Goal: Task Accomplishment & Management: Complete application form

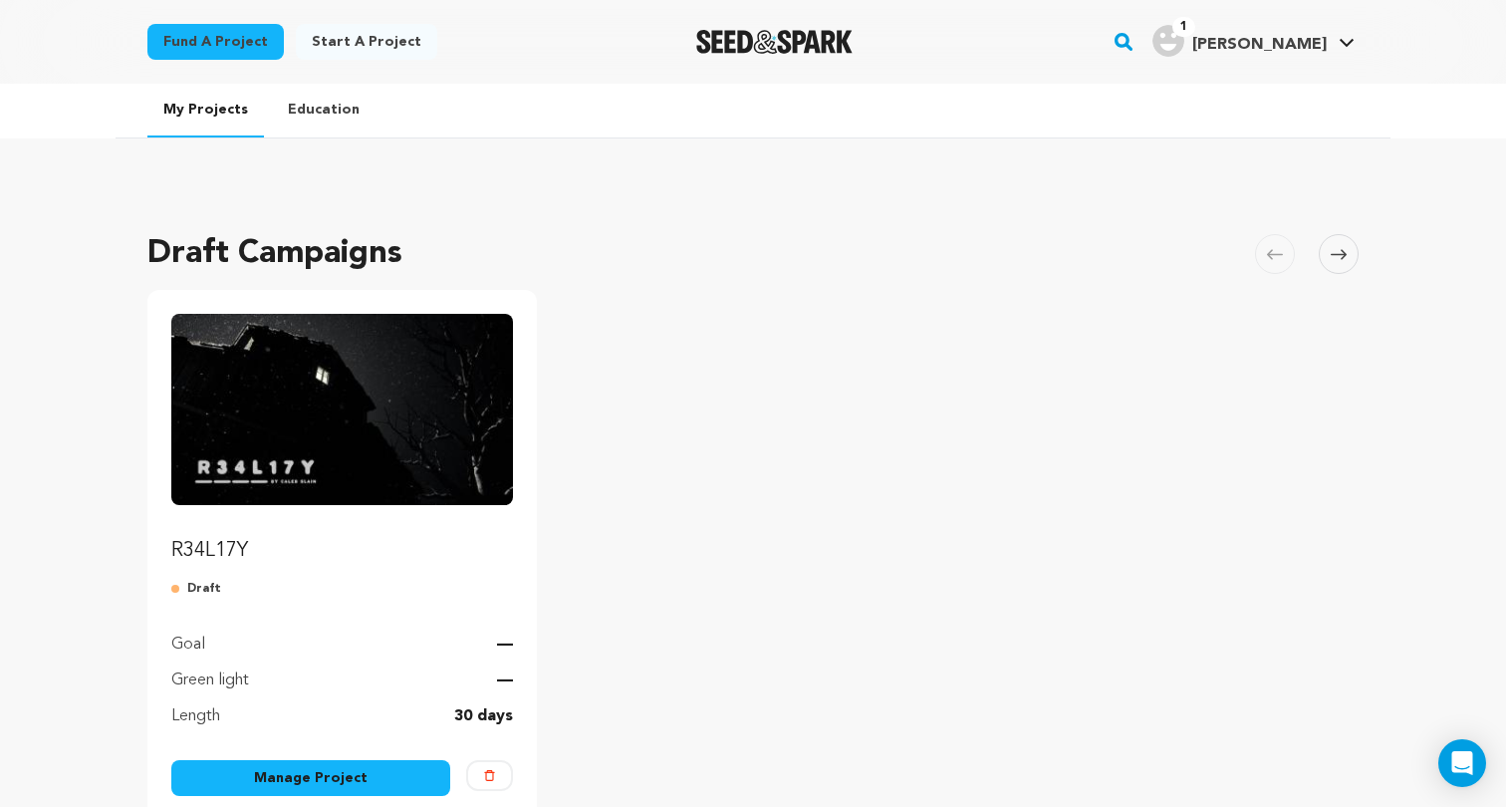
click at [322, 419] on img "Fund R34L17Y" at bounding box center [342, 409] width 342 height 191
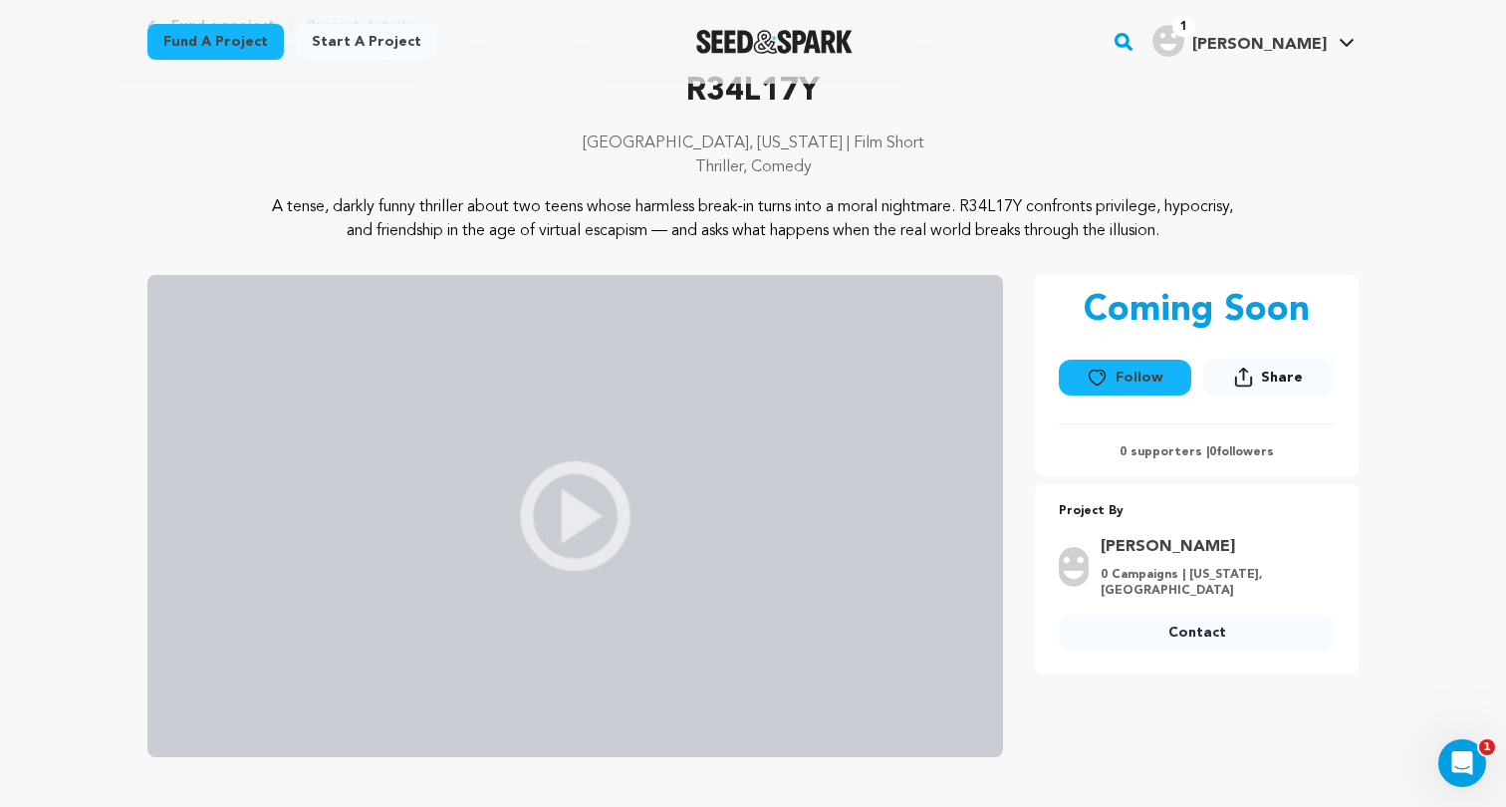
scroll to position [116, 0]
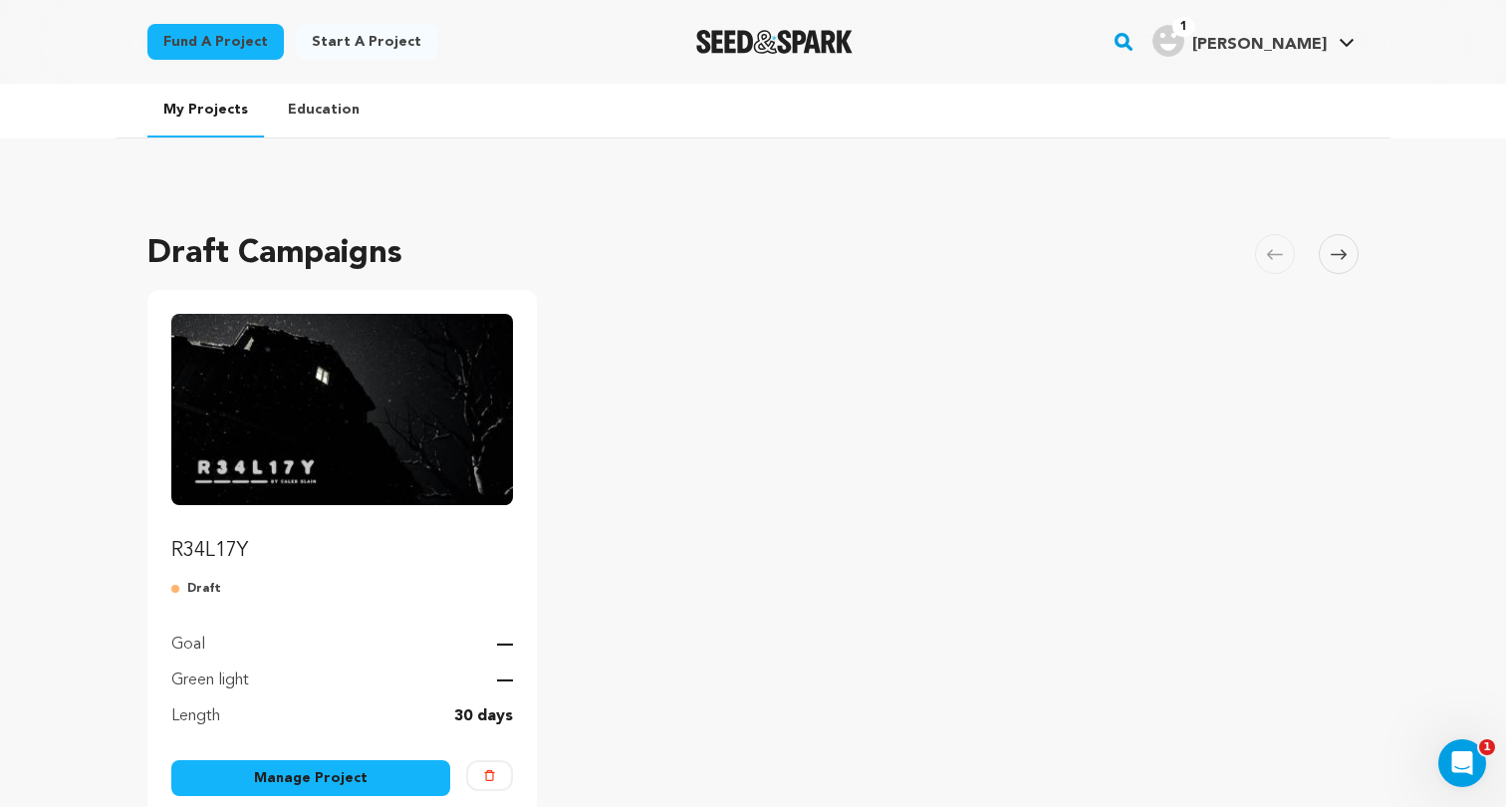
click at [268, 466] on img "Fund R34L17Y" at bounding box center [342, 409] width 342 height 191
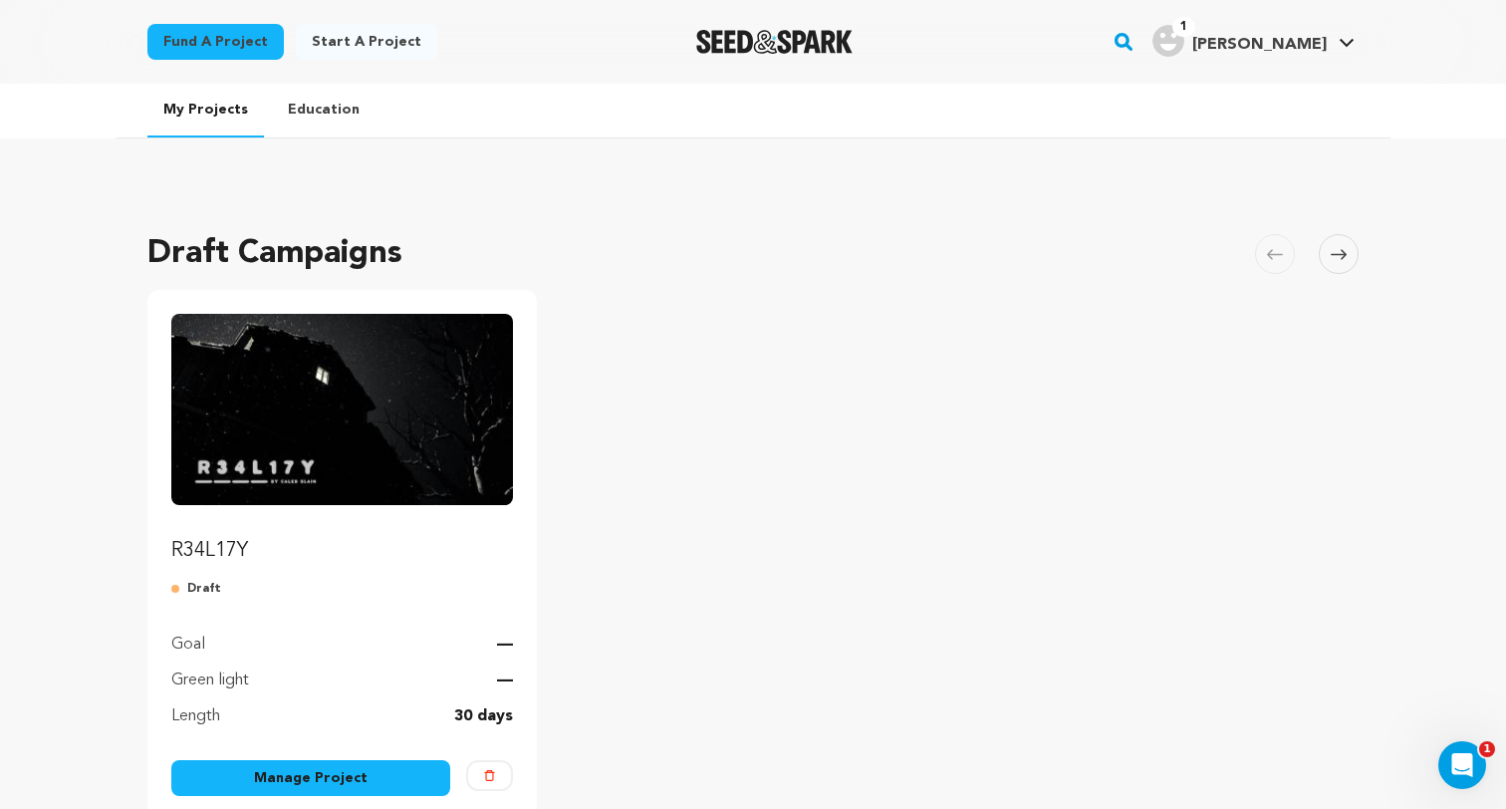
click at [336, 768] on link "Manage Project" at bounding box center [310, 778] width 279 height 36
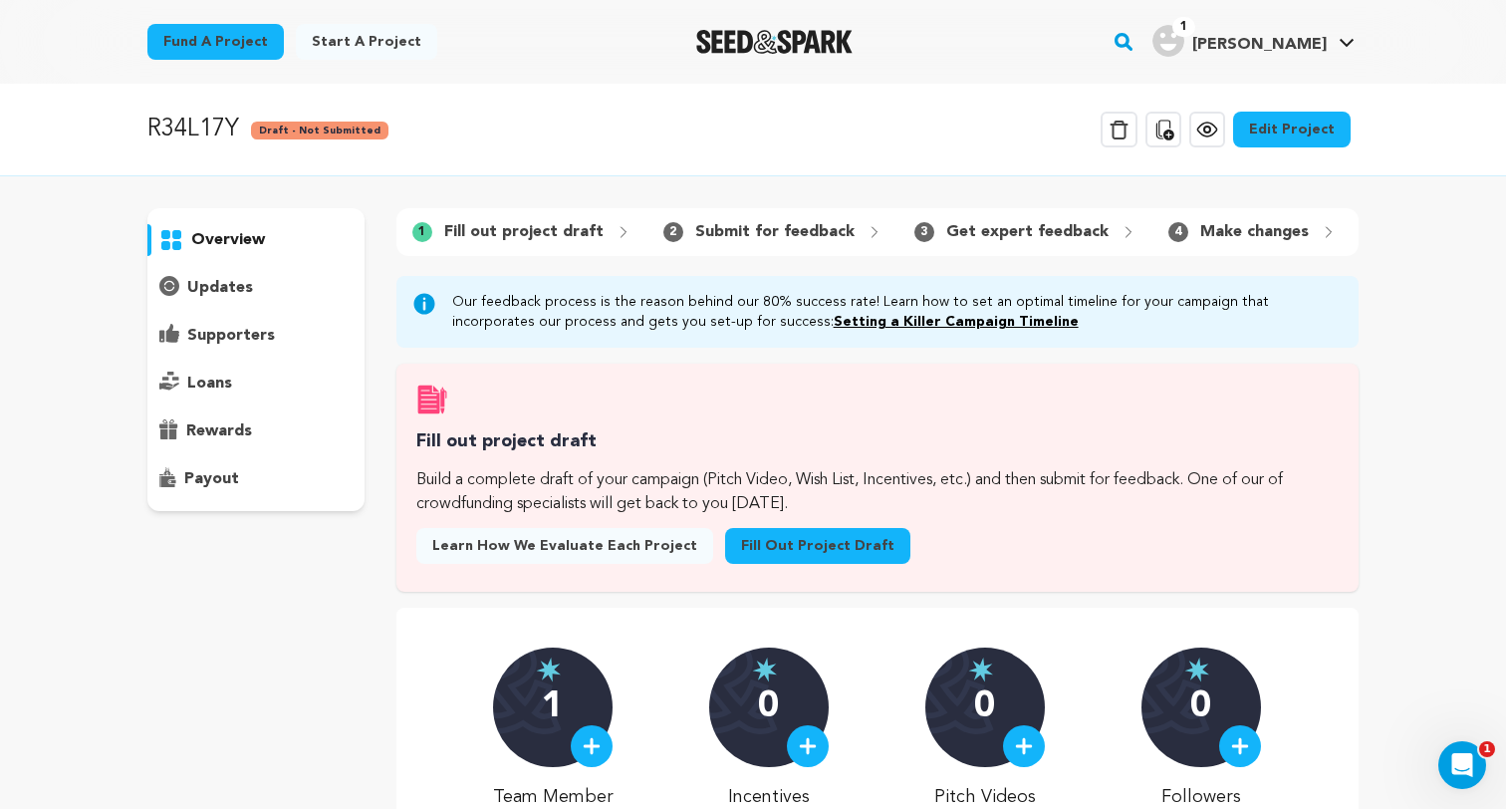
click at [1313, 111] on div "Delete Campaign Copy public preview link View project Edit Project View more op…" at bounding box center [1229, 130] width 258 height 52
click at [601, 545] on span "Learn how we evaluate each project" at bounding box center [564, 546] width 265 height 20
click at [772, 535] on link "Fill out project draft" at bounding box center [817, 546] width 185 height 36
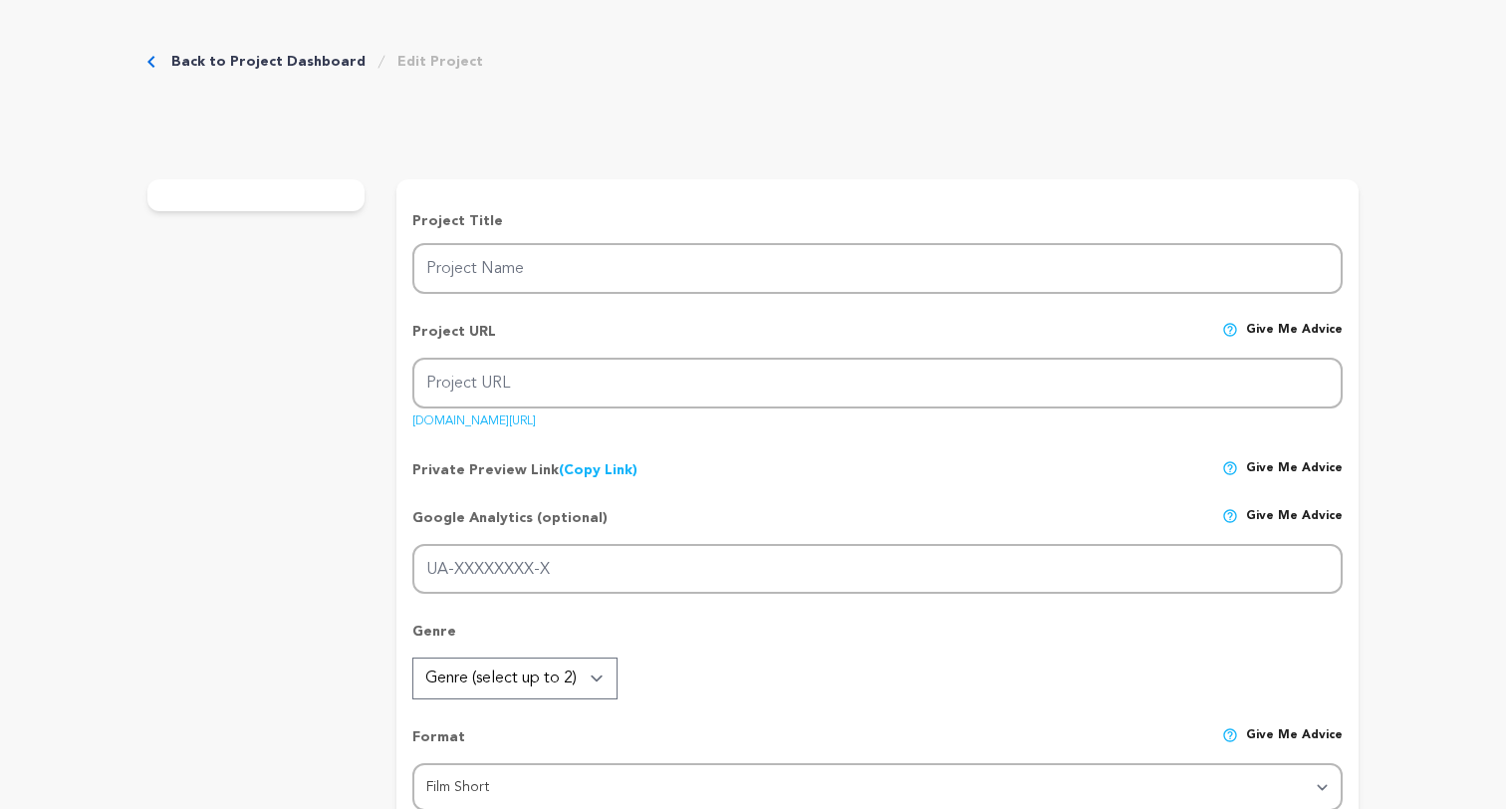
type input "R34L17Y"
type input "r34l17y"
type input "A [PERSON_NAME] break-in by two teenage friends unravels into a dangerous stand…"
type textarea "A tense, darkly funny thriller about two teens whose harmless break-in turns in…"
type textarea "R34L17Y challenges viewers to confront moral gray zones and the consequences of…"
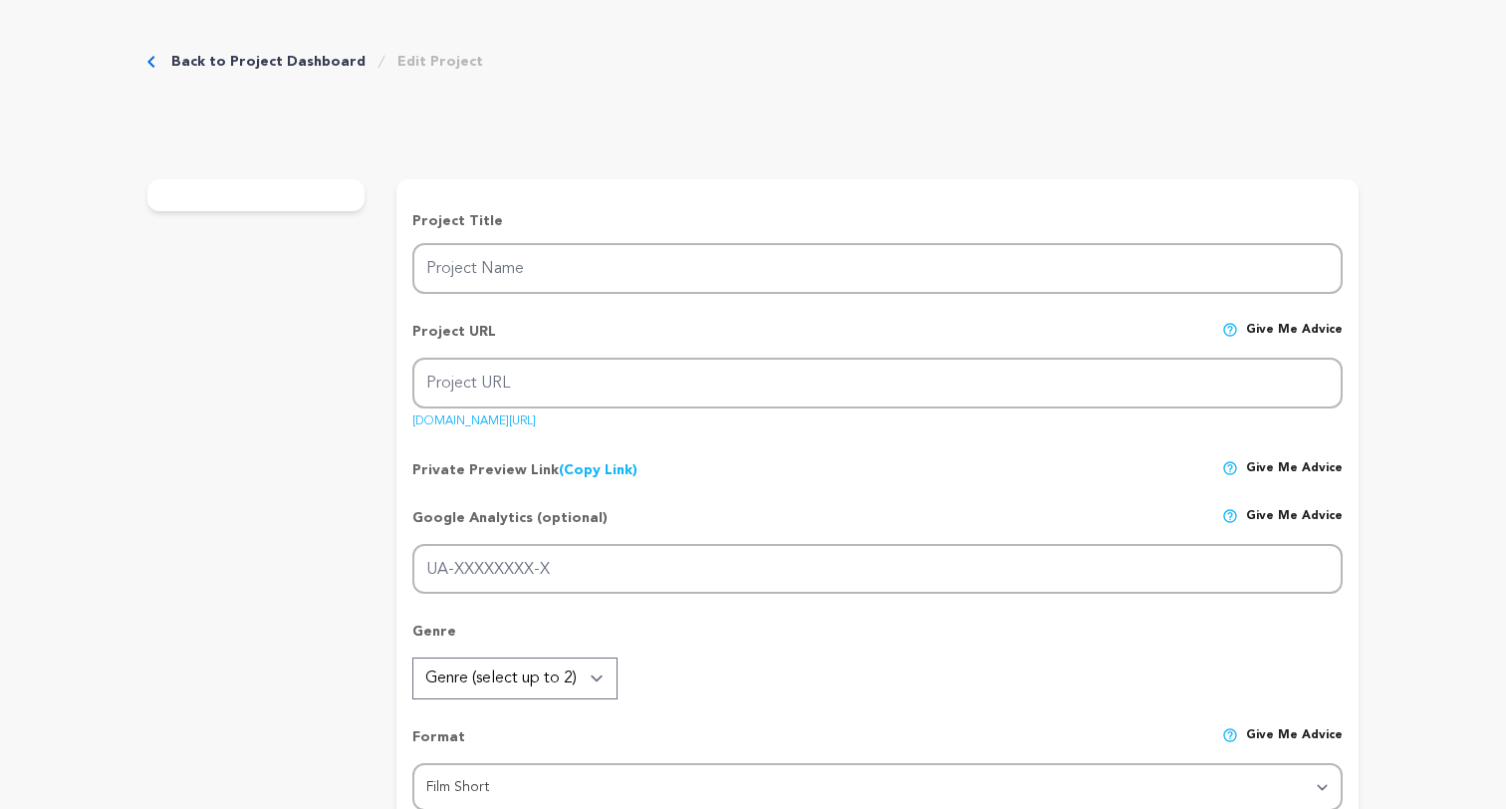
radio input "true"
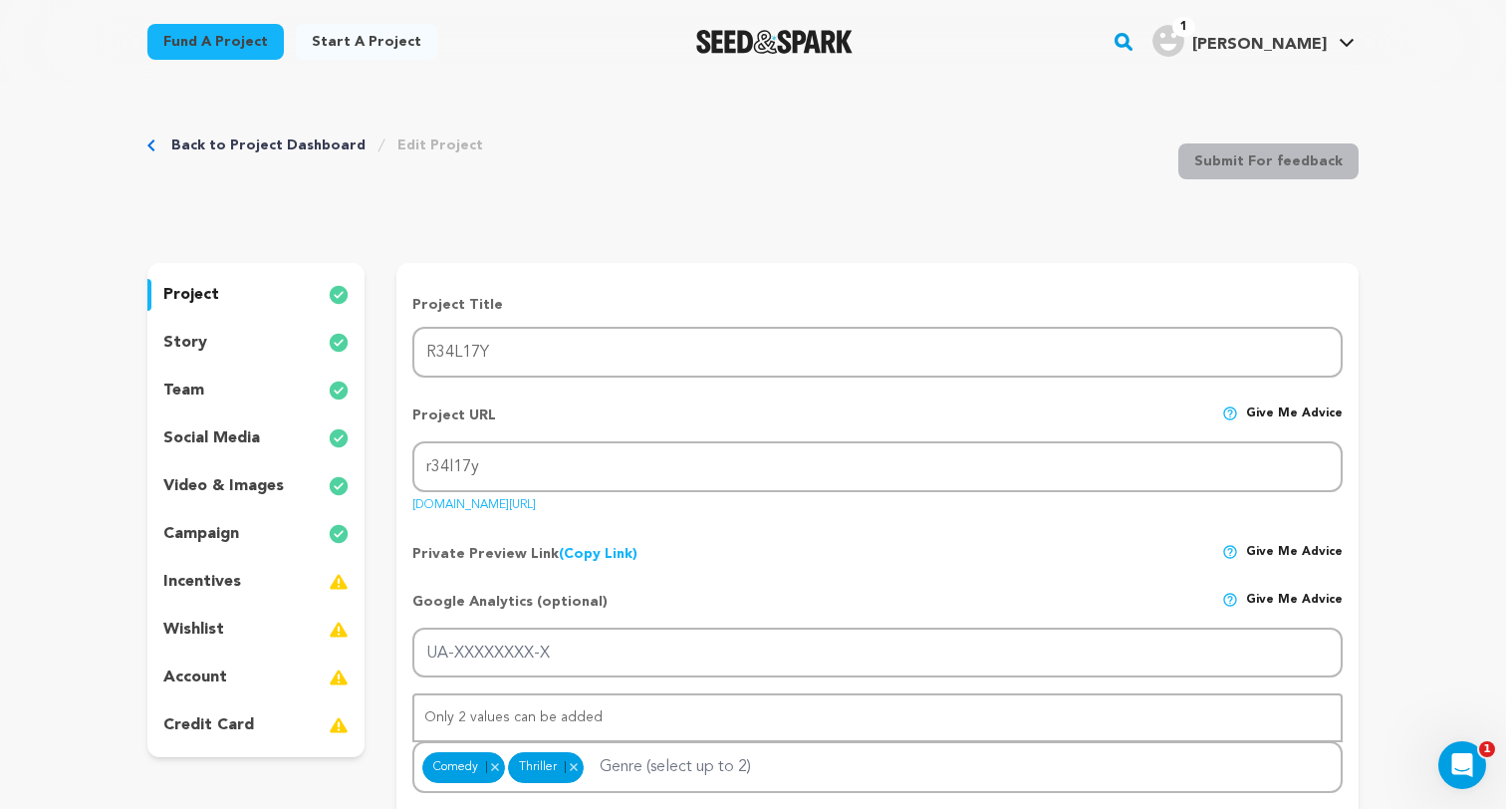
click at [217, 539] on p "campaign" at bounding box center [201, 534] width 76 height 24
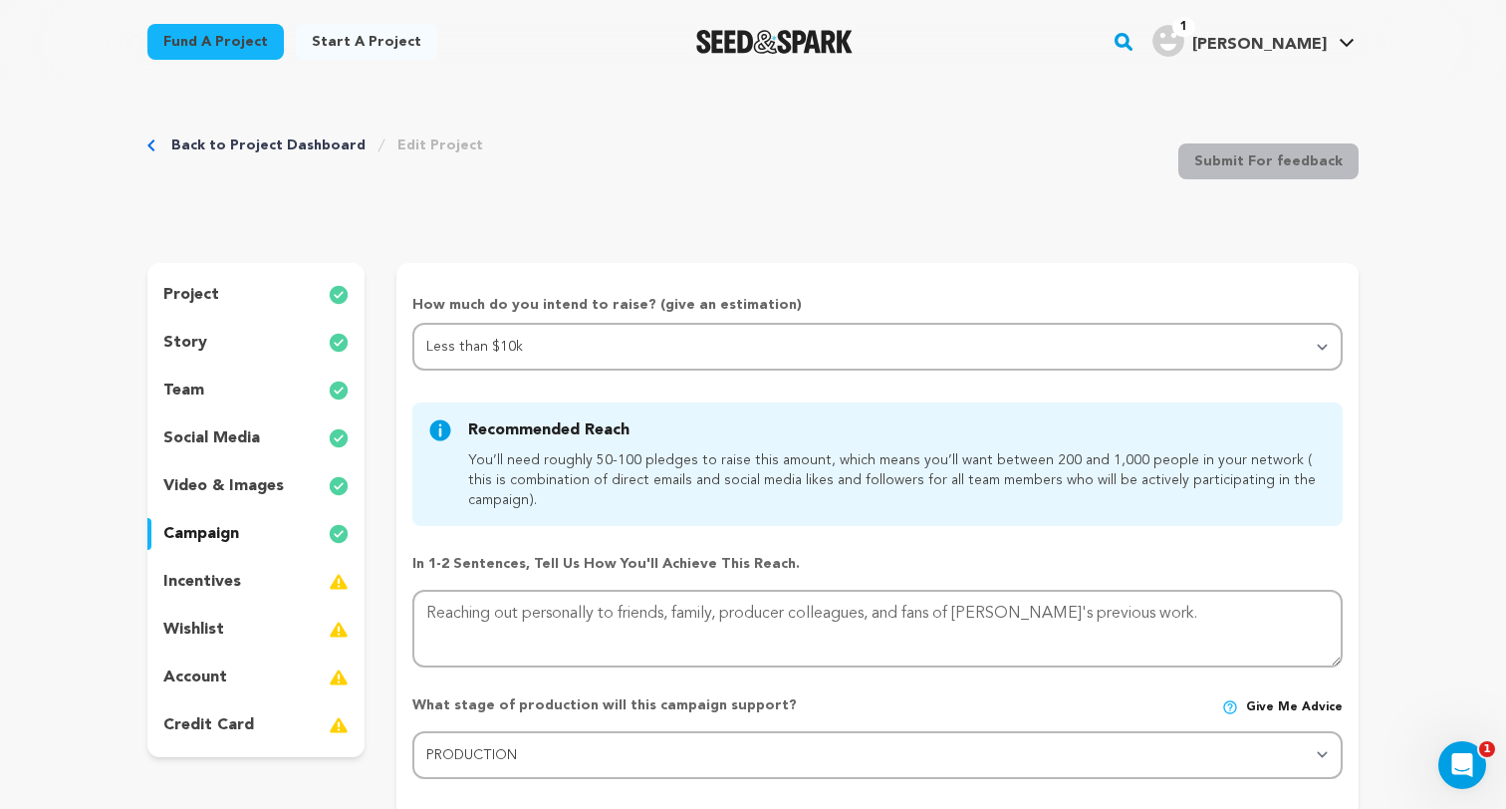
click at [237, 490] on p "video & images" at bounding box center [223, 486] width 120 height 24
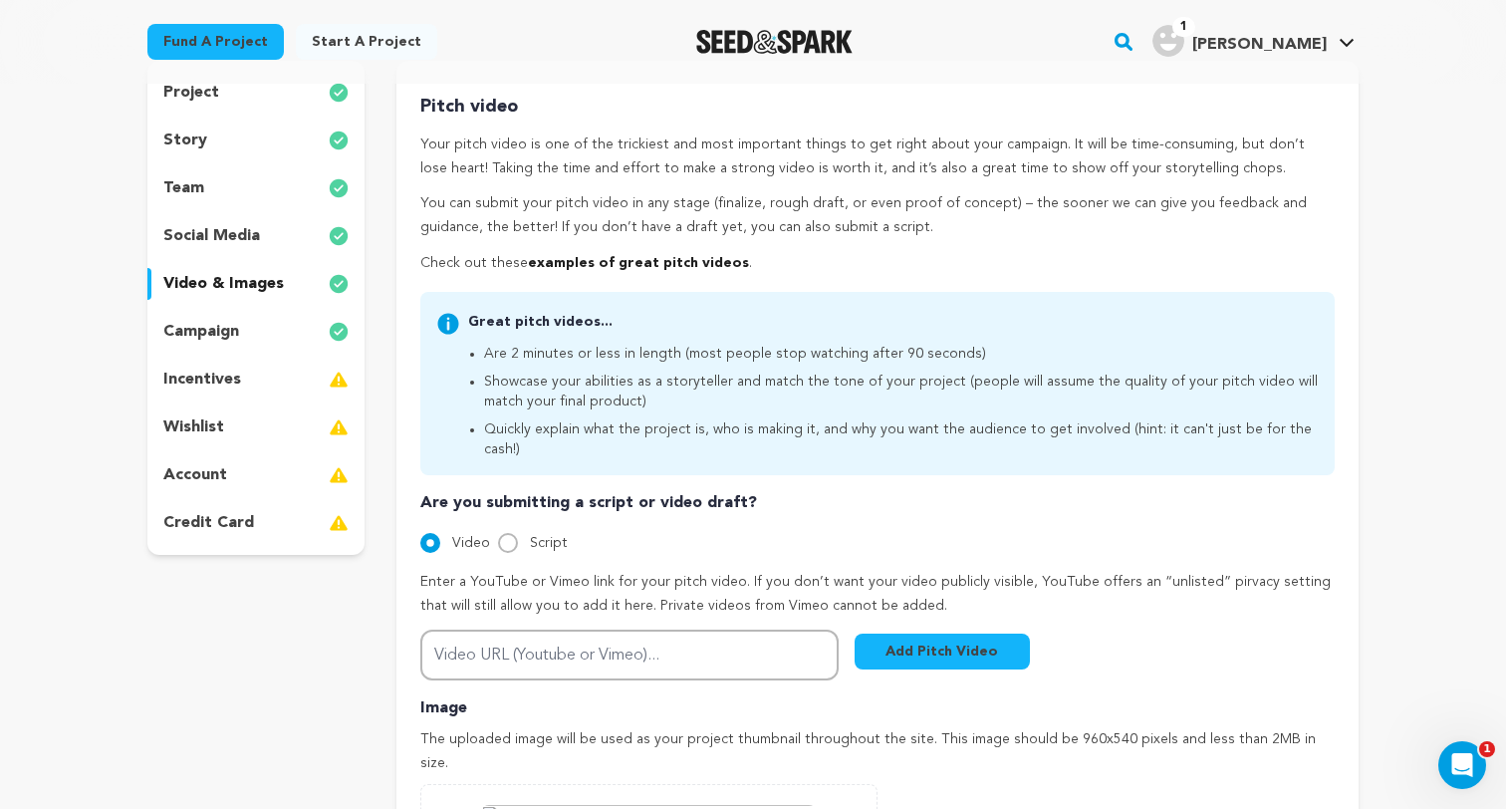
scroll to position [565, 0]
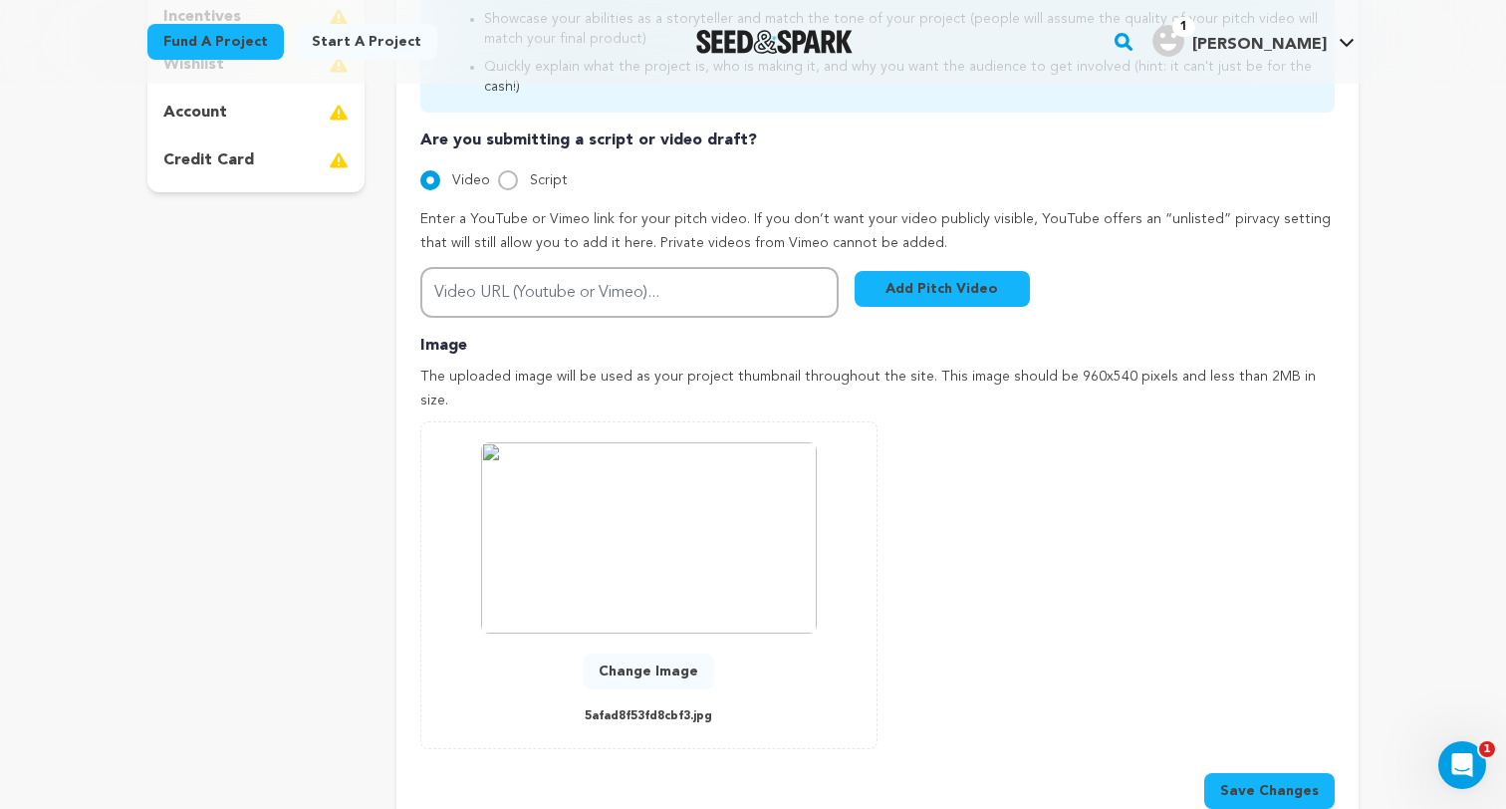
click at [646, 653] on button "Change Image" at bounding box center [647, 671] width 131 height 36
click at [1261, 773] on button "Save Changes" at bounding box center [1269, 791] width 130 height 36
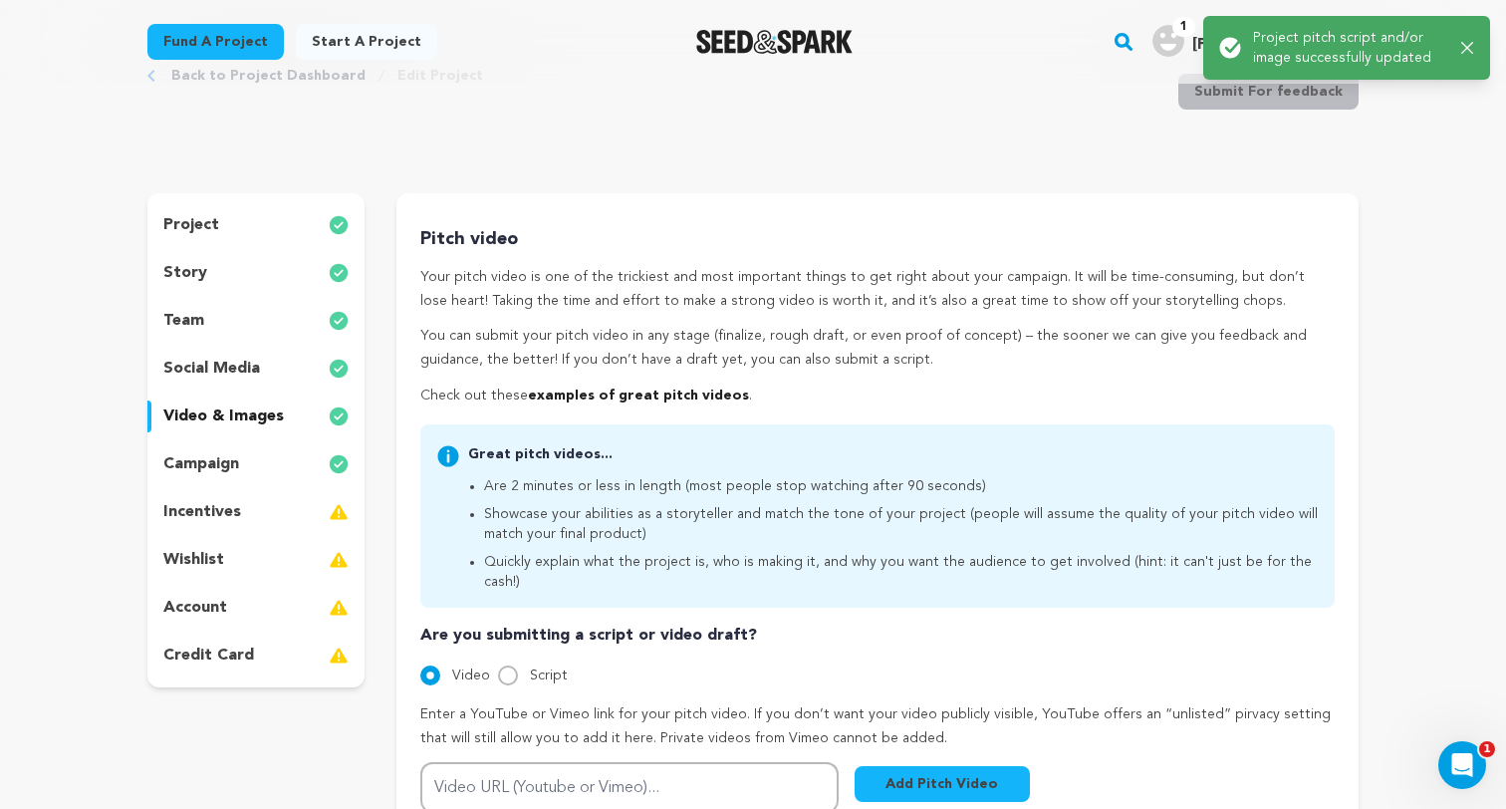
scroll to position [0, 0]
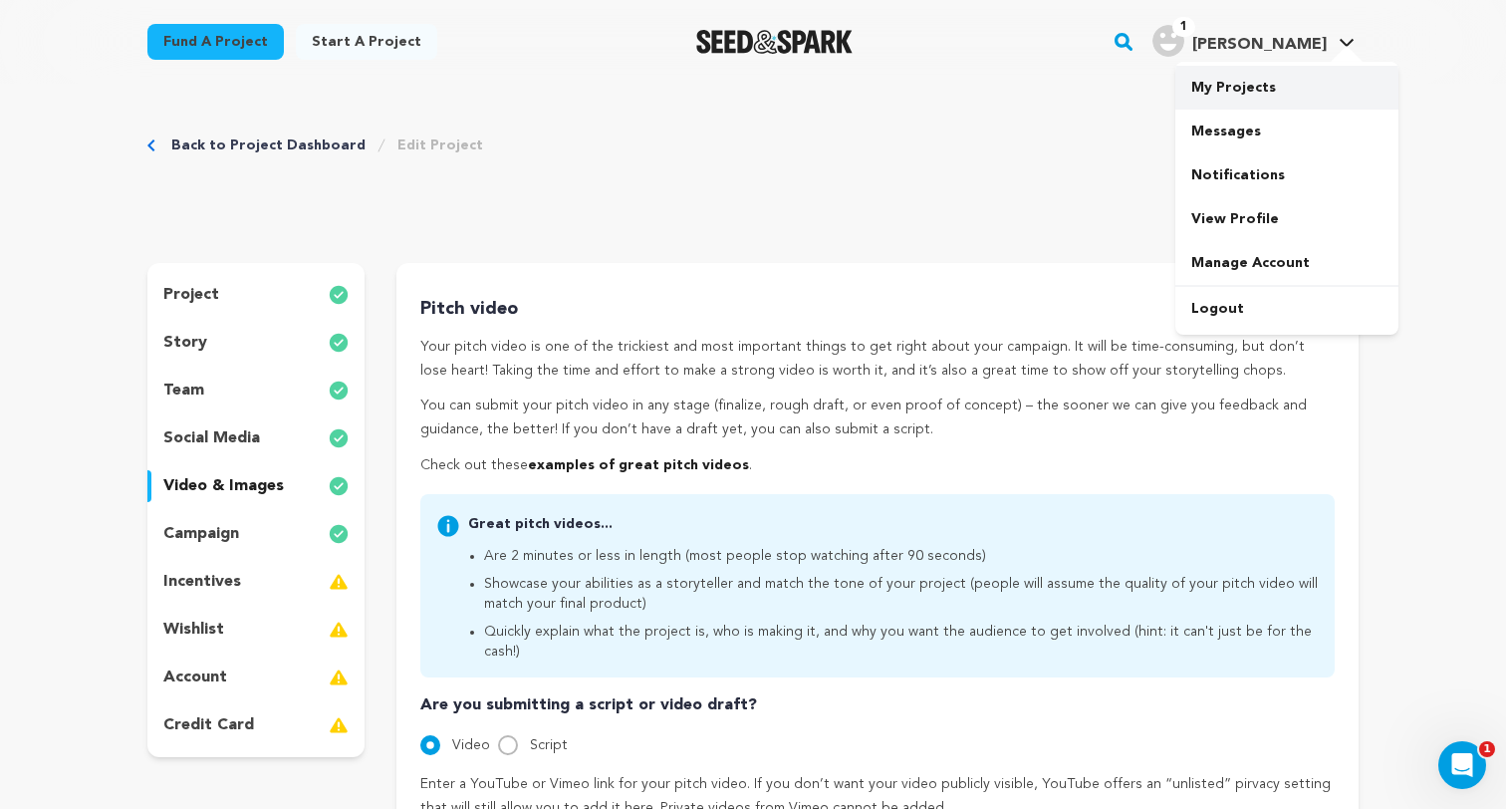
click at [1241, 94] on link "My Projects" at bounding box center [1286, 88] width 223 height 44
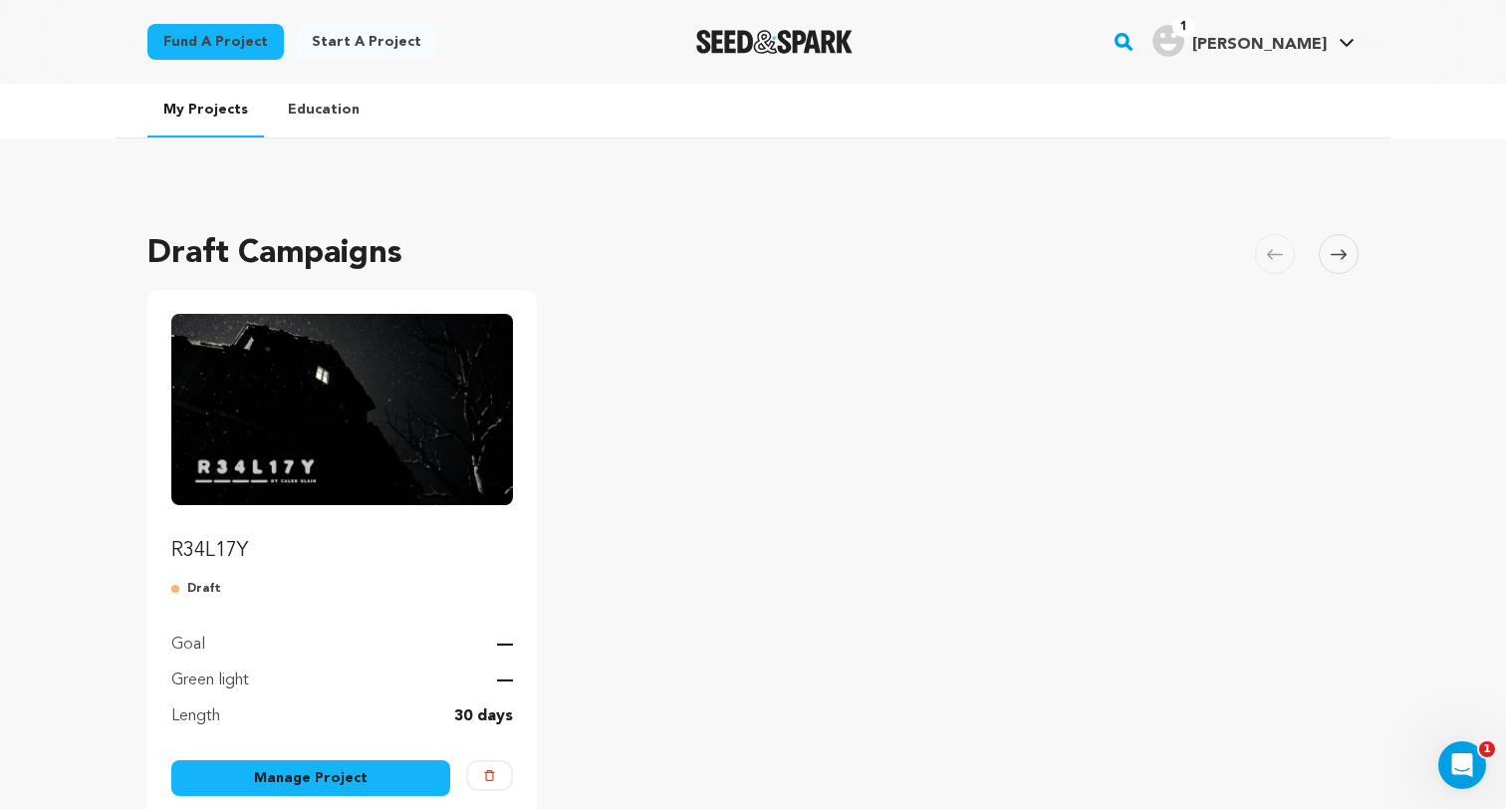
click at [313, 470] on img "Fund R34L17Y" at bounding box center [342, 409] width 342 height 191
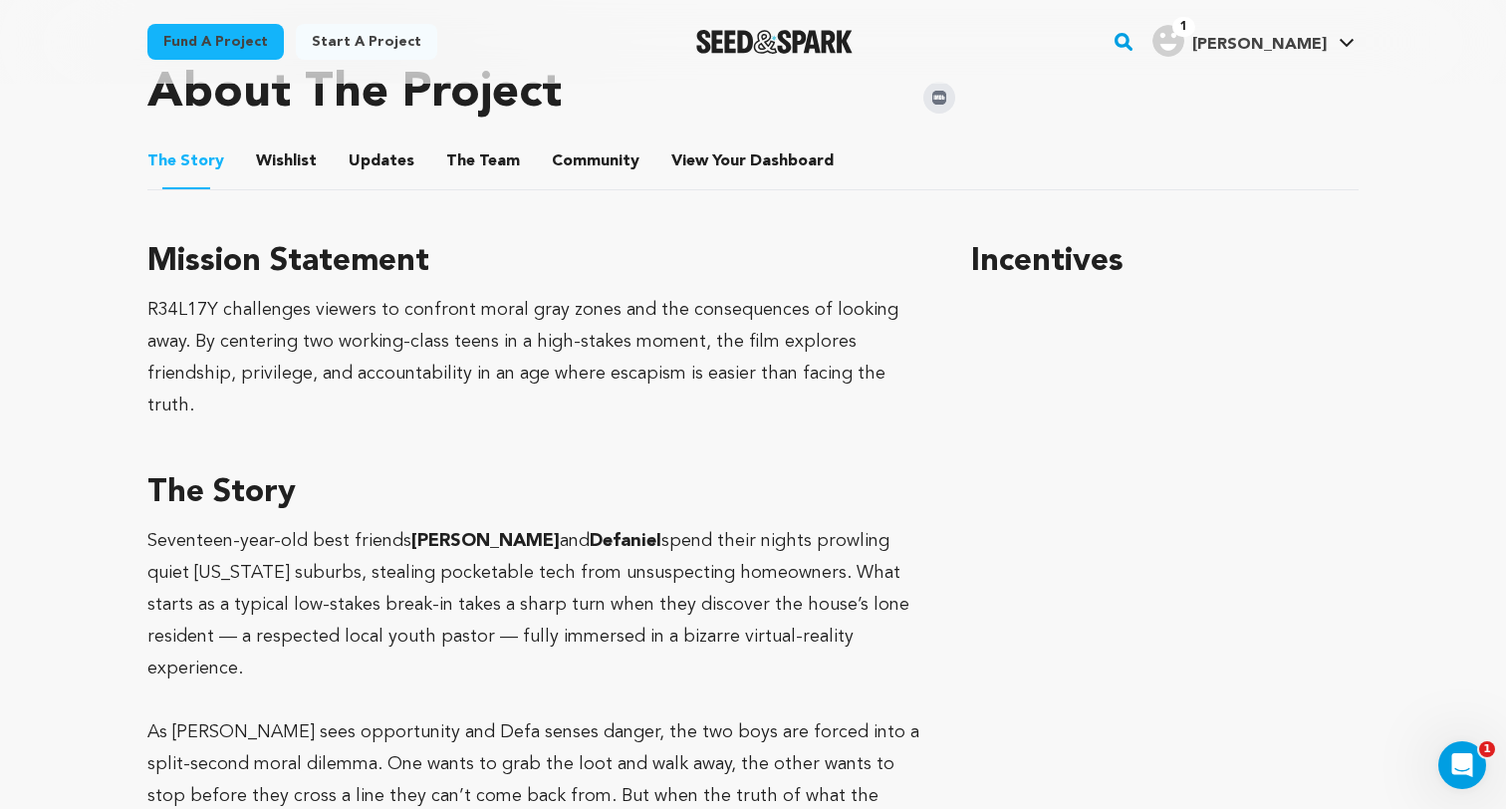
scroll to position [855, 0]
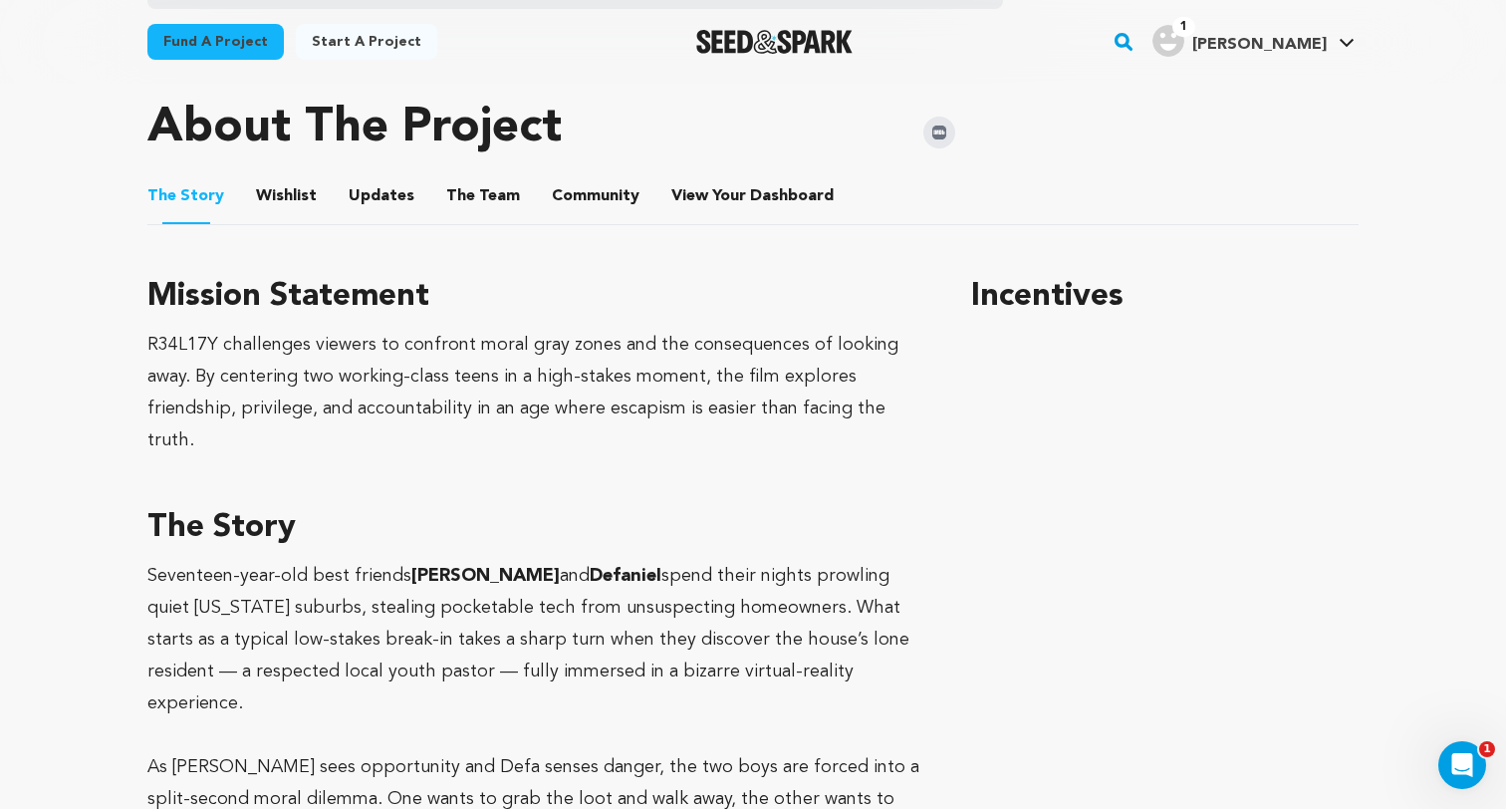
click at [284, 208] on button "Wishlist" at bounding box center [287, 200] width 48 height 48
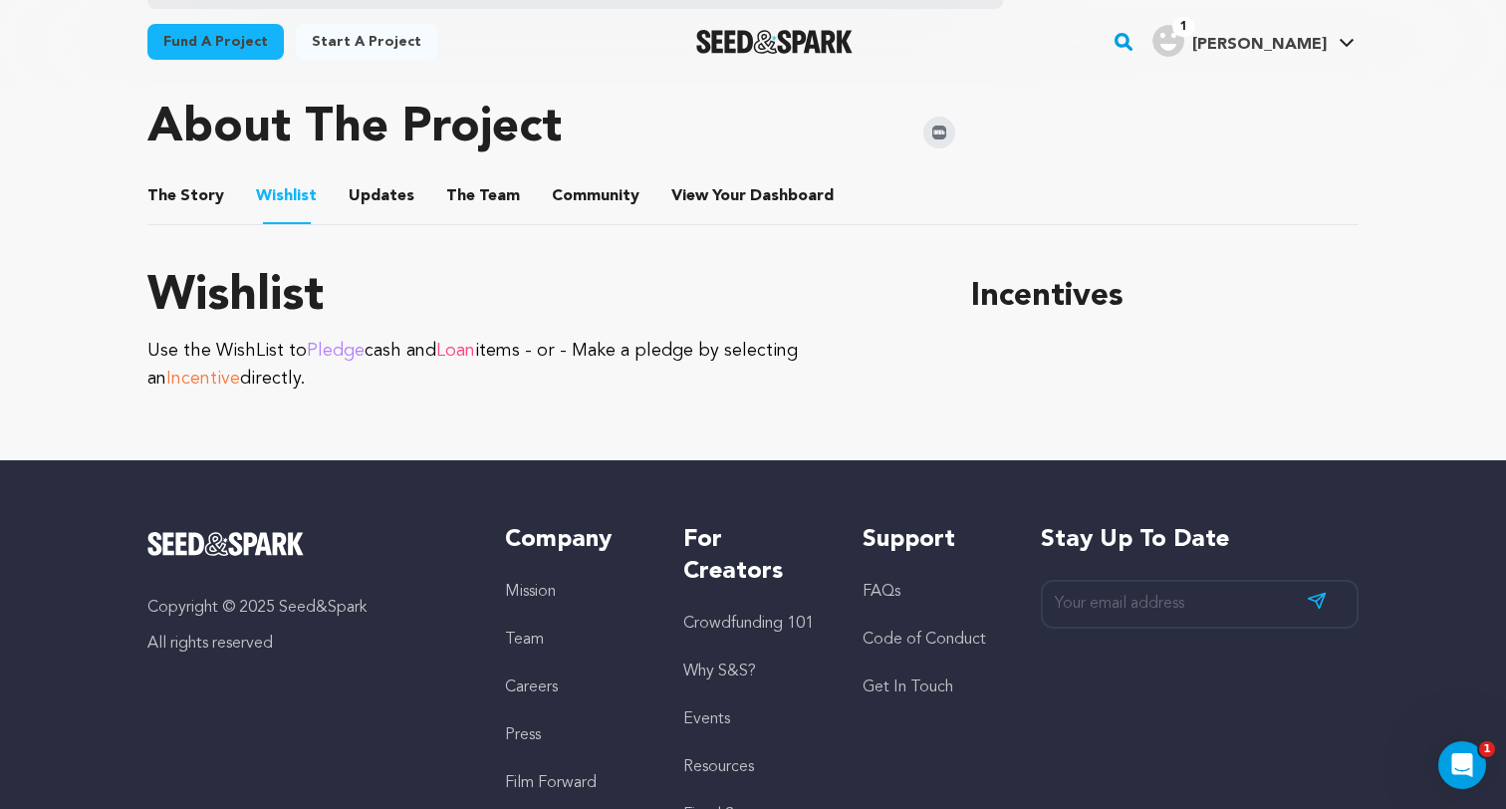
click at [380, 195] on button "Updates" at bounding box center [381, 200] width 48 height 48
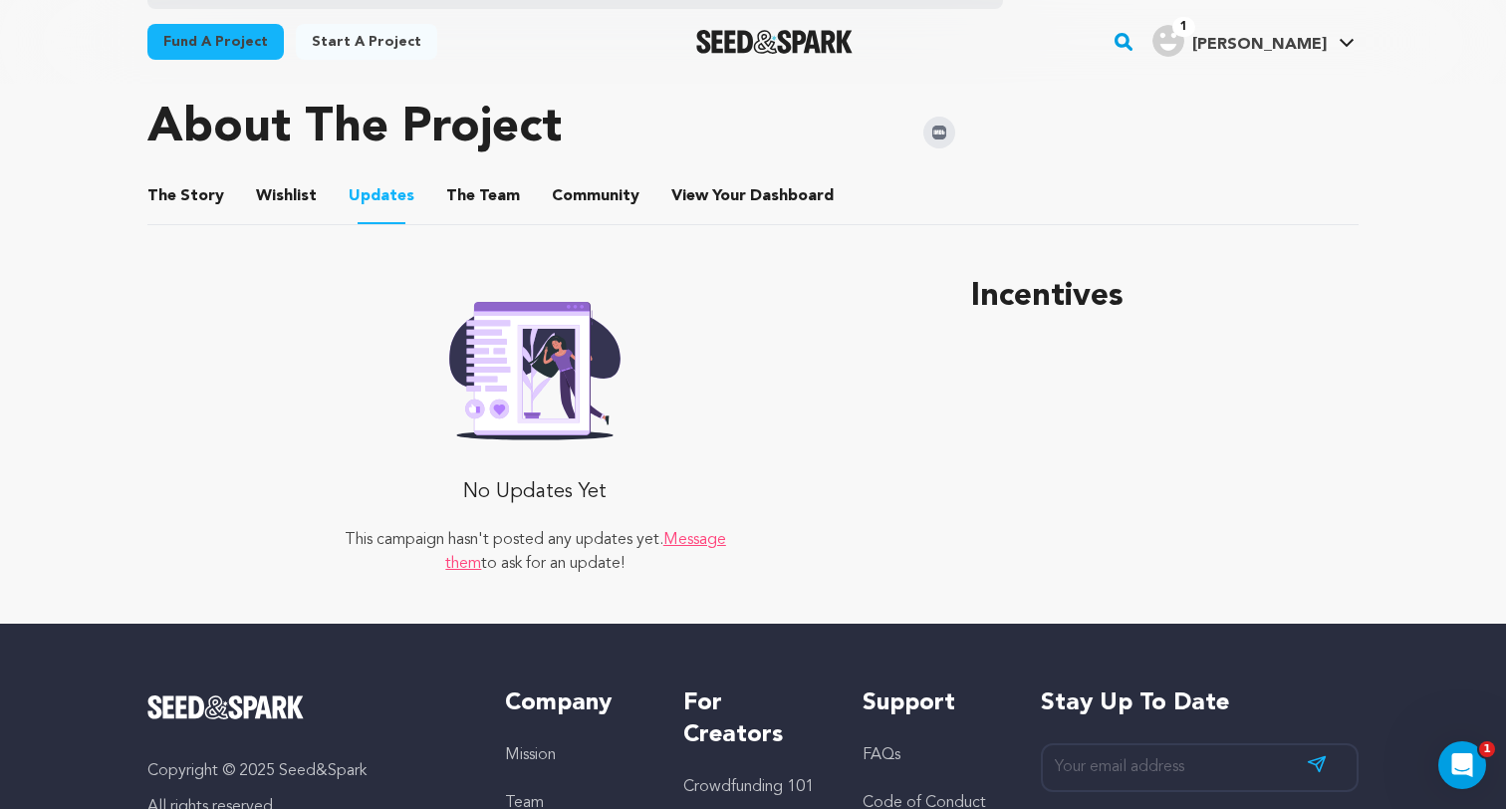
click at [483, 190] on button "The Team" at bounding box center [483, 200] width 48 height 48
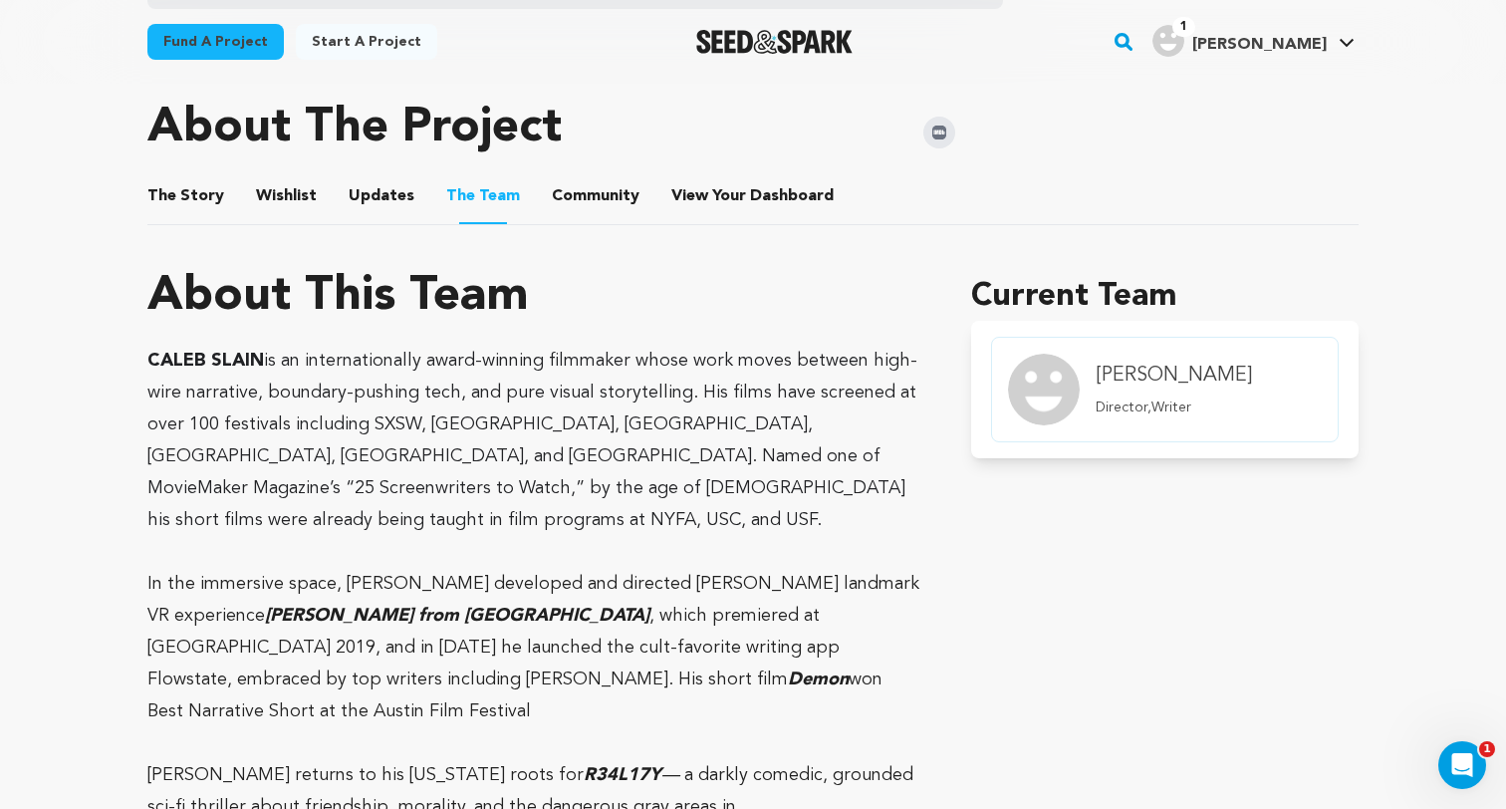
click at [578, 186] on button "Community" at bounding box center [596, 200] width 48 height 48
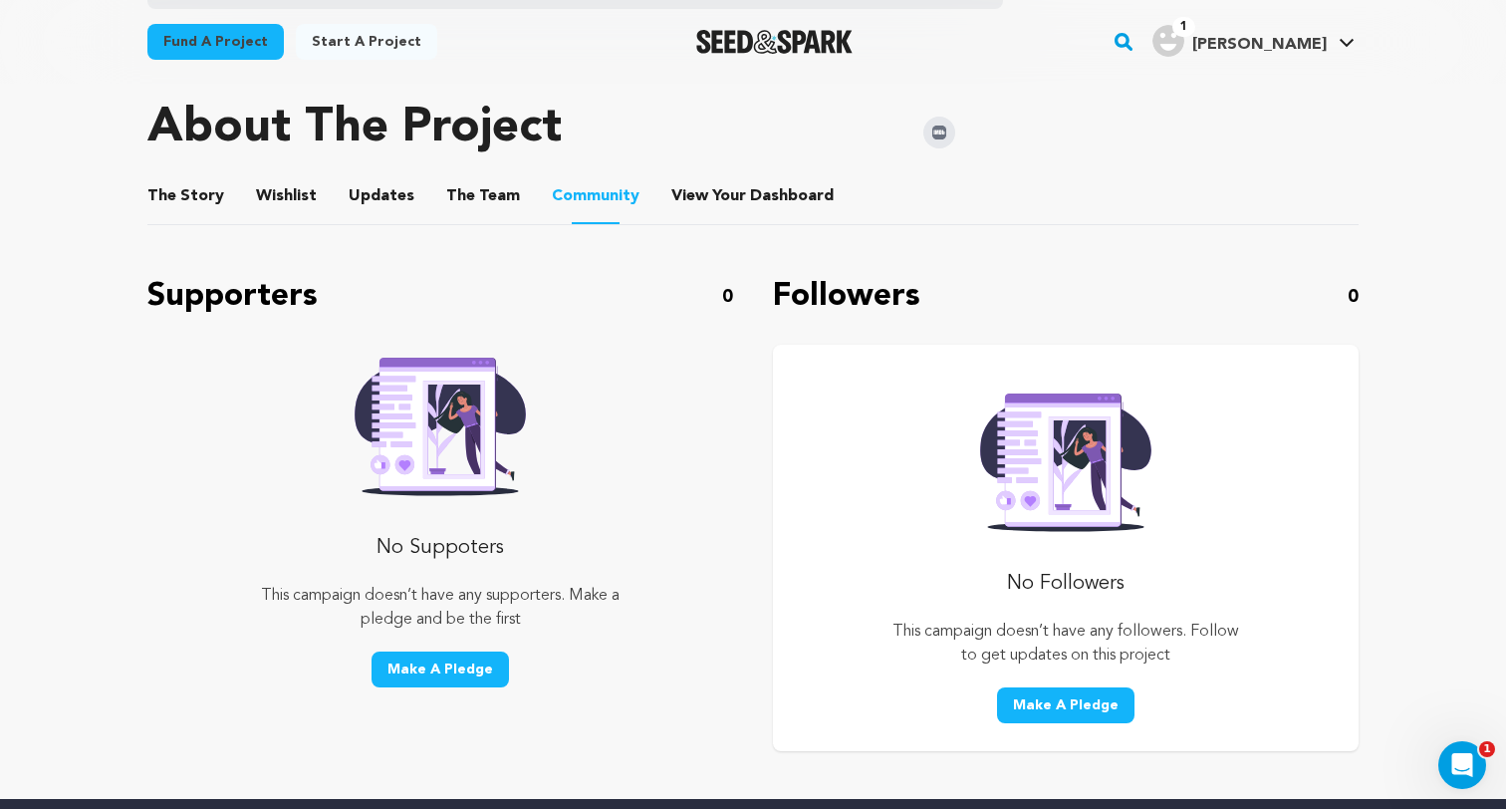
click at [483, 197] on button "The Team" at bounding box center [483, 200] width 48 height 48
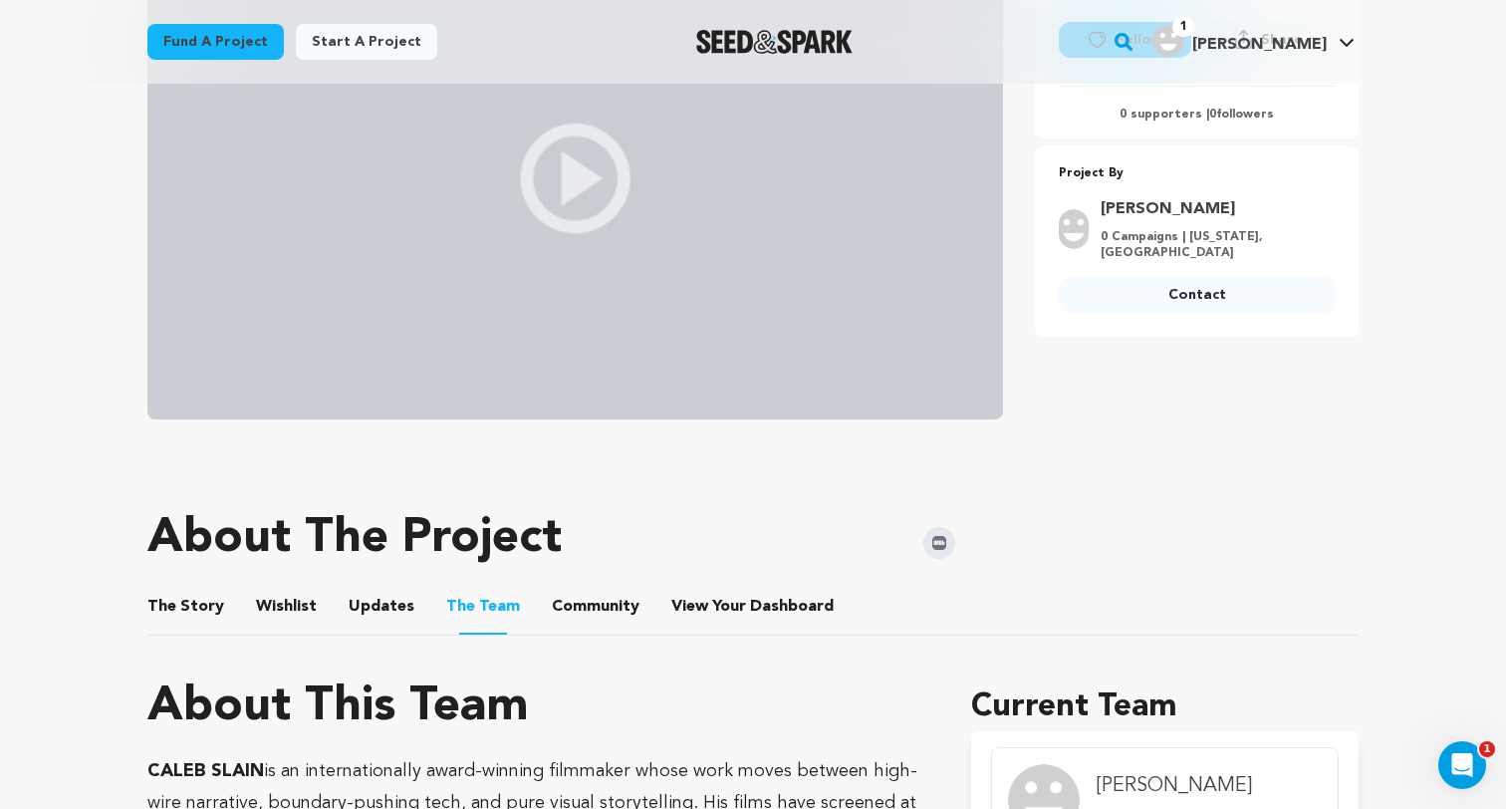
scroll to position [855, 0]
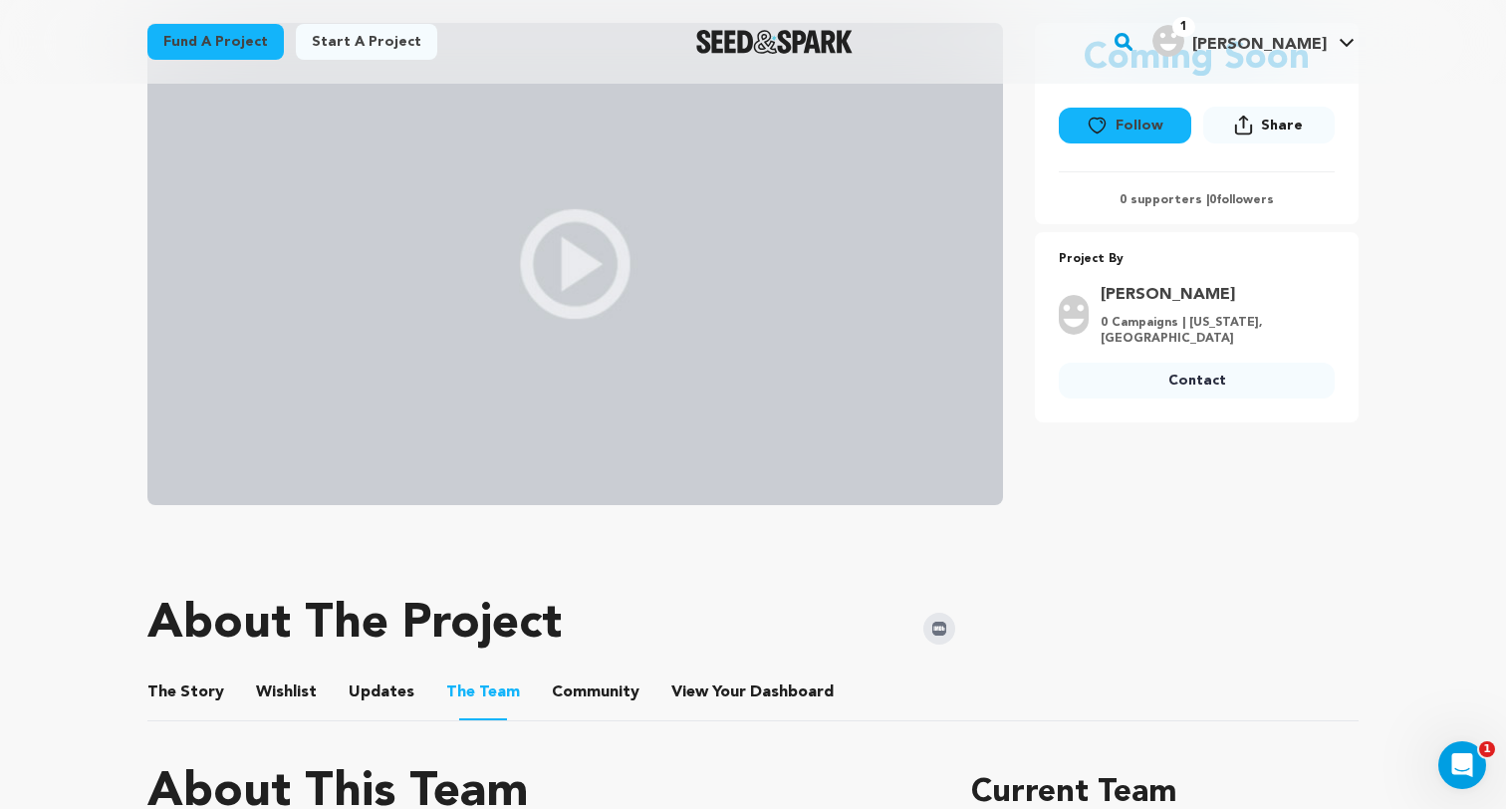
scroll to position [240, 0]
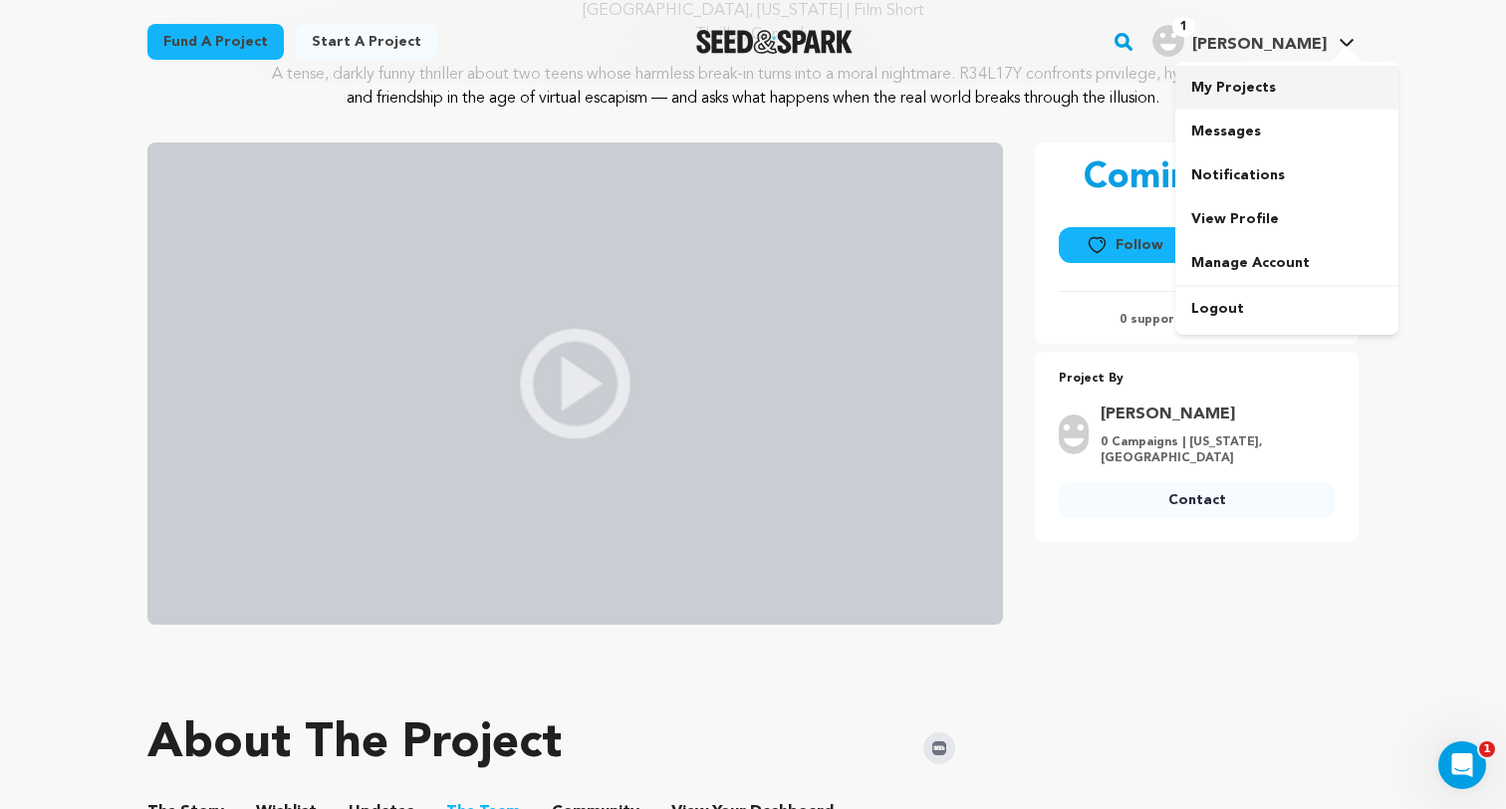
click at [1247, 94] on link "My Projects" at bounding box center [1286, 88] width 223 height 44
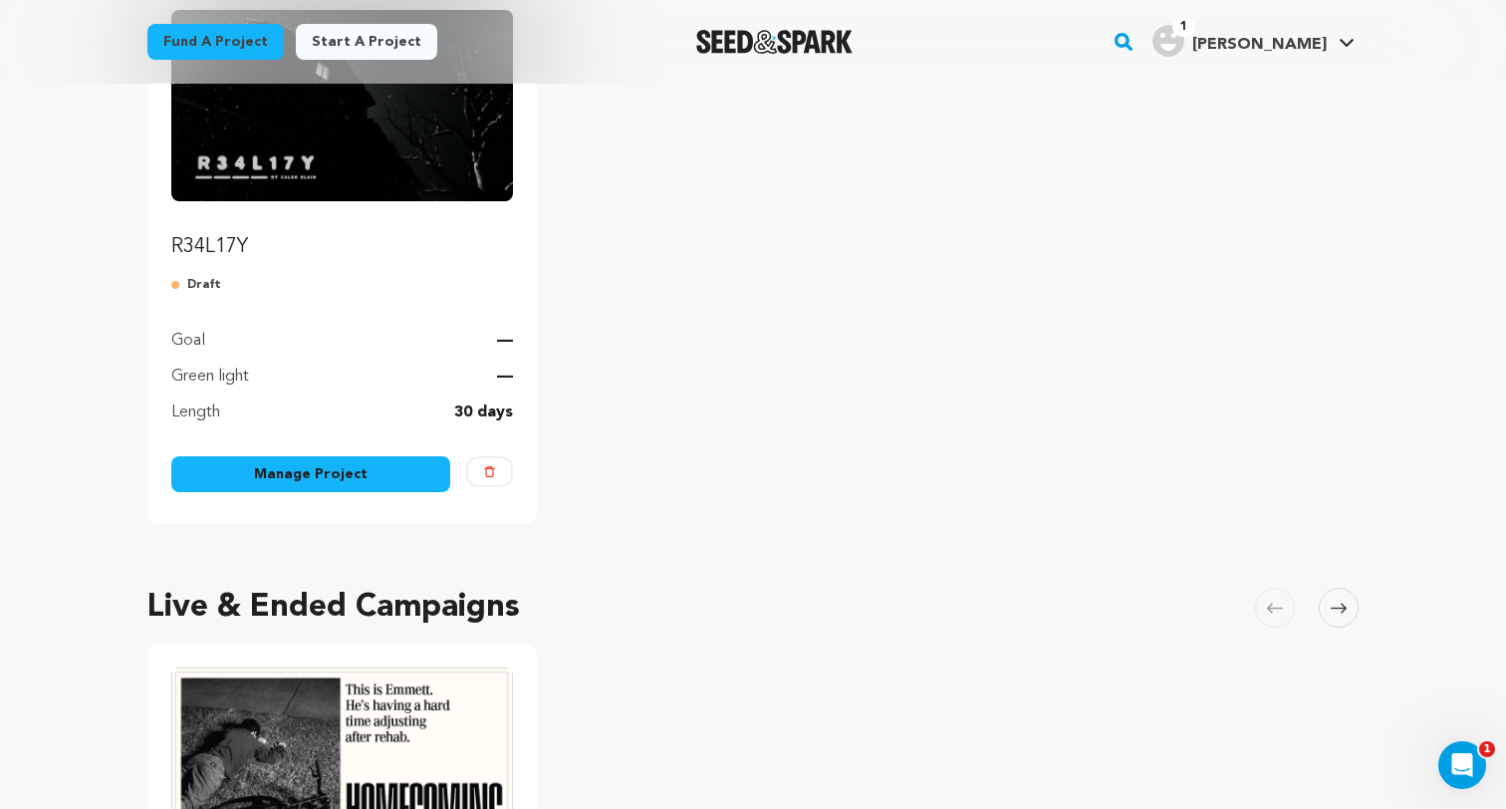
scroll to position [351, 0]
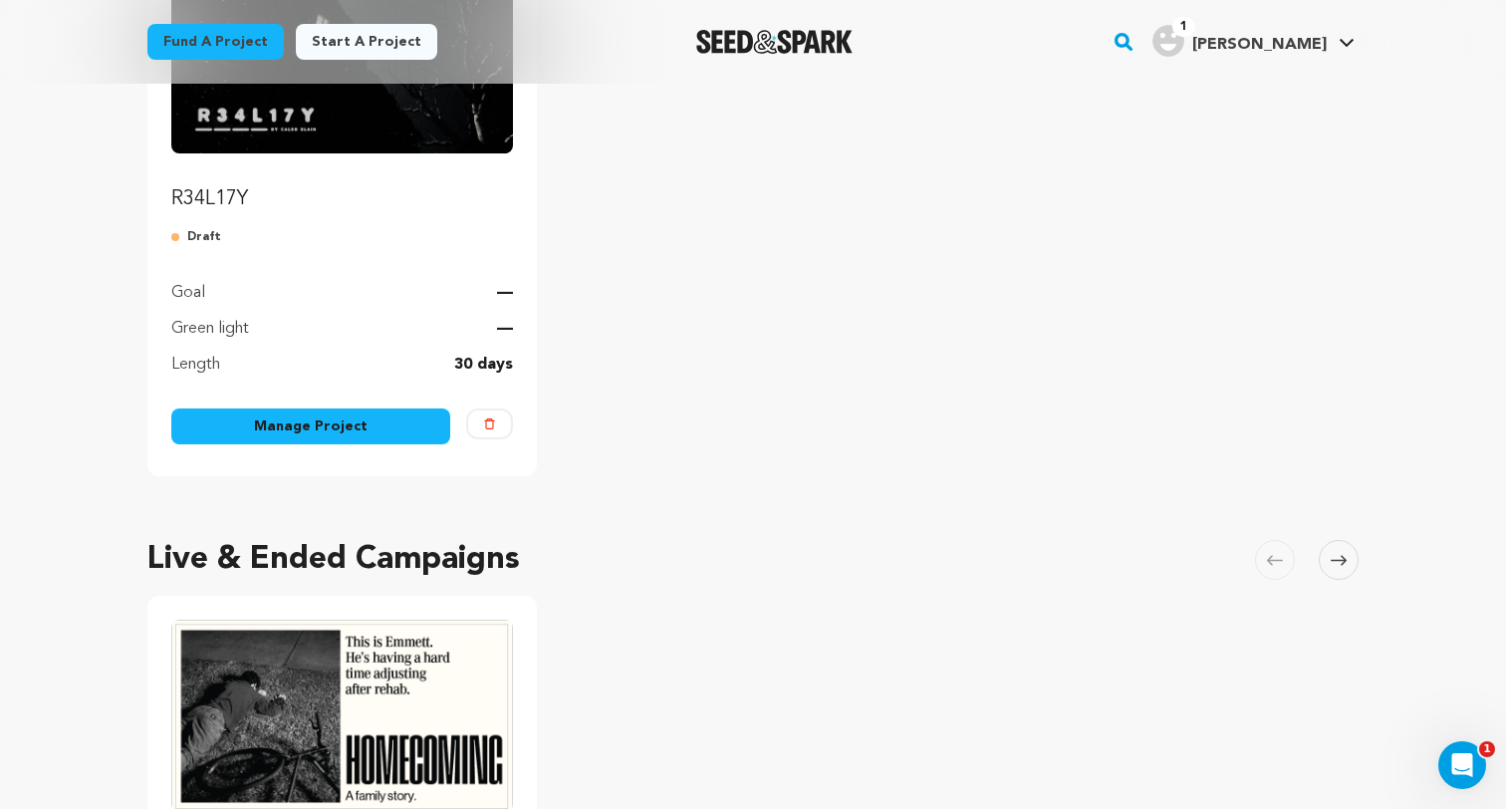
click at [332, 430] on link "Manage Project" at bounding box center [310, 426] width 279 height 36
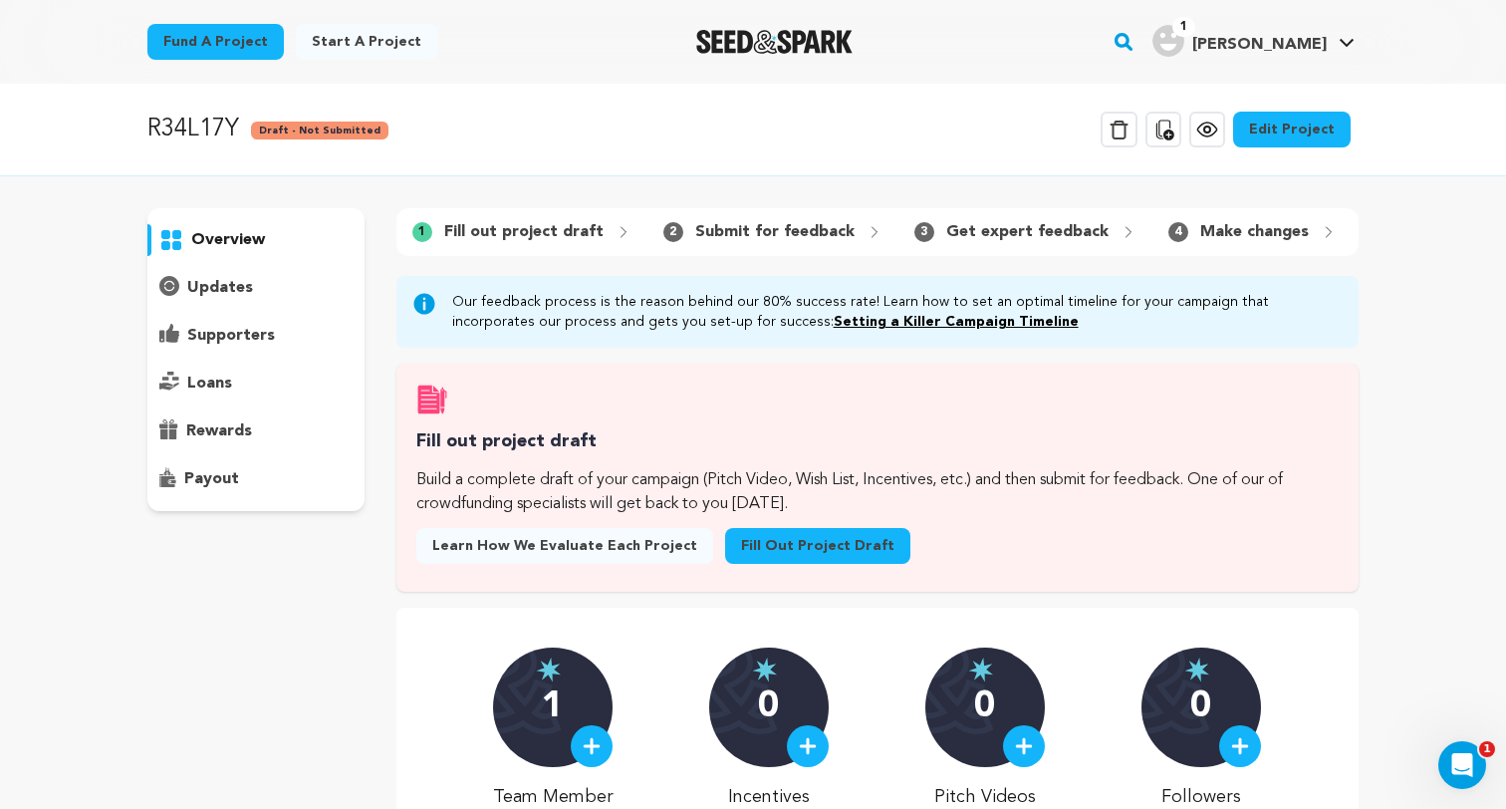
click at [240, 280] on p "updates" at bounding box center [220, 288] width 66 height 24
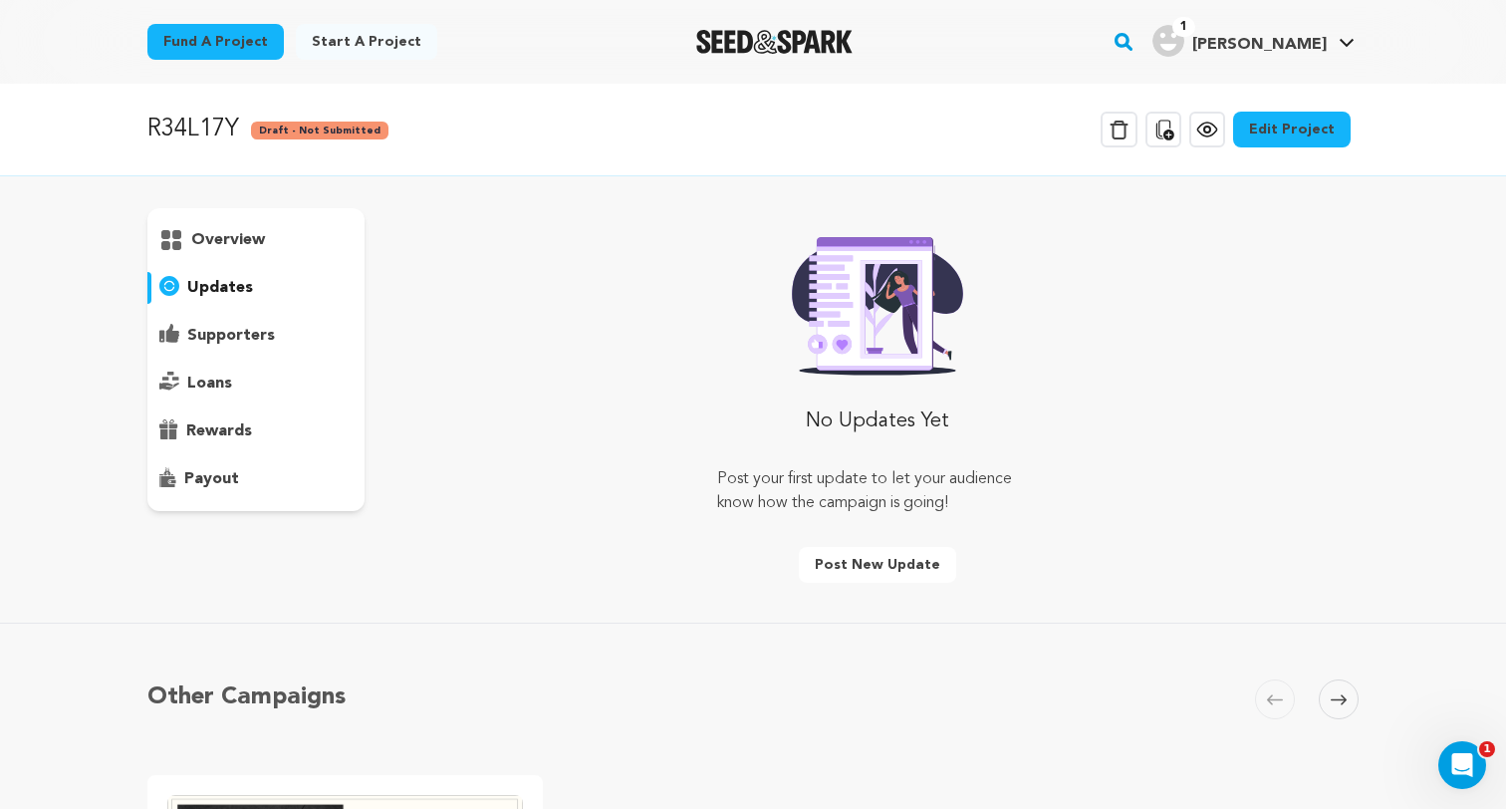
click at [240, 332] on p "supporters" at bounding box center [231, 336] width 88 height 24
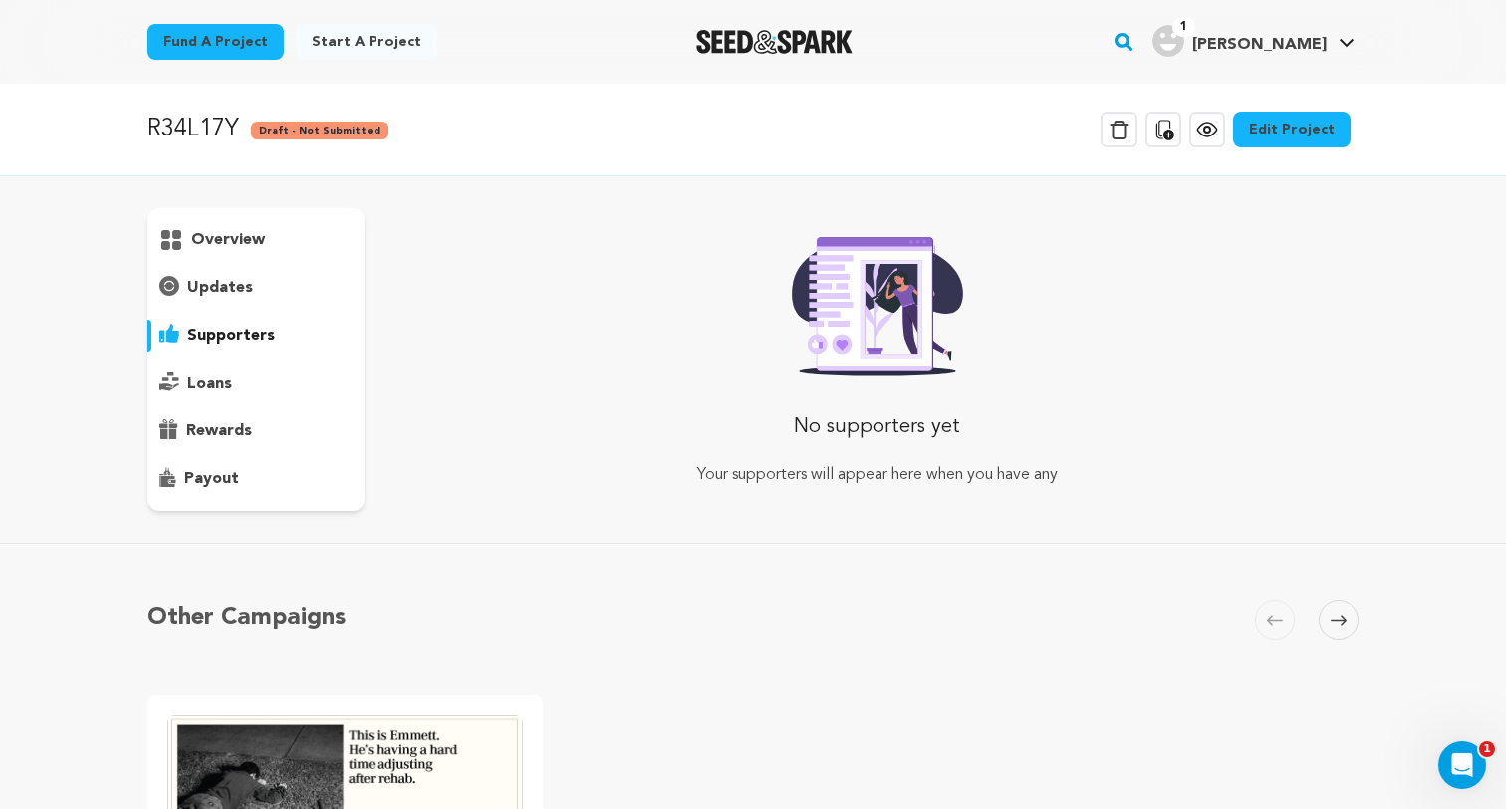
click at [240, 246] on p "overview" at bounding box center [228, 240] width 74 height 24
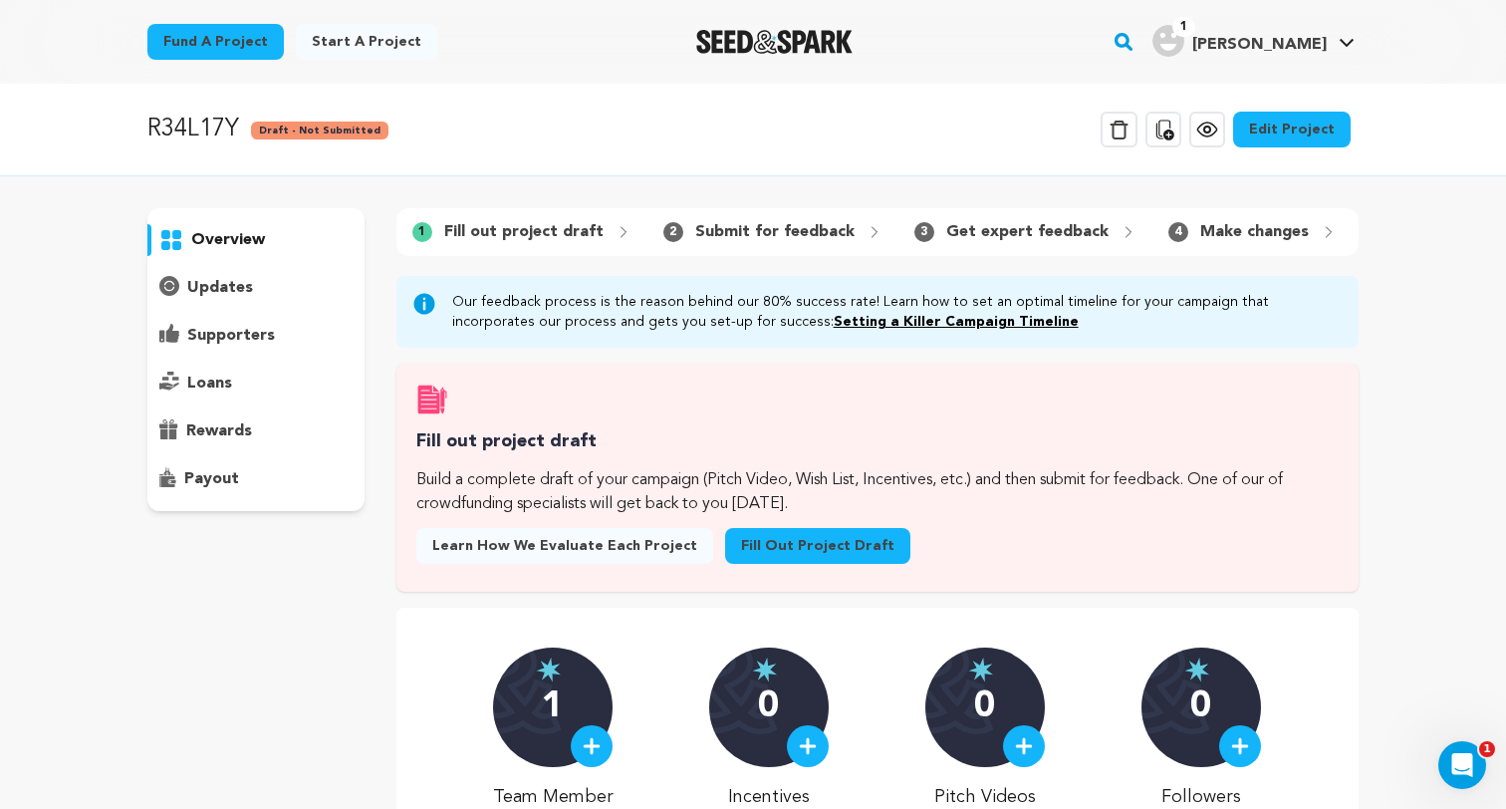
click at [762, 544] on link "Fill out project draft" at bounding box center [817, 546] width 185 height 36
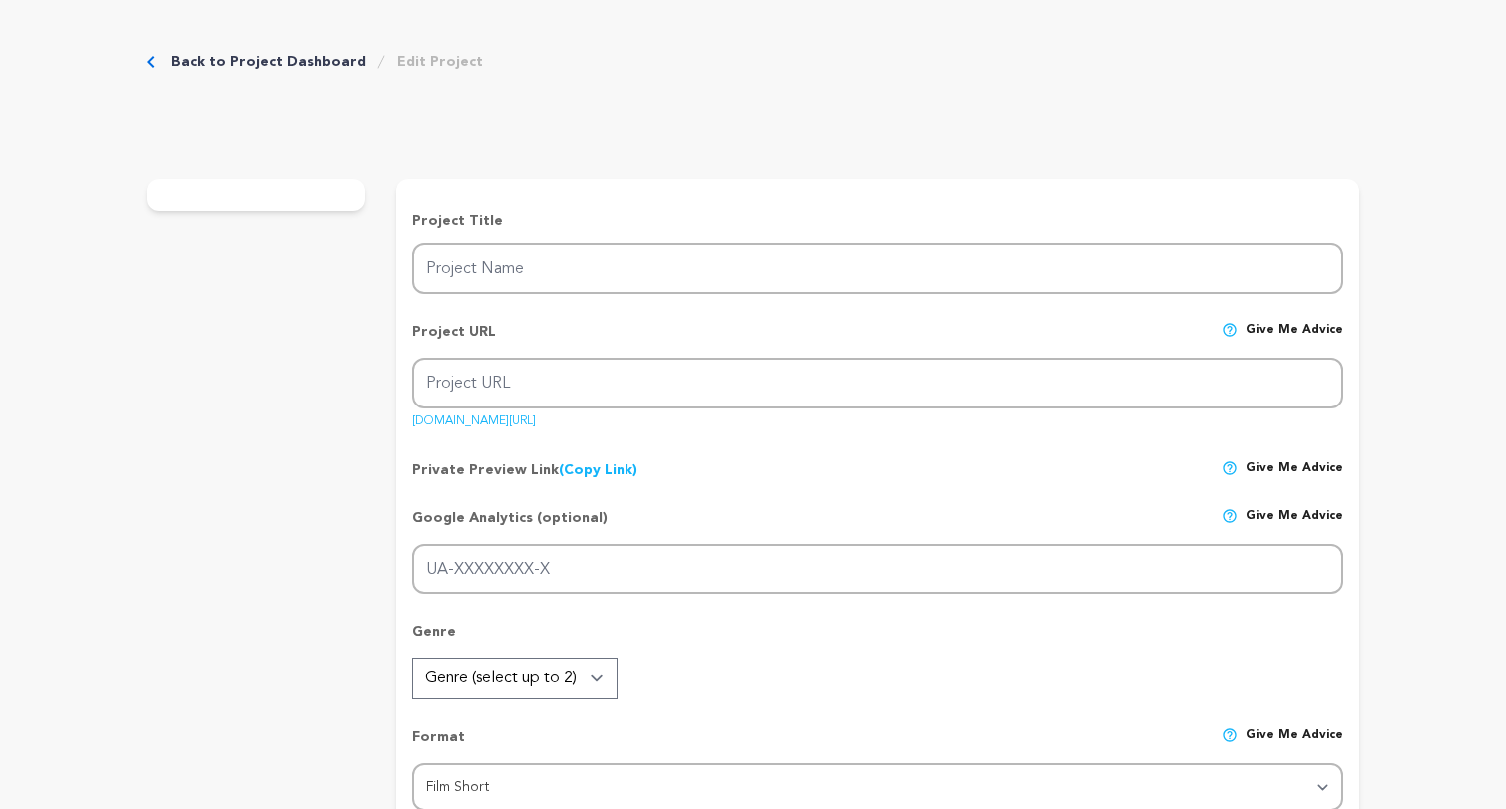
type input "R34L17Y"
type input "r34l17y"
type input "A [PERSON_NAME] break-in by two teenage friends unravels into a dangerous stand…"
type textarea "A tense, darkly funny thriller about two teens whose harmless break-in turns in…"
type textarea "R34L17Y challenges viewers to confront moral gray zones and the consequences of…"
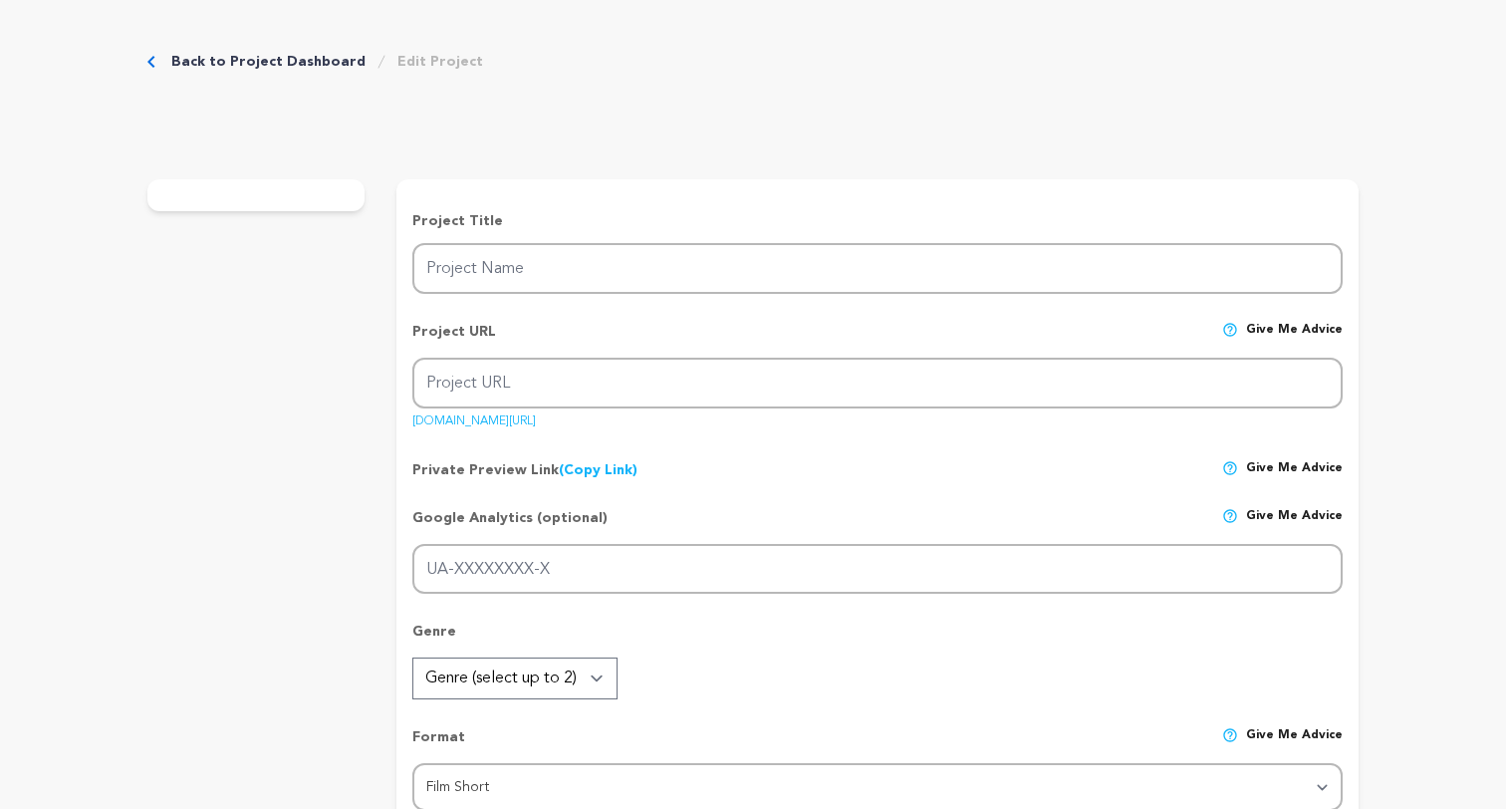
radio input "true"
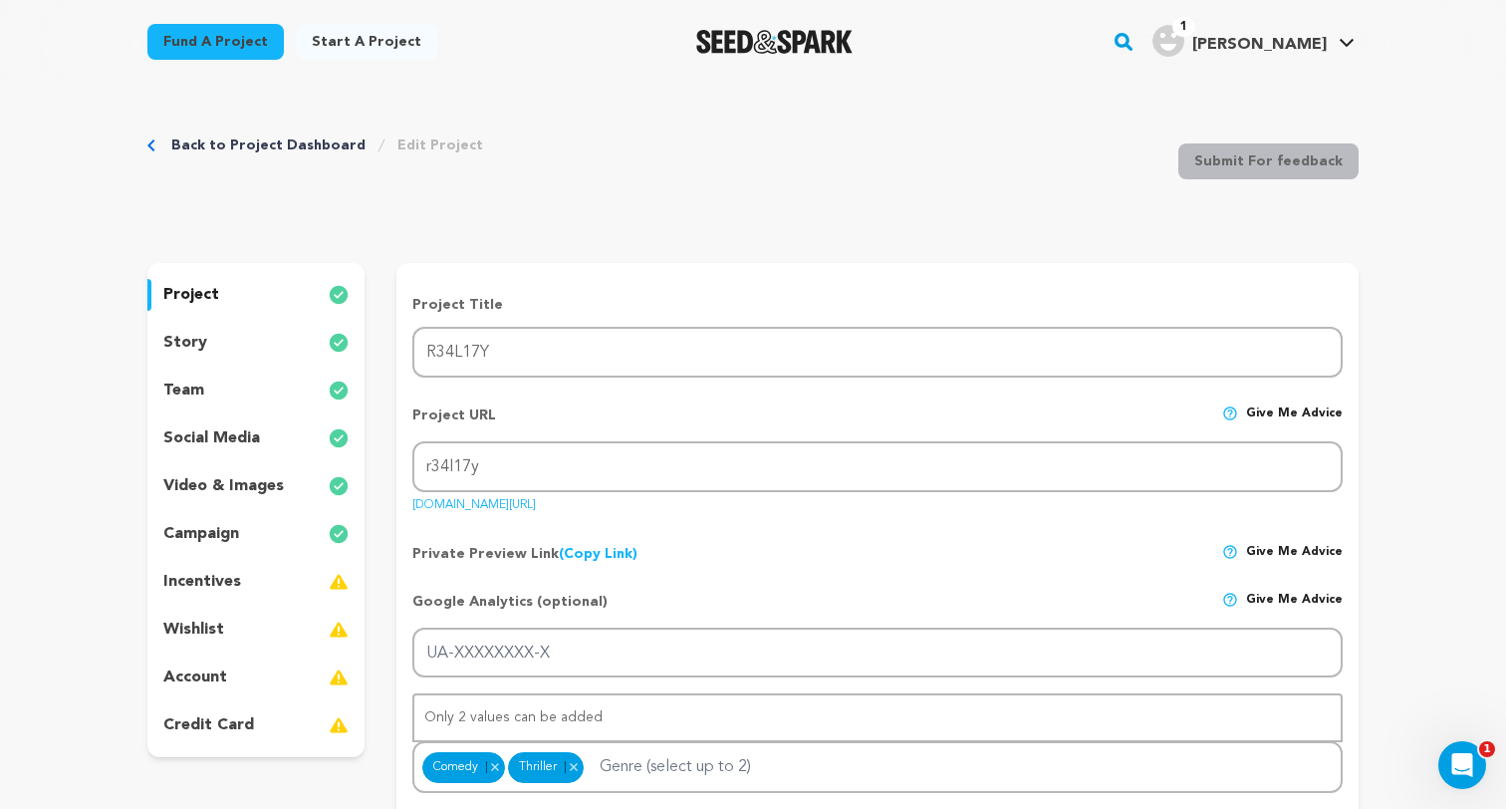
click at [270, 384] on div "team" at bounding box center [255, 390] width 217 height 32
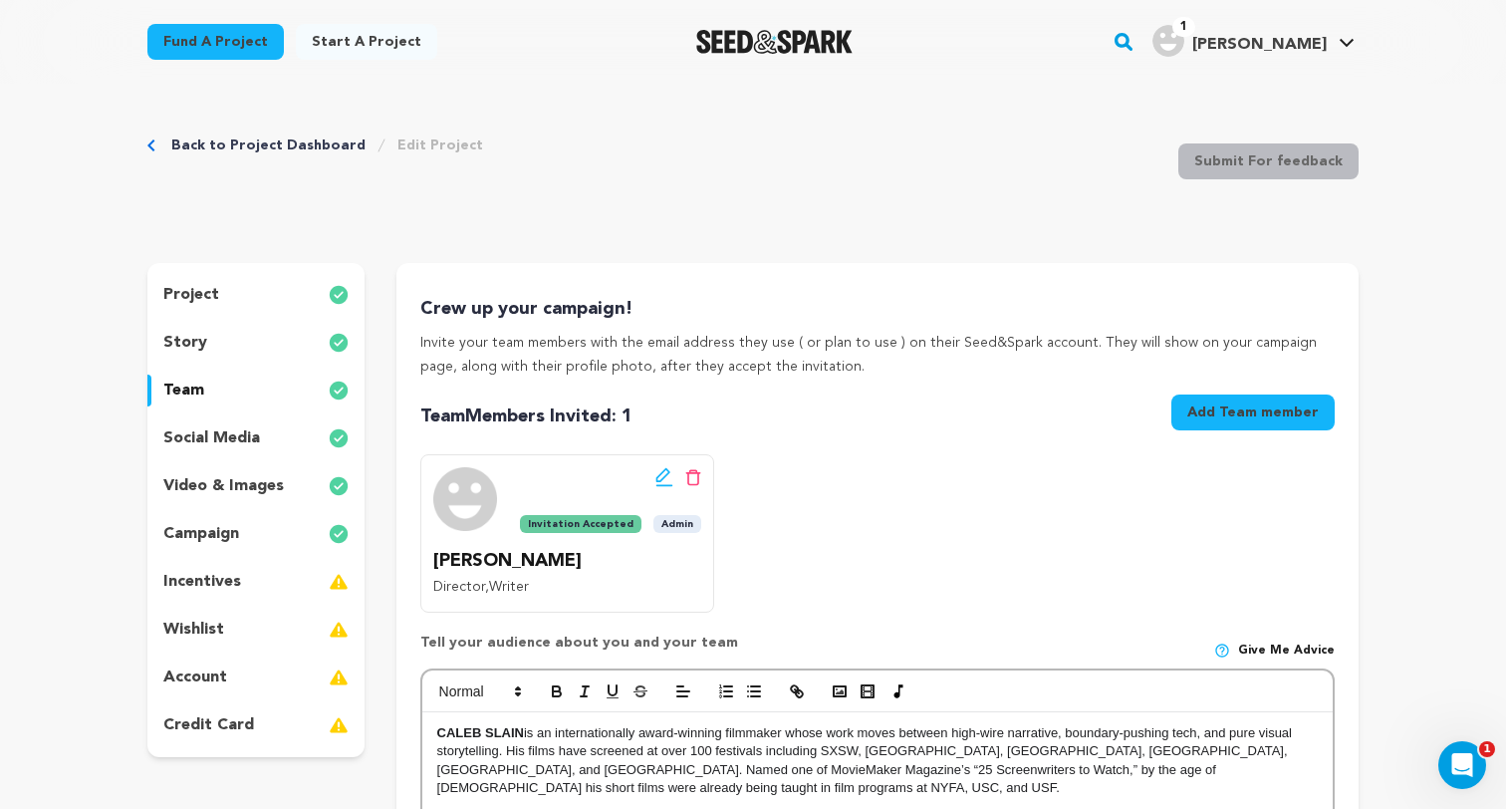
click at [256, 337] on div "story" at bounding box center [255, 343] width 217 height 32
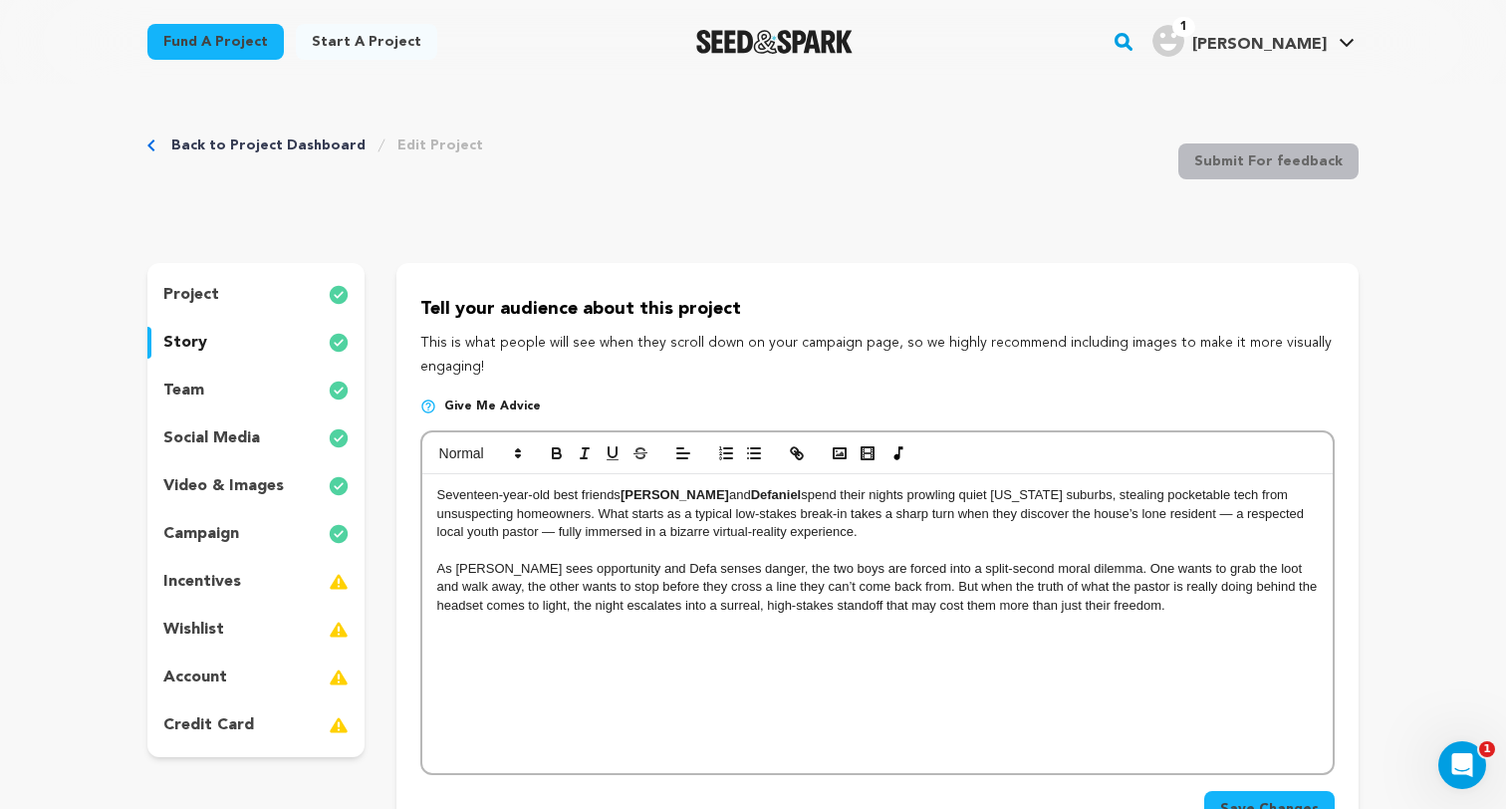
click at [239, 398] on div "team" at bounding box center [255, 390] width 217 height 32
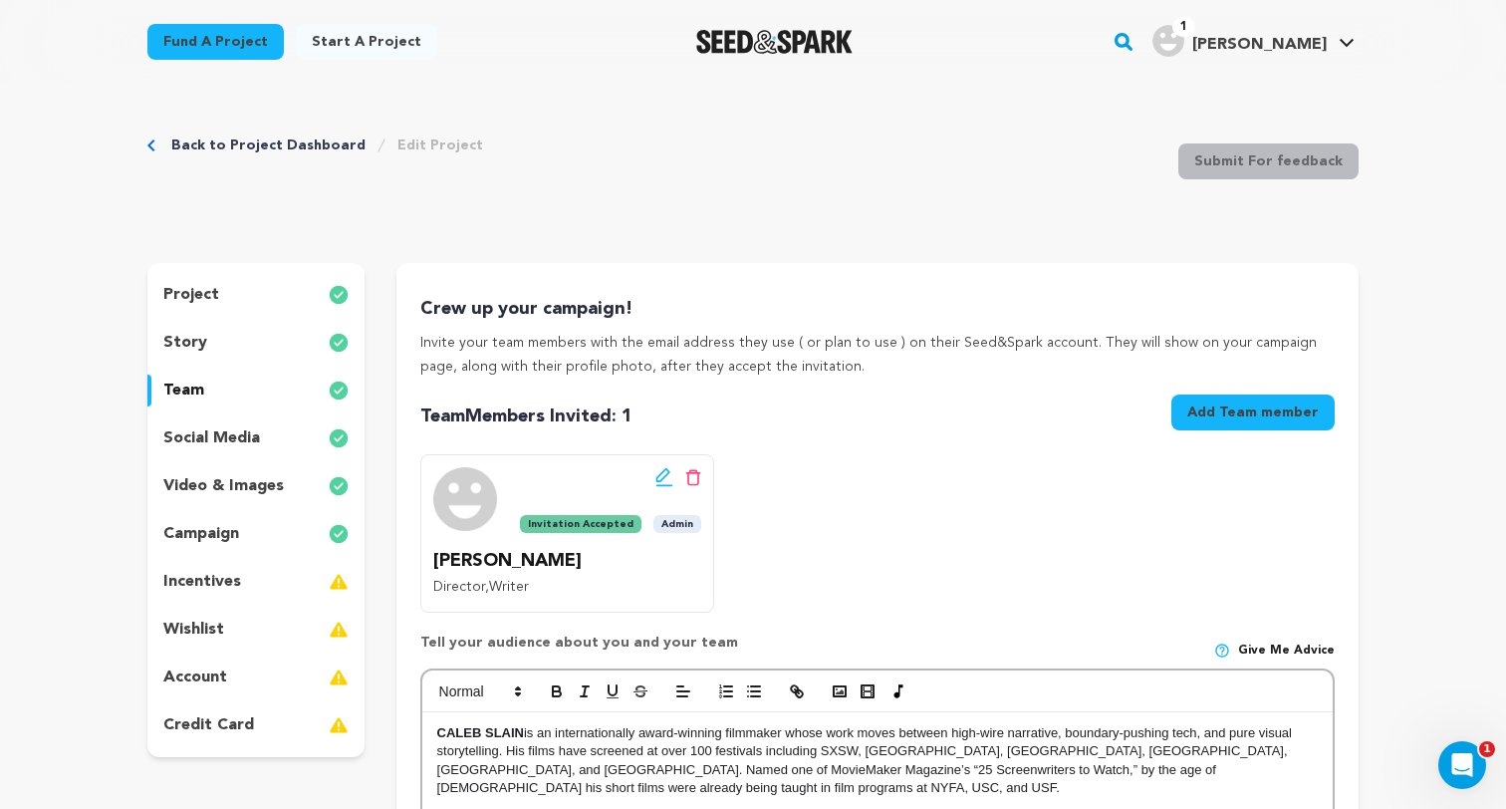
click at [229, 349] on div "story" at bounding box center [255, 343] width 217 height 32
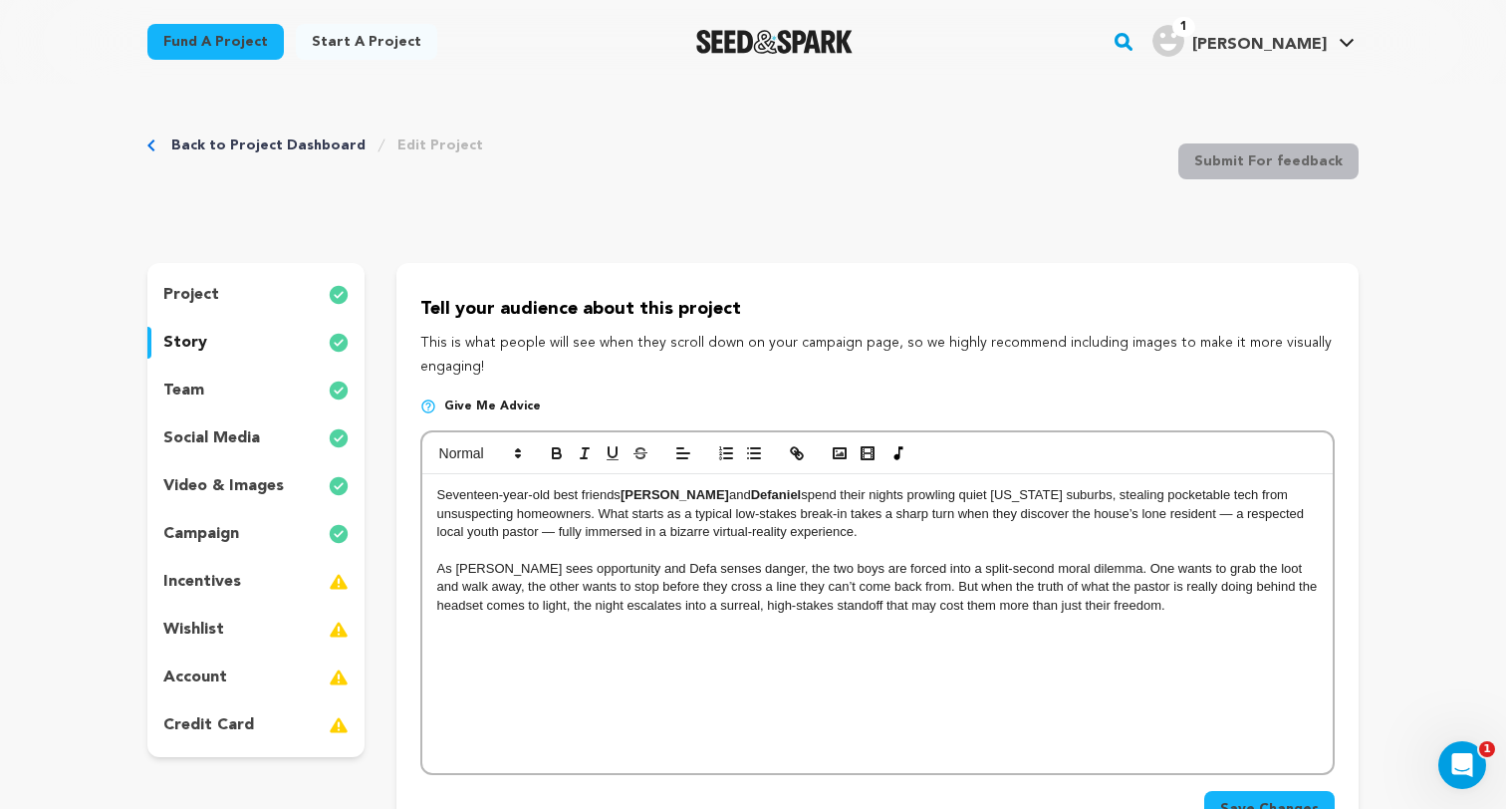
click at [234, 477] on p "video & images" at bounding box center [223, 486] width 120 height 24
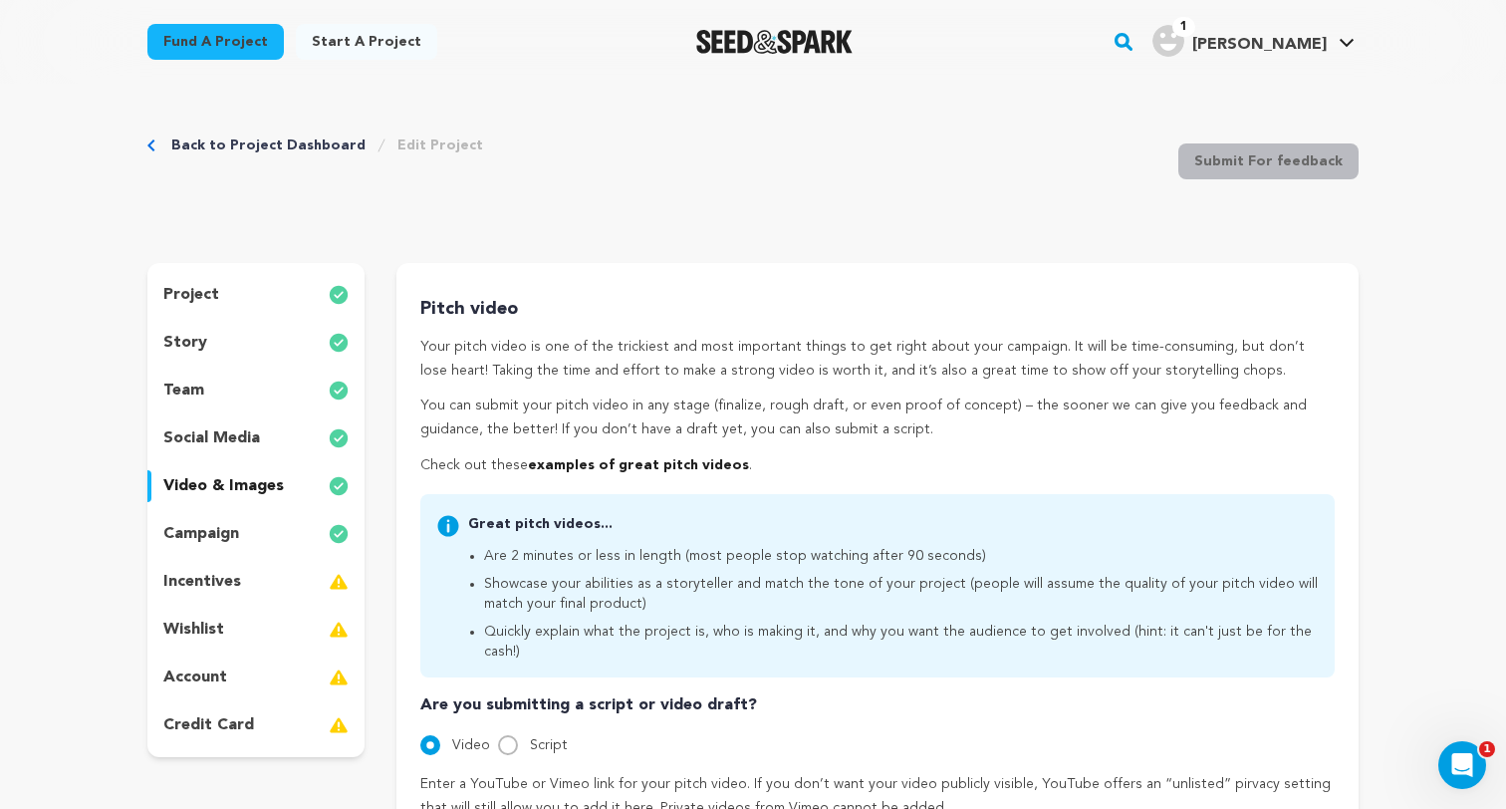
click at [202, 405] on div "team" at bounding box center [255, 390] width 217 height 32
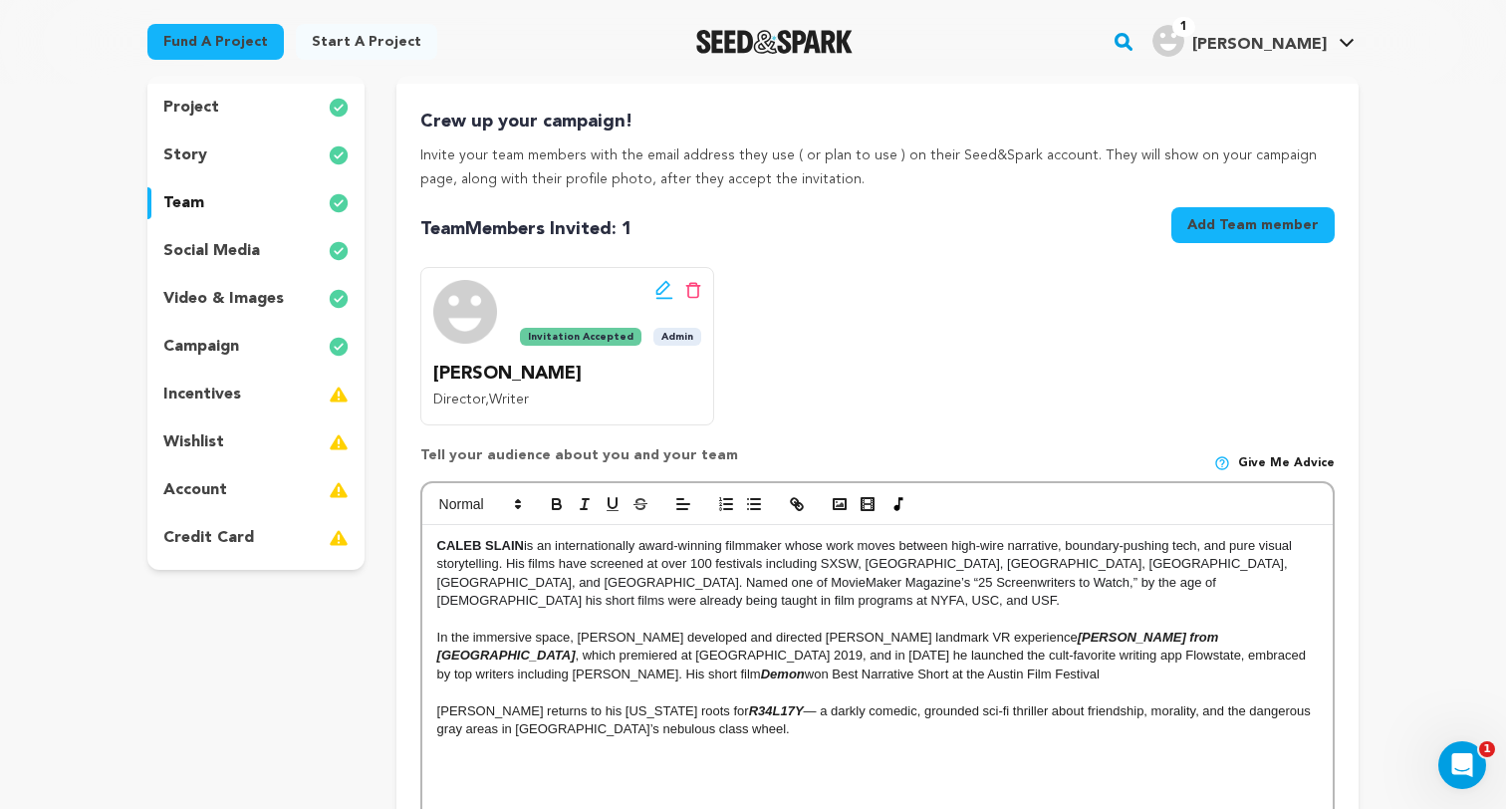
scroll to position [218, 0]
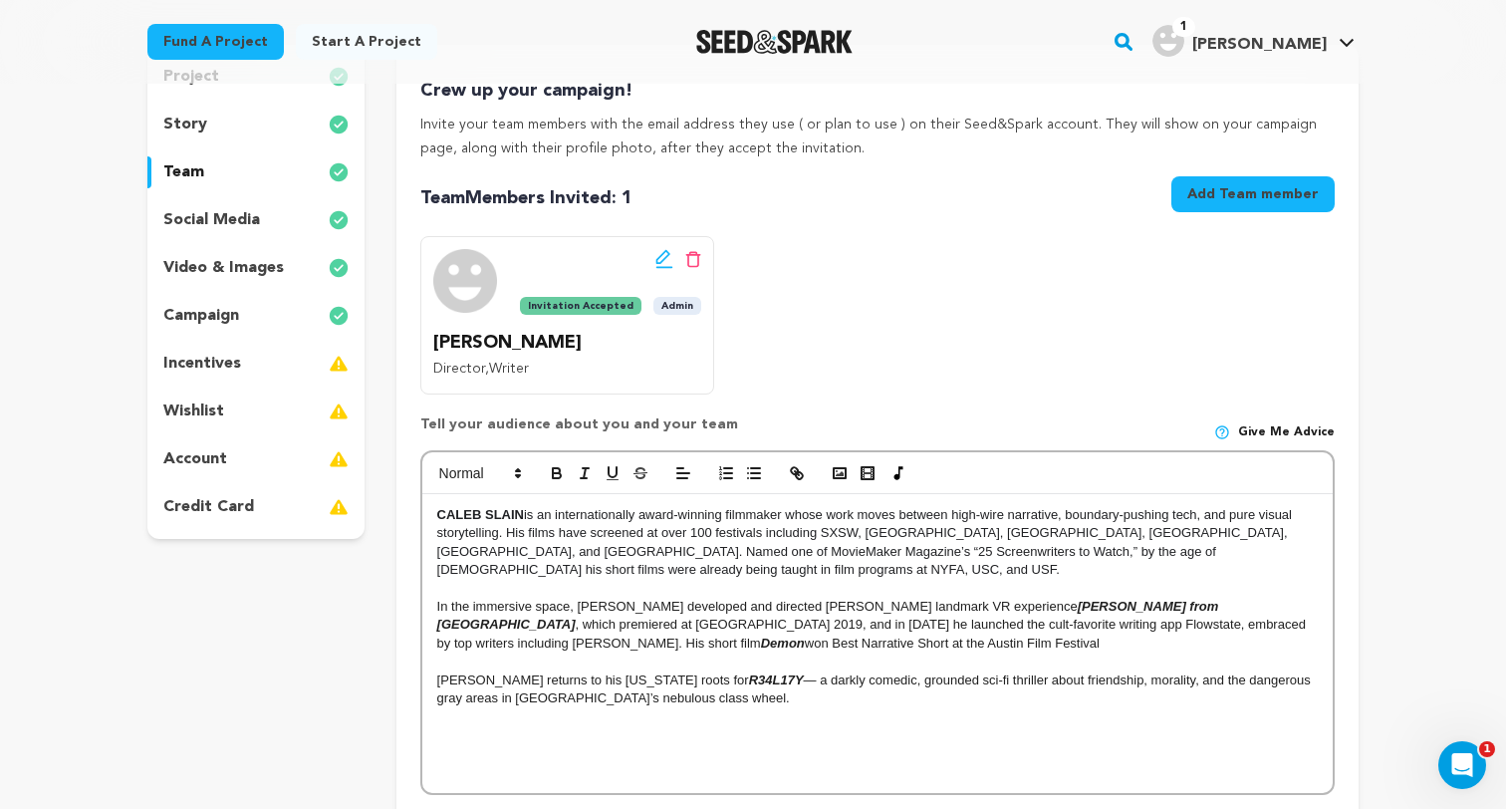
click at [241, 115] on div "story" at bounding box center [255, 125] width 217 height 32
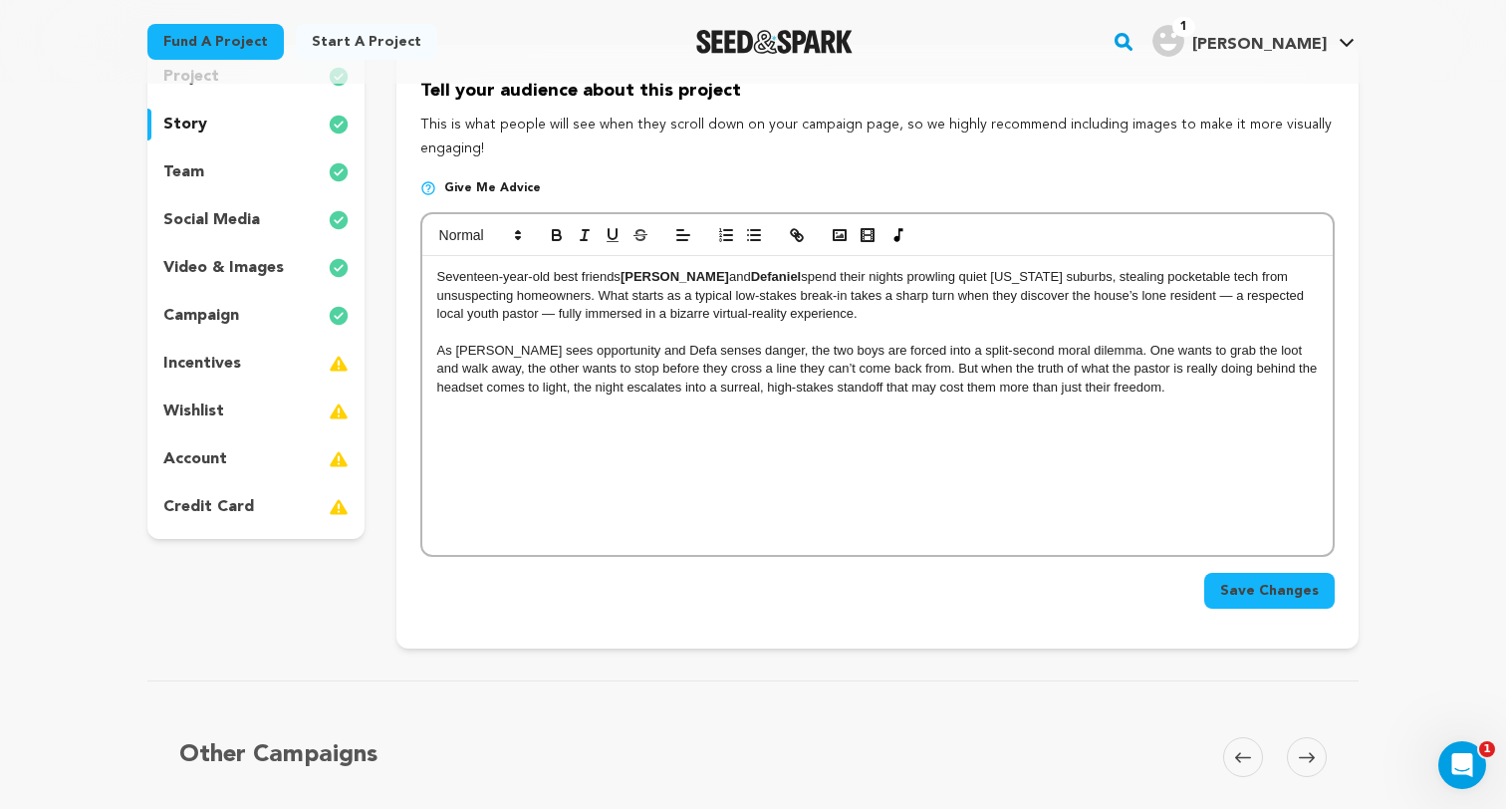
click at [647, 374] on p "As Boyd sees opportunity and Defa senses danger, the two boys are forced into a…" at bounding box center [877, 369] width 880 height 55
click at [835, 446] on div "Seventeen-year-old best friends Boyd and Defaniel spend their nights prowling q…" at bounding box center [877, 405] width 910 height 299
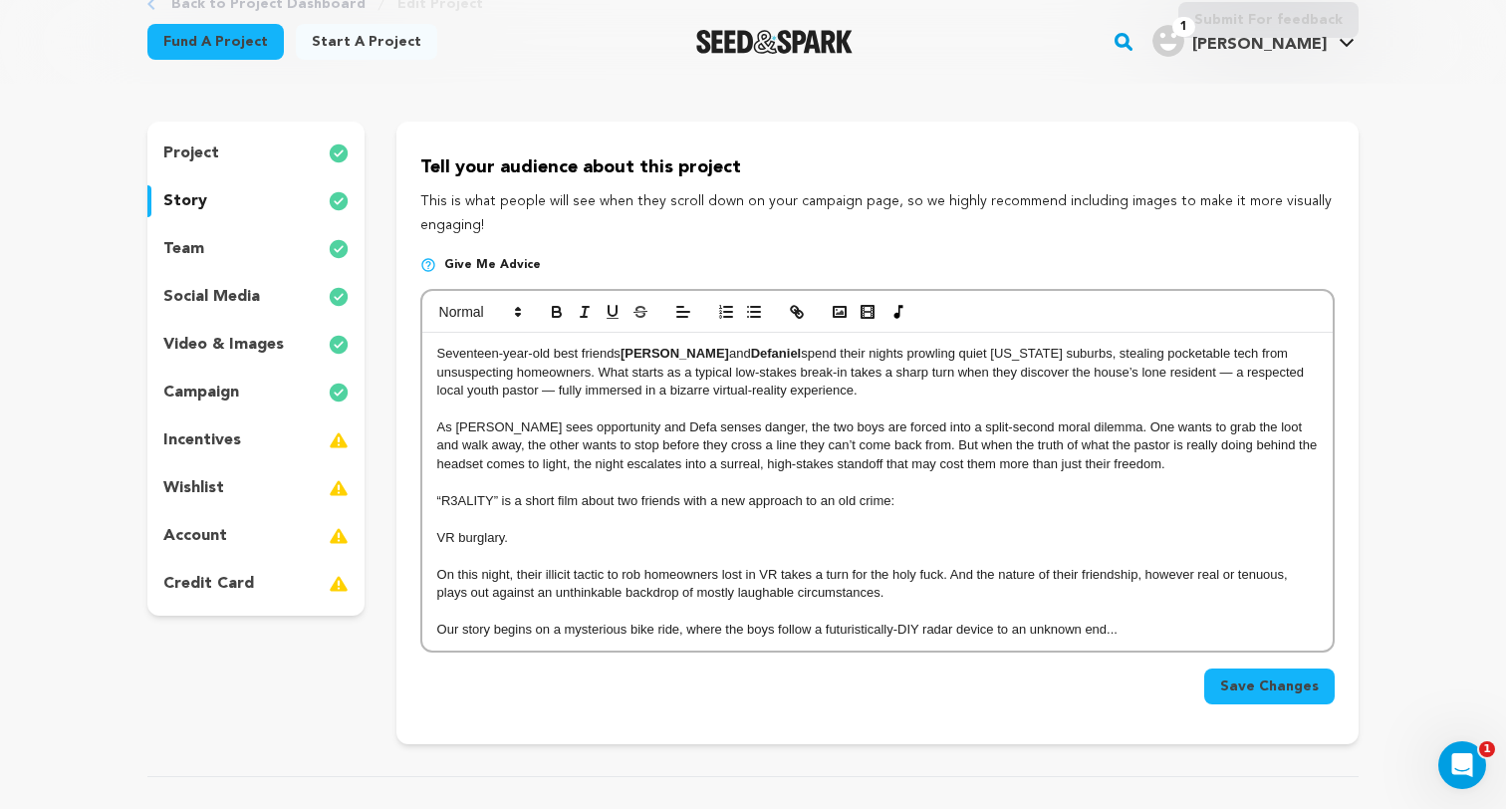
scroll to position [140, 0]
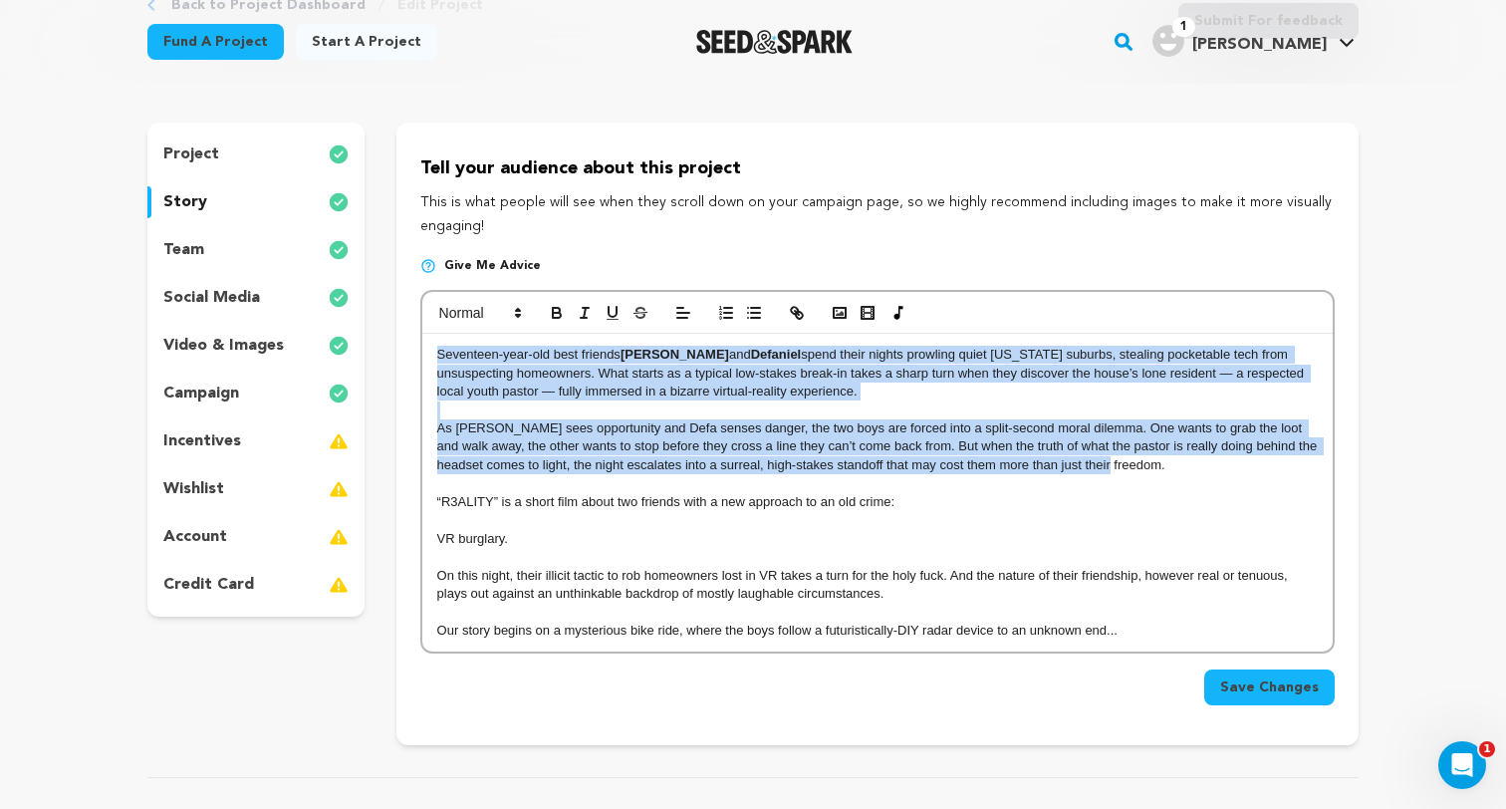
drag, startPoint x: 1097, startPoint y: 466, endPoint x: 452, endPoint y: 327, distance: 660.1
click at [452, 327] on div "Seventeen-year-old best friends Boyd and Defaniel spend their nights prowling q…" at bounding box center [877, 471] width 914 height 363
click at [556, 399] on p "Seventeen-year-old best friends Boyd and Defaniel spend their nights prowling q…" at bounding box center [877, 373] width 880 height 55
drag, startPoint x: 1162, startPoint y: 479, endPoint x: 502, endPoint y: 341, distance: 674.5
click at [502, 341] on div "Seventeen-year-old best friends Boyd and Defaniel spend their nights prowling q…" at bounding box center [877, 493] width 910 height 318
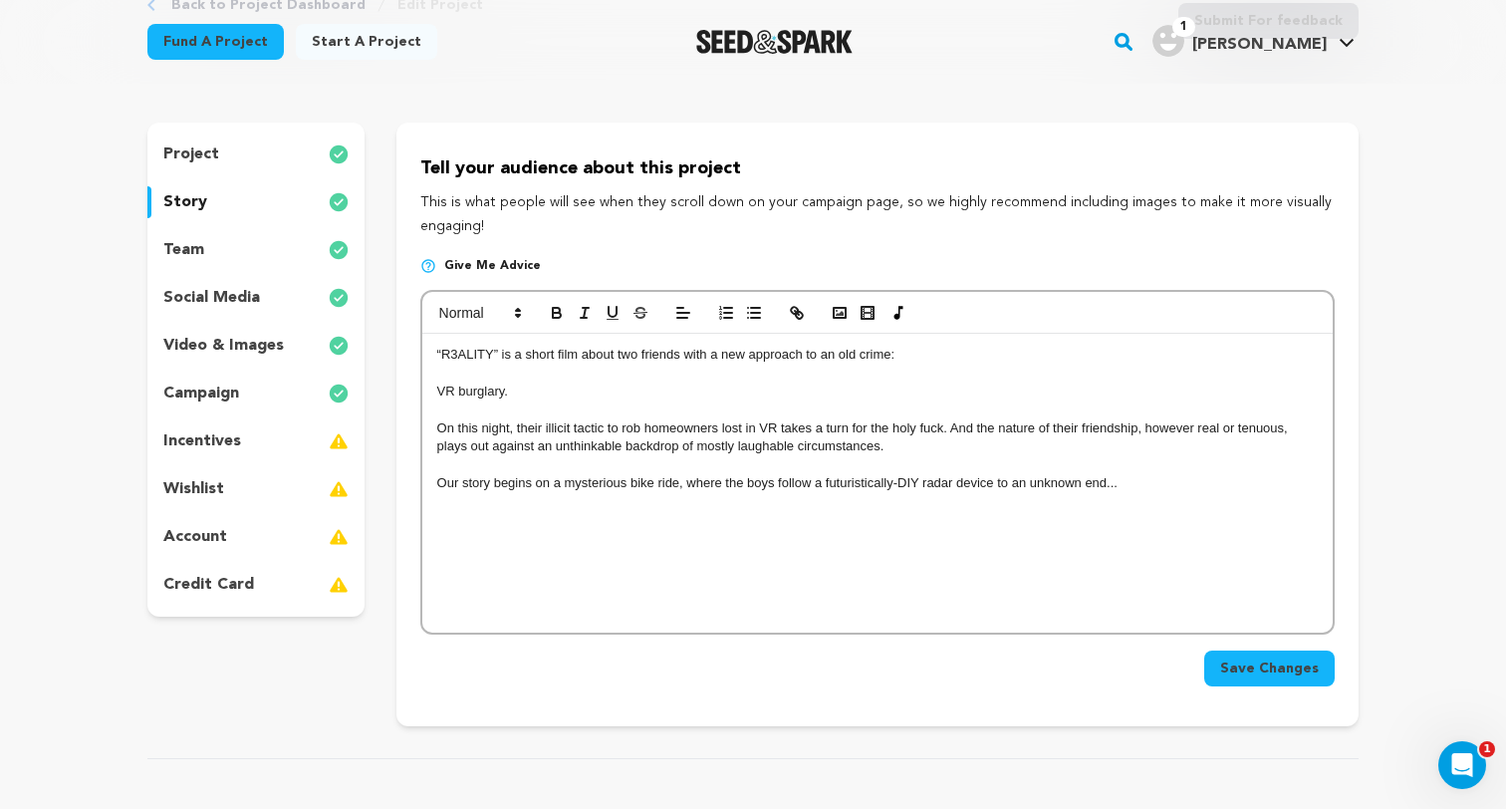
click at [460, 354] on p "“R3ALITY” is a short film about two friends with a new approach to an old crime:" at bounding box center [877, 355] width 880 height 18
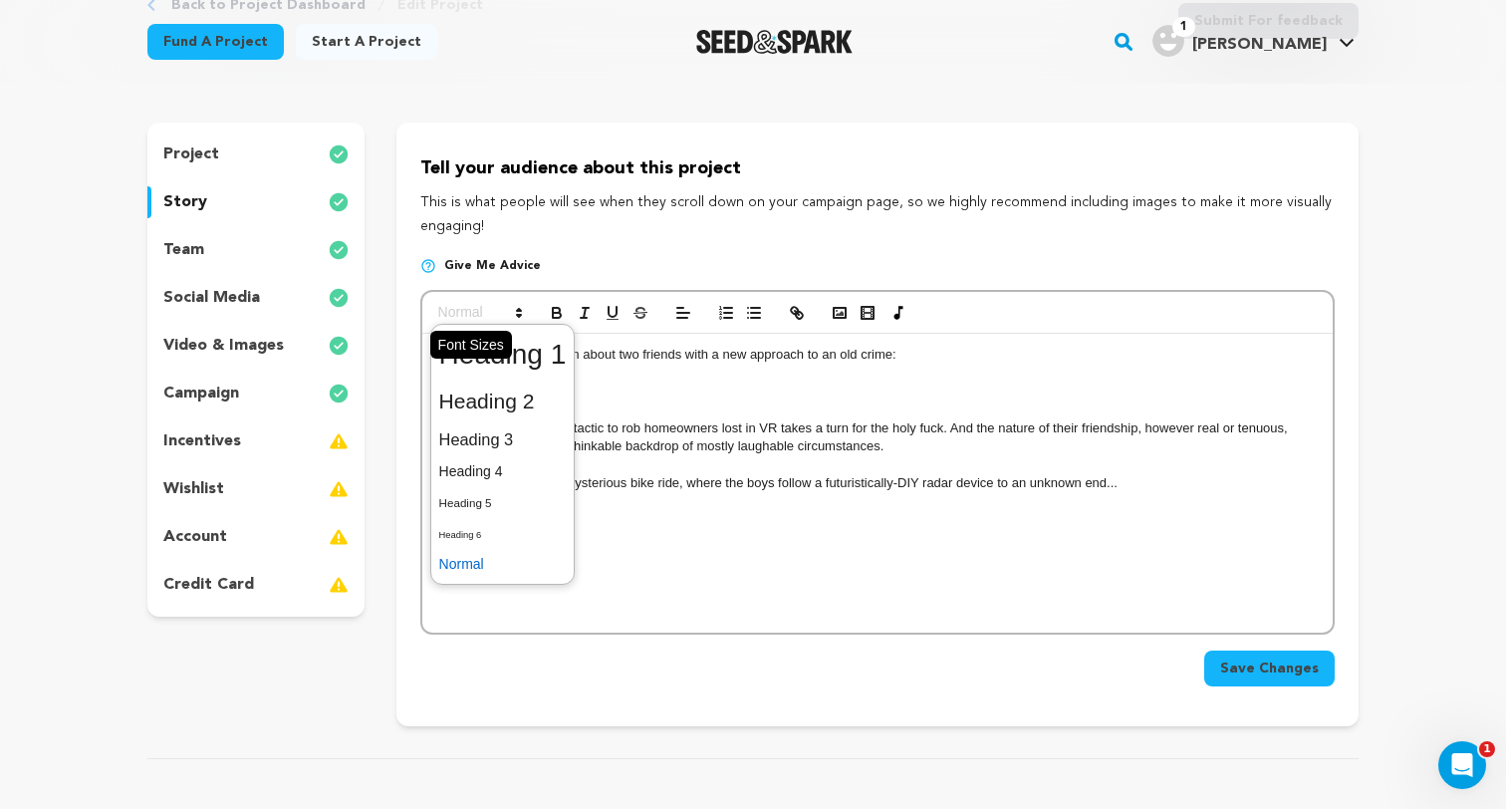
click at [476, 304] on span at bounding box center [479, 313] width 98 height 24
click at [483, 302] on span at bounding box center [479, 313] width 98 height 24
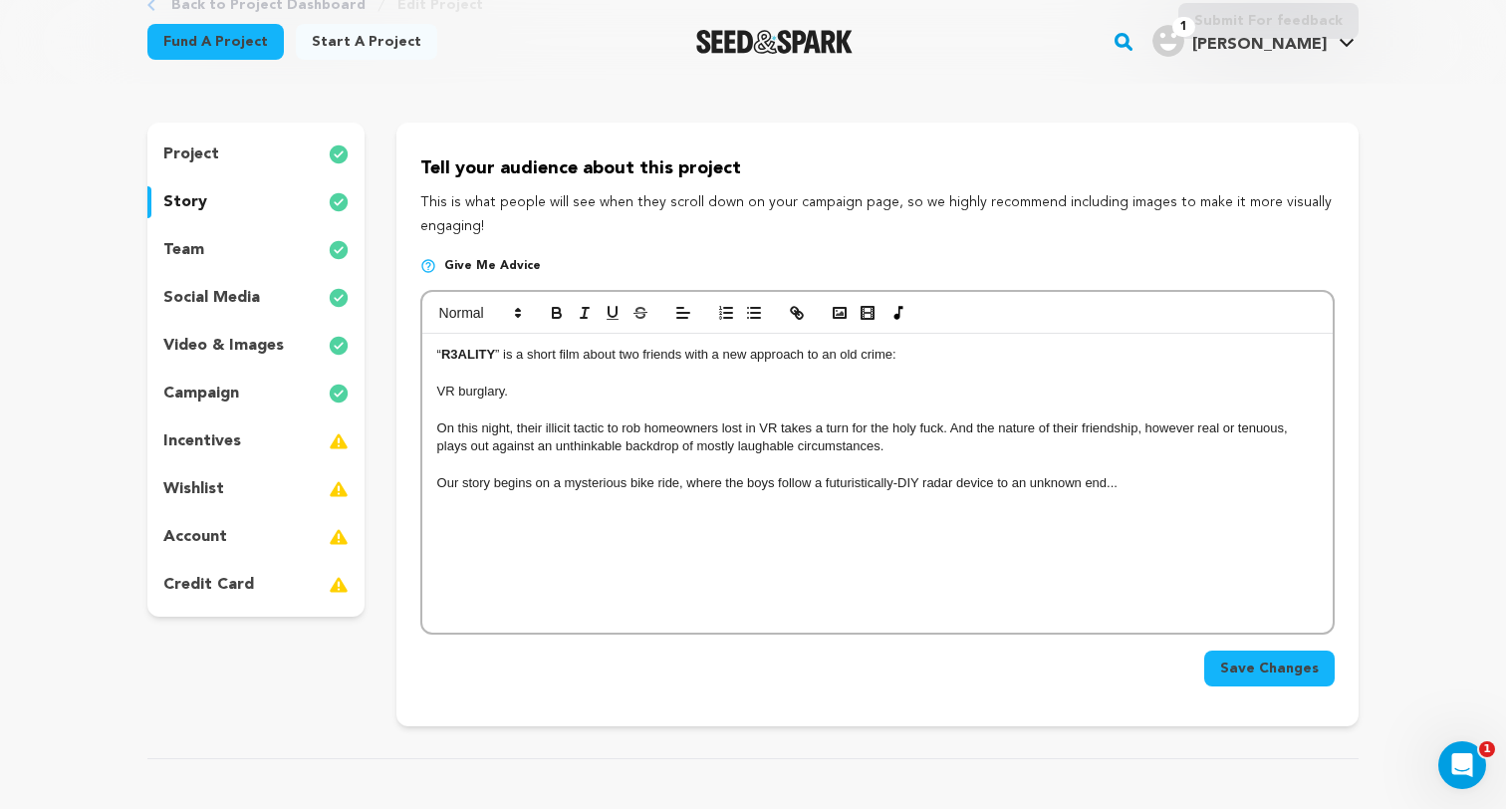
click at [1160, 480] on p "Our story begins on a mysterious bike ride, where the boys follow a futuristica…" at bounding box center [877, 483] width 880 height 18
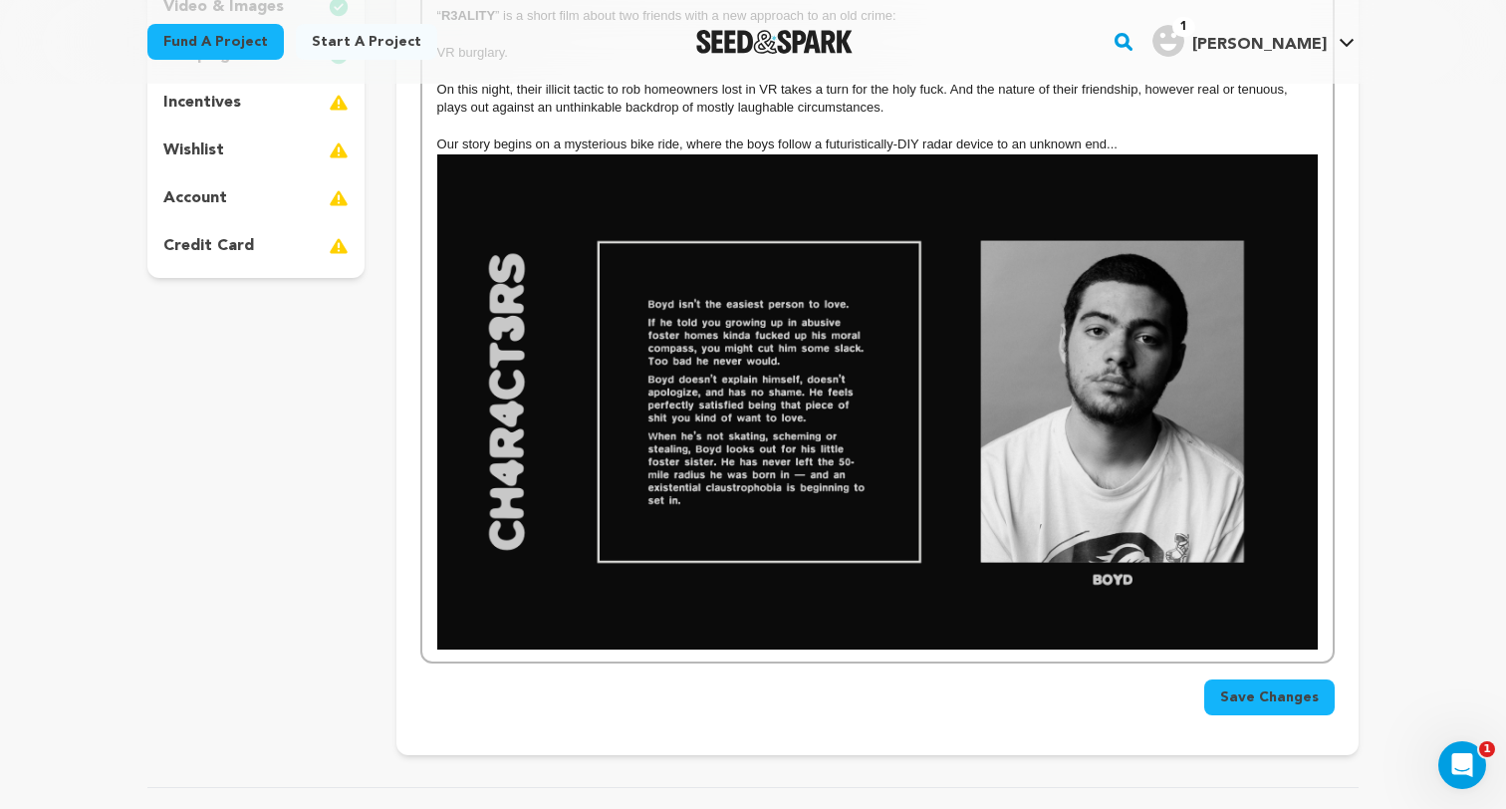
scroll to position [473, 0]
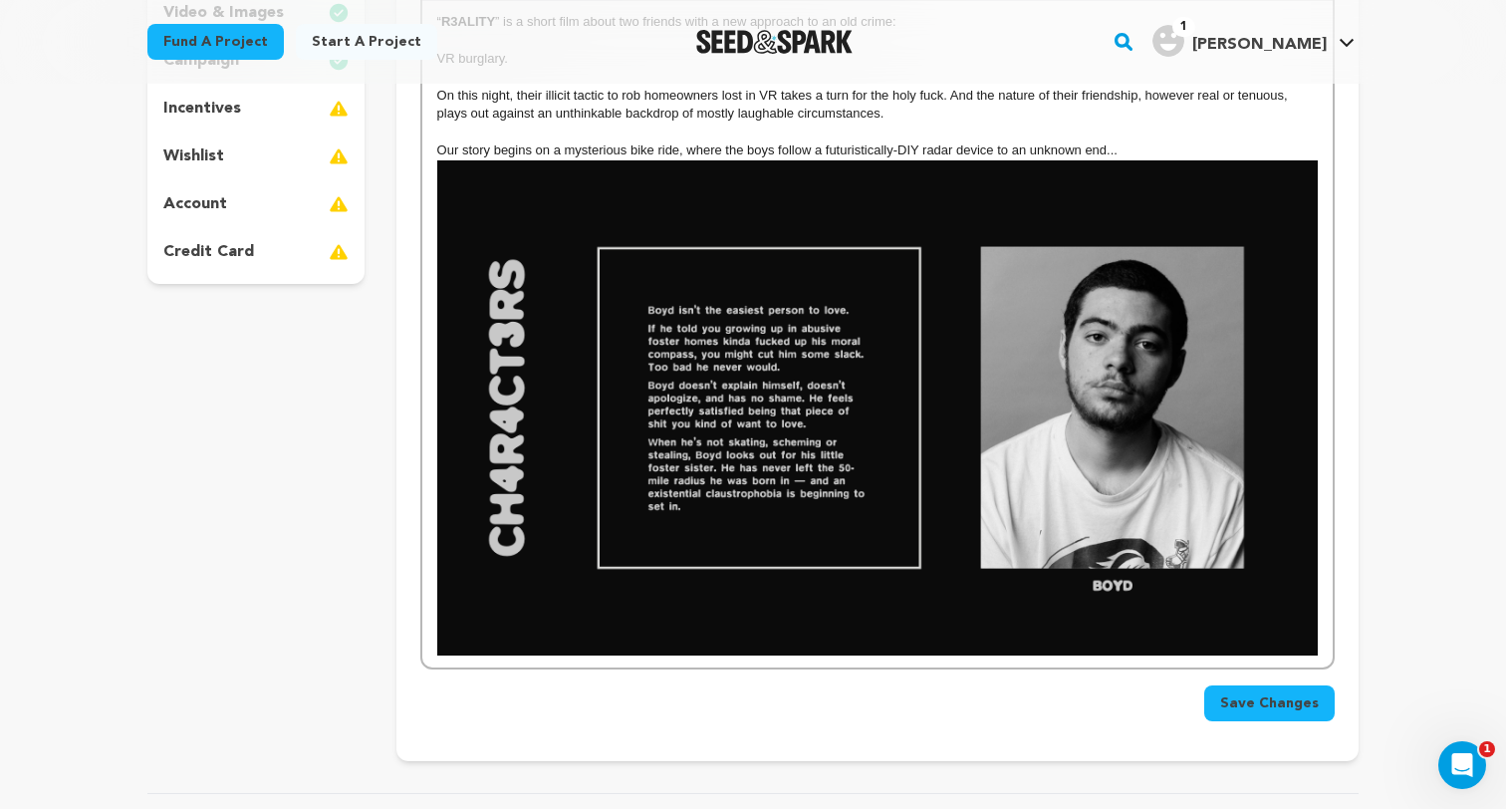
click at [1321, 336] on div "“ R3ALITY ” is a short film about two friends with a new approach to an old cri…" at bounding box center [877, 334] width 910 height 666
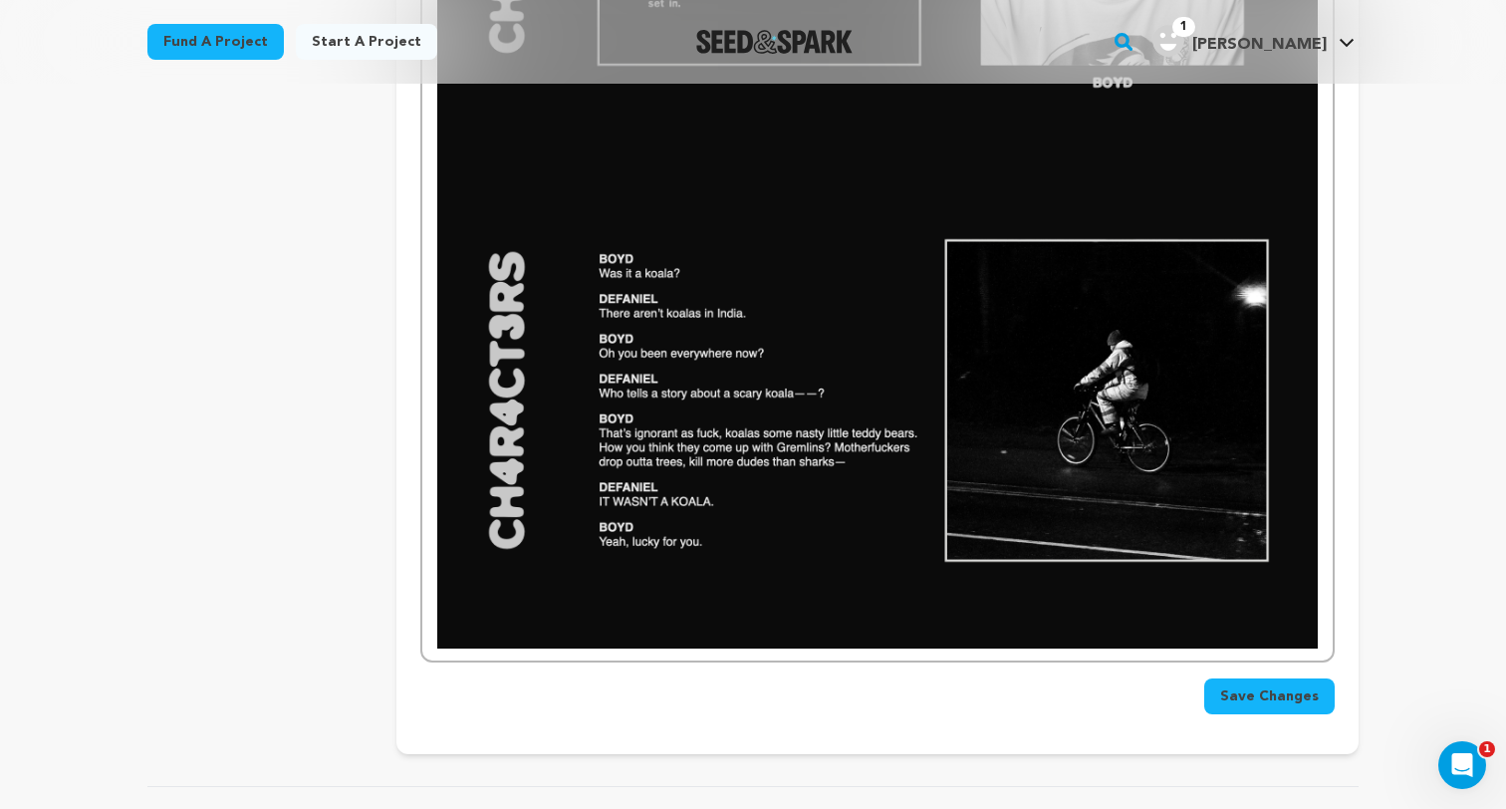
scroll to position [989, 0]
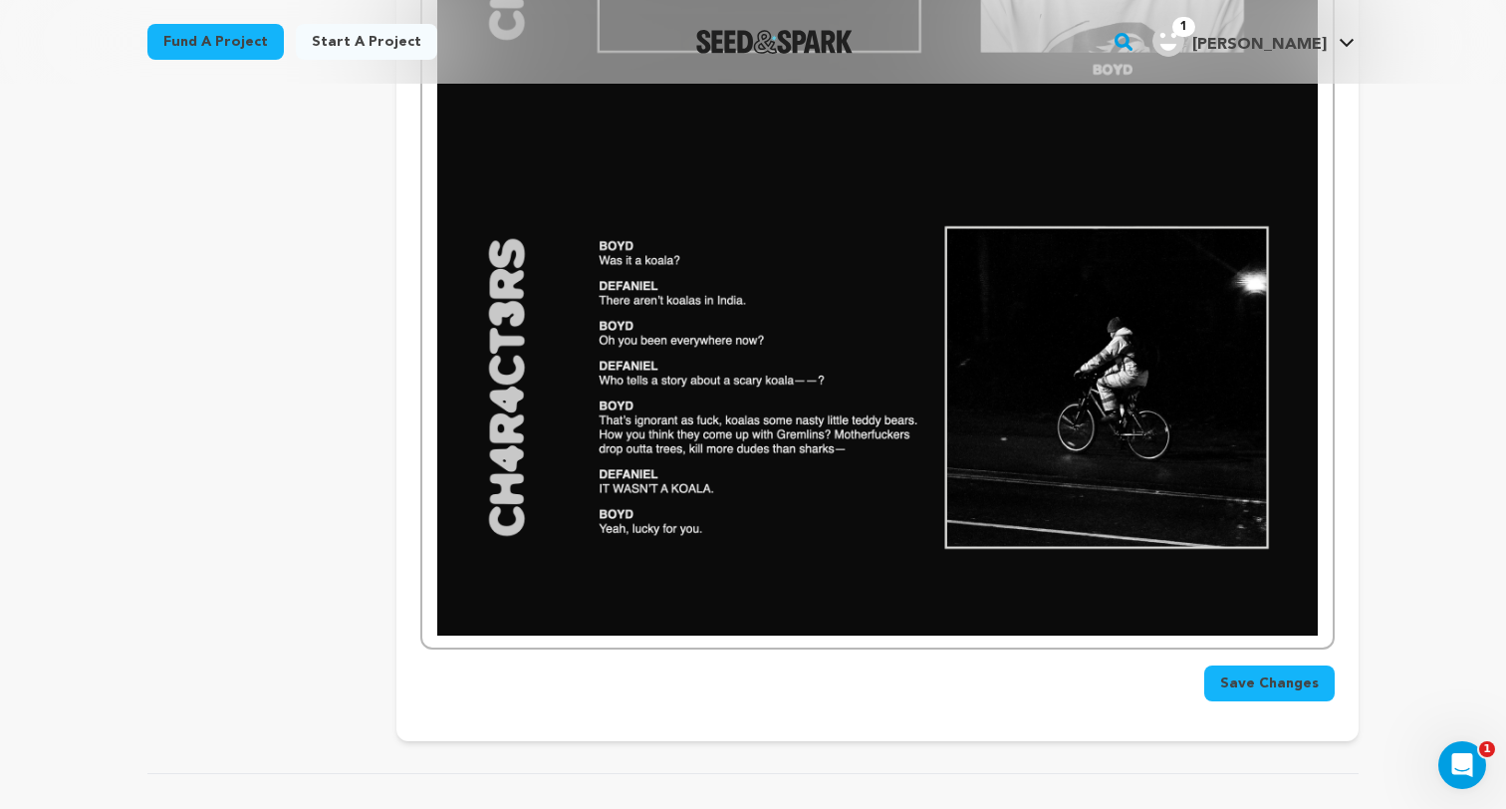
click at [1320, 593] on div "“ R3ALITY ” is a short film about two friends with a new approach to an old cri…" at bounding box center [877, 66] width 910 height 1162
click at [1323, 604] on div "“ R3ALITY ” is a short film about two friends with a new approach to an old cri…" at bounding box center [877, 66] width 910 height 1162
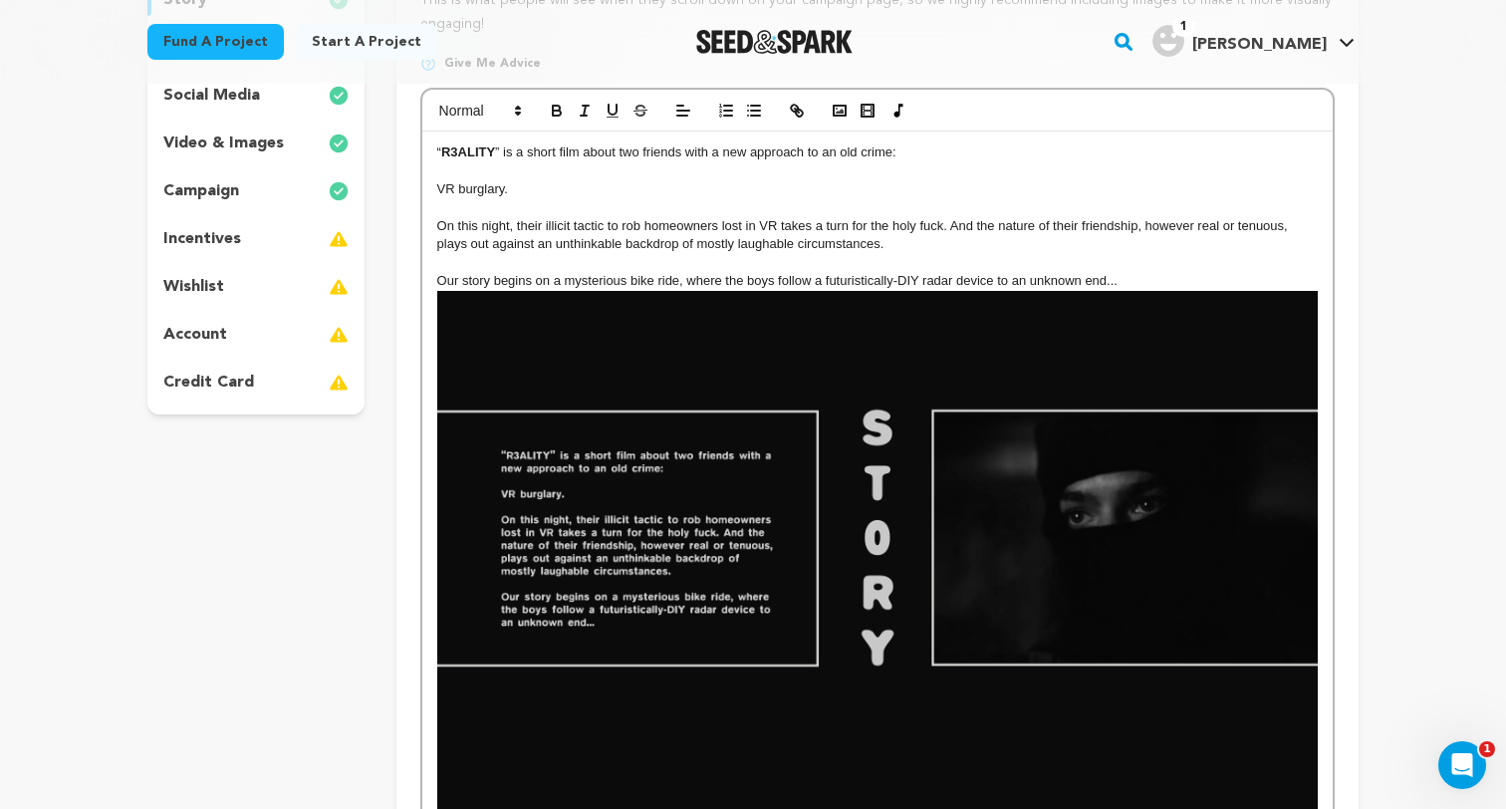
scroll to position [335, 0]
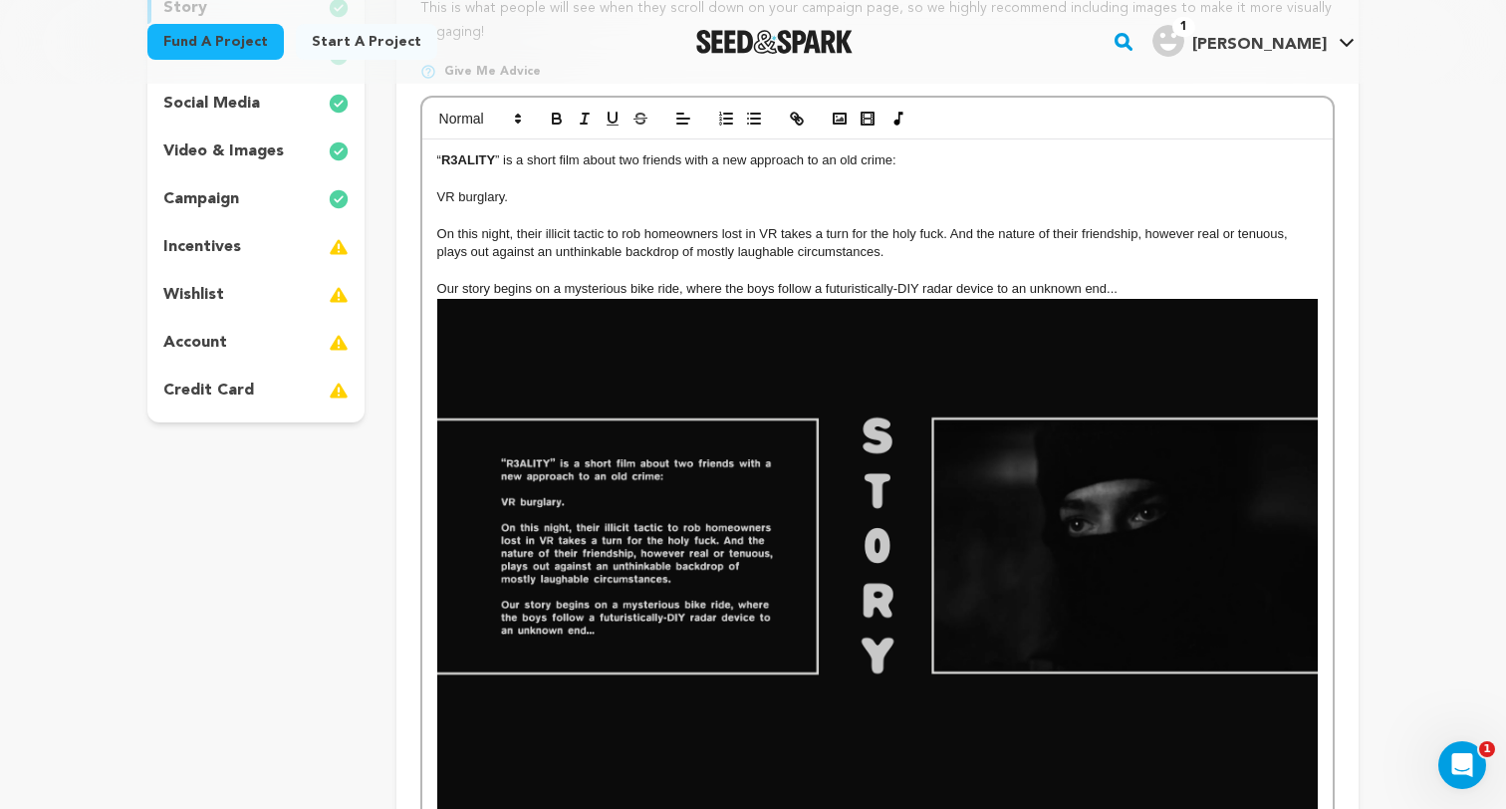
click at [612, 432] on img at bounding box center [877, 546] width 880 height 495
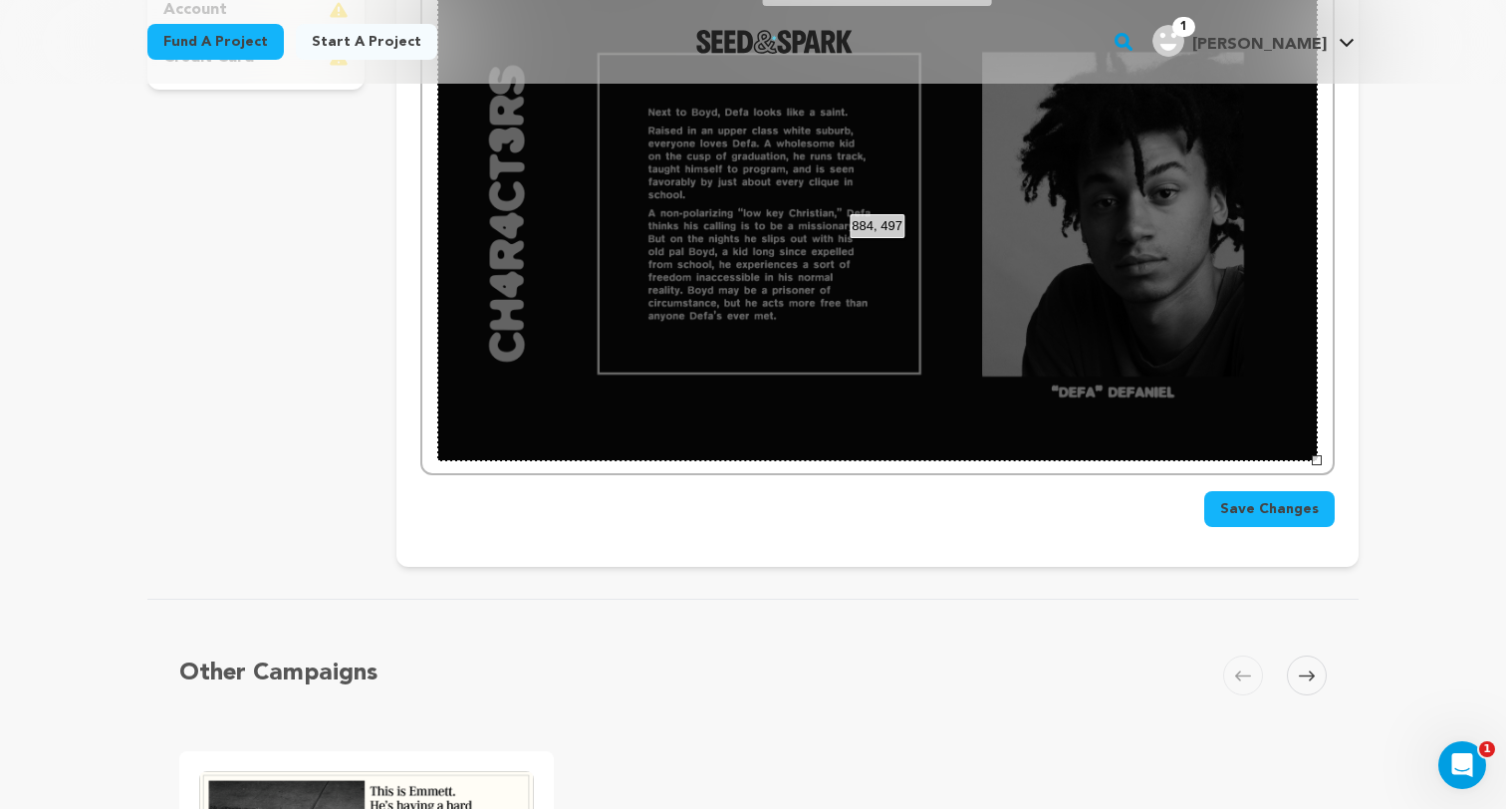
scroll to position [493, 0]
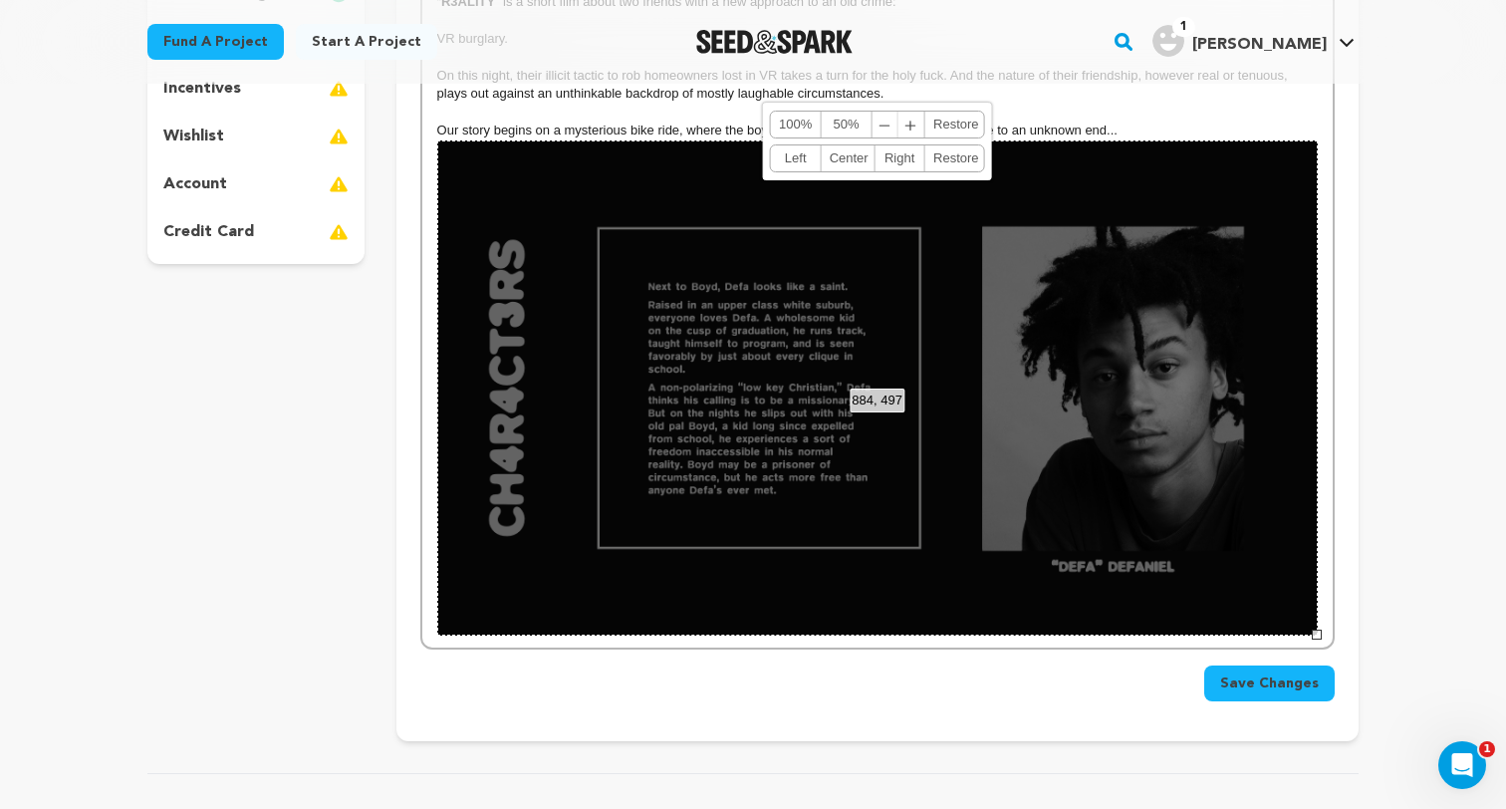
click at [626, 427] on div "884, 497 100% 50% ﹣ ﹢ Restore Left Center Right Restore" at bounding box center [877, 387] width 880 height 495
click at [707, 553] on div "884, 497 100% 50% ﹣ ﹢ Restore Left Center Right Restore" at bounding box center [877, 387] width 880 height 495
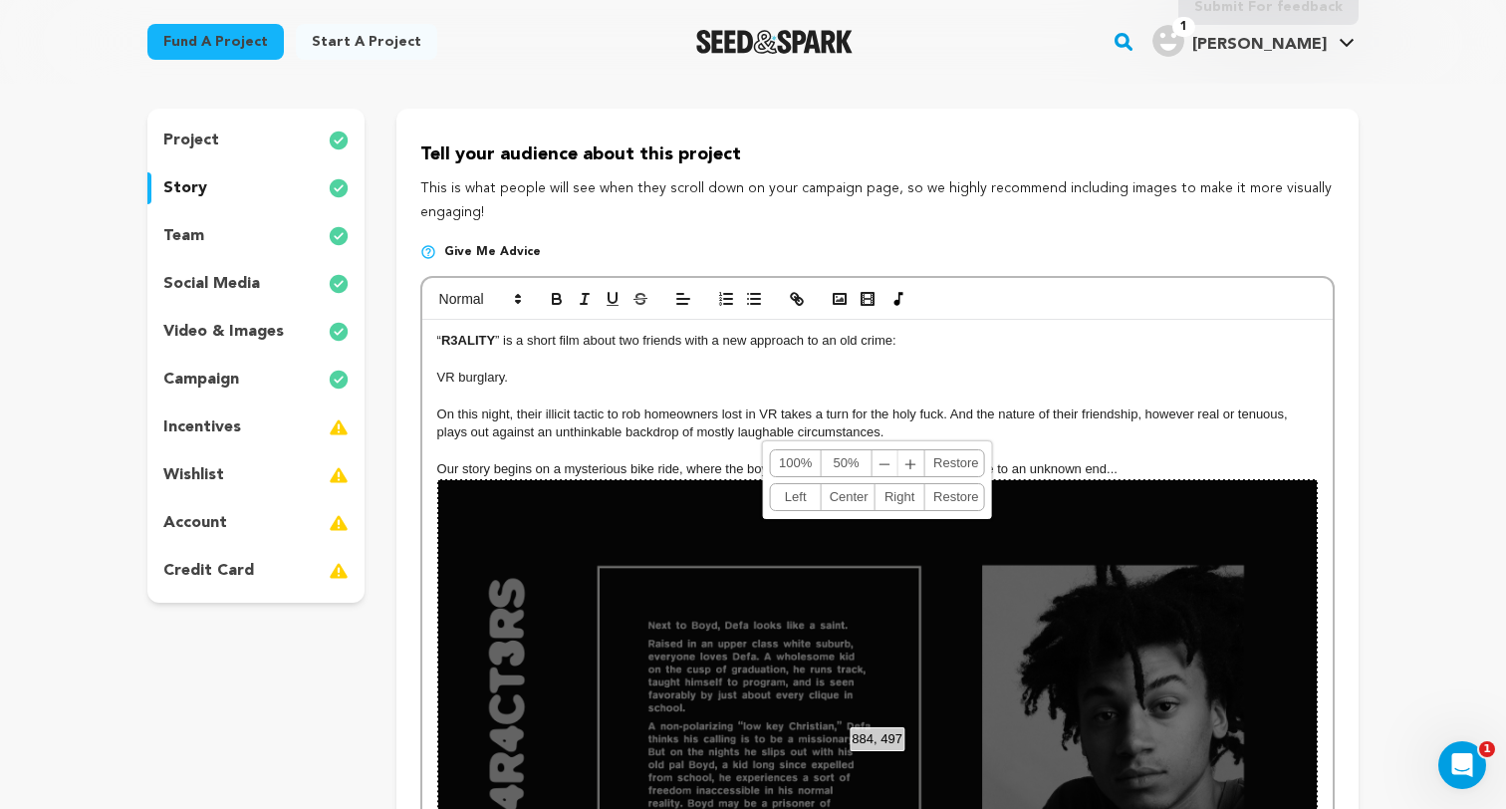
scroll to position [89, 0]
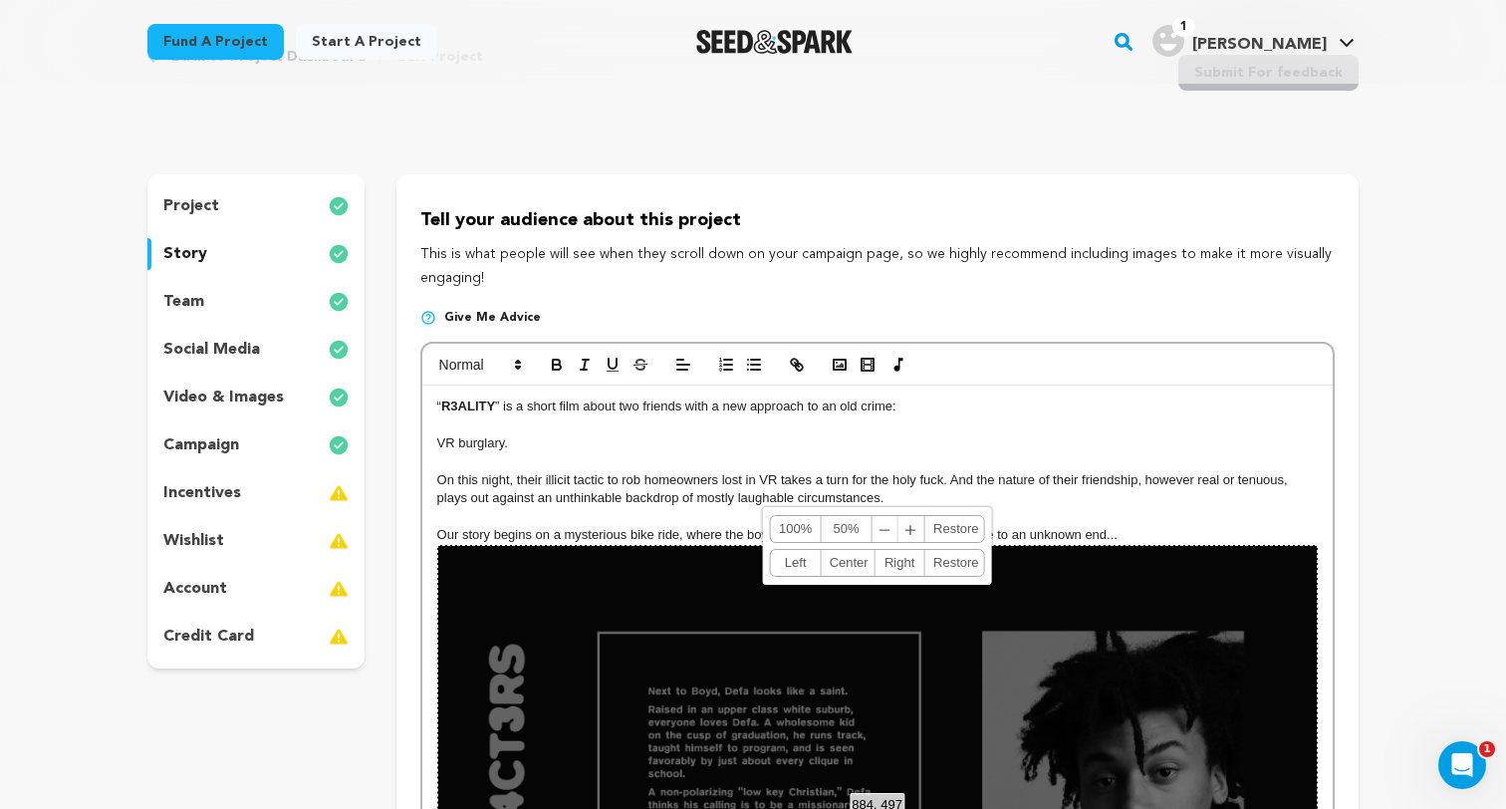
click at [373, 765] on div "project story team social media video & images campaign incentives wishlist" at bounding box center [752, 659] width 1211 height 971
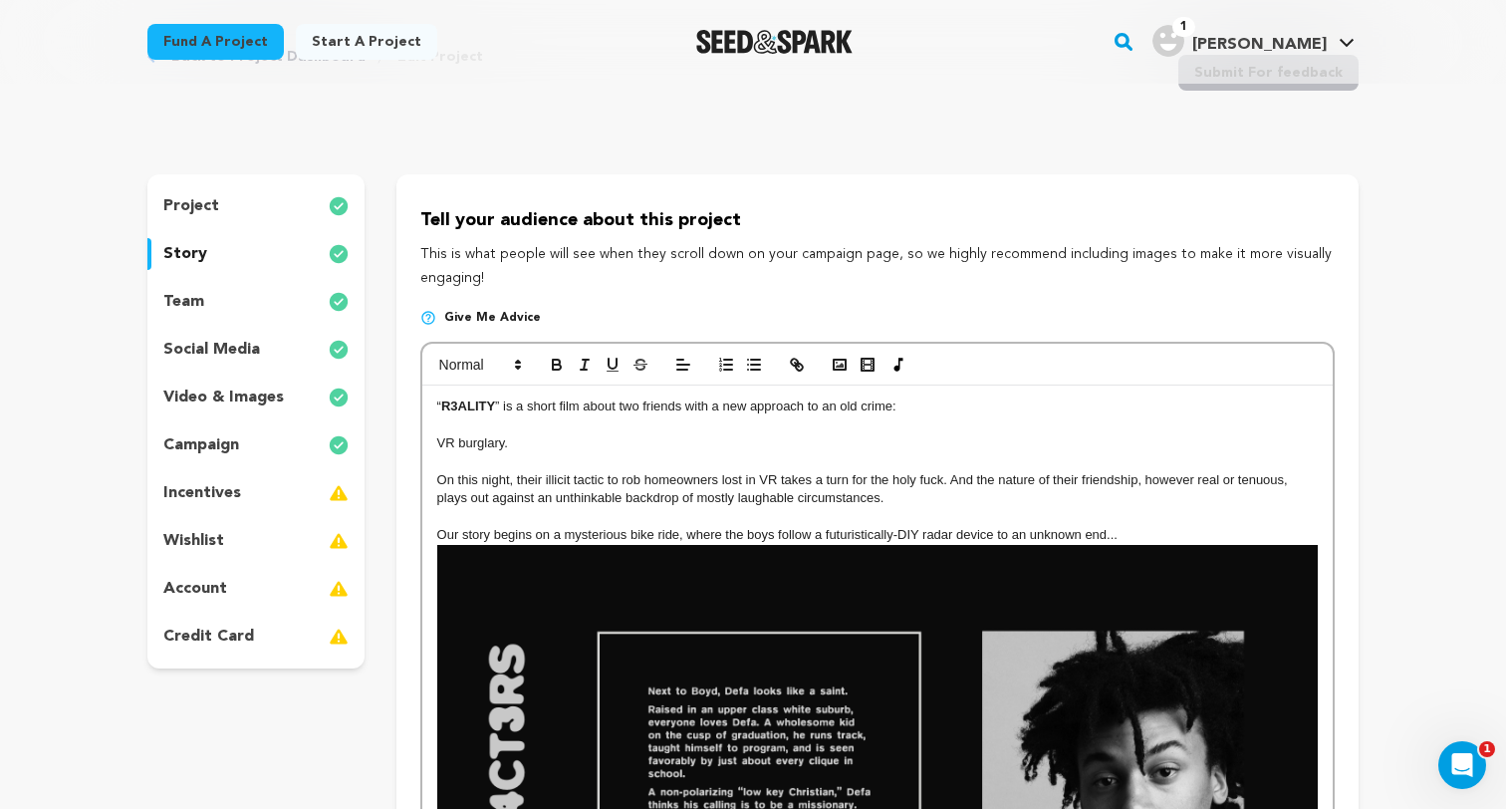
click at [622, 727] on img at bounding box center [877, 792] width 880 height 495
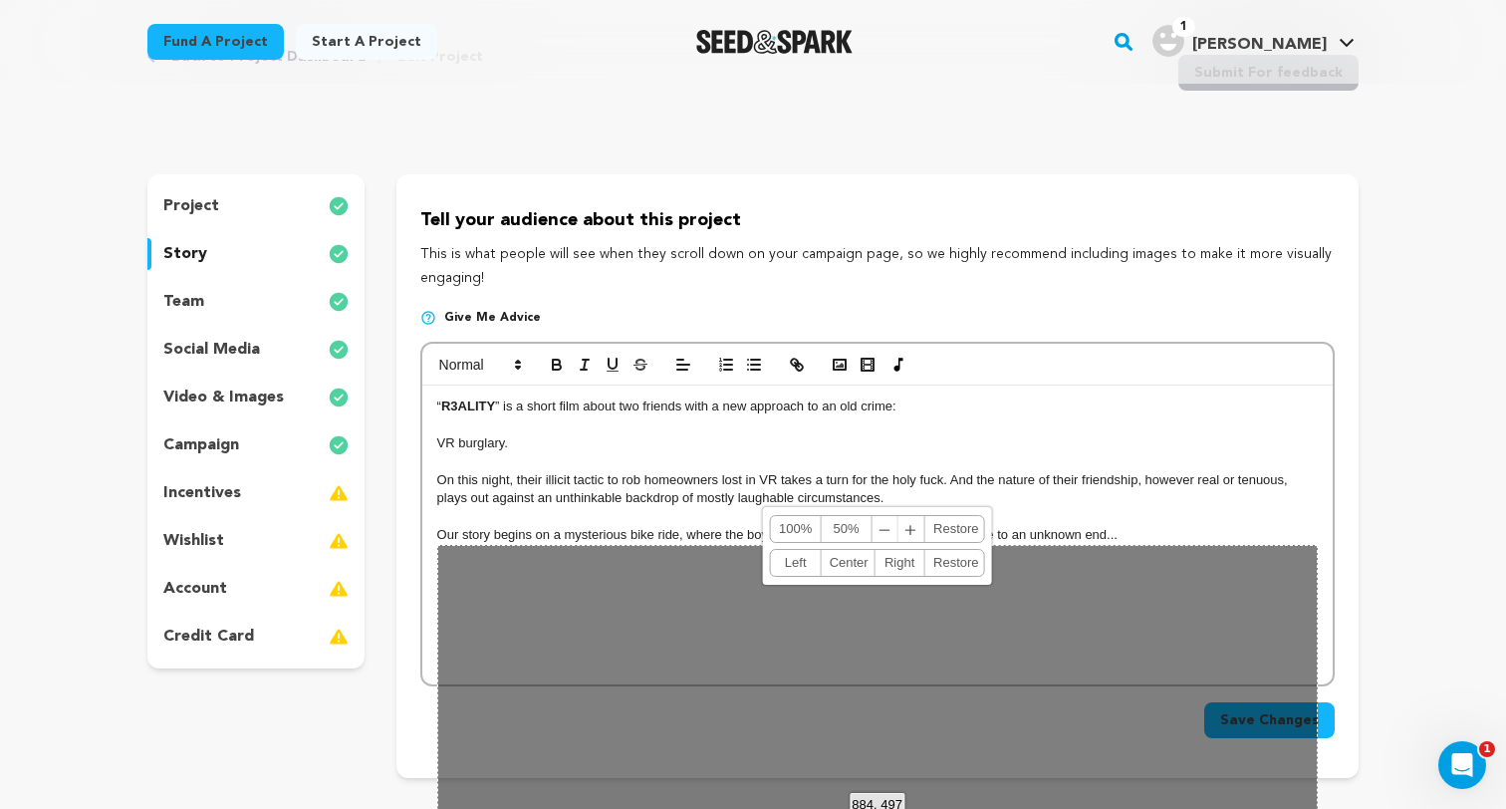
click at [643, 571] on div "884, 497 100% 50% ﹣ ﹢ Restore Left Center Right Restore" at bounding box center [877, 792] width 880 height 495
click at [689, 458] on p at bounding box center [877, 462] width 880 height 18
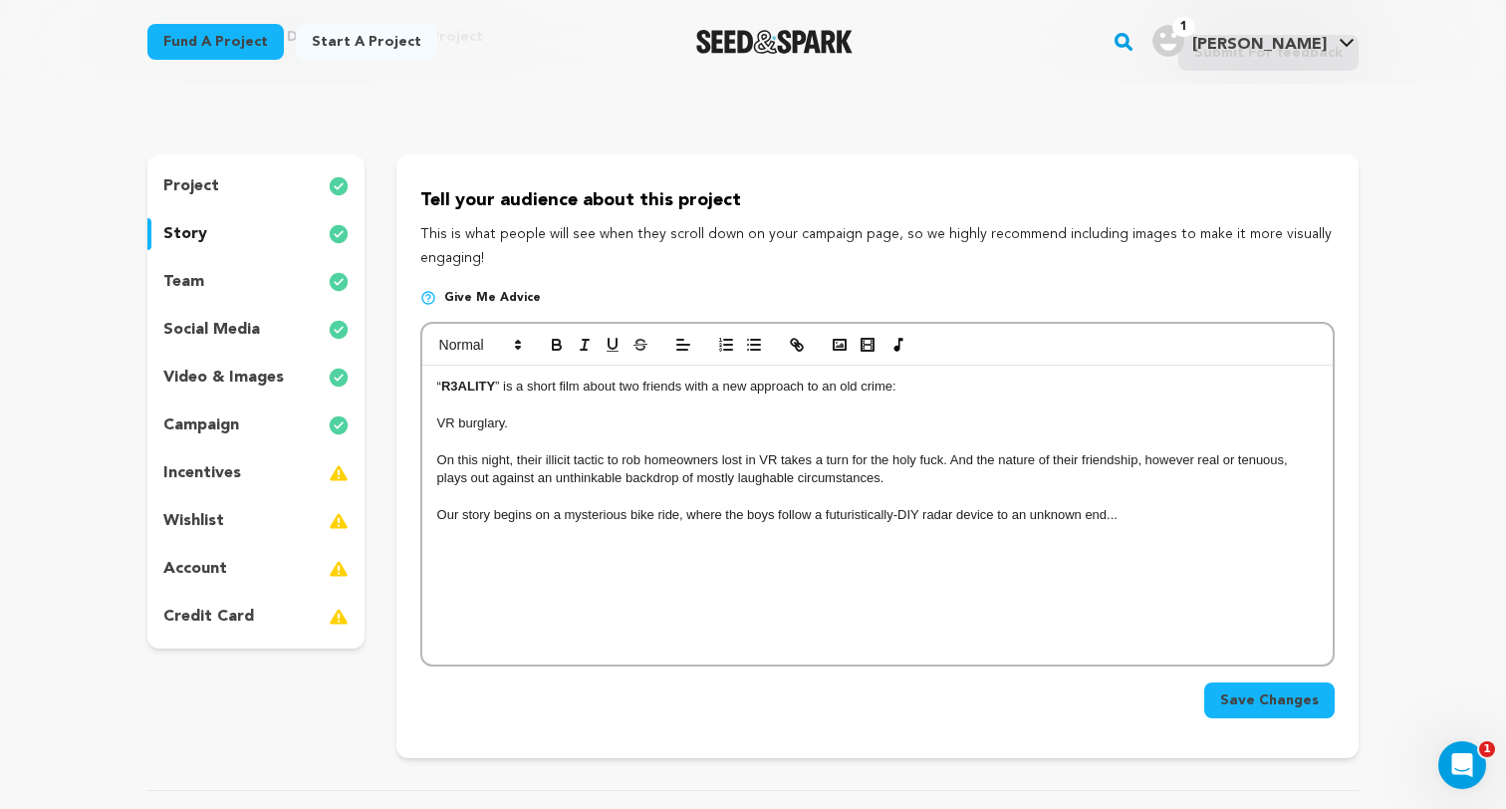
scroll to position [111, 0]
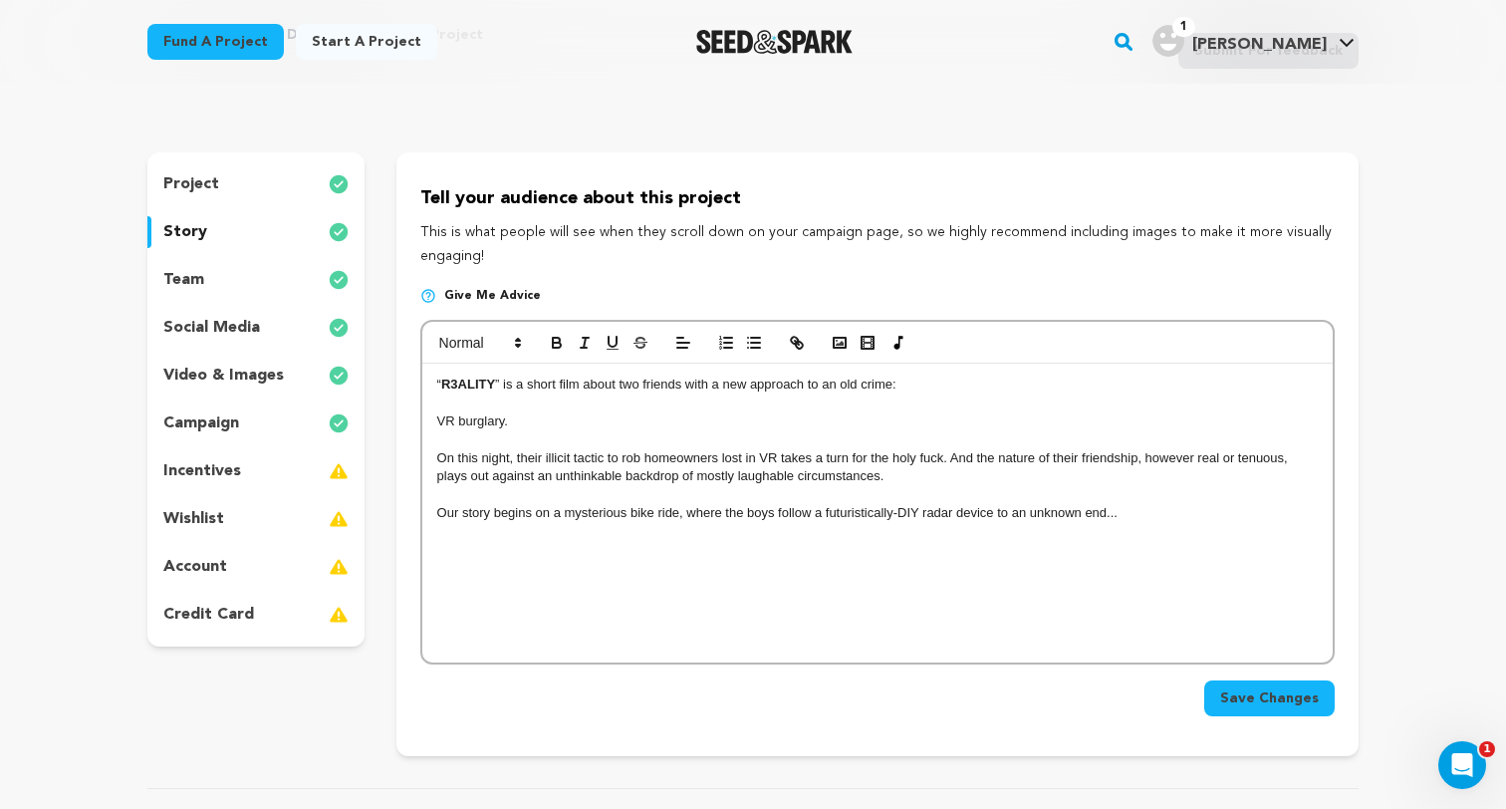
click at [915, 557] on div "“ R3ALITY ” is a short film about two friends with a new approach to an old cri…" at bounding box center [877, 512] width 910 height 299
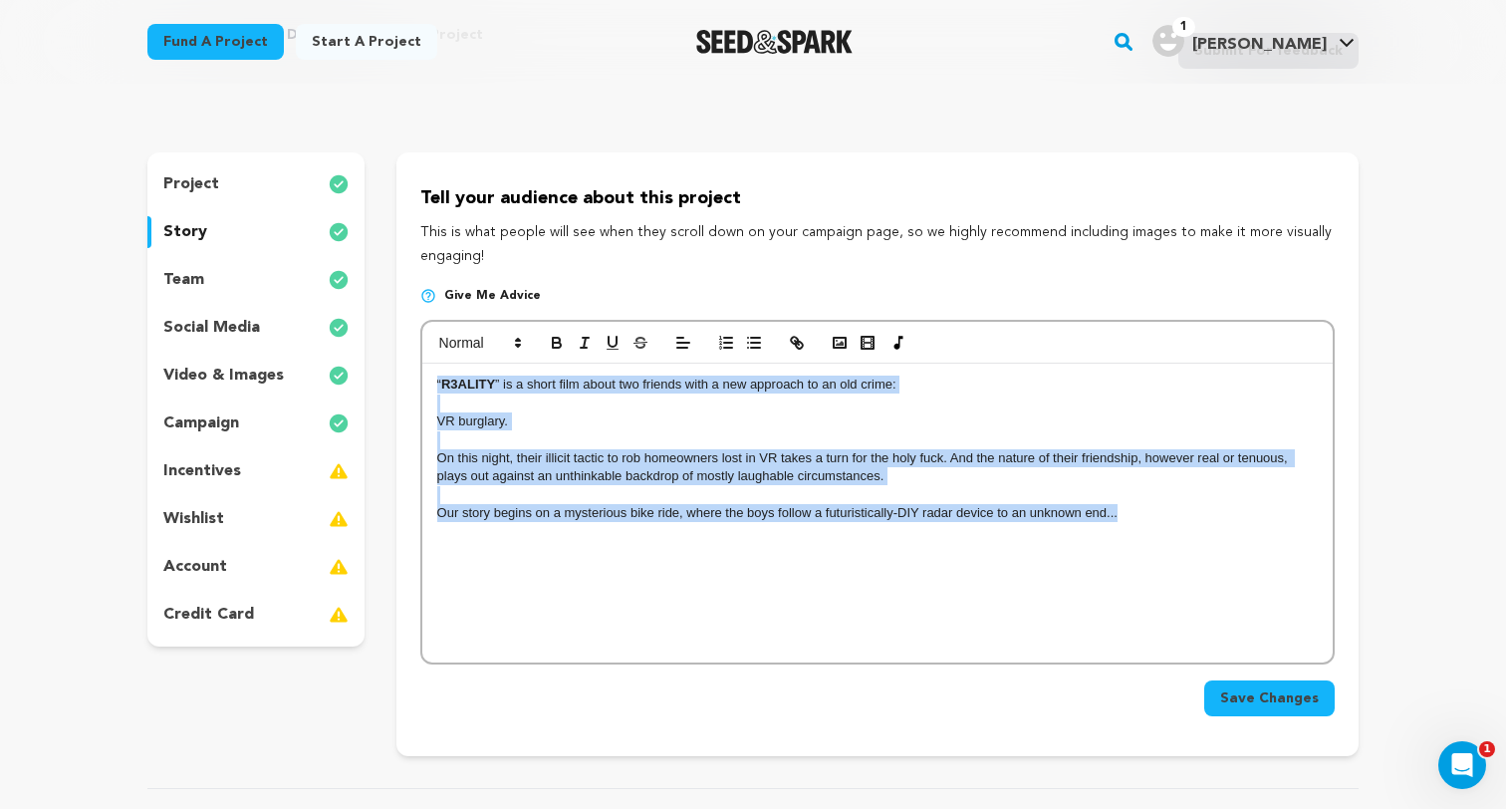
drag, startPoint x: 1153, startPoint y: 515, endPoint x: 406, endPoint y: 339, distance: 767.3
click at [406, 338] on div "Tell your audience about this project This is what people will see when they sc…" at bounding box center [877, 453] width 962 height 603
click at [532, 385] on p "“ R3ALITY ” is a short film about two friends with a new approach to an old cri…" at bounding box center [877, 384] width 880 height 18
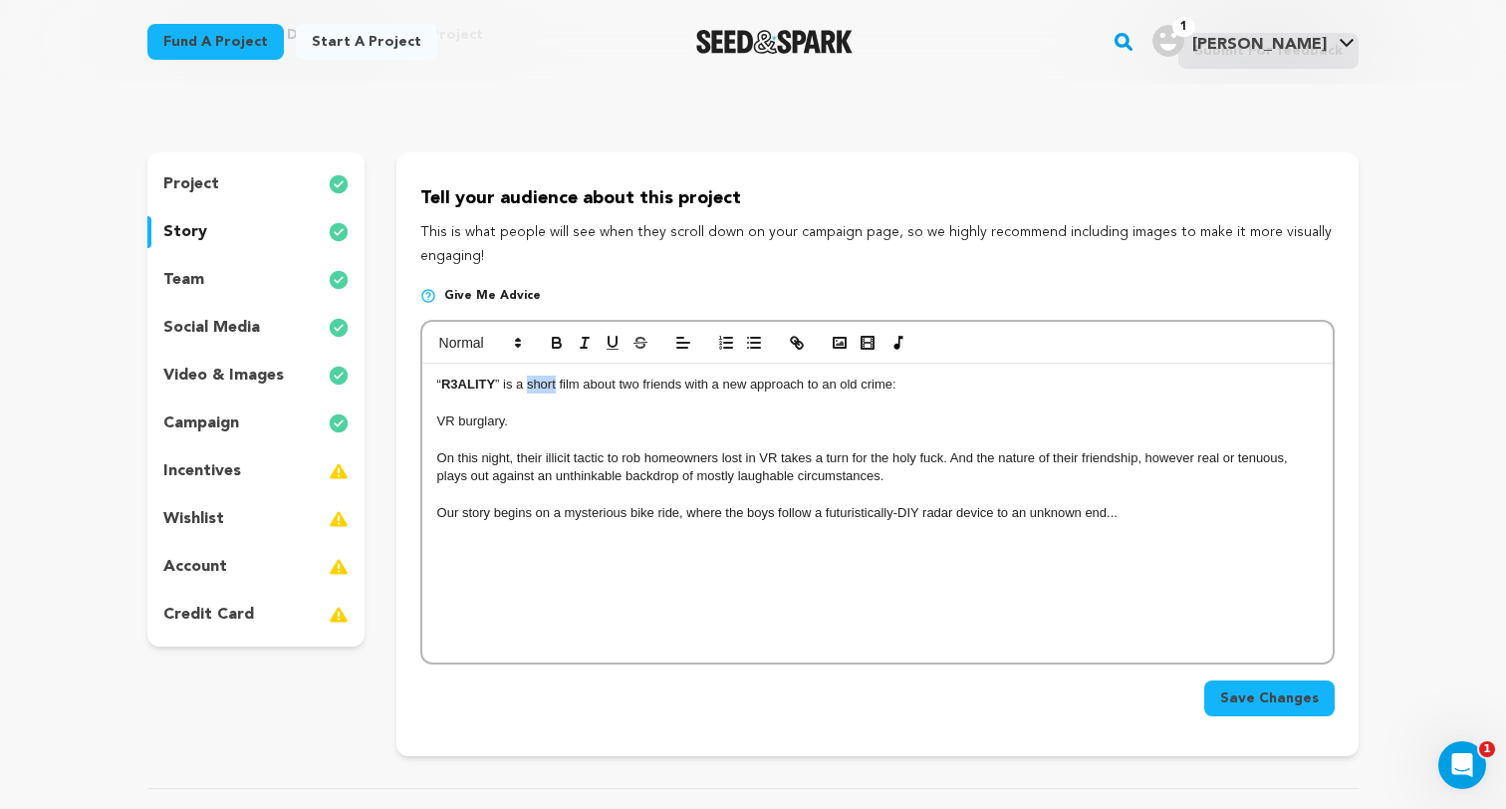
click at [532, 385] on p "“ R3ALITY ” is a short film about two friends with a new approach to an old cri…" at bounding box center [877, 384] width 880 height 18
click at [483, 349] on span at bounding box center [479, 343] width 98 height 24
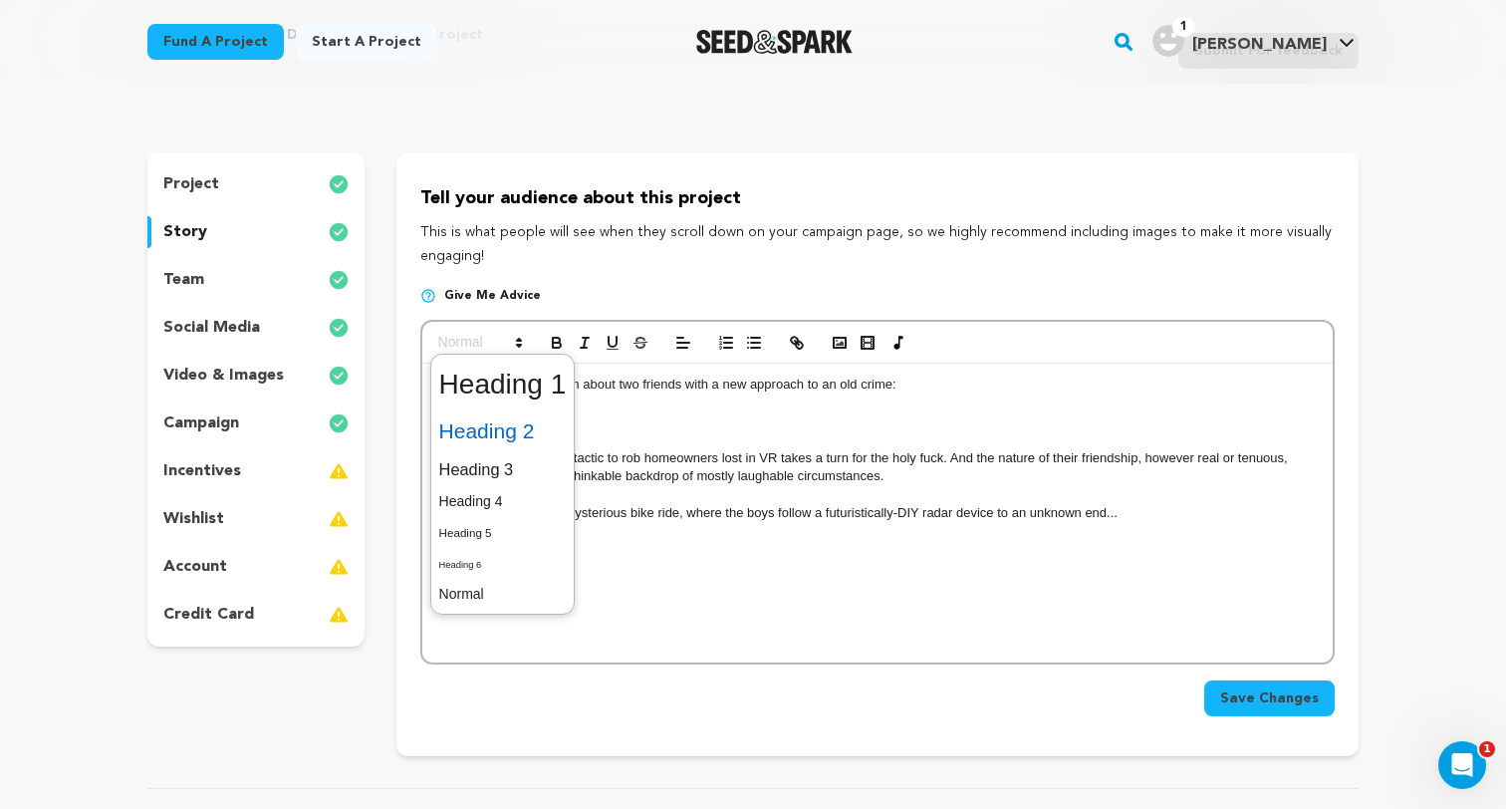
click at [484, 445] on span at bounding box center [502, 431] width 127 height 42
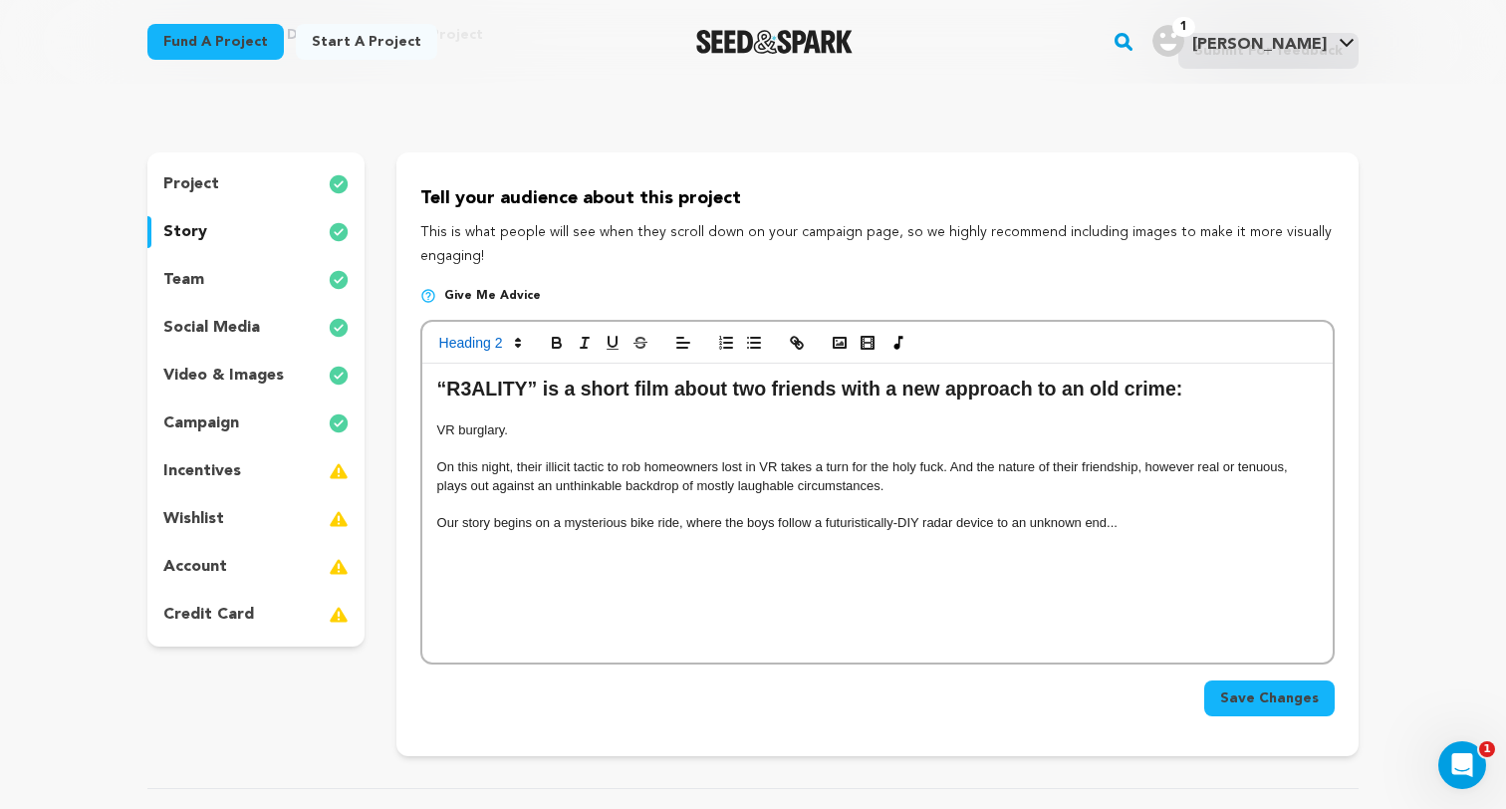
click at [511, 433] on p "VR burglary." at bounding box center [877, 430] width 880 height 18
click at [492, 394] on strong "R3ALITY" at bounding box center [486, 388] width 81 height 22
click at [478, 452] on p at bounding box center [877, 449] width 880 height 18
drag, startPoint x: 436, startPoint y: 429, endPoint x: 530, endPoint y: 429, distance: 93.6
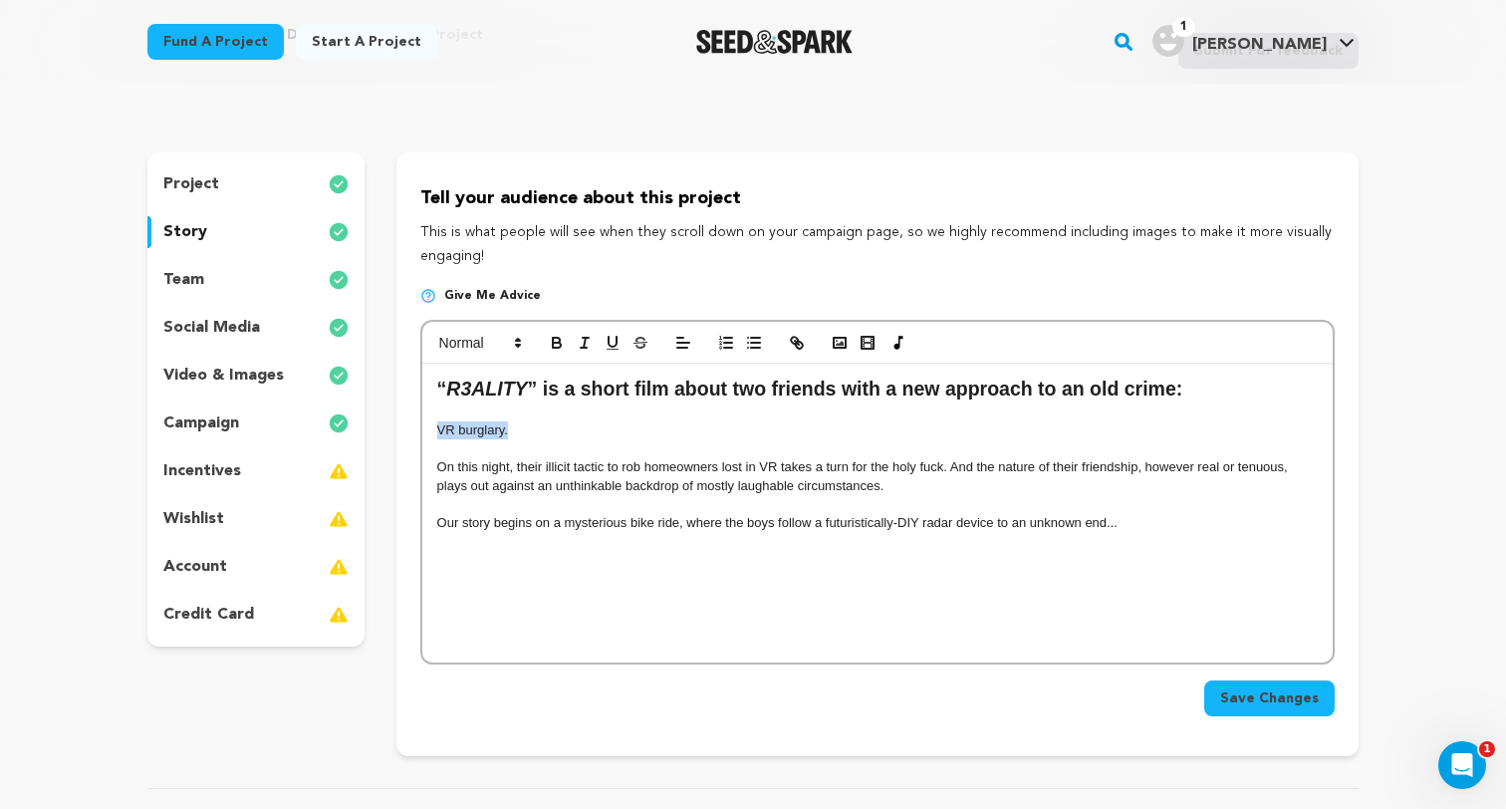
click at [530, 429] on p "VR burglary." at bounding box center [877, 430] width 880 height 18
click at [566, 433] on p "VR burglary." at bounding box center [877, 430] width 880 height 18
click at [692, 346] on span at bounding box center [683, 343] width 28 height 24
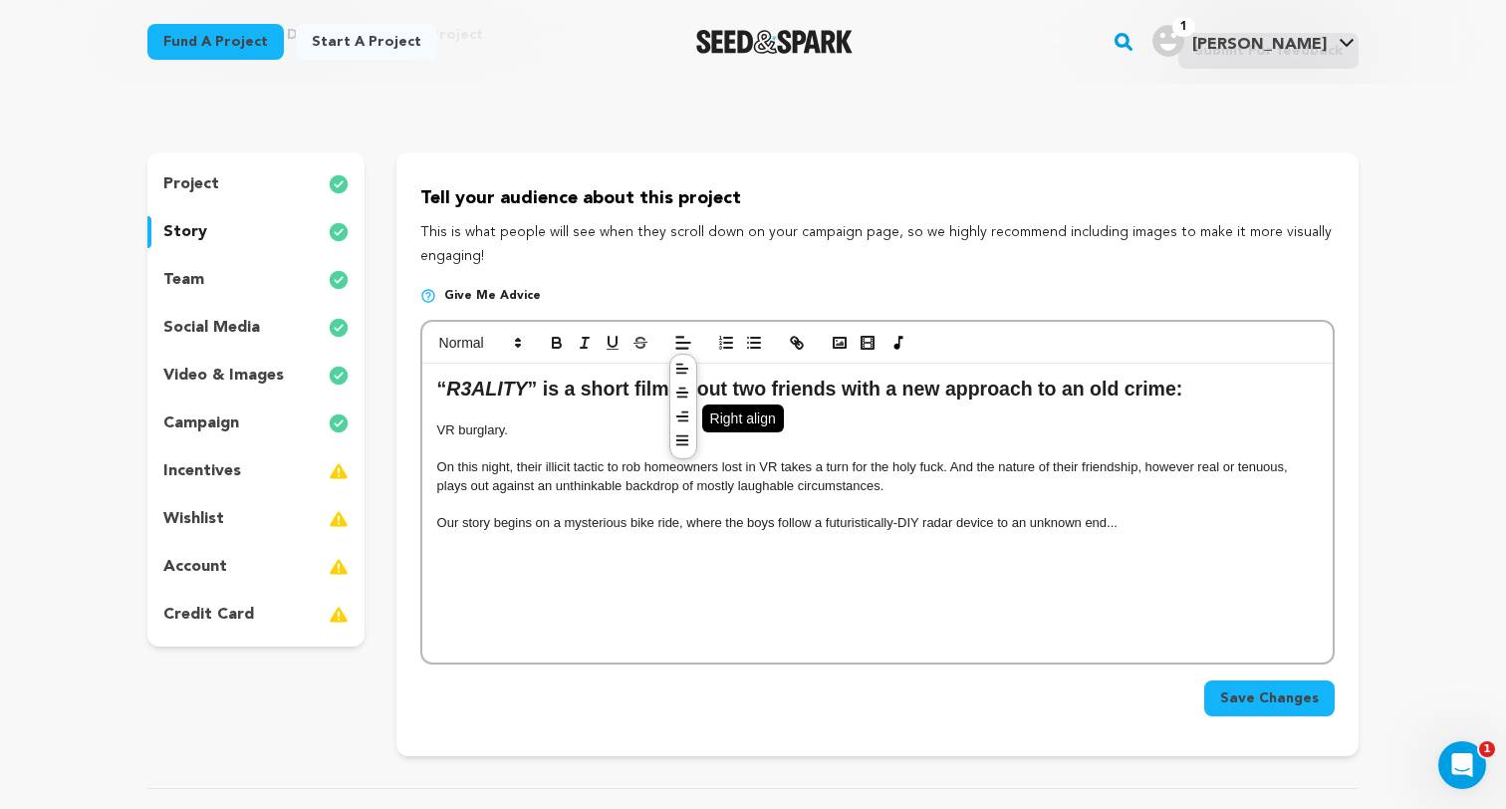
click at [678, 421] on line at bounding box center [682, 421] width 9 height 0
click at [694, 418] on p at bounding box center [877, 412] width 880 height 18
click at [457, 430] on p "VR burglary." at bounding box center [877, 430] width 880 height 18
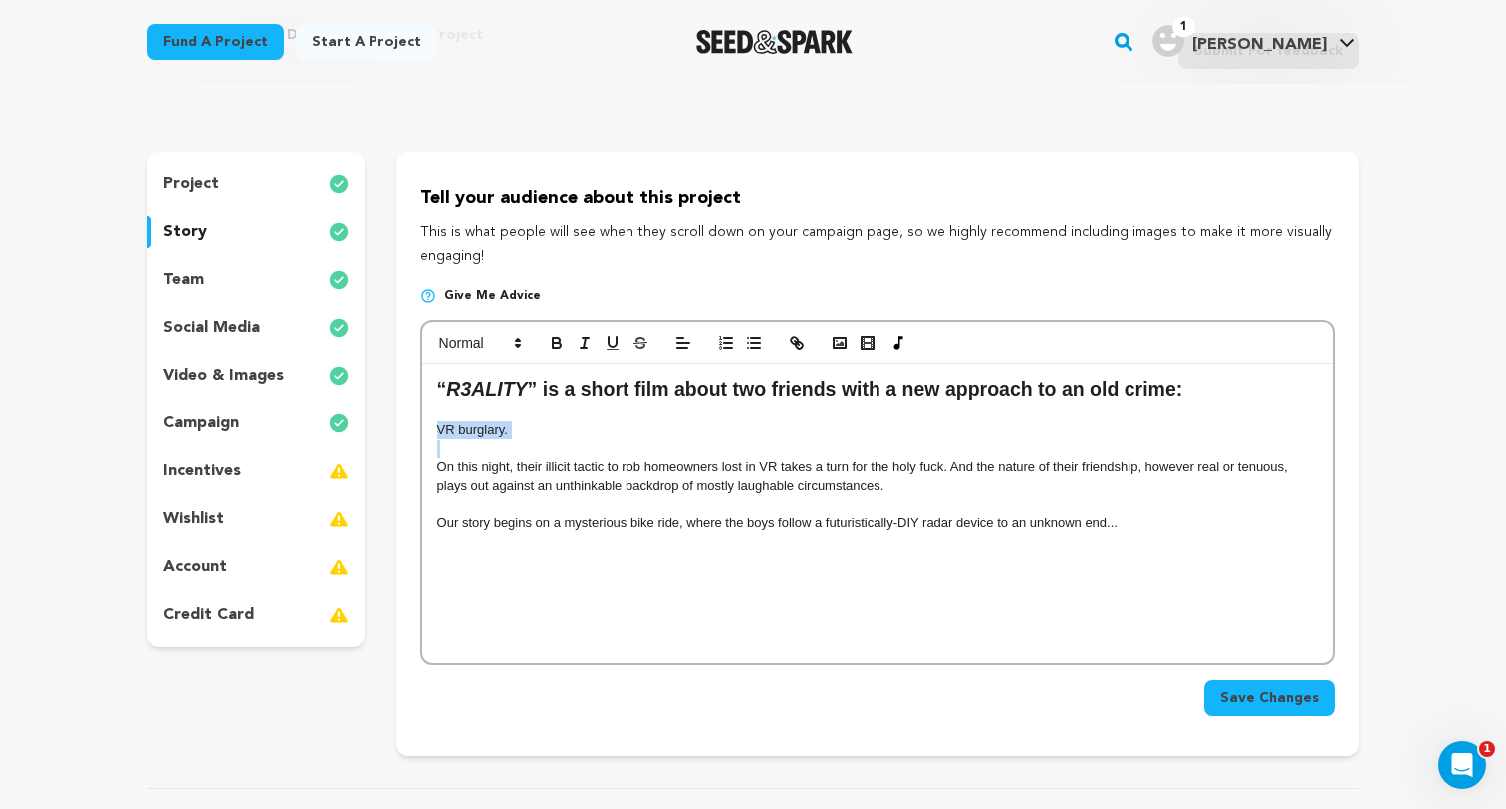
click at [457, 430] on p "VR burglary." at bounding box center [877, 430] width 880 height 18
click at [503, 450] on p at bounding box center [877, 449] width 880 height 18
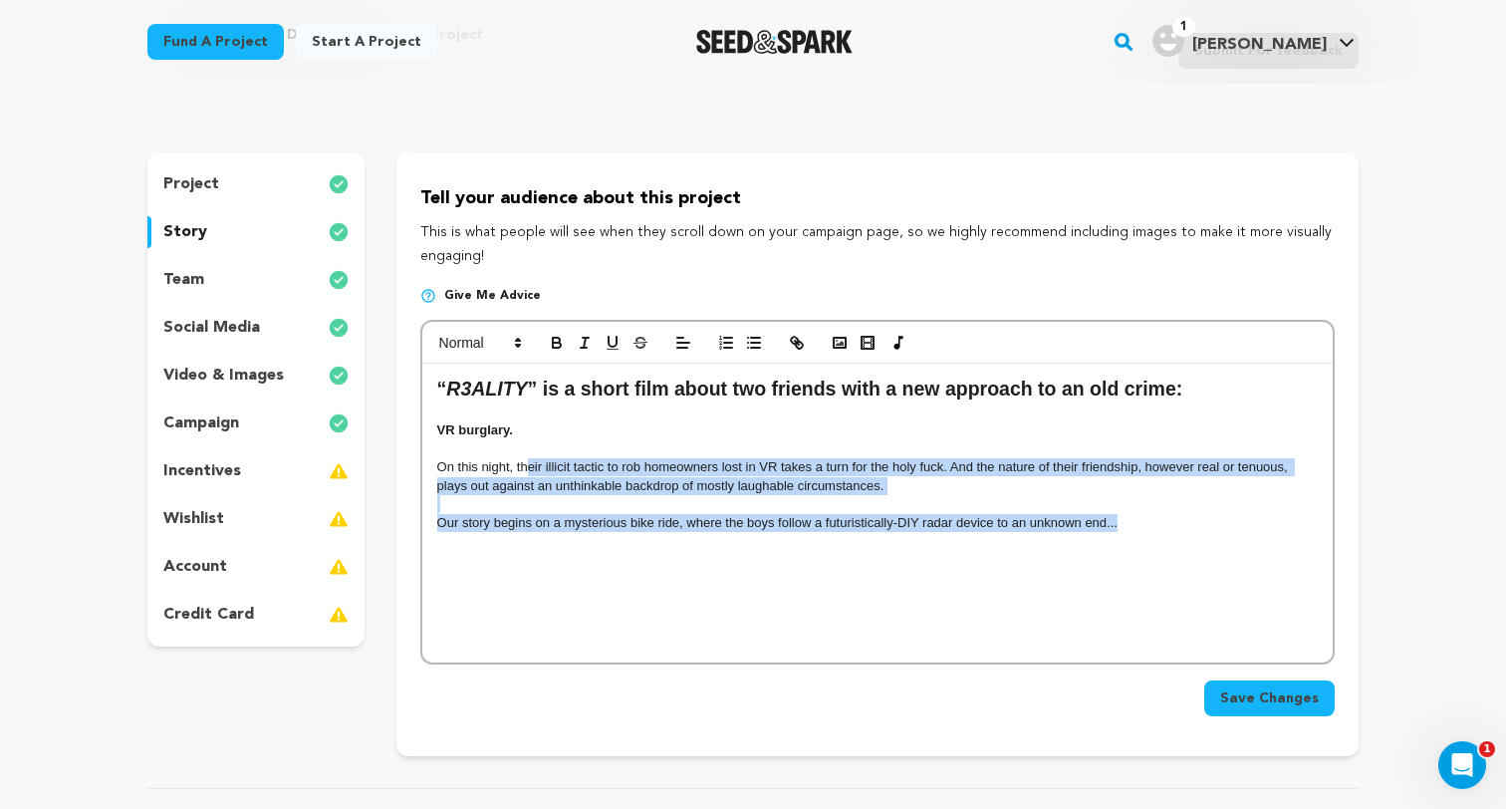
drag, startPoint x: 526, startPoint y: 459, endPoint x: 1236, endPoint y: 519, distance: 712.5
click at [1236, 519] on div "“ R3ALITY ” is a short film about two friends with a new approach to an old cri…" at bounding box center [877, 512] width 910 height 299
click at [1236, 519] on p "Our story begins on a mysterious bike ride, where the boys follow a futuristica…" at bounding box center [877, 523] width 880 height 18
drag, startPoint x: 1098, startPoint y: 445, endPoint x: 1193, endPoint y: 534, distance: 129.6
click at [1193, 534] on div "“ R3ALITY ” is a short film about two friends with a new approach to an old cri…" at bounding box center [877, 512] width 910 height 299
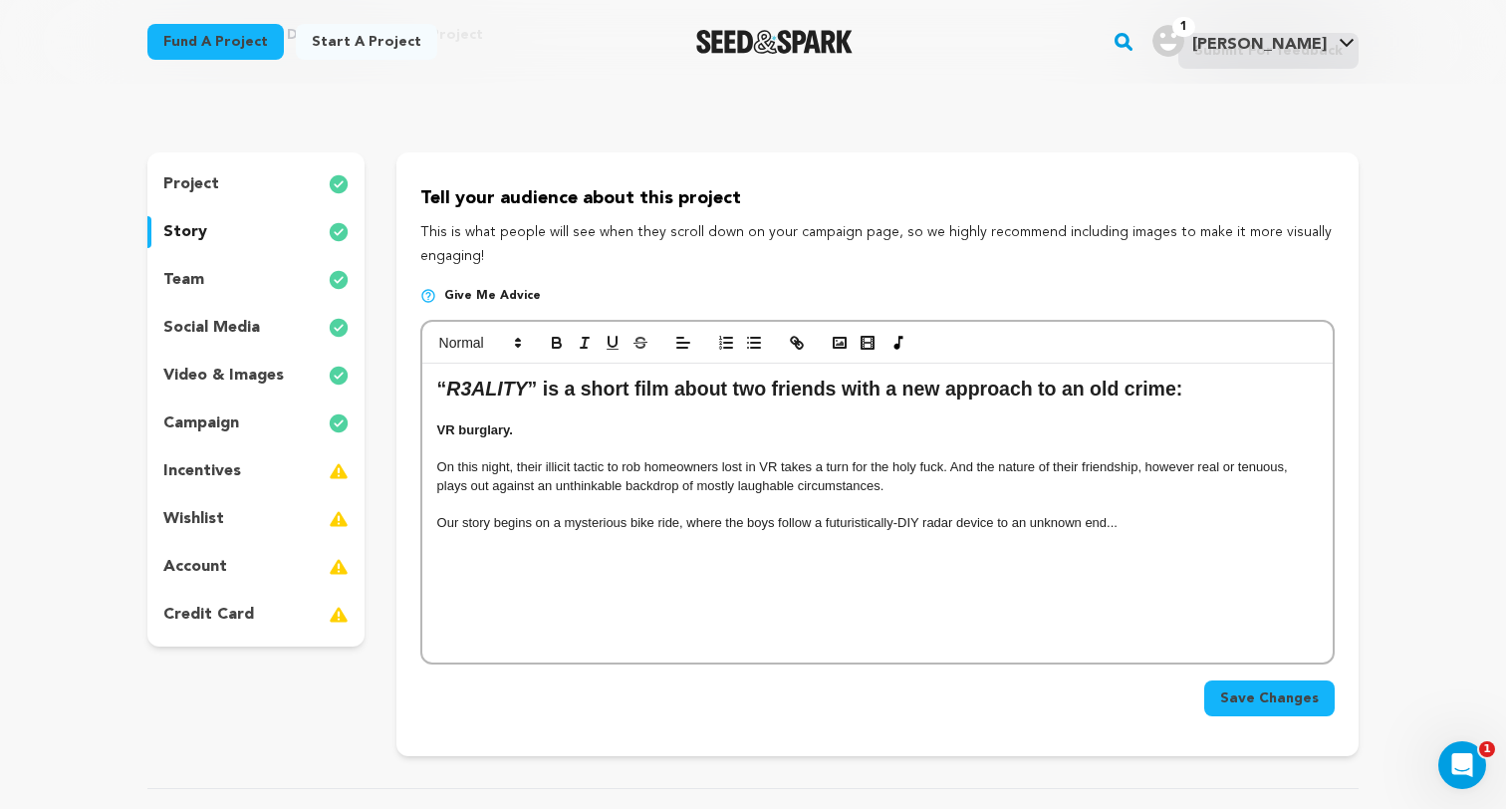
click at [1191, 552] on p at bounding box center [877, 559] width 880 height 18
click at [833, 340] on rect "button" at bounding box center [839, 343] width 12 height 10
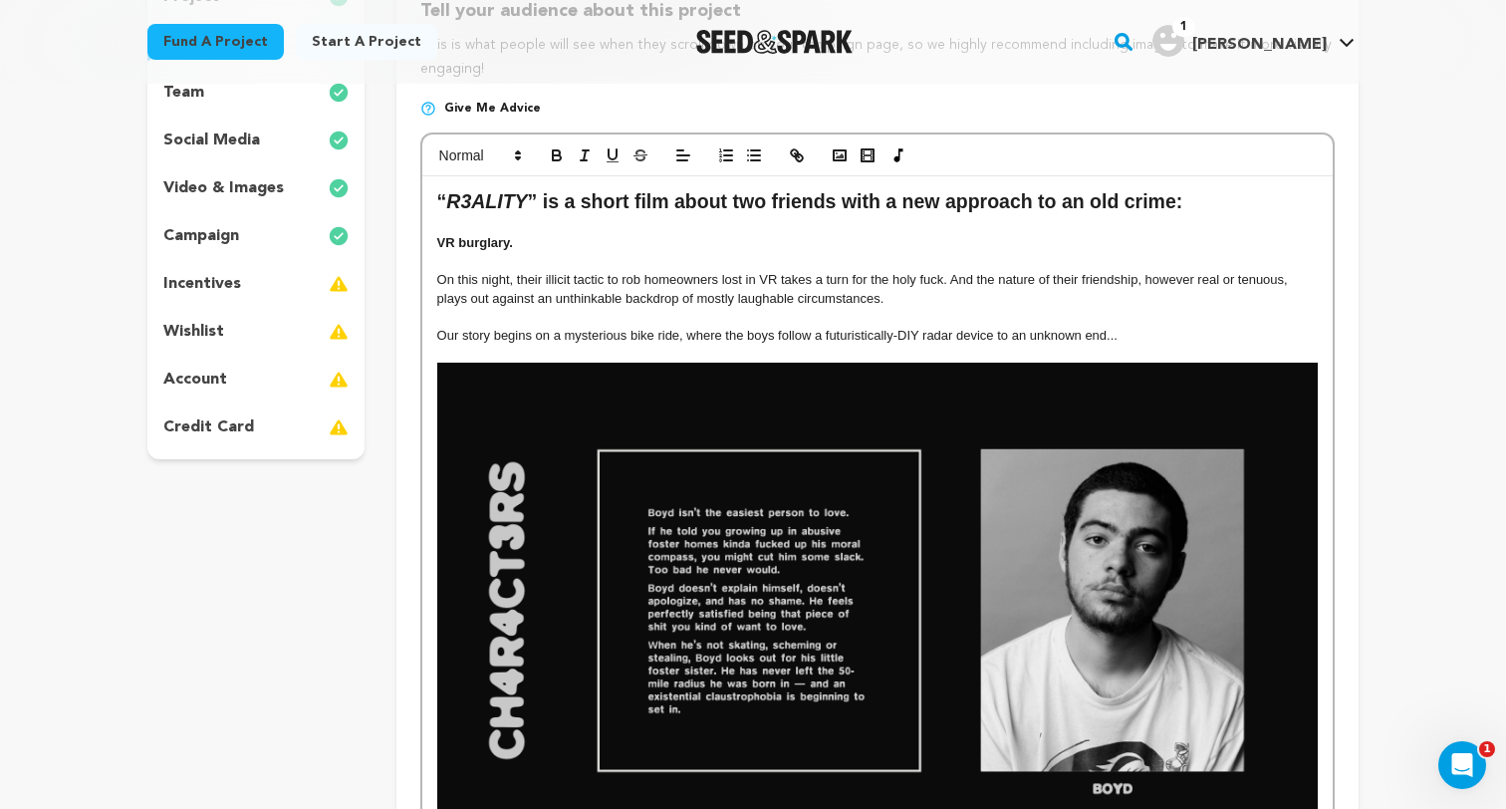
scroll to position [339, 0]
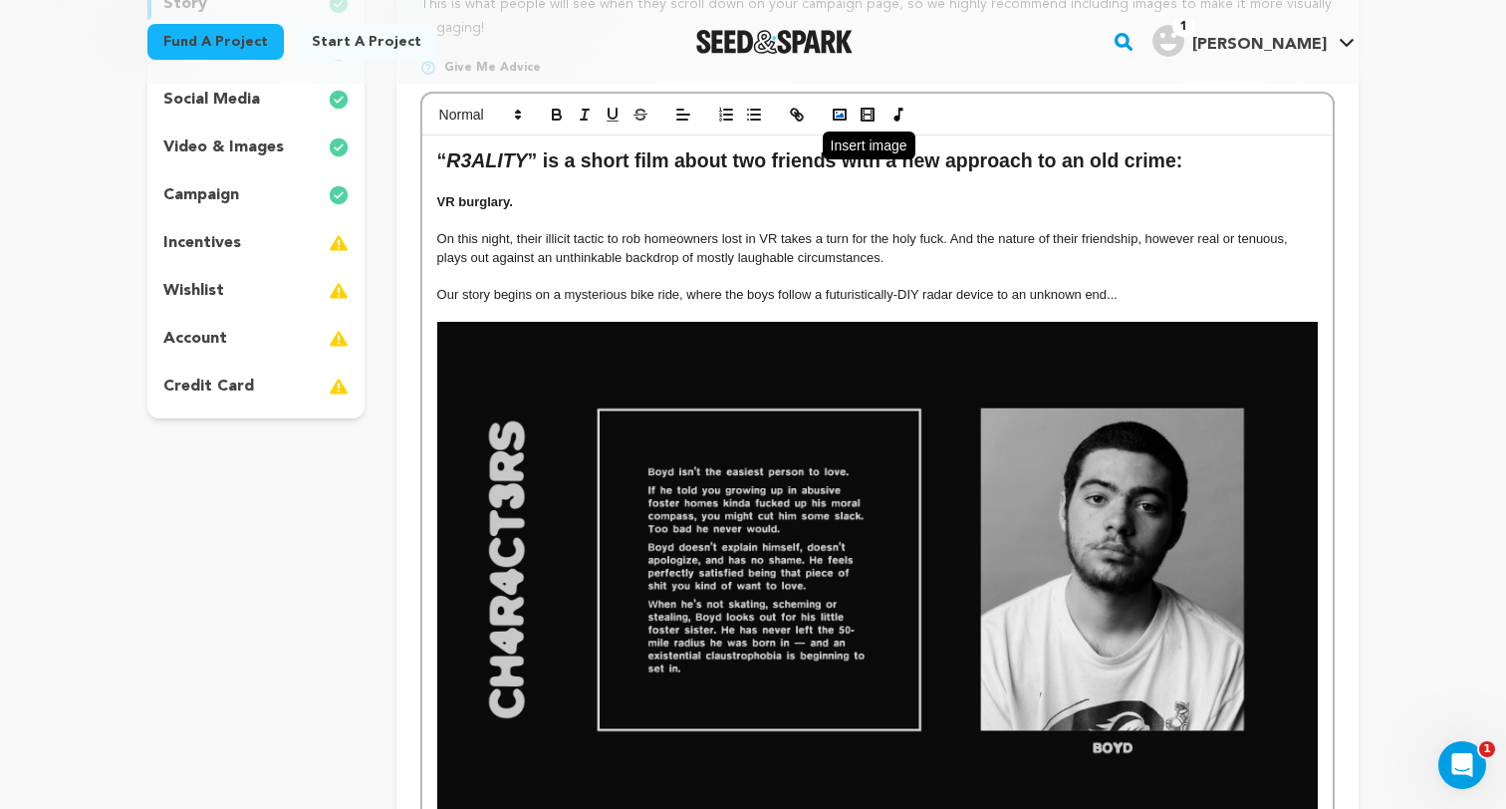
click at [840, 118] on icon "button" at bounding box center [839, 115] width 18 height 18
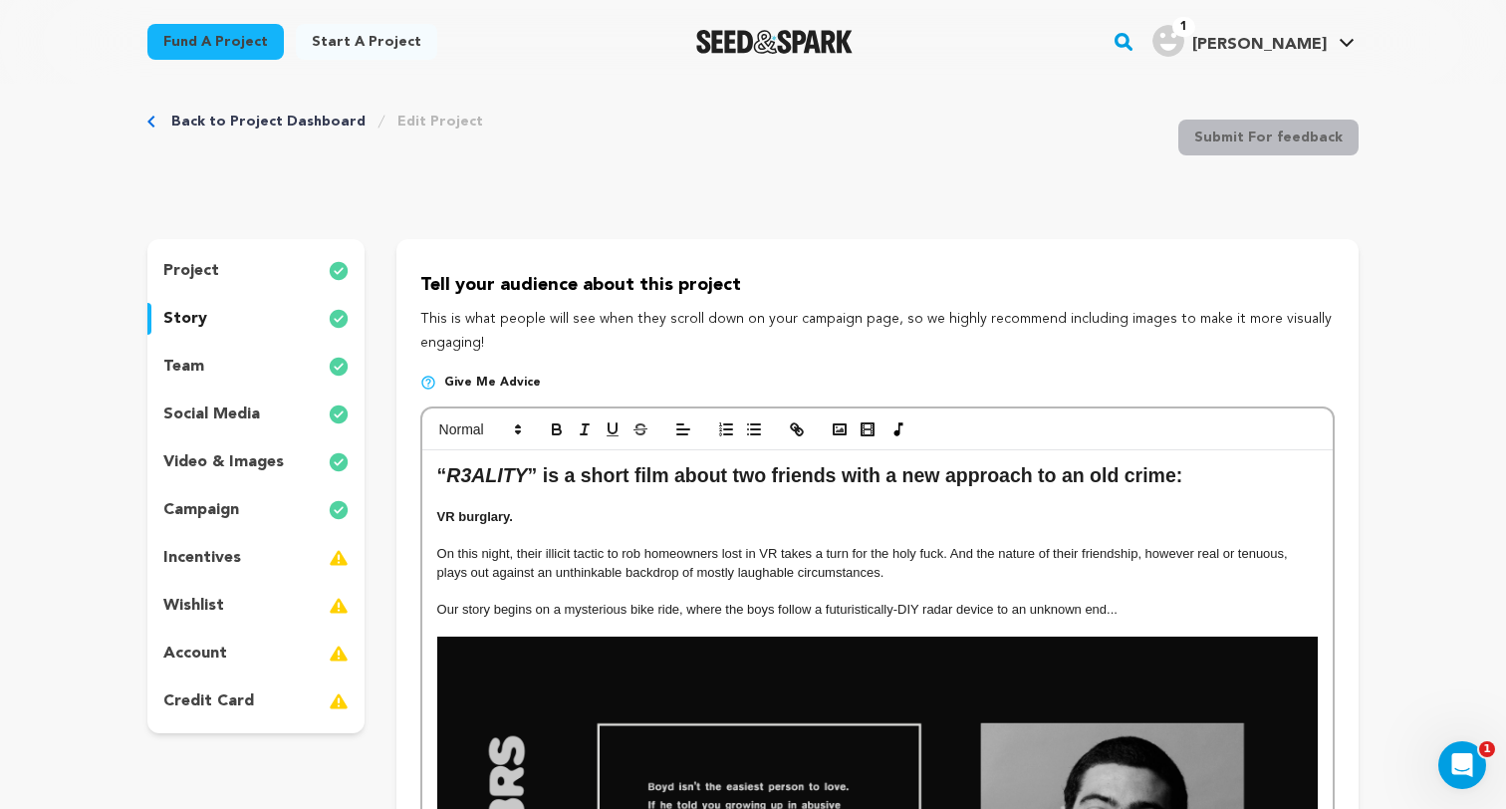
scroll to position [0, 0]
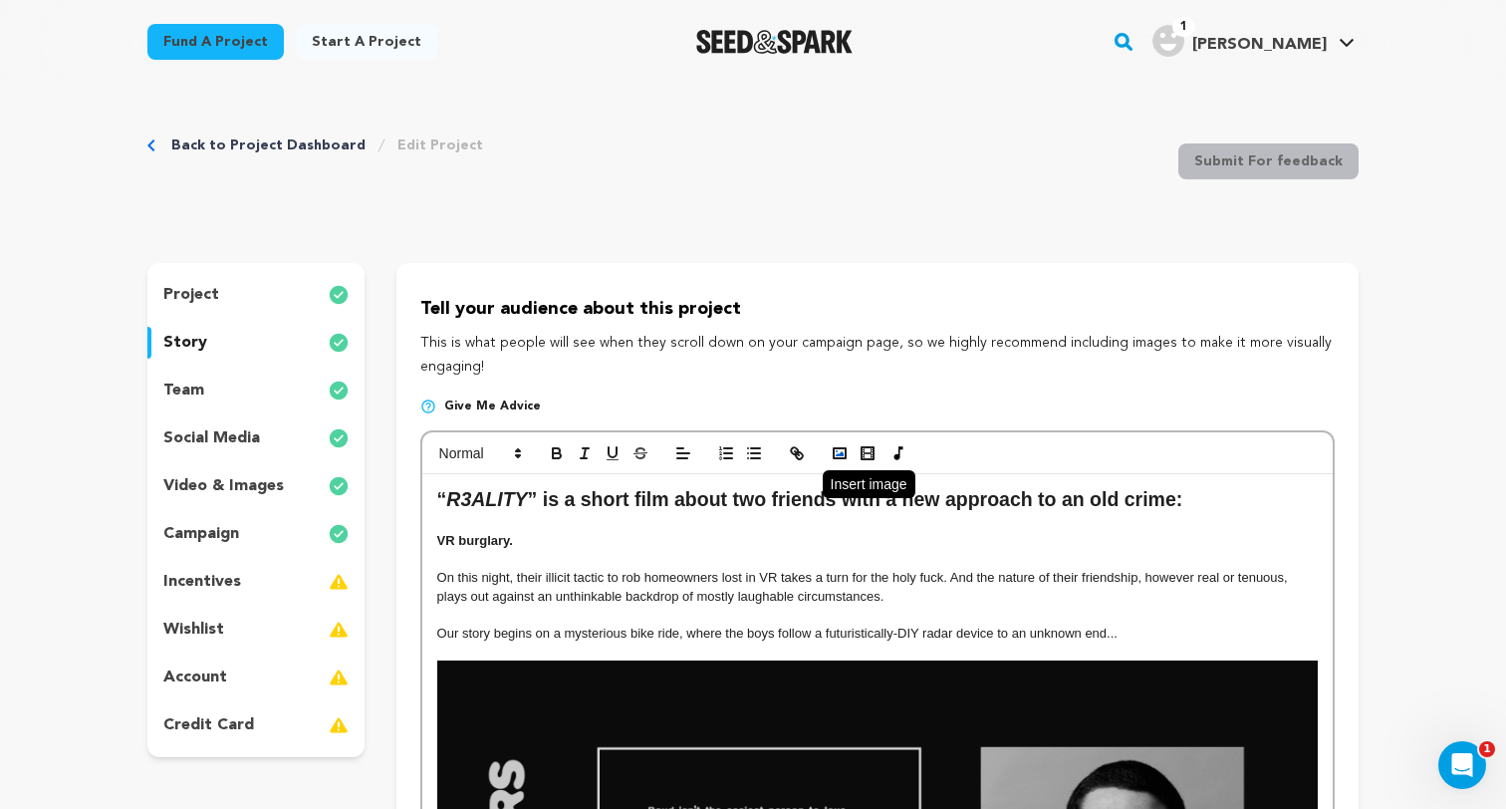
click at [843, 458] on rect "button" at bounding box center [839, 453] width 12 height 10
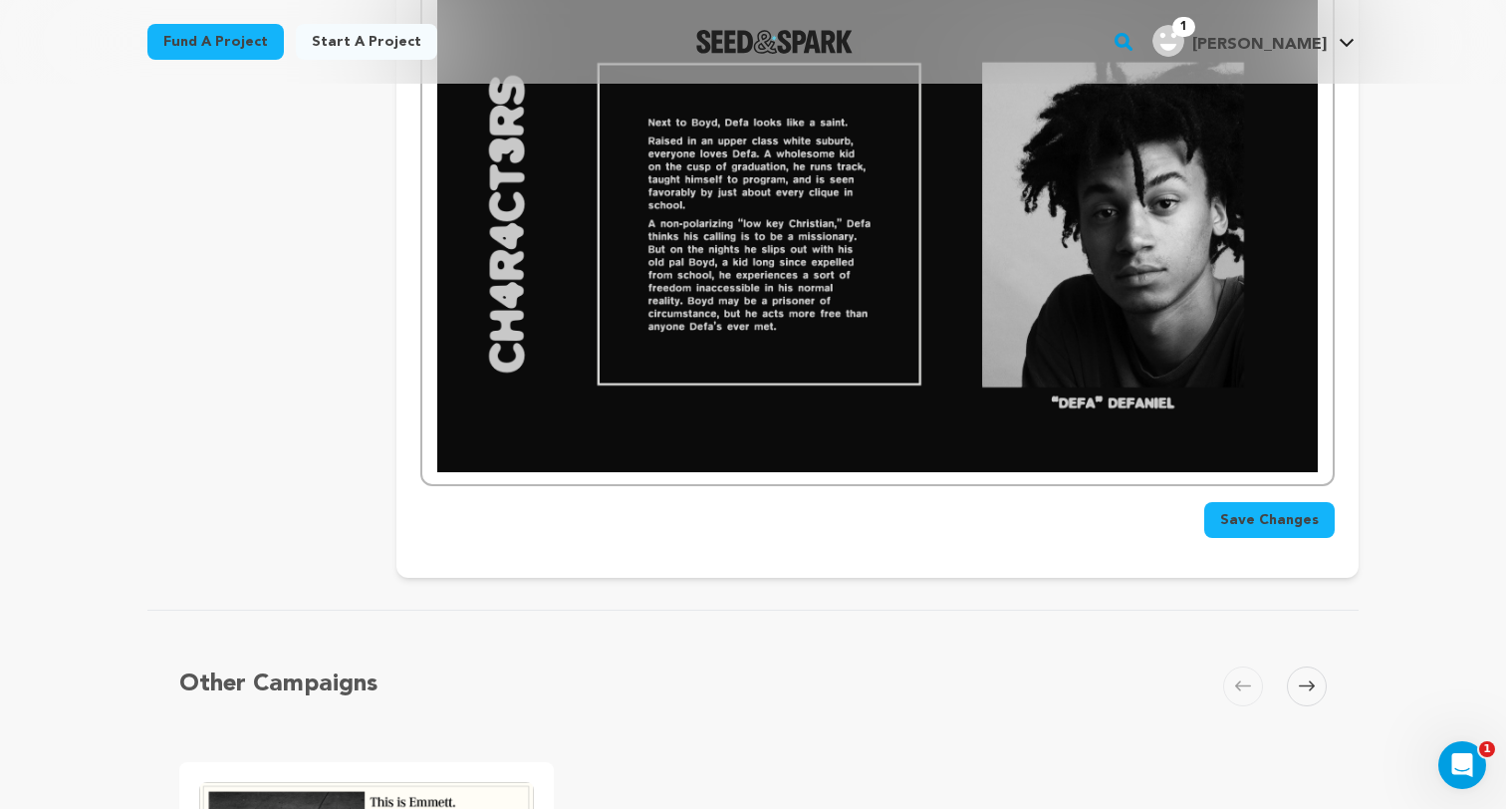
scroll to position [1708, 0]
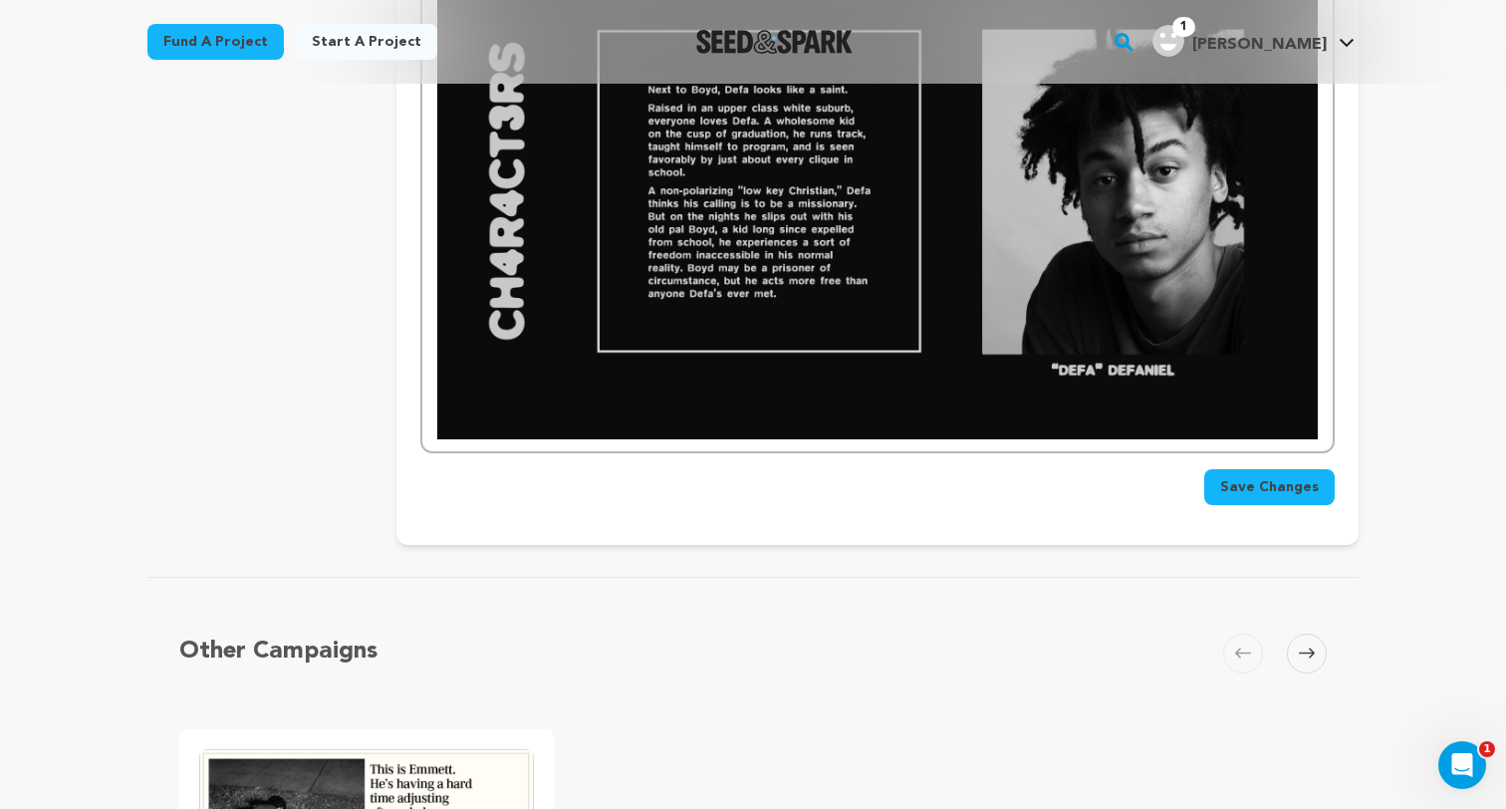
click at [1295, 497] on button "Save Changes" at bounding box center [1269, 487] width 130 height 36
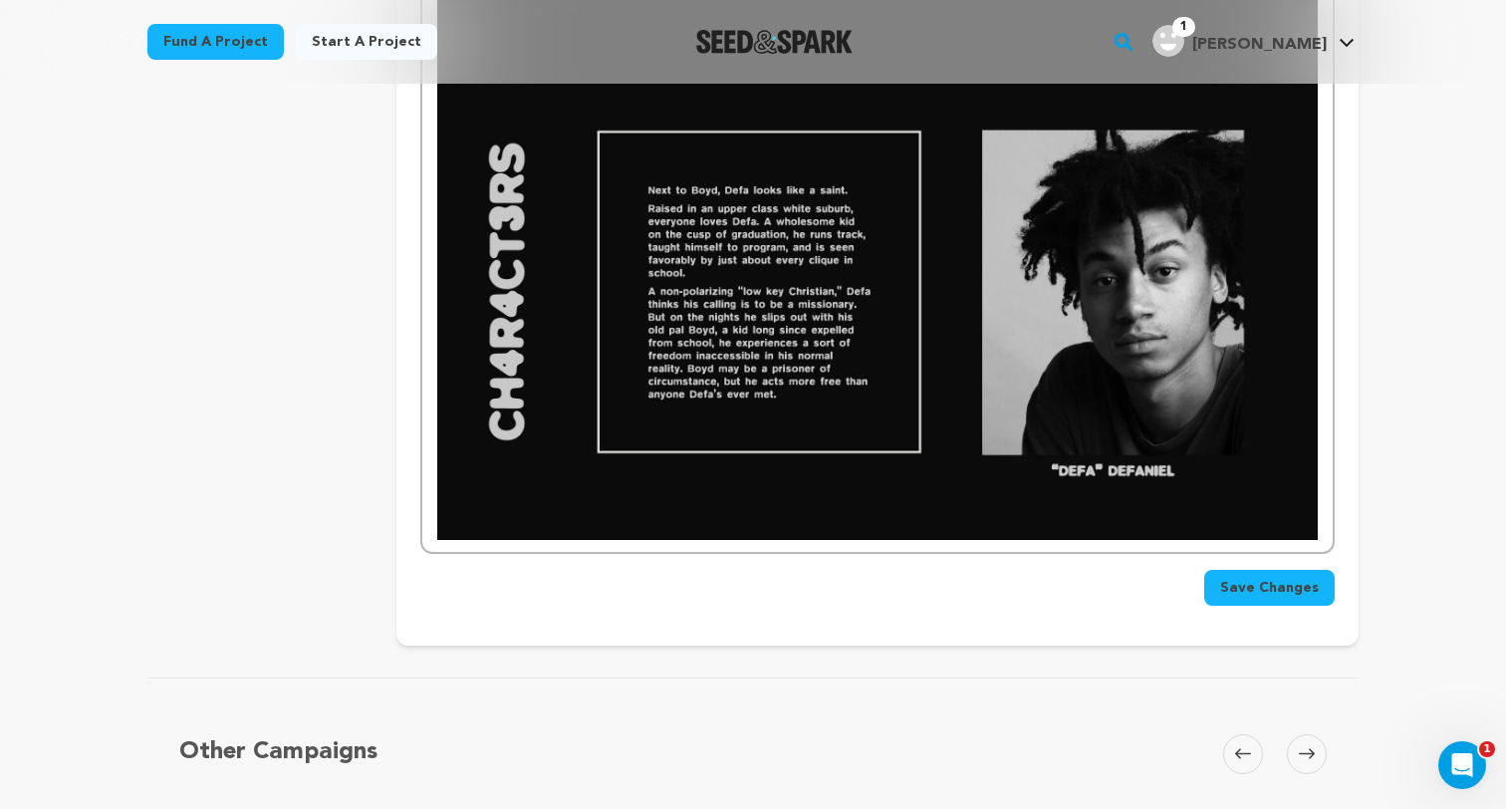
scroll to position [1711, 0]
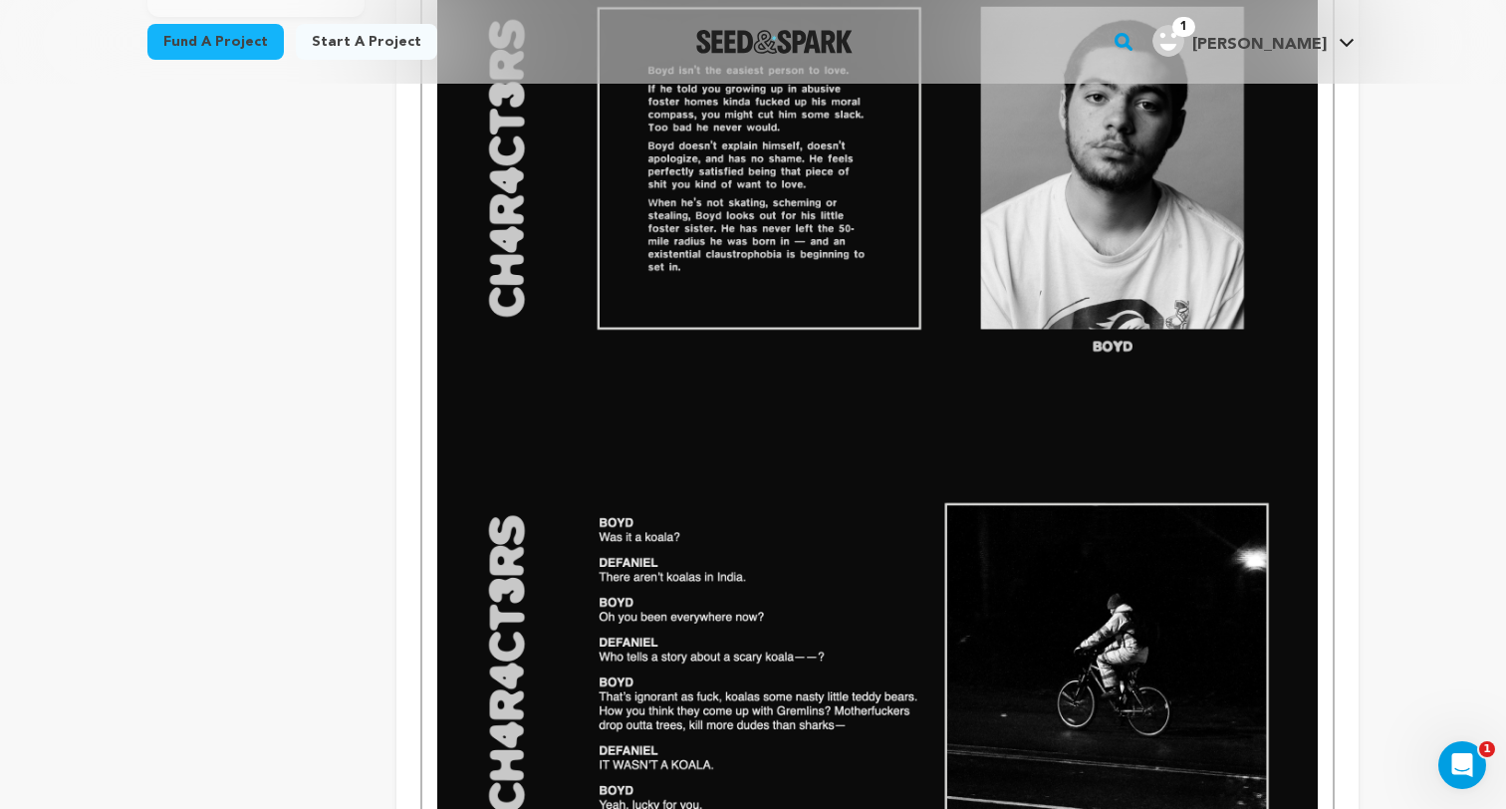
scroll to position [0, 0]
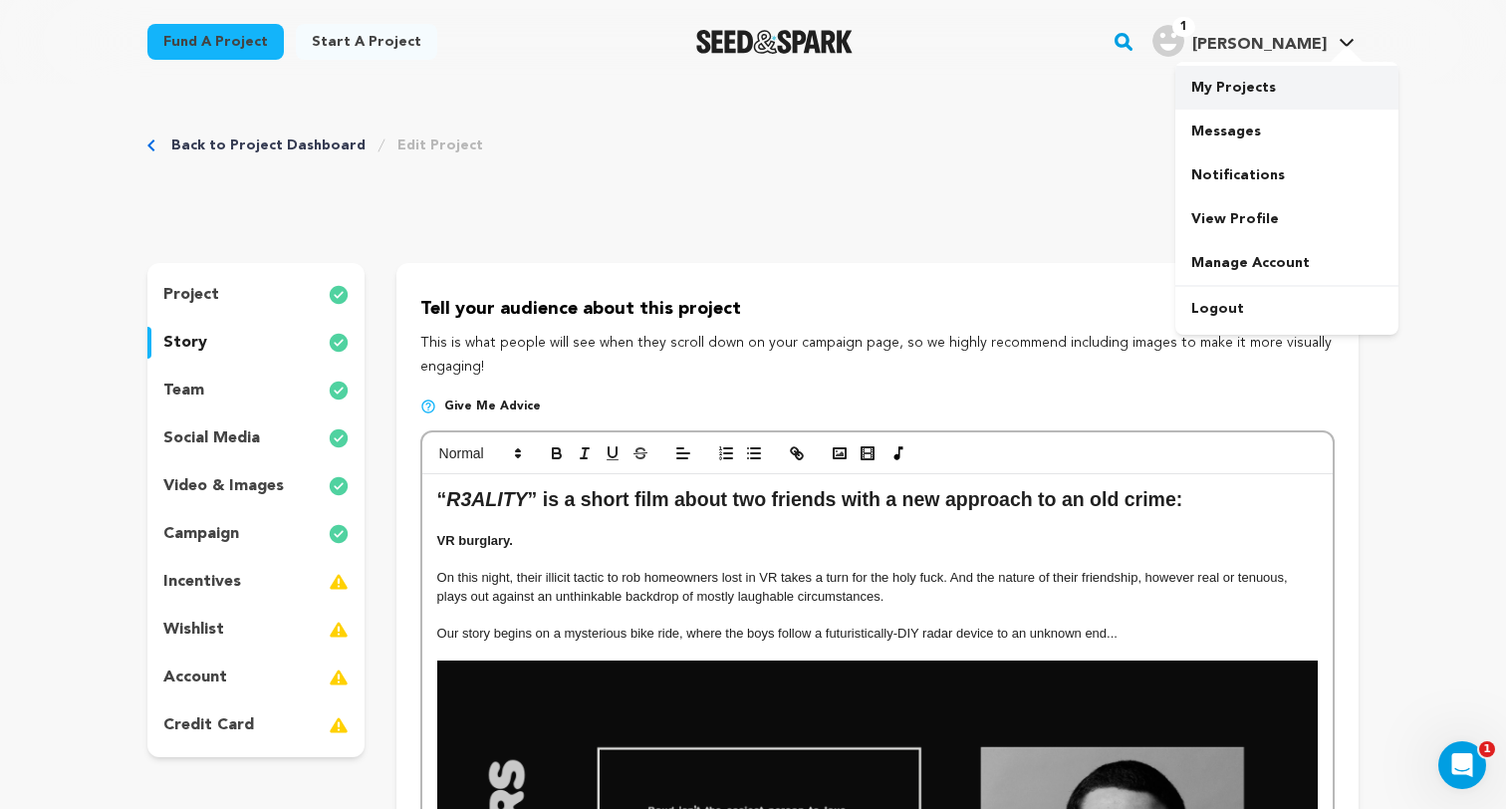
click at [1248, 87] on link "My Projects" at bounding box center [1286, 88] width 223 height 44
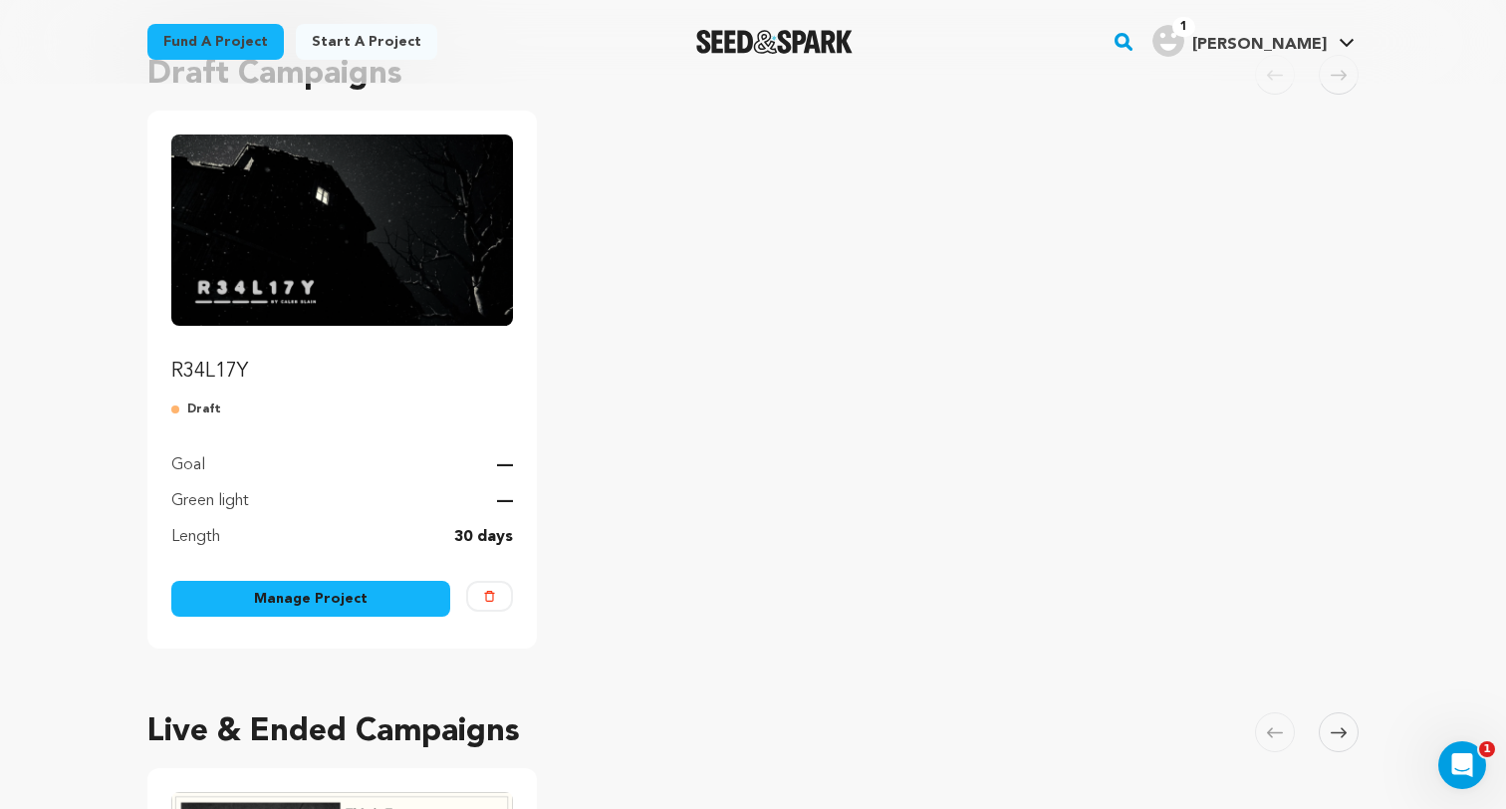
scroll to position [132, 0]
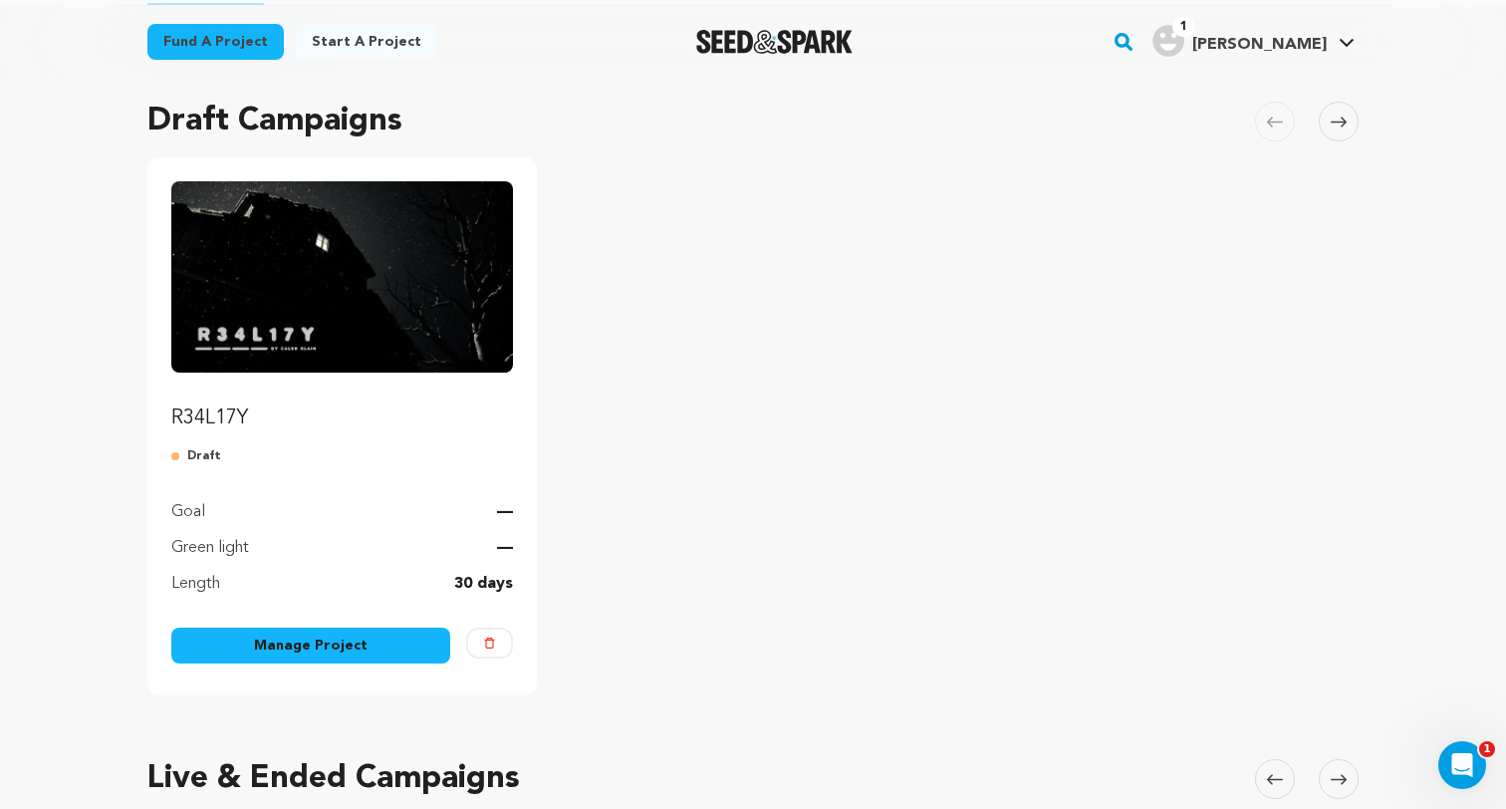
click at [352, 359] on img "Fund R34L17Y" at bounding box center [342, 276] width 342 height 191
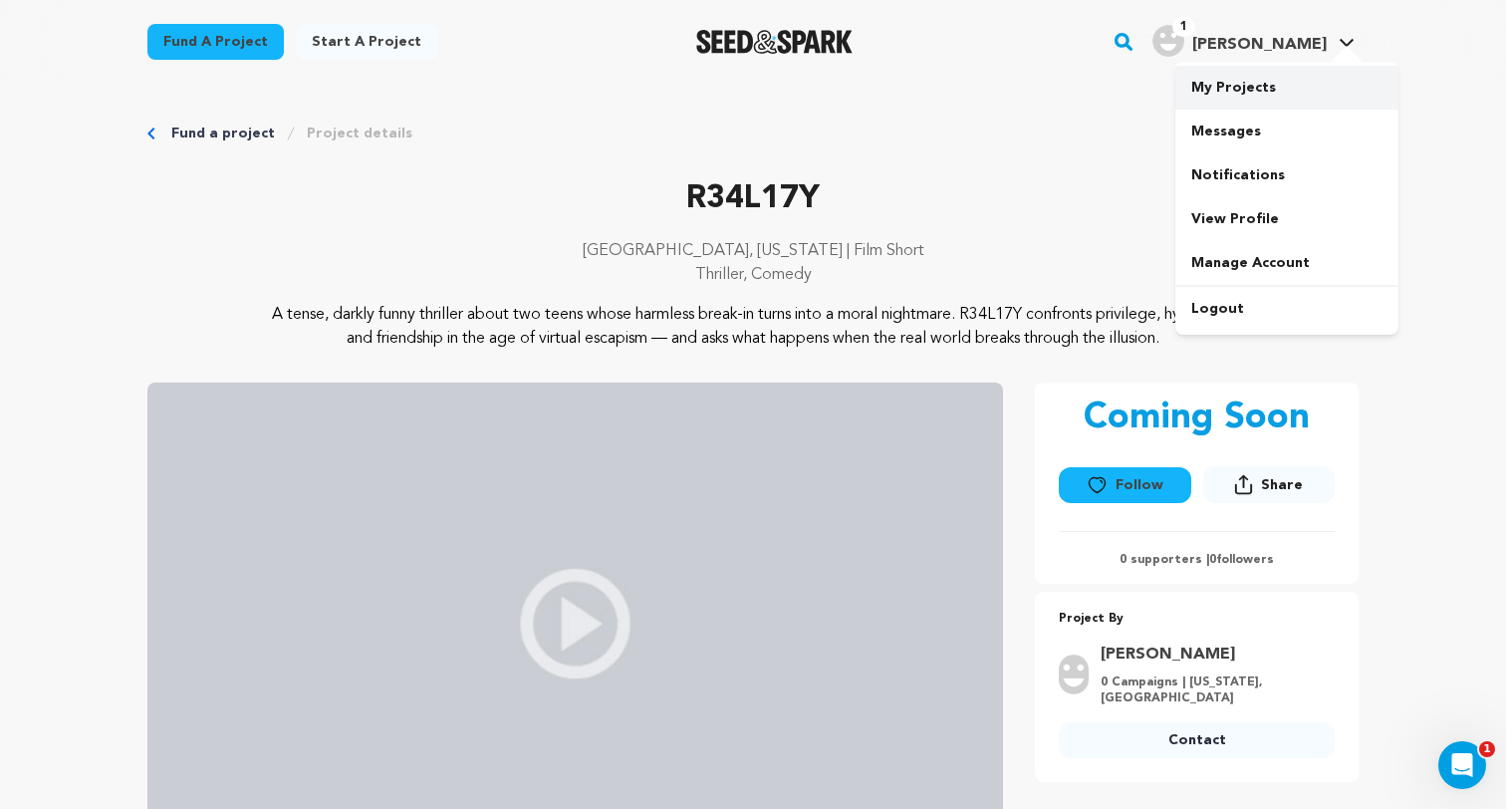
click at [1229, 81] on link "My Projects" at bounding box center [1286, 88] width 223 height 44
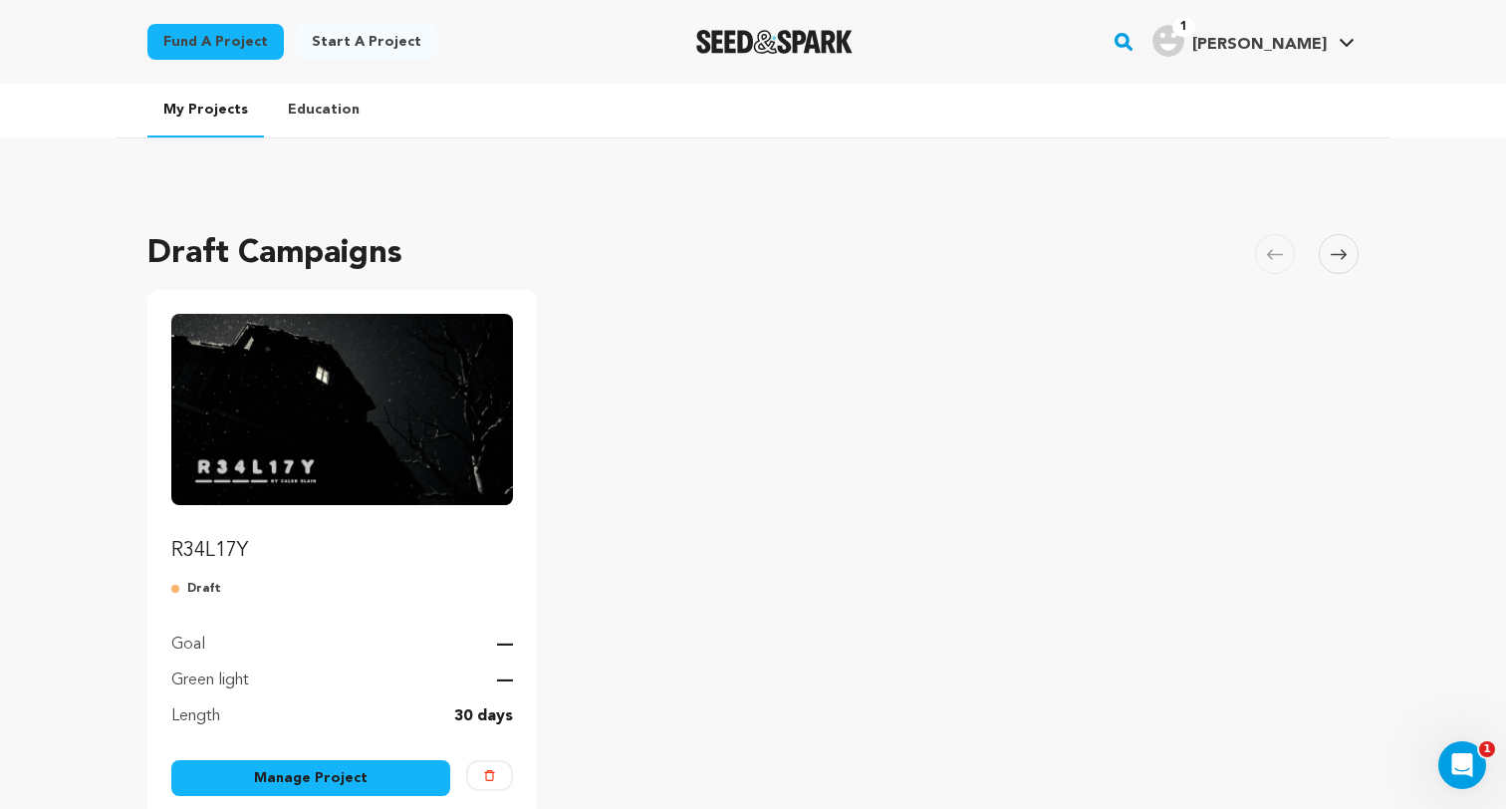
click at [354, 784] on link "Manage Project" at bounding box center [310, 778] width 279 height 36
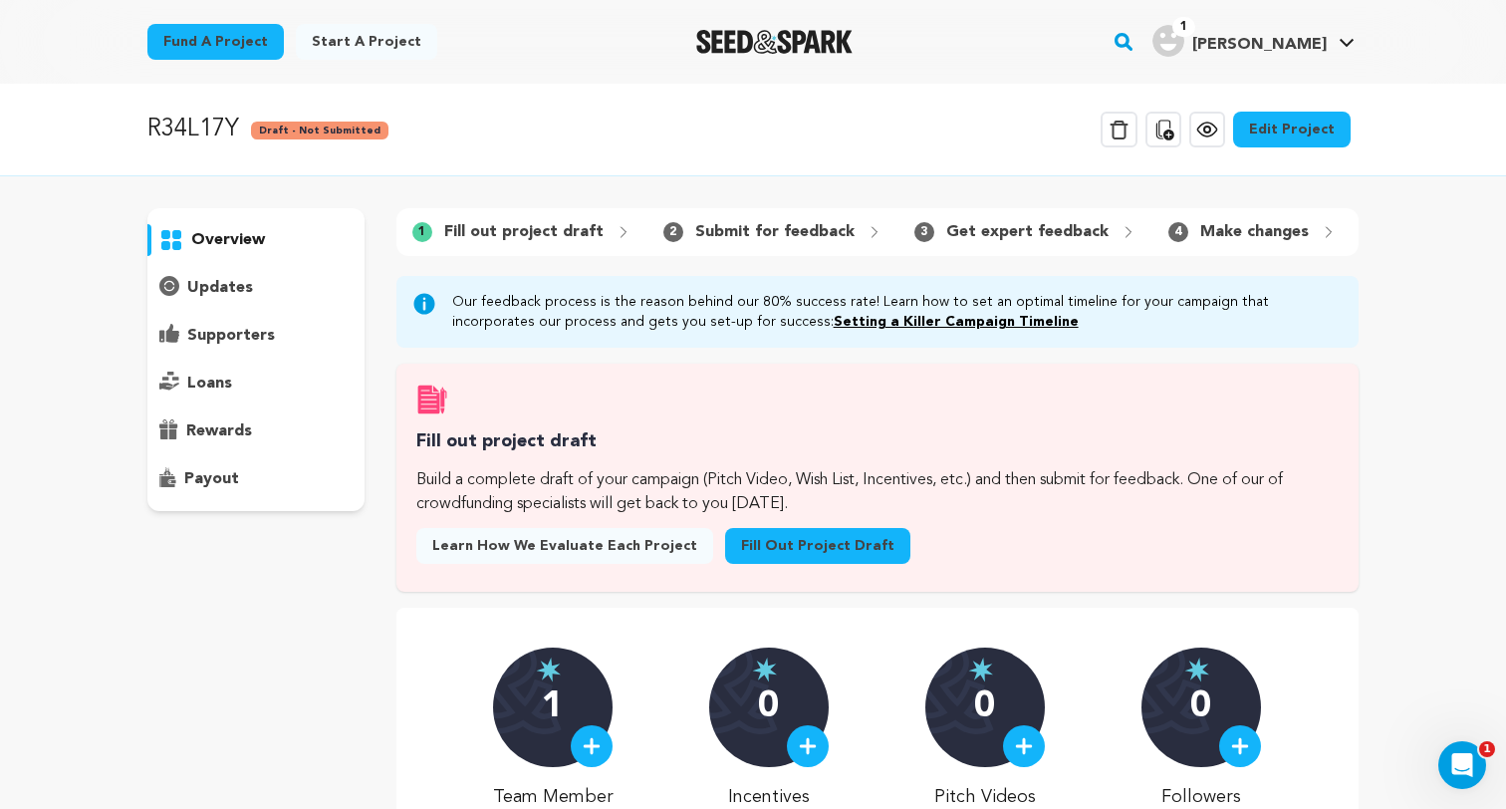
click at [1297, 127] on link "Edit Project" at bounding box center [1291, 130] width 117 height 36
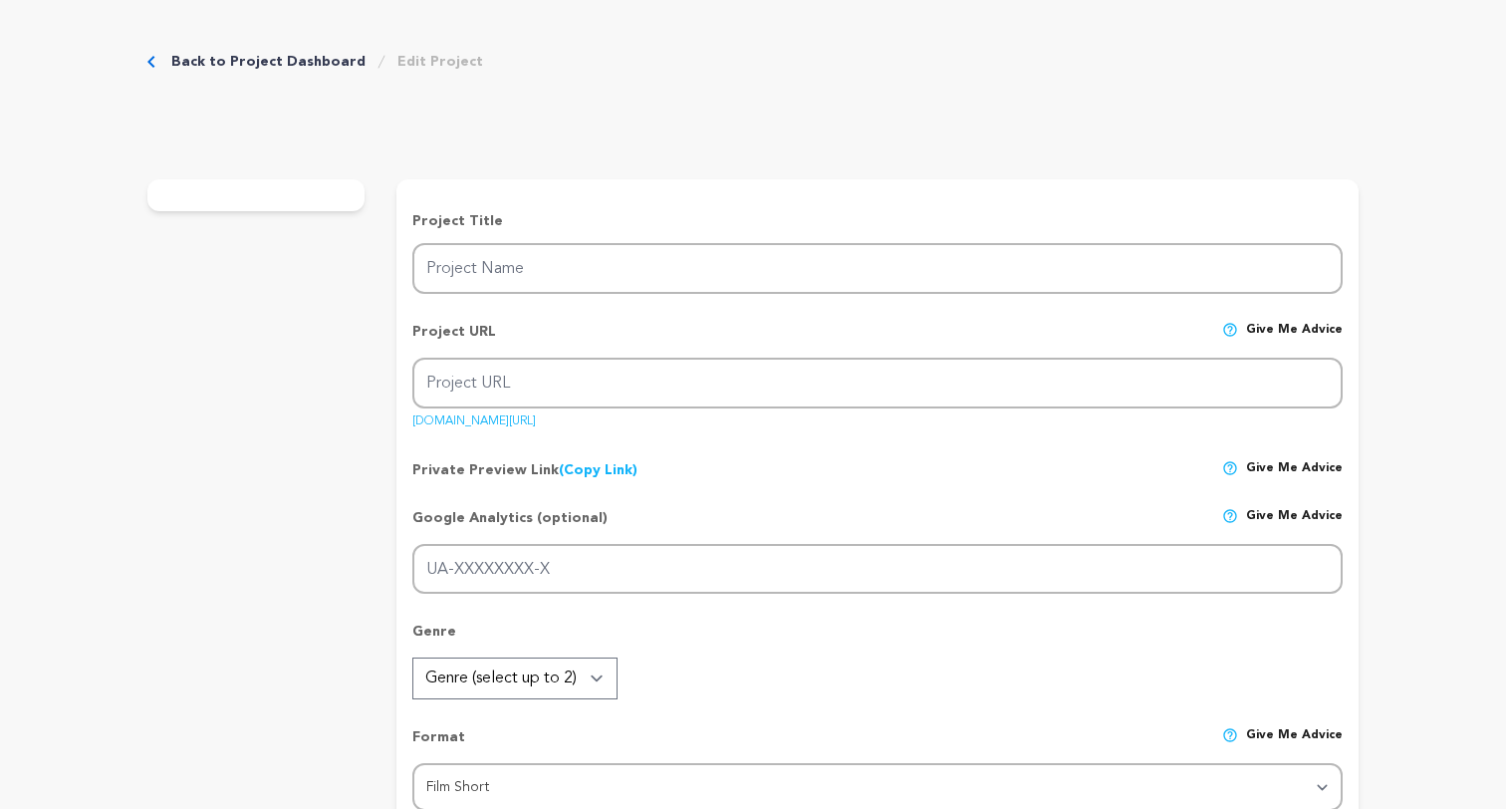
type input "R34L17Y"
type input "r34l17y"
type input "A [PERSON_NAME] break-in by two teenage friends unravels into a dangerous stand…"
type textarea "A tense, darkly funny thriller about two teens whose harmless break-in turns in…"
type textarea "R34L17Y challenges viewers to confront moral gray zones and the consequences of…"
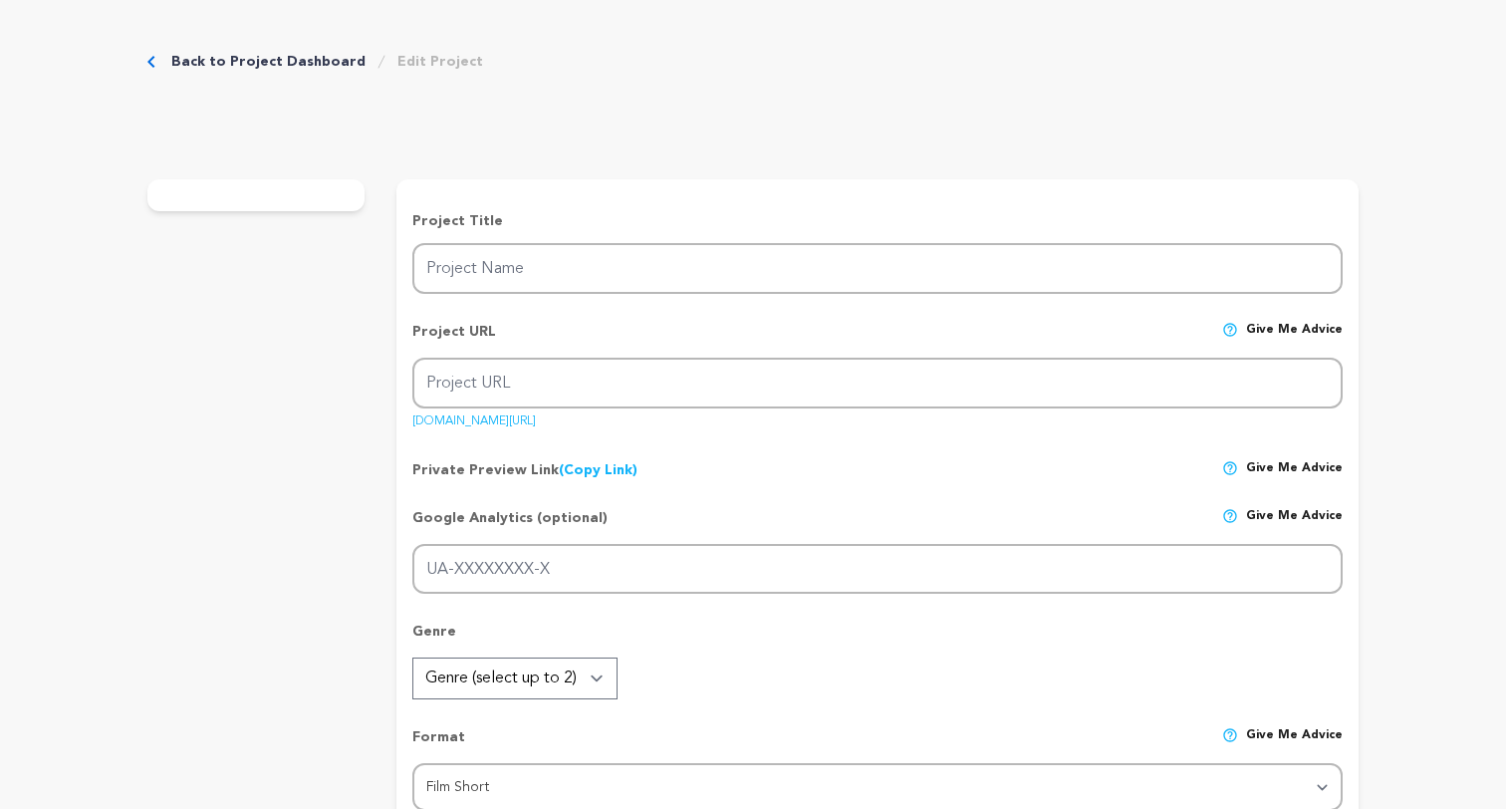
radio input "true"
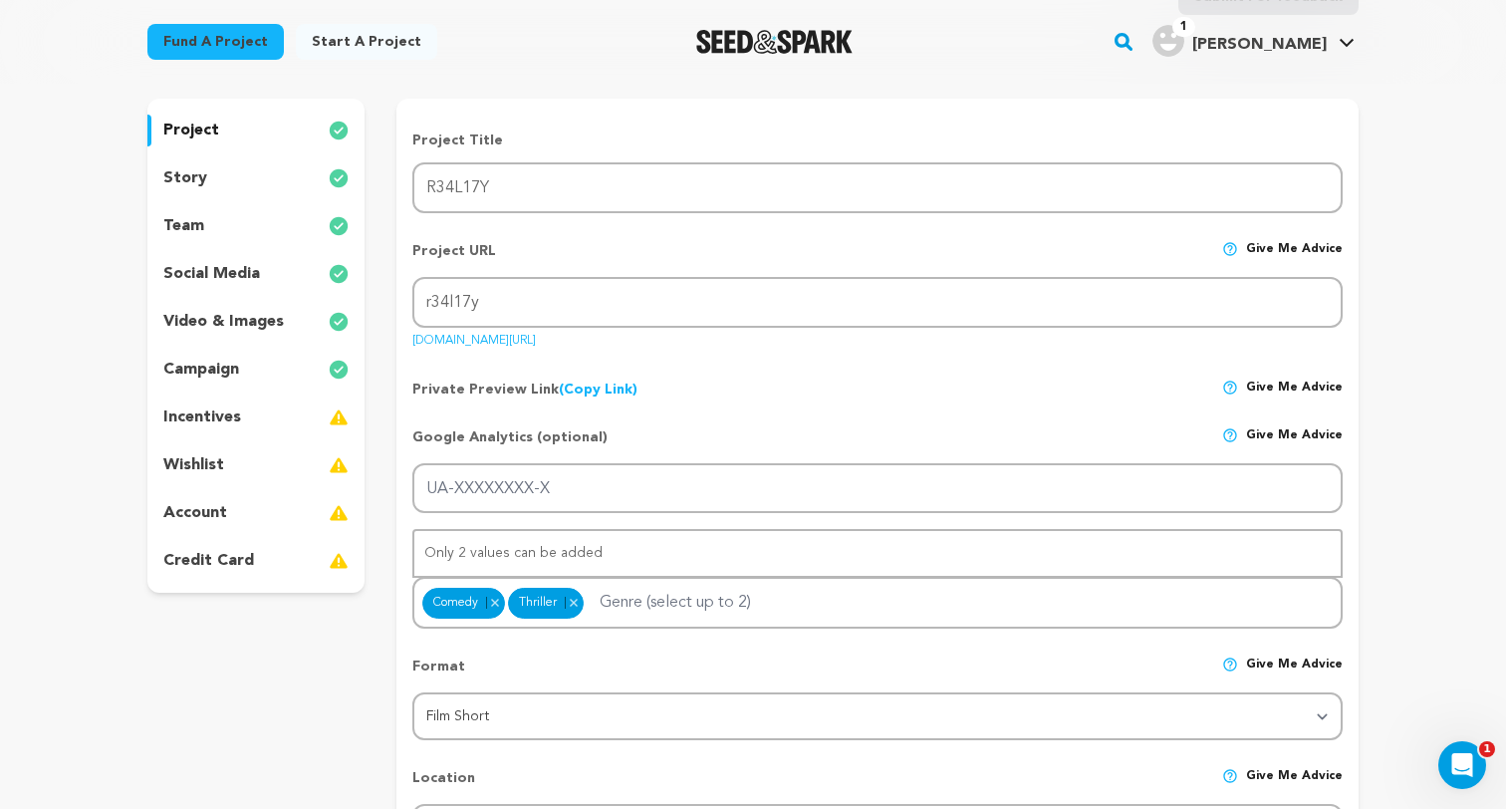
scroll to position [173, 0]
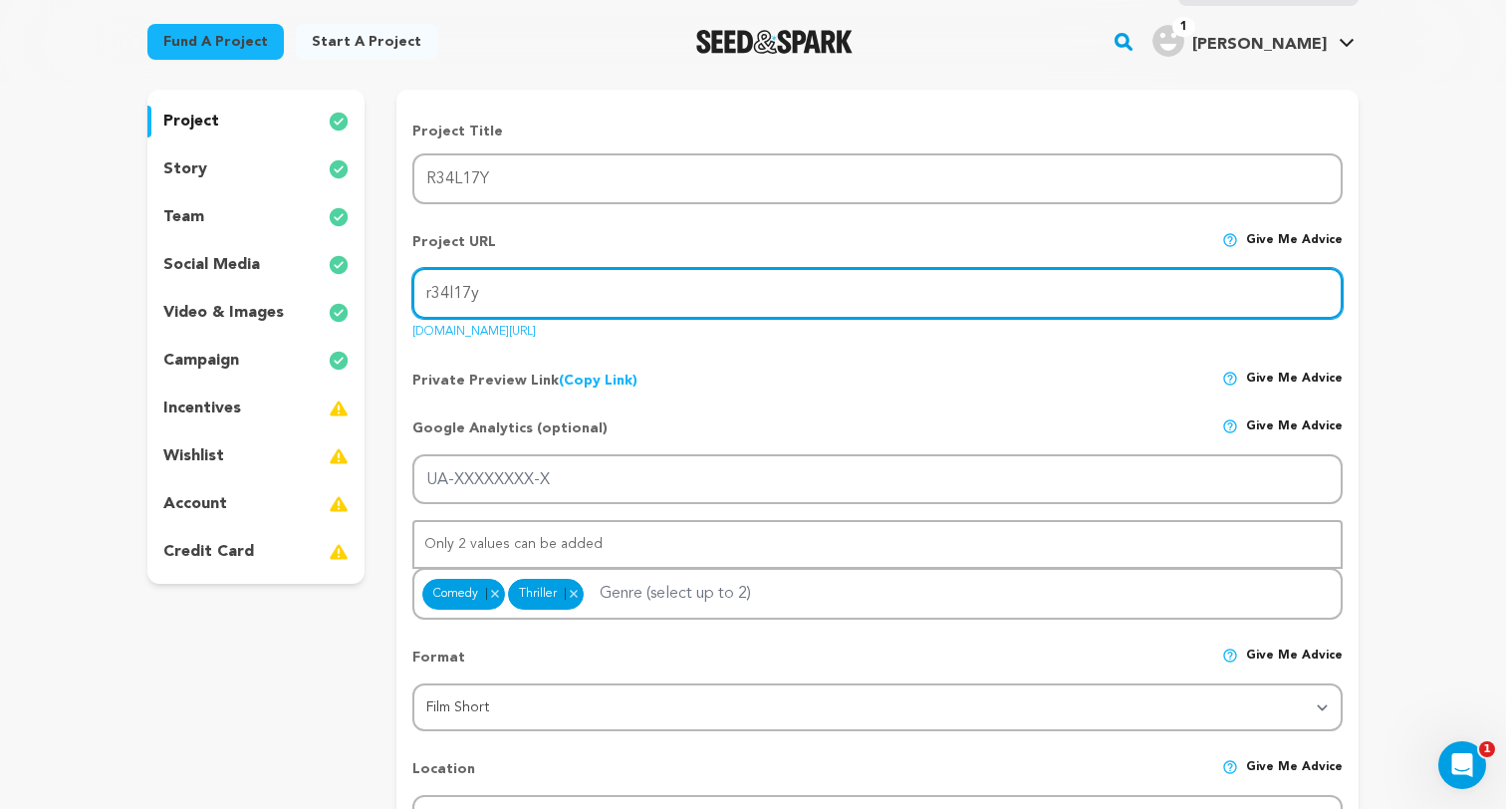
click at [776, 292] on input "r34l17y" at bounding box center [877, 293] width 930 height 51
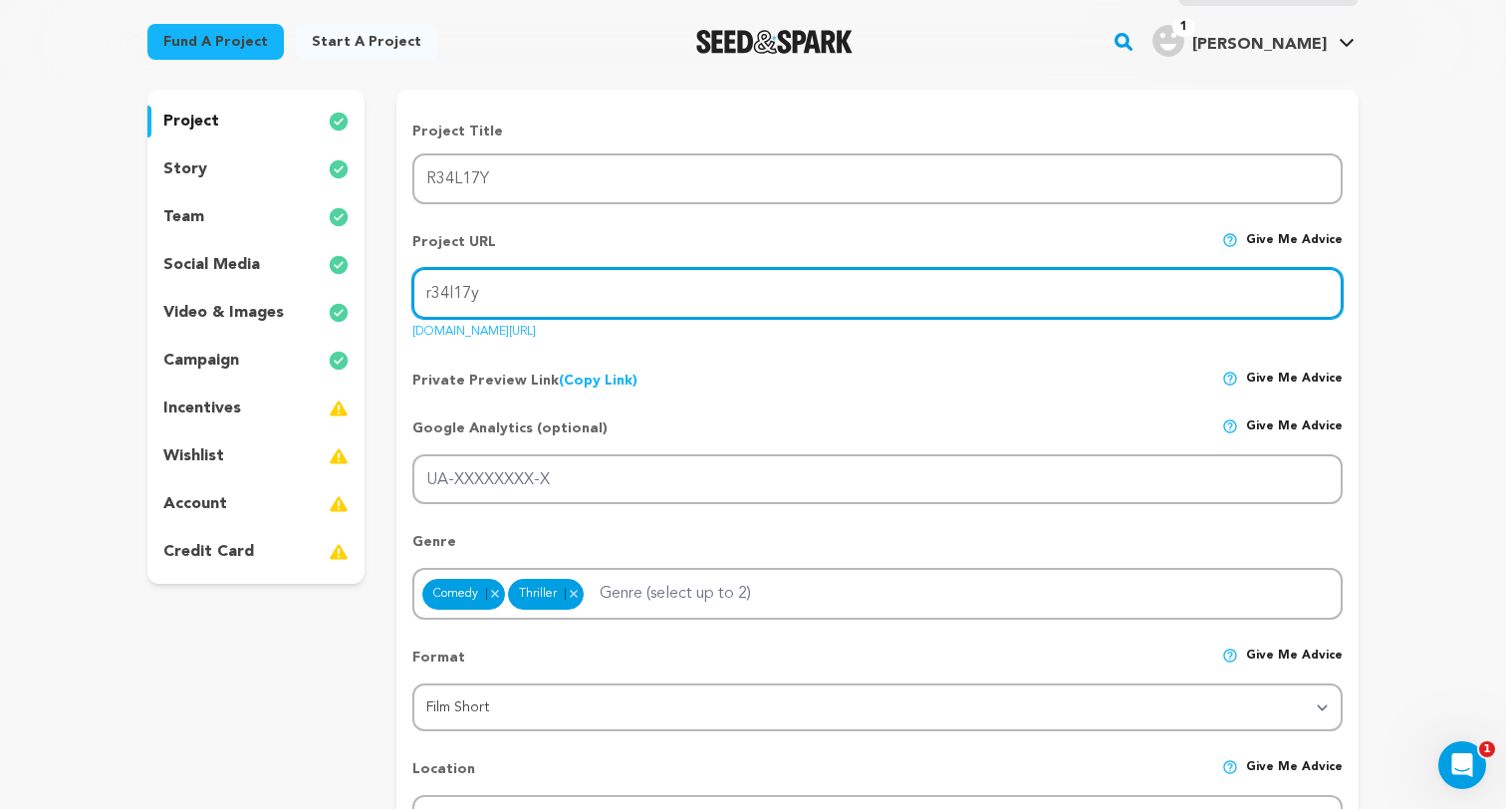
click at [776, 292] on input "r34l17y" at bounding box center [877, 293] width 930 height 51
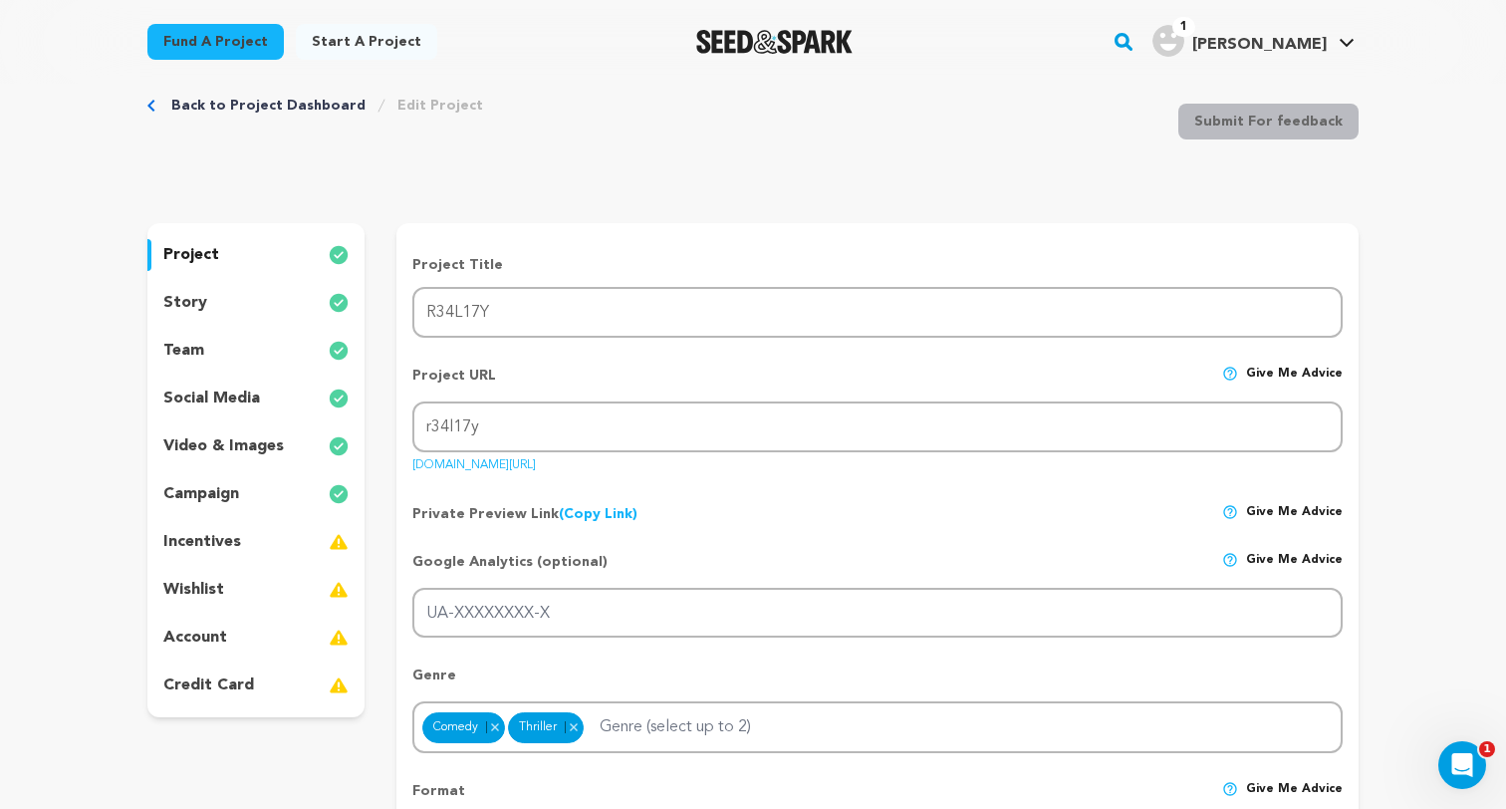
scroll to position [0, 0]
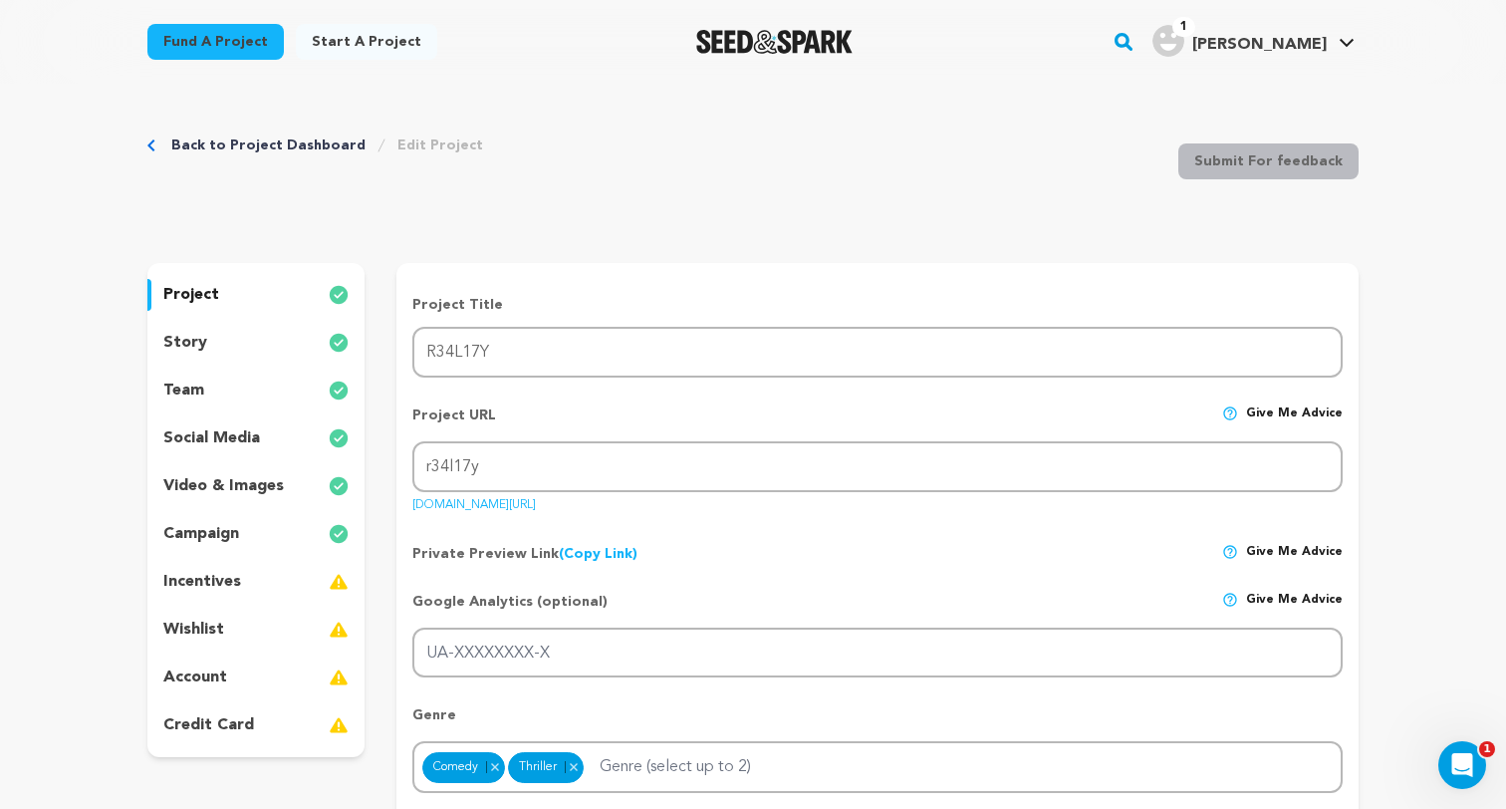
click at [251, 355] on div "story" at bounding box center [255, 343] width 217 height 32
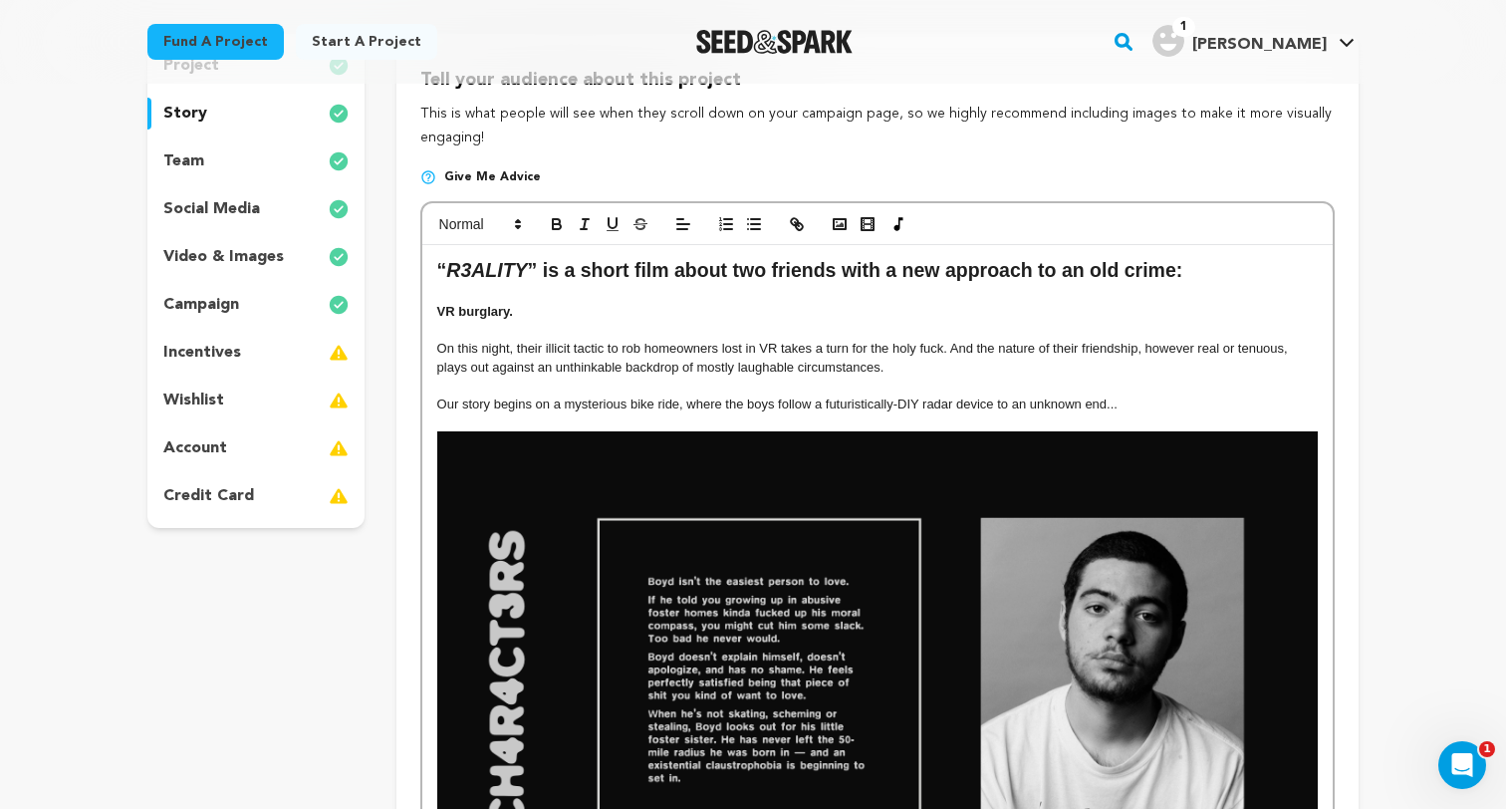
scroll to position [464, 0]
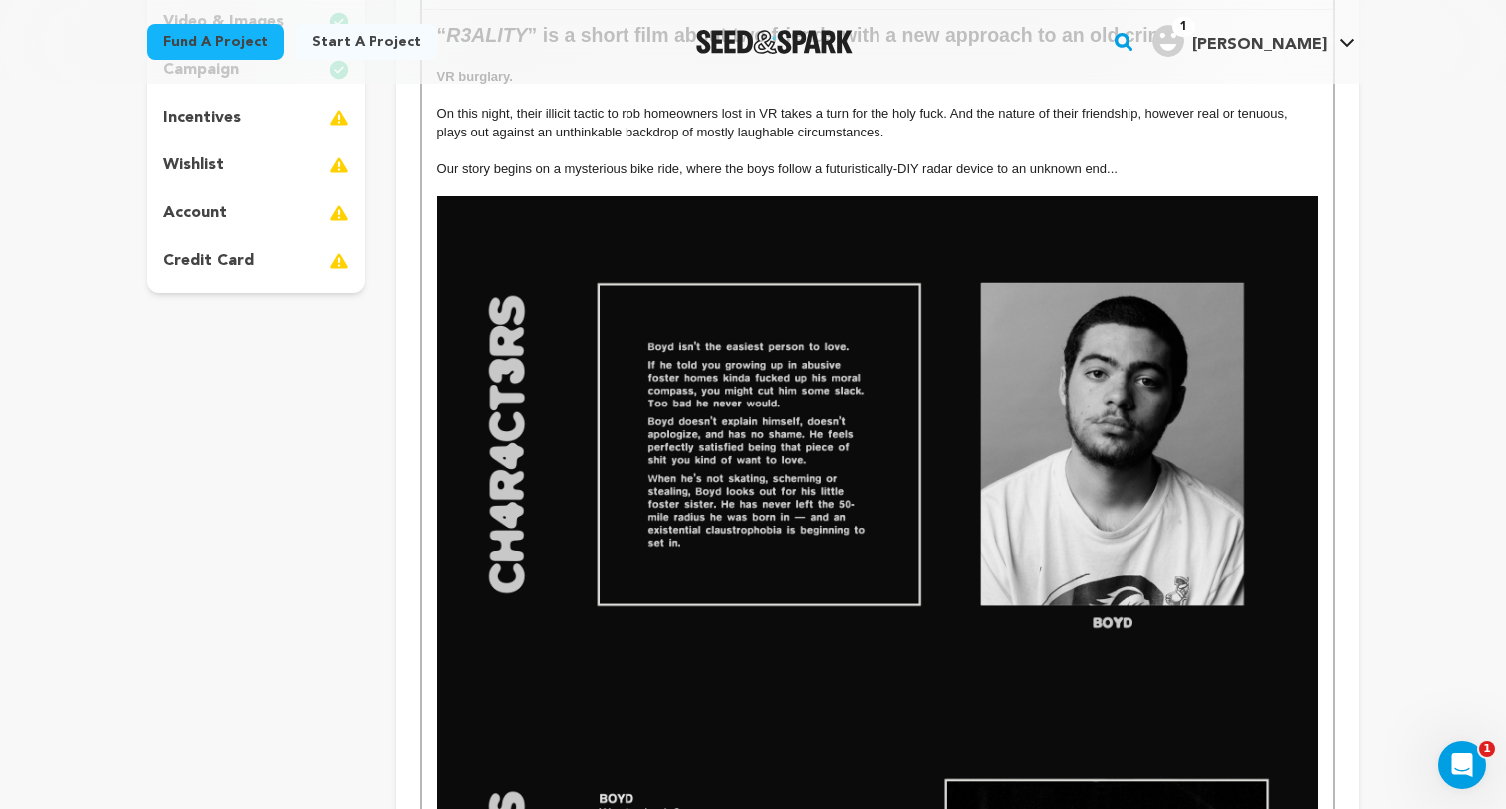
click at [628, 367] on img at bounding box center [877, 443] width 880 height 495
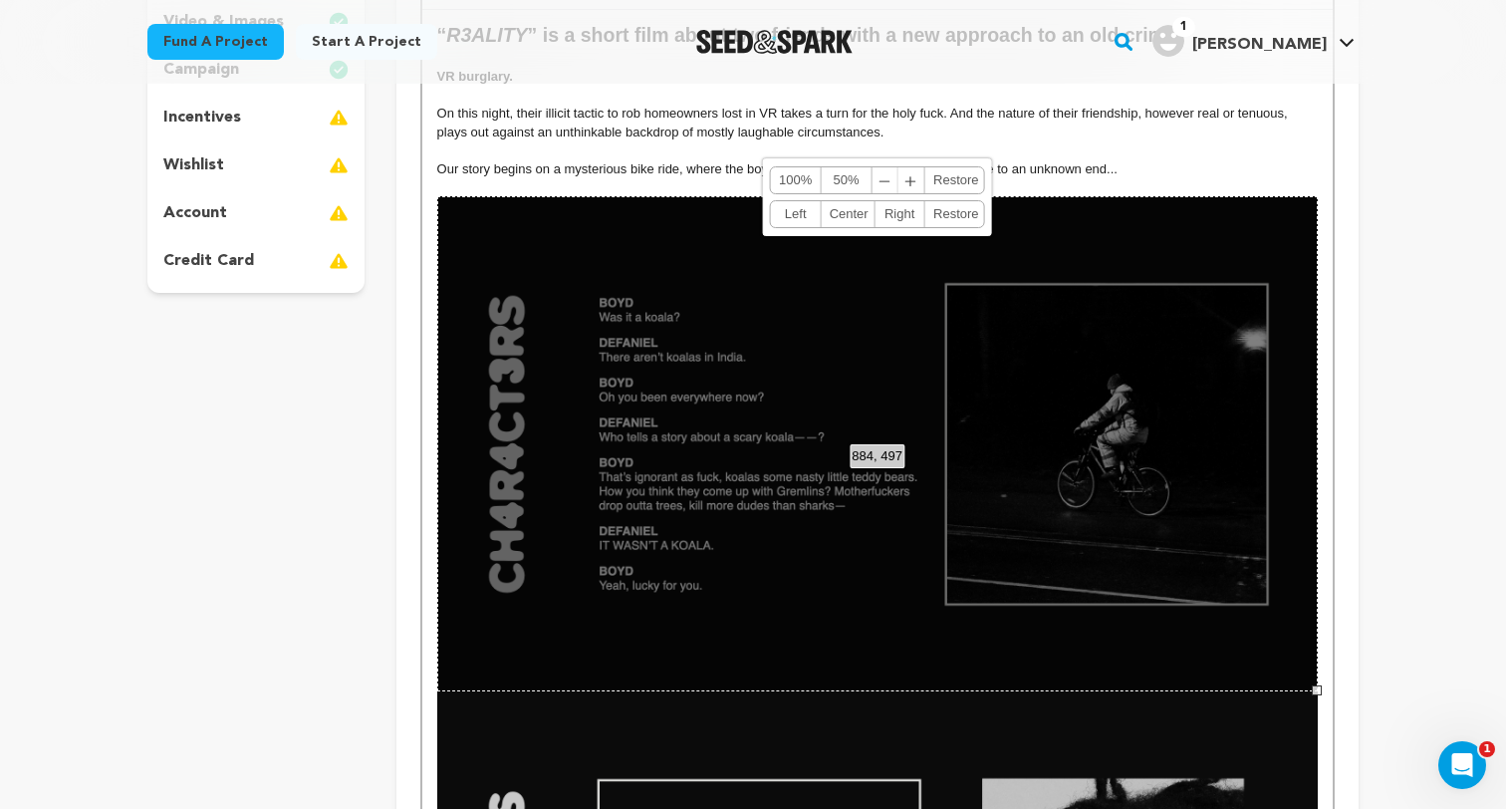
click at [628, 367] on div "884, 497 100% 50% ﹣ ﹢ Restore Left Center Right Restore" at bounding box center [877, 443] width 880 height 495
click at [1125, 196] on div "884, 497 100% 50% ﹣ ﹢ Restore Left Center Right Restore" at bounding box center [877, 443] width 880 height 495
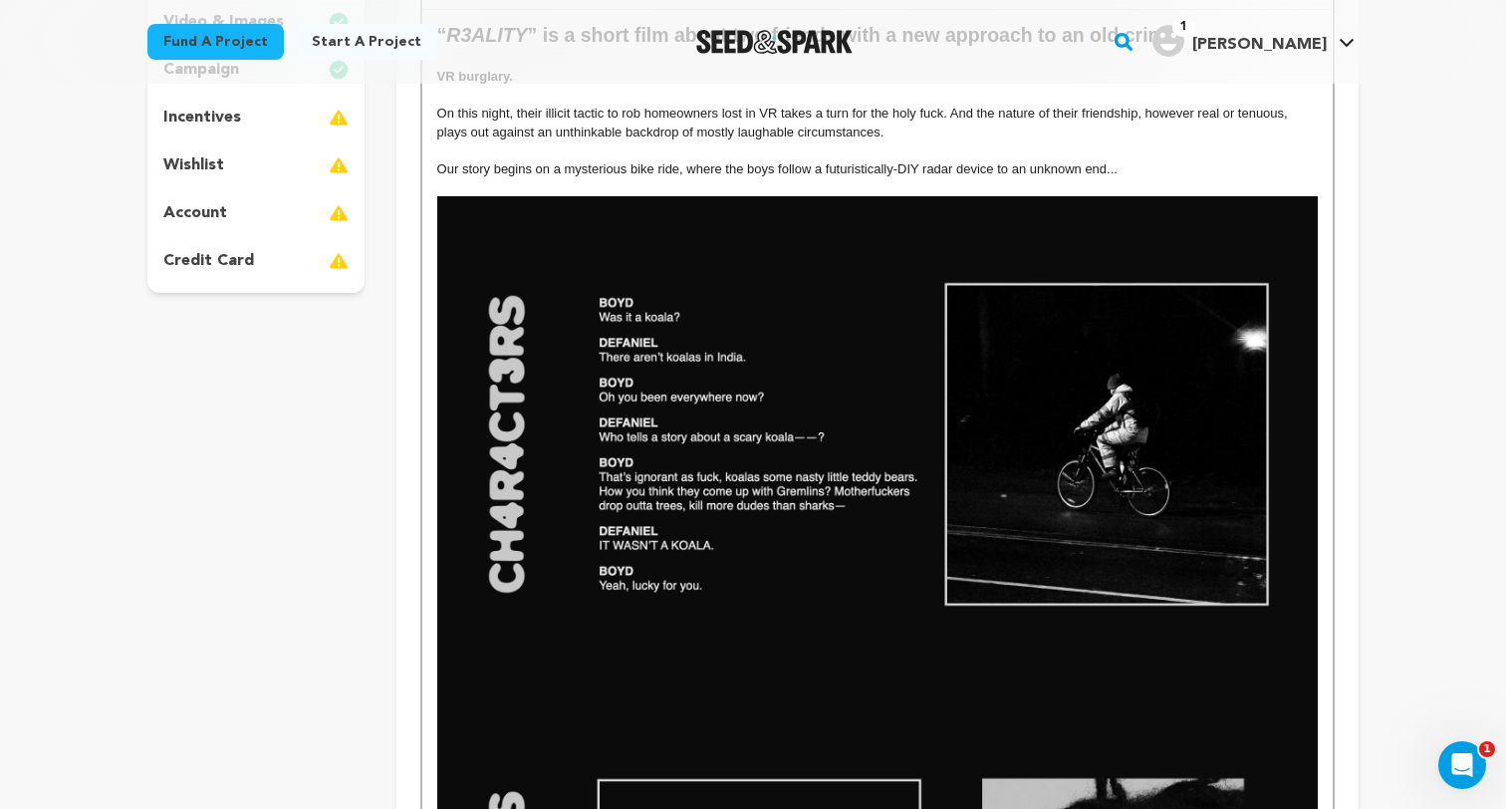
click at [1122, 162] on p "Our story begins on a mysterious bike ride, where the boys follow a futuristica…" at bounding box center [877, 169] width 880 height 18
click at [1324, 245] on div "“ R3ALITY ” is a short film about two friends with a new approach to an old cri…" at bounding box center [877, 604] width 910 height 1189
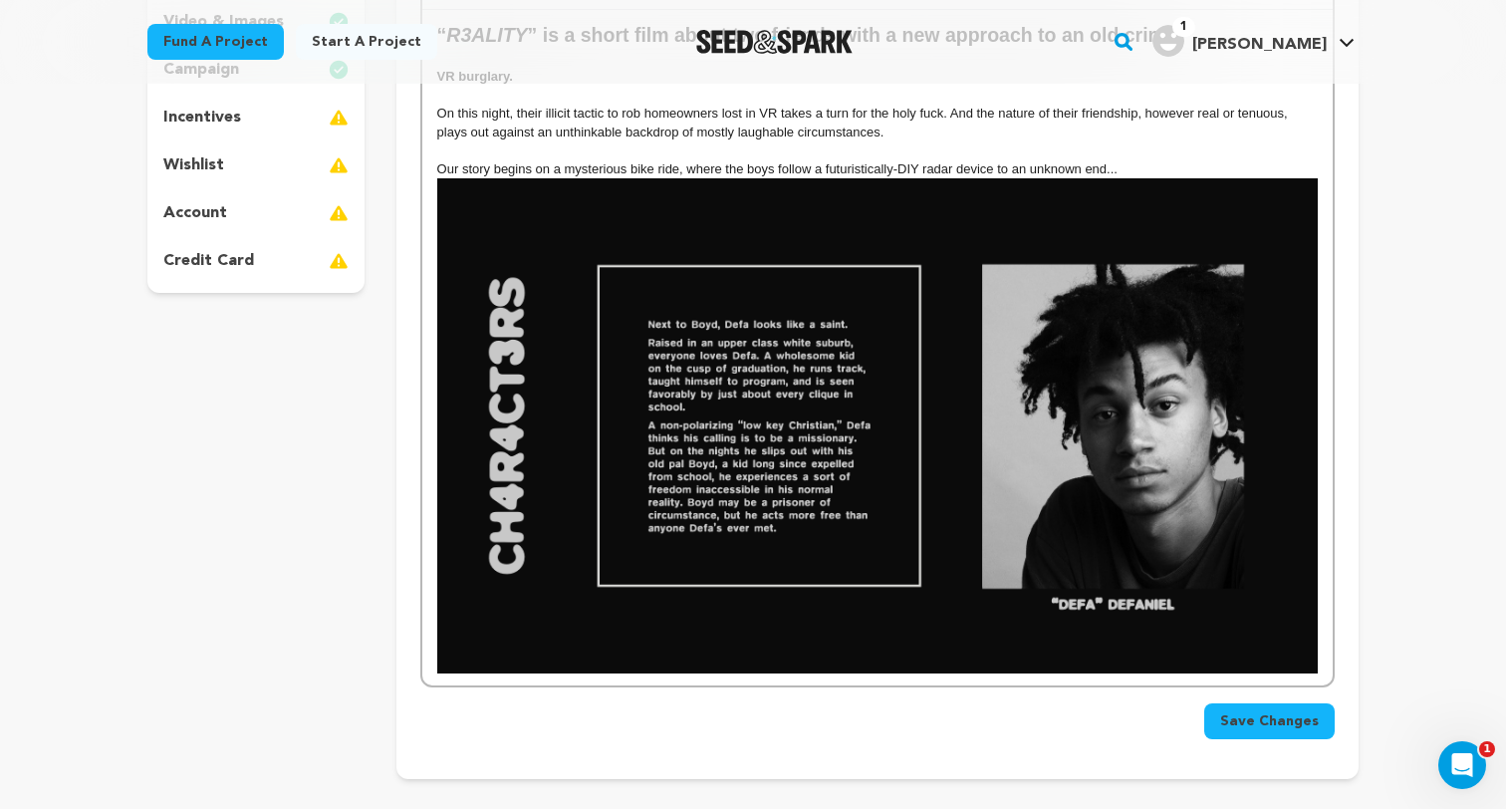
click at [1324, 249] on div "“ R3ALITY ” is a short film about two friends with a new approach to an old cri…" at bounding box center [877, 347] width 910 height 675
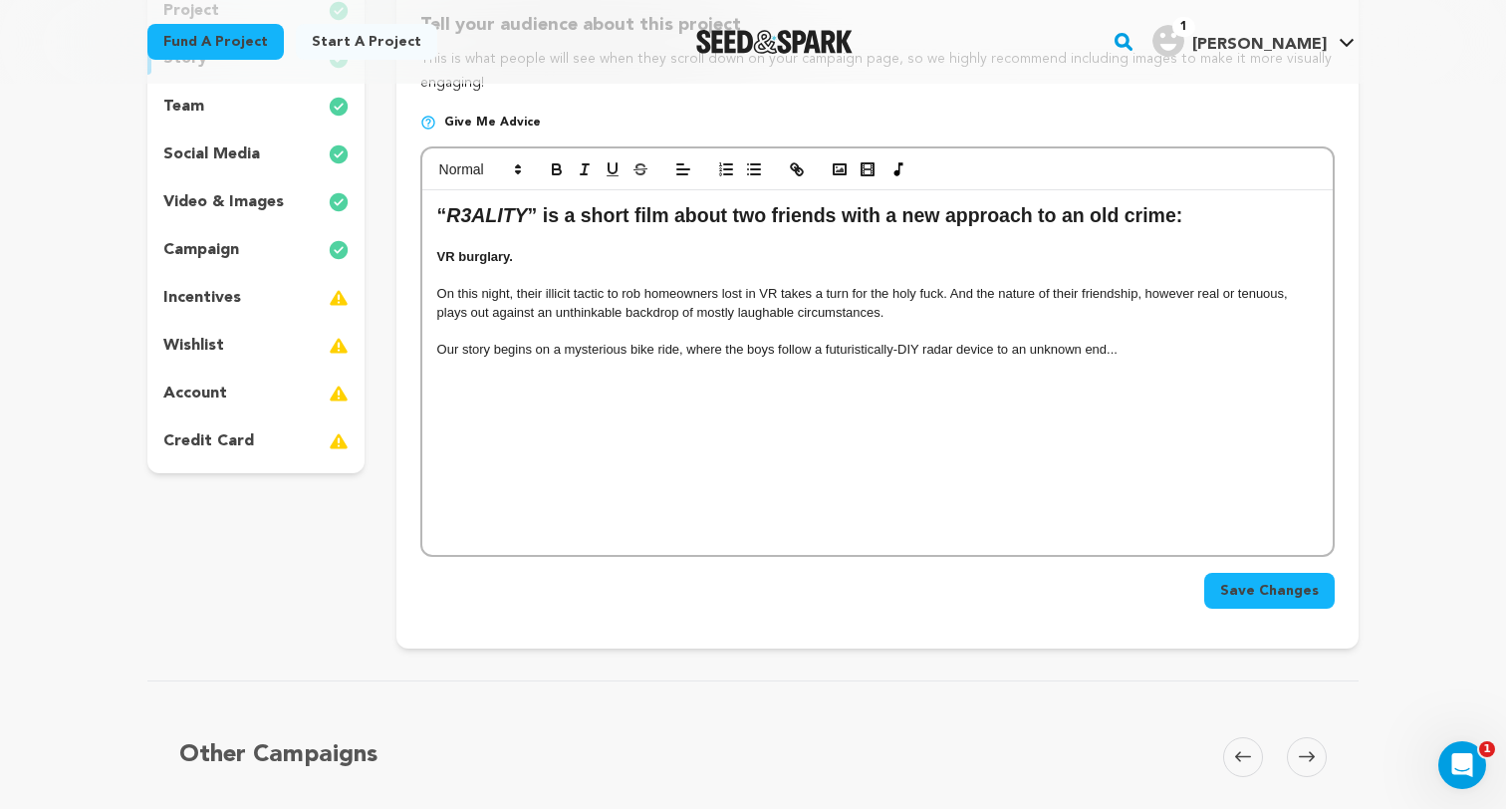
scroll to position [213, 0]
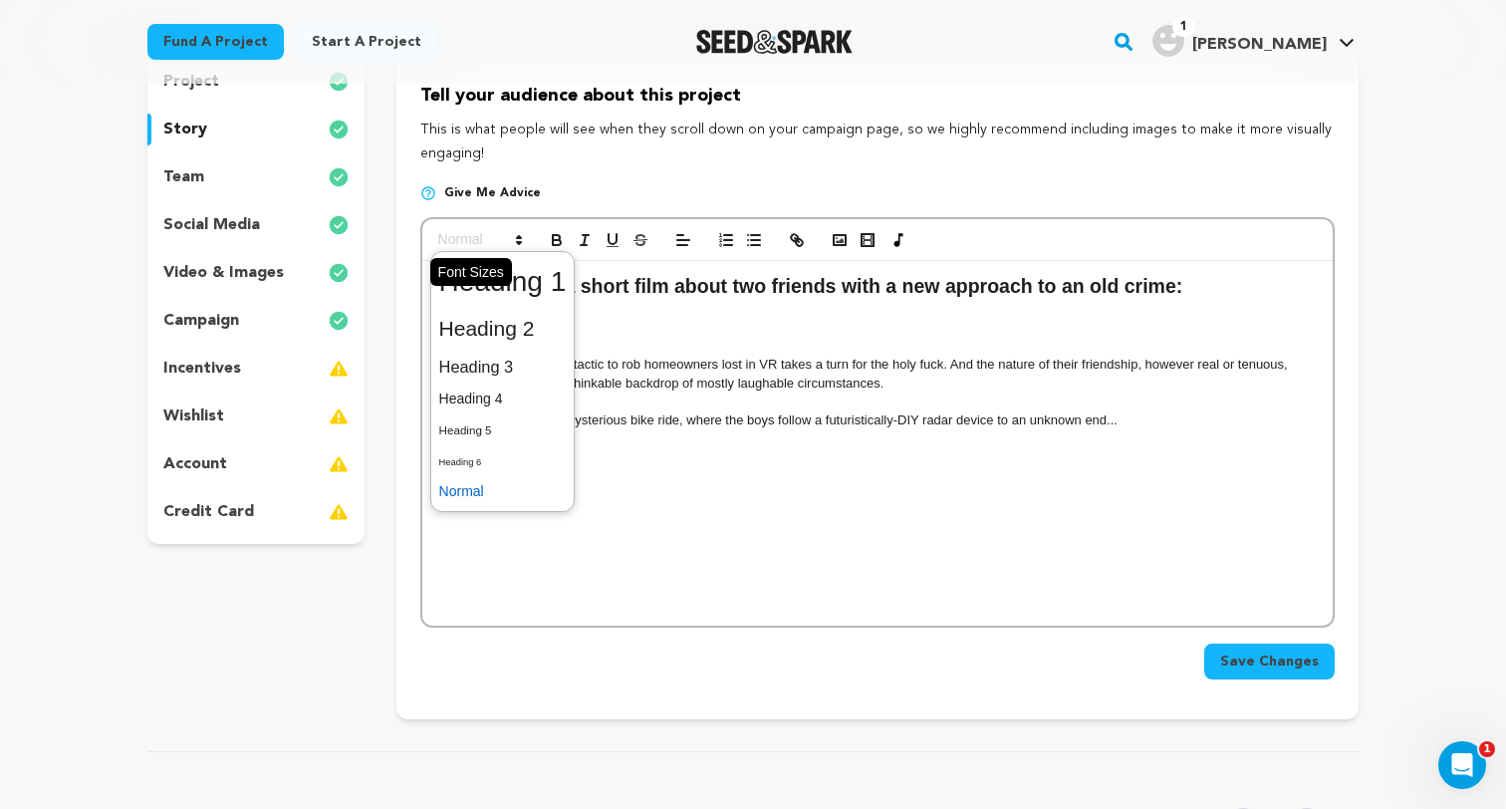
click at [467, 241] on span at bounding box center [479, 240] width 98 height 24
click at [458, 331] on span at bounding box center [502, 329] width 127 height 42
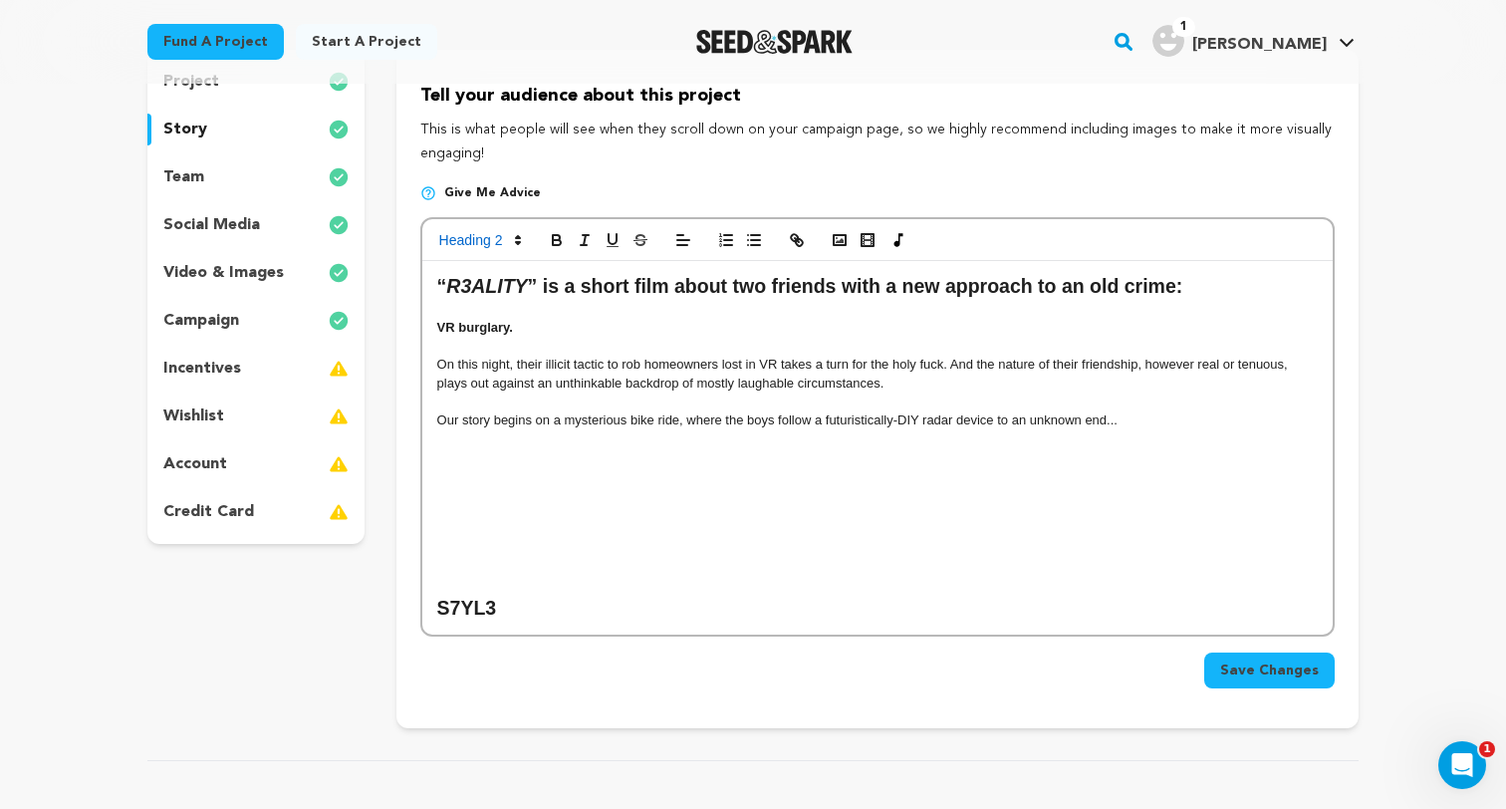
click at [458, 606] on h2 "S7YL3" at bounding box center [877, 608] width 880 height 28
click at [544, 603] on h2 "STYL3" at bounding box center [877, 608] width 880 height 28
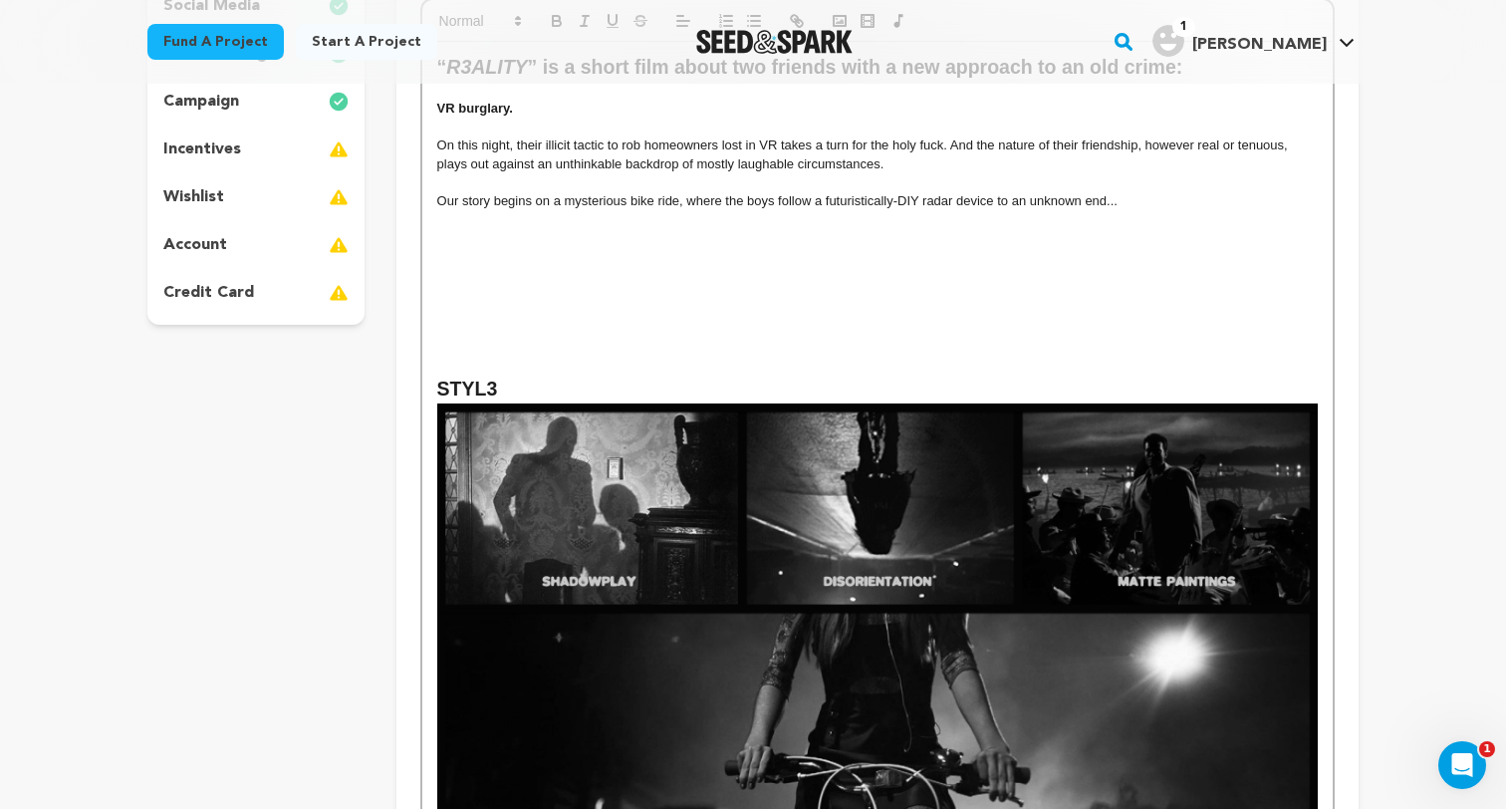
scroll to position [417, 0]
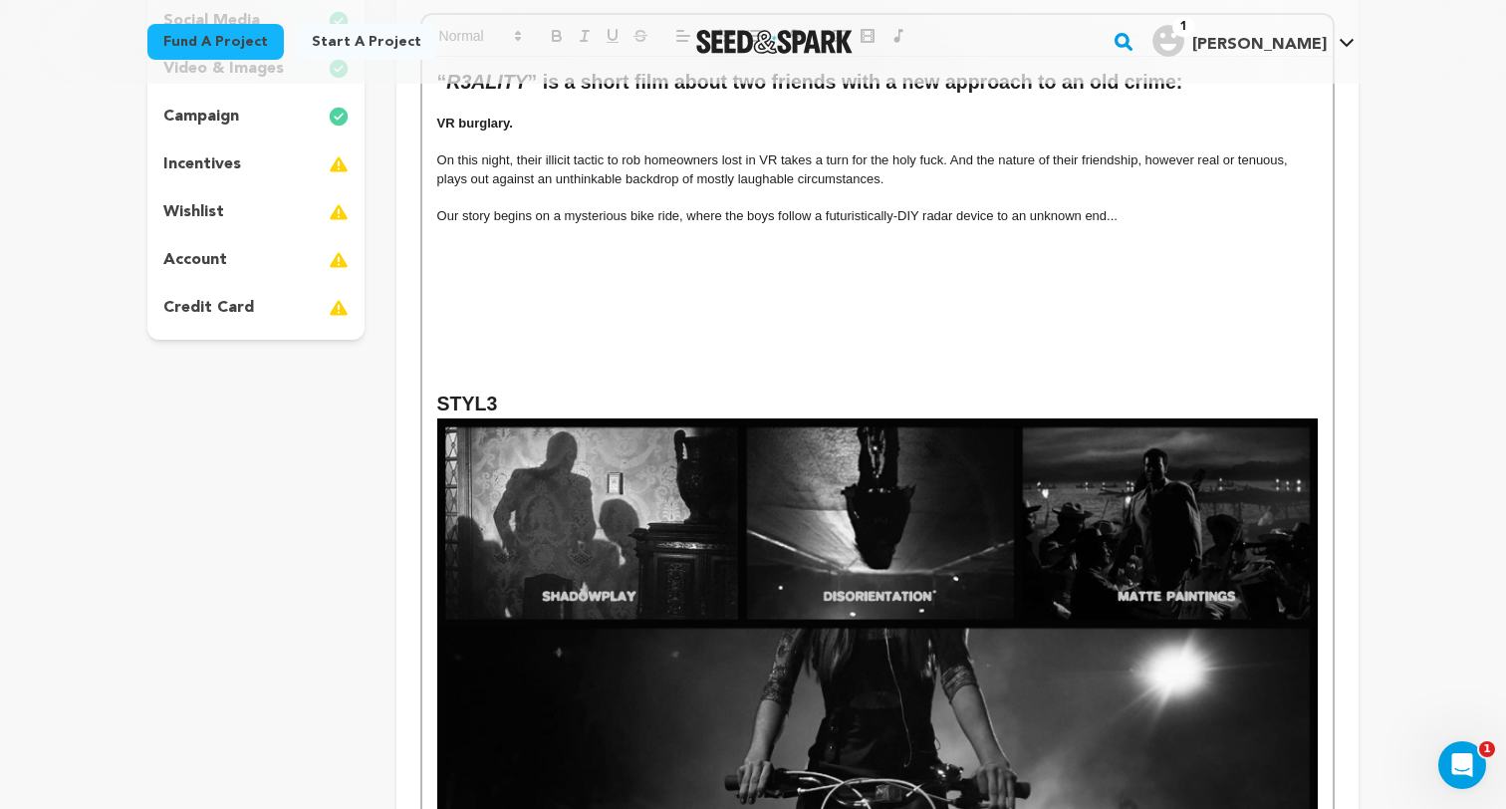
click at [529, 403] on h2 "STYL3" at bounding box center [877, 404] width 880 height 28
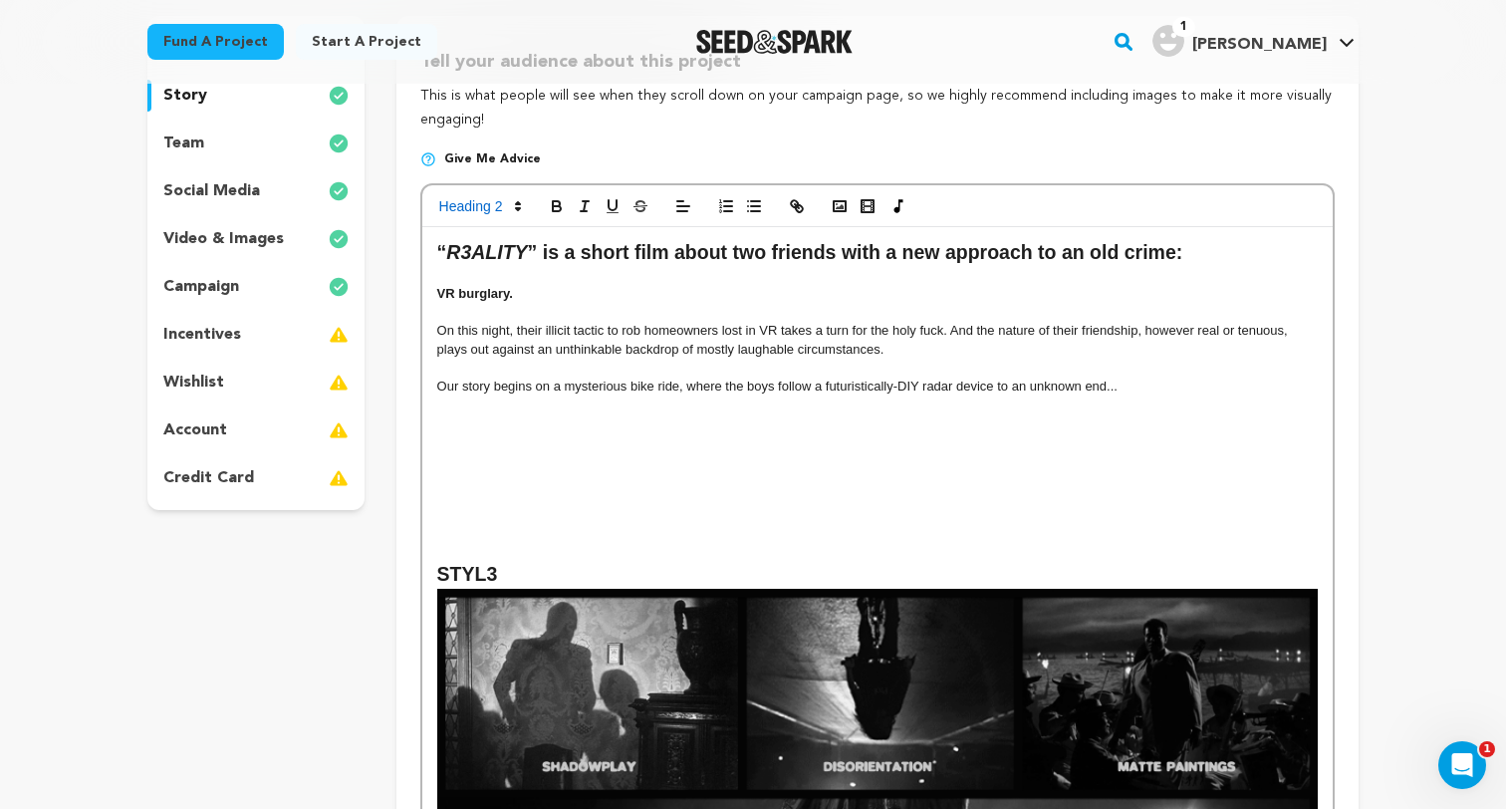
scroll to position [81, 0]
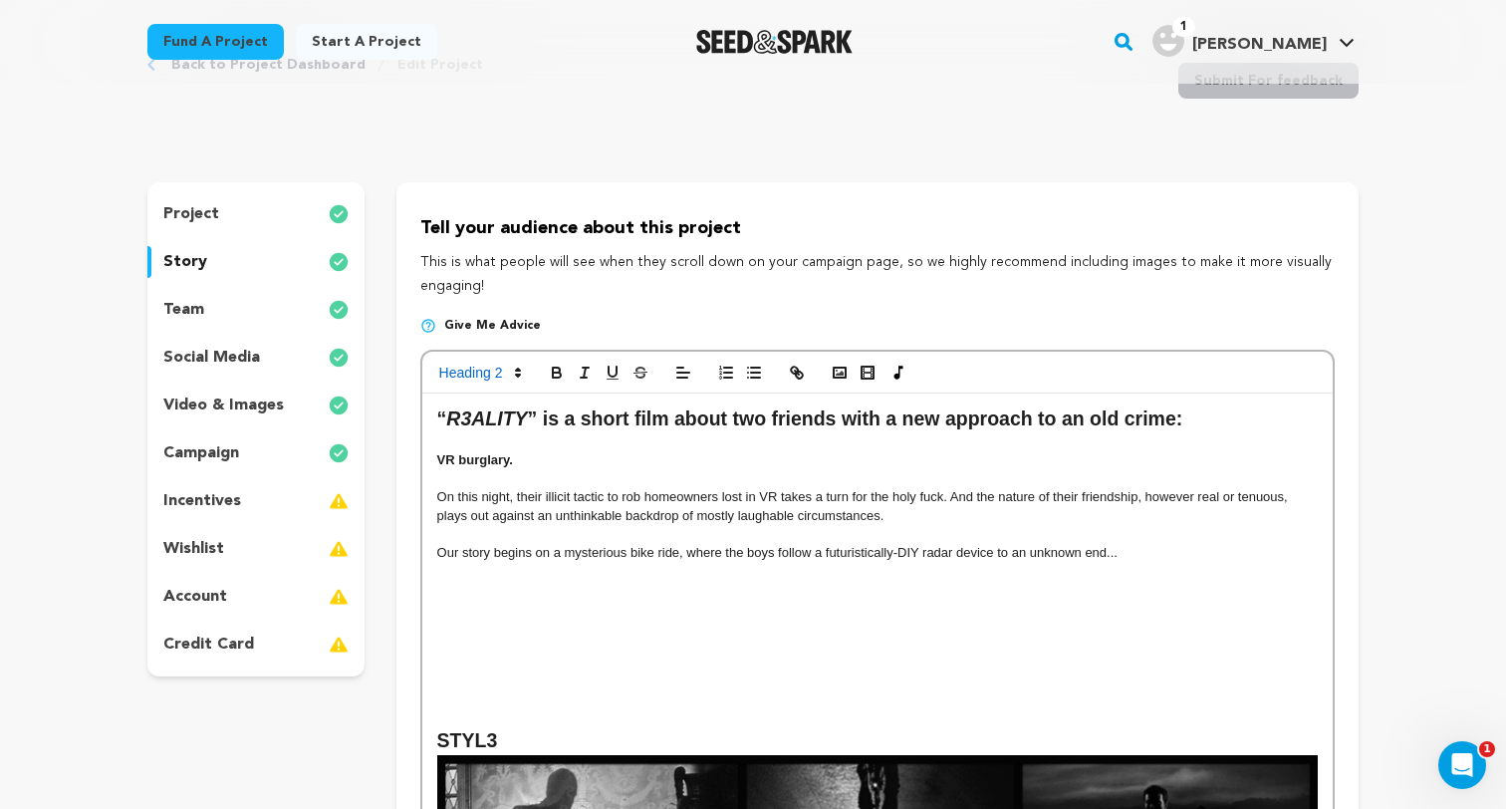
click at [469, 743] on h2 "STYL3" at bounding box center [877, 741] width 880 height 28
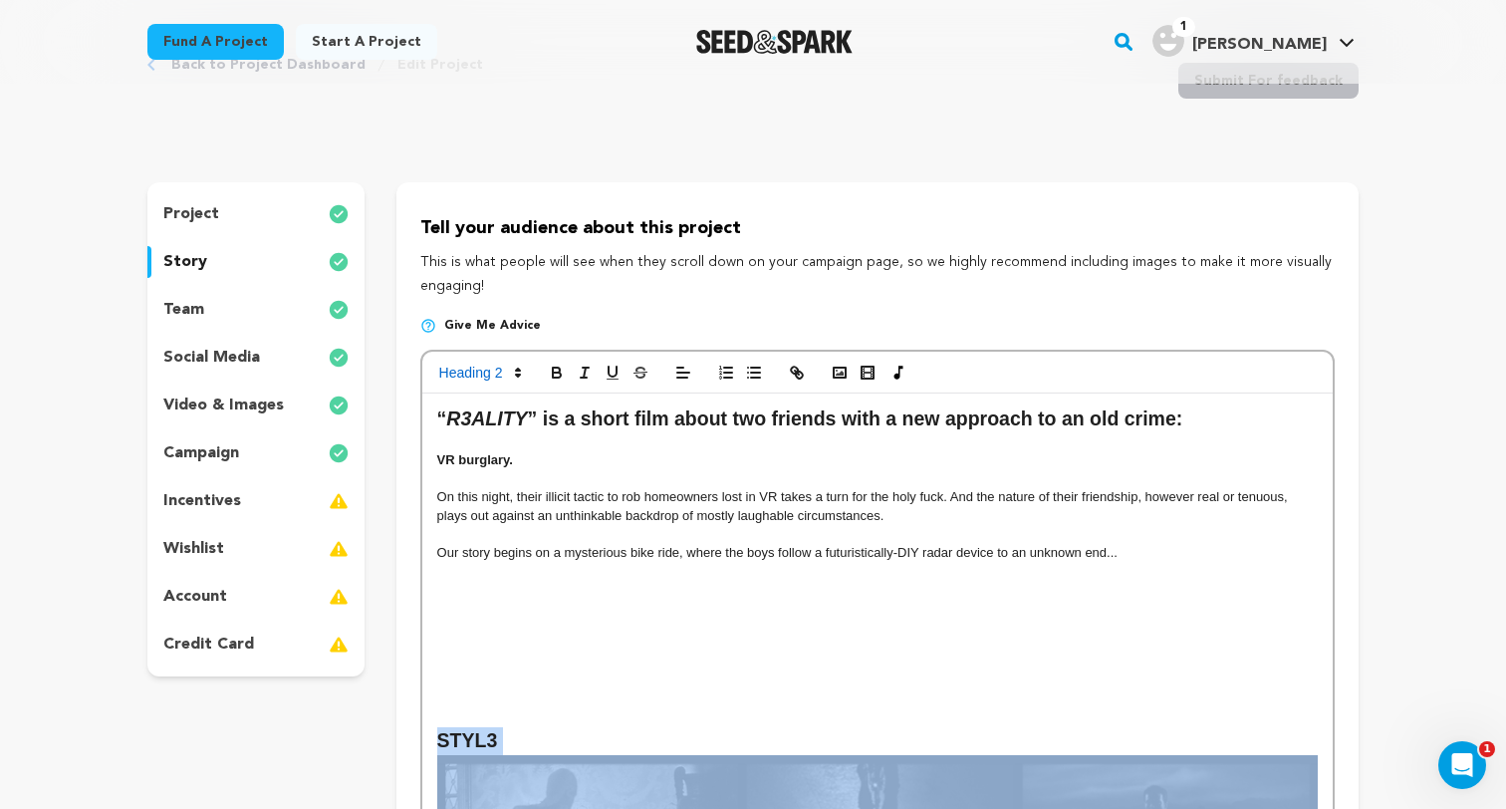
click at [469, 743] on h2 "STYL3" at bounding box center [877, 741] width 880 height 28
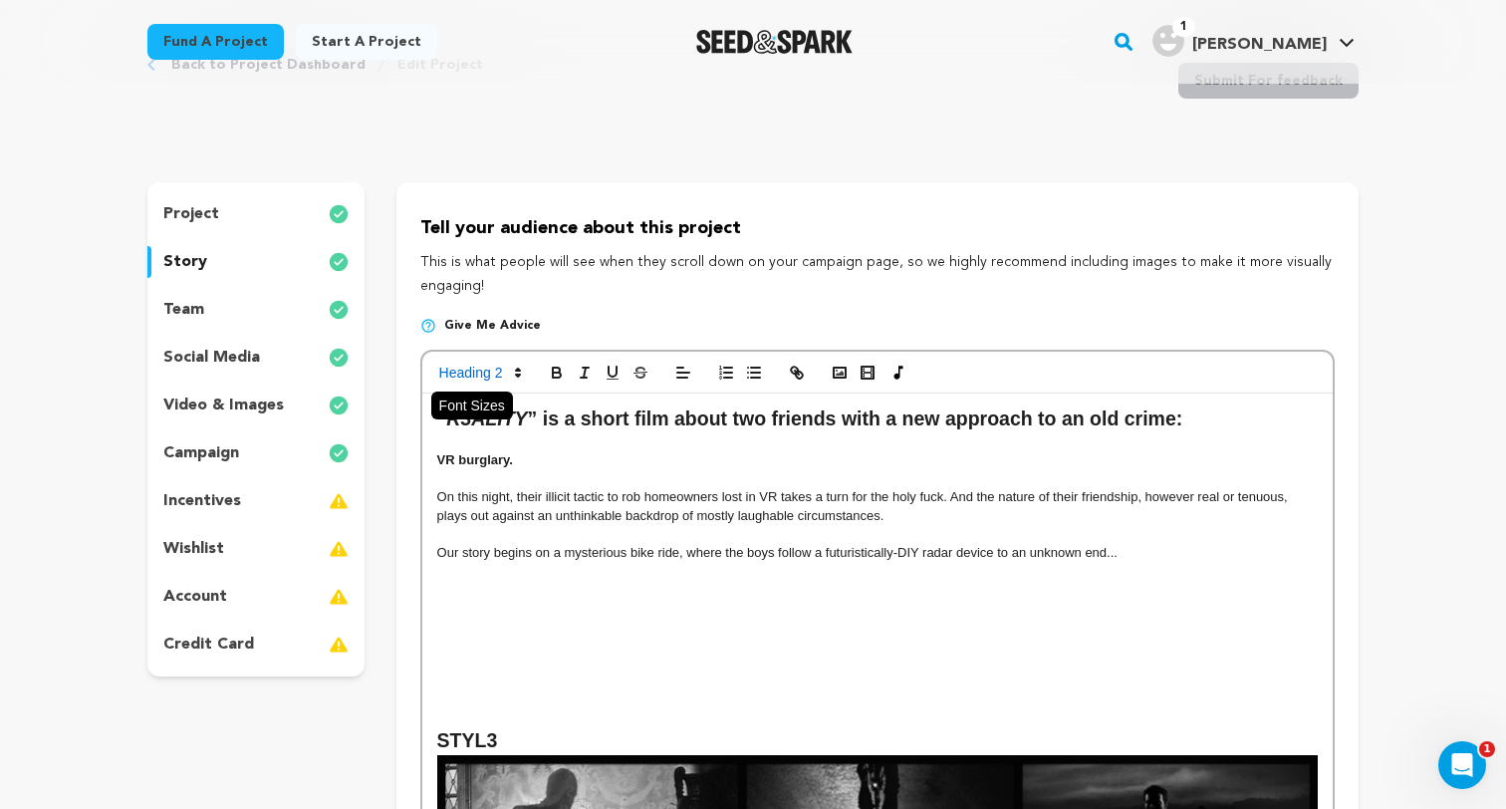
click at [480, 381] on span at bounding box center [479, 372] width 98 height 24
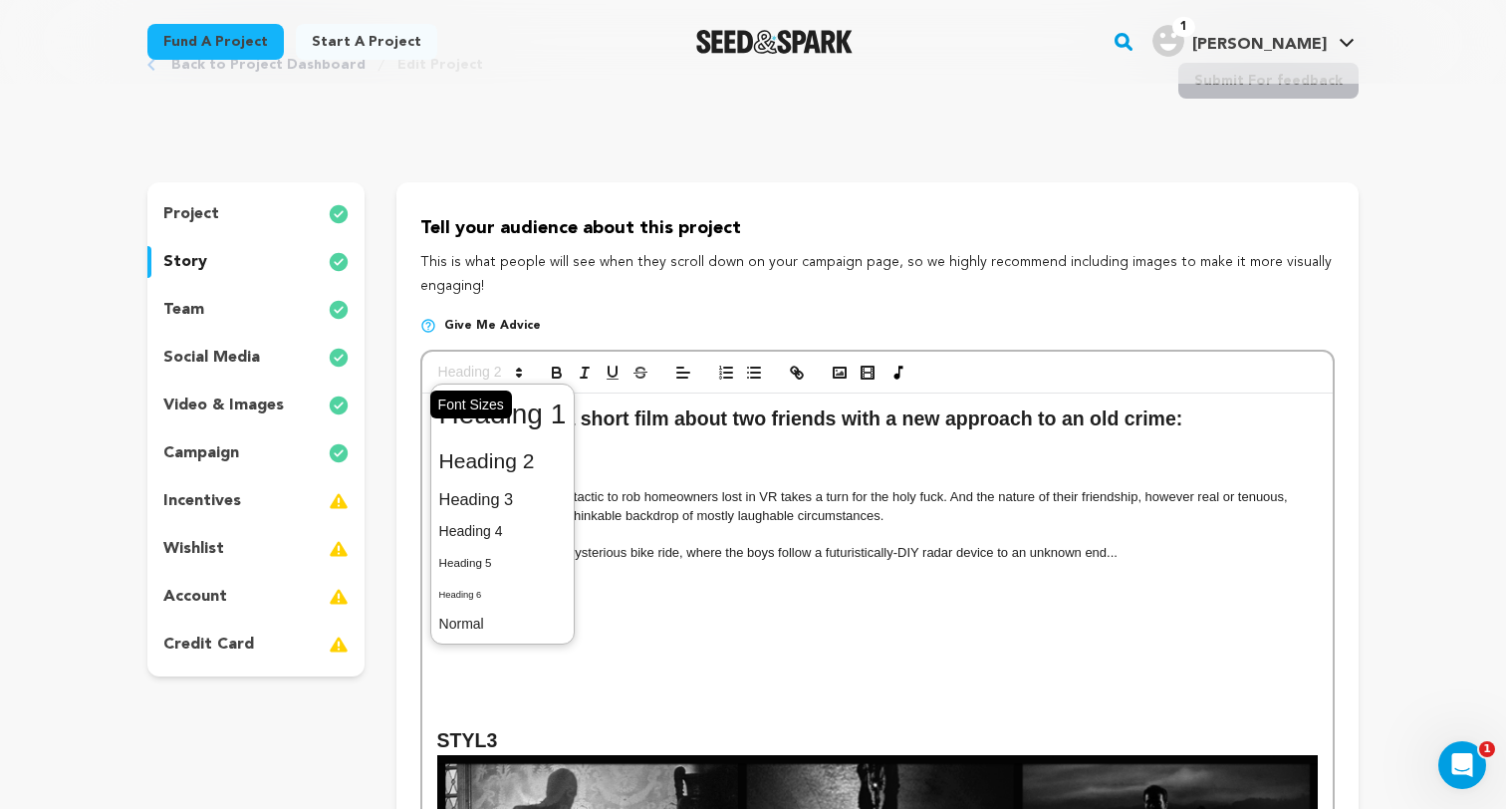
click at [481, 384] on span at bounding box center [479, 372] width 98 height 24
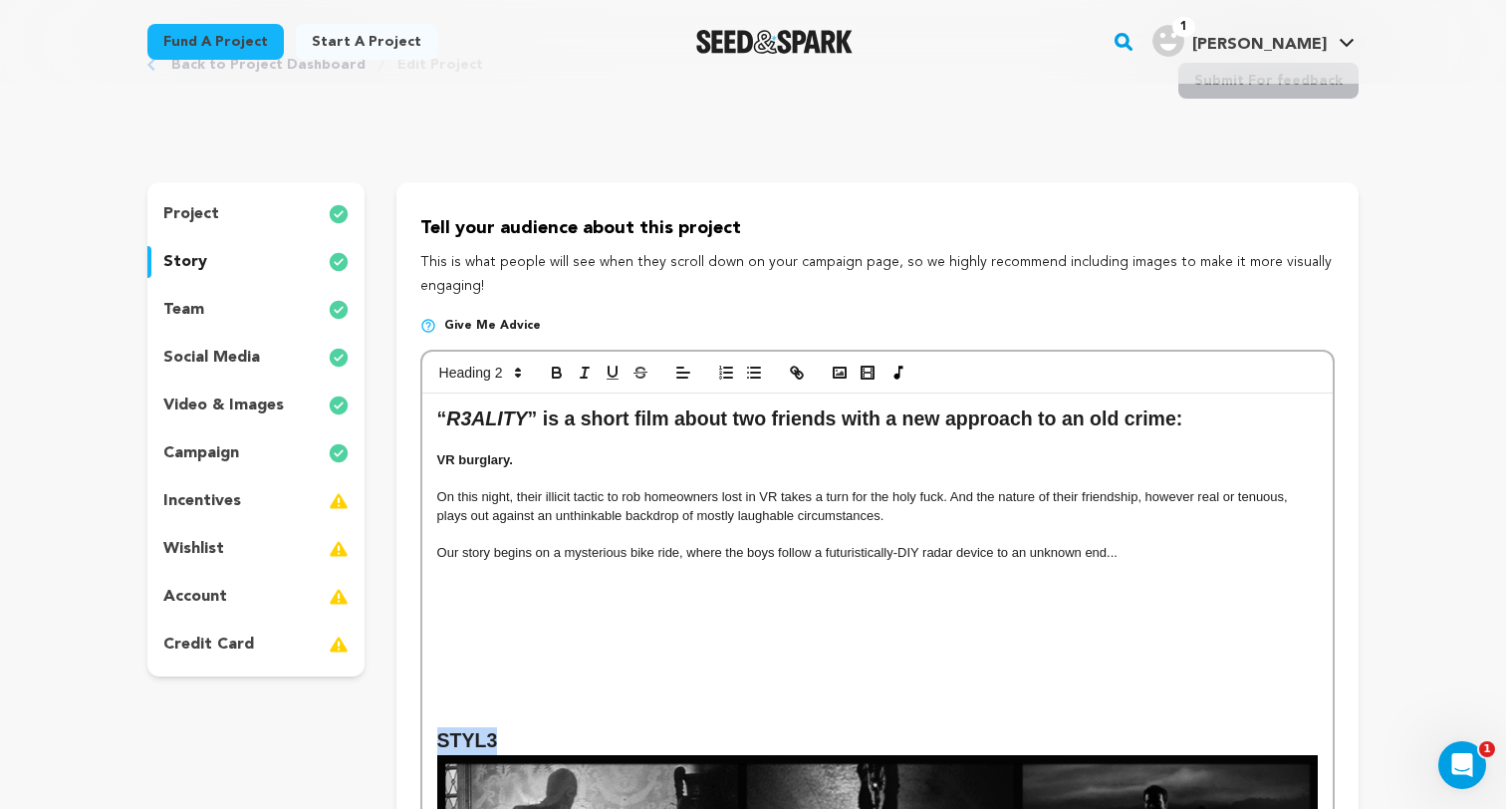
drag, startPoint x: 525, startPoint y: 739, endPoint x: 371, endPoint y: 739, distance: 153.3
click at [486, 370] on span at bounding box center [479, 372] width 98 height 24
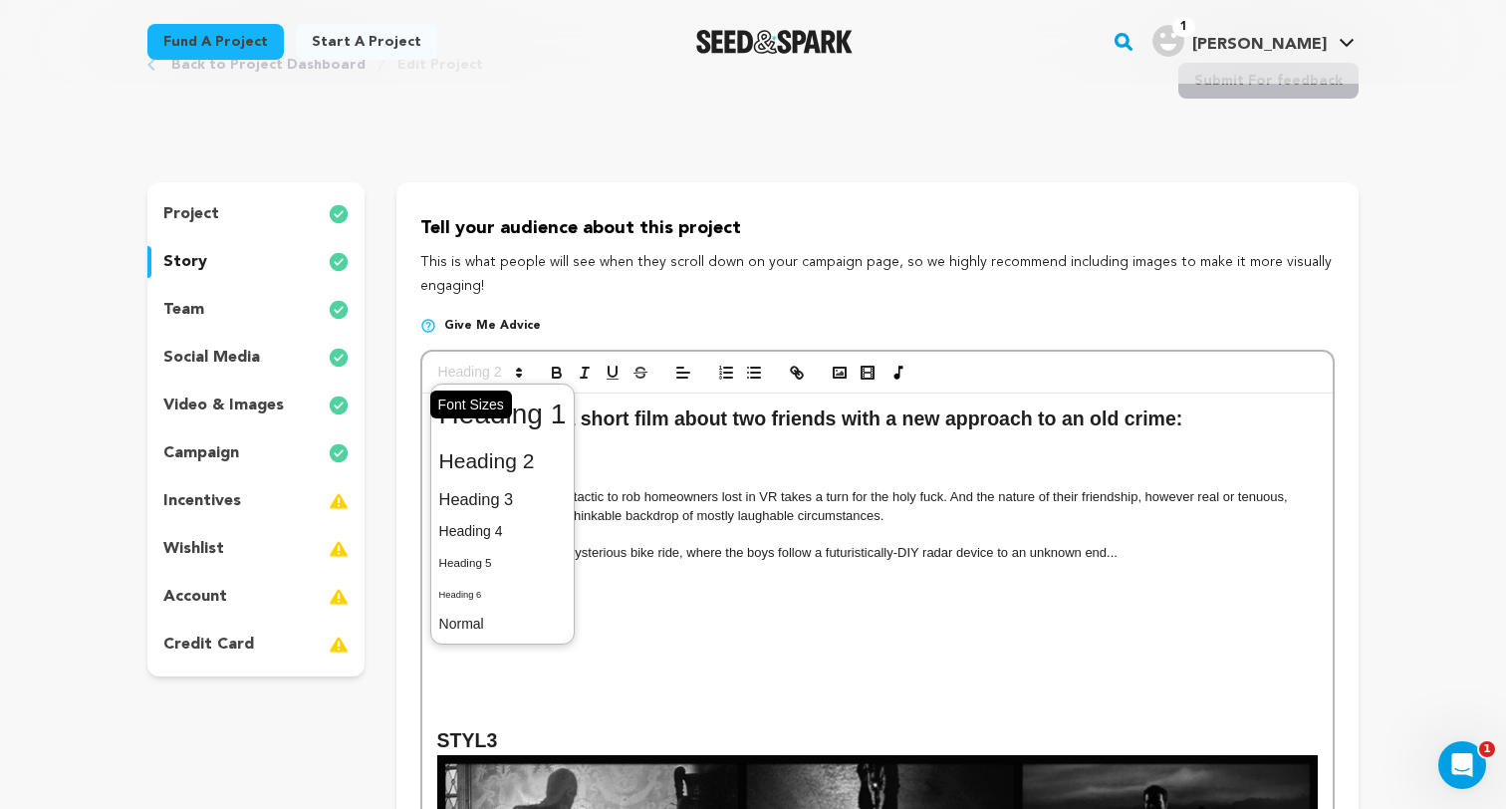
click at [491, 384] on span at bounding box center [479, 372] width 98 height 24
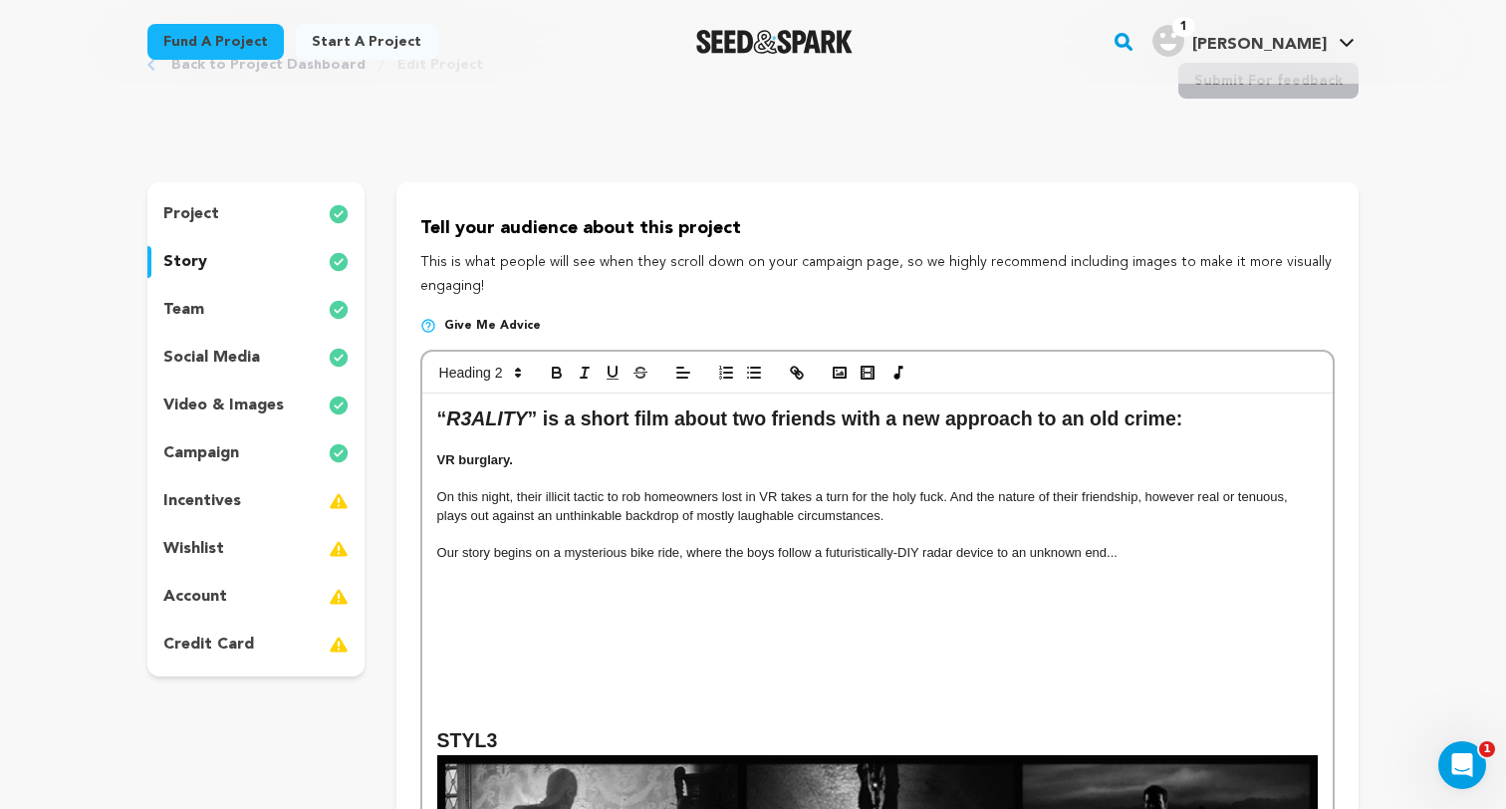
click at [501, 426] on em "R3ALITY" at bounding box center [486, 418] width 81 height 22
click at [529, 713] on p at bounding box center [877, 718] width 880 height 18
click at [507, 751] on h2 "STYL3" at bounding box center [877, 741] width 880 height 28
click at [504, 389] on div at bounding box center [877, 372] width 910 height 42
click at [504, 379] on span at bounding box center [479, 372] width 98 height 24
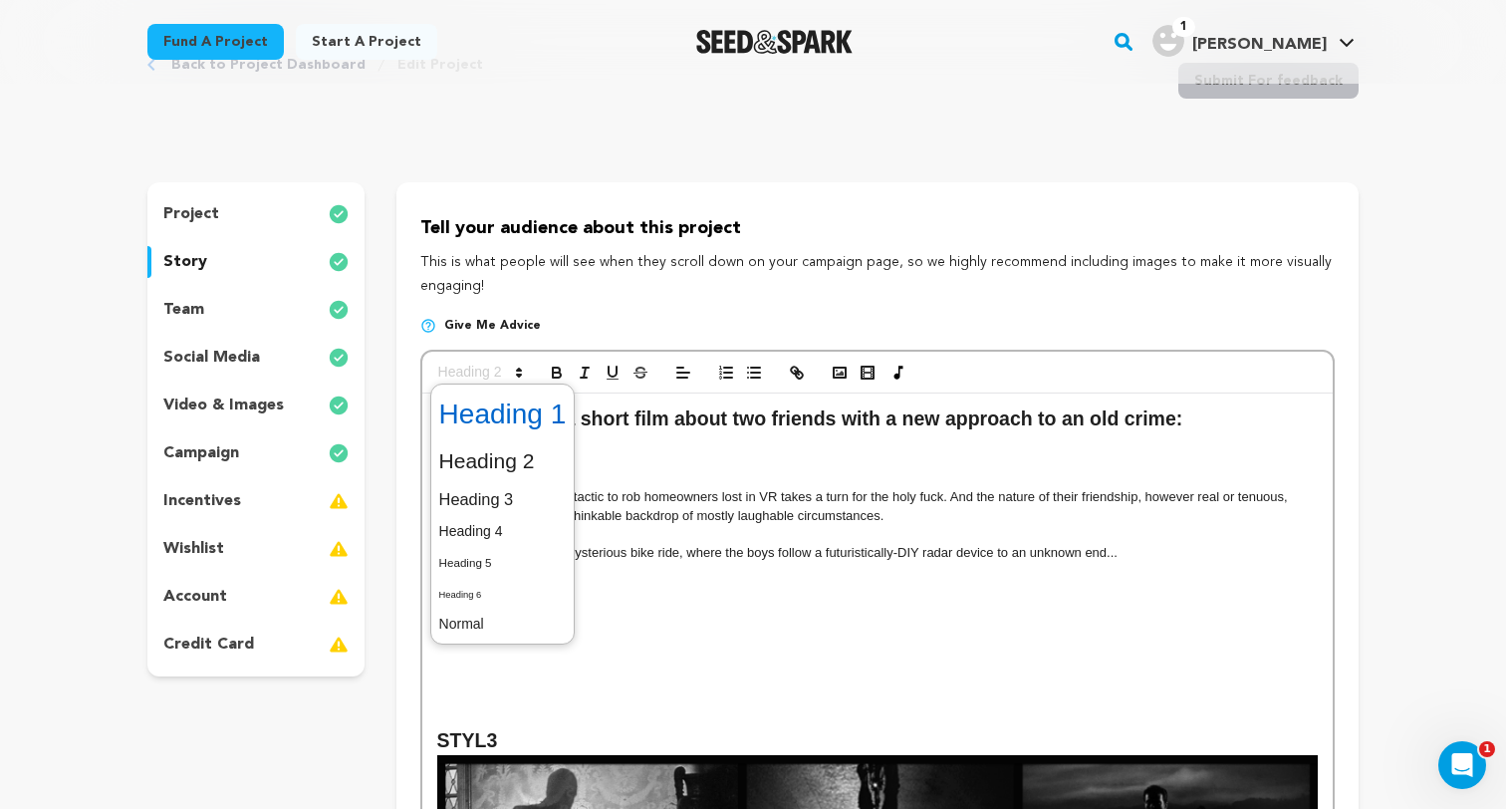
click at [548, 420] on span at bounding box center [502, 414] width 127 height 52
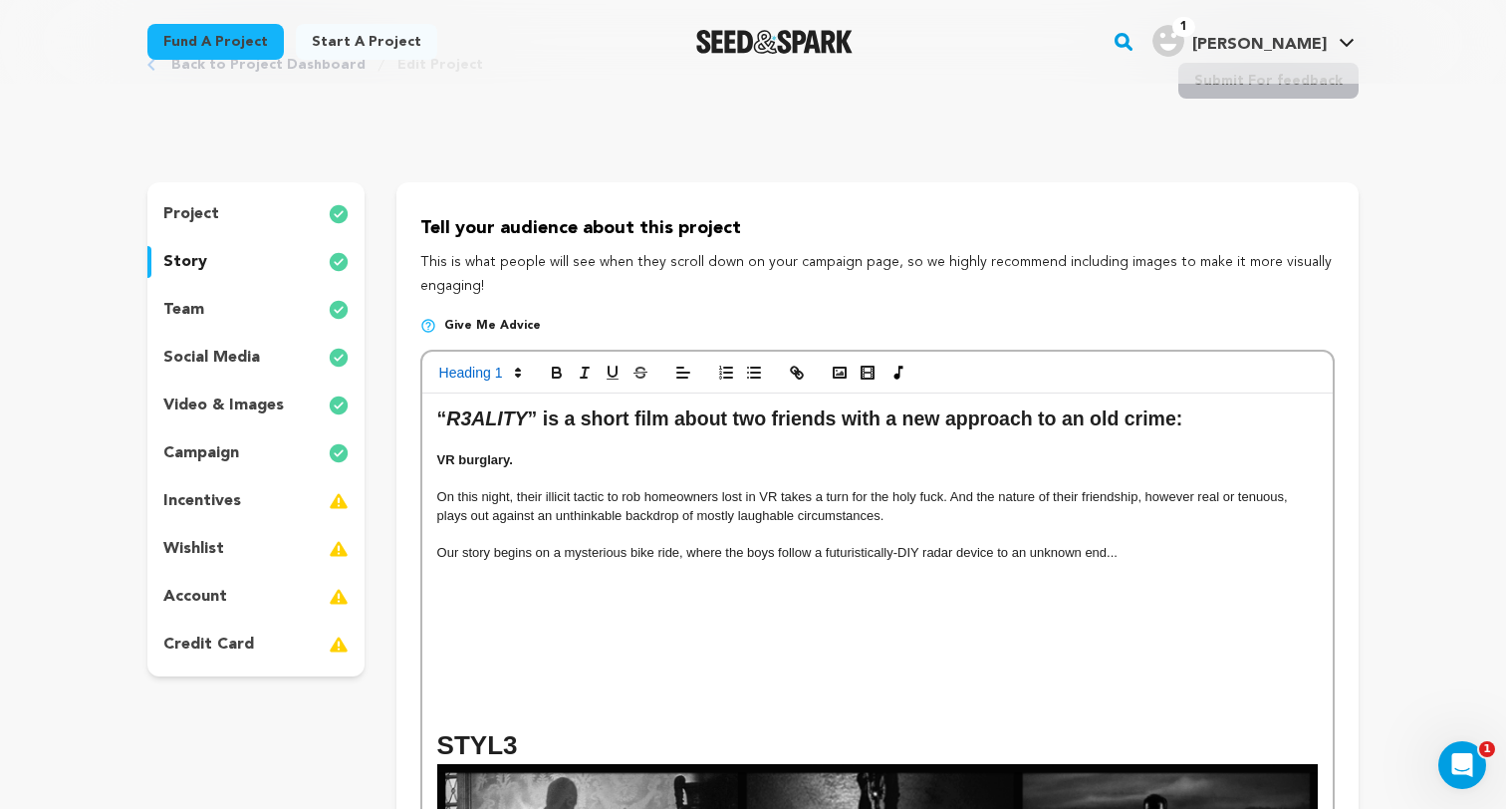
click at [547, 745] on h1 "STYL3" at bounding box center [877, 745] width 880 height 37
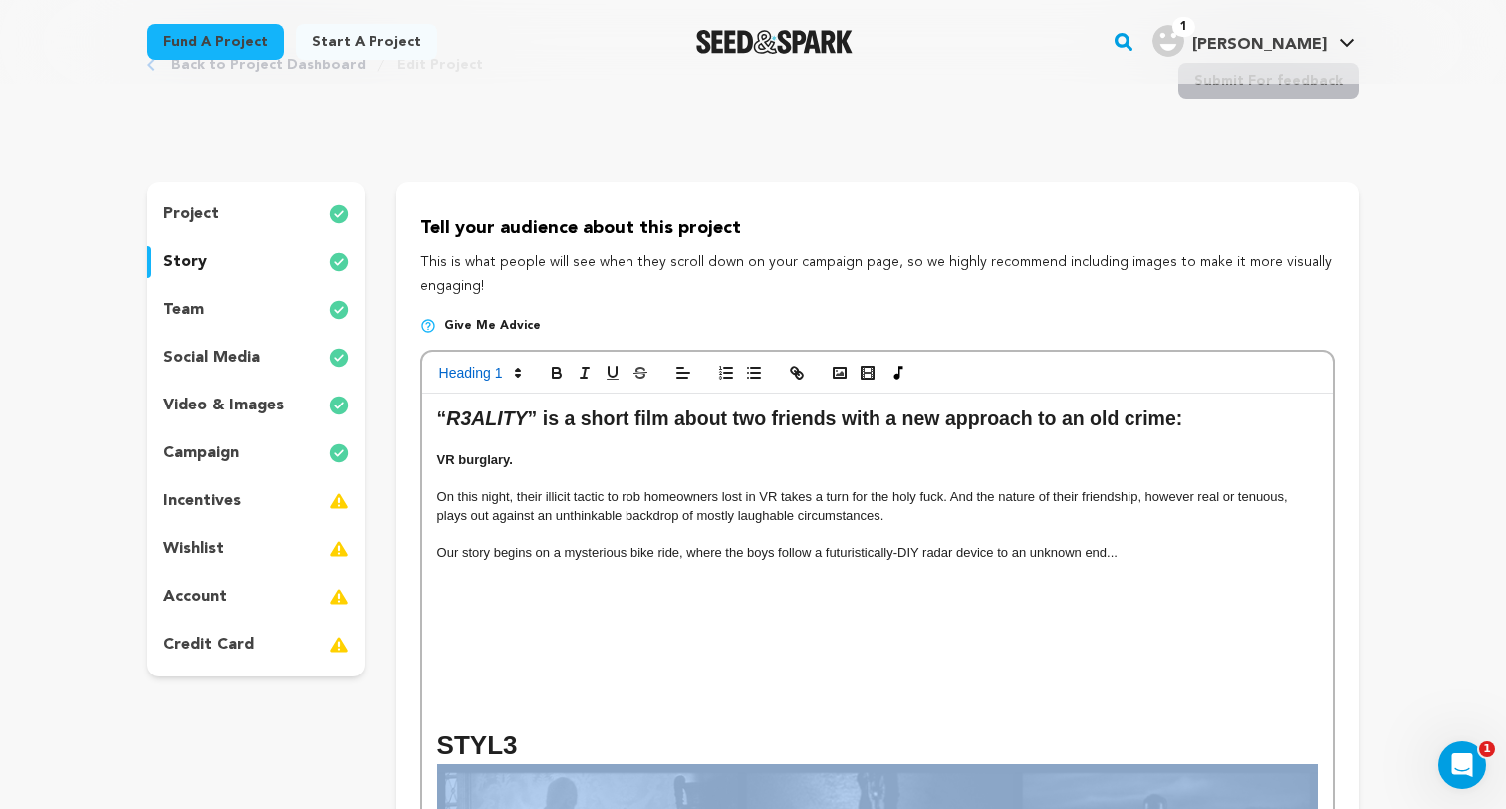
click at [547, 745] on h1 "STYL3" at bounding box center [877, 745] width 880 height 37
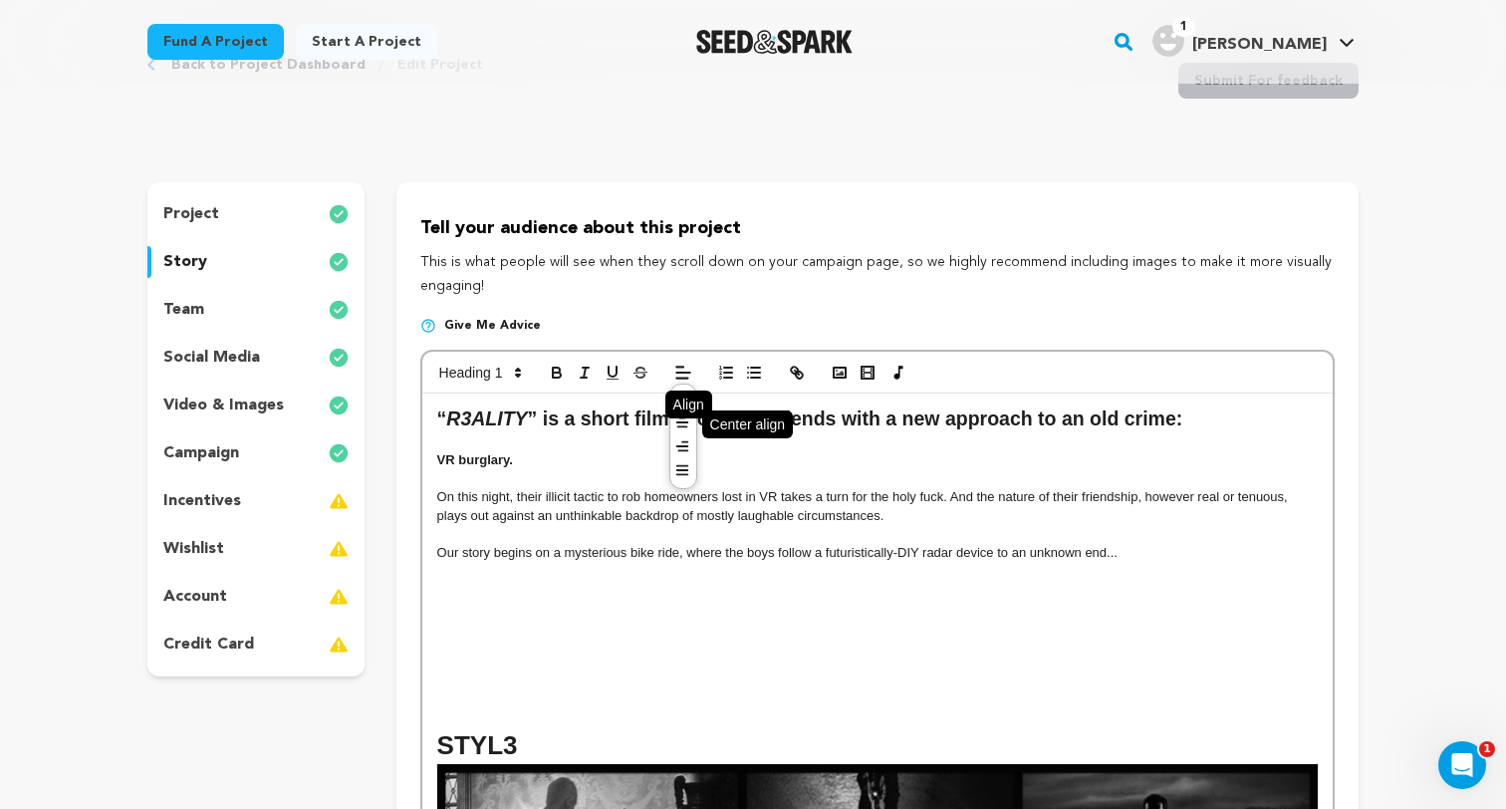
click at [680, 424] on icon at bounding box center [682, 422] width 16 height 16
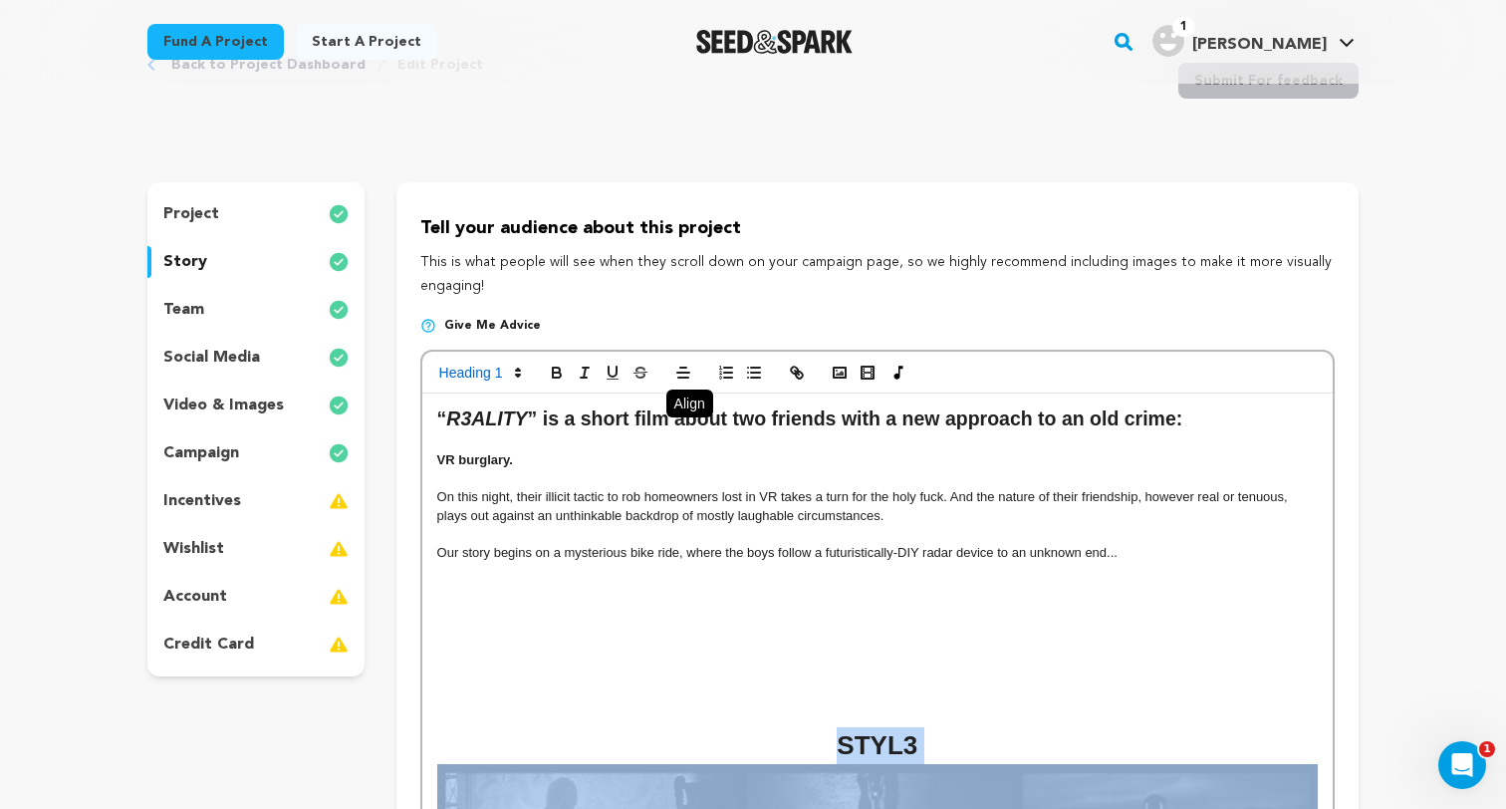
click at [1009, 759] on h1 "STYL3" at bounding box center [877, 745] width 880 height 37
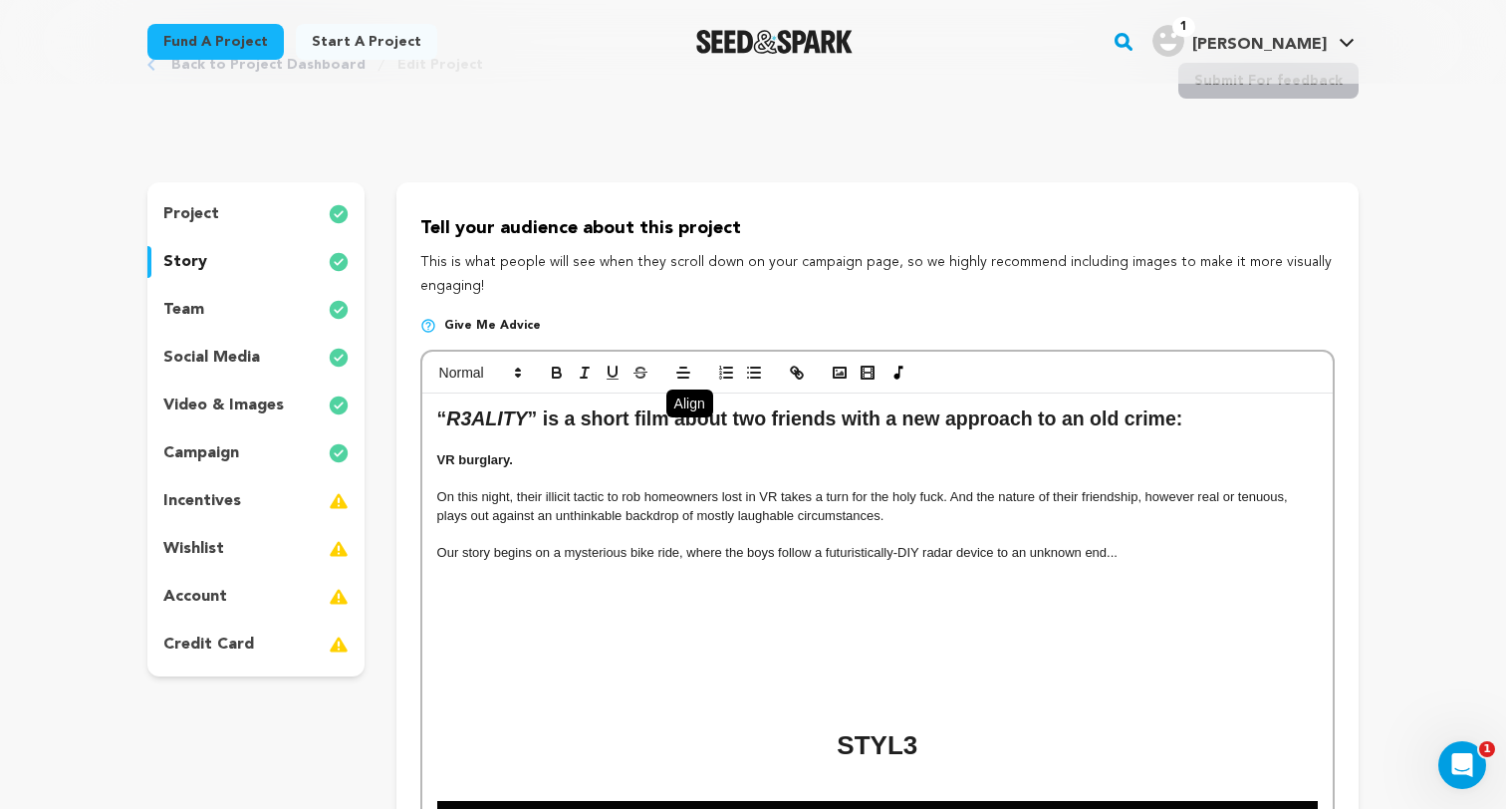
click at [947, 769] on p at bounding box center [877, 773] width 880 height 18
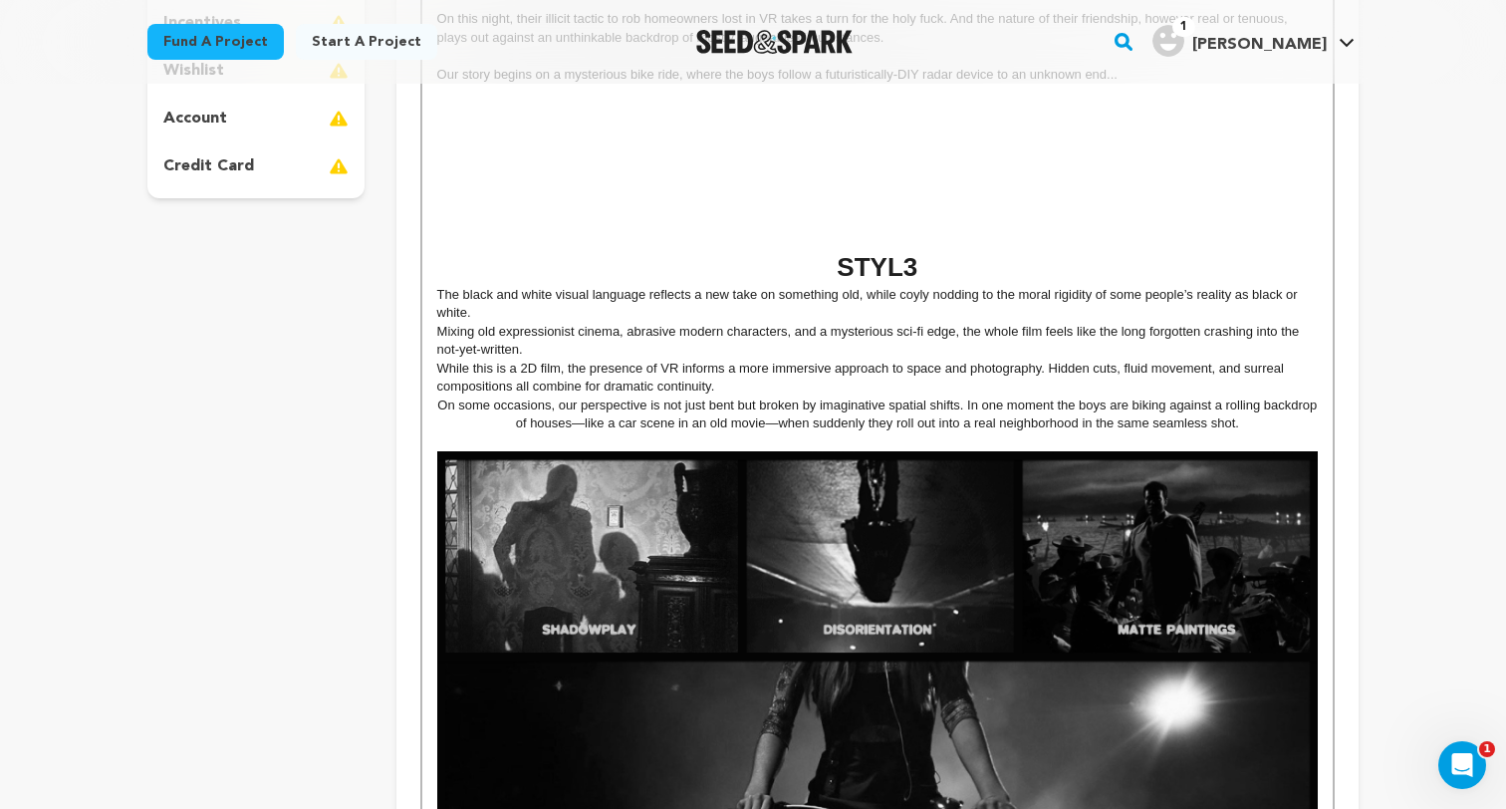
scroll to position [579, 0]
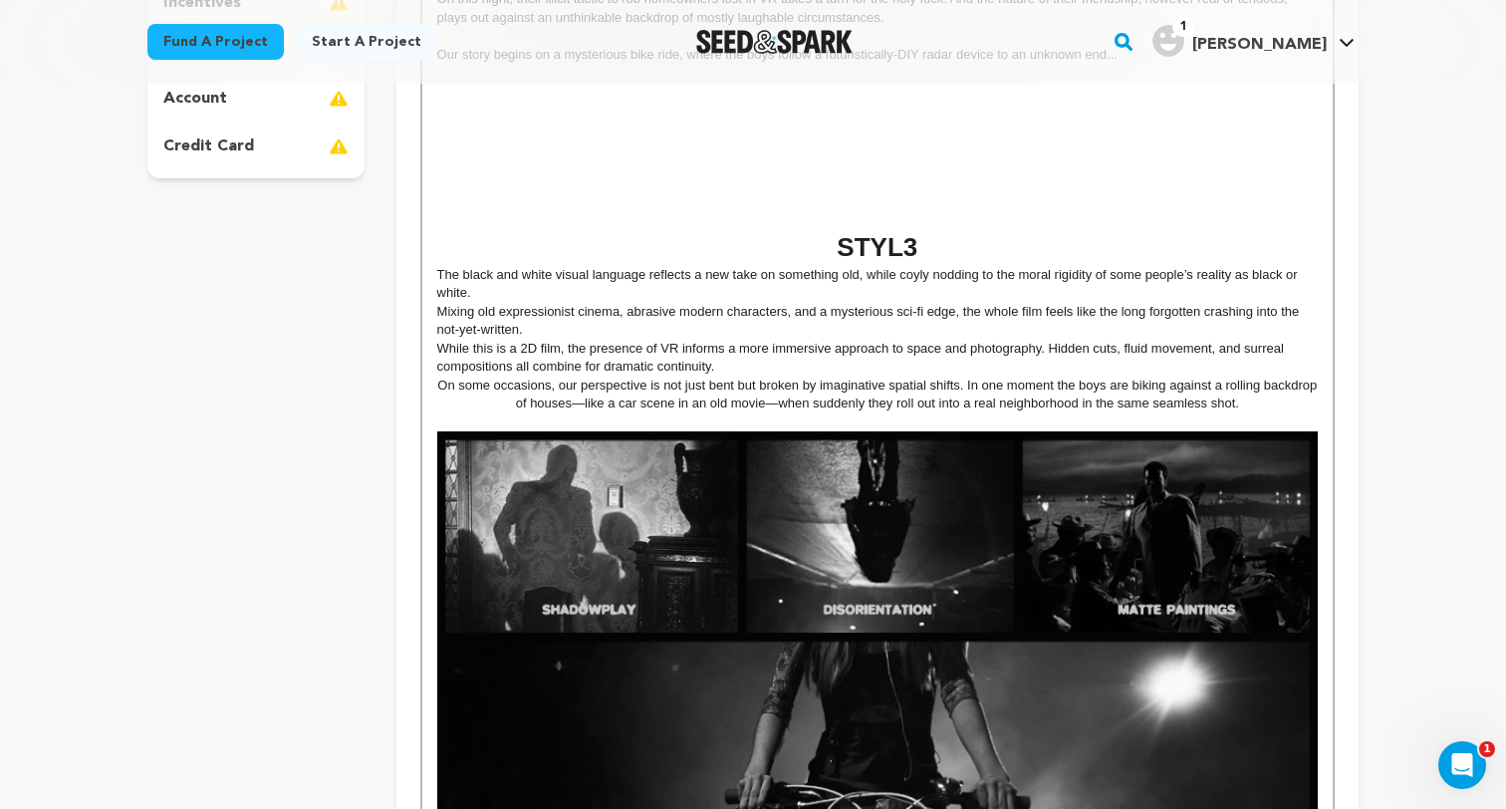
click at [503, 294] on p "The black and white visual language reflects a new take on something old, while…" at bounding box center [877, 284] width 880 height 37
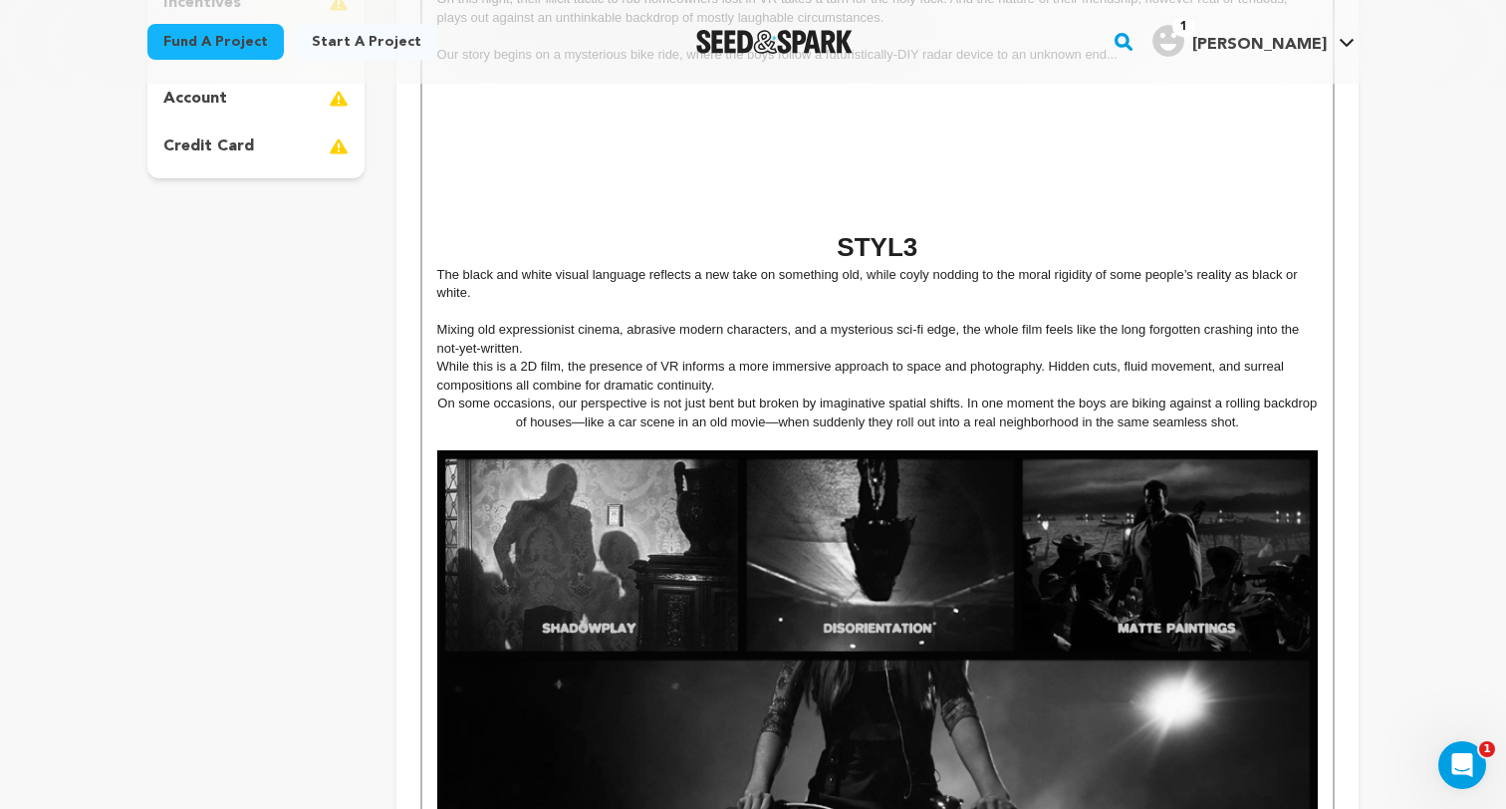
click at [537, 352] on p "Mixing old expressionist cinema, abrasive modern characters, and a mysterious s…" at bounding box center [877, 339] width 880 height 37
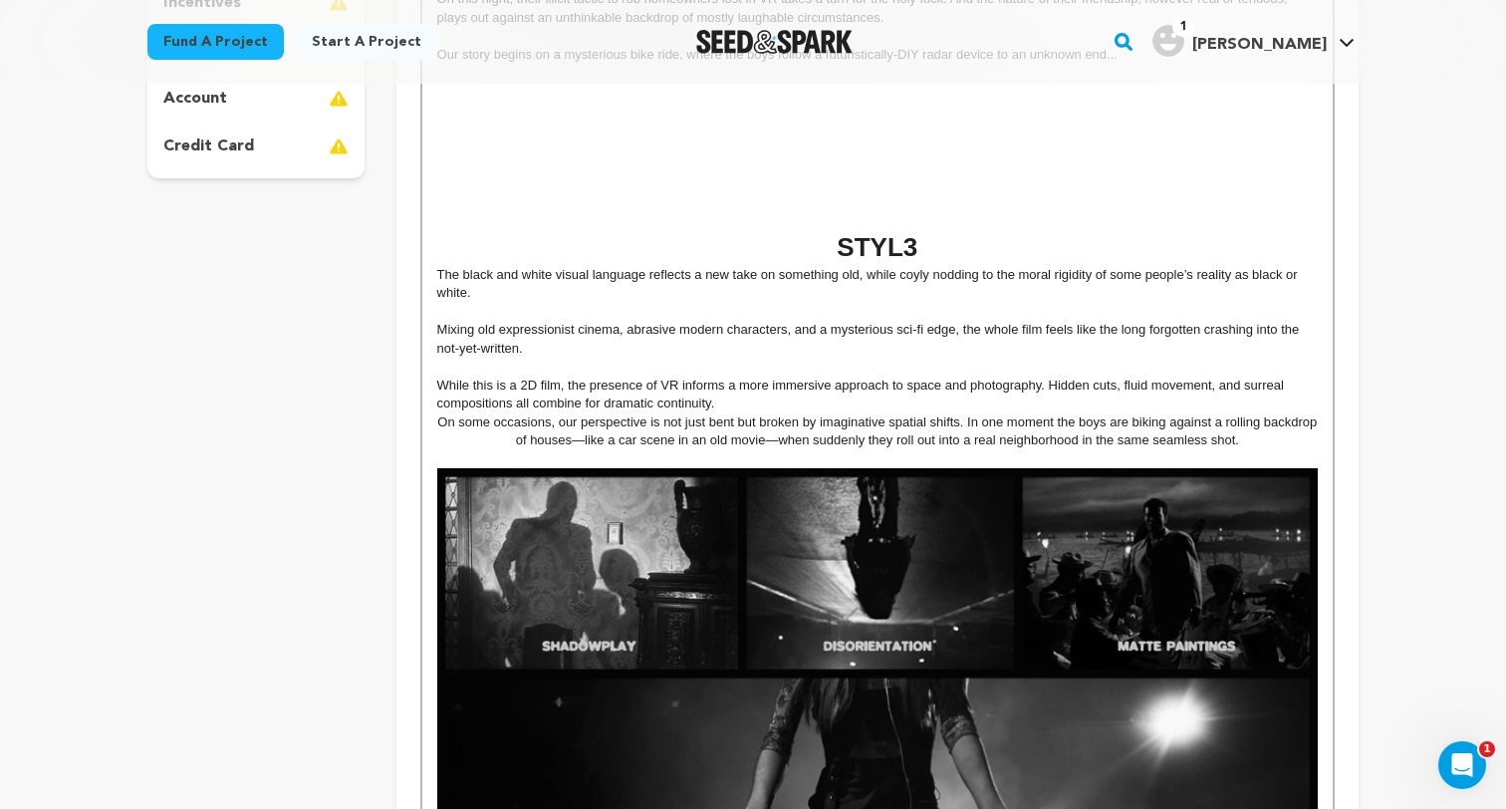
click at [744, 408] on p "While this is a 2D film, the presence of VR informs a more immersive approach t…" at bounding box center [877, 394] width 880 height 37
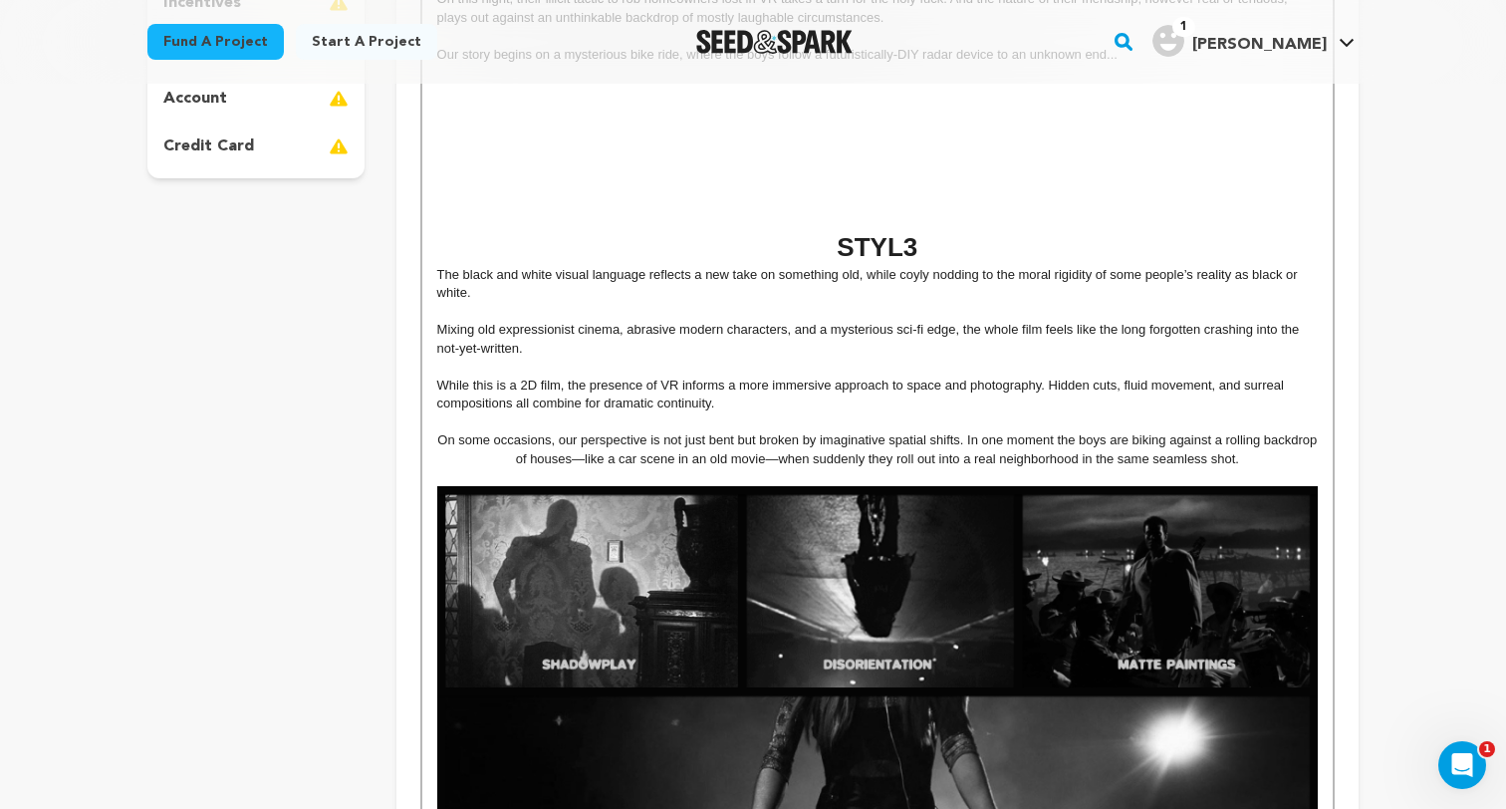
click at [581, 475] on p at bounding box center [877, 477] width 880 height 18
click at [439, 438] on p "On some occasions, our perspective is not just bent but broken by imaginative s…" at bounding box center [877, 449] width 880 height 37
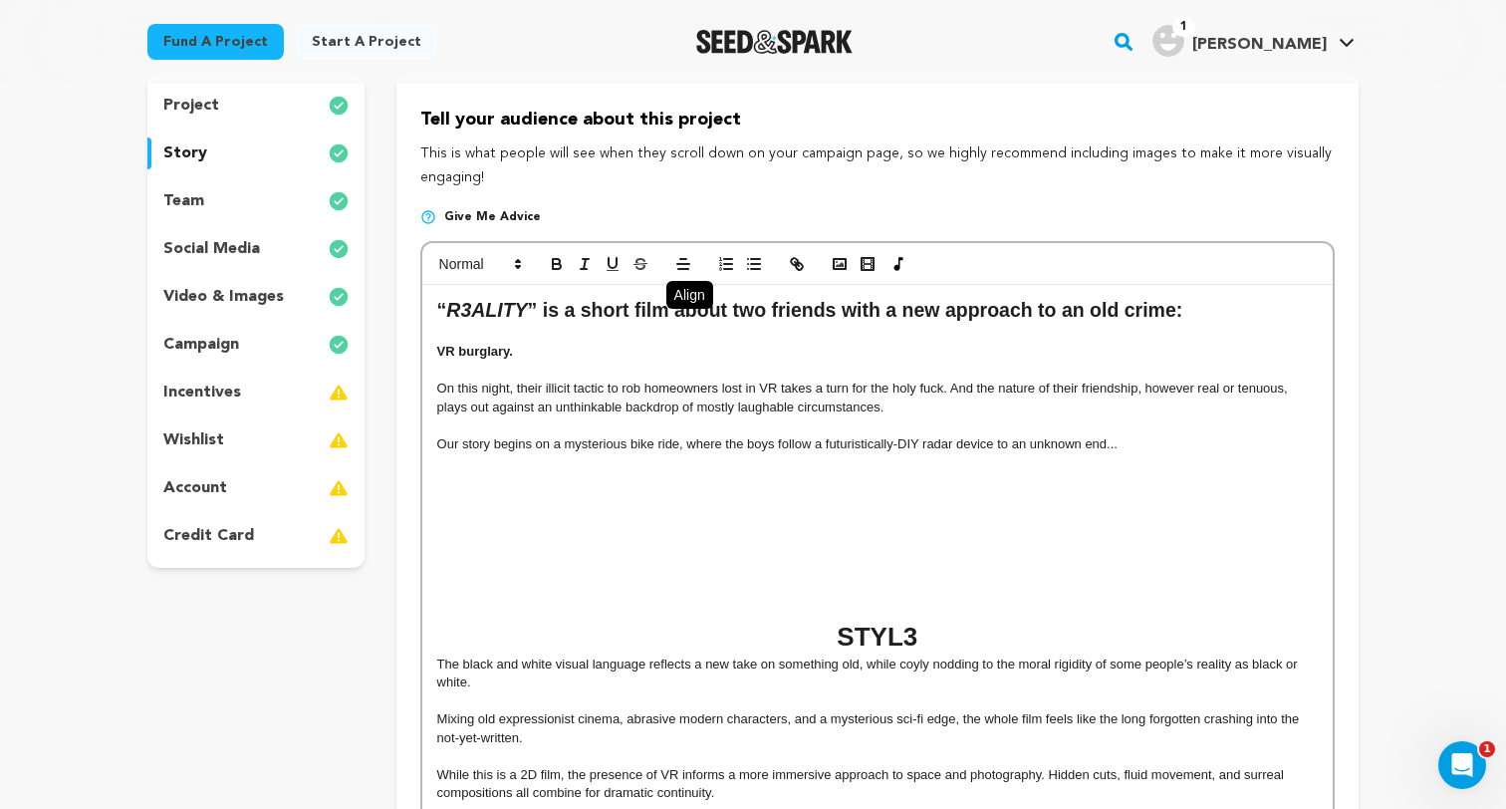
scroll to position [75, 0]
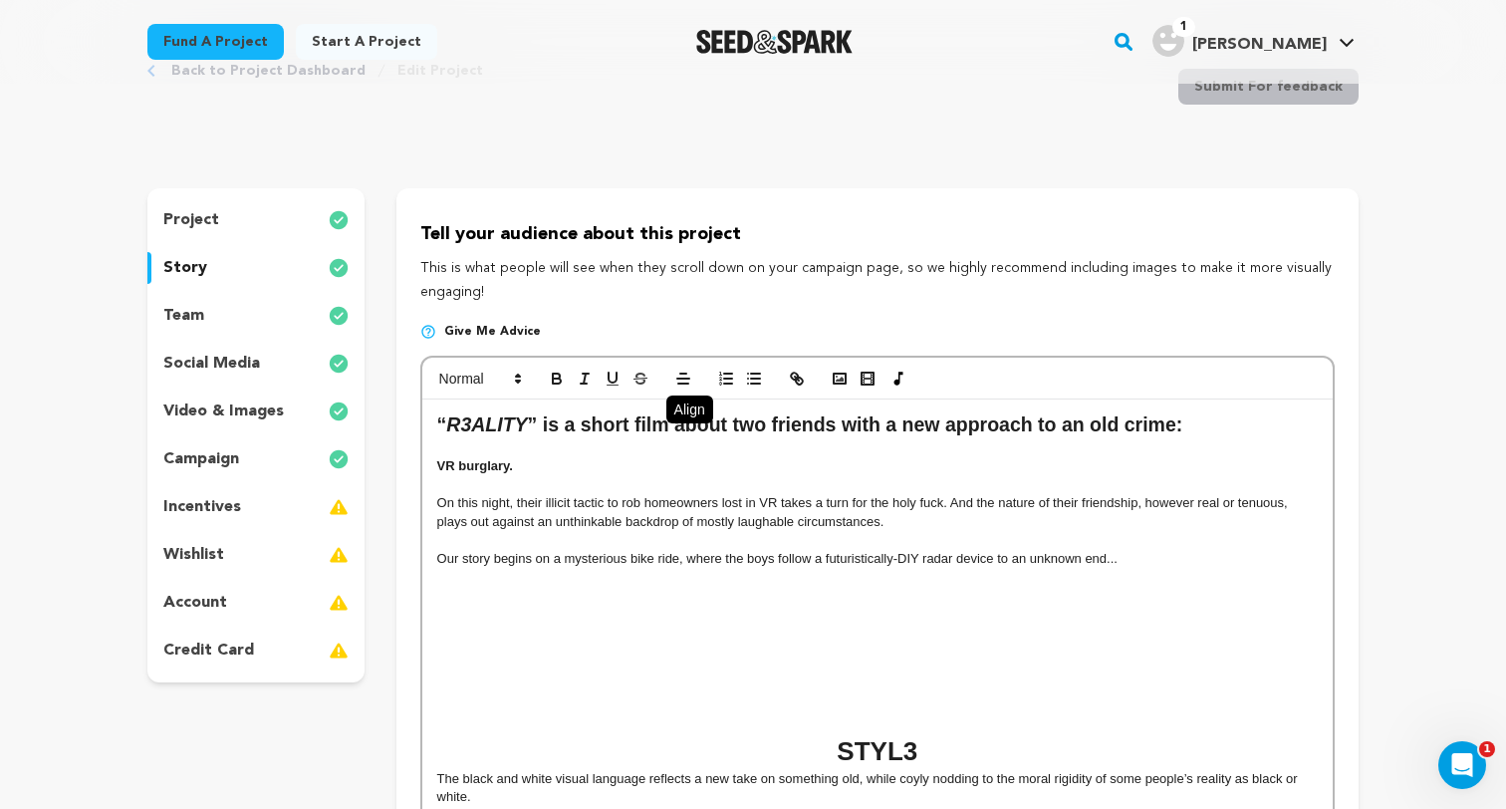
click at [767, 376] on div at bounding box center [877, 378] width 910 height 42
click at [664, 379] on div at bounding box center [877, 378] width 910 height 42
click at [686, 379] on icon at bounding box center [683, 378] width 18 height 18
click at [679, 406] on icon at bounding box center [682, 404] width 16 height 16
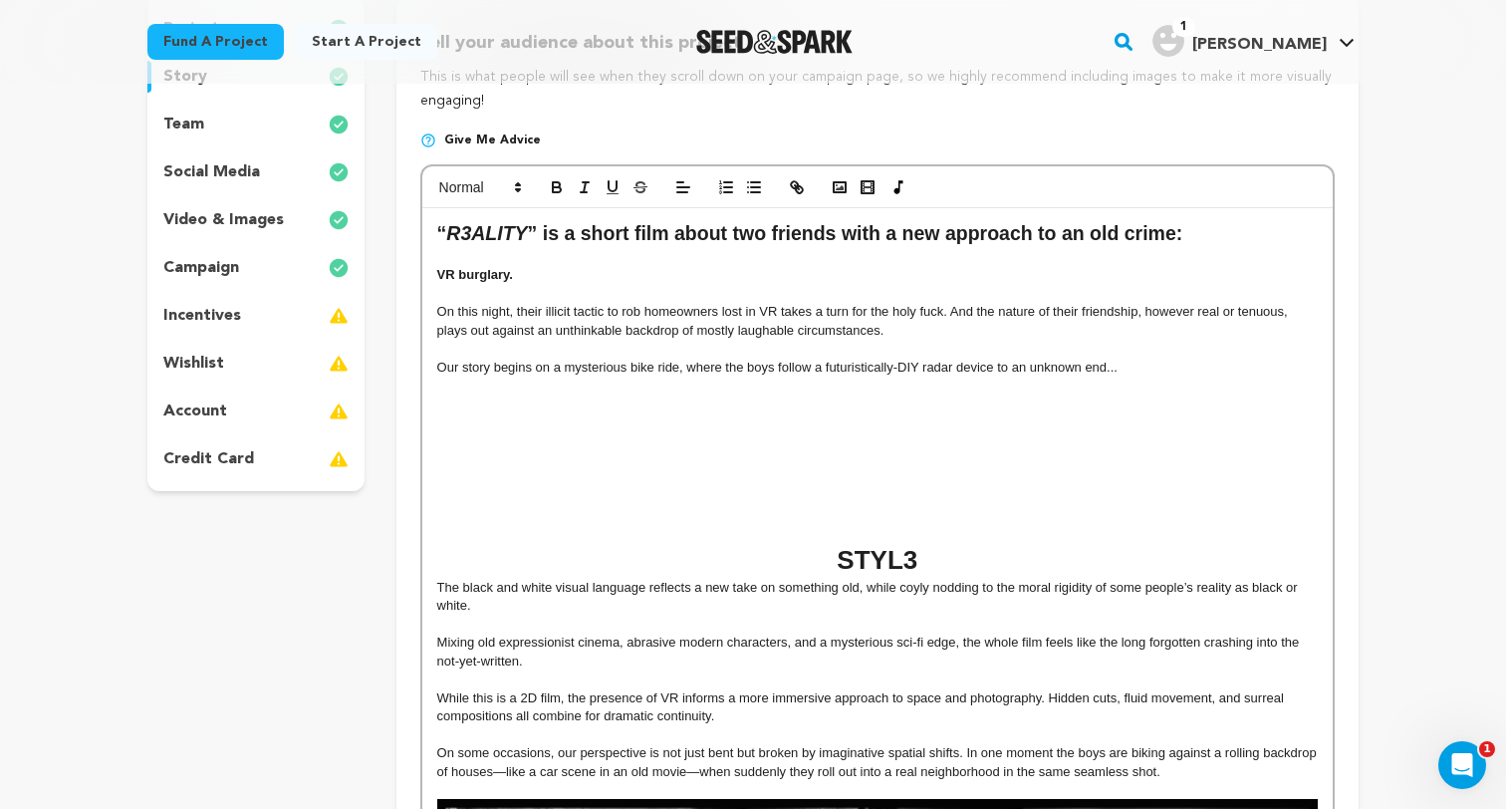
scroll to position [436, 0]
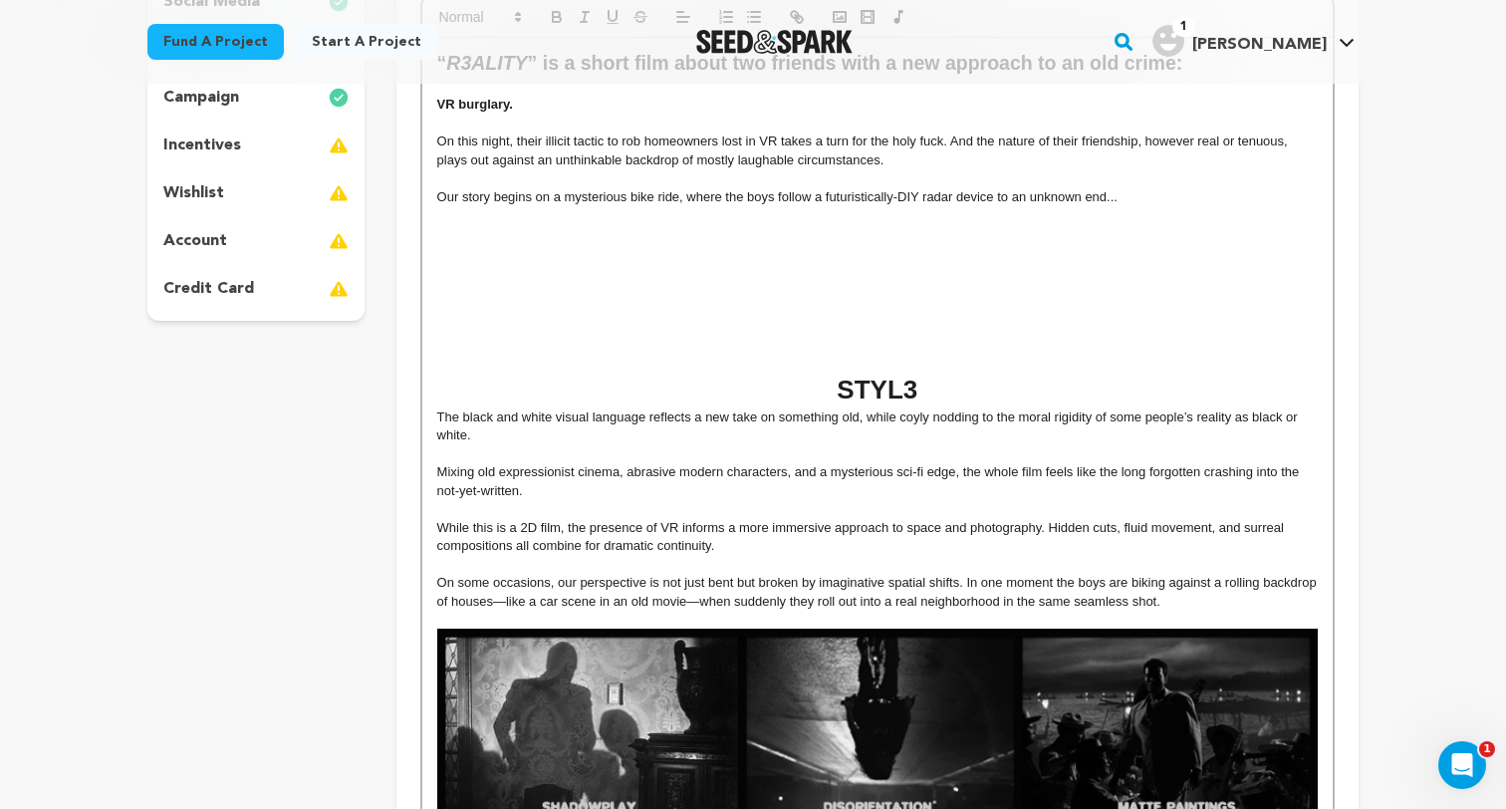
click at [557, 582] on p "On some occasions, our perspective is not just bent but broken by imaginative s…" at bounding box center [877, 592] width 880 height 37
click at [439, 419] on p "The black and white visual language reflects a new take on something old, while…" at bounding box center [877, 426] width 880 height 37
click at [1208, 605] on p "On some occasions, our perspective is not just bent but broken by imaginative s…" at bounding box center [877, 592] width 880 height 37
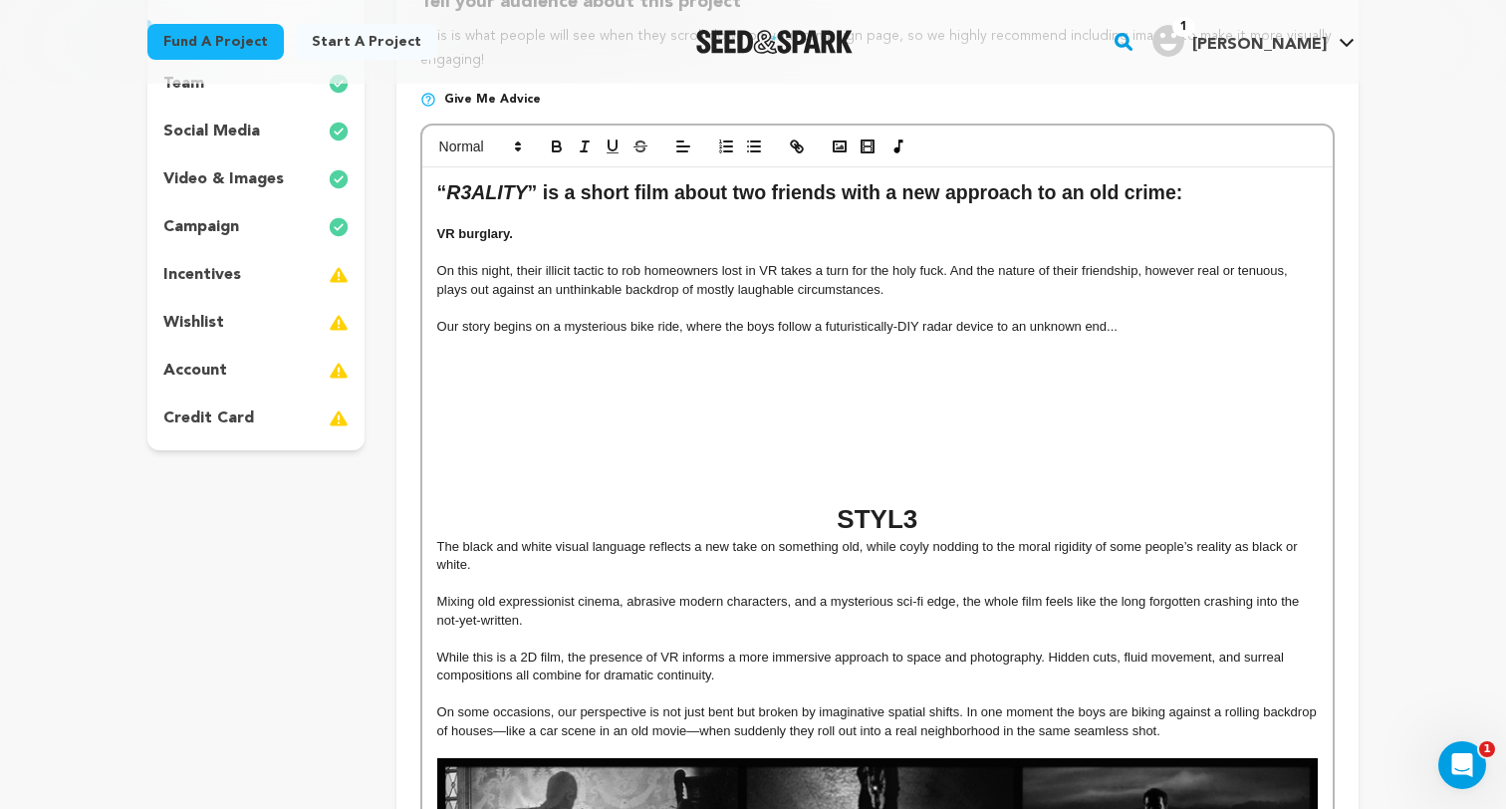
scroll to position [313, 0]
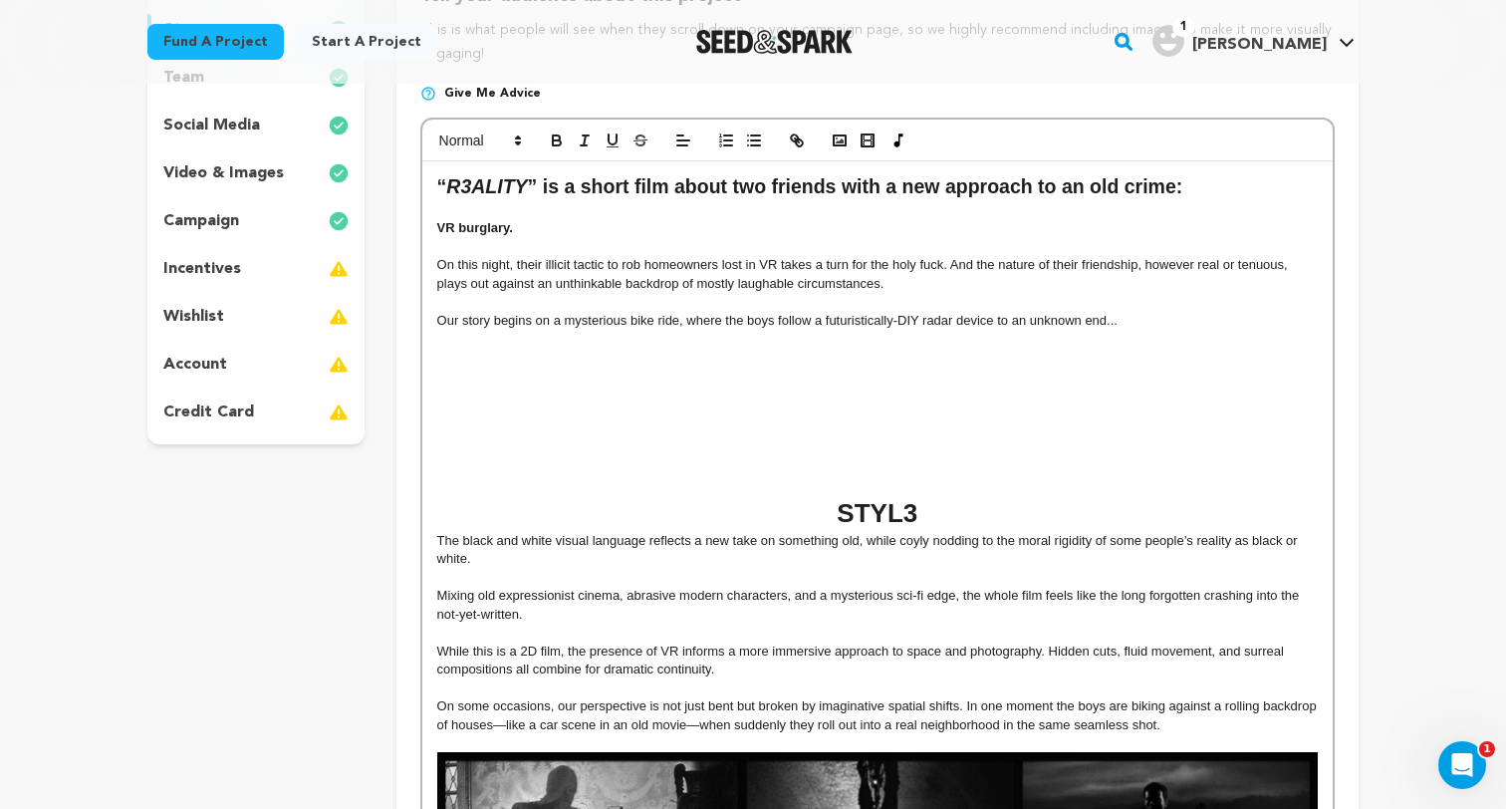
click at [749, 409] on p at bounding box center [877, 412] width 880 height 18
click at [770, 368] on p at bounding box center [877, 375] width 880 height 18
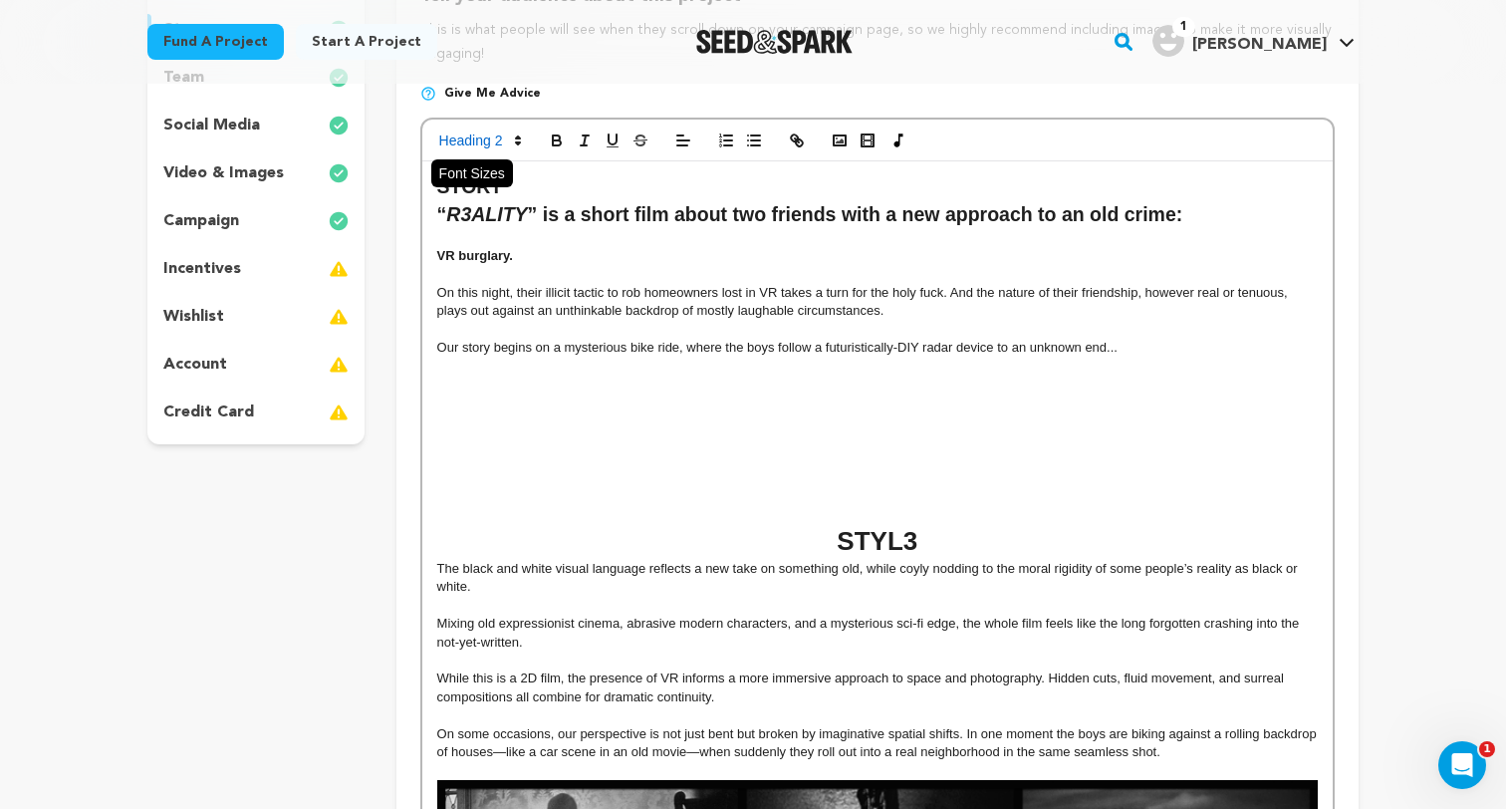
click at [490, 142] on span at bounding box center [479, 140] width 98 height 24
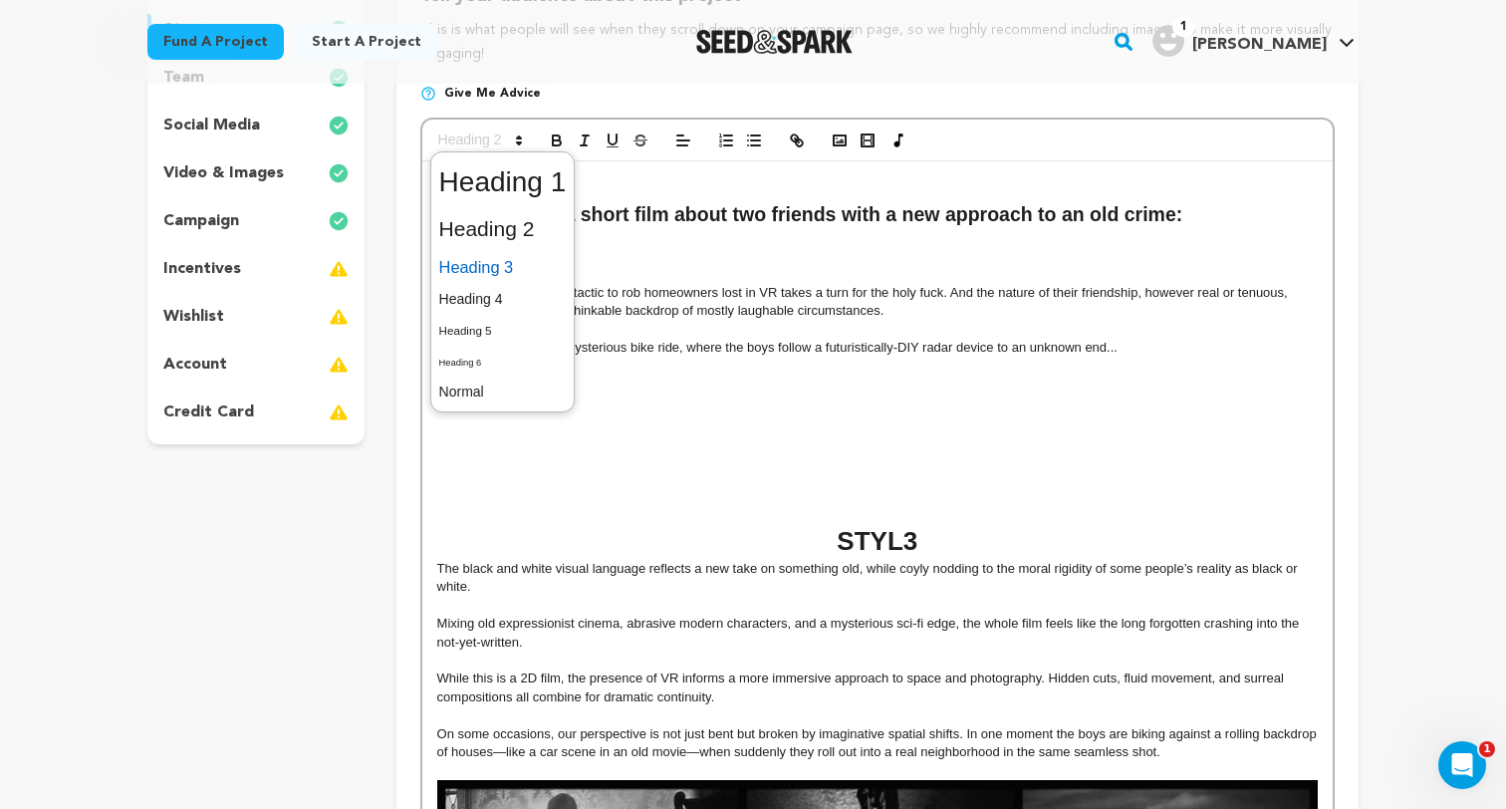
click at [507, 279] on span at bounding box center [502, 267] width 127 height 35
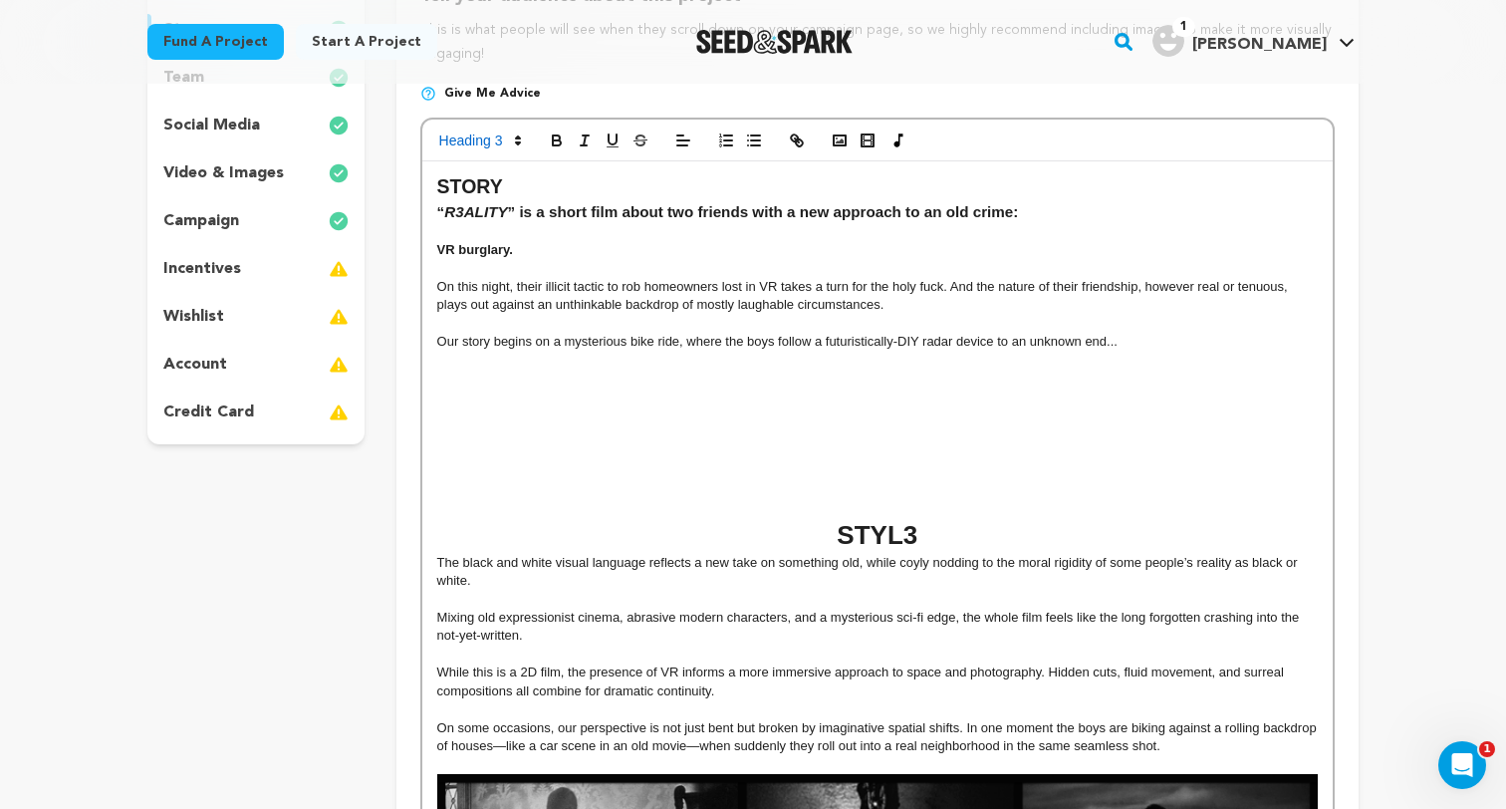
click at [520, 186] on h2 "STORY" at bounding box center [877, 187] width 880 height 28
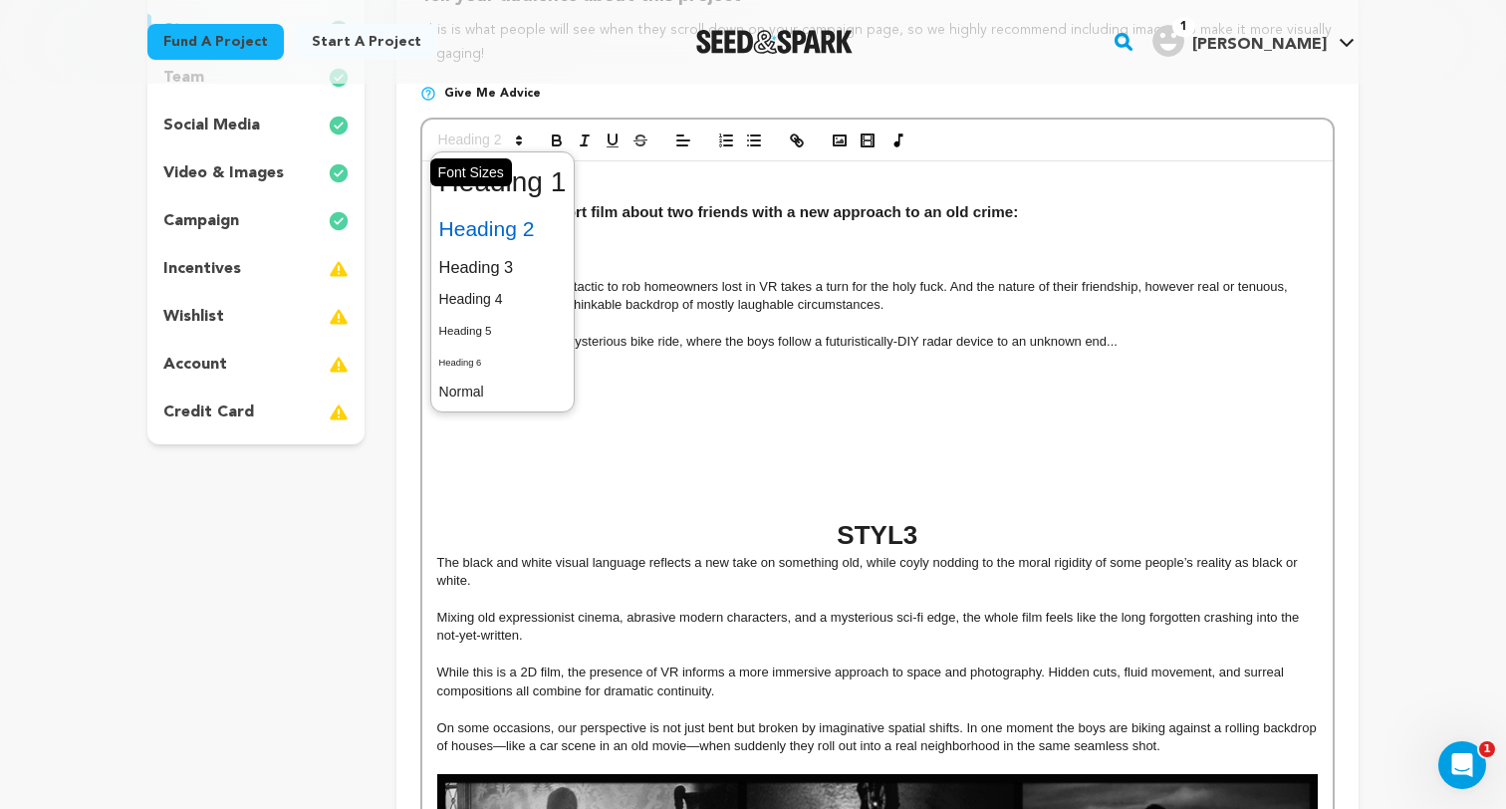
click at [510, 130] on span at bounding box center [479, 140] width 98 height 24
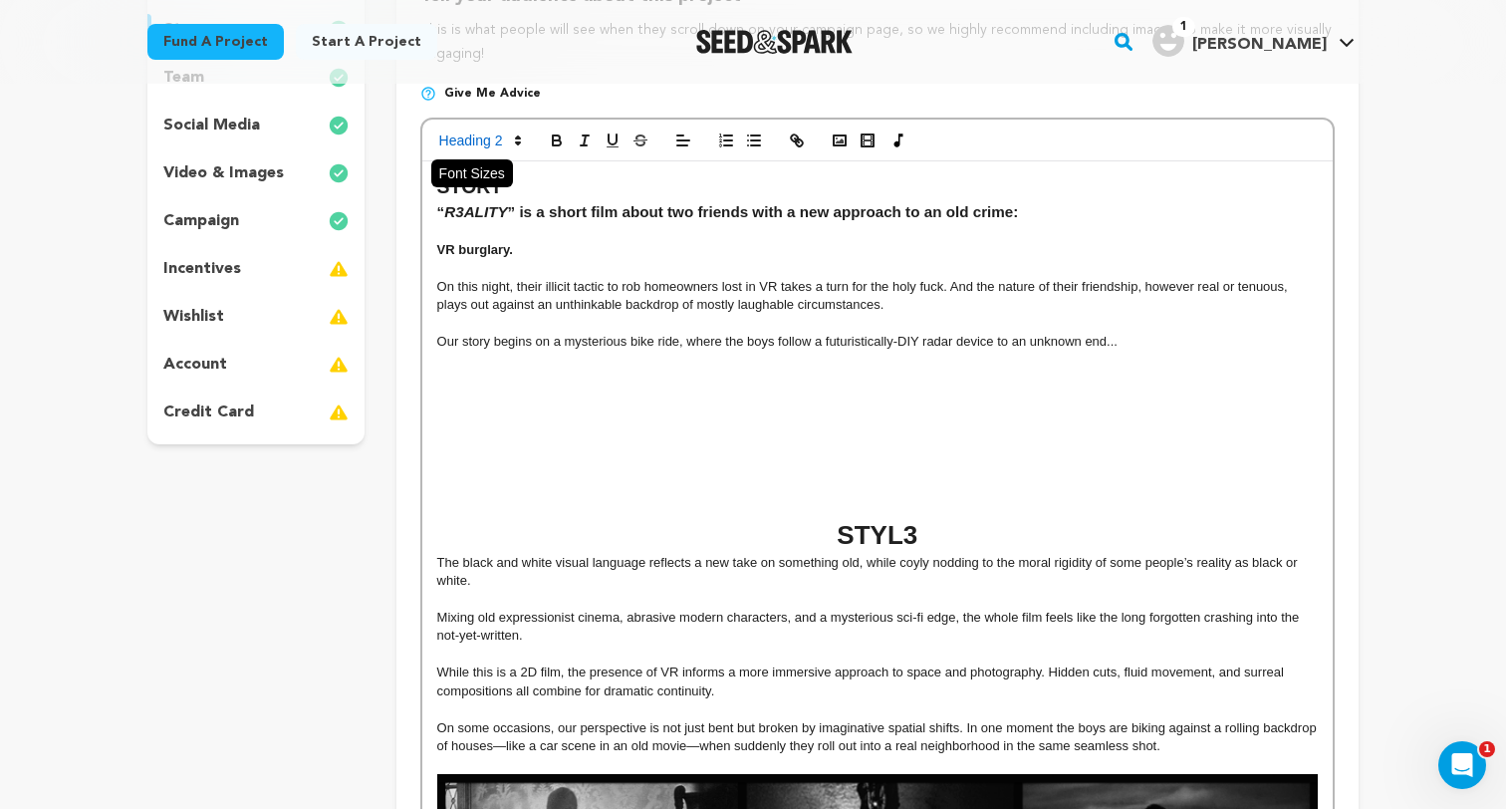
click at [511, 152] on span at bounding box center [479, 140] width 98 height 24
click at [506, 186] on h2 "STORY" at bounding box center [877, 187] width 880 height 28
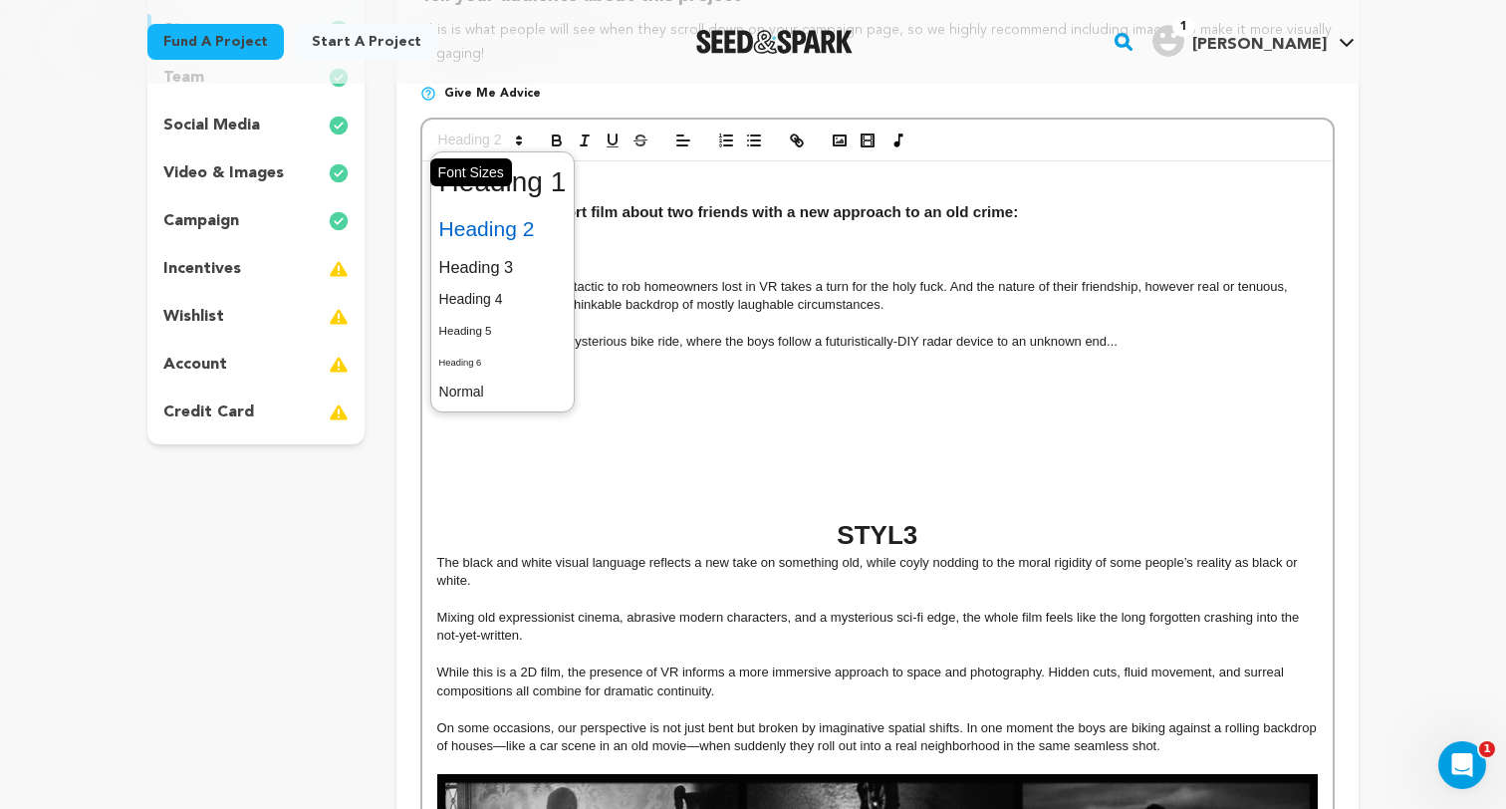
click at [495, 147] on span at bounding box center [479, 140] width 98 height 24
click at [517, 188] on span at bounding box center [502, 182] width 127 height 52
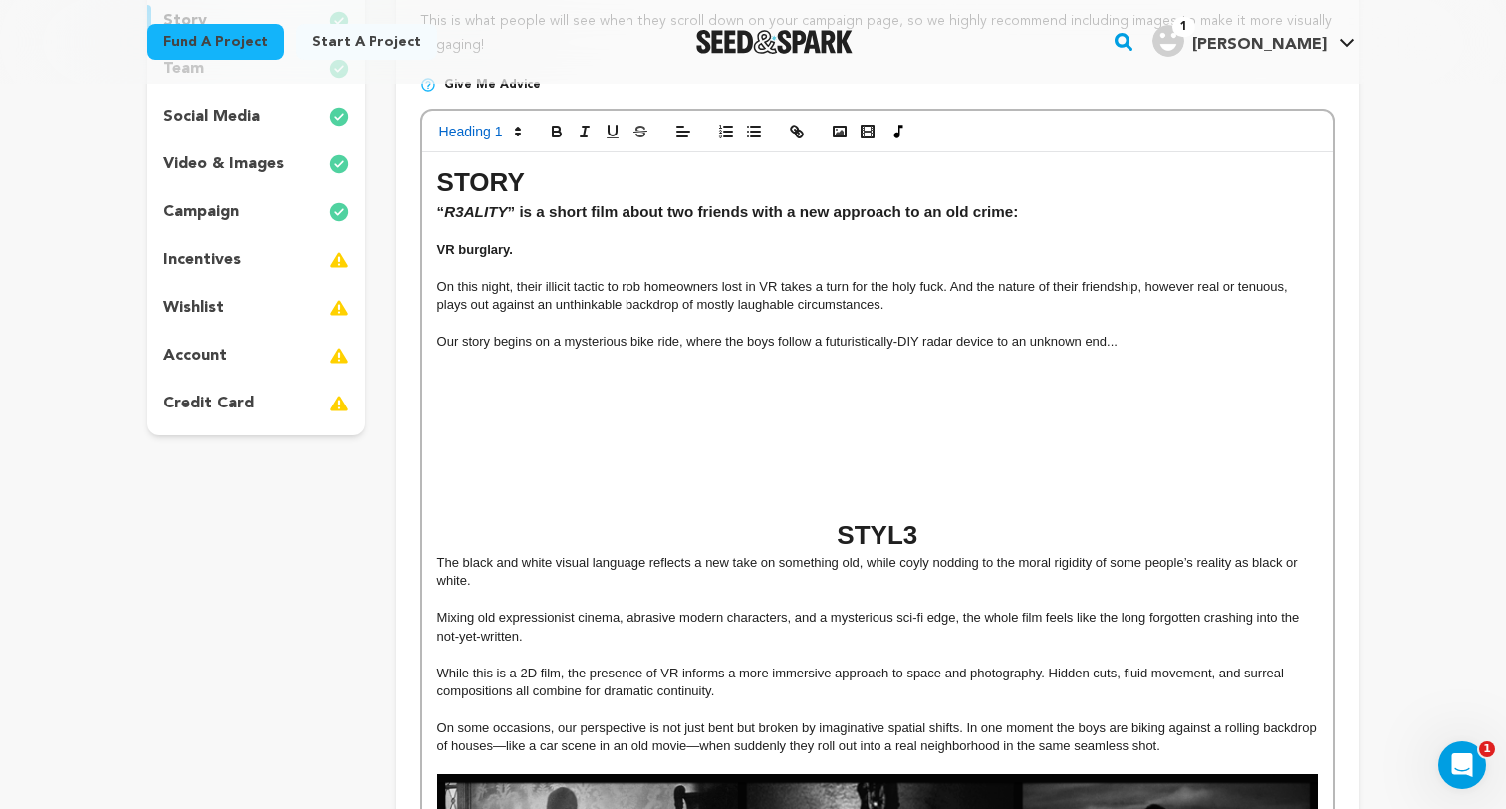
click at [466, 172] on h1 "STORY" at bounding box center [877, 182] width 880 height 37
click at [669, 125] on span at bounding box center [683, 131] width 28 height 24
click at [685, 171] on span at bounding box center [682, 159] width 24 height 24
click at [683, 186] on line at bounding box center [681, 186] width 9 height 0
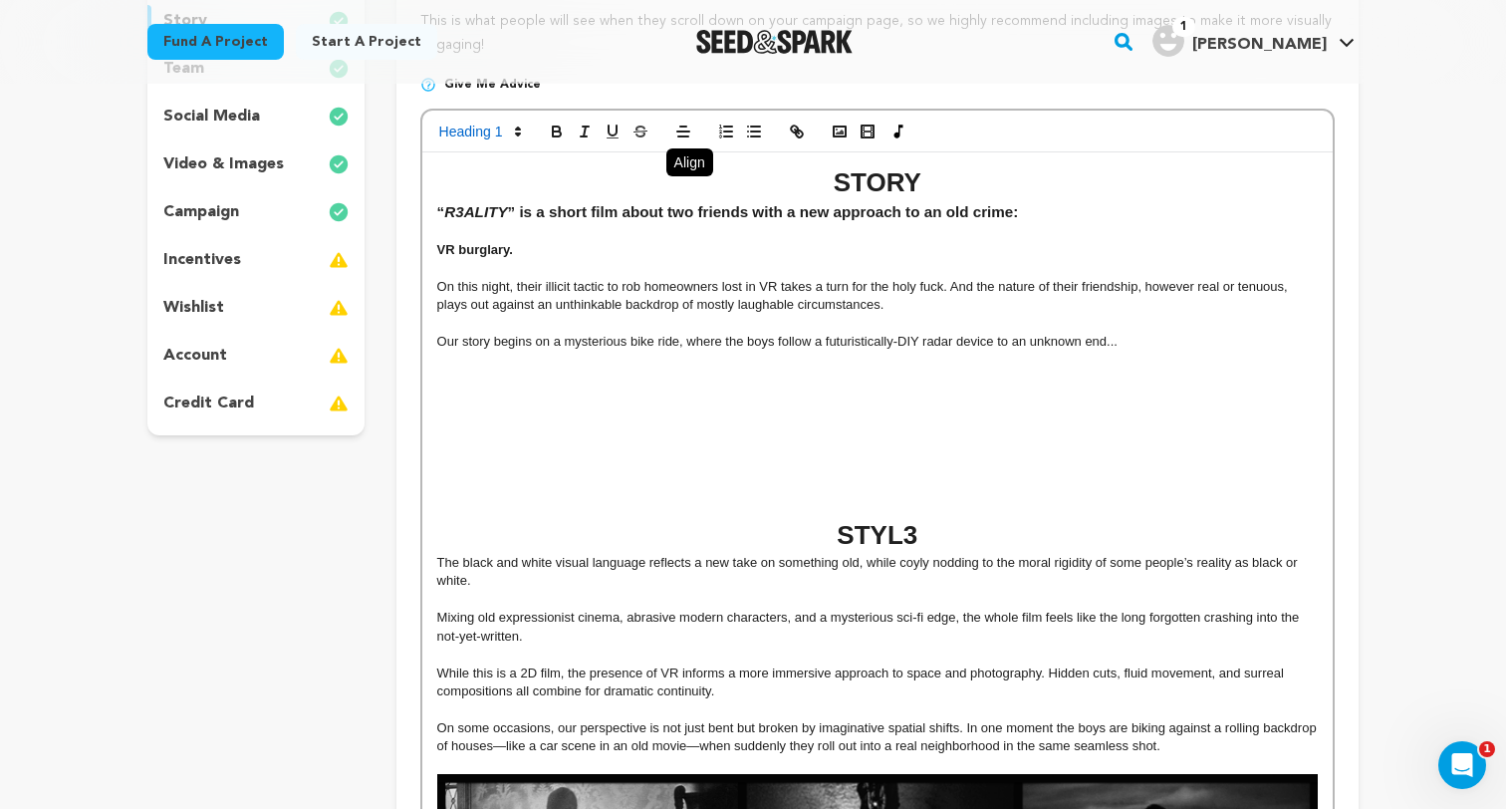
click at [656, 286] on p "On this night, their illicit tactic to rob homeowners lost in VR takes a turn f…" at bounding box center [877, 296] width 880 height 37
click at [954, 180] on h1 "STORY" at bounding box center [877, 182] width 880 height 37
click at [1023, 211] on h3 "“ R3ALITY ” is a short film about two friends with a new approach to an old cri…" at bounding box center [877, 212] width 880 height 22
click at [989, 298] on p "On this night, their illicit tactic to rob homeowners lost in VR takes a turn f…" at bounding box center [877, 296] width 880 height 37
click at [982, 187] on h1 "STORY" at bounding box center [877, 182] width 880 height 37
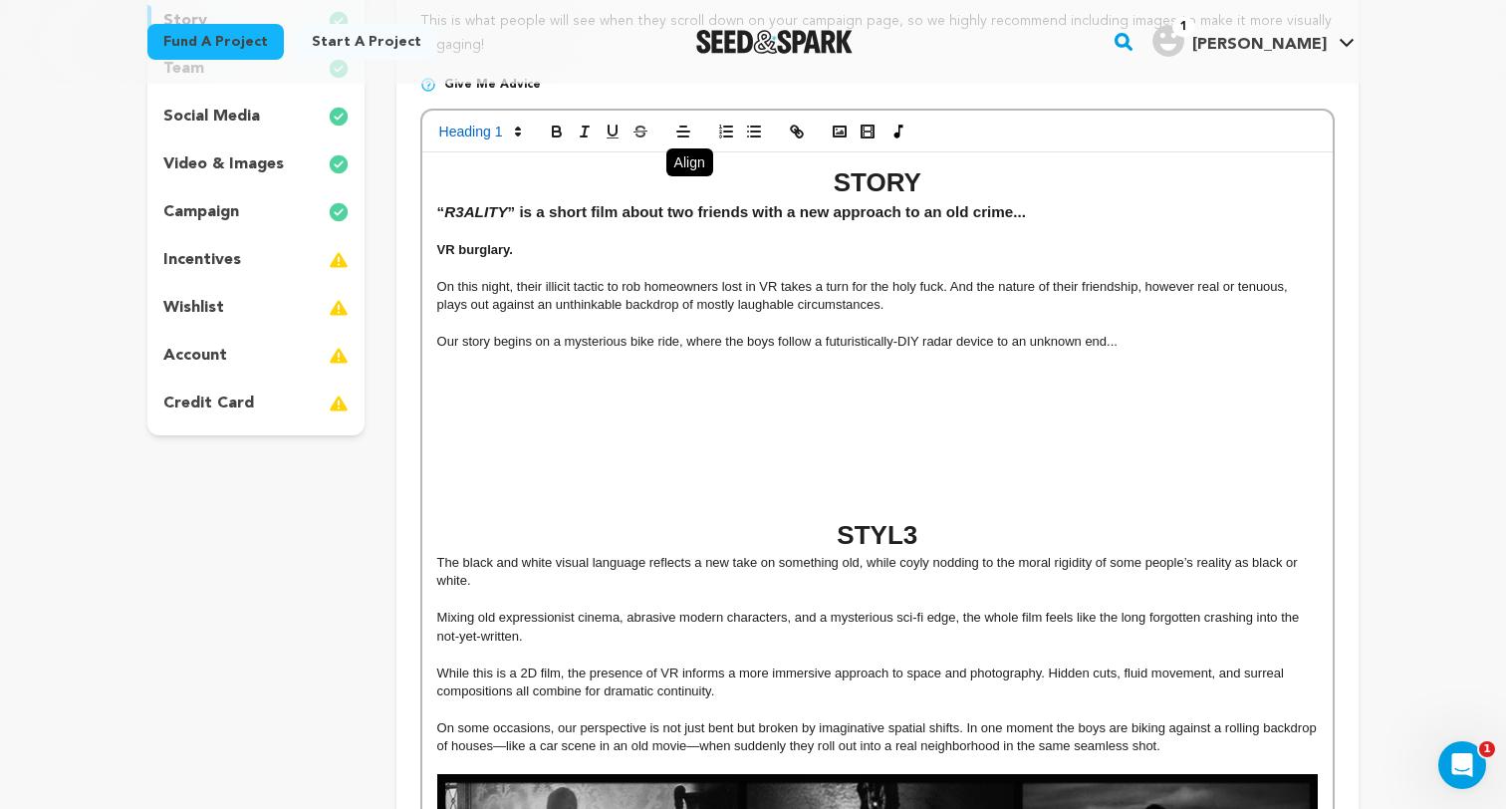
click at [813, 183] on h1 "STORY" at bounding box center [877, 182] width 880 height 37
click at [439, 255] on strong "VR burglary." at bounding box center [475, 249] width 76 height 15
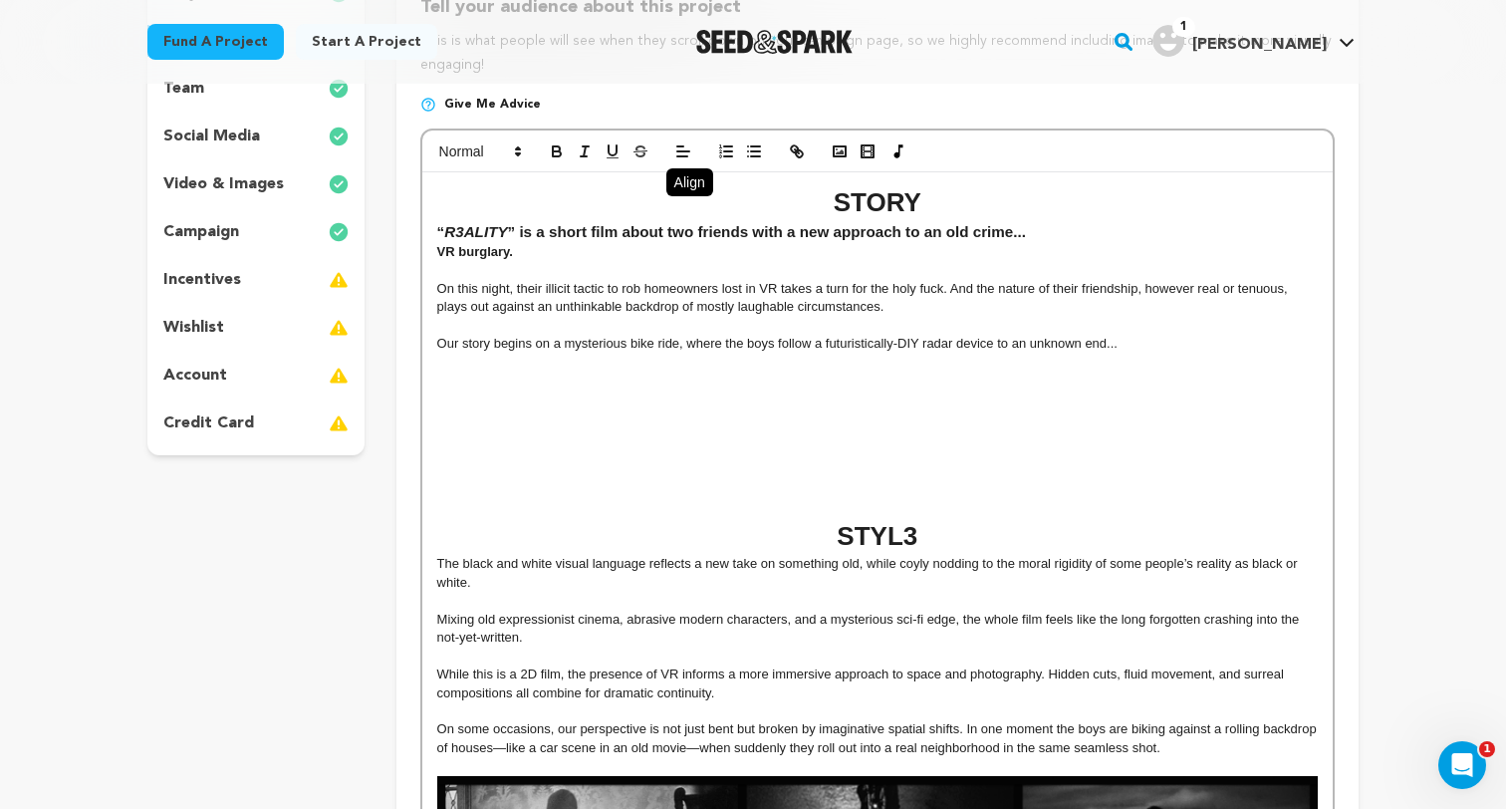
scroll to position [294, 0]
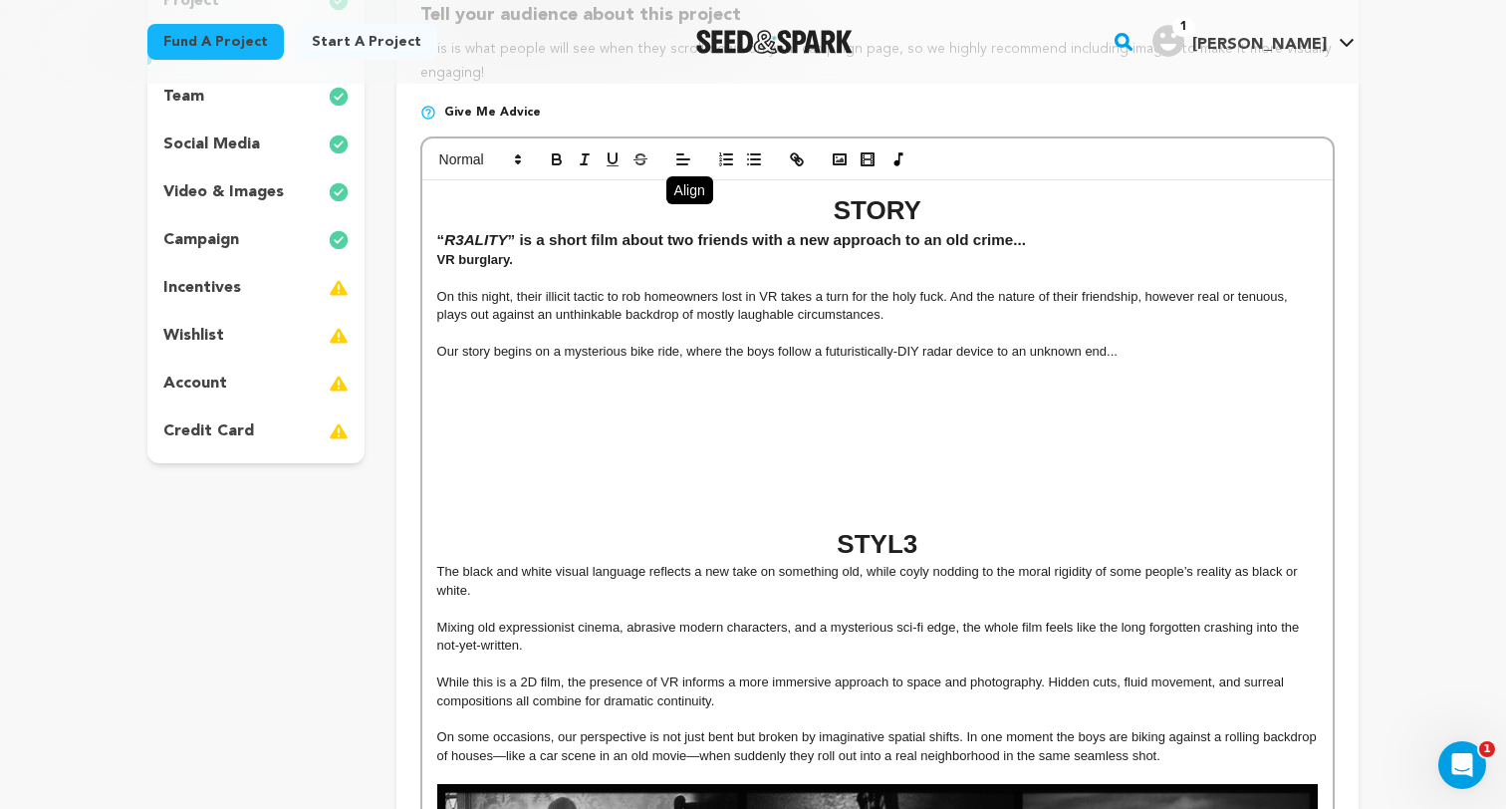
click at [492, 256] on strong "VR burglary." at bounding box center [475, 259] width 76 height 15
click at [440, 256] on strong "VR burglary." at bounding box center [475, 259] width 76 height 15
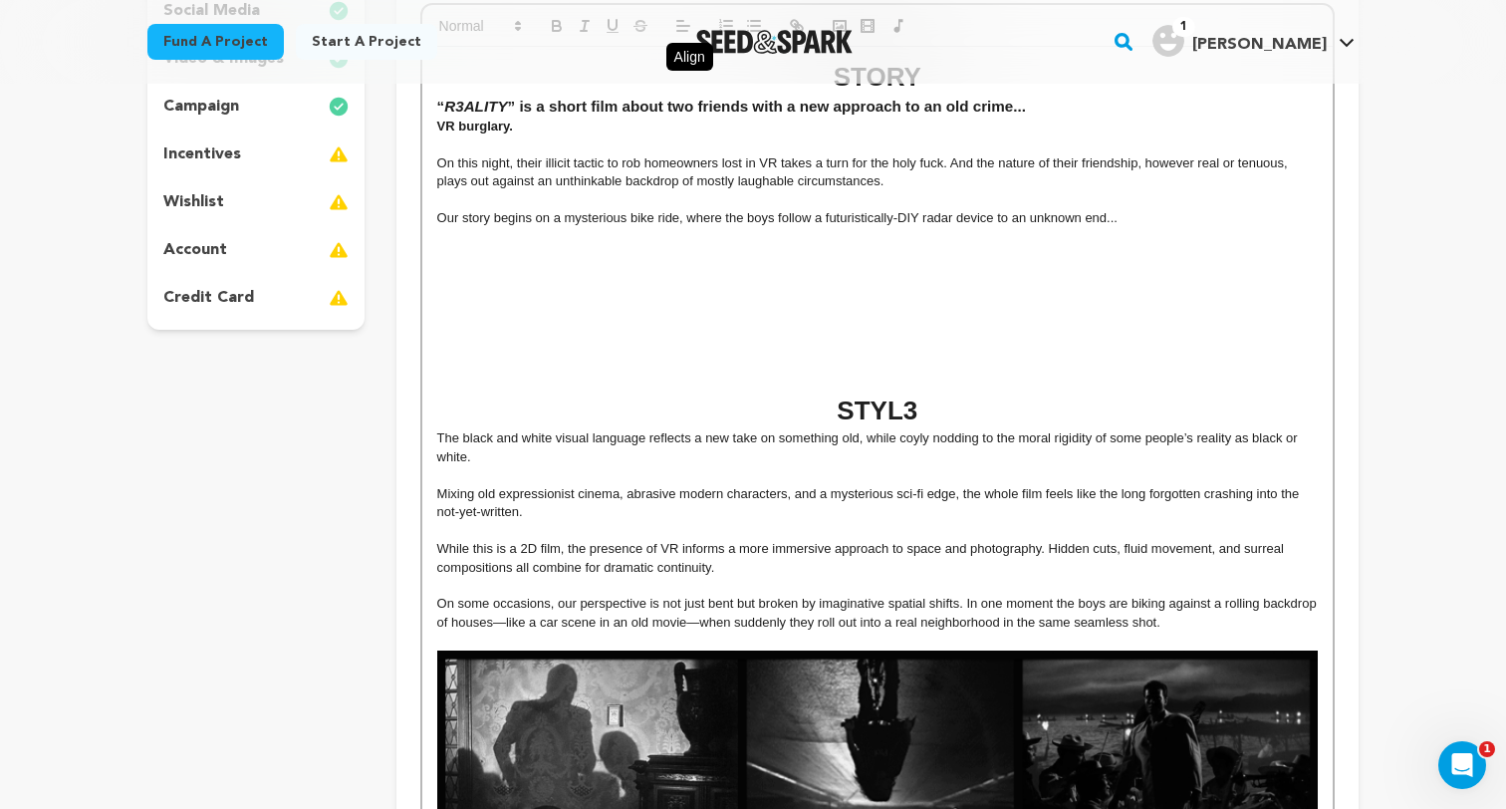
scroll to position [251, 0]
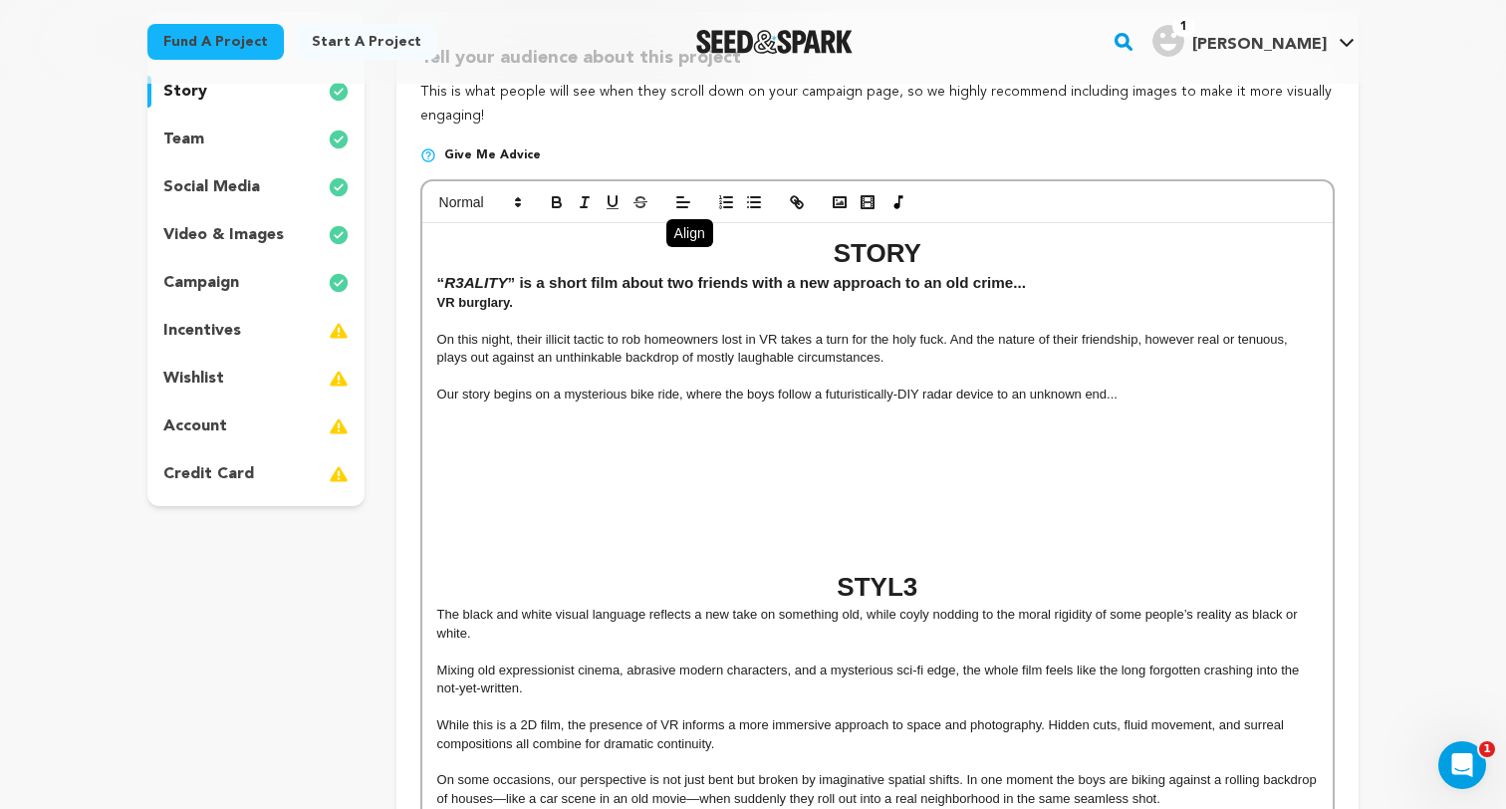
click at [437, 301] on strong "VR burglary." at bounding box center [475, 302] width 76 height 15
click at [684, 276] on line at bounding box center [681, 276] width 11 height 0
click at [437, 286] on h3 "“ R3ALITY ” is a short film about two friends with a new approach to an old cri…" at bounding box center [877, 283] width 880 height 22
click at [655, 388] on p "Our story begins on a mysterious bike ride, where the boys follow a futuristica…" at bounding box center [877, 394] width 880 height 18
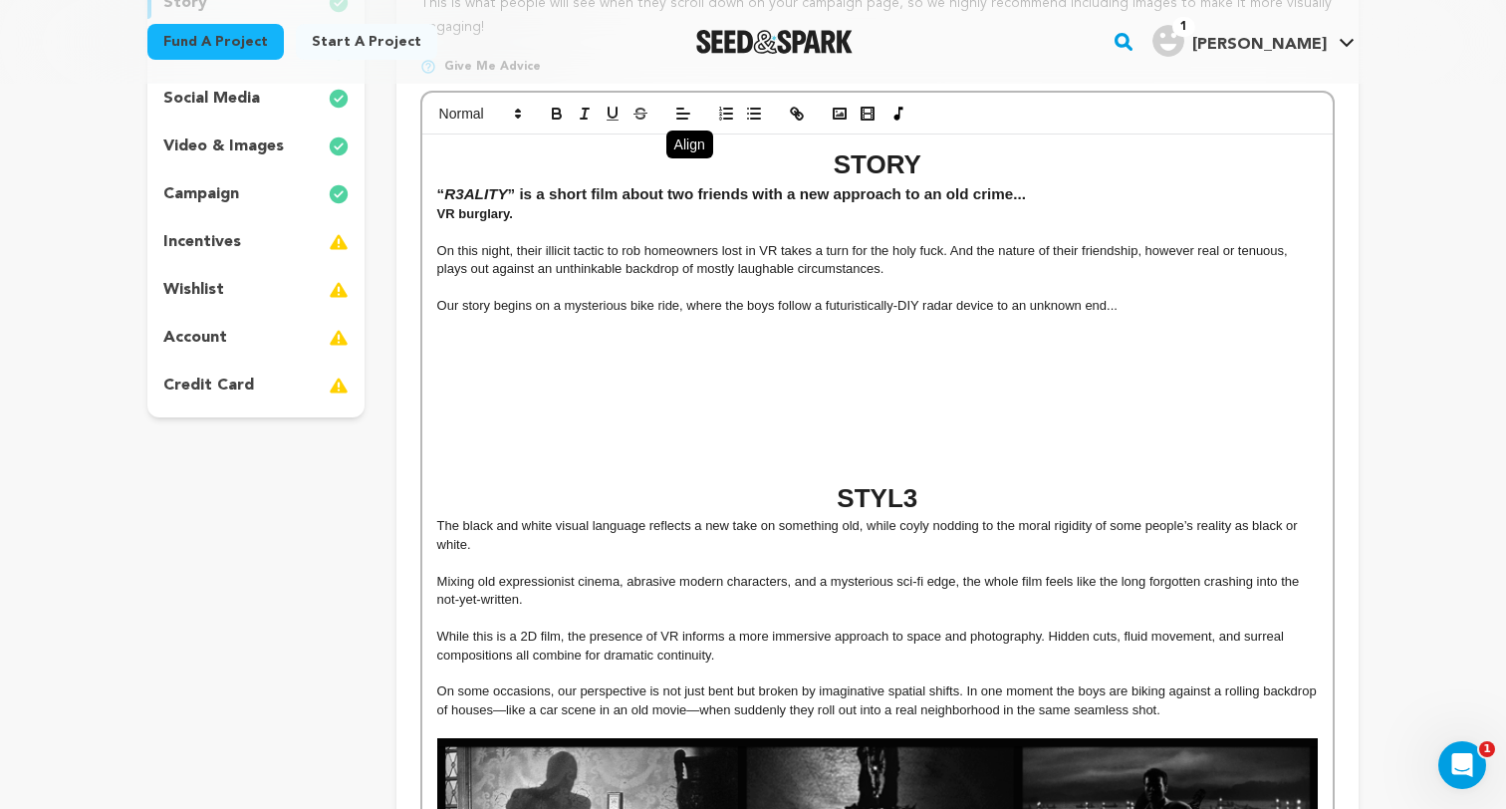
scroll to position [360, 0]
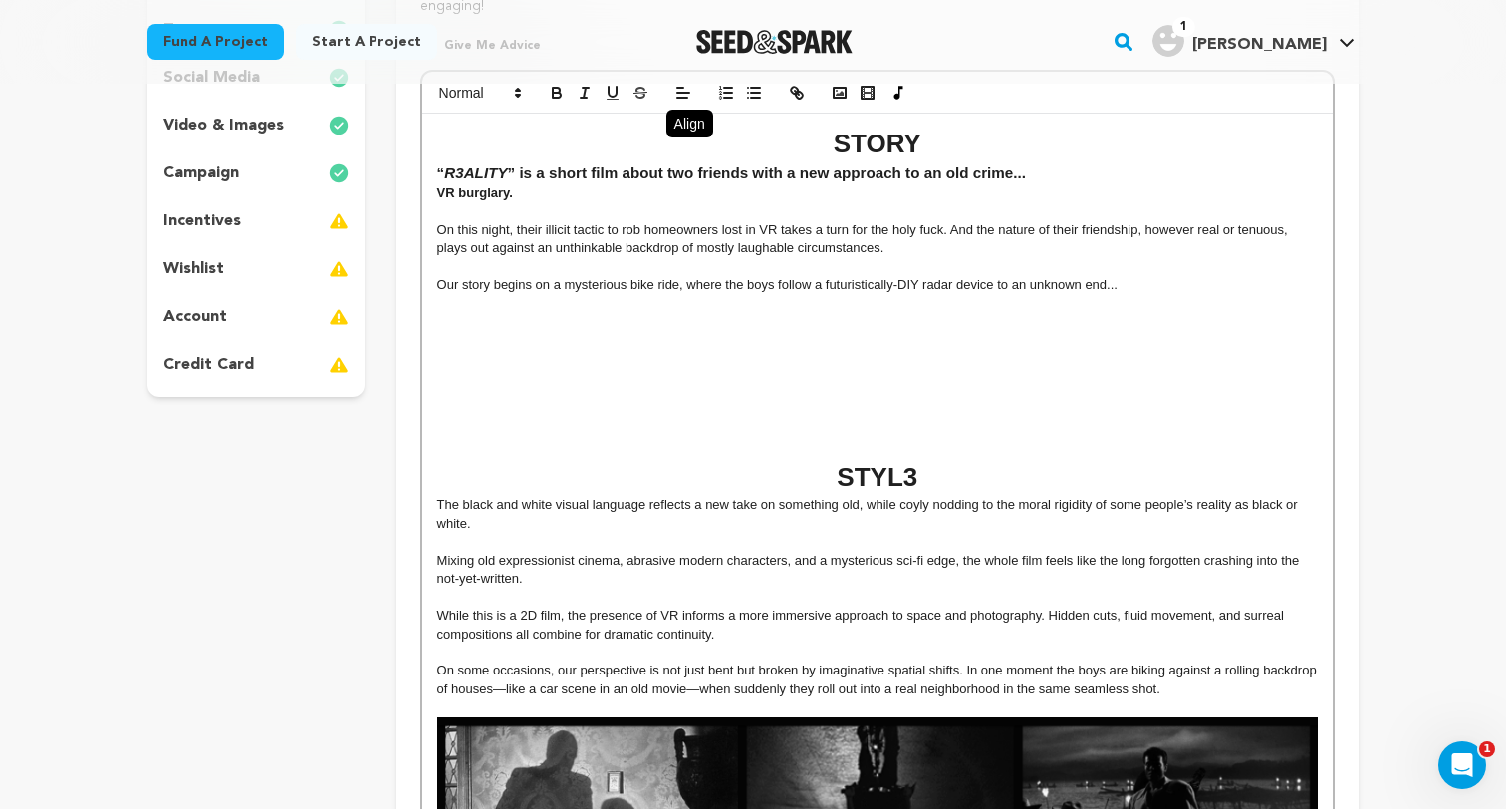
click at [655, 388] on p at bounding box center [877, 395] width 880 height 18
click at [788, 360] on p at bounding box center [877, 358] width 880 height 18
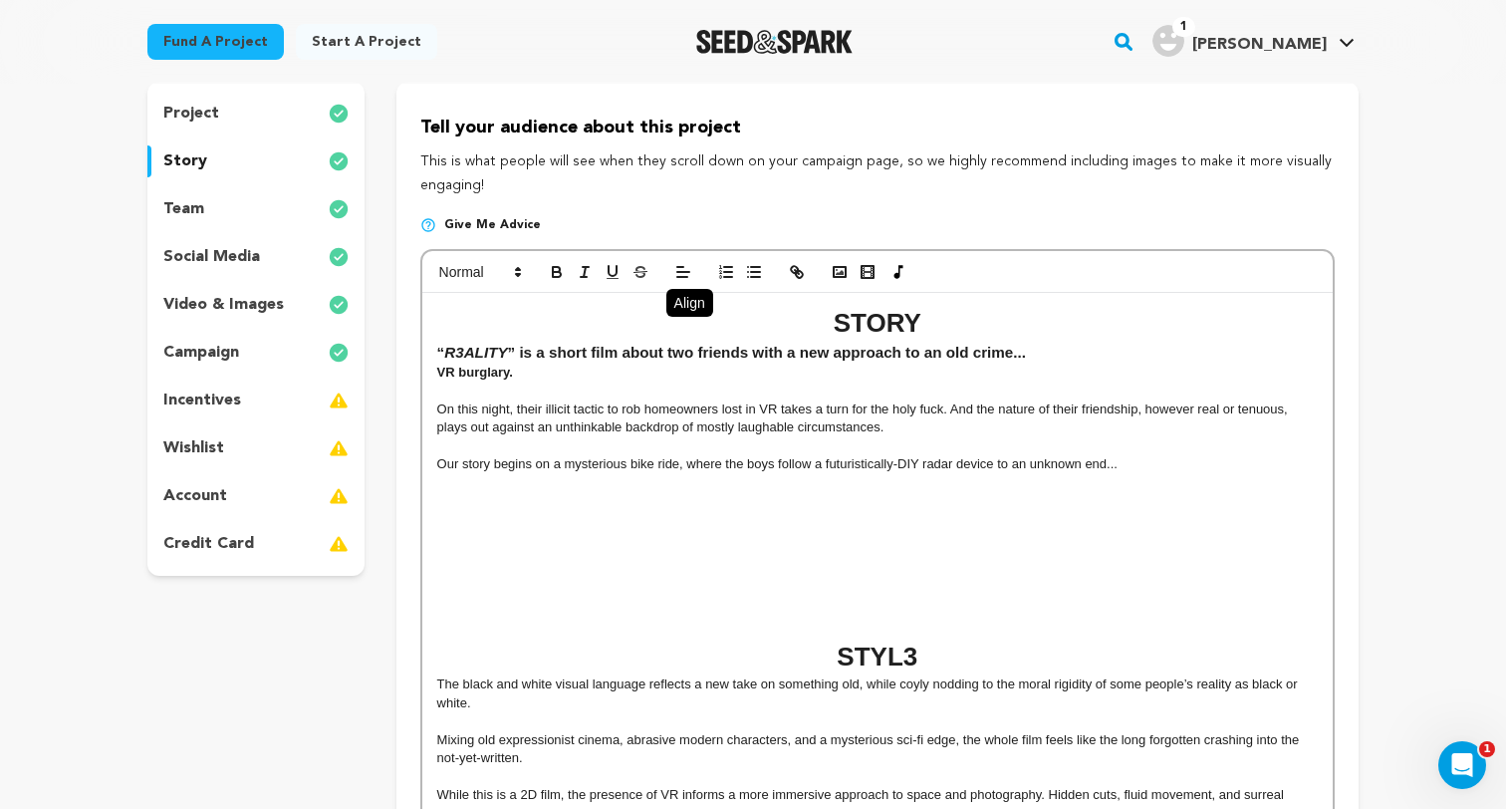
scroll to position [128, 0]
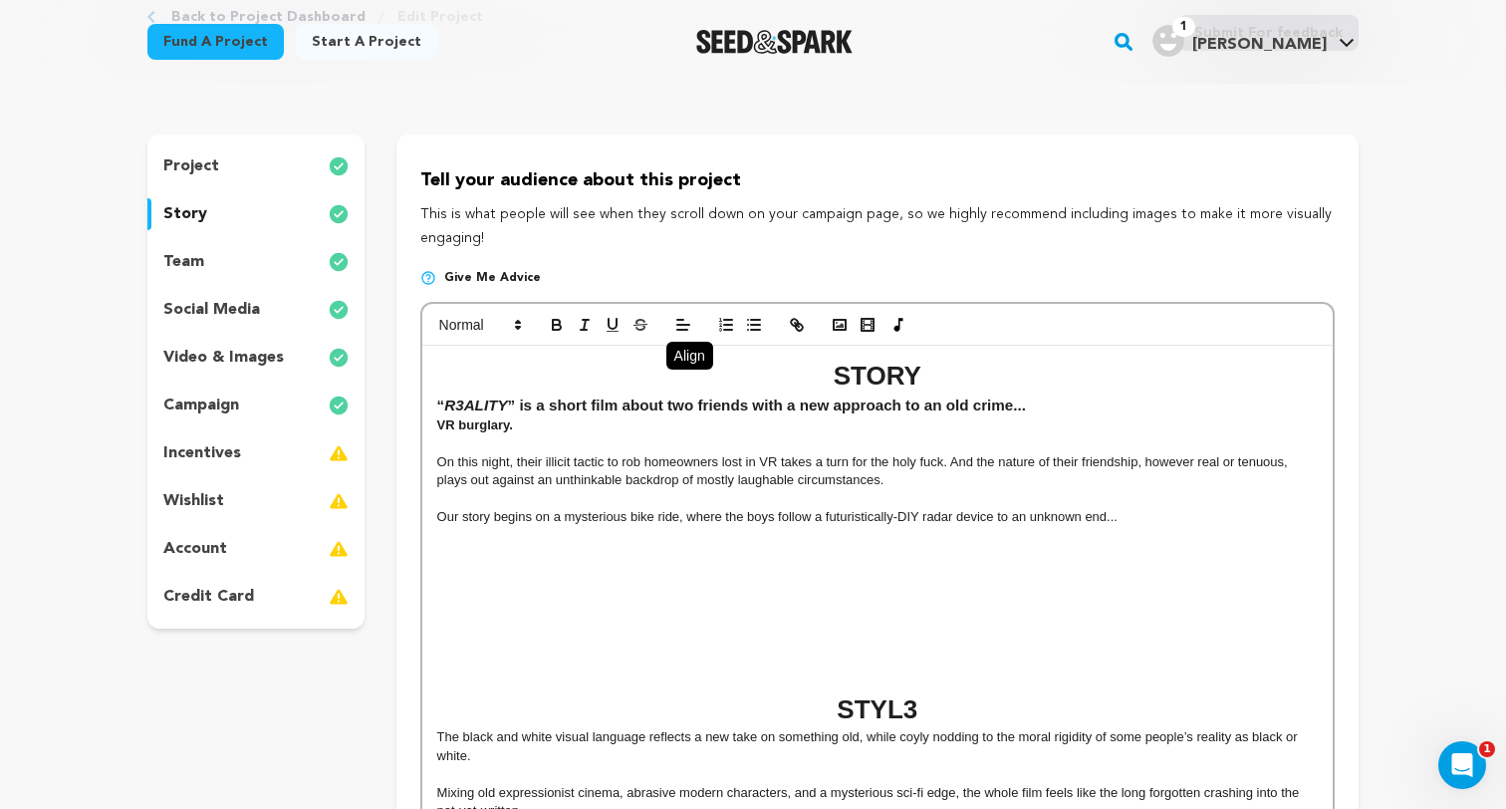
click at [876, 388] on h1 "STORY" at bounding box center [877, 375] width 880 height 37
click at [845, 461] on p "On this night, their illicit tactic to rob homeowners lost in VR takes a turn f…" at bounding box center [877, 471] width 880 height 37
click at [943, 568] on p at bounding box center [877, 572] width 880 height 18
click at [487, 577] on p "CH4R4CT3RS" at bounding box center [877, 572] width 880 height 18
click at [561, 604] on p at bounding box center [877, 608] width 880 height 18
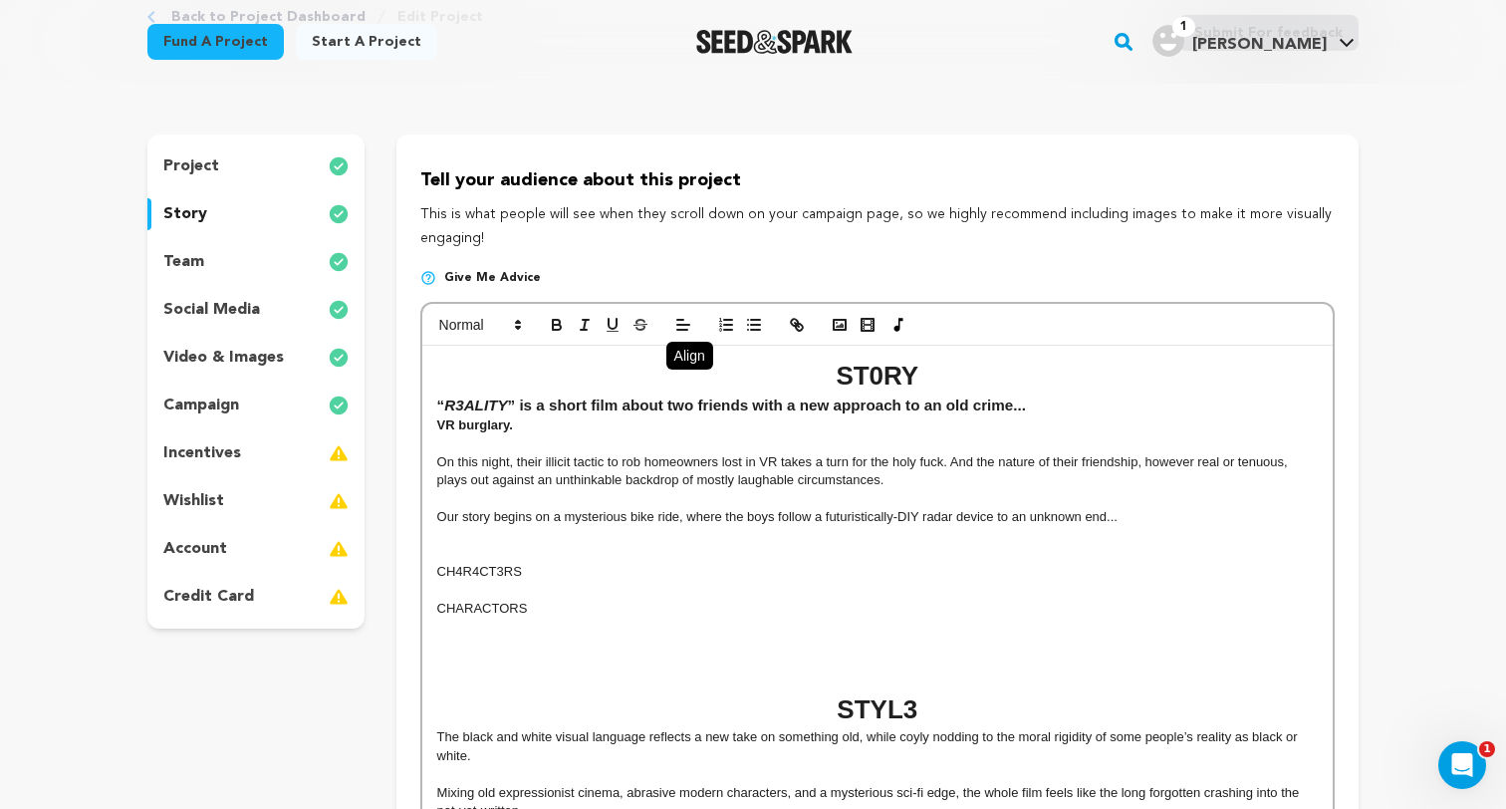
click at [512, 611] on p "CHARACTORS" at bounding box center [877, 608] width 880 height 18
click at [567, 606] on p "CHARACTERS" at bounding box center [877, 608] width 880 height 18
click at [486, 574] on p "CH4R4CT3RS" at bounding box center [877, 572] width 880 height 18
click at [503, 328] on span at bounding box center [479, 325] width 98 height 24
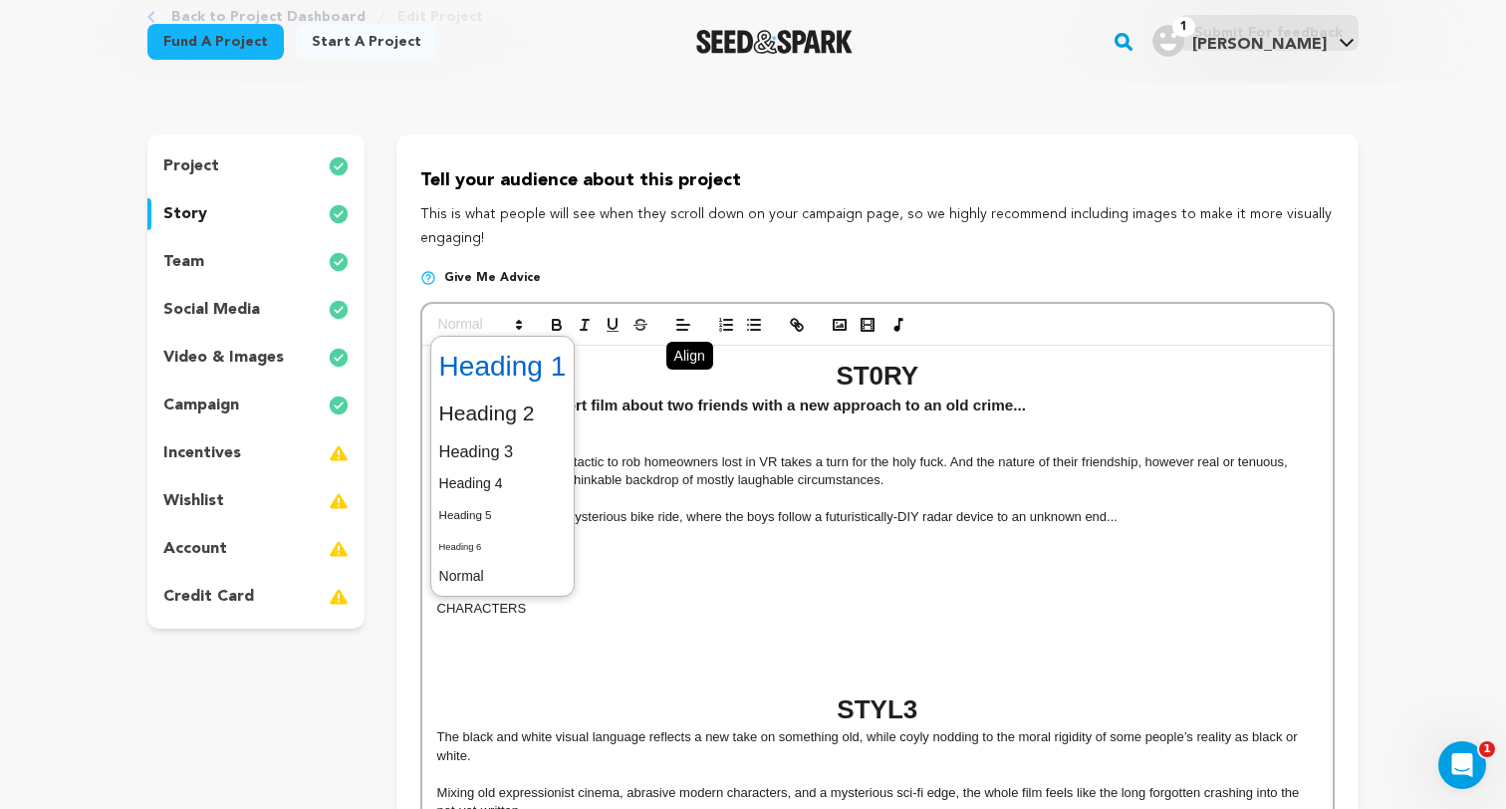
click at [513, 379] on span at bounding box center [502, 367] width 127 height 52
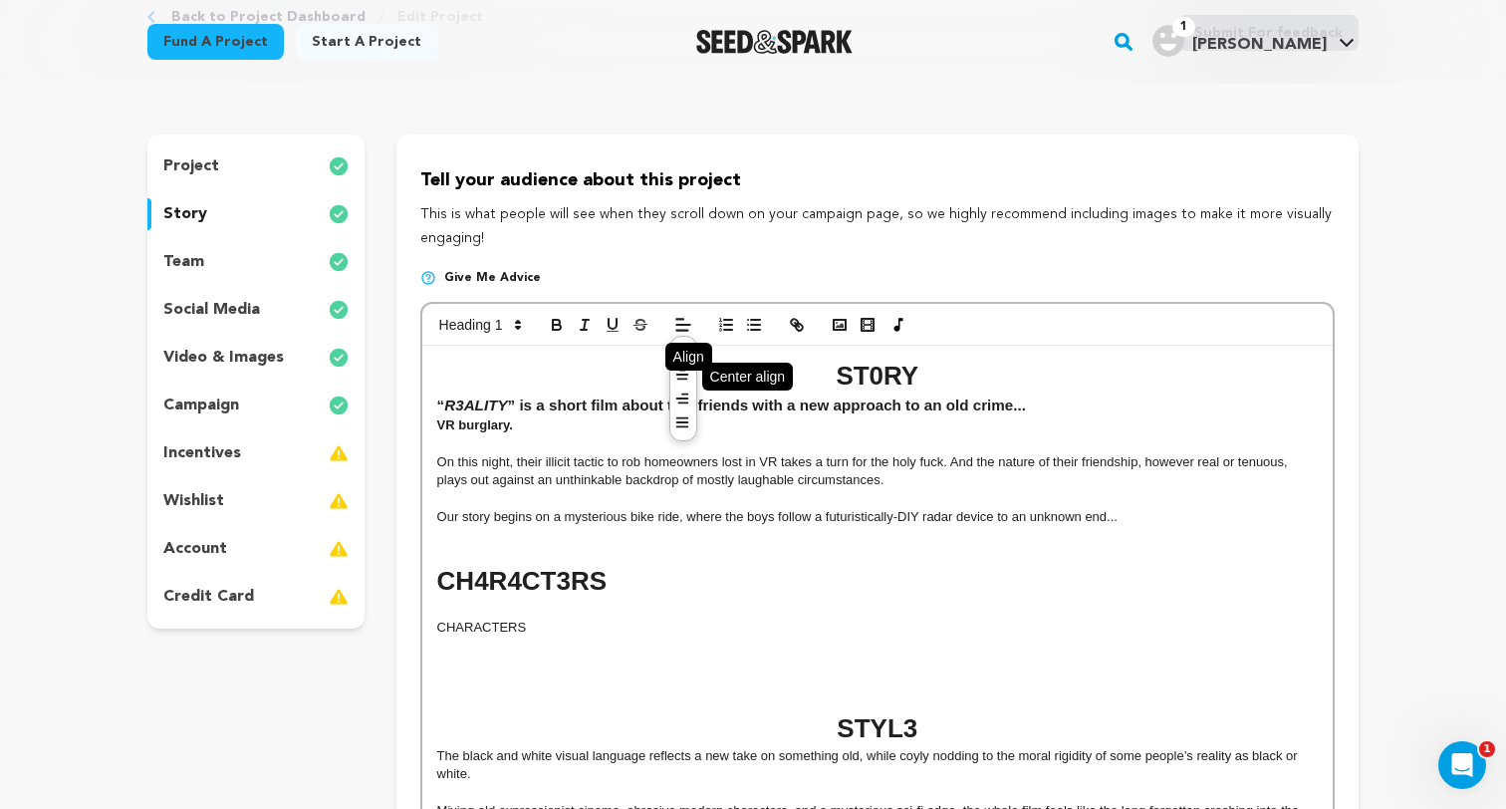
click at [679, 376] on icon at bounding box center [682, 374] width 16 height 16
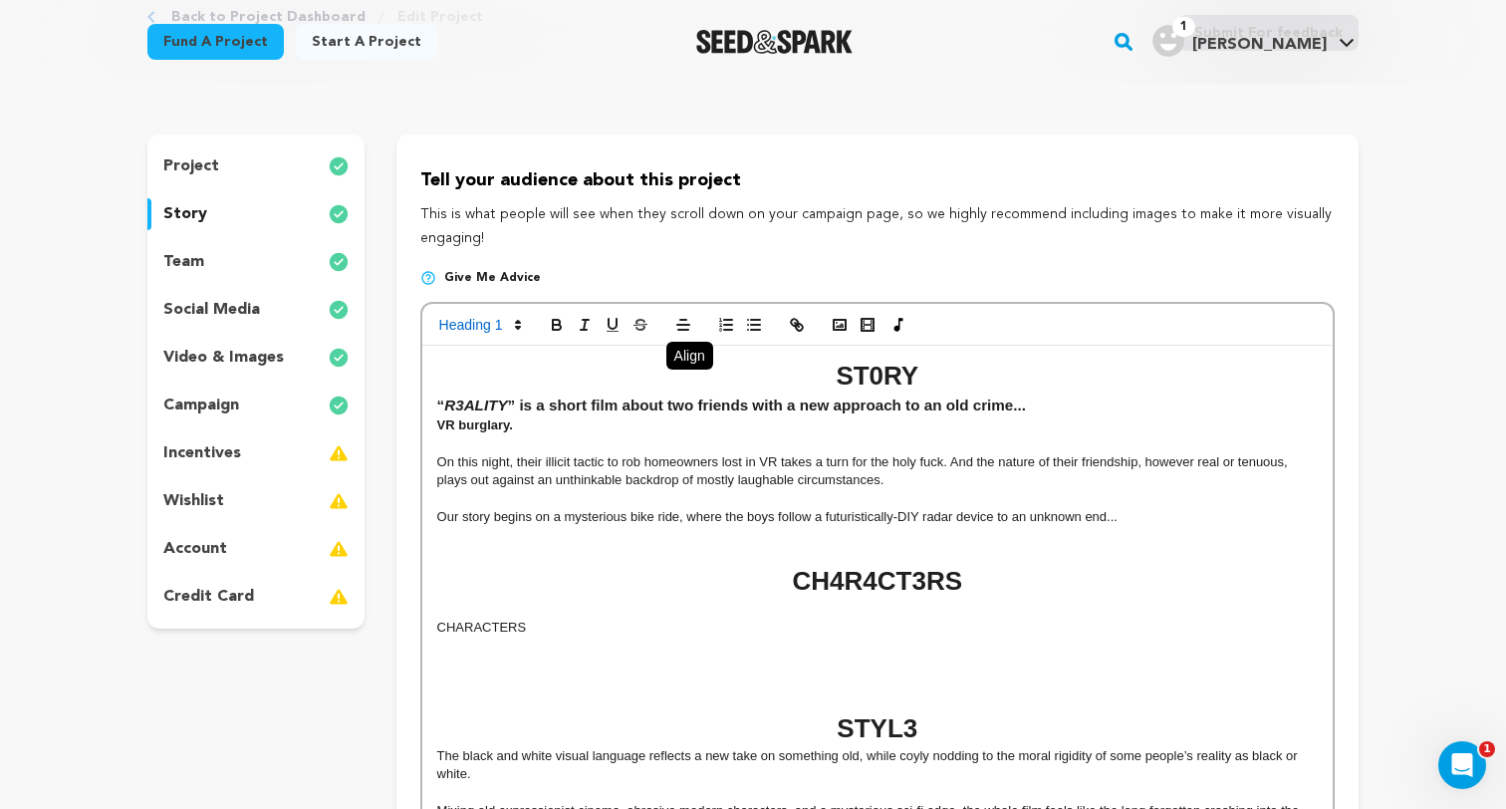
click at [780, 595] on h1 "CH4R4CT3RS" at bounding box center [877, 581] width 880 height 37
click at [490, 625] on p "CHARACTERS" at bounding box center [877, 627] width 880 height 18
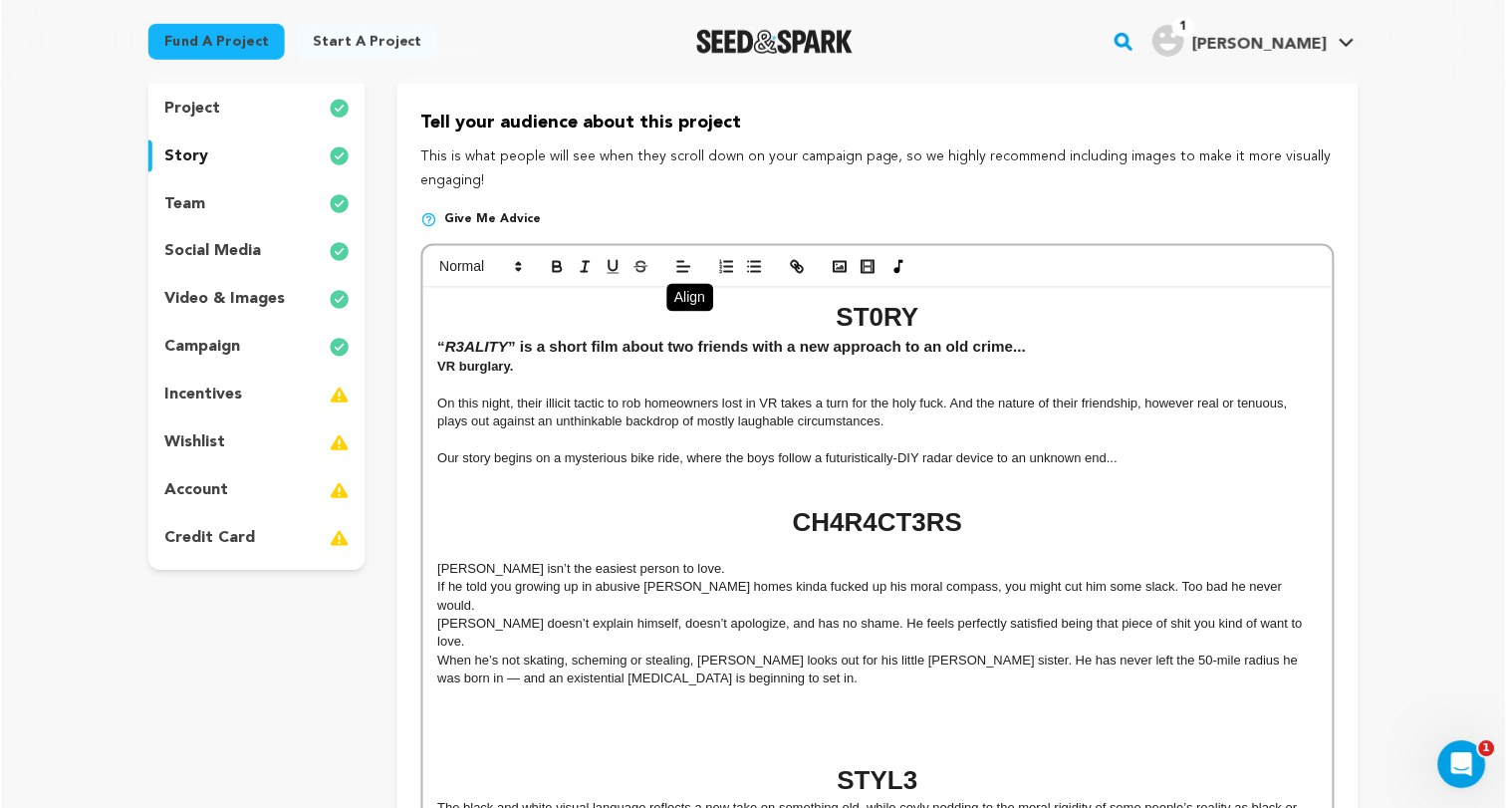
scroll to position [237, 0]
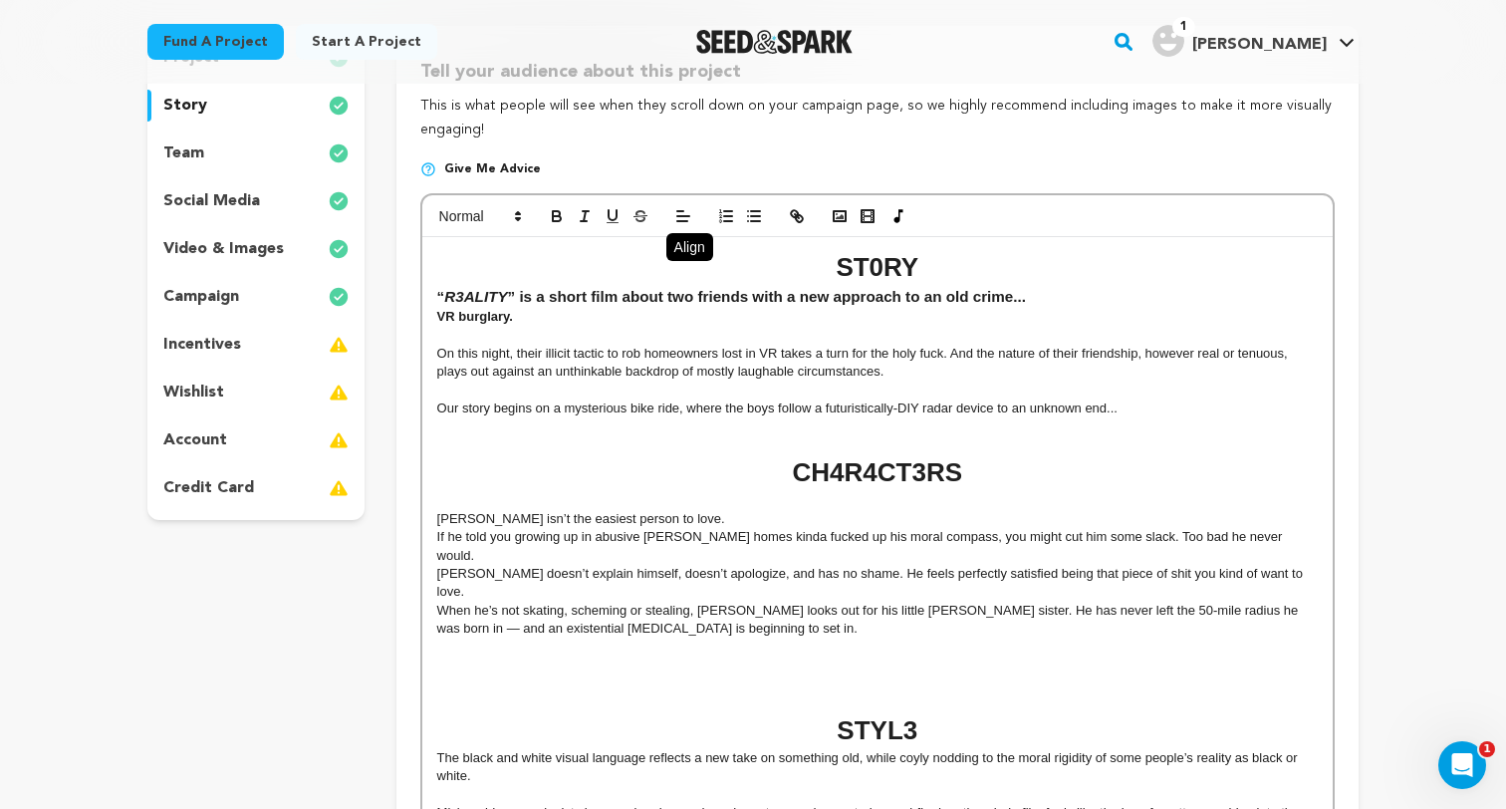
click at [680, 520] on p "Boyd isn’t the easiest person to love." at bounding box center [877, 519] width 880 height 18
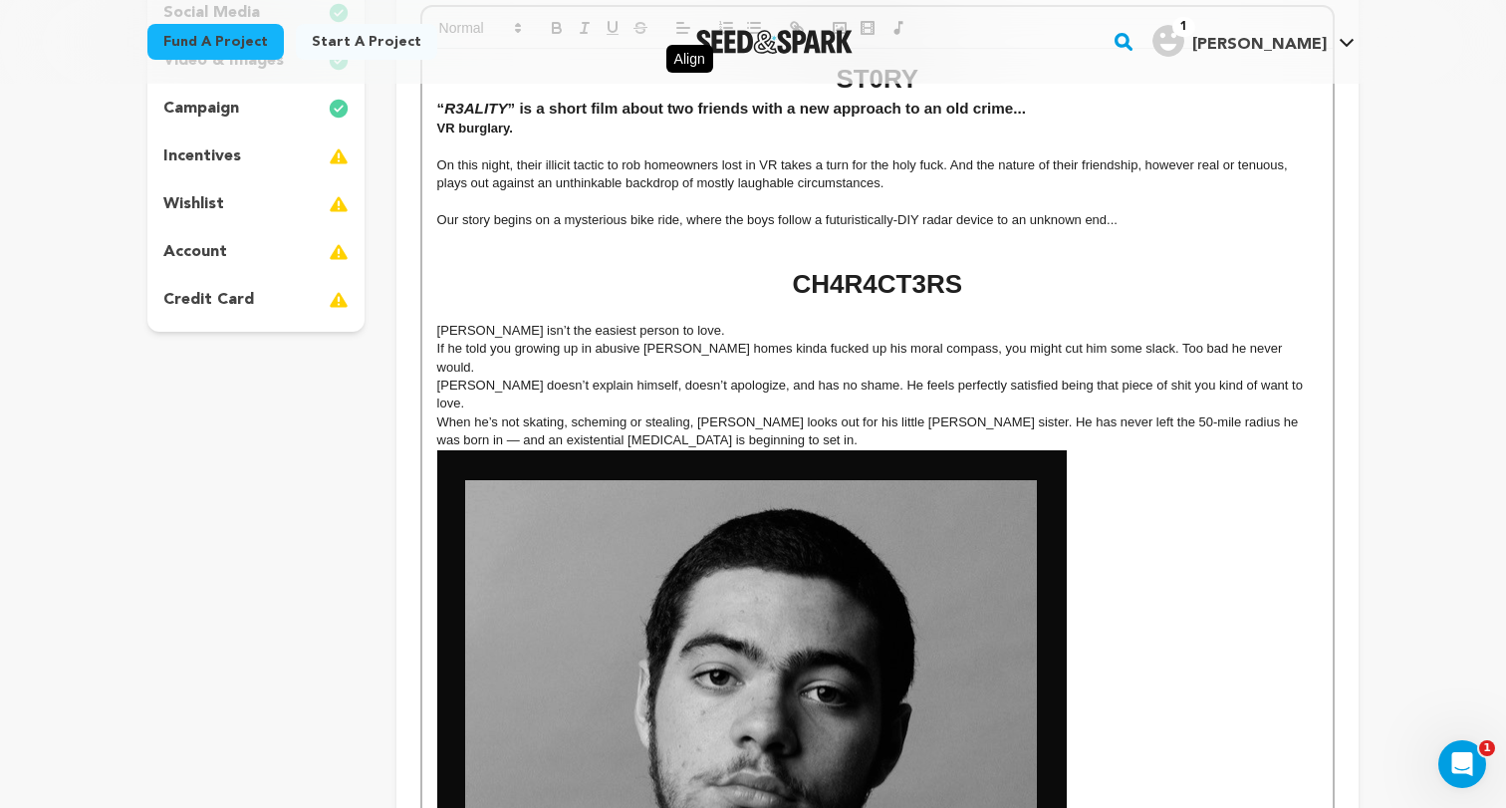
scroll to position [446, 0]
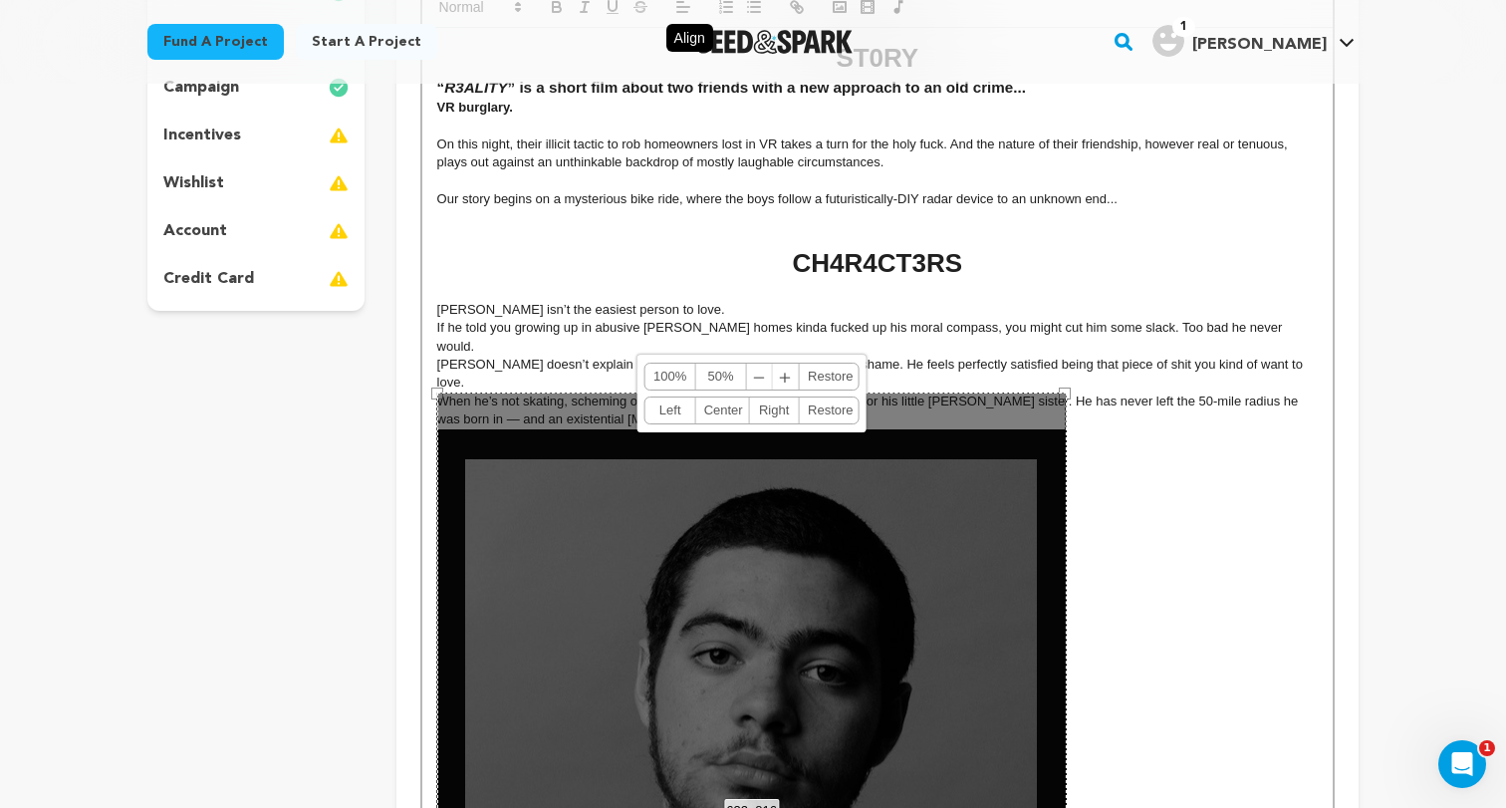
click at [764, 383] on span "﹣" at bounding box center [760, 376] width 26 height 26
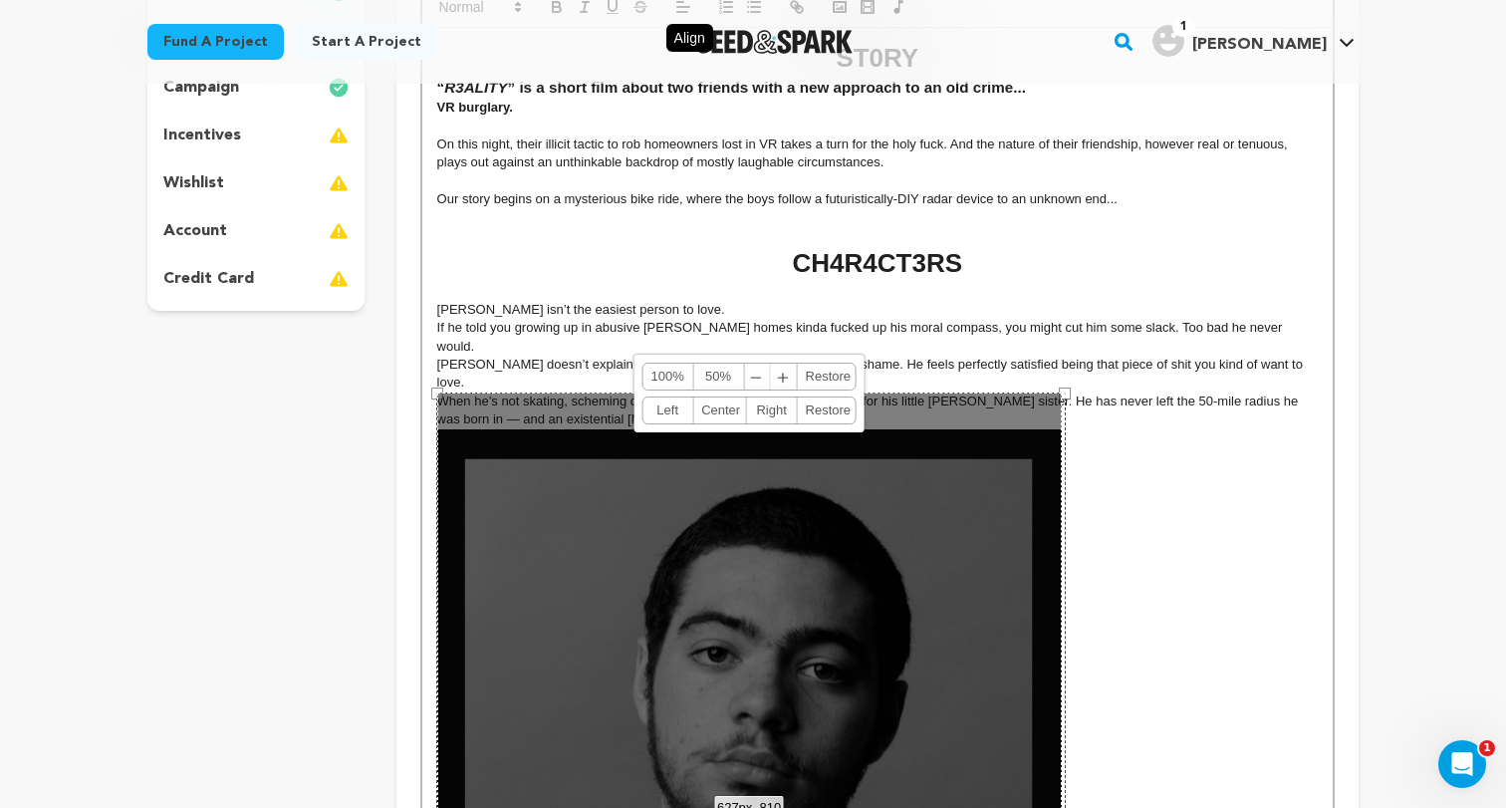
click at [764, 383] on span "﹣" at bounding box center [757, 376] width 26 height 26
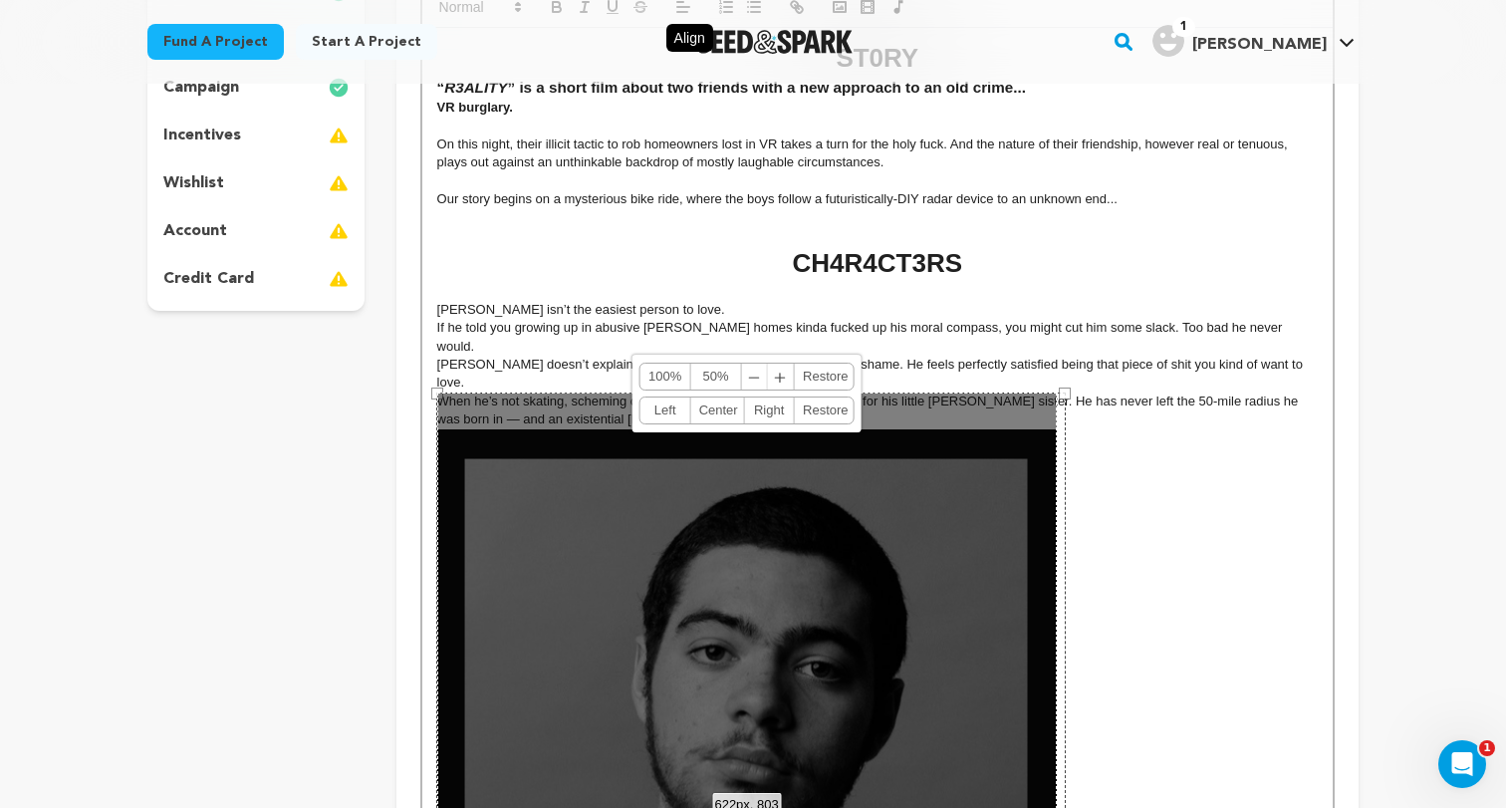
click at [764, 383] on span "﹣" at bounding box center [755, 376] width 26 height 26
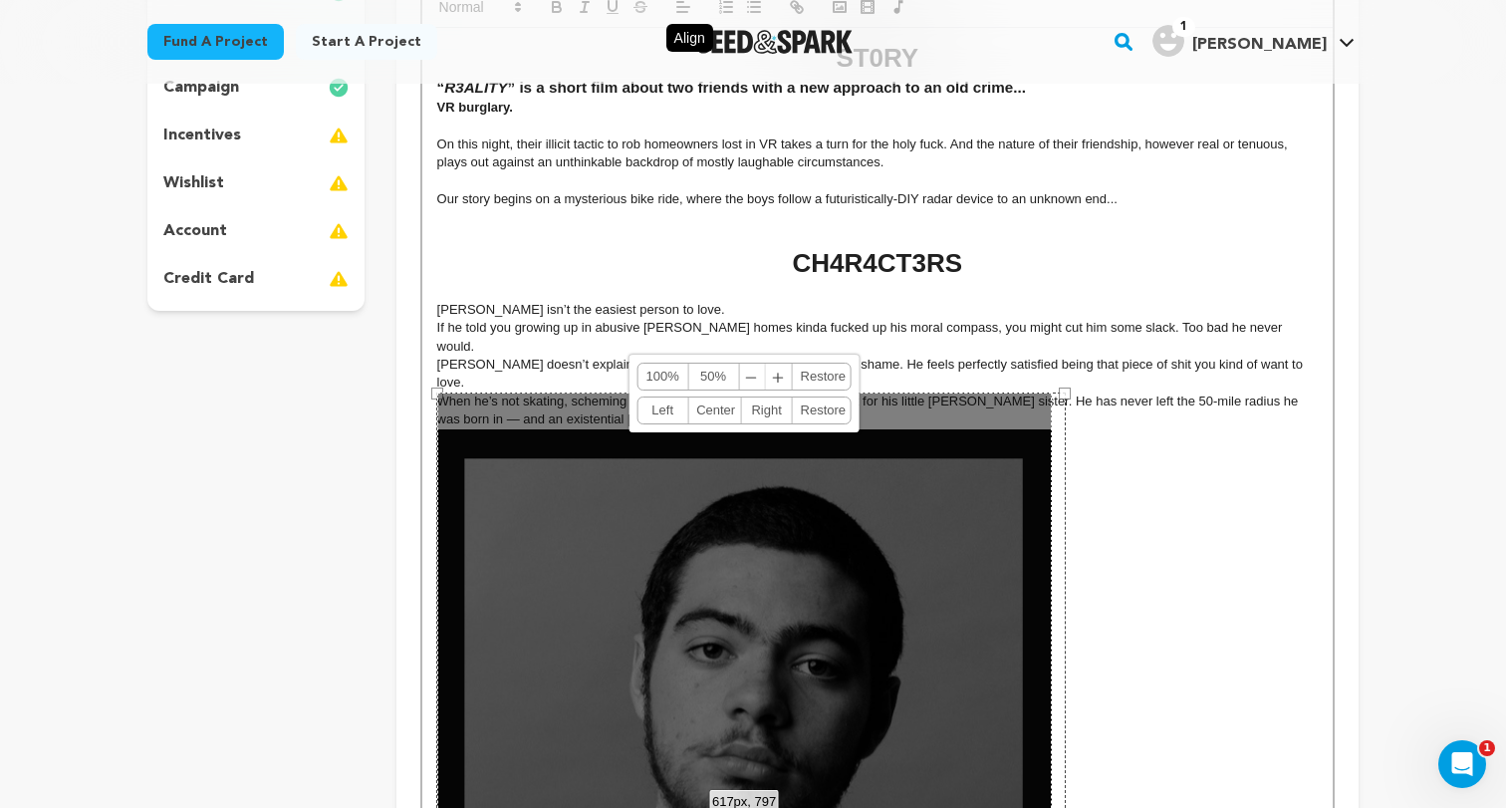
click at [748, 381] on span "﹣" at bounding box center [752, 376] width 26 height 26
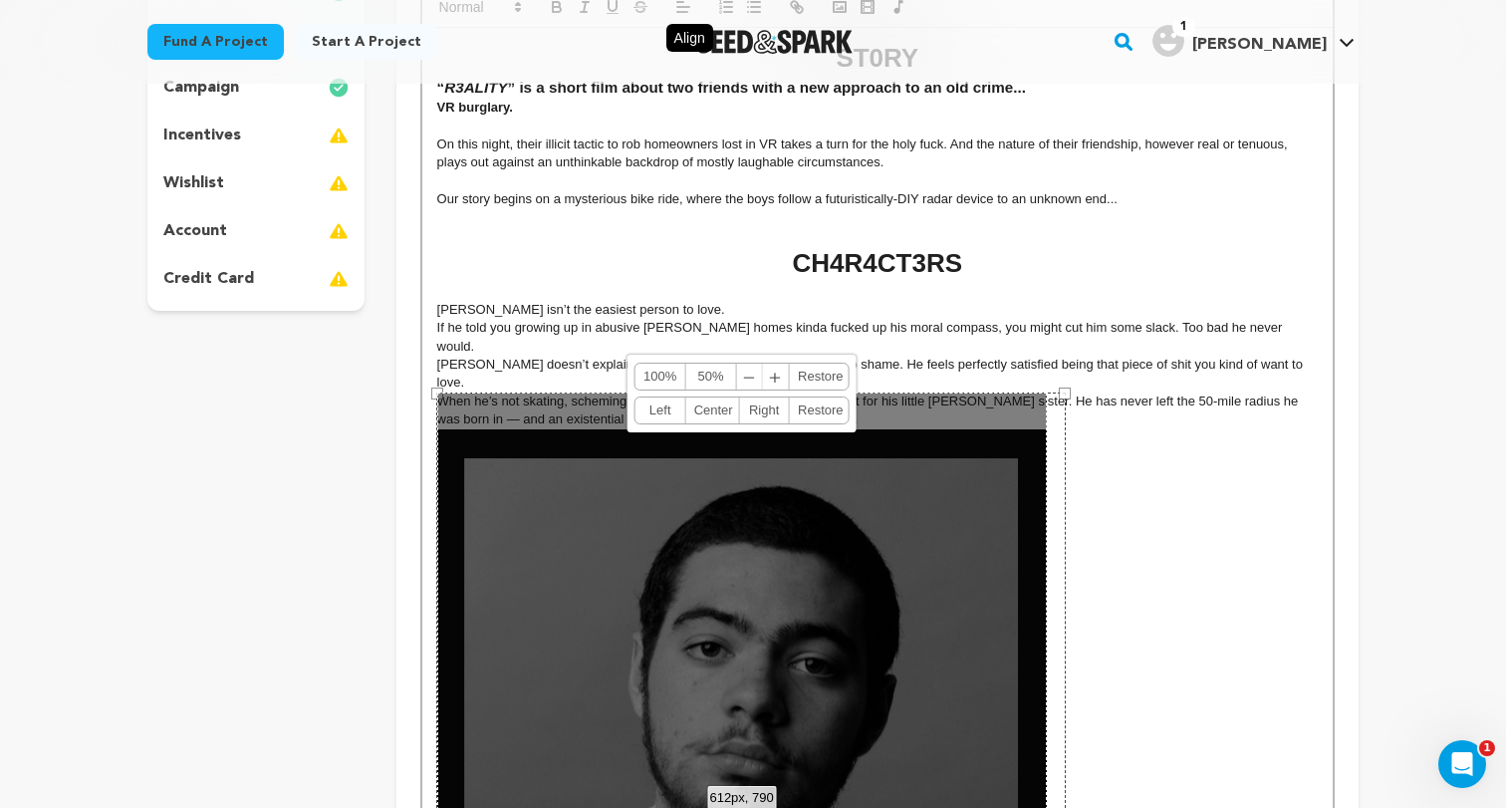
click at [700, 369] on link "50%" at bounding box center [711, 376] width 51 height 26
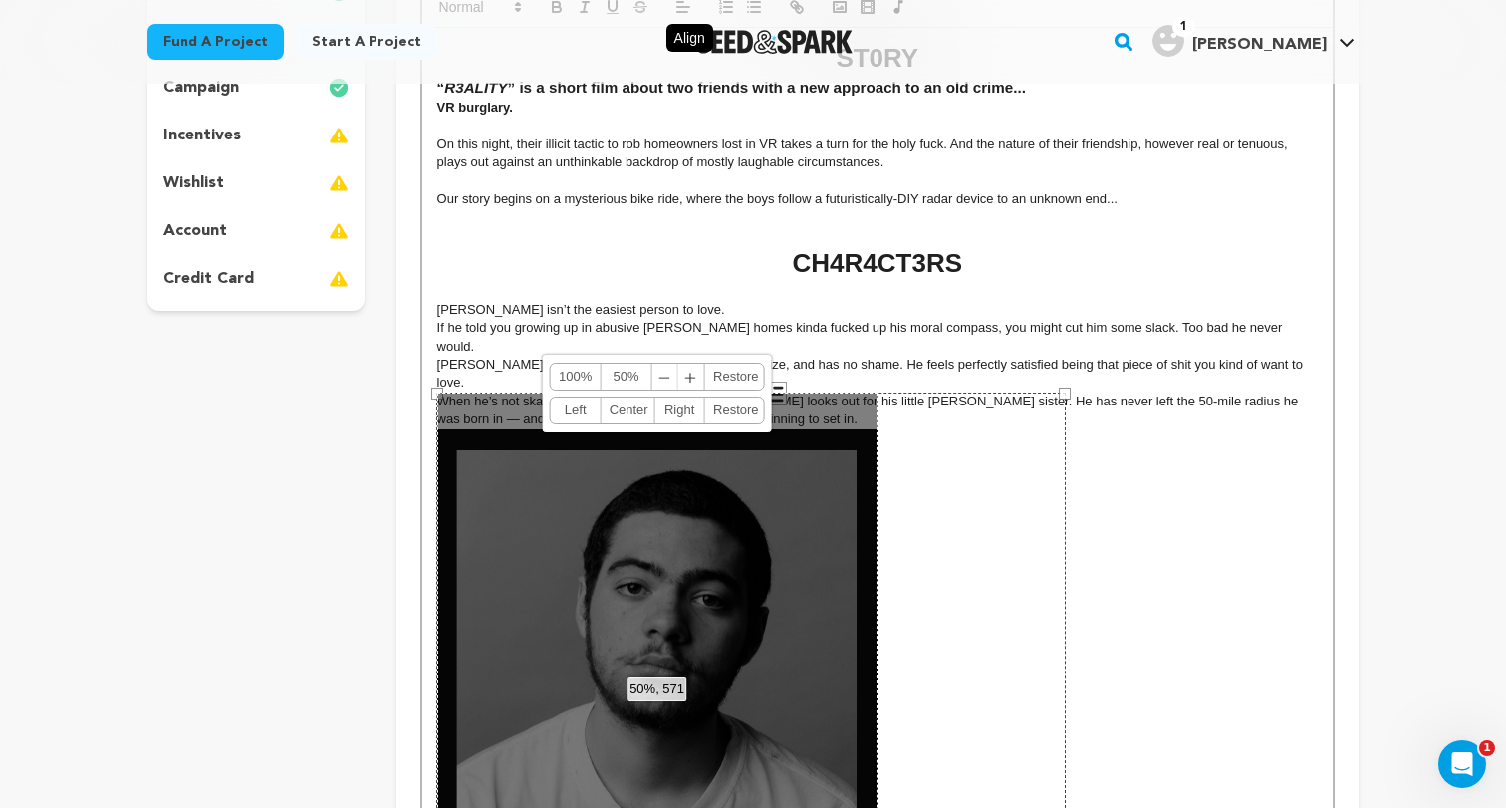
click at [665, 378] on span "﹣" at bounding box center [665, 376] width 26 height 26
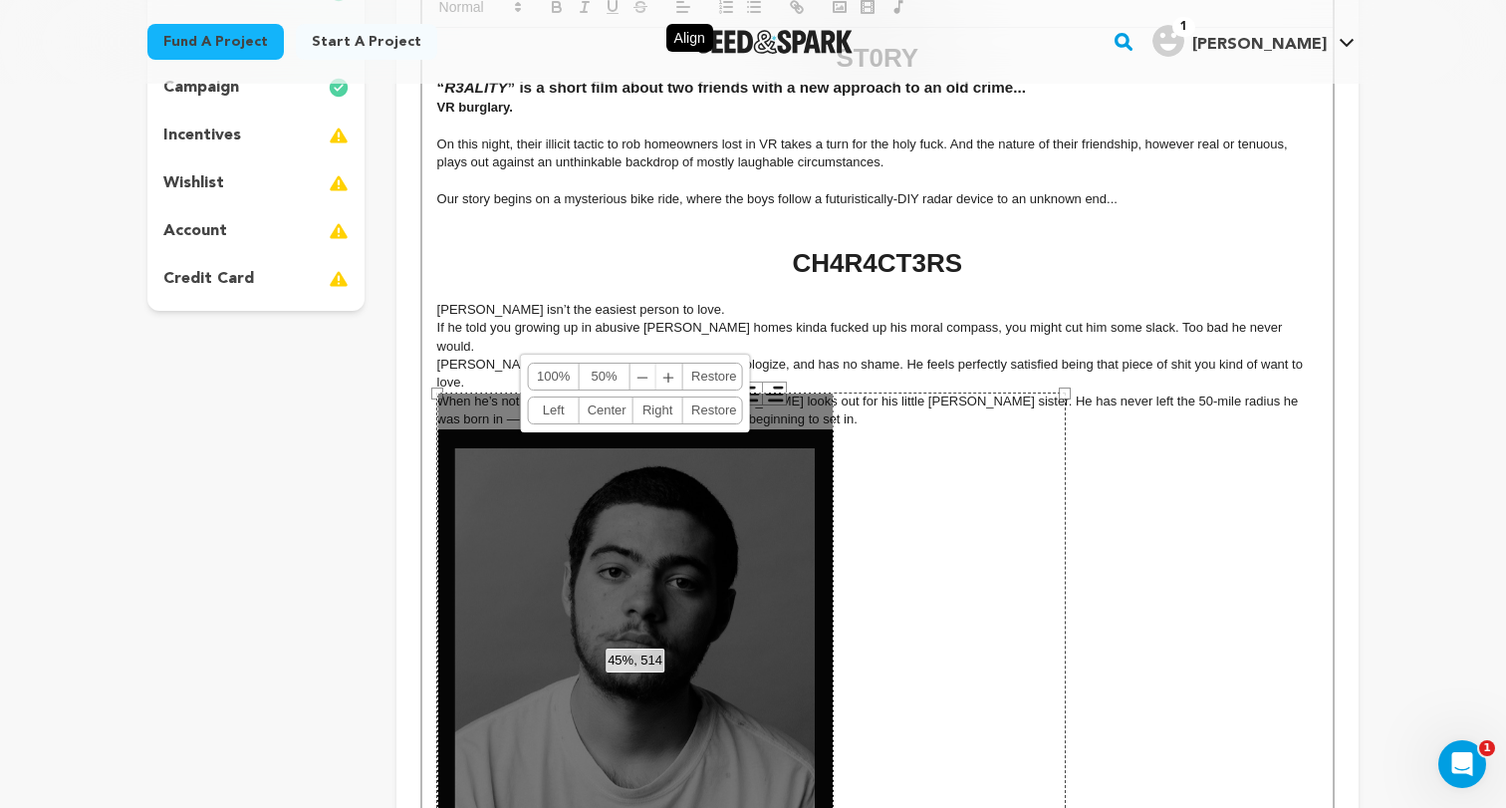
click at [665, 378] on span "﹢" at bounding box center [669, 376] width 26 height 26
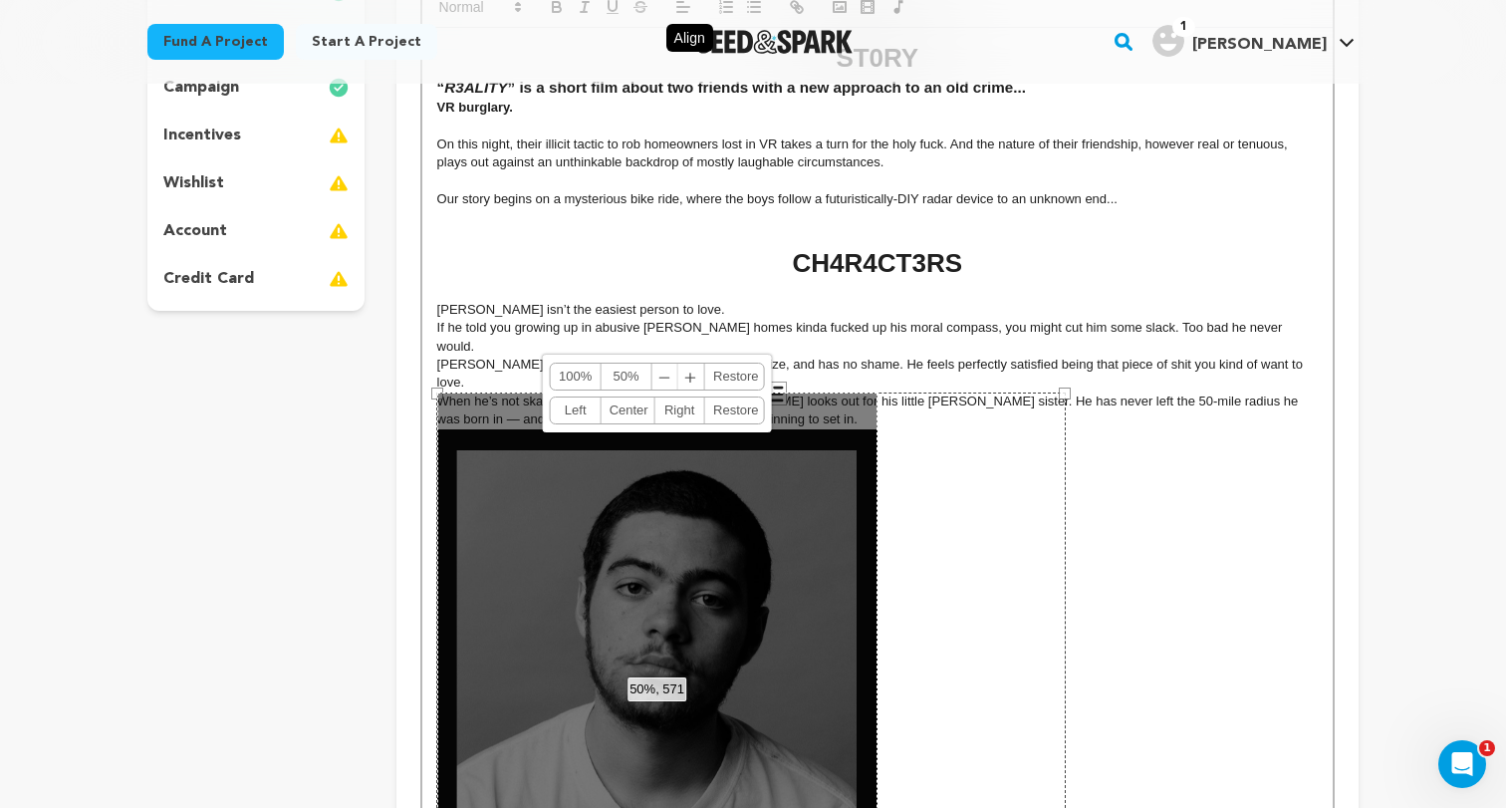
click at [665, 378] on span "﹣" at bounding box center [665, 376] width 26 height 26
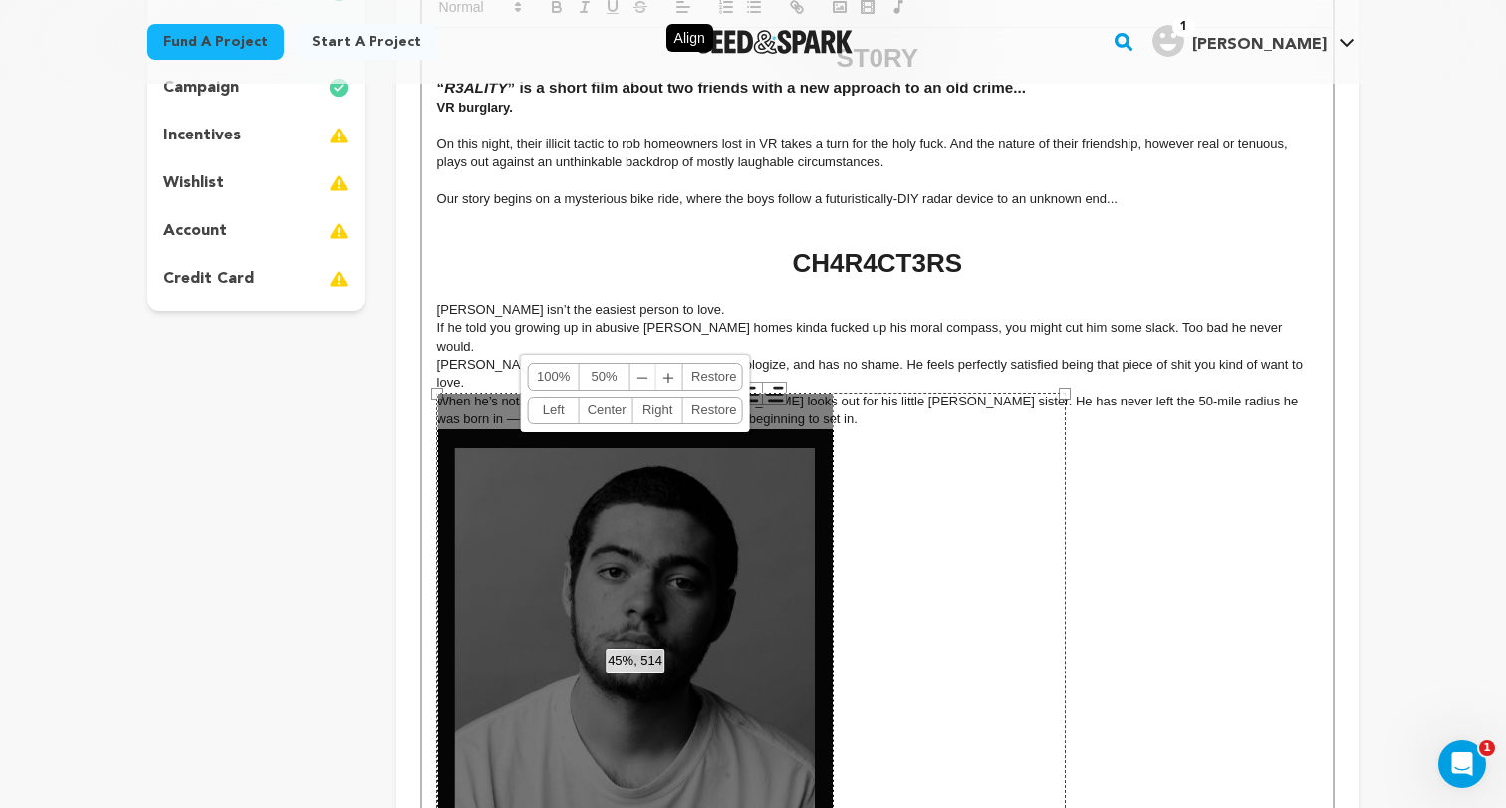
click at [636, 378] on span "﹣" at bounding box center [643, 376] width 26 height 26
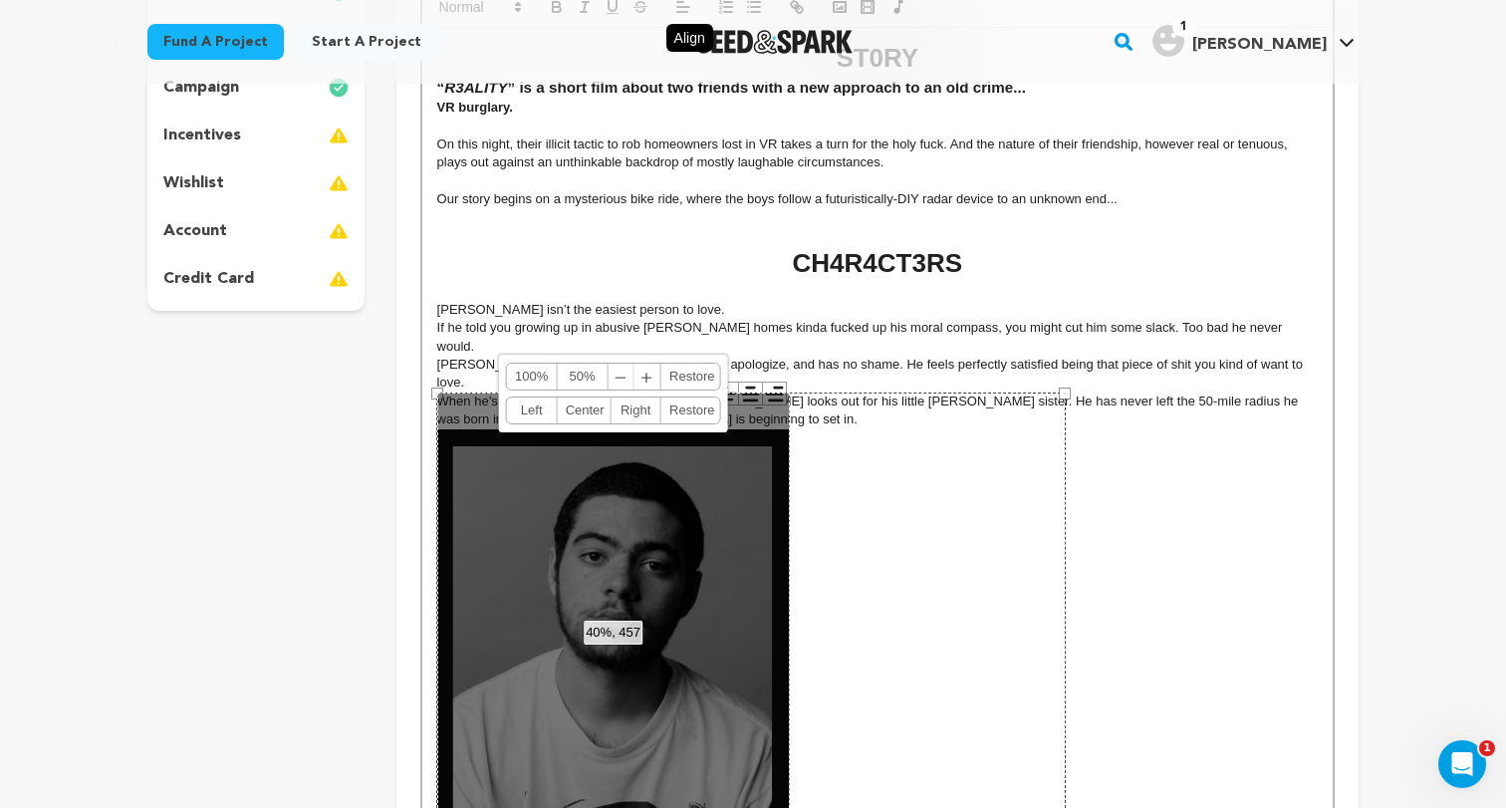
click at [620, 377] on span "﹣" at bounding box center [621, 376] width 26 height 26
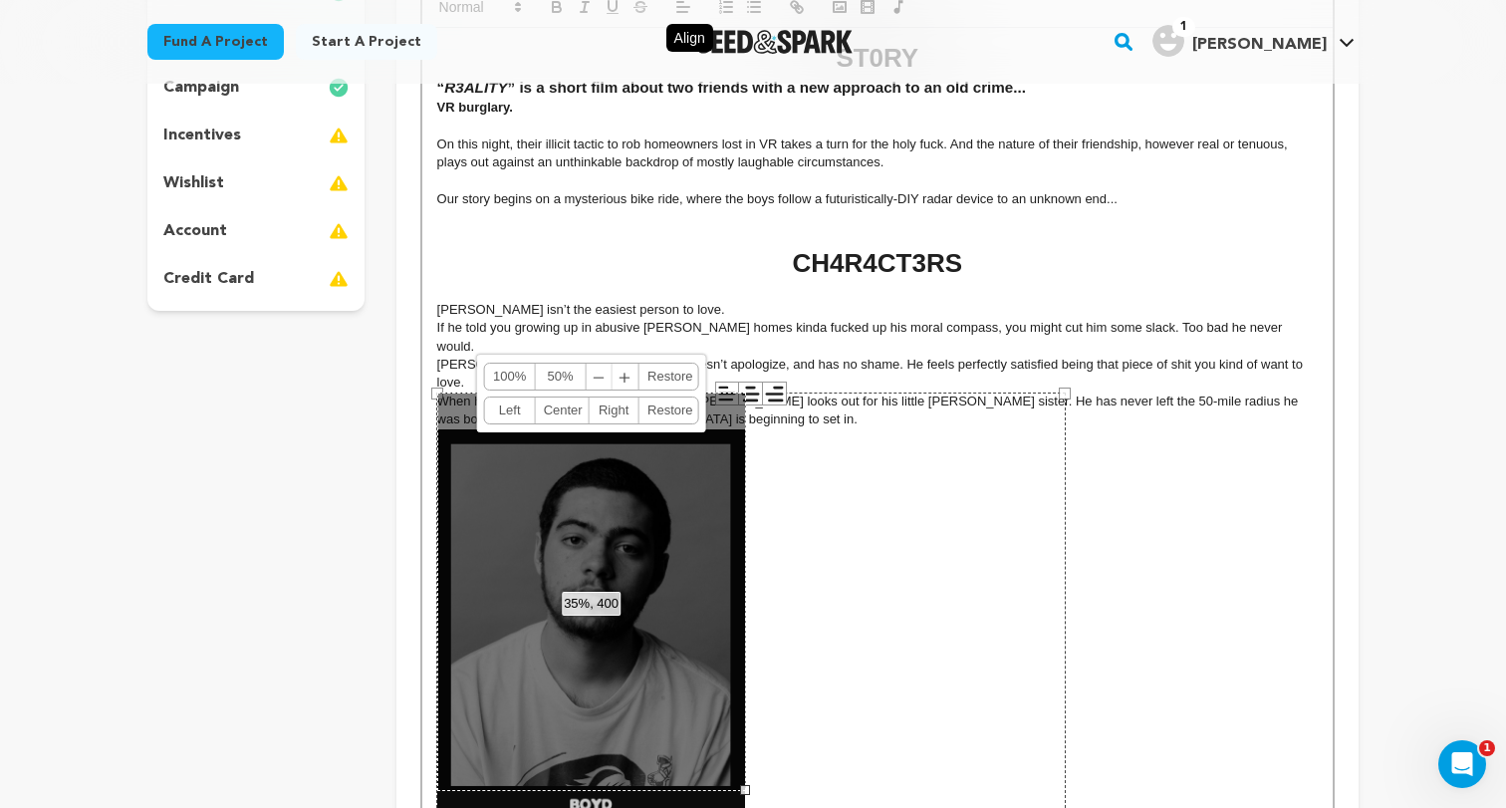
click at [596, 377] on span "﹣" at bounding box center [599, 376] width 26 height 26
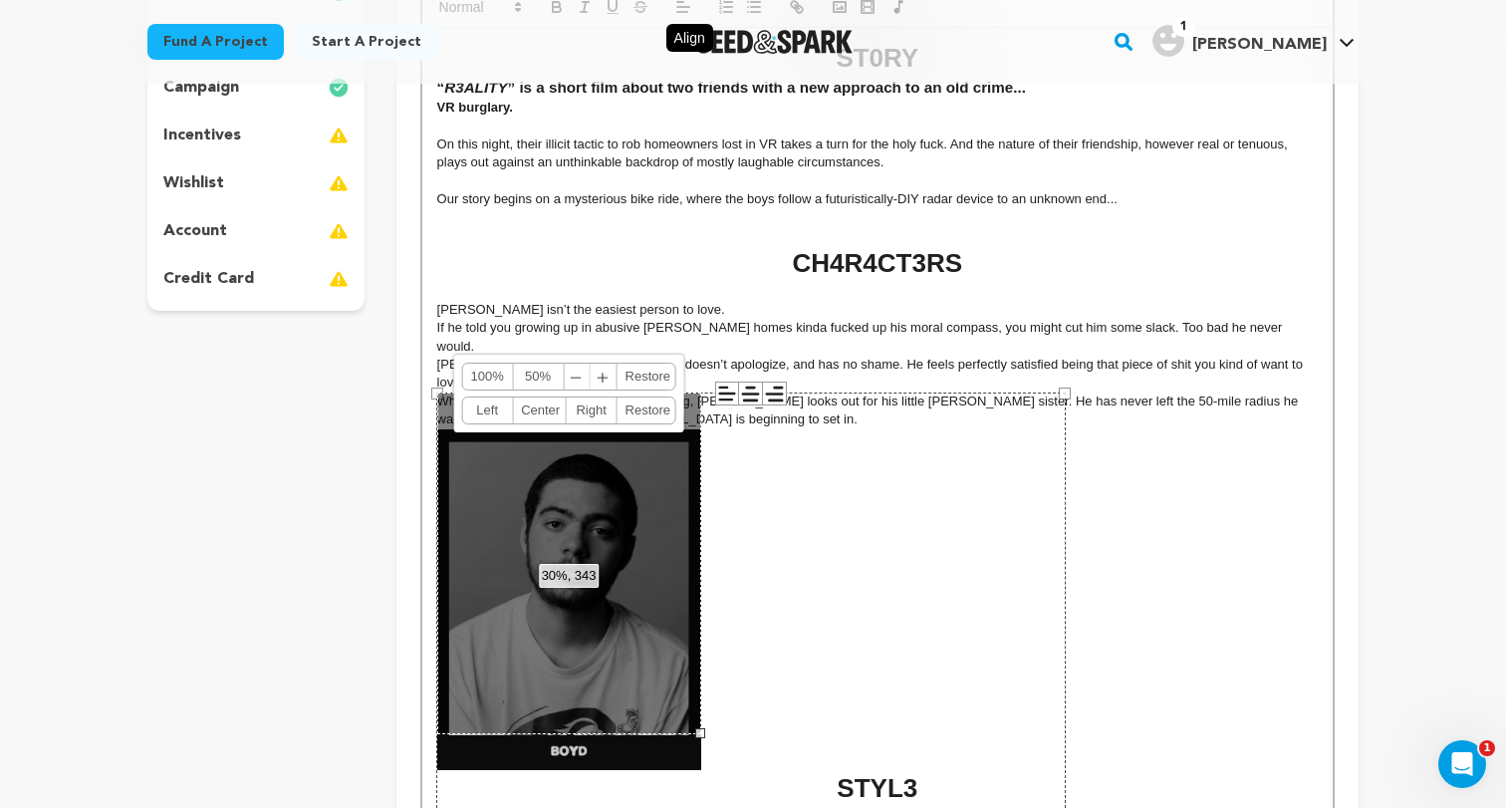
click at [577, 380] on span "﹣" at bounding box center [577, 376] width 26 height 26
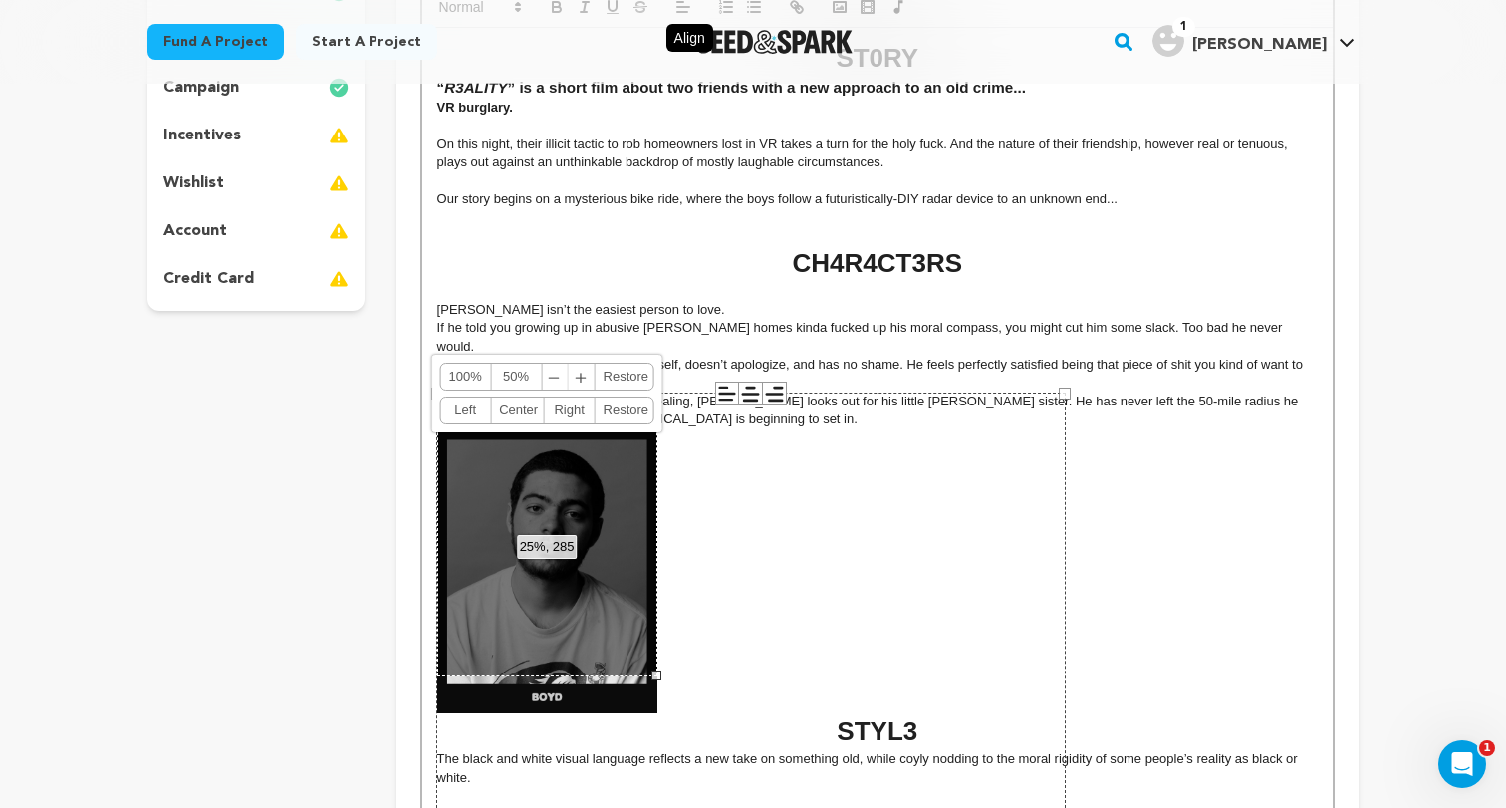
click at [560, 408] on link "Right" at bounding box center [570, 410] width 51 height 26
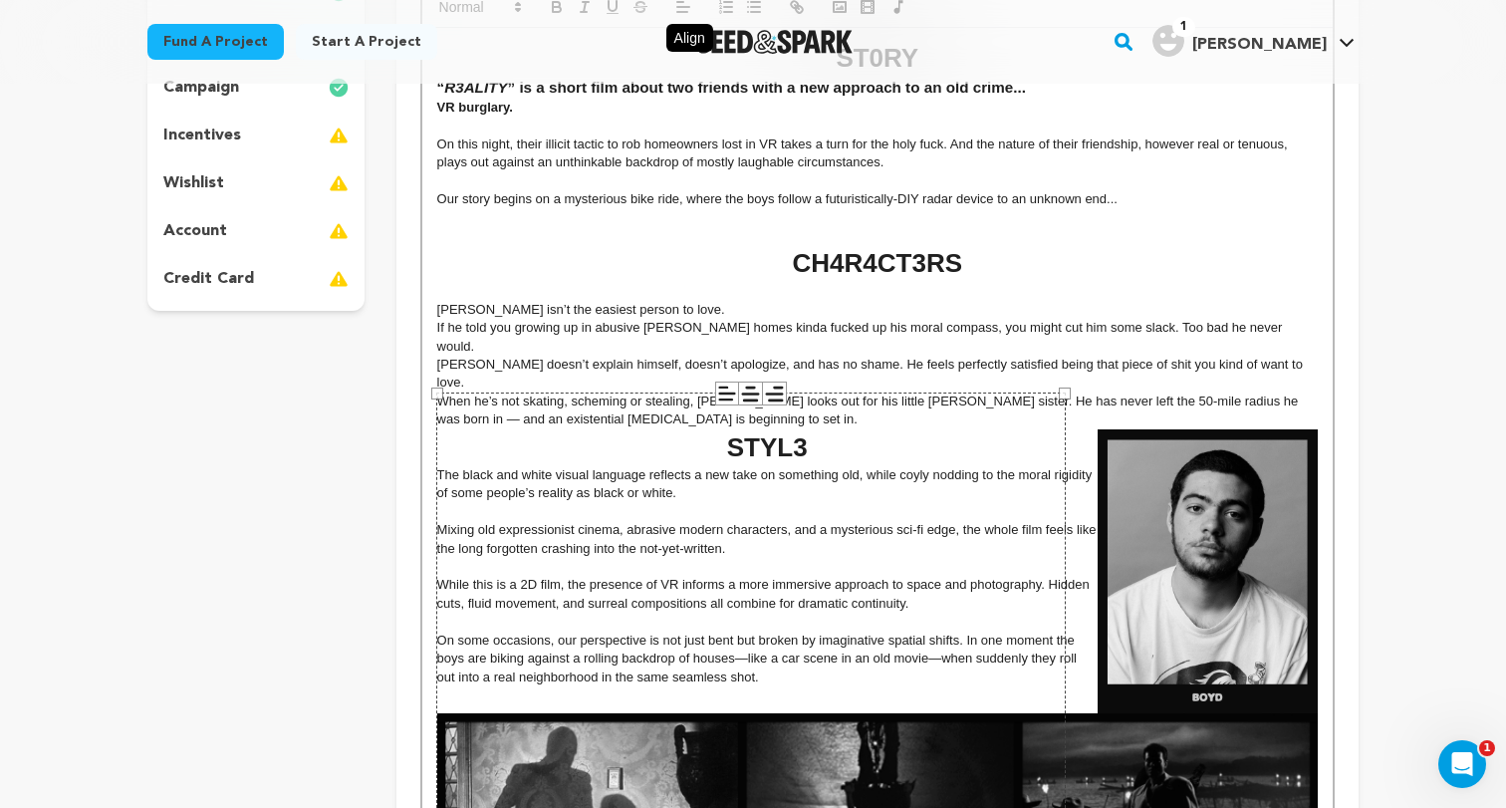
click at [1076, 392] on p "When he’s not skating, scheming or stealing, Boyd looks out for his little fost…" at bounding box center [877, 410] width 880 height 37
click at [1127, 300] on p at bounding box center [877, 291] width 880 height 18
click at [588, 282] on p at bounding box center [877, 291] width 880 height 18
click at [1187, 453] on img at bounding box center [1207, 571] width 220 height 284
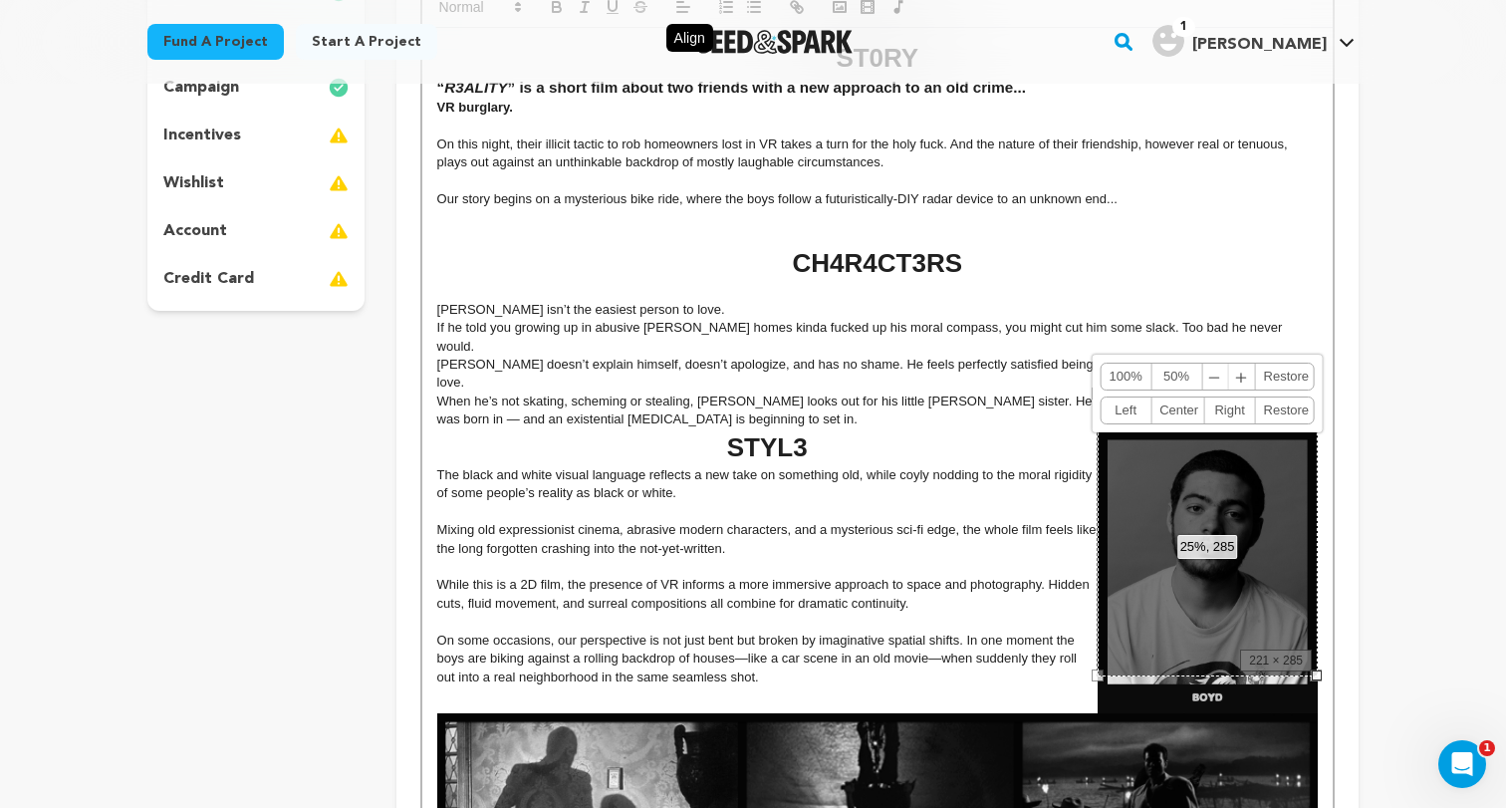
click at [1157, 486] on div "25%, 285 100% 50% ﹣ ﹢ Restore Left Center Right Restore" at bounding box center [1207, 534] width 220 height 284
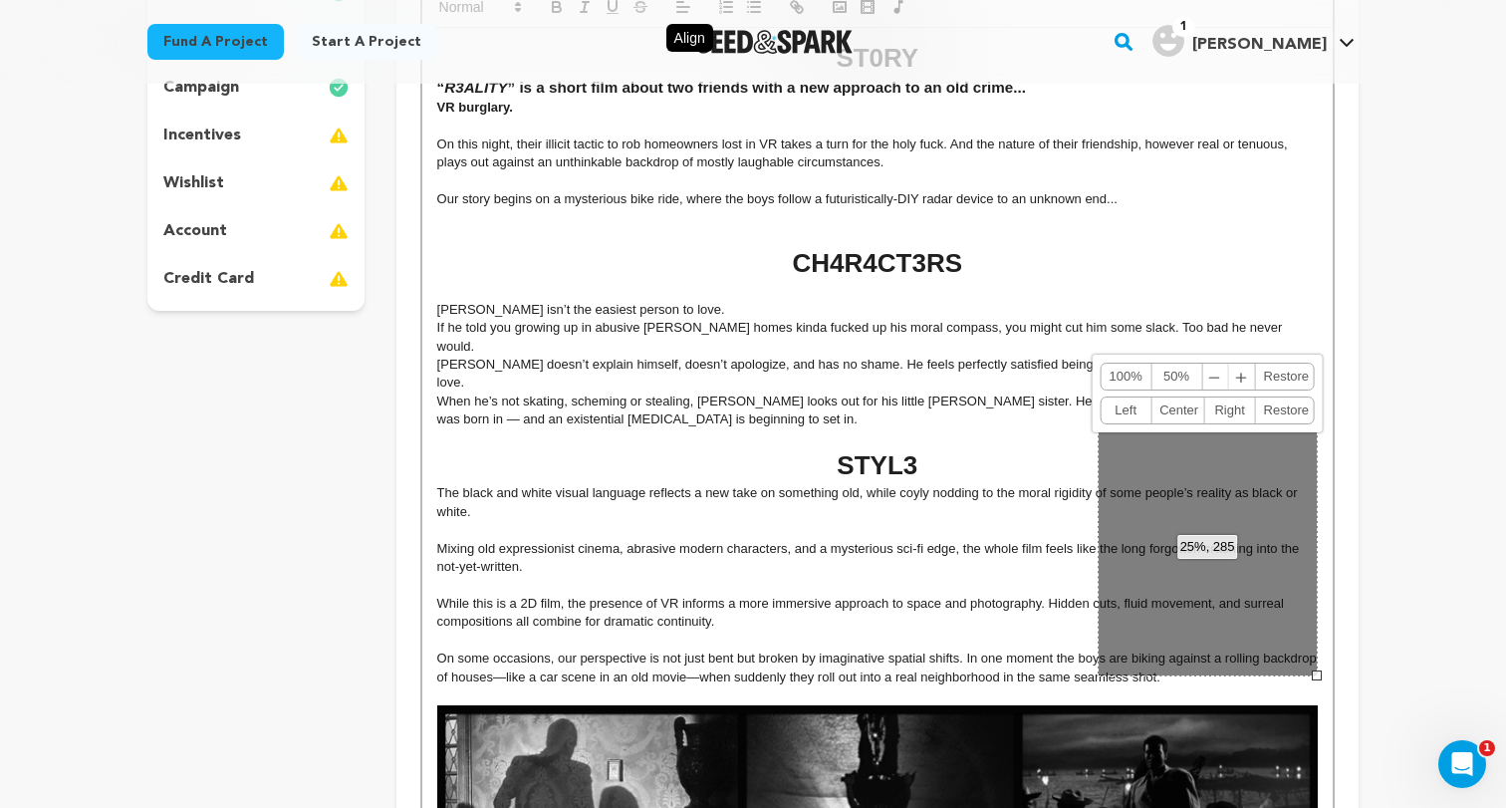
click at [946, 447] on h1 "STYL3" at bounding box center [877, 465] width 880 height 37
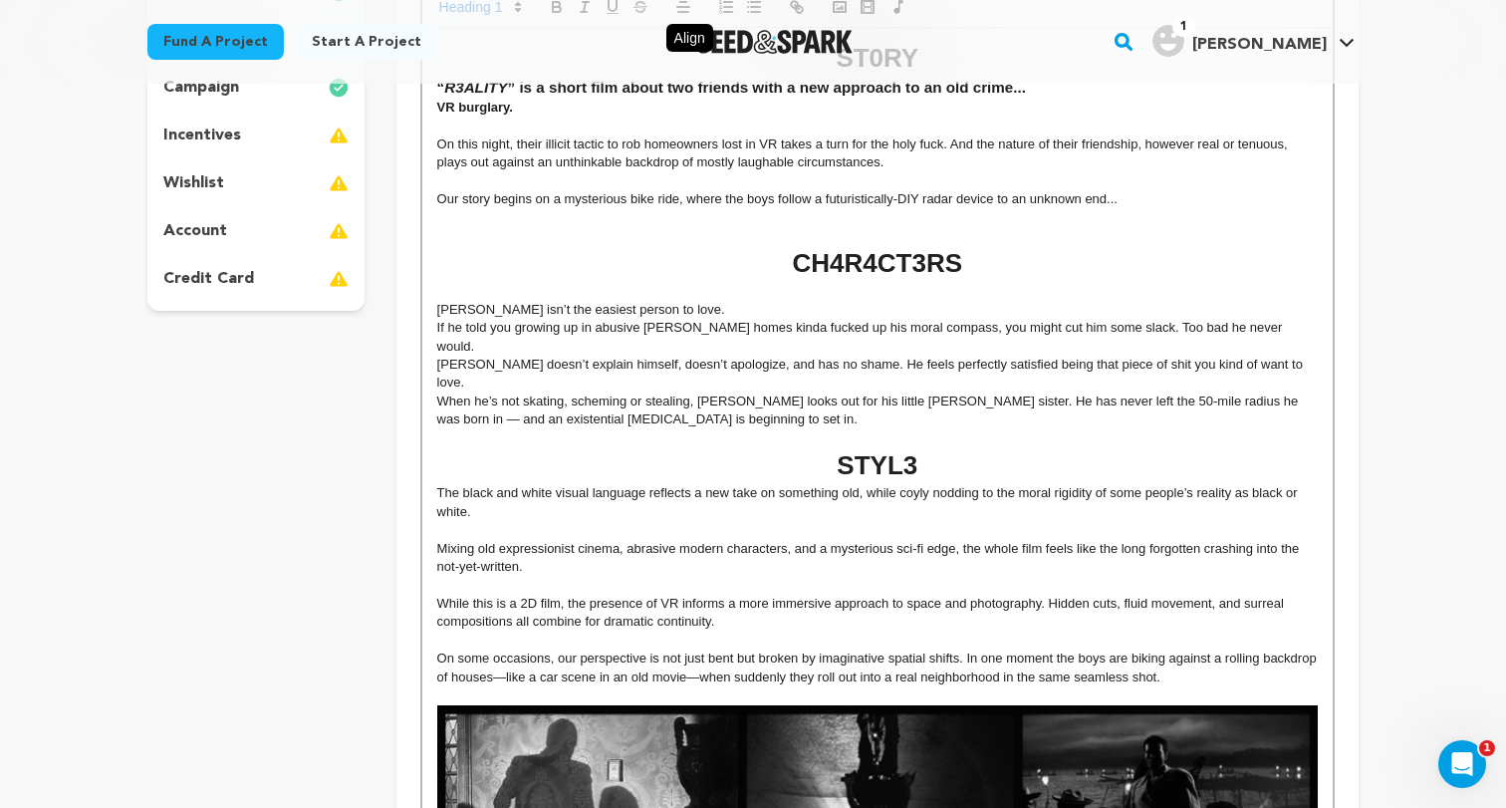
click at [1279, 307] on p "[PERSON_NAME] isn’t the easiest person to love." at bounding box center [877, 310] width 880 height 18
click at [1249, 293] on p at bounding box center [877, 291] width 880 height 18
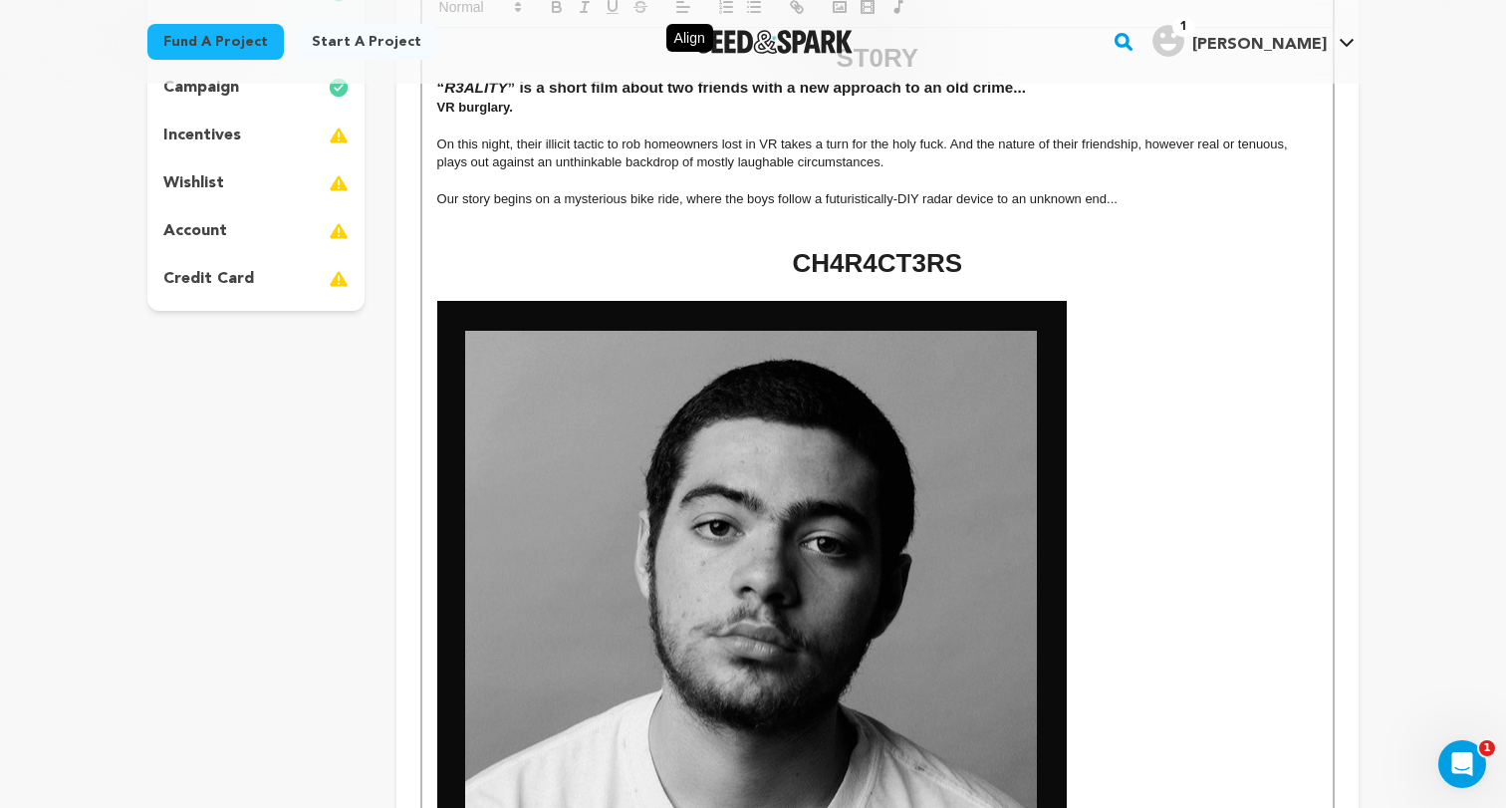
click at [687, 369] on img at bounding box center [751, 707] width 629 height 813
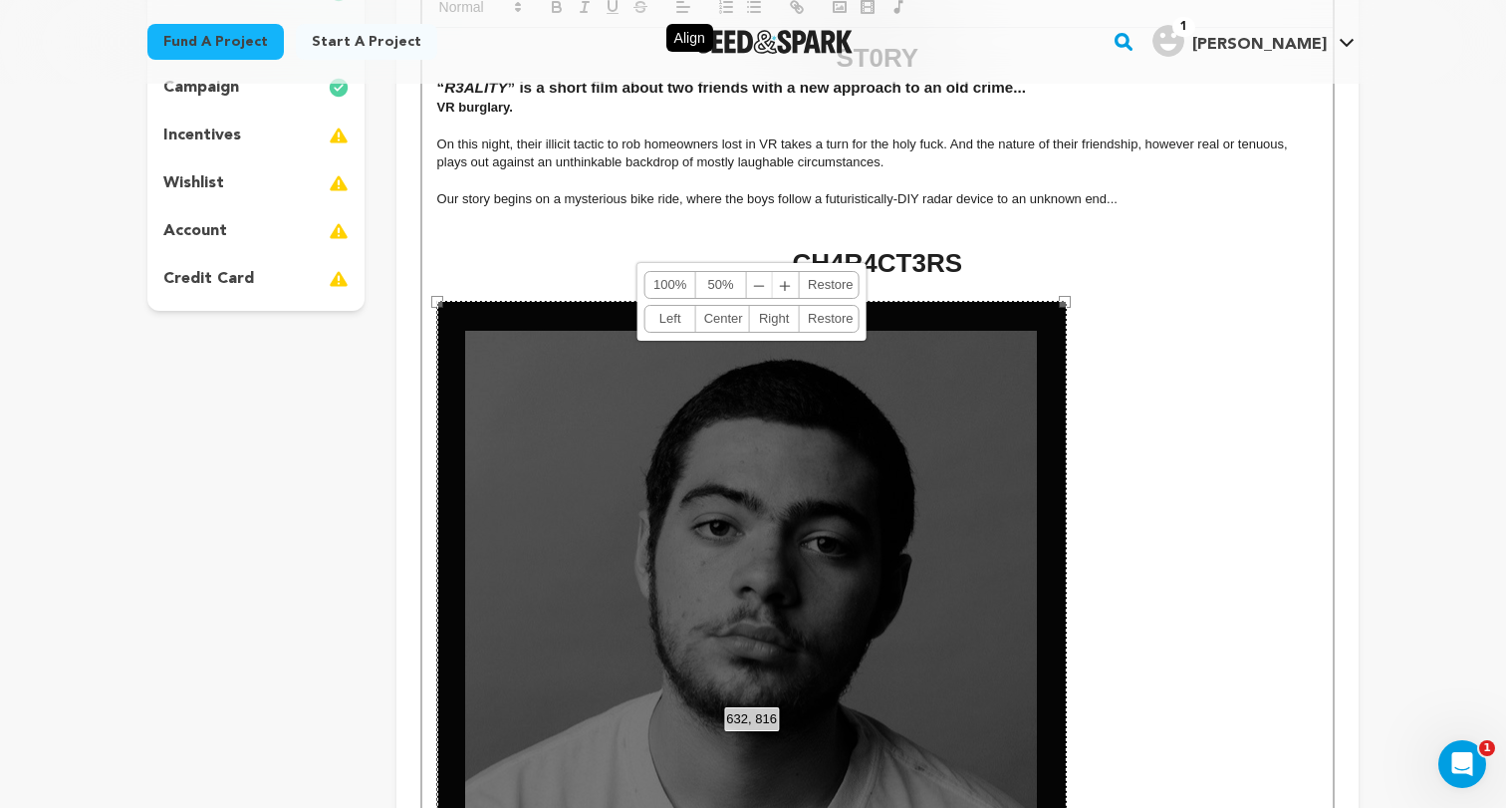
click at [707, 276] on link "50%" at bounding box center [721, 285] width 51 height 26
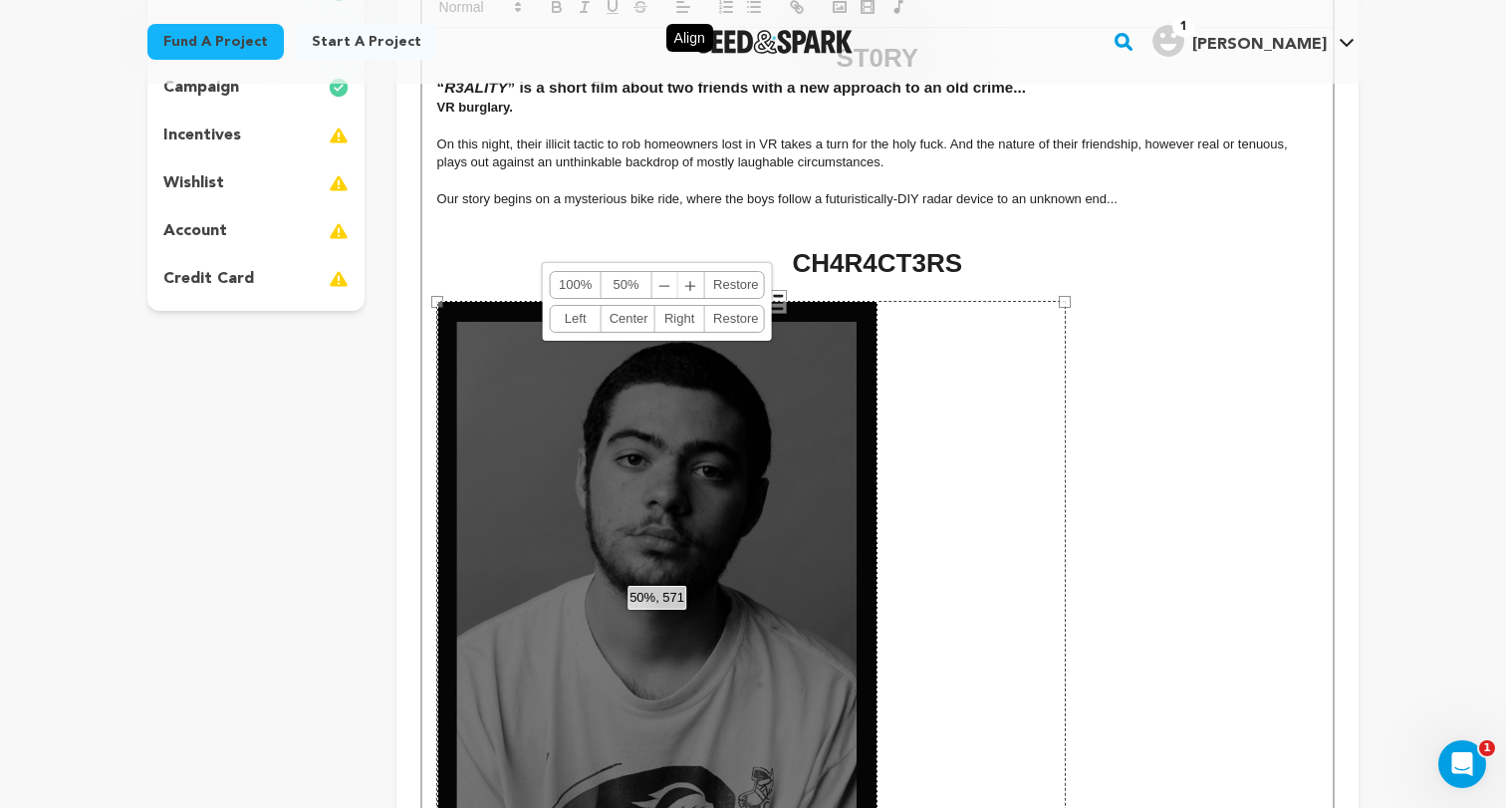
click at [667, 286] on span "﹣" at bounding box center [665, 285] width 26 height 26
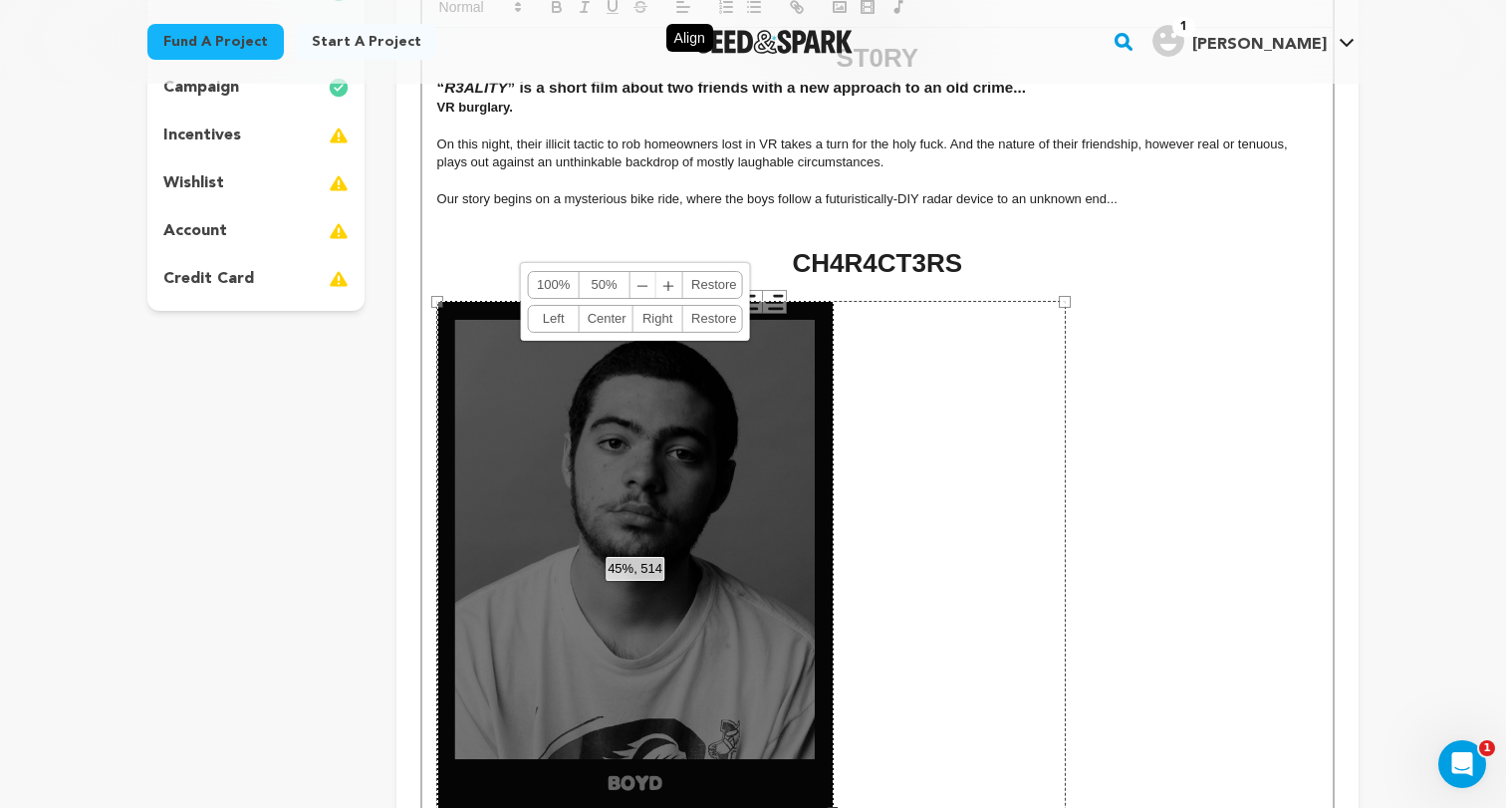
click at [638, 287] on span "﹣" at bounding box center [643, 285] width 26 height 26
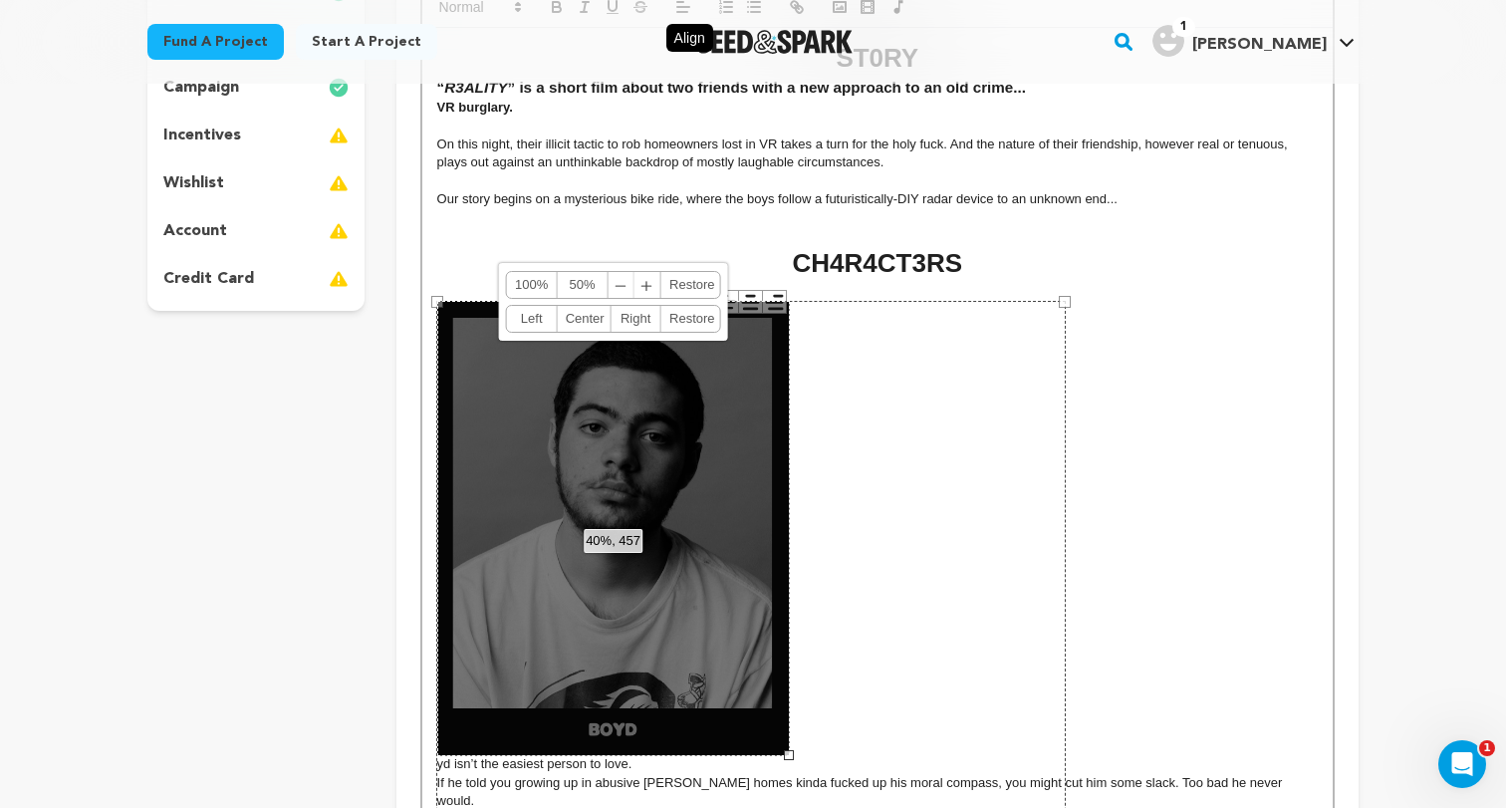
click at [638, 287] on span "﹢" at bounding box center [647, 285] width 26 height 26
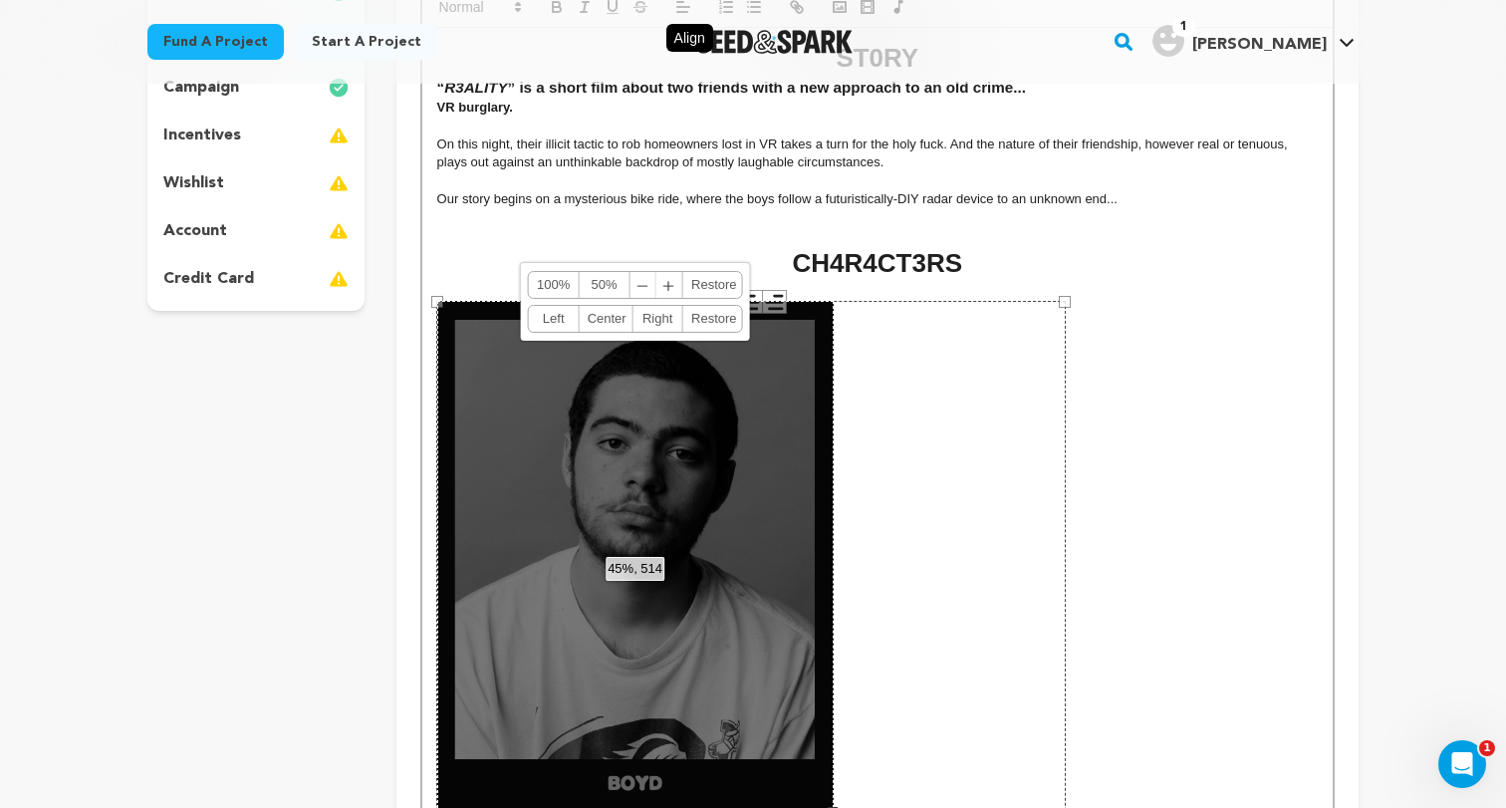
click at [654, 330] on link "Right" at bounding box center [657, 319] width 51 height 26
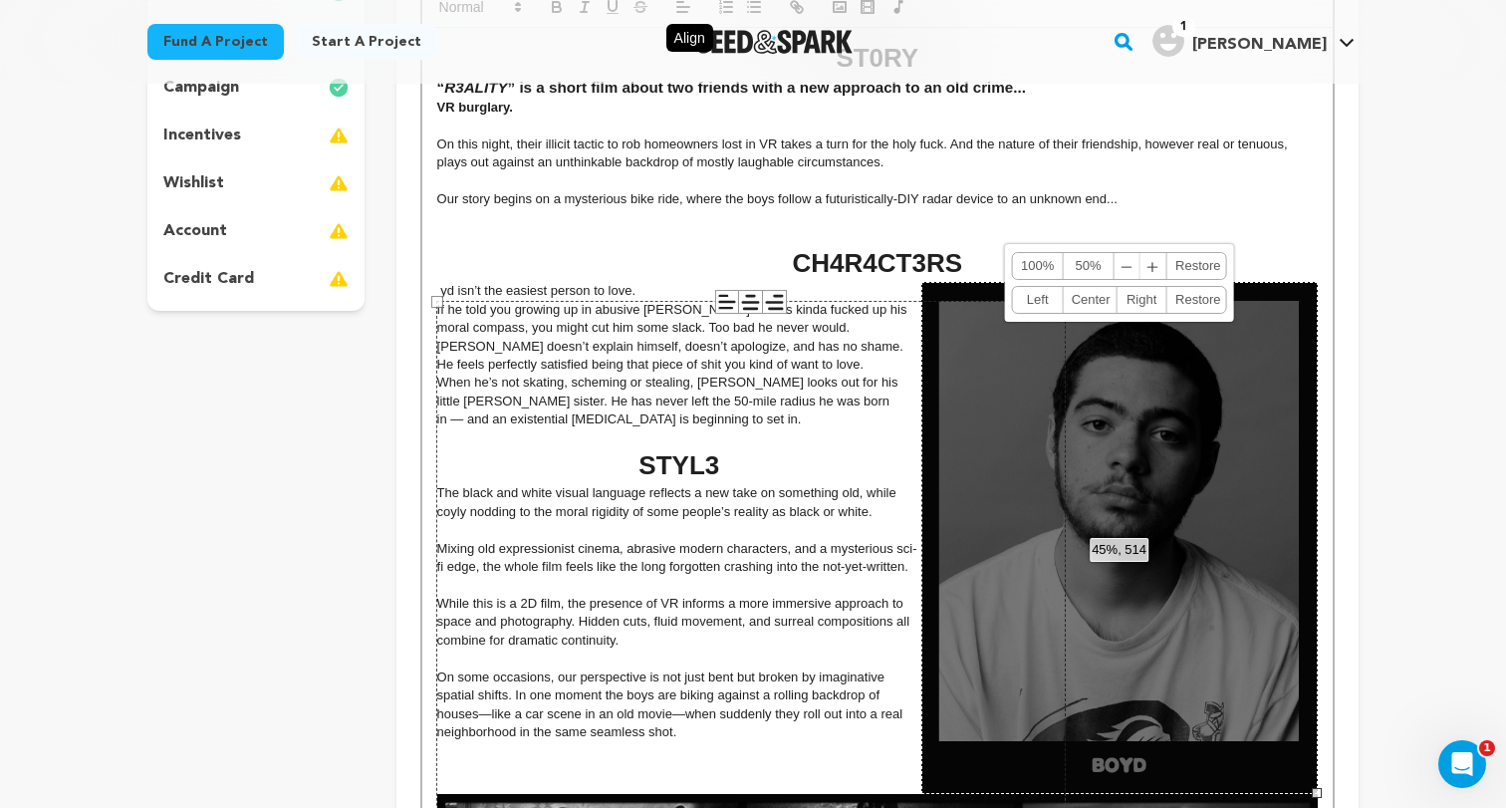
click at [1124, 267] on span "﹣" at bounding box center [1127, 266] width 26 height 26
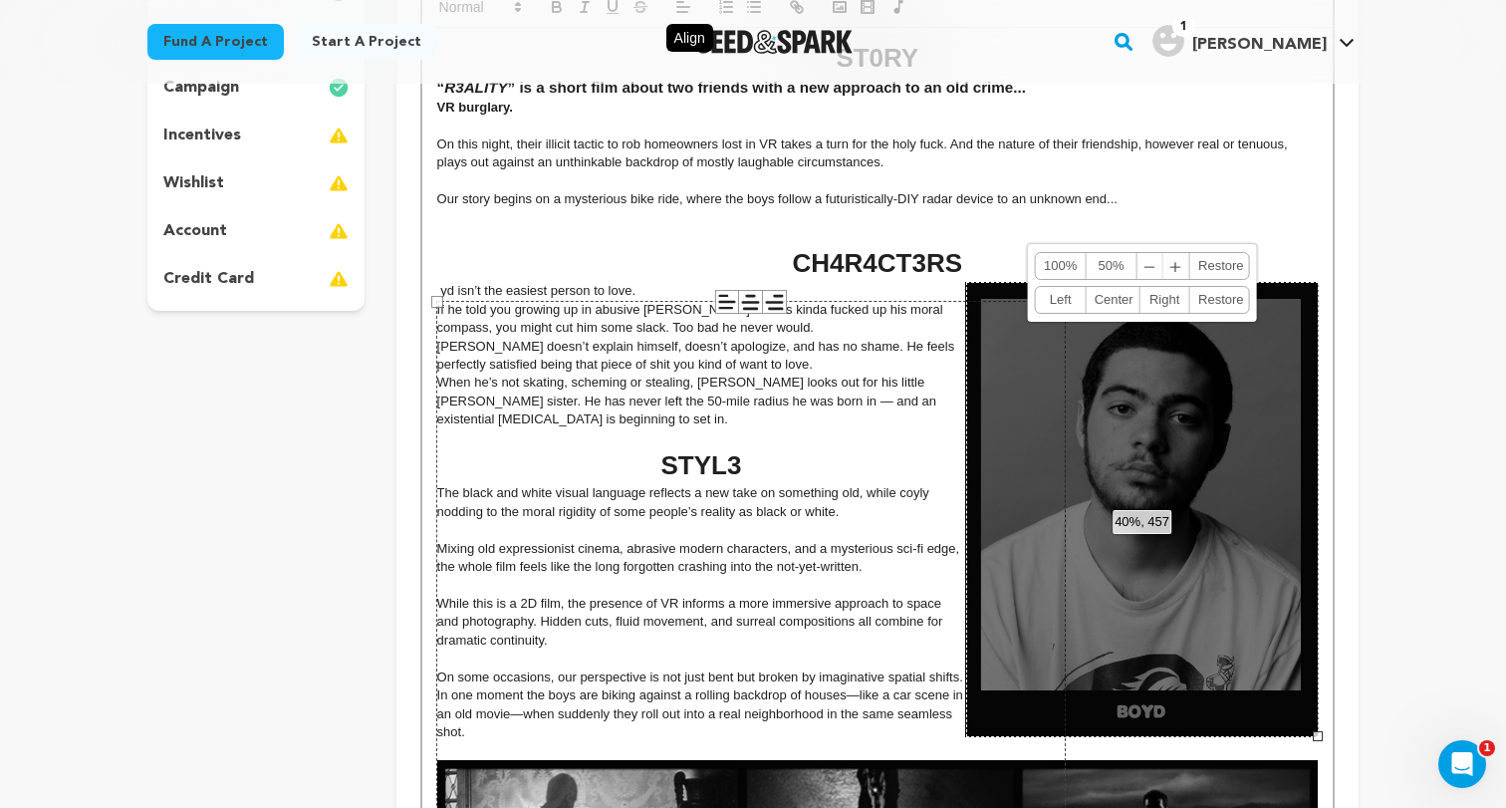
click at [1152, 267] on span "﹣" at bounding box center [1150, 266] width 26 height 26
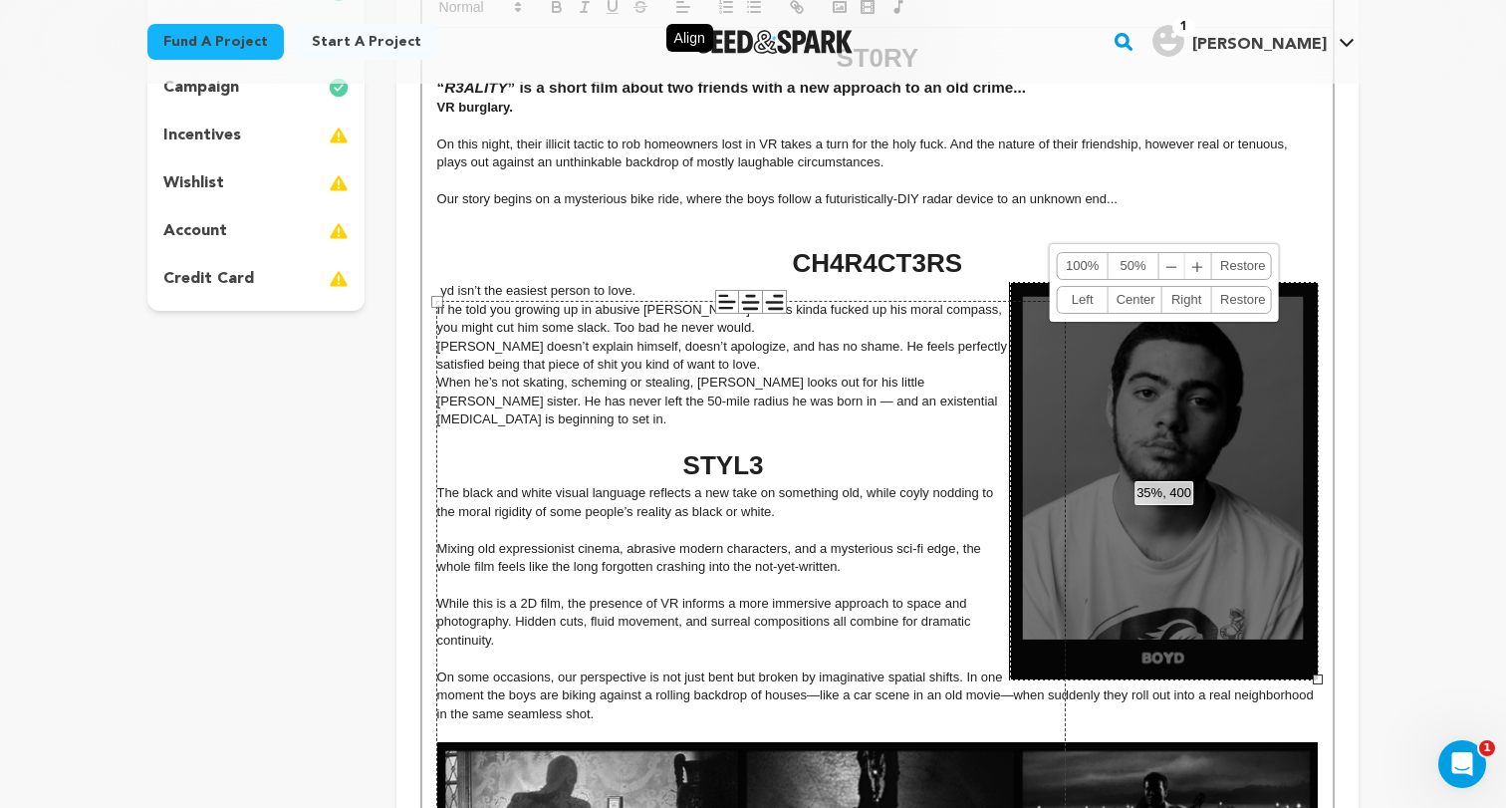
click at [1177, 264] on span "﹣" at bounding box center [1172, 266] width 26 height 26
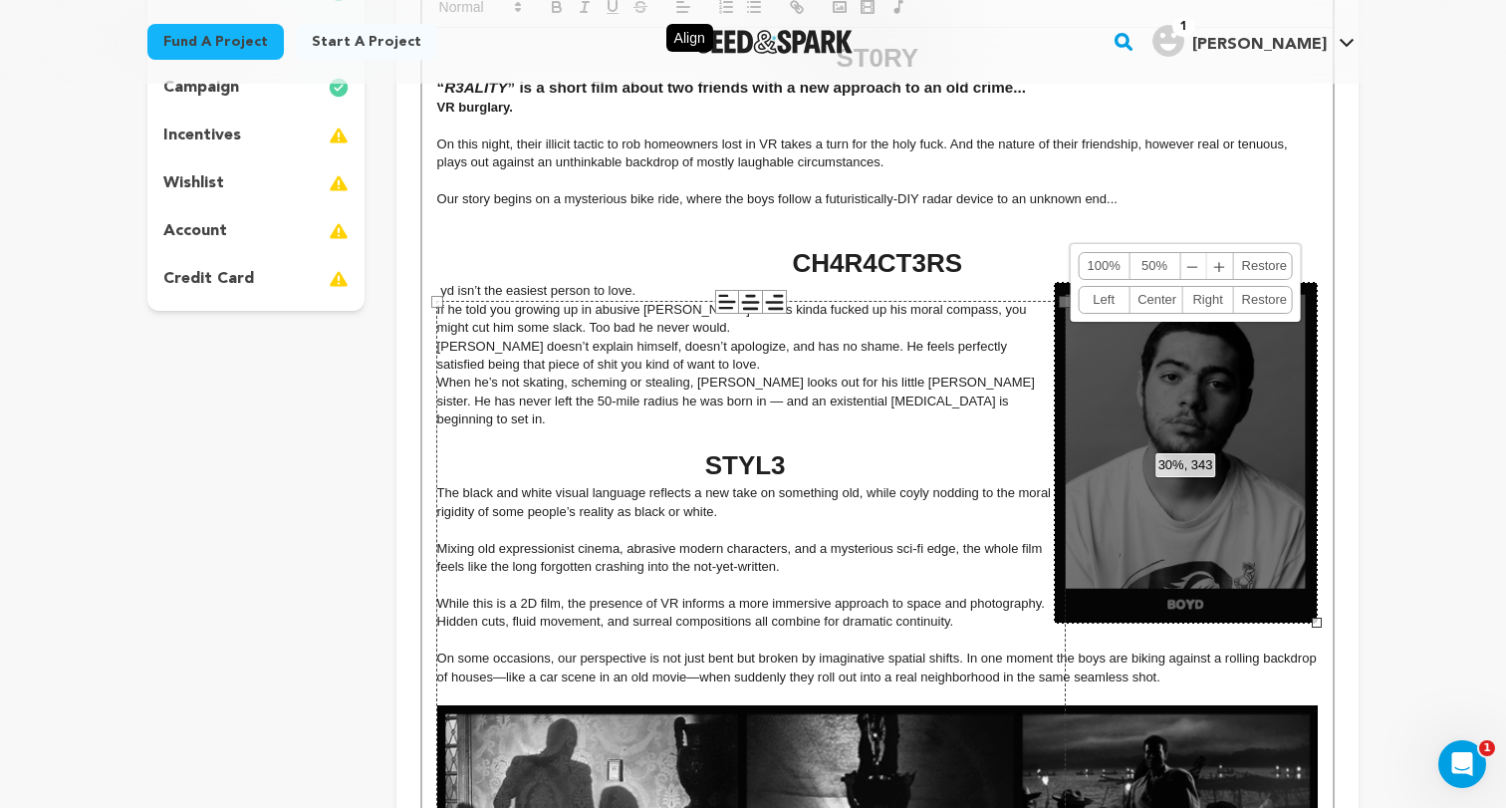
click at [1202, 268] on span "﹣" at bounding box center [1193, 266] width 26 height 26
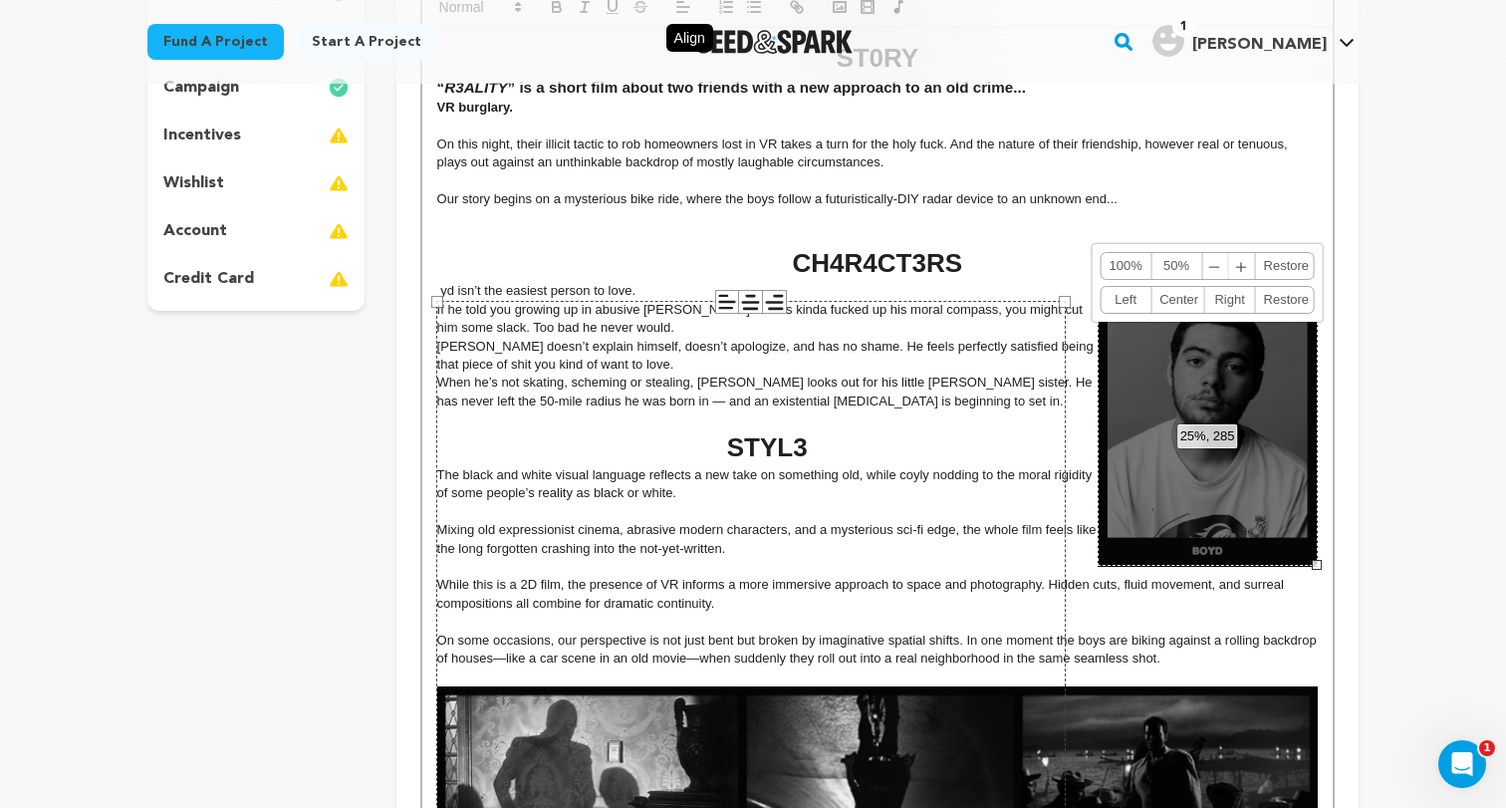
click at [1203, 267] on link "﹣ ﹢" at bounding box center [1228, 266] width 53 height 26
click at [1211, 266] on span "﹣" at bounding box center [1215, 266] width 26 height 26
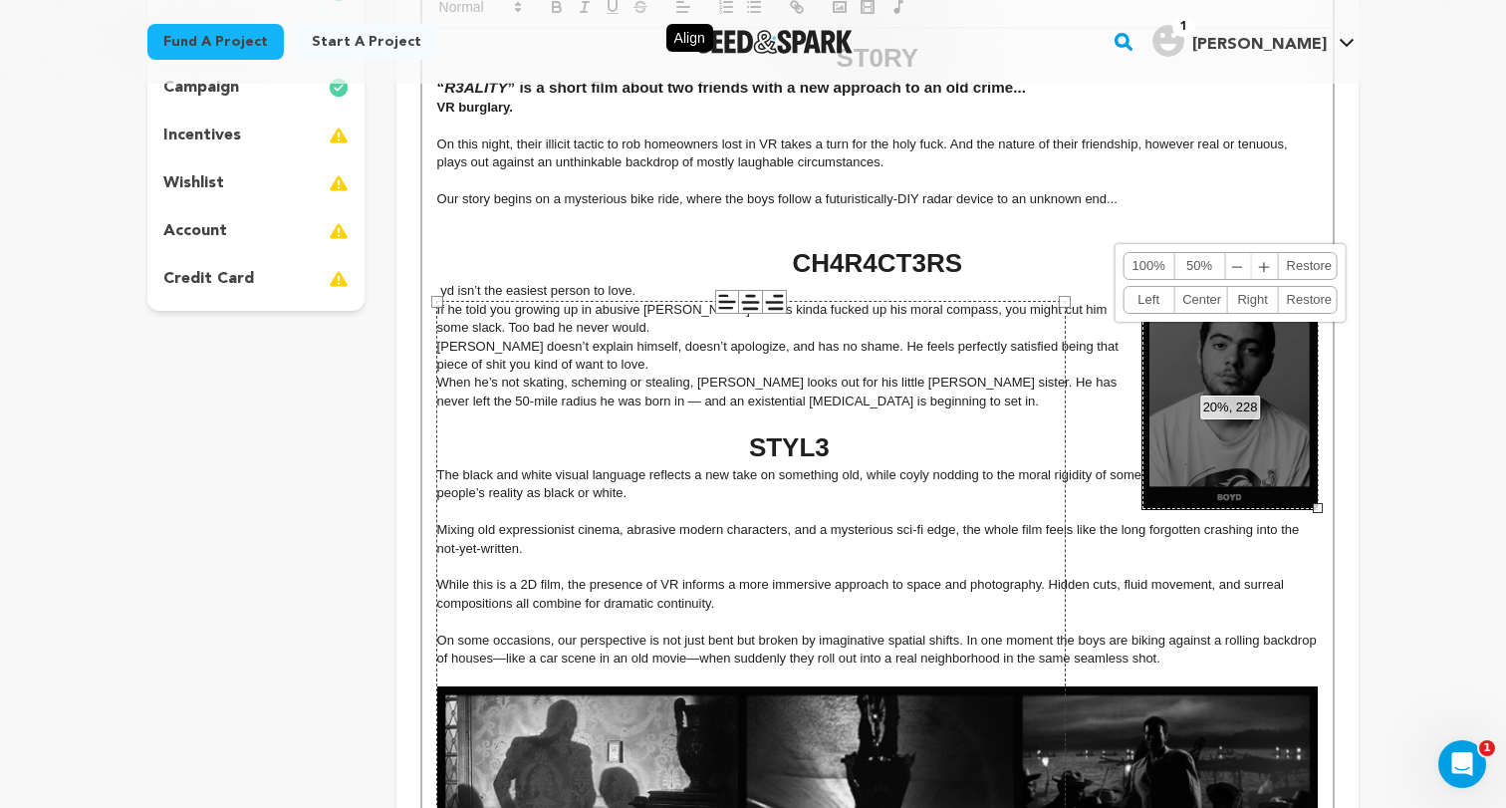
click at [1232, 265] on span "﹣" at bounding box center [1238, 266] width 26 height 26
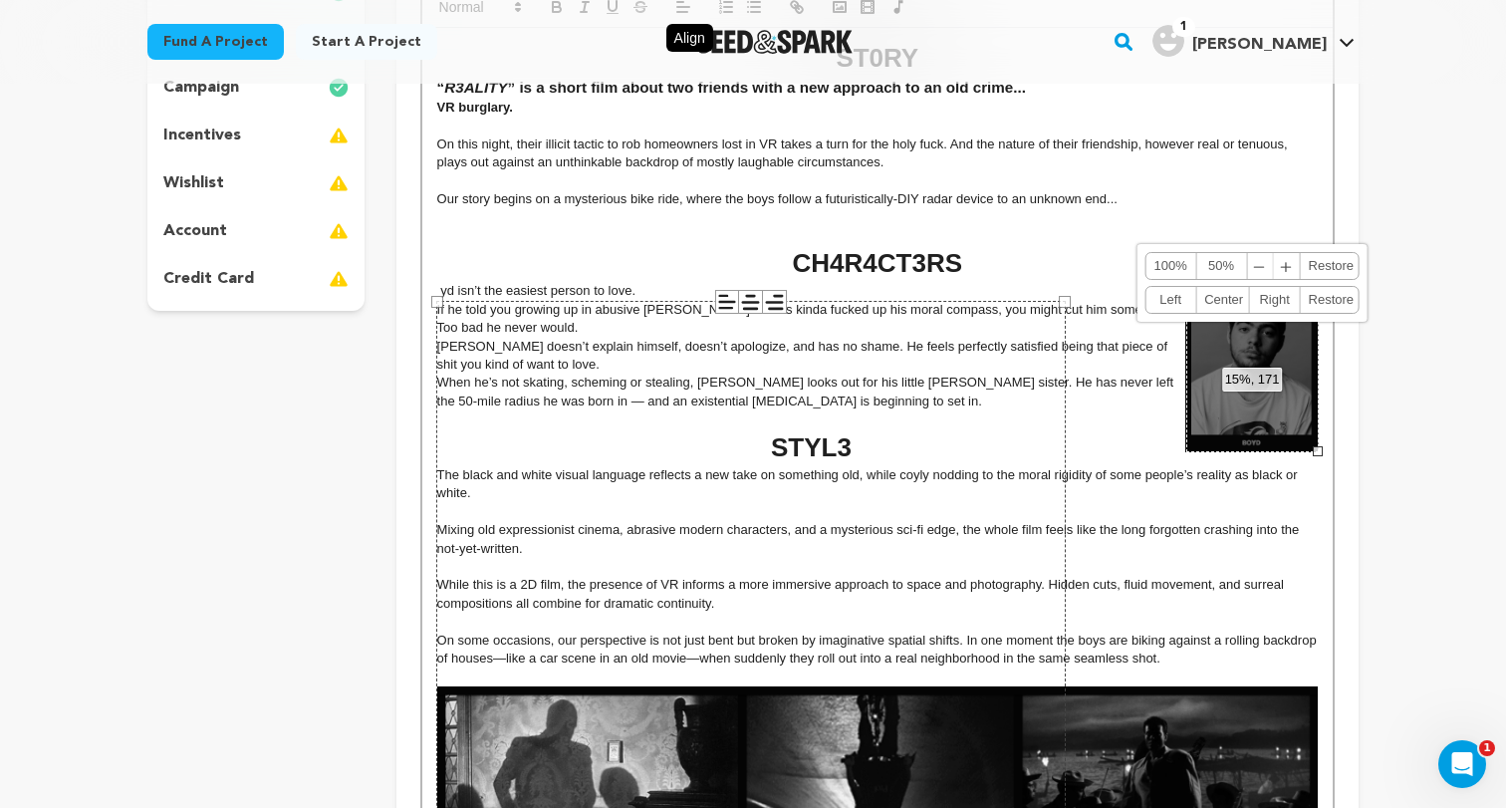
click at [1286, 266] on span "﹢" at bounding box center [1287, 266] width 26 height 26
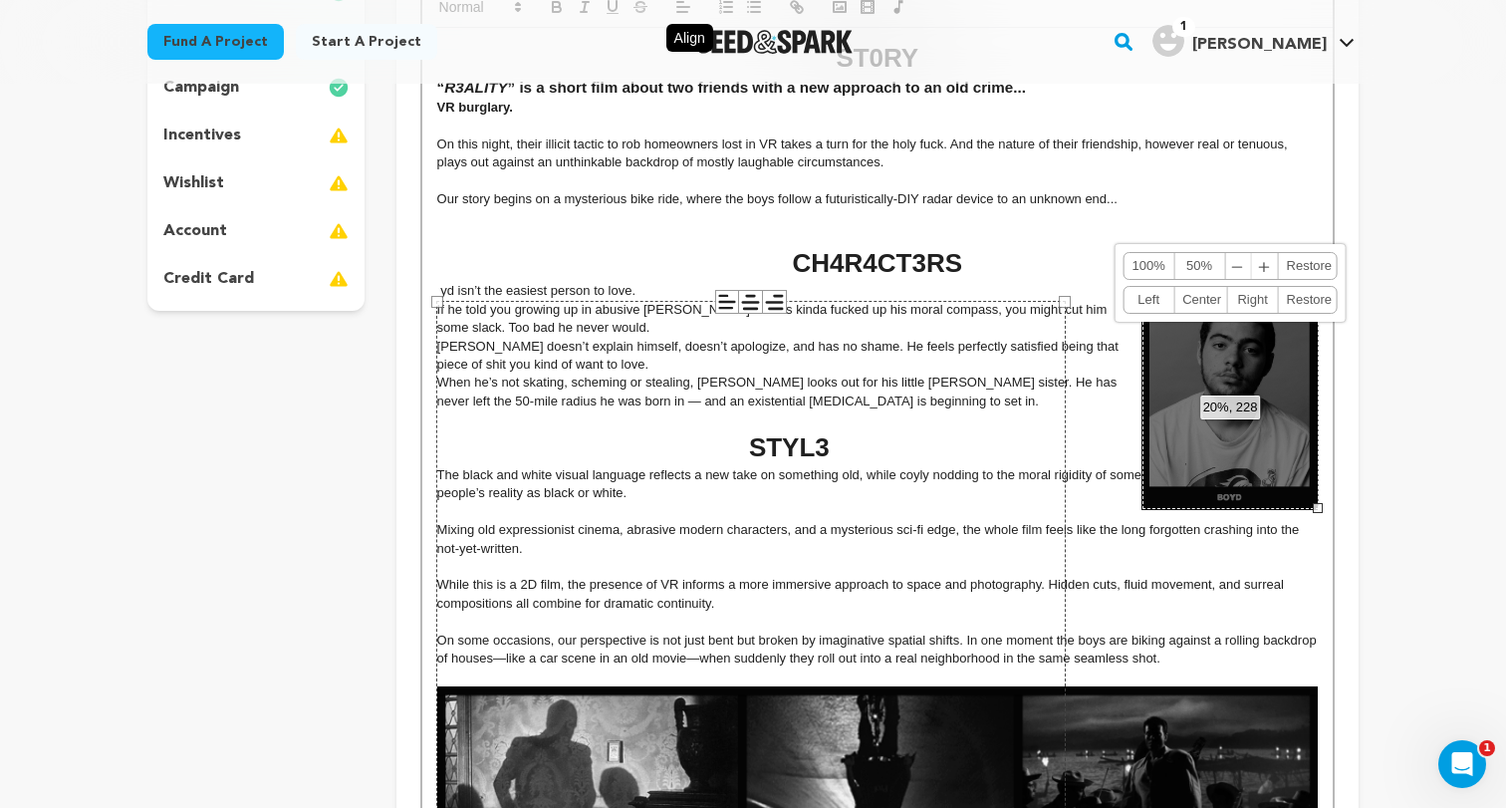
click at [1263, 273] on span "﹢" at bounding box center [1265, 266] width 26 height 26
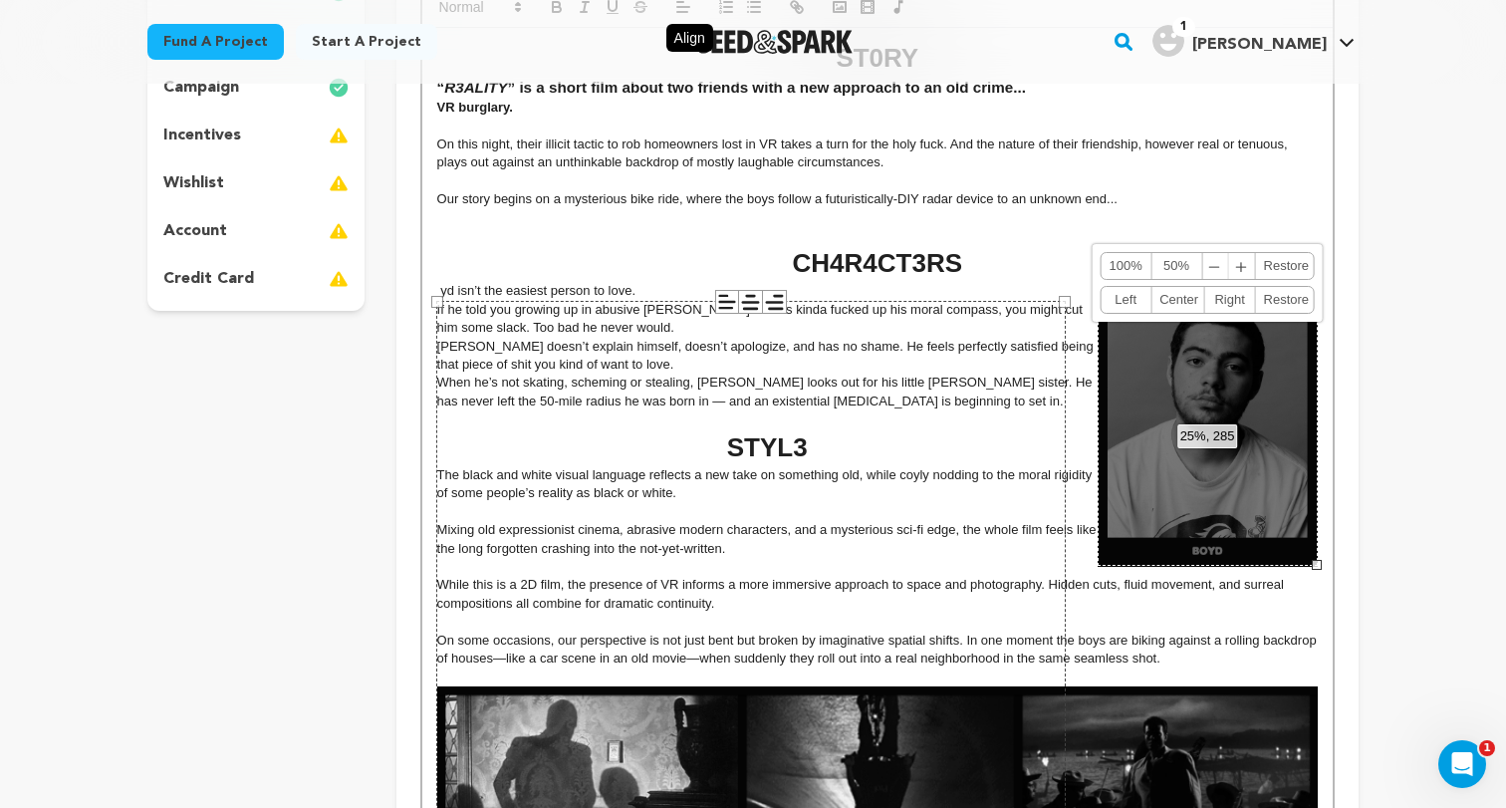
click at [1047, 429] on div "632 × 816" at bounding box center [750, 707] width 629 height 813
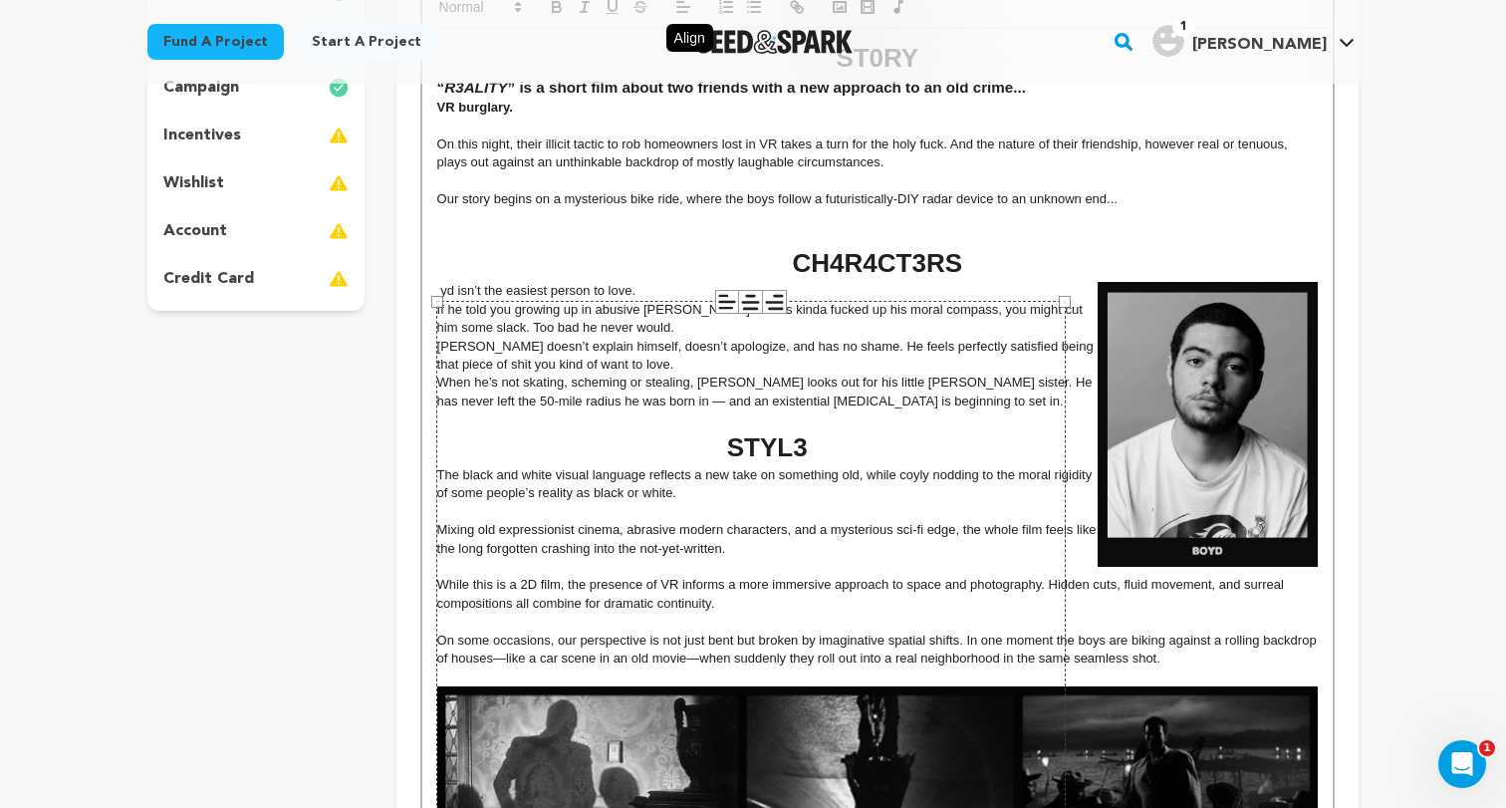
click at [1081, 308] on p "If he told you growing up in abusive [PERSON_NAME] homes kinda fucked up his mo…" at bounding box center [877, 319] width 880 height 37
click at [437, 294] on p "yd isn’t the easiest person to love." at bounding box center [877, 291] width 880 height 18
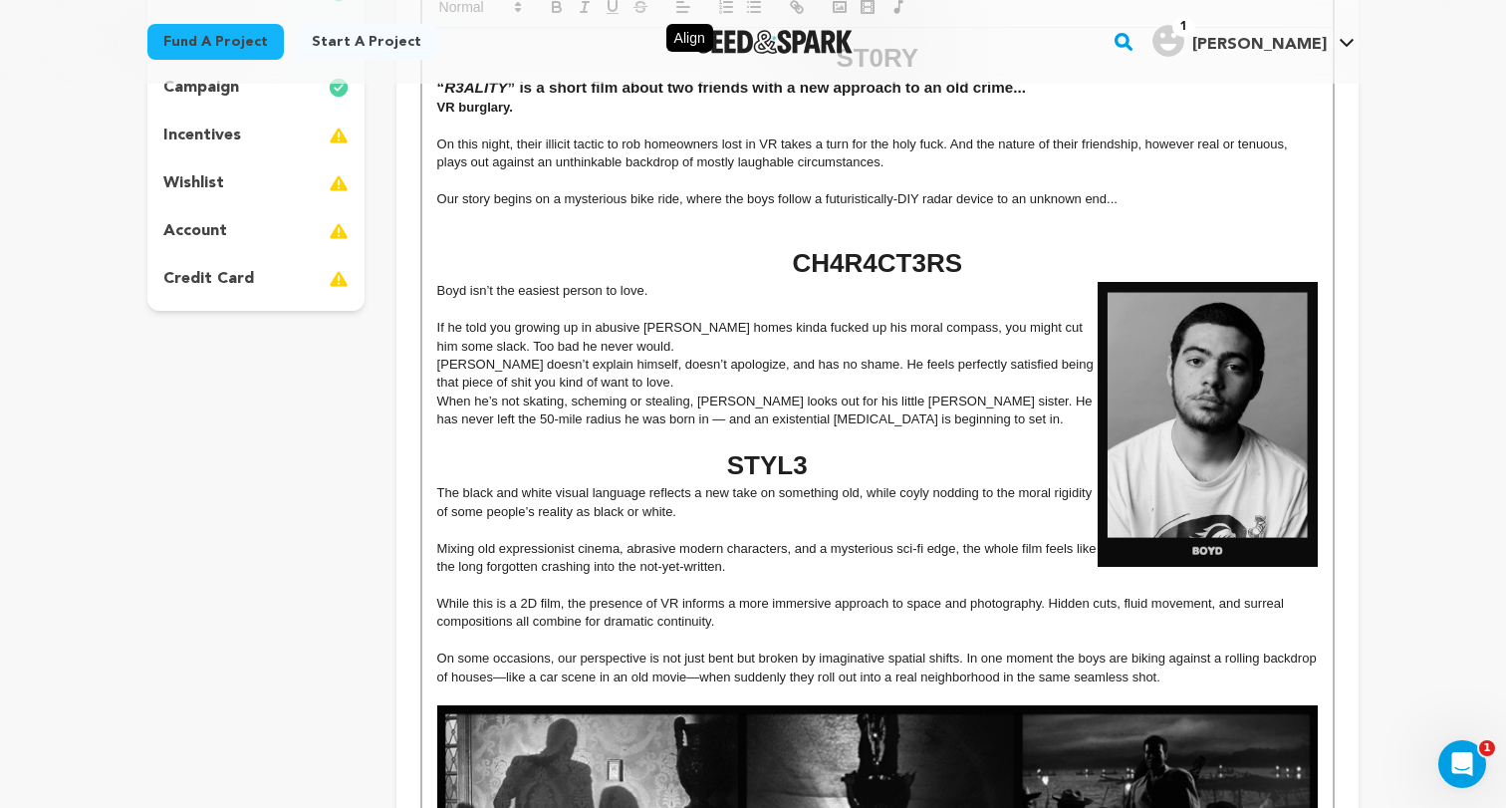
click at [640, 349] on p "If he told you growing up in abusive [PERSON_NAME] homes kinda fucked up his mo…" at bounding box center [877, 337] width 880 height 37
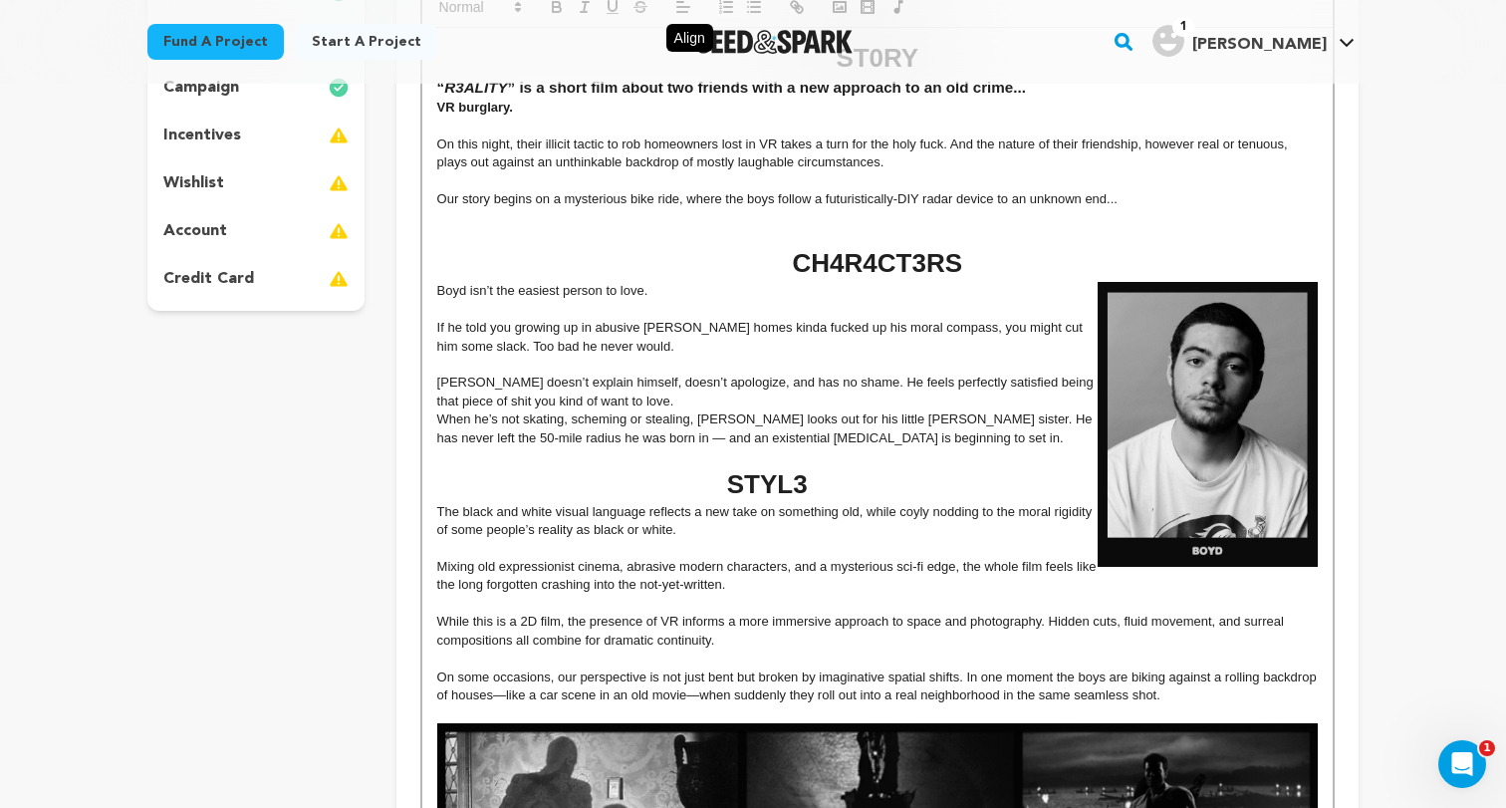
click at [618, 398] on p "[PERSON_NAME] doesn’t explain himself, doesn’t apologize, and has no shame. He …" at bounding box center [877, 391] width 880 height 37
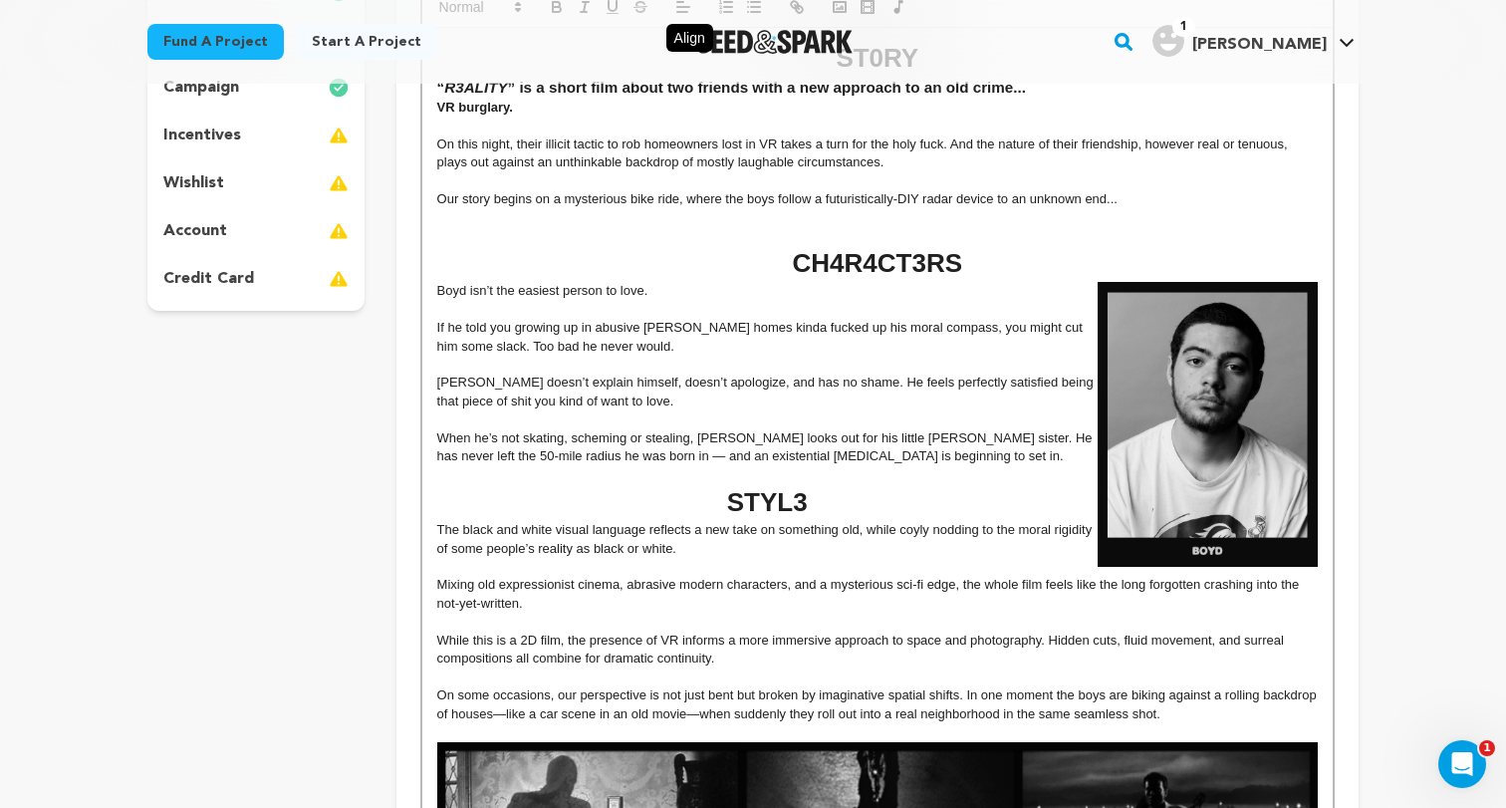
click at [849, 466] on p at bounding box center [877, 475] width 880 height 18
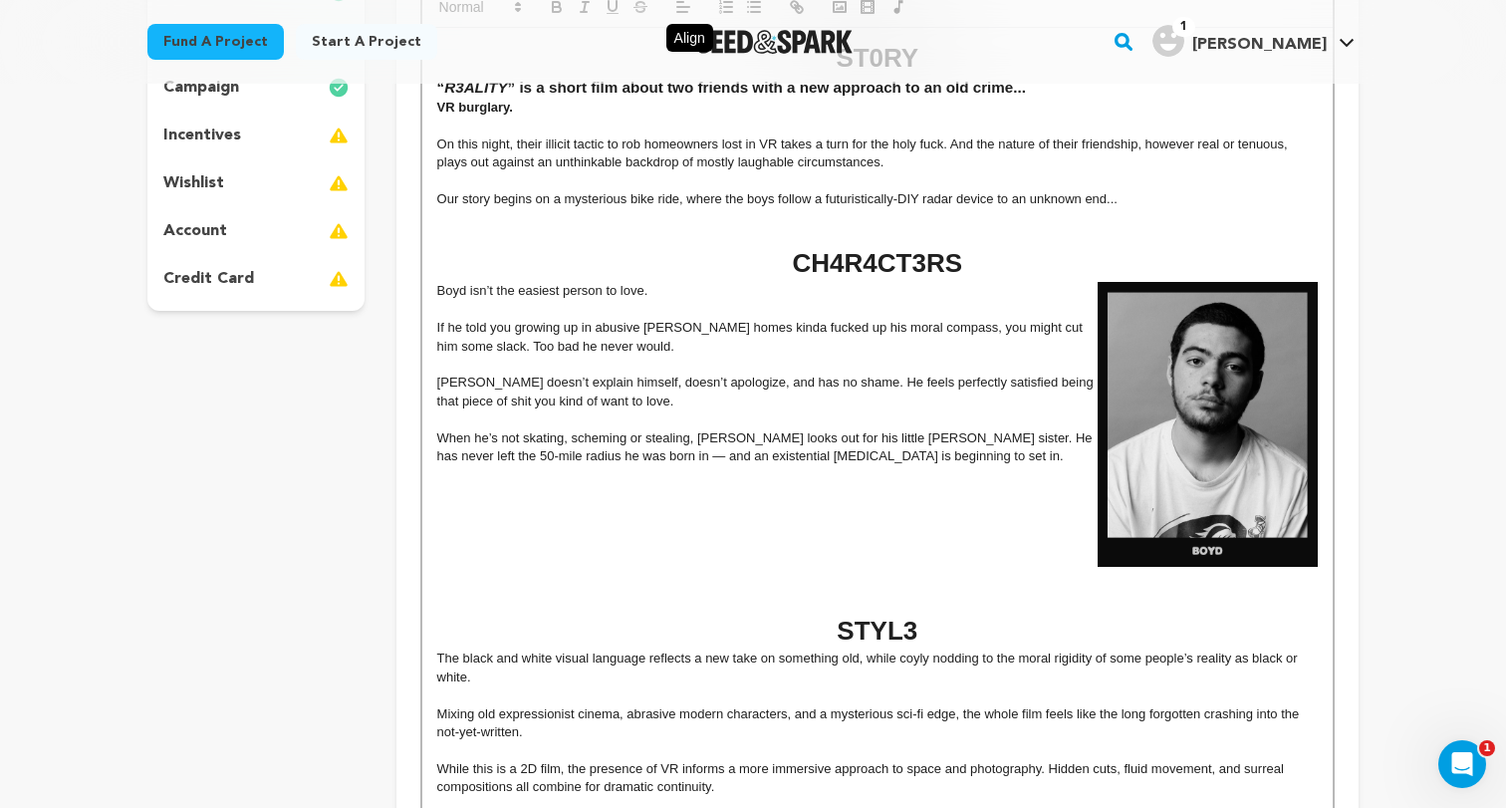
click at [440, 297] on p "Bo yd isn’t the easiest person to love." at bounding box center [877, 291] width 880 height 18
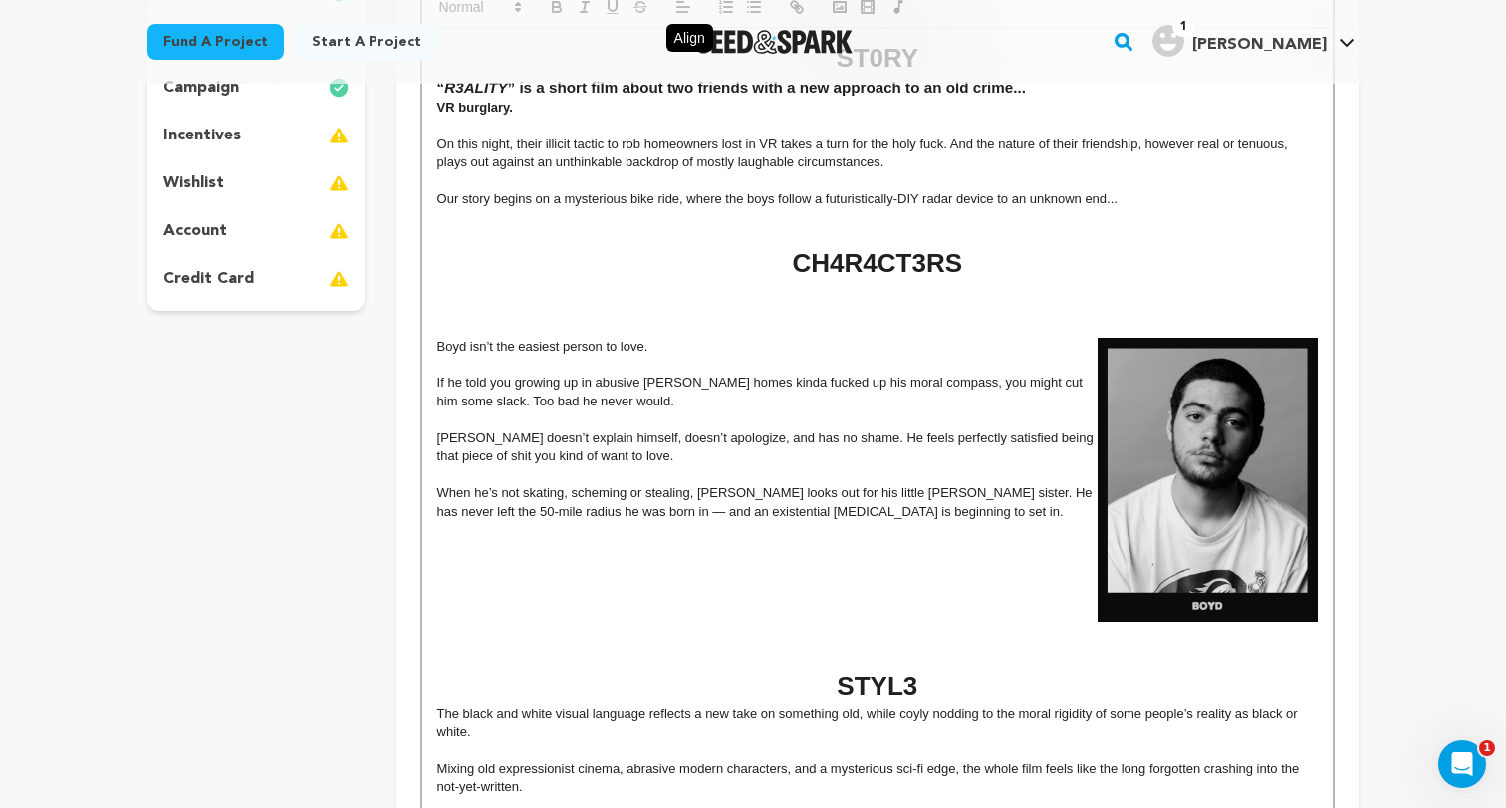
click at [1139, 442] on img at bounding box center [1207, 480] width 220 height 284
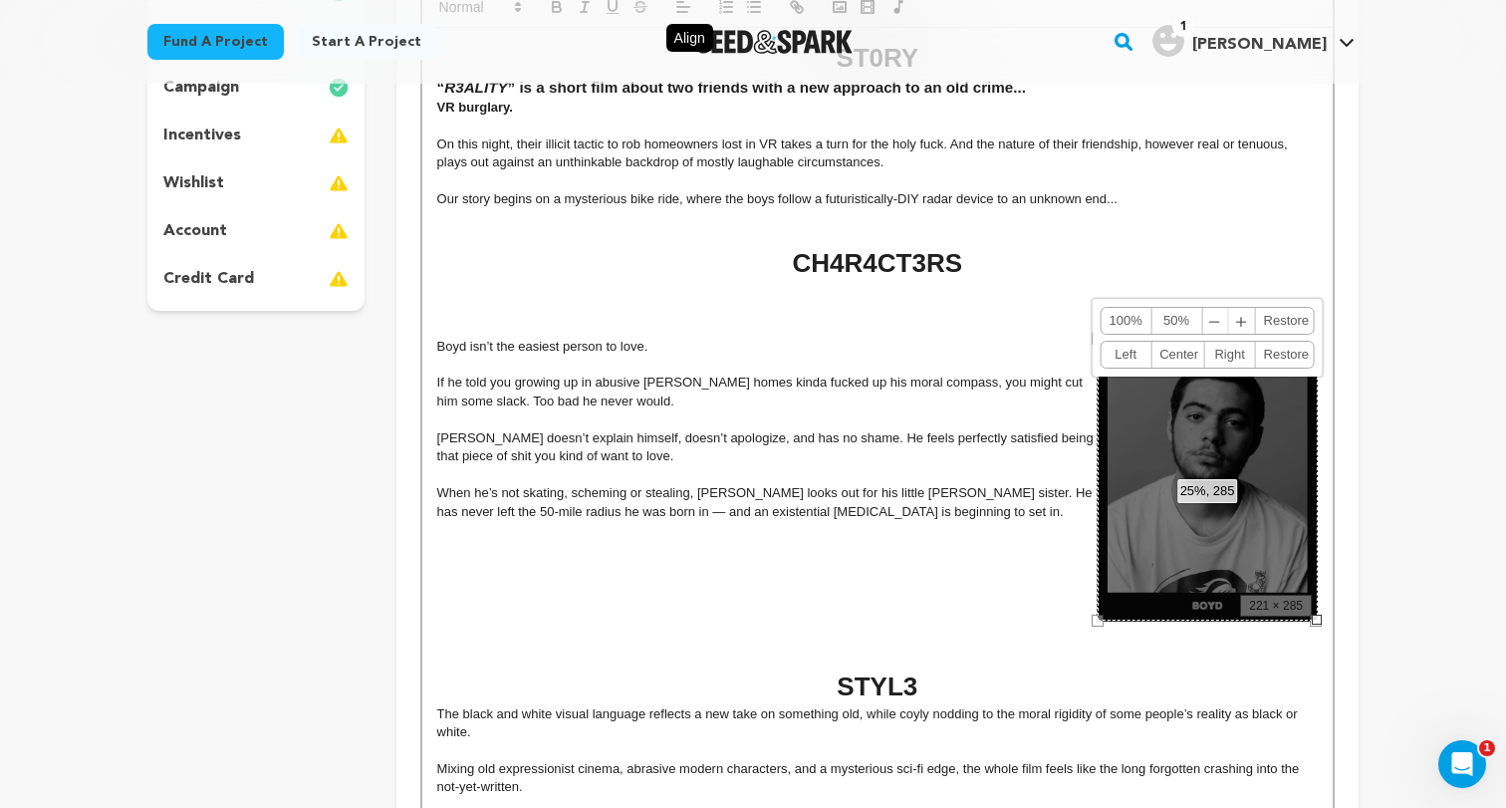
click at [1138, 358] on link "Left" at bounding box center [1125, 355] width 51 height 26
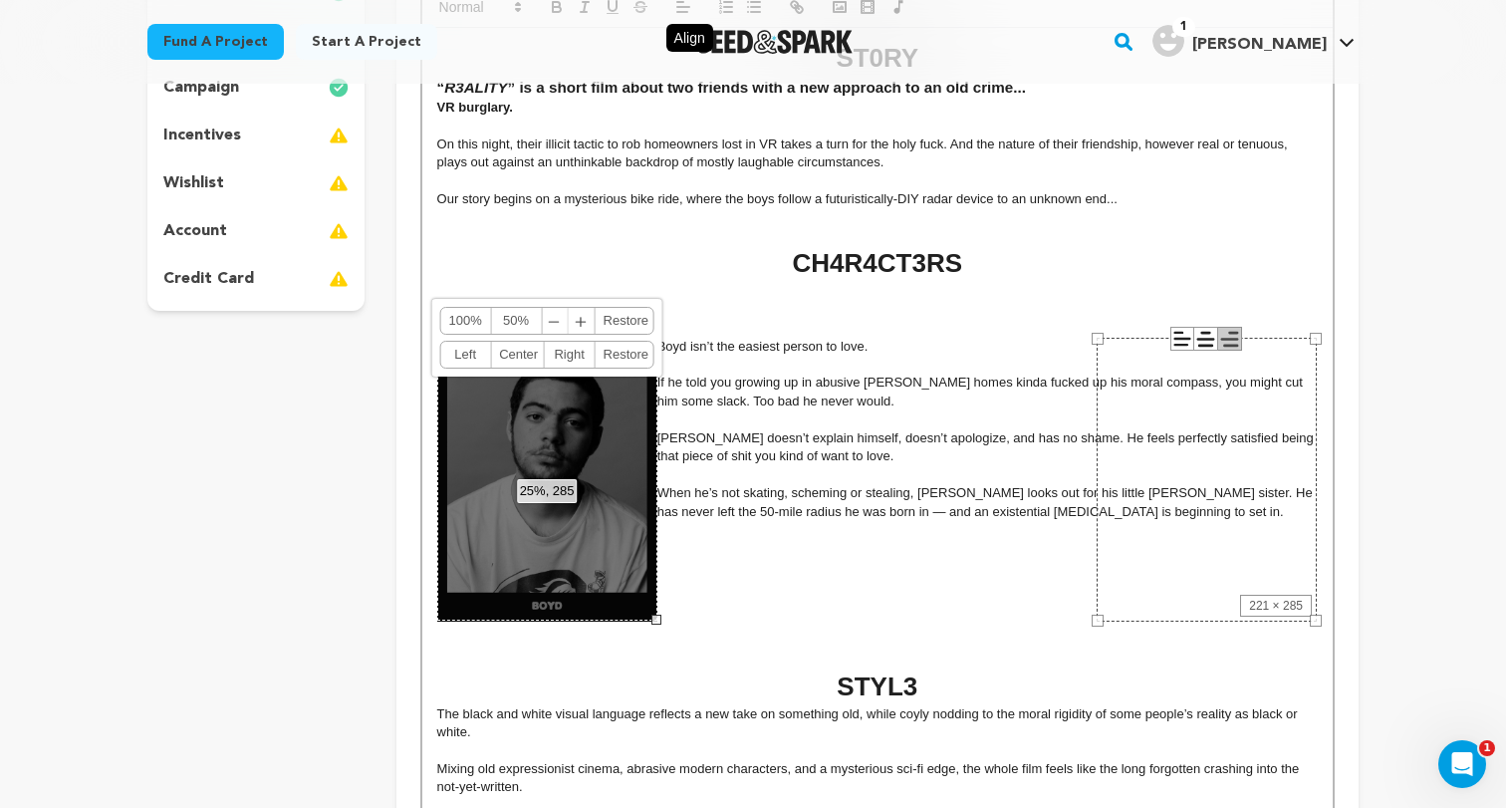
click at [753, 416] on p at bounding box center [877, 419] width 880 height 18
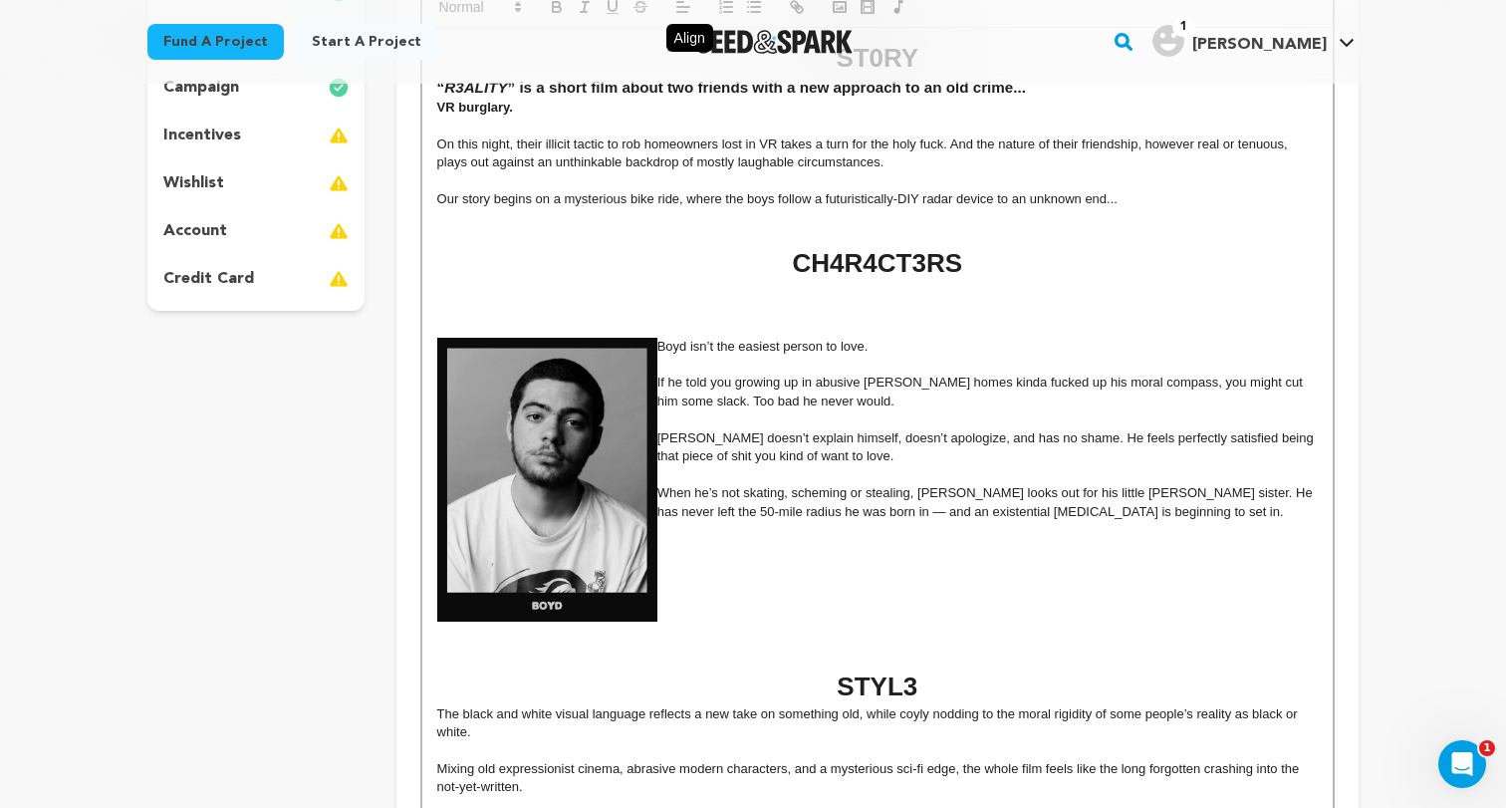
click at [594, 318] on p at bounding box center [877, 310] width 880 height 18
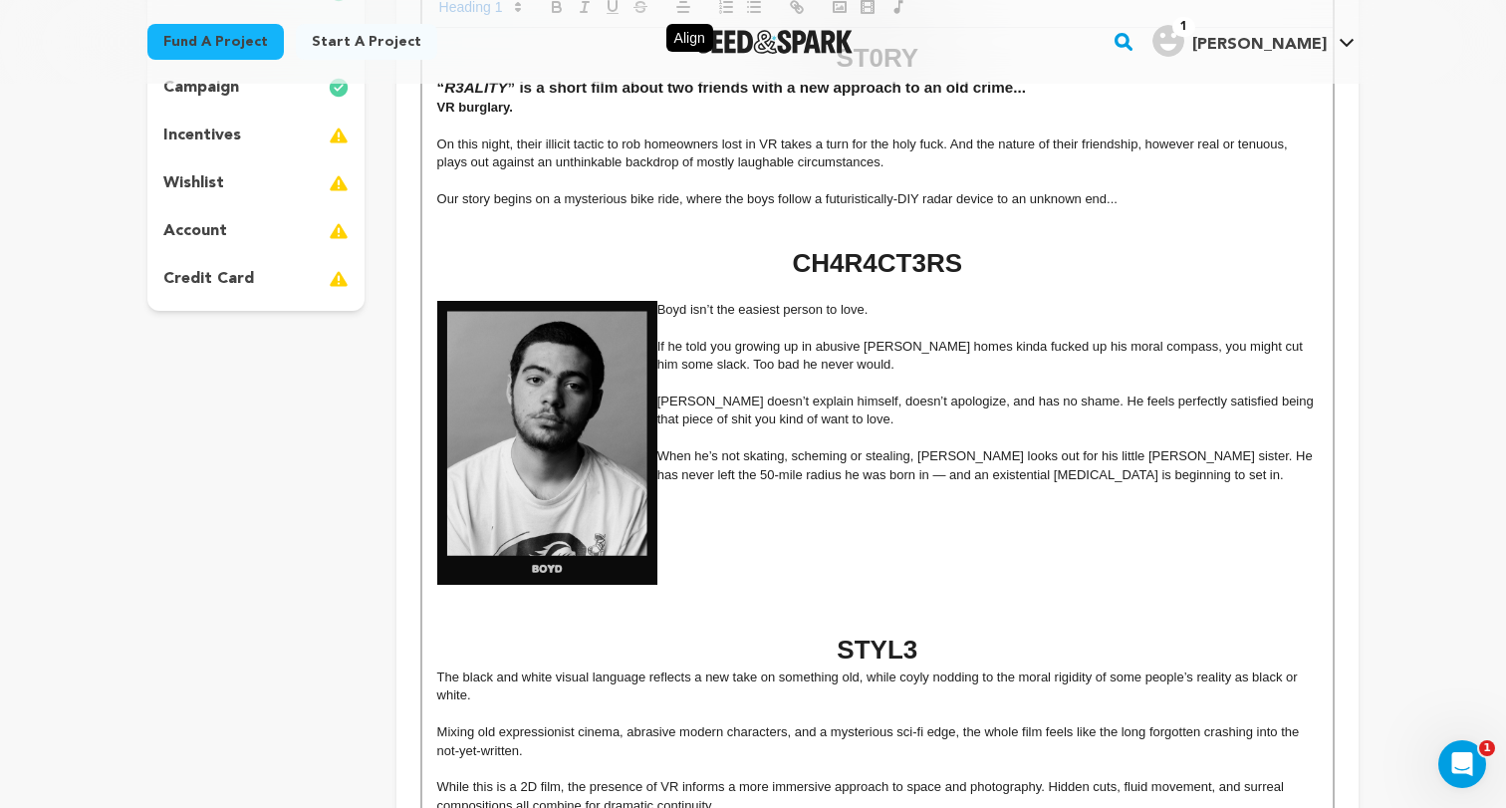
click at [658, 312] on p "Bo yd isn’t the easiest person to love." at bounding box center [877, 310] width 880 height 18
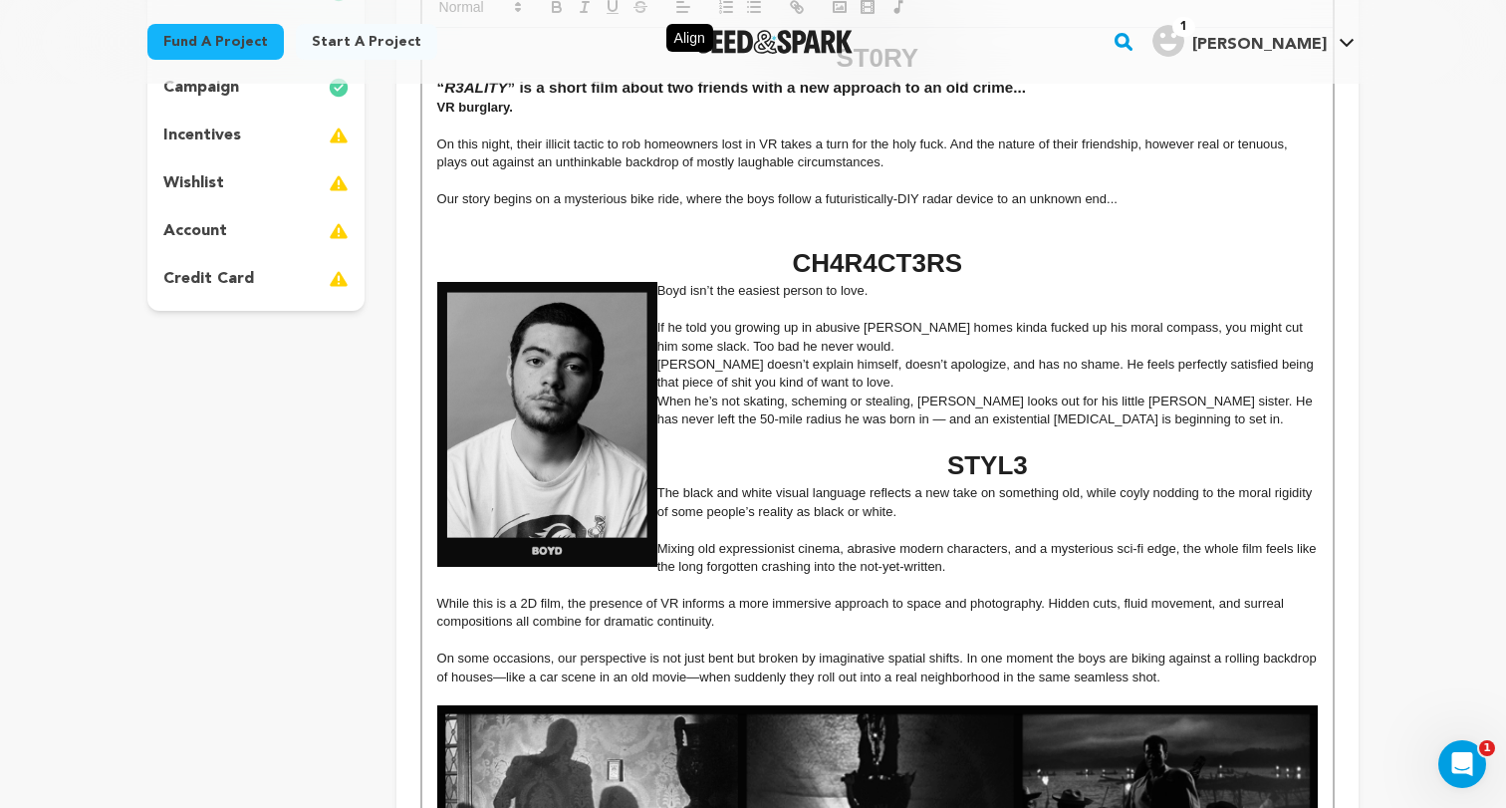
click at [621, 341] on img at bounding box center [547, 424] width 220 height 284
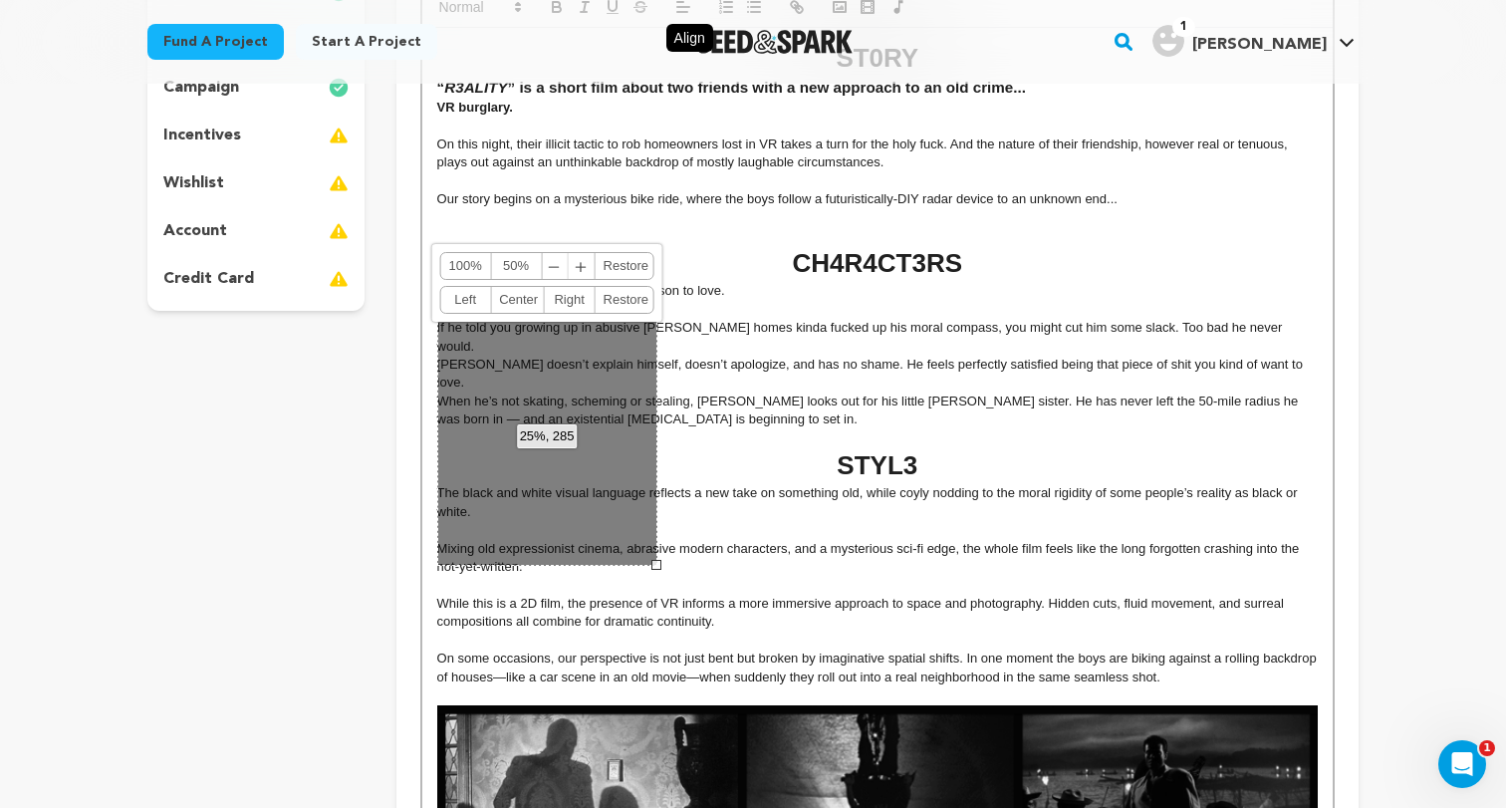
click at [673, 447] on h1 "STYL3" at bounding box center [877, 465] width 880 height 37
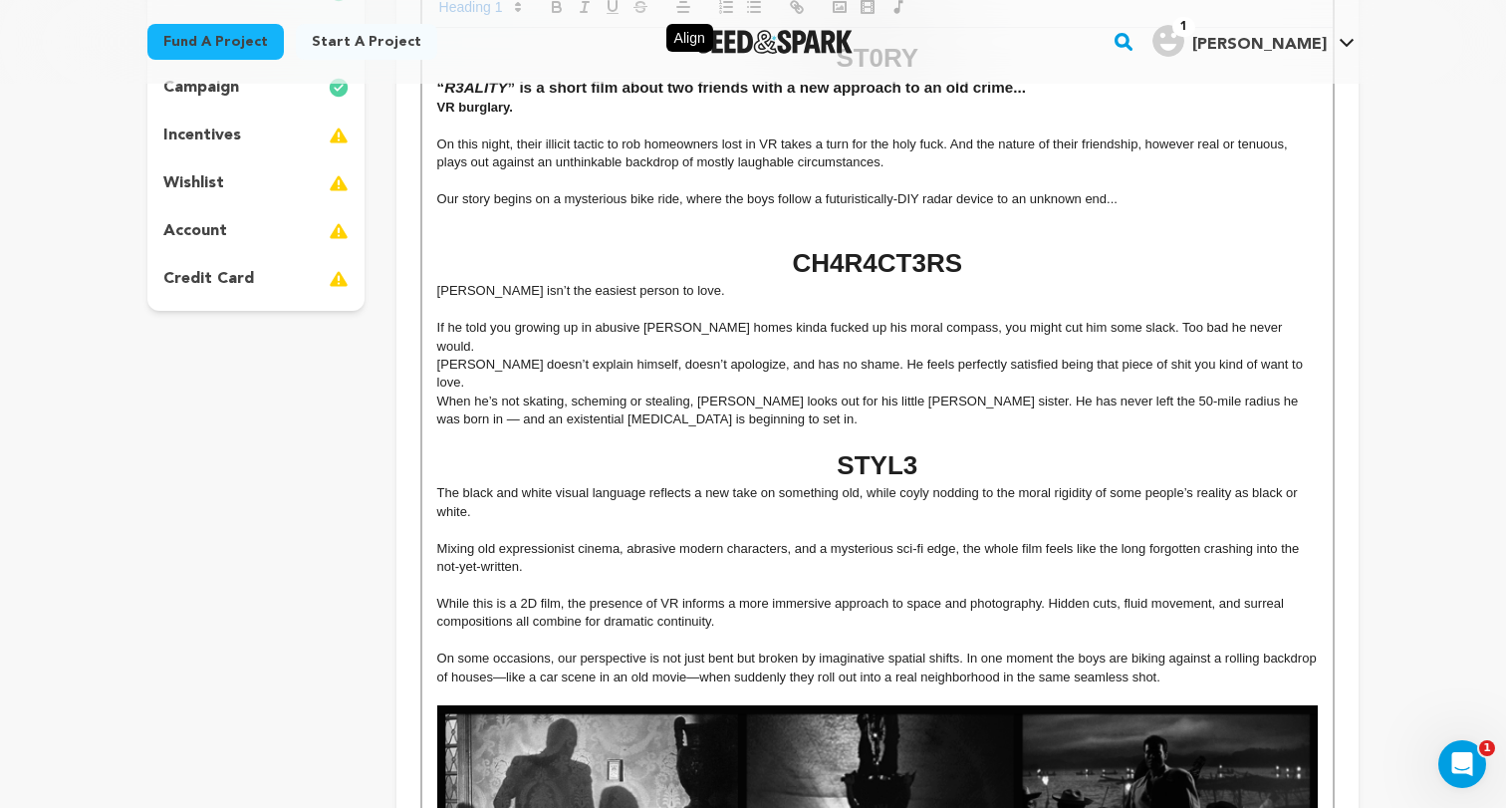
click at [458, 276] on h1 "CH4R4CT3RS" at bounding box center [877, 263] width 880 height 37
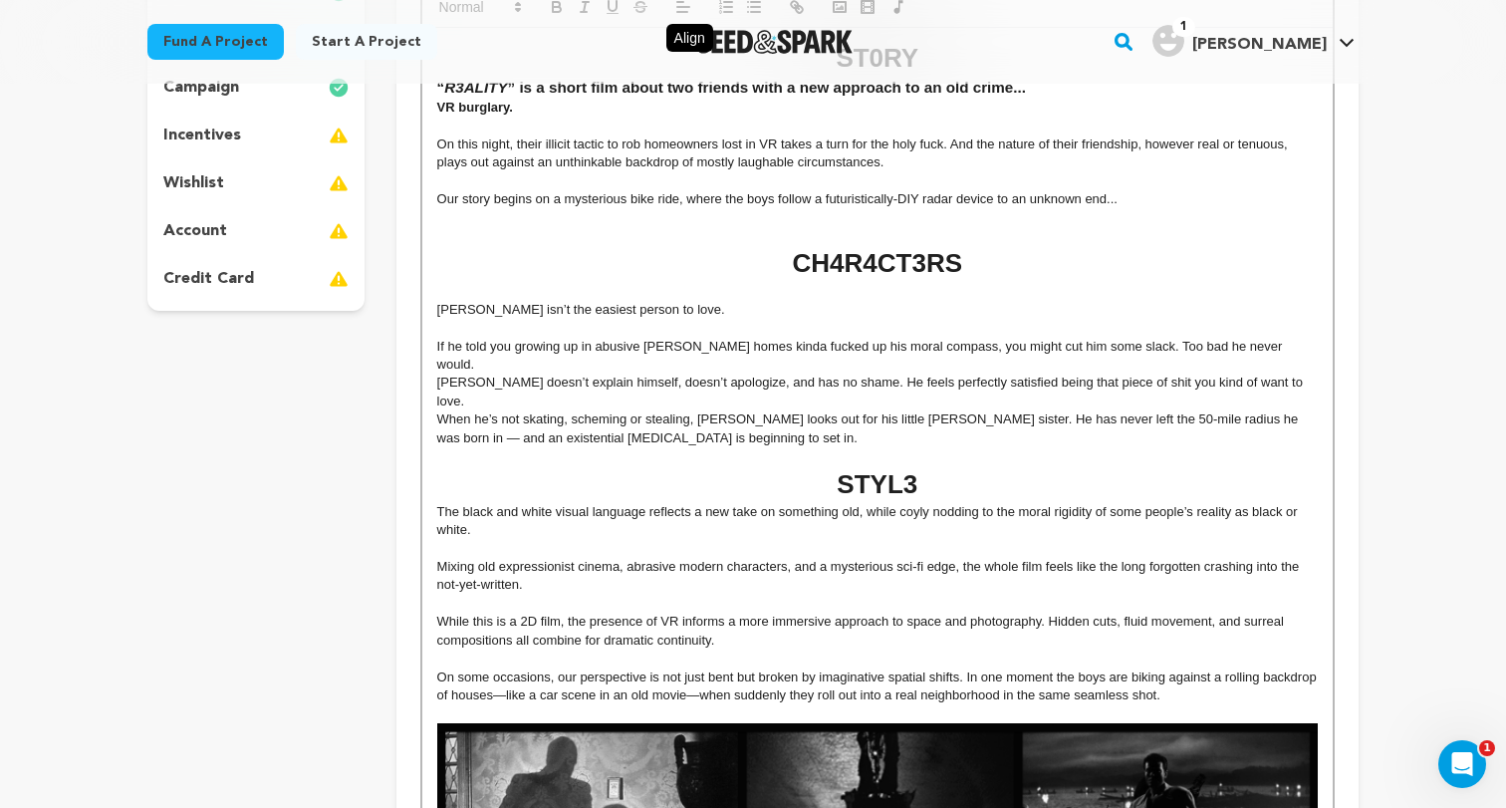
click at [437, 349] on p "If he told you growing up in abusive [PERSON_NAME] homes kinda fucked up his mo…" at bounding box center [877, 356] width 880 height 37
click at [437, 373] on p "[PERSON_NAME] doesn’t explain himself, doesn’t apologize, and has no shame. He …" at bounding box center [877, 391] width 880 height 37
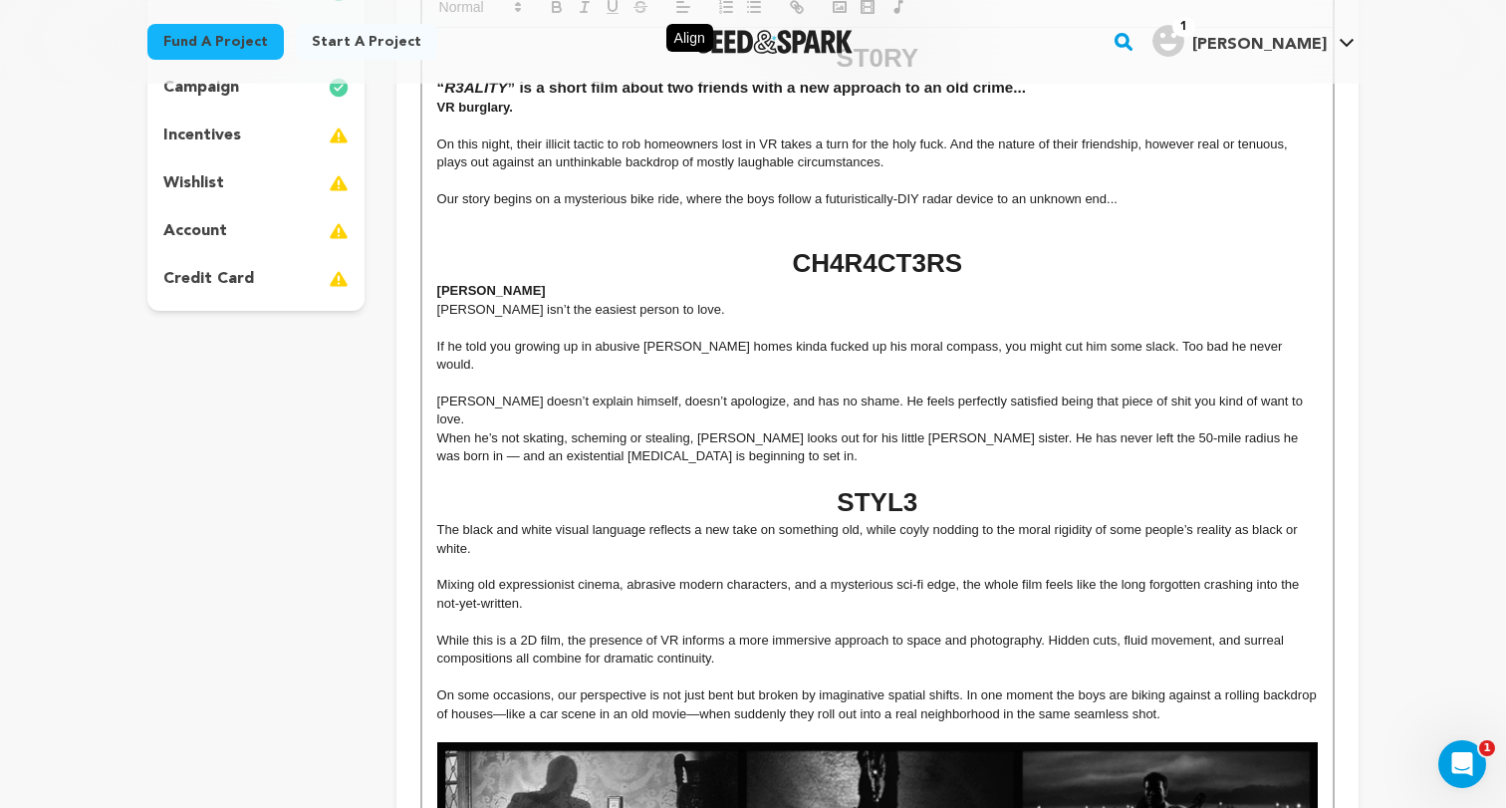
click at [923, 429] on p "When he’s not skating, scheming or stealing, Boyd looks out for his little fost…" at bounding box center [877, 447] width 880 height 37
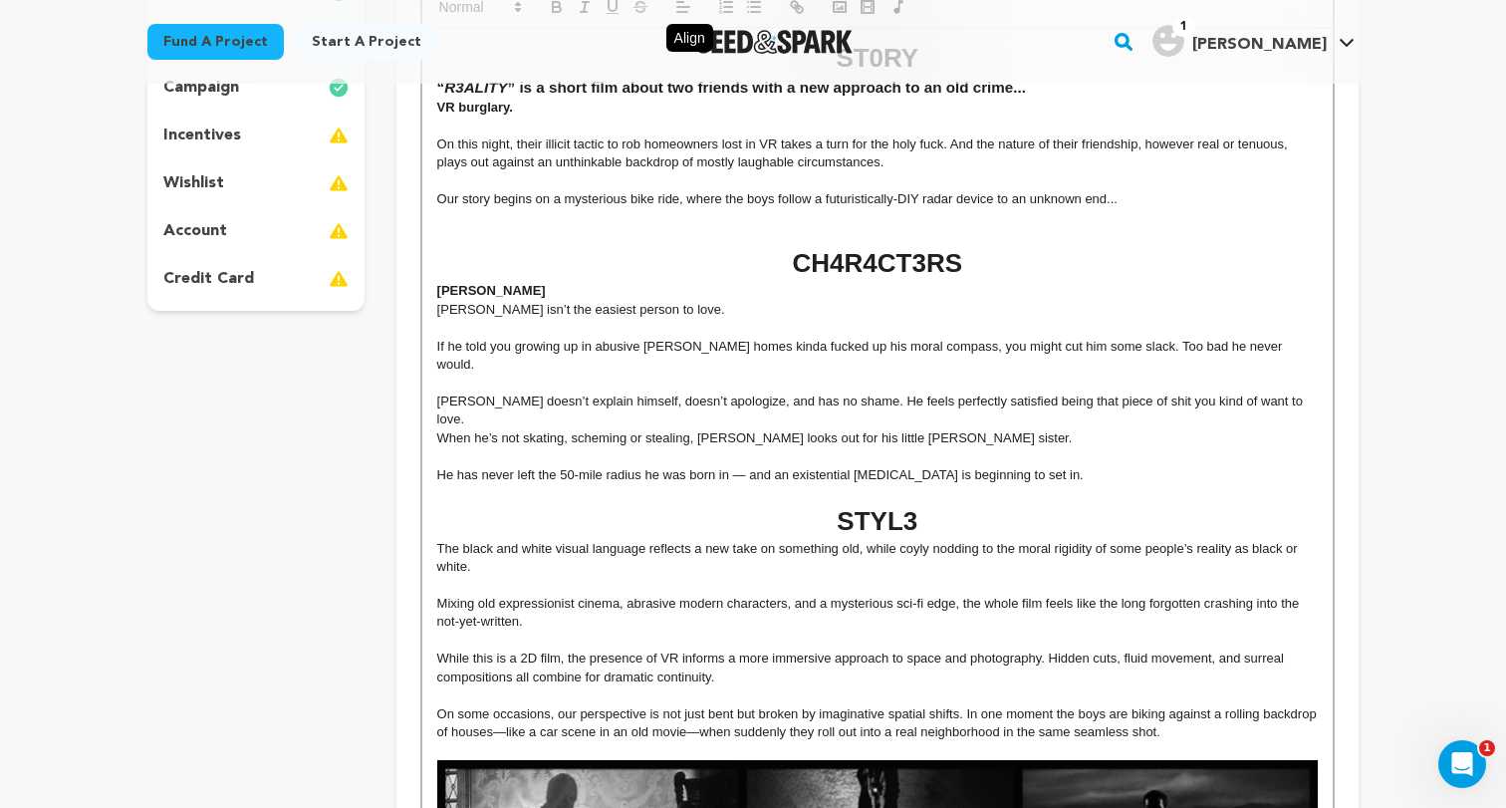
click at [1106, 466] on p "He has never left the 50-mile radius he was born in — and an existential [MEDIC…" at bounding box center [877, 475] width 880 height 18
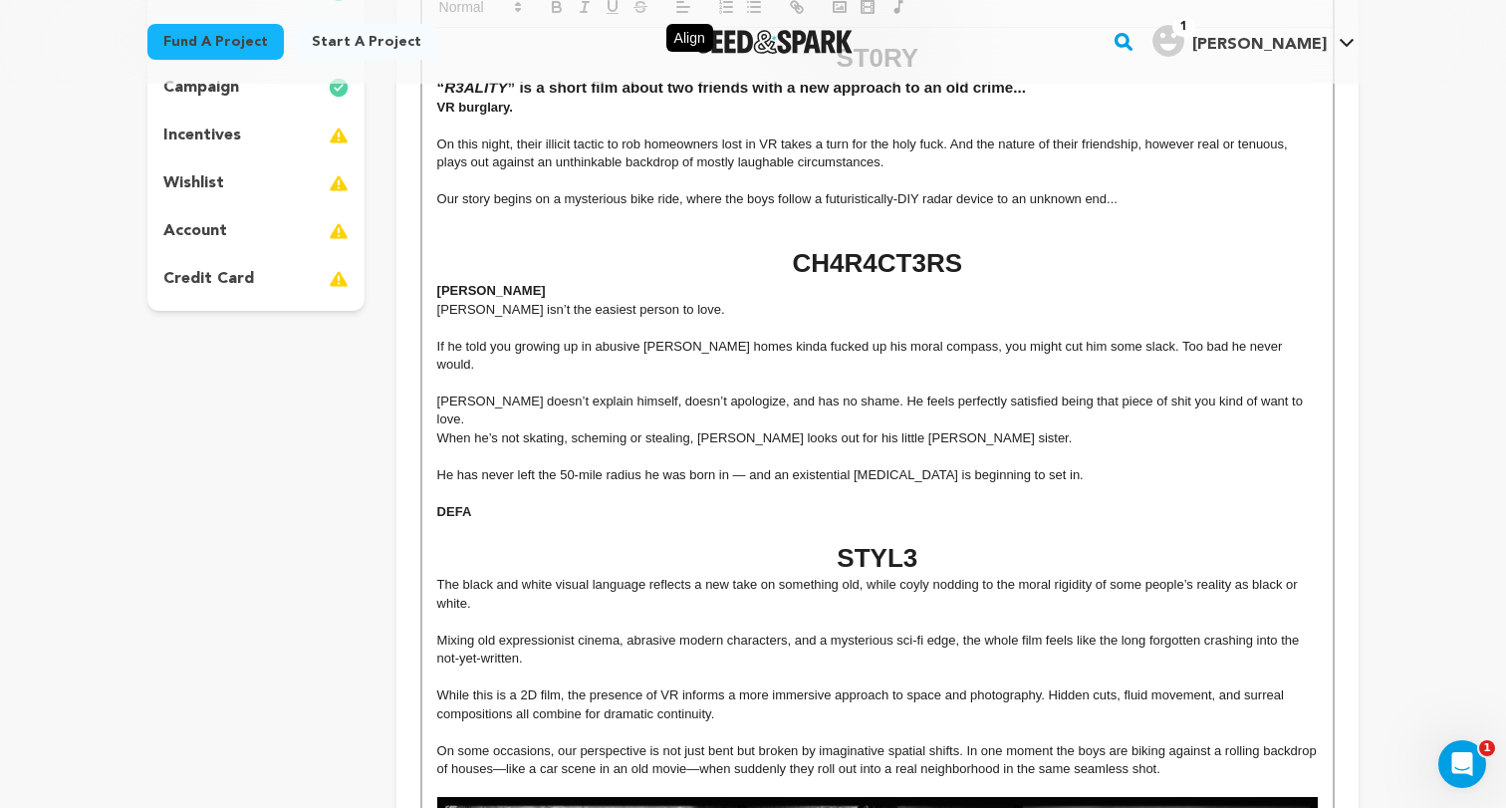
click at [510, 521] on p at bounding box center [877, 530] width 880 height 18
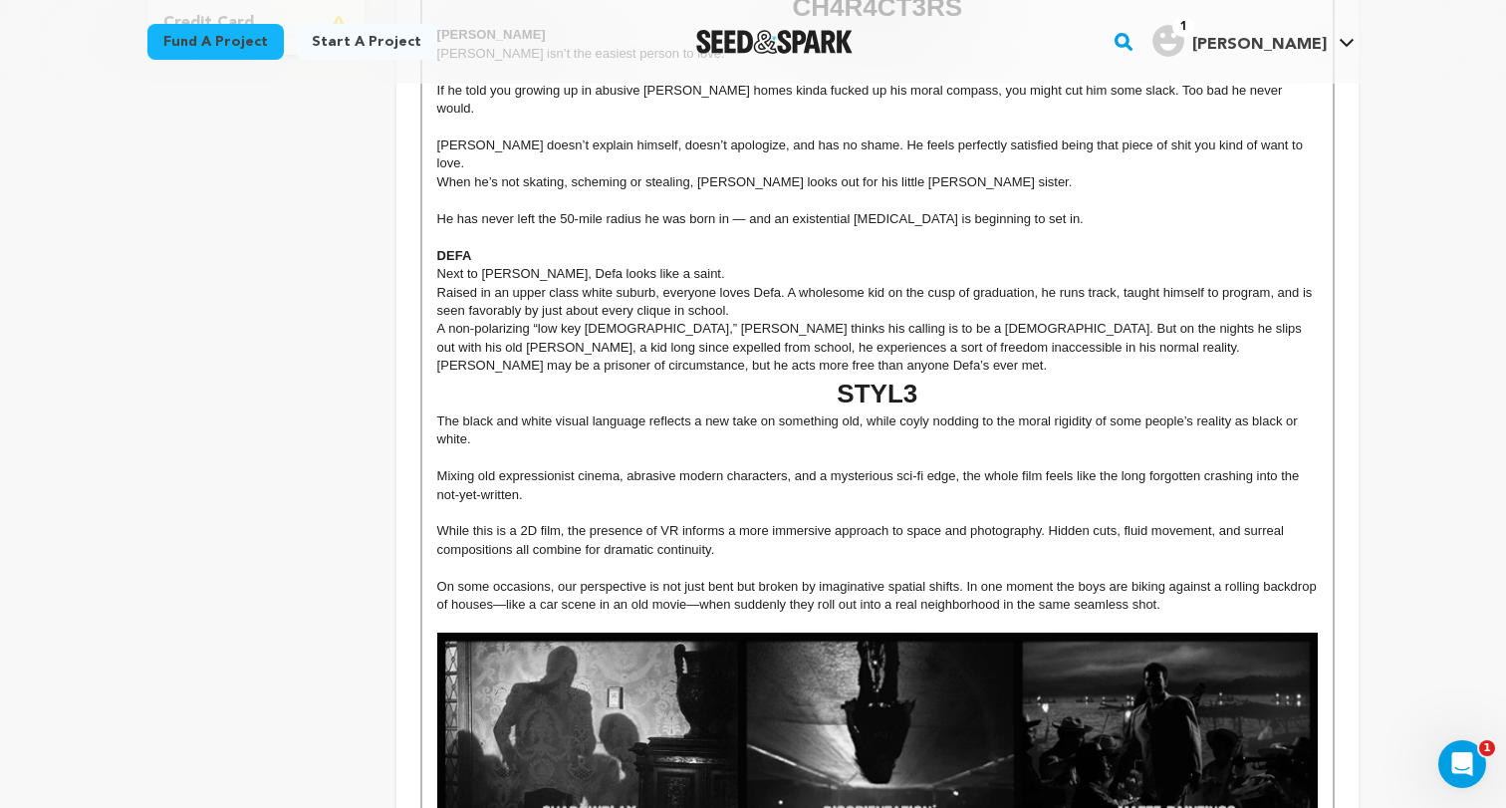
scroll to position [714, 0]
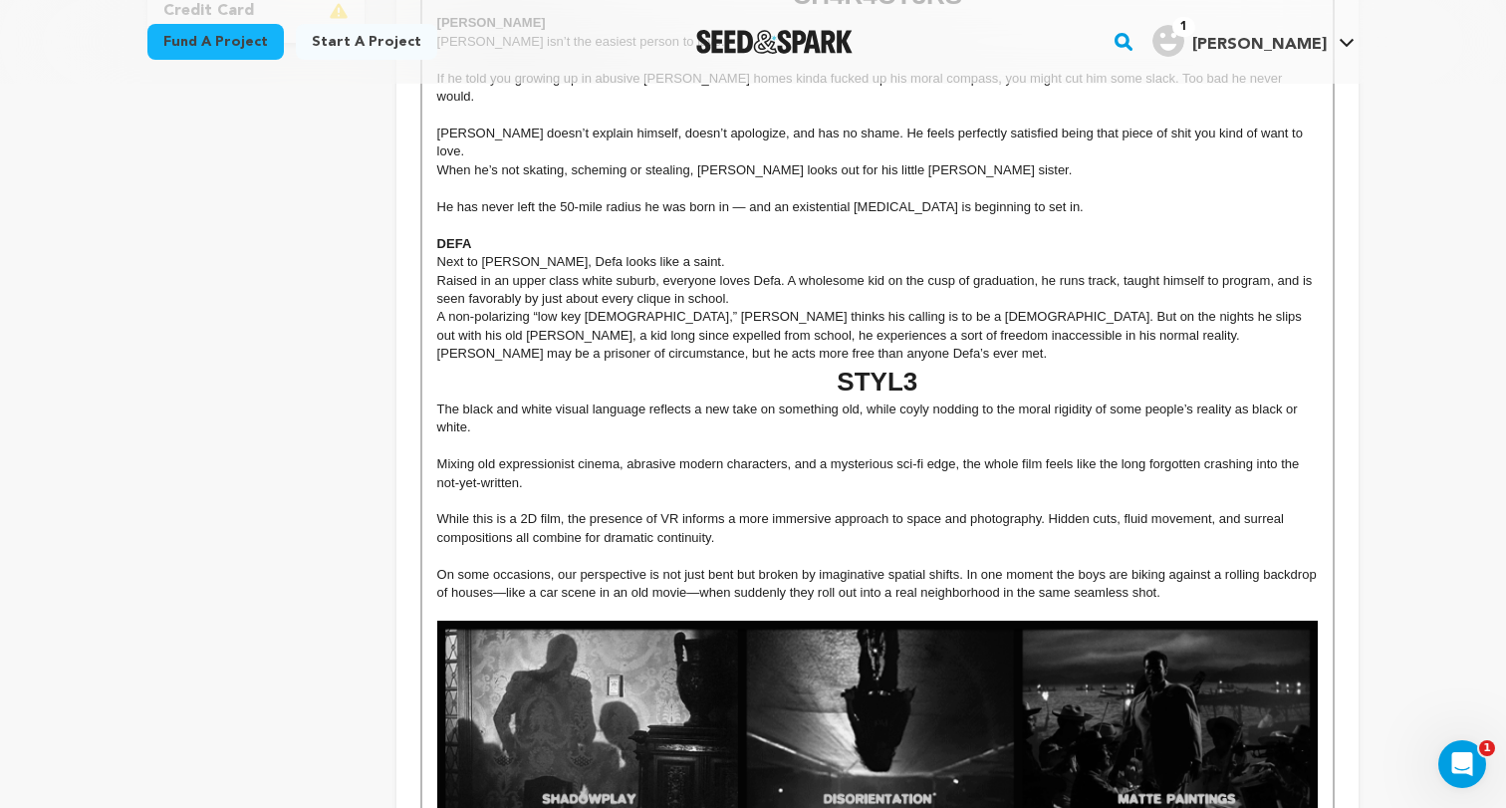
click at [667, 253] on p "Next to [PERSON_NAME], Defa looks like a saint." at bounding box center [877, 262] width 880 height 18
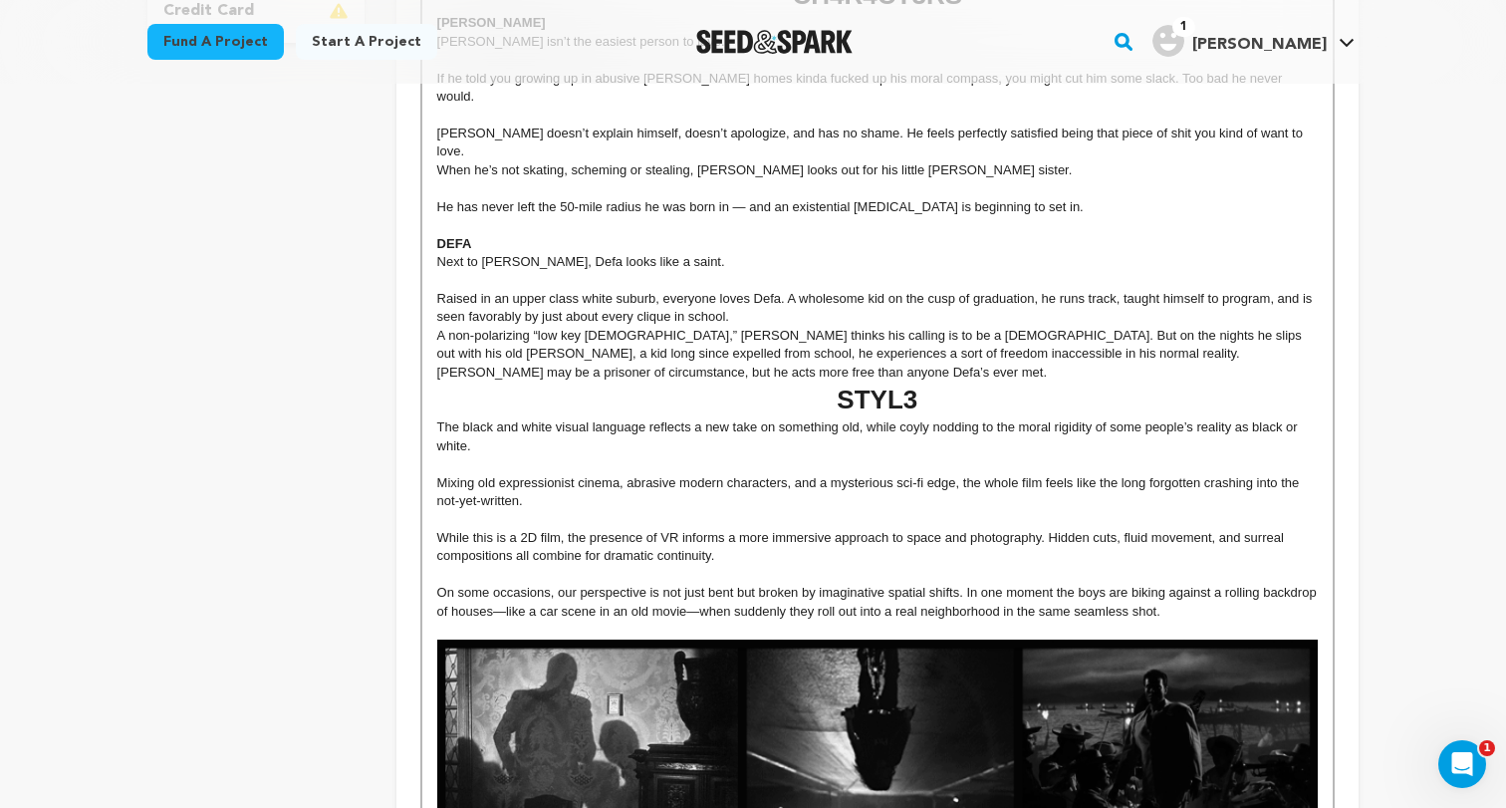
click at [745, 290] on p "Raised in an upper class white suburb, everyone loves Defa. A wholesome kid on …" at bounding box center [877, 308] width 880 height 37
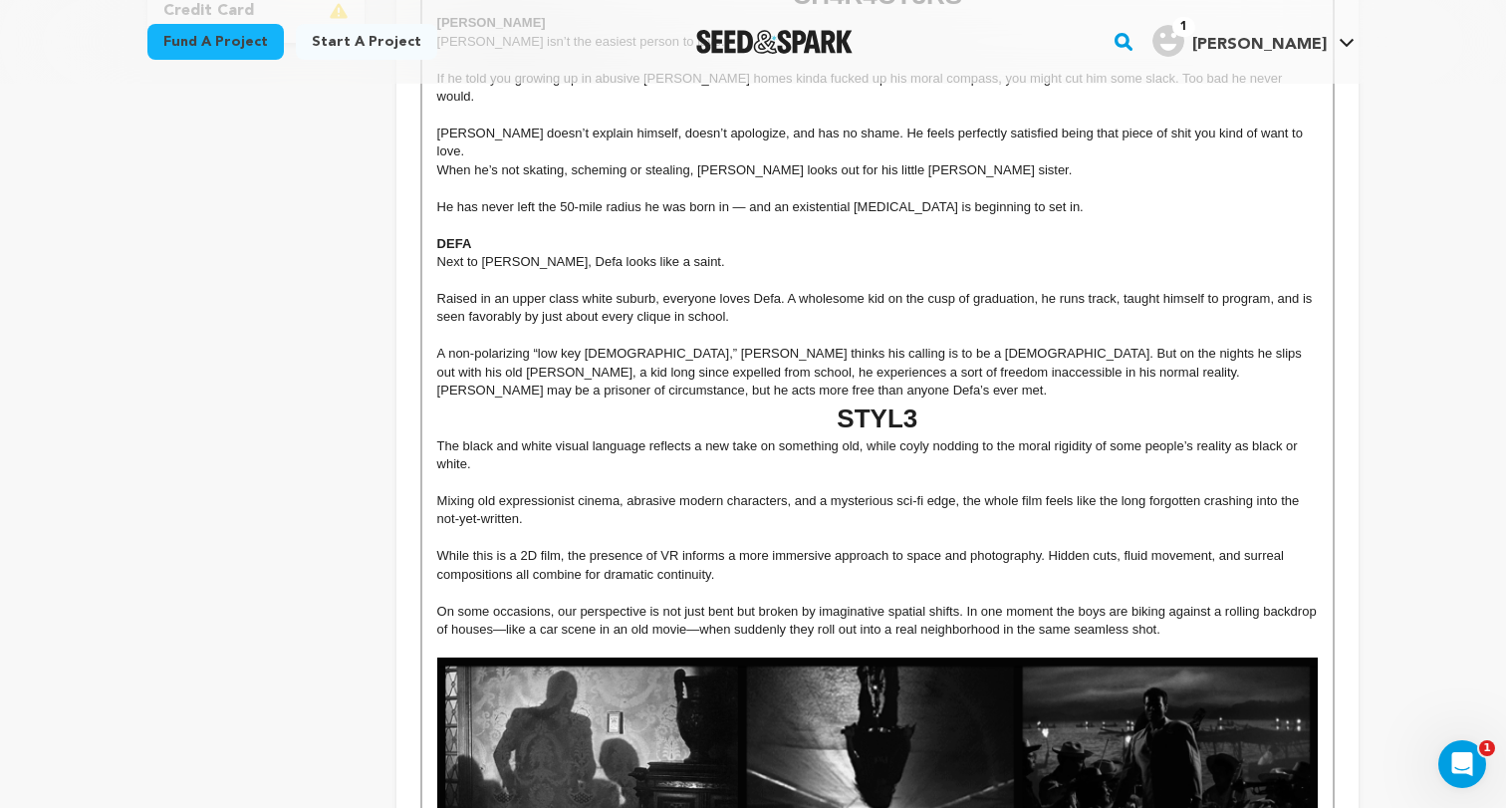
click at [763, 348] on p "A non-polarizing “low key [DEMOGRAPHIC_DATA],” [PERSON_NAME] thinks his calling…" at bounding box center [877, 372] width 880 height 55
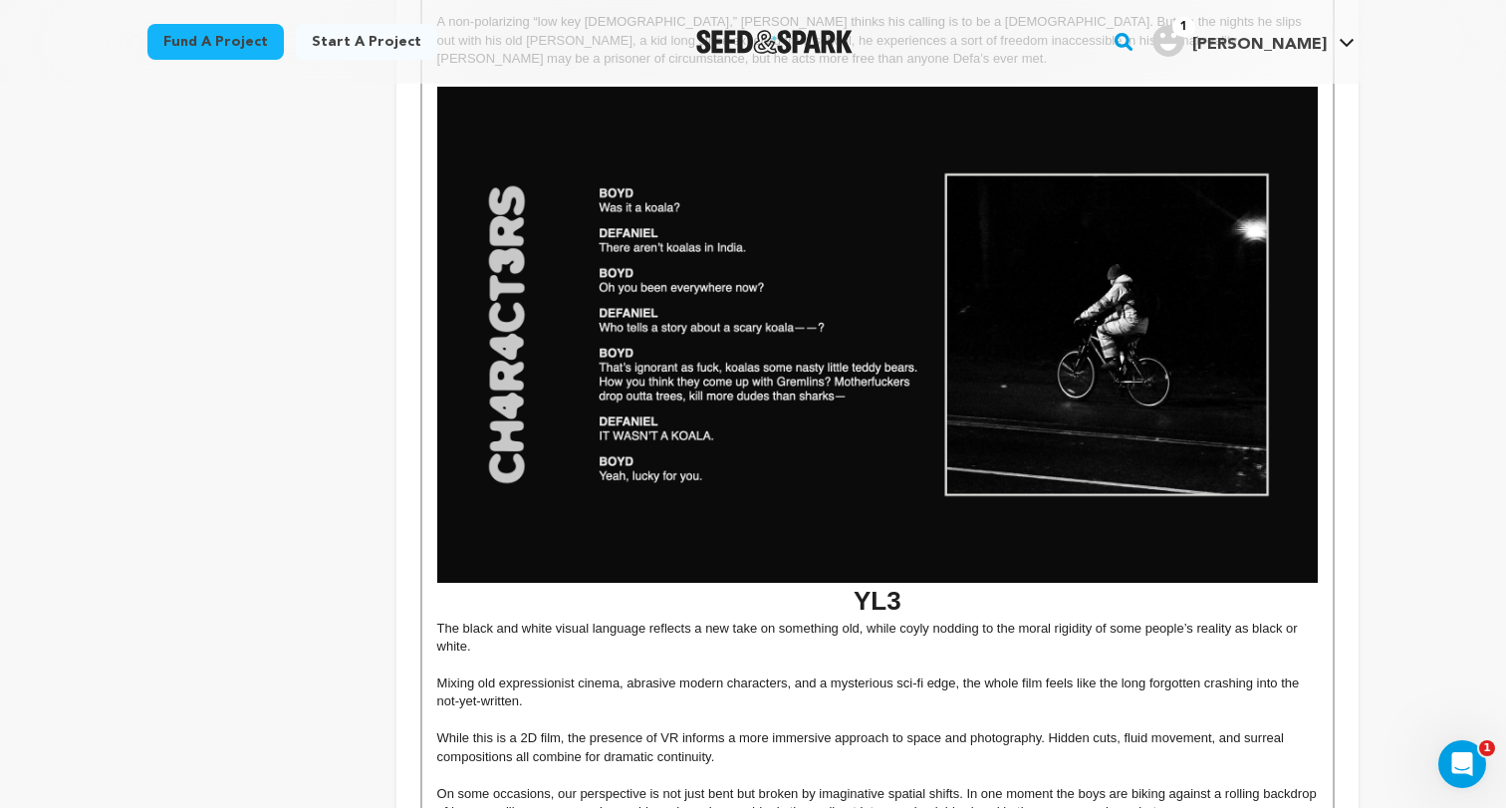
scroll to position [1047, 0]
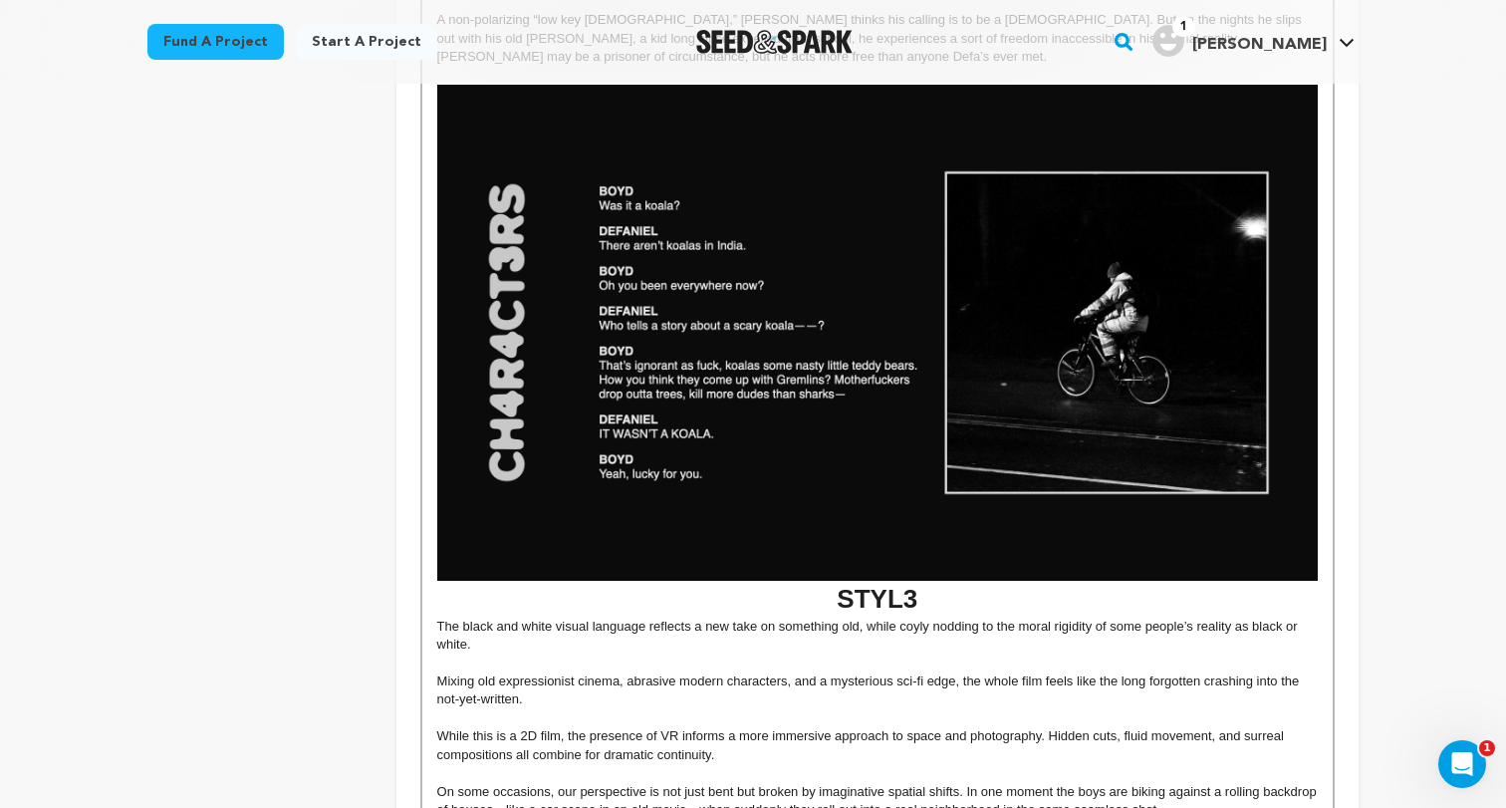
click at [829, 563] on h1 "STYL3" at bounding box center [877, 351] width 880 height 532
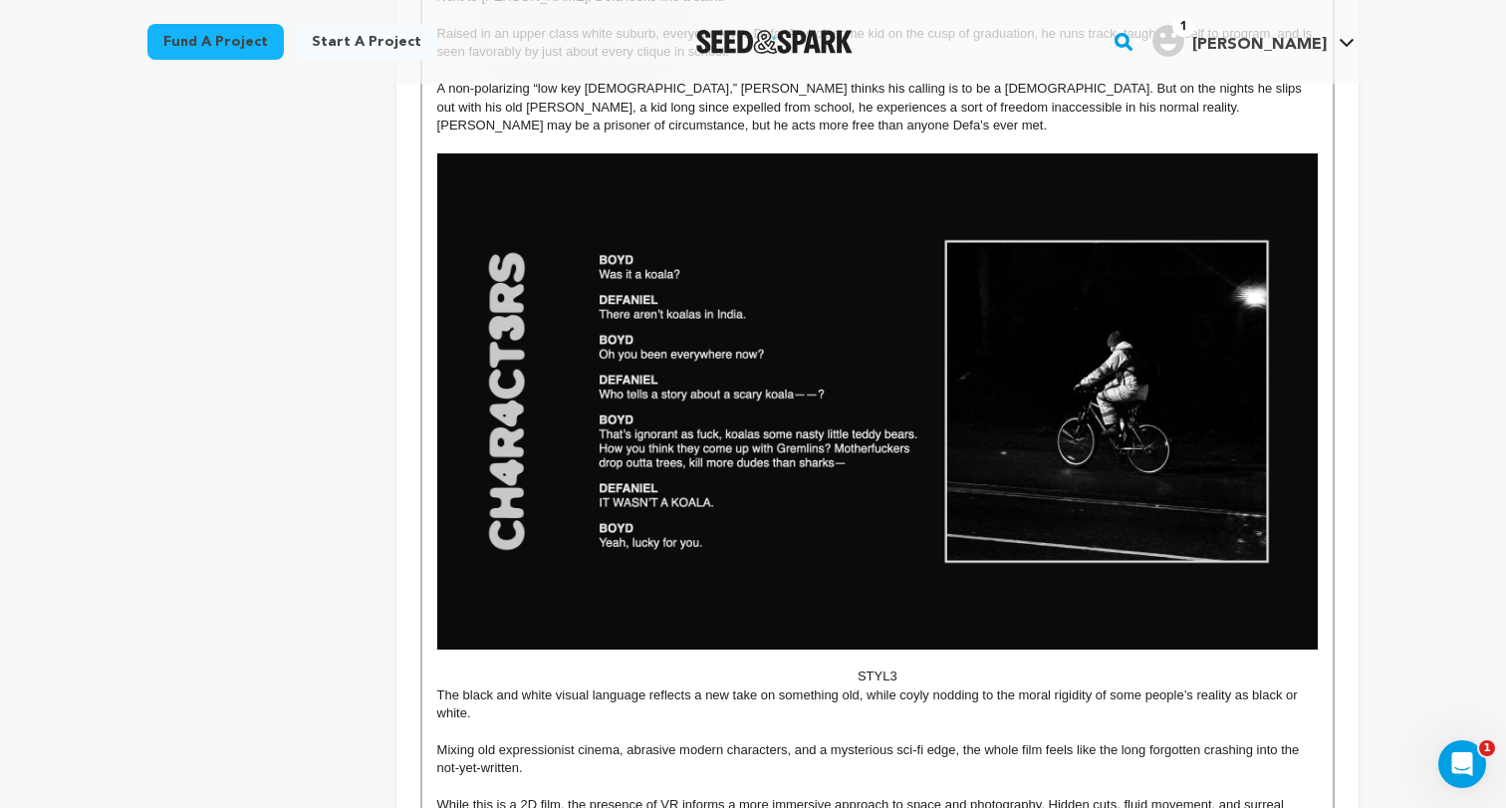
click at [905, 667] on p "STYL3" at bounding box center [877, 676] width 880 height 18
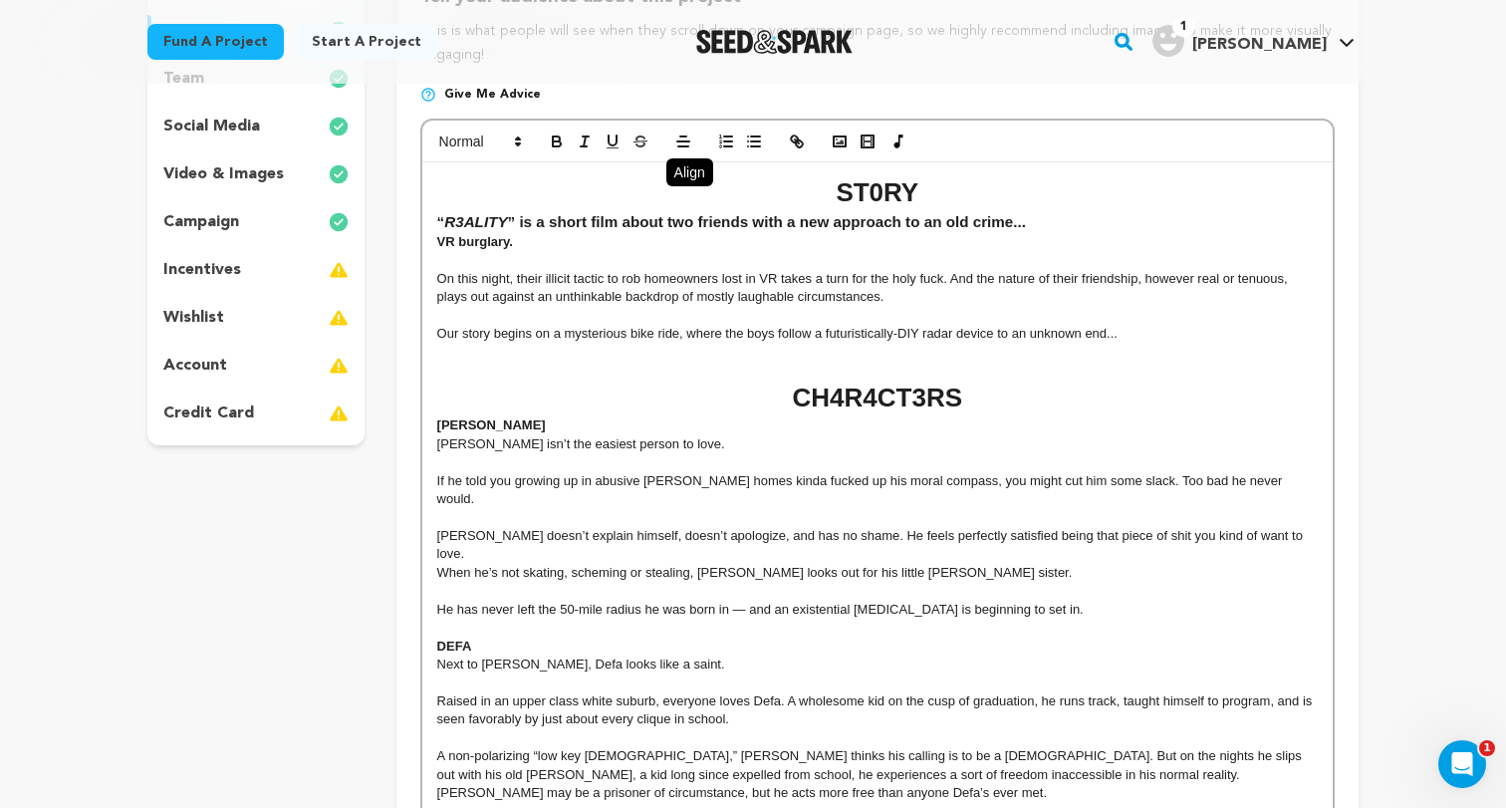
scroll to position [17, 0]
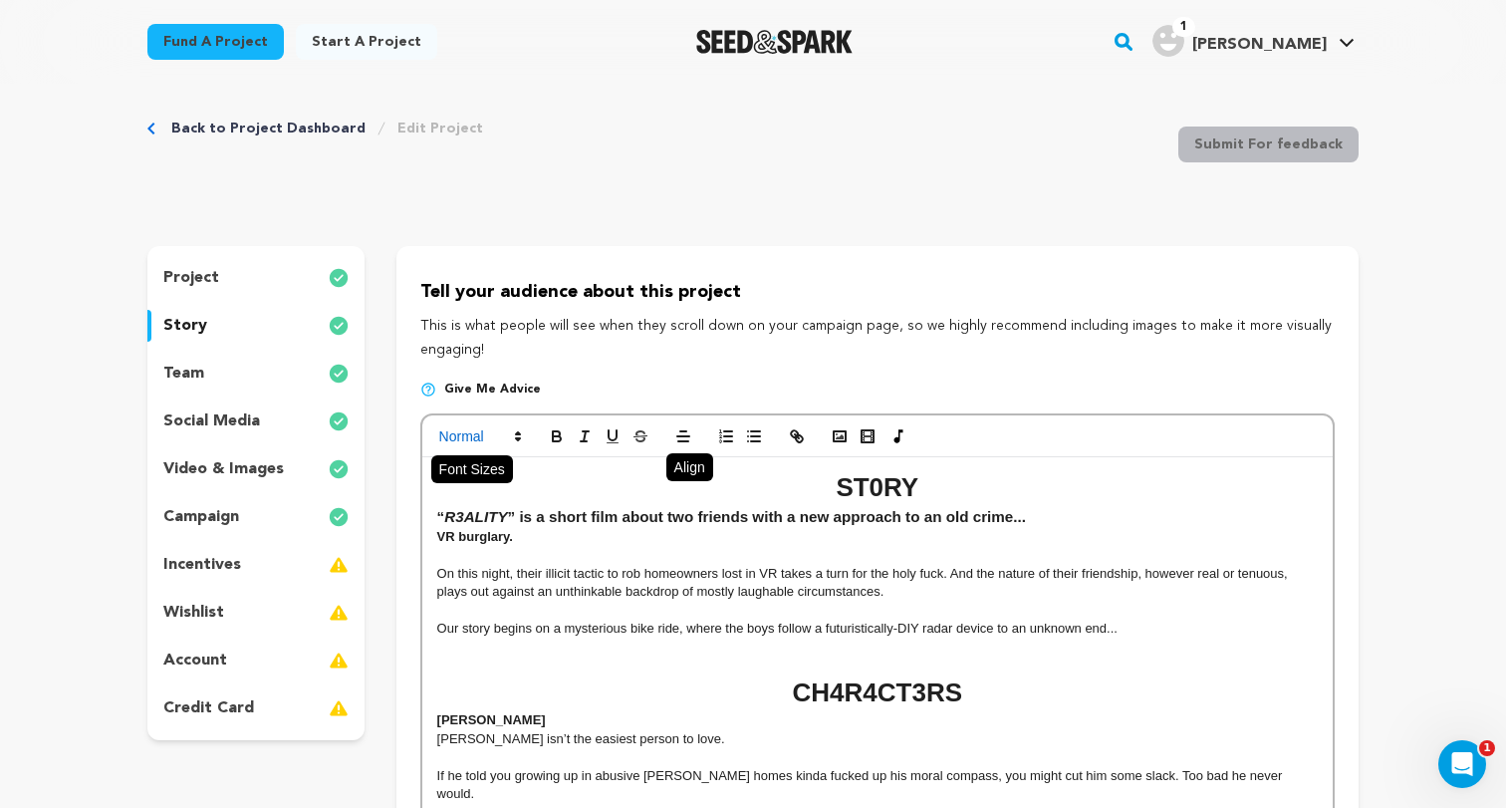
click at [504, 433] on span at bounding box center [479, 436] width 98 height 24
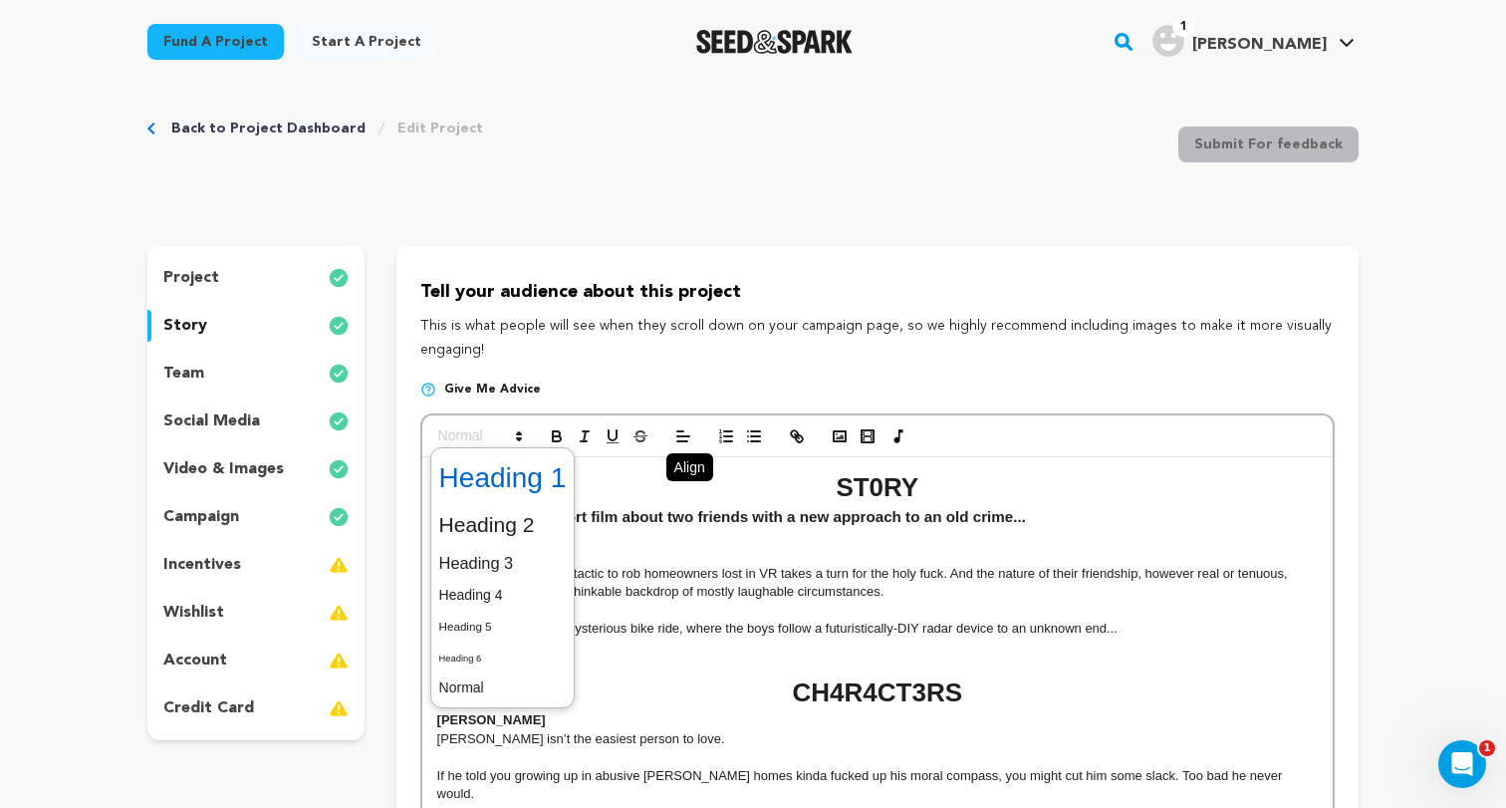
click at [515, 481] on span at bounding box center [502, 478] width 127 height 52
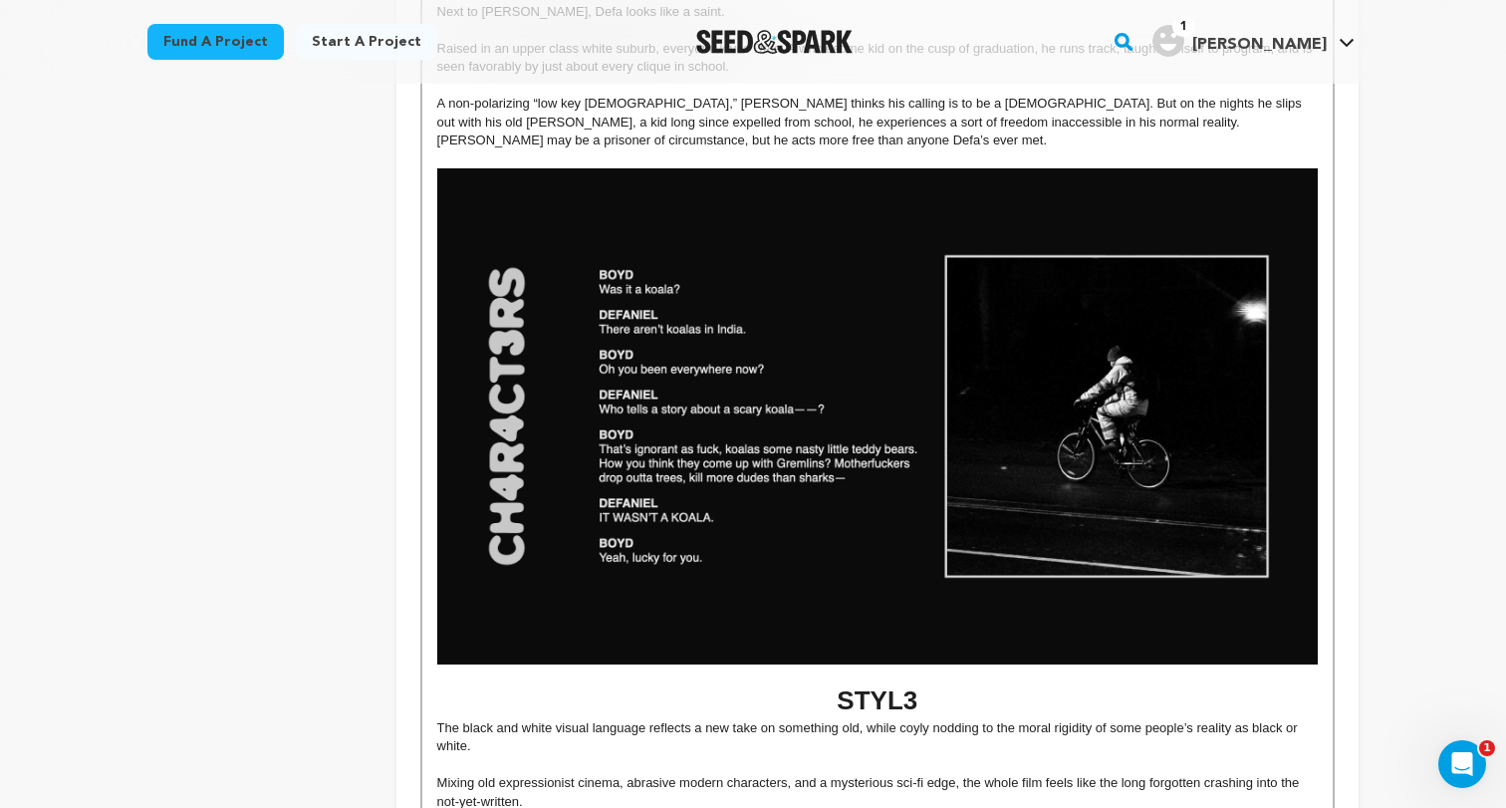
scroll to position [791, 0]
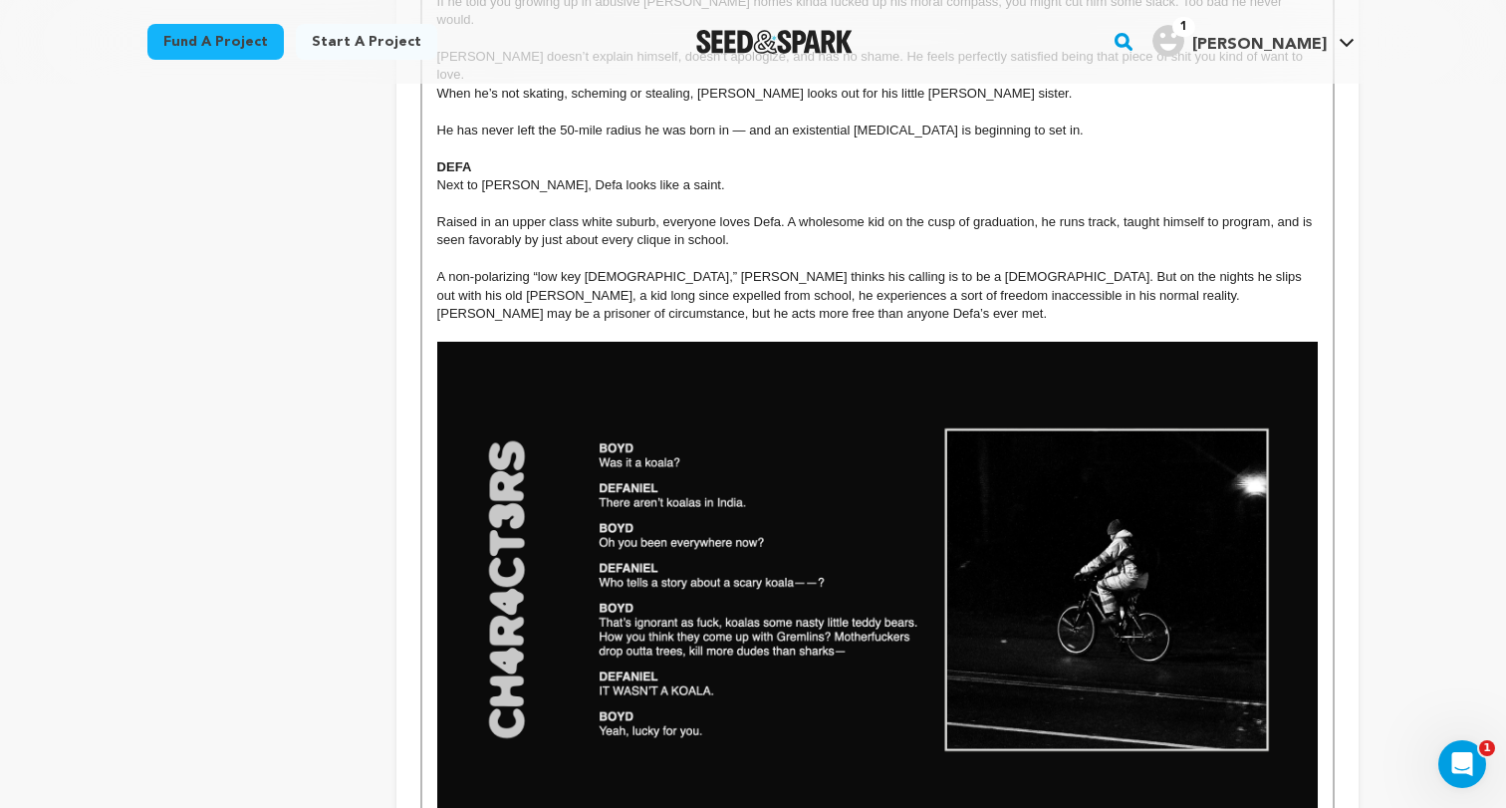
click at [843, 547] on img at bounding box center [877, 589] width 880 height 495
click at [657, 268] on p "A non-polarizing “low key [DEMOGRAPHIC_DATA],” [PERSON_NAME] thinks his calling…" at bounding box center [877, 295] width 880 height 55
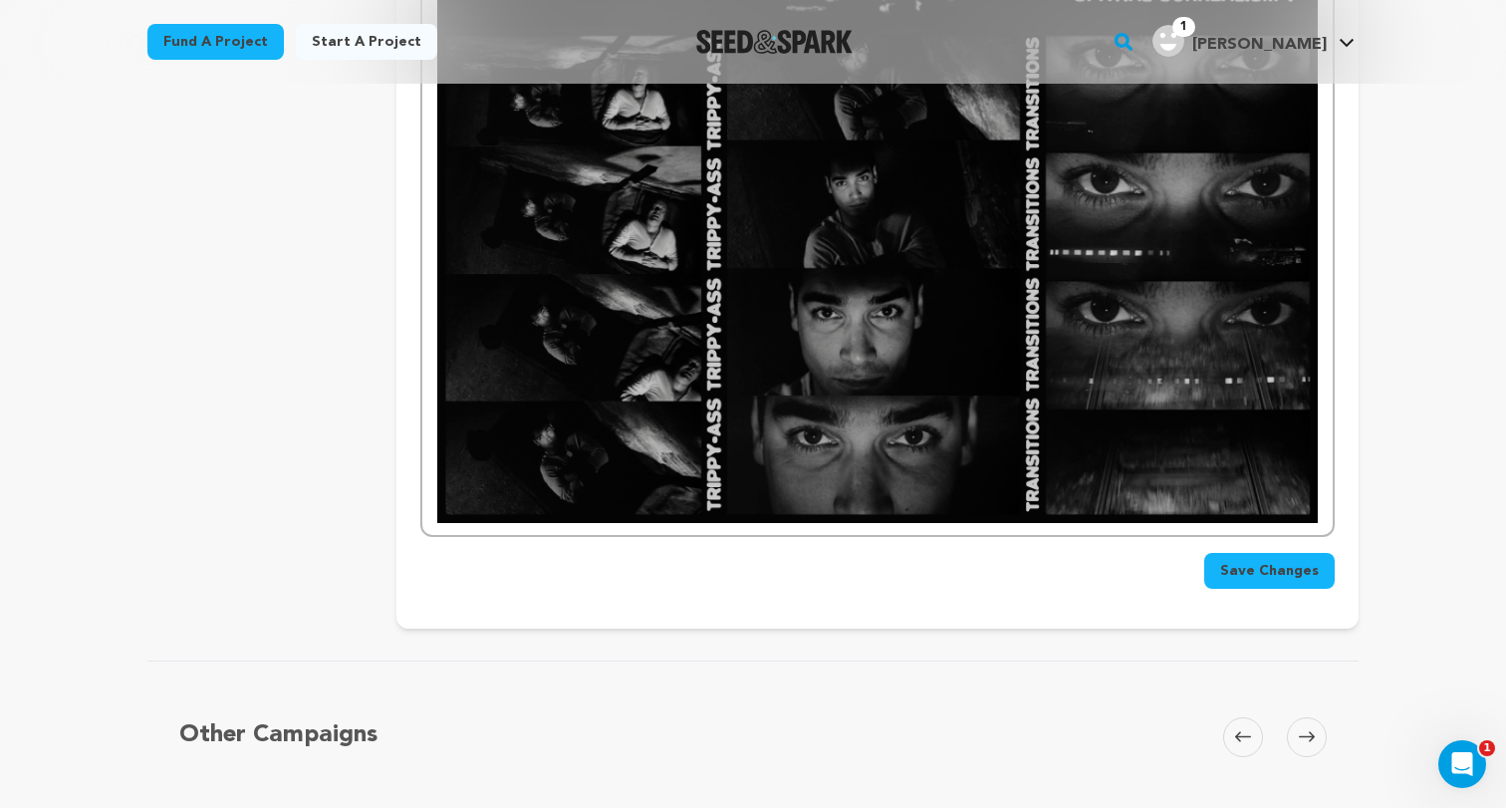
scroll to position [3874, 0]
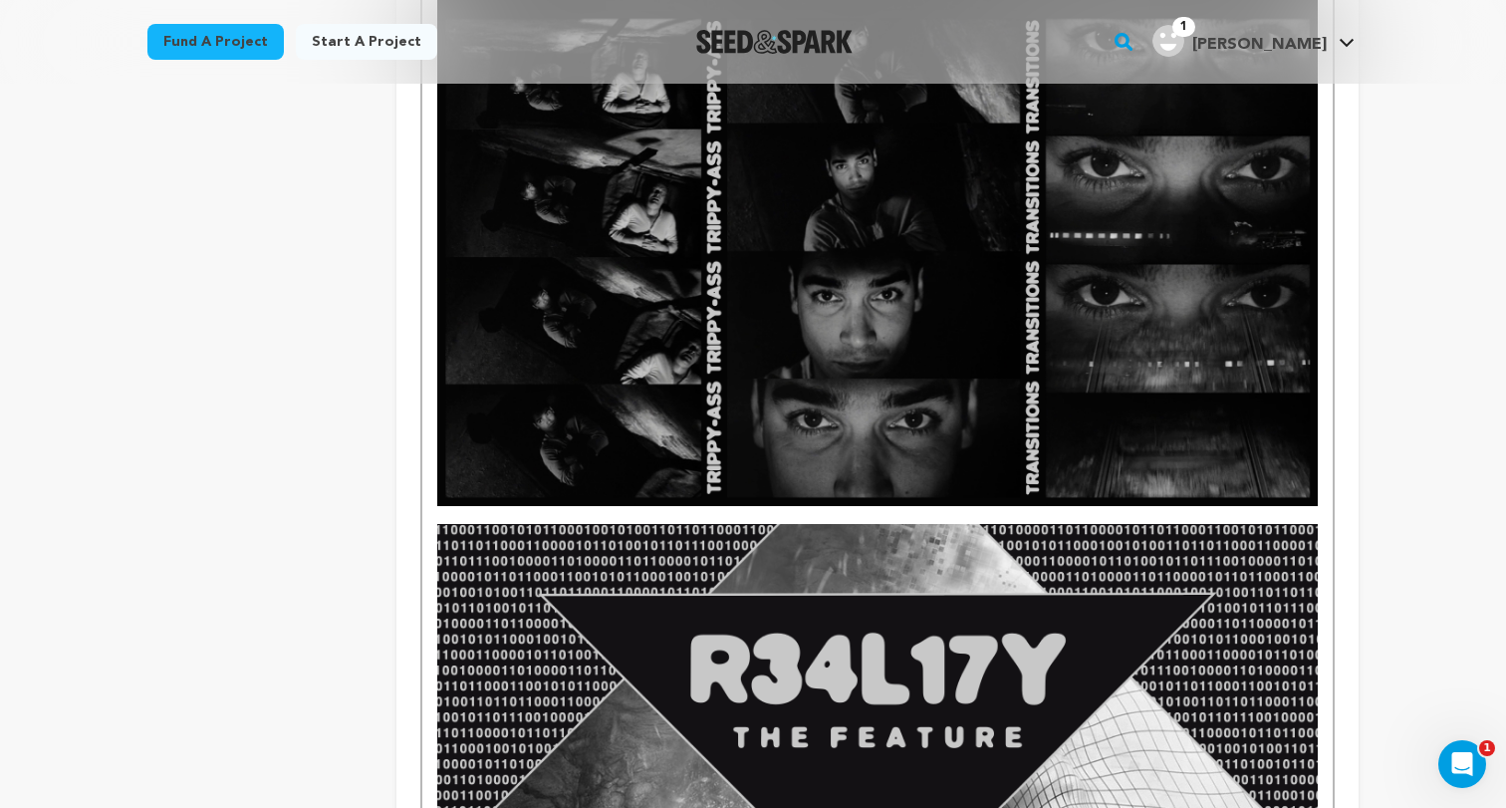
click at [498, 506] on p at bounding box center [877, 515] width 880 height 18
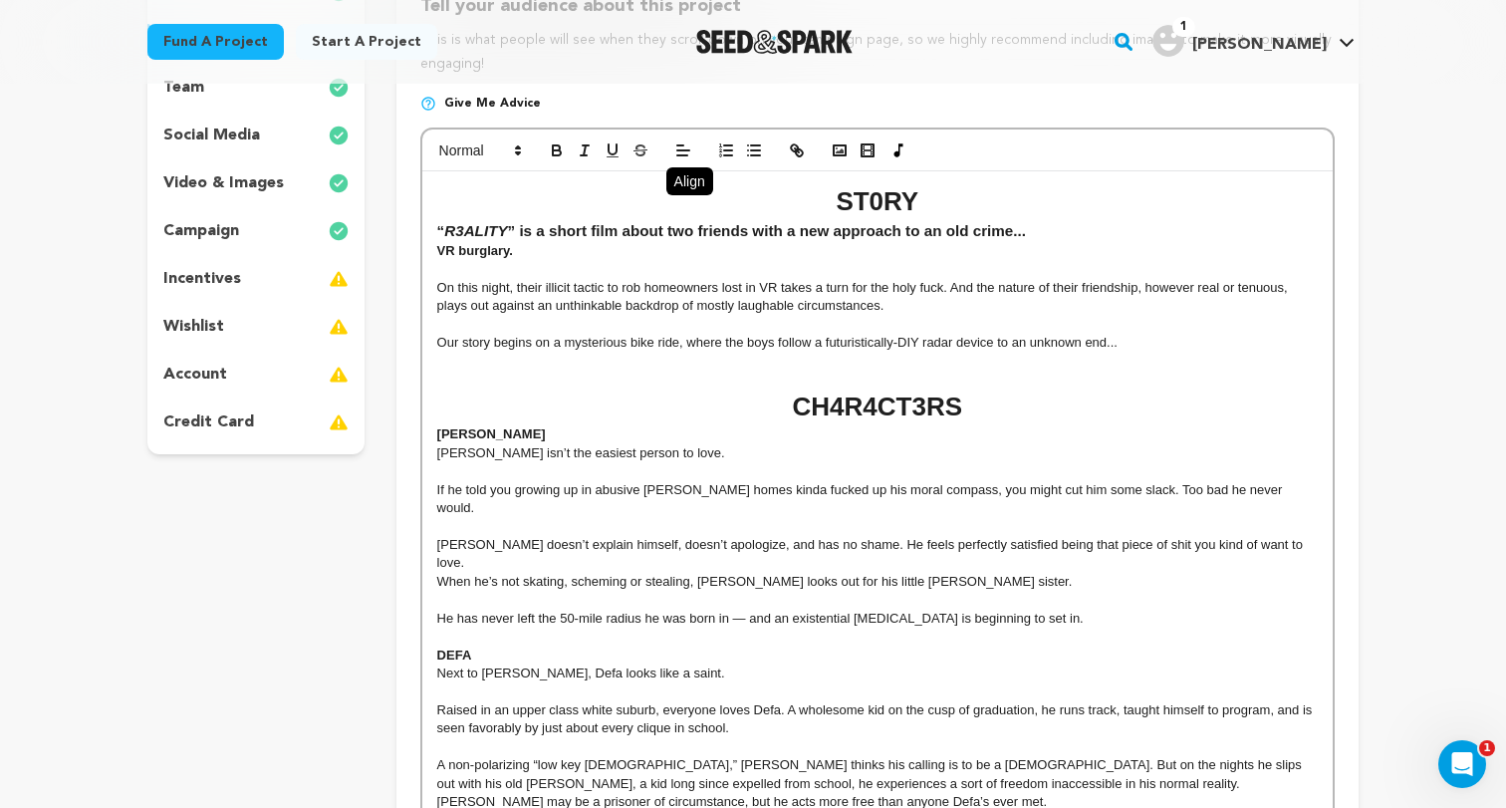
scroll to position [272, 0]
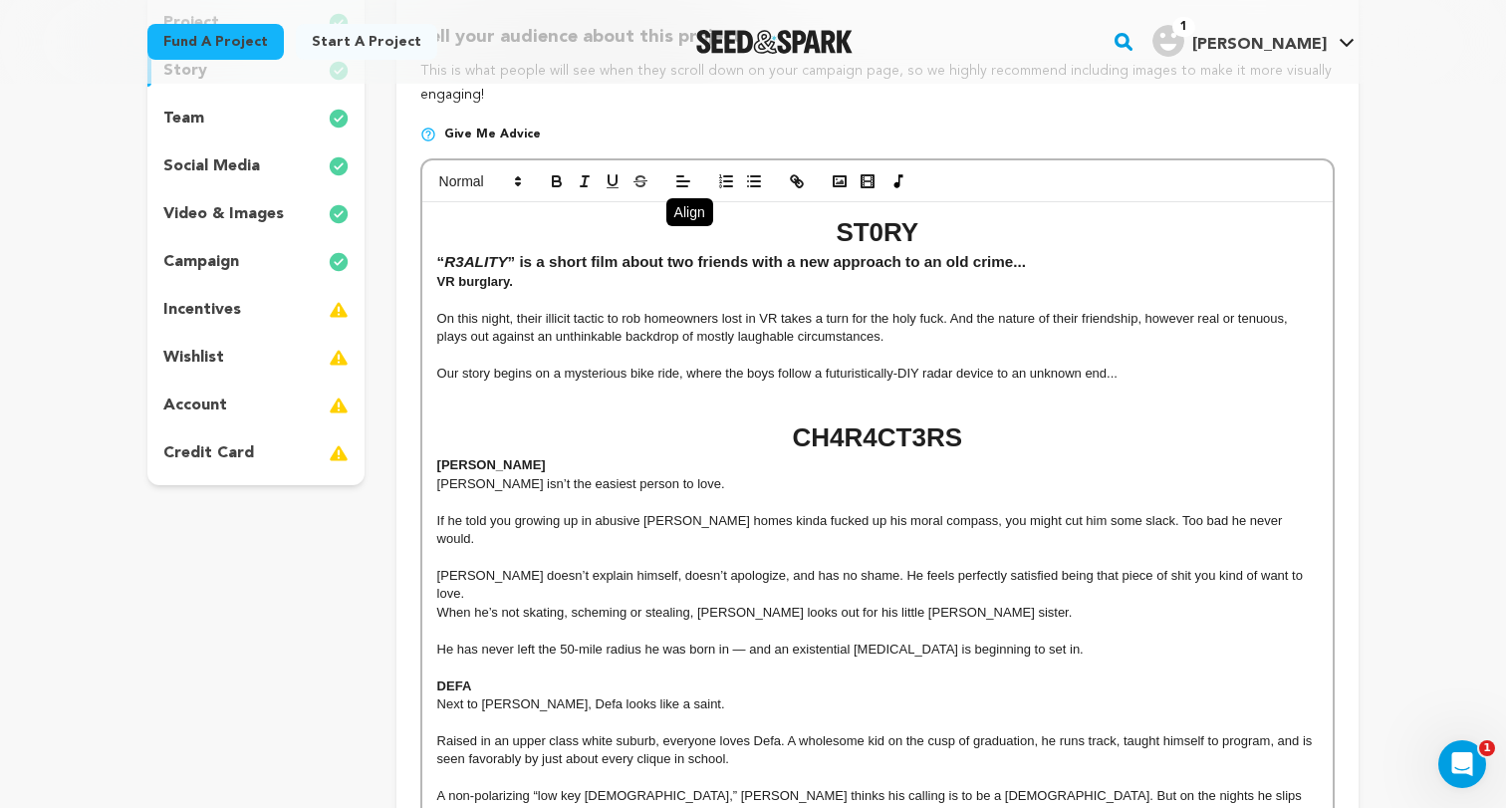
click at [608, 397] on p at bounding box center [877, 391] width 880 height 18
click at [824, 215] on h1 "ST0RY" at bounding box center [877, 232] width 880 height 37
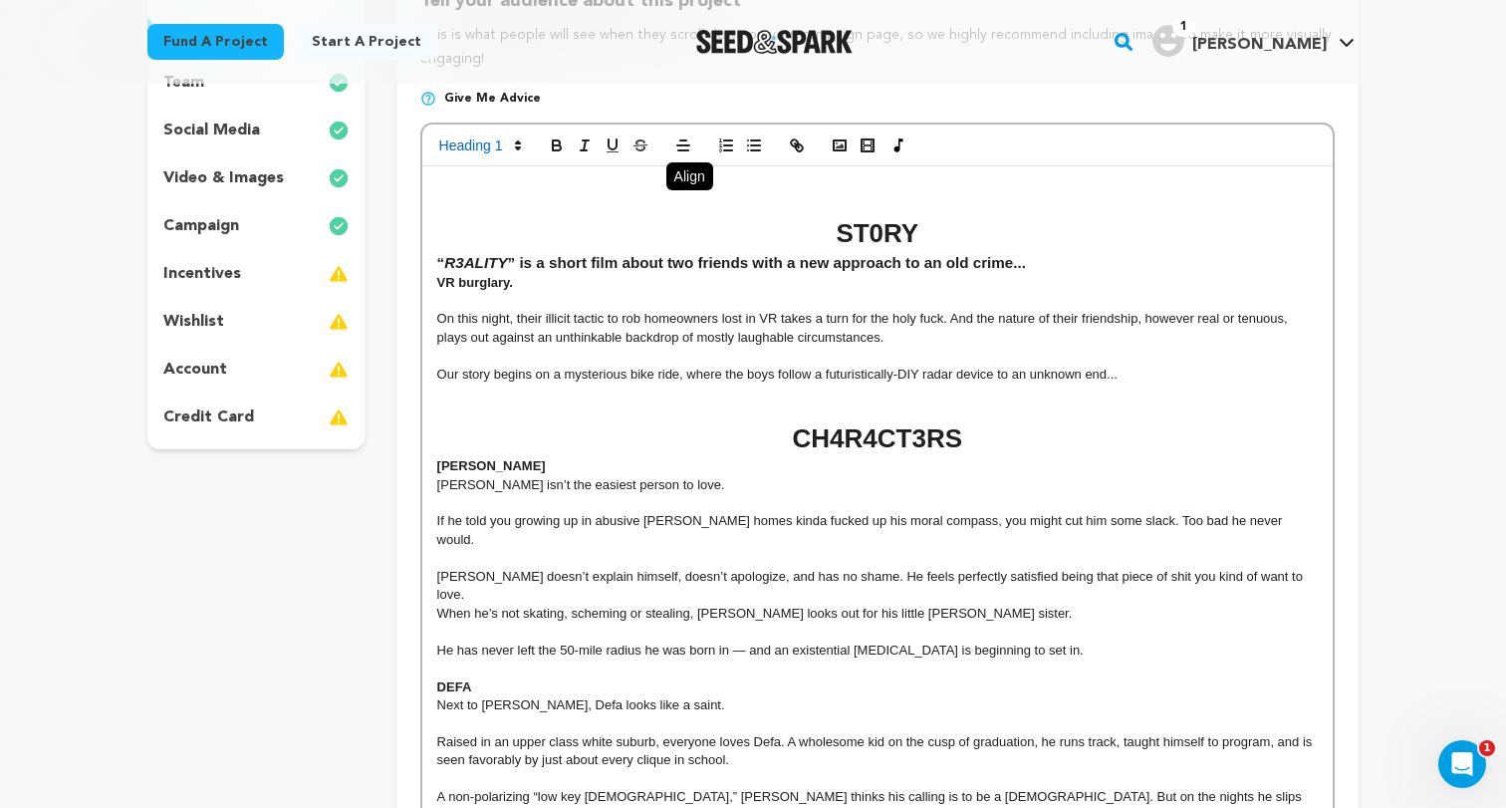
click at [824, 215] on h1 "ST0RY" at bounding box center [877, 233] width 880 height 37
click at [843, 194] on h1 at bounding box center [877, 196] width 880 height 37
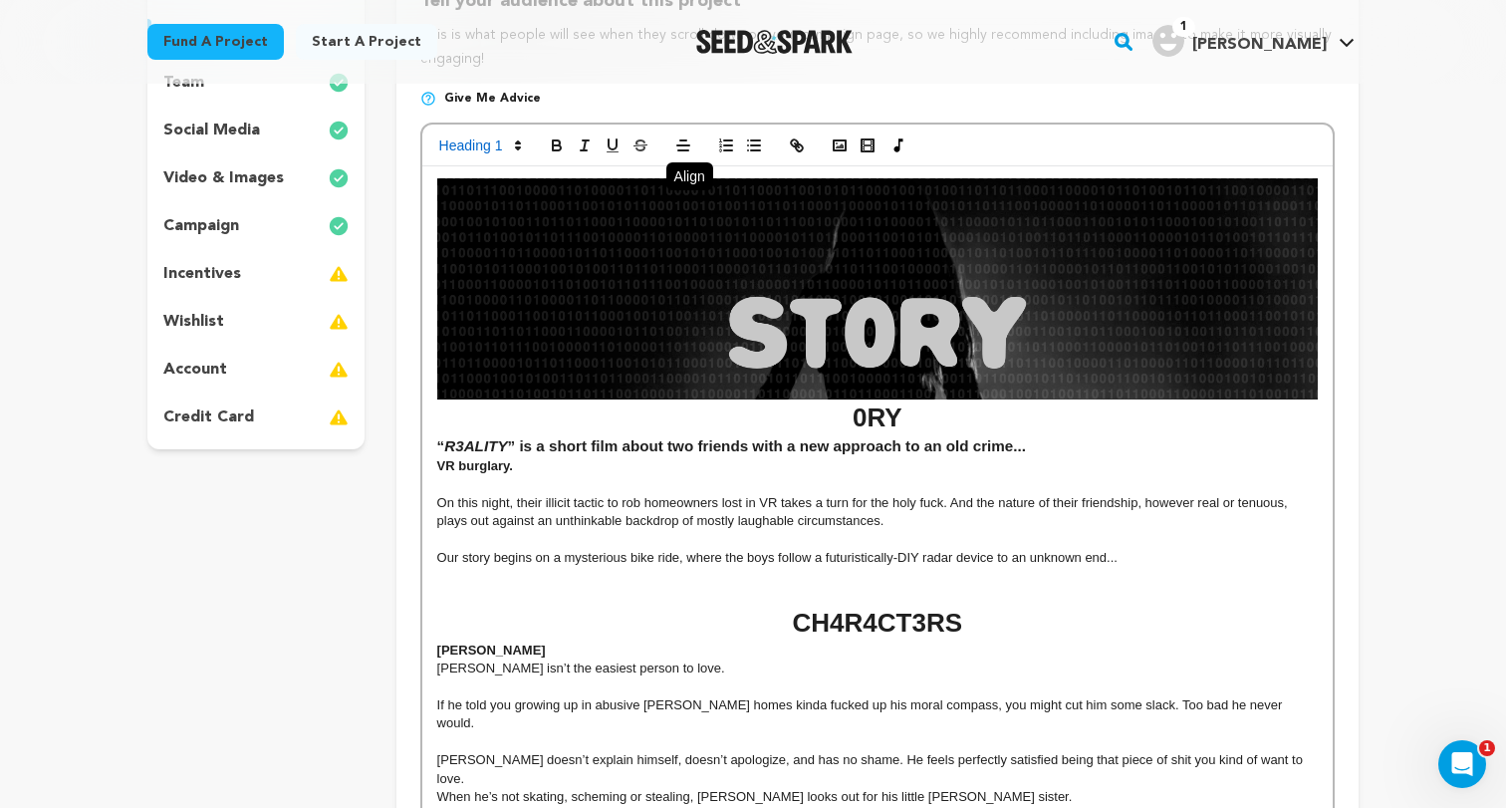
scroll to position [272, 0]
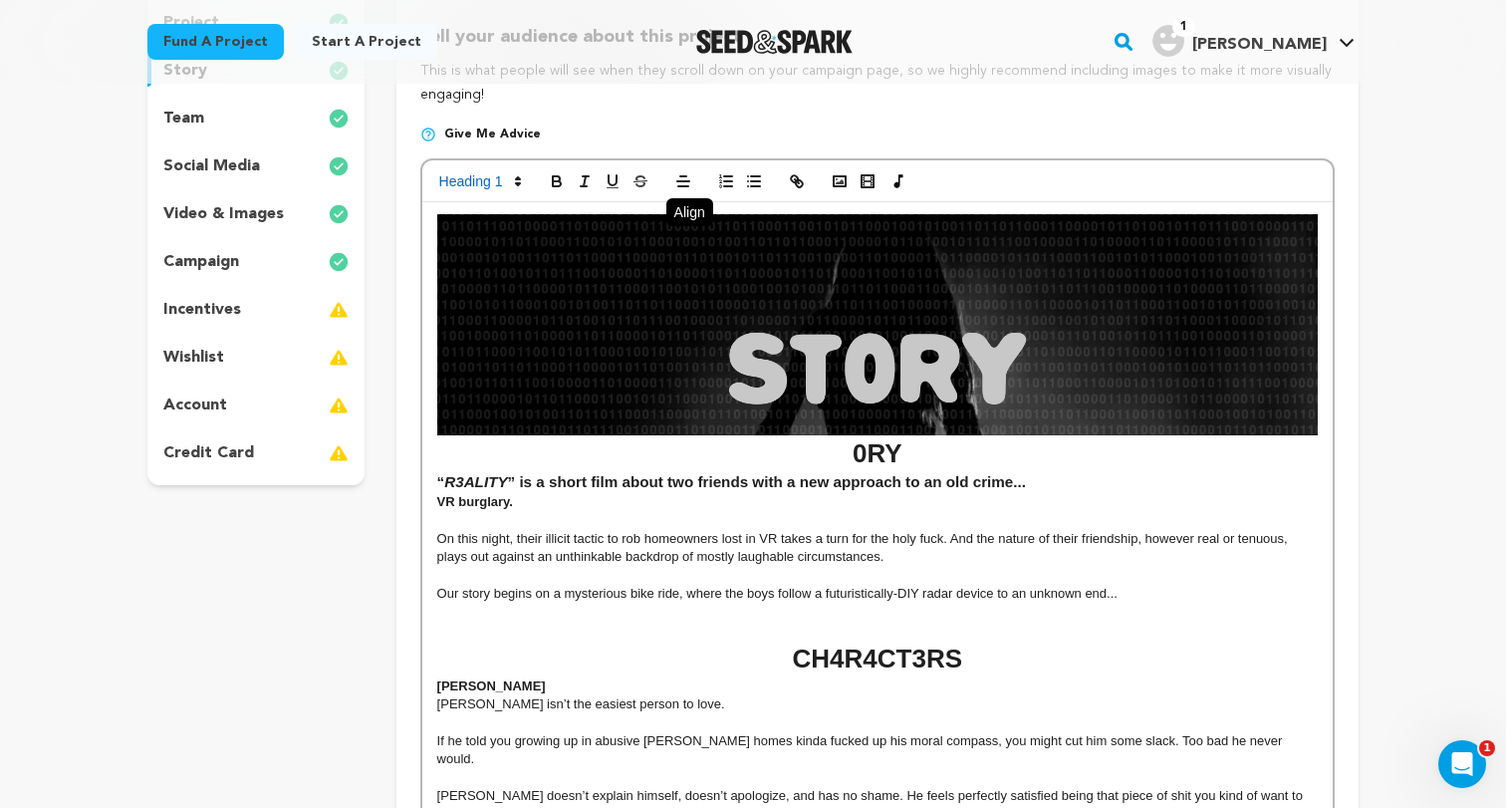
click at [912, 458] on h1 "0RY" at bounding box center [877, 342] width 880 height 257
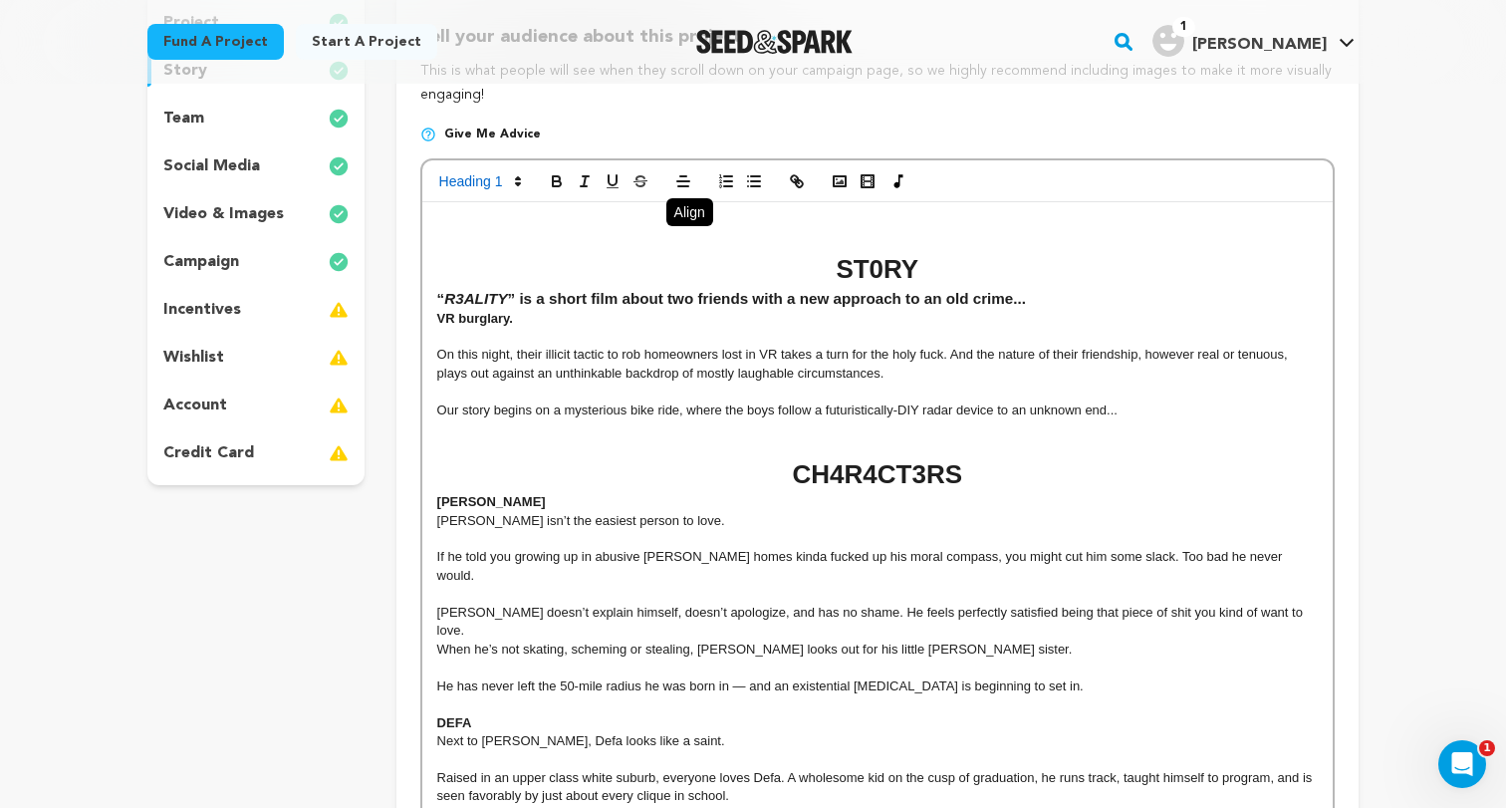
scroll to position [308, 0]
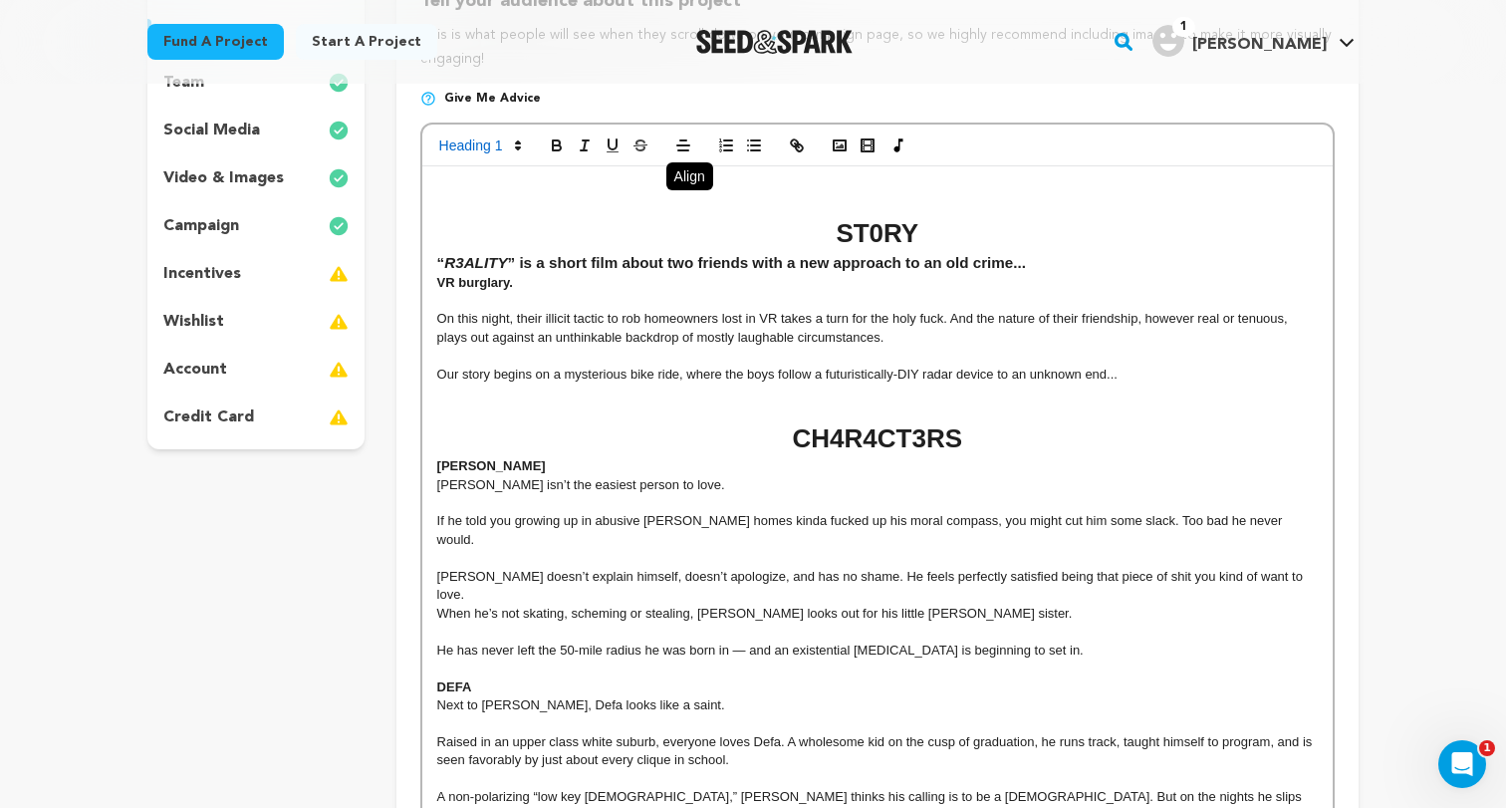
click at [833, 186] on h1 at bounding box center [877, 196] width 880 height 37
click at [840, 218] on h1 "ST0RY" at bounding box center [877, 233] width 880 height 37
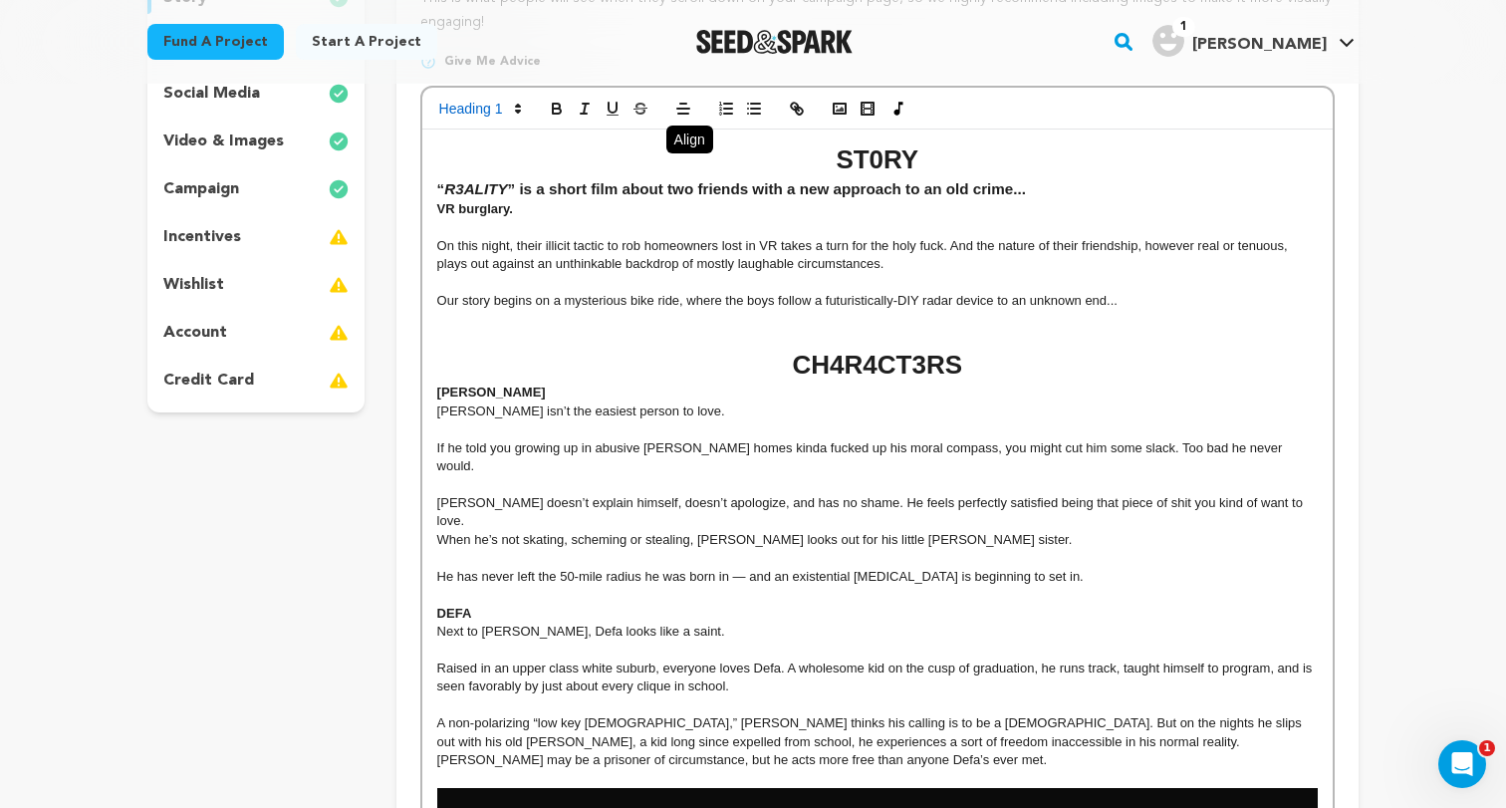
scroll to position [329, 0]
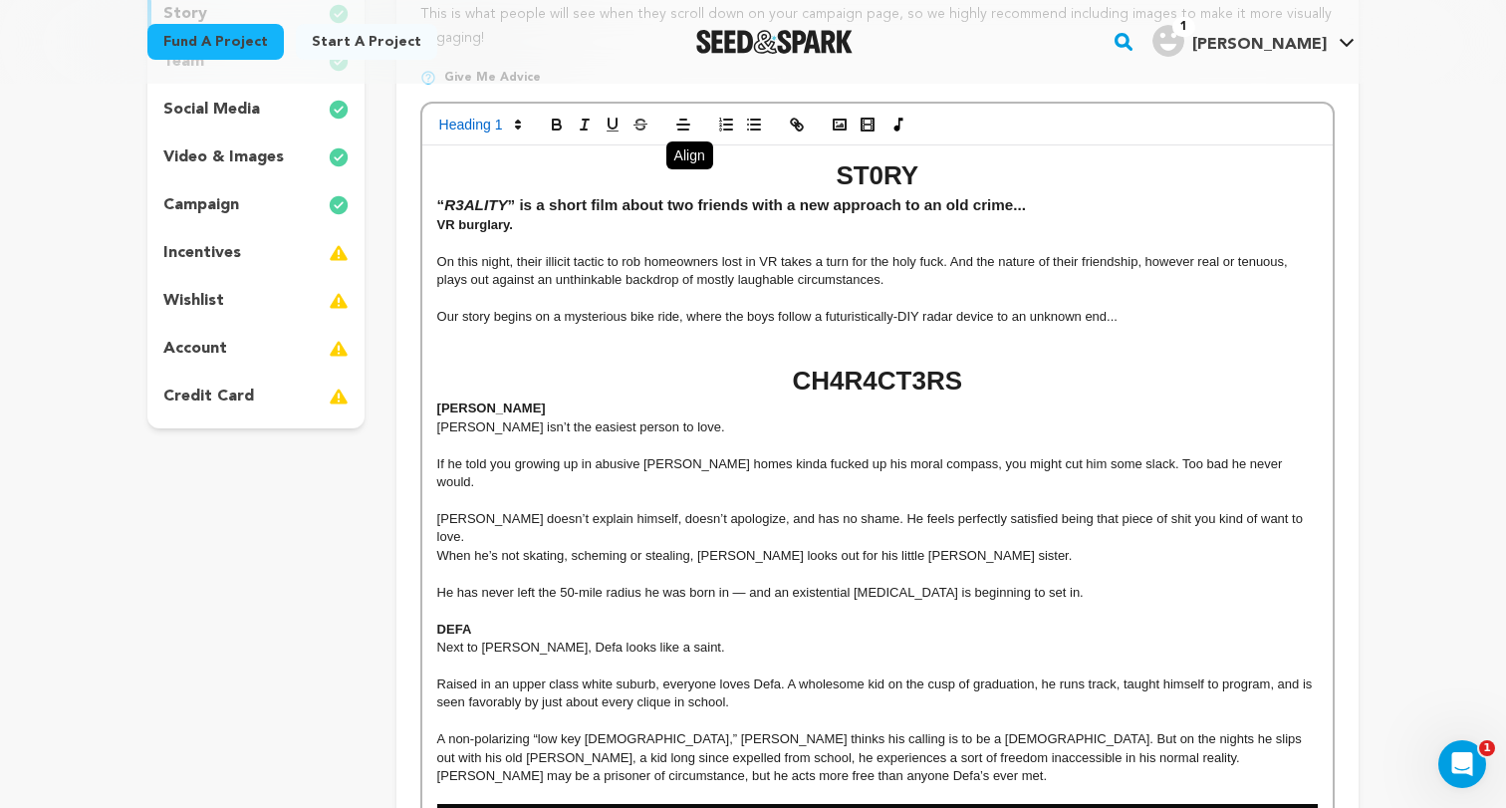
click at [895, 397] on h1 "CH4R4CT3RS" at bounding box center [877, 380] width 880 height 37
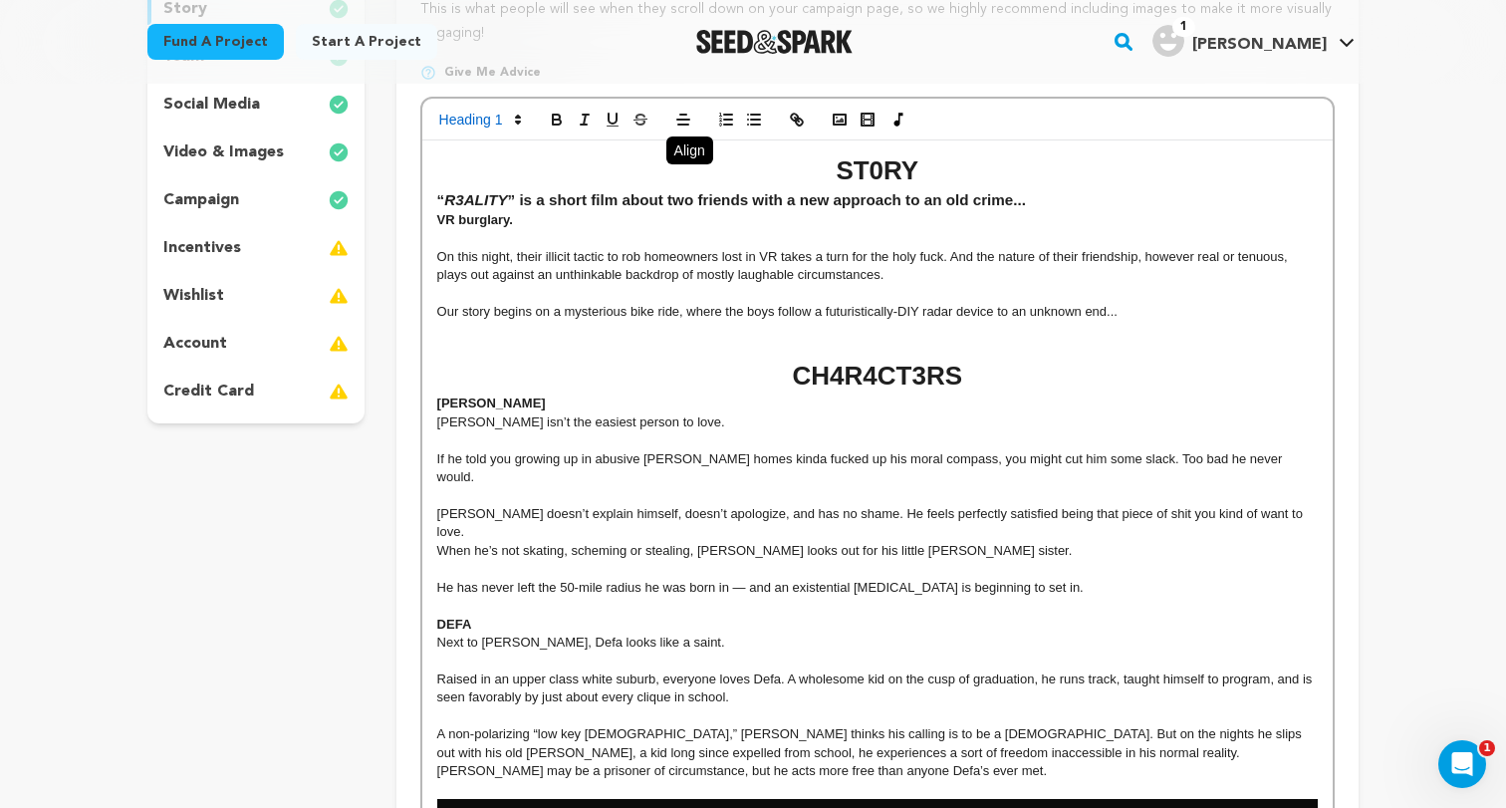
scroll to position [324, 0]
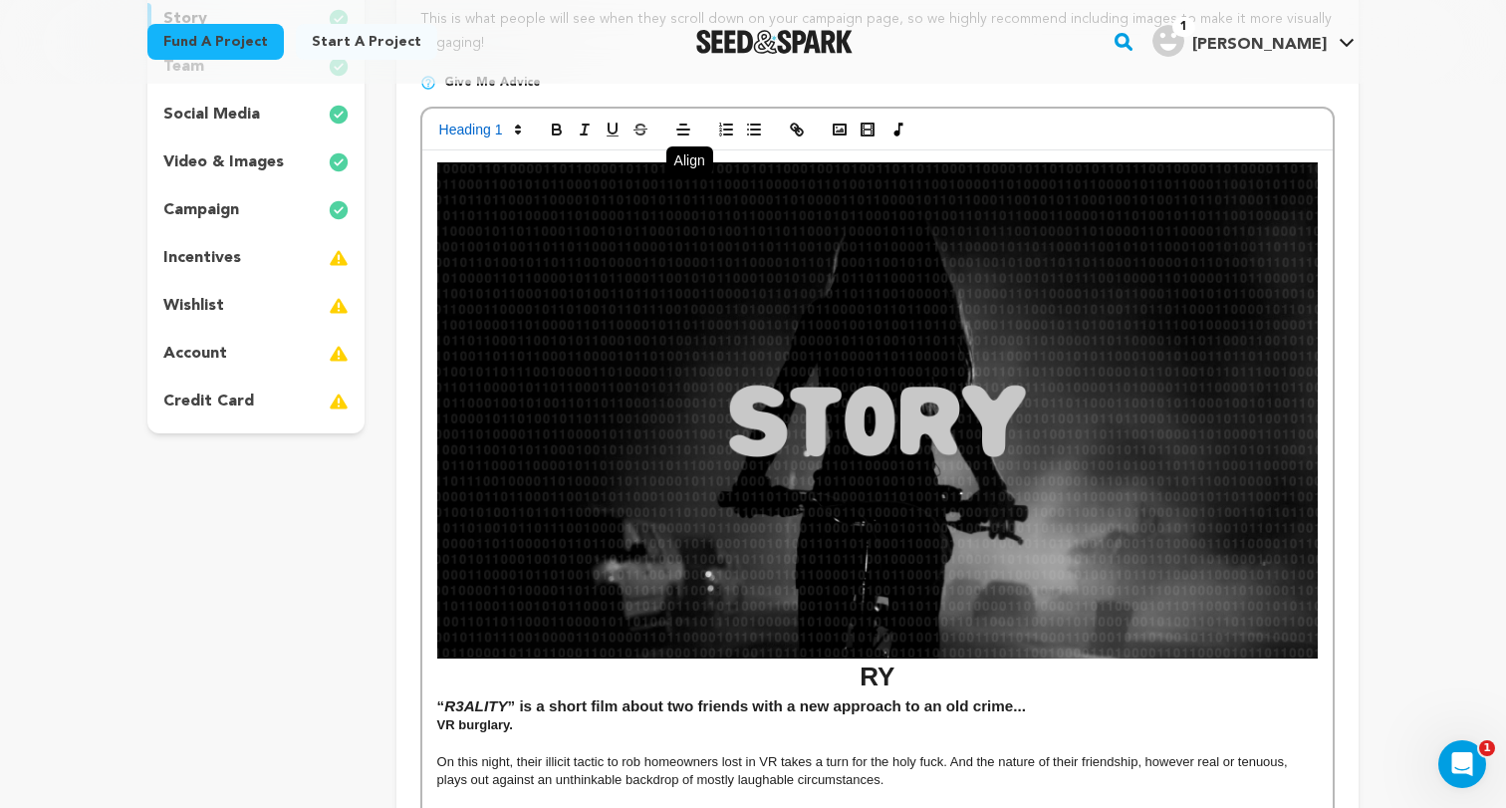
click at [908, 685] on h1 "RY" at bounding box center [877, 428] width 880 height 532
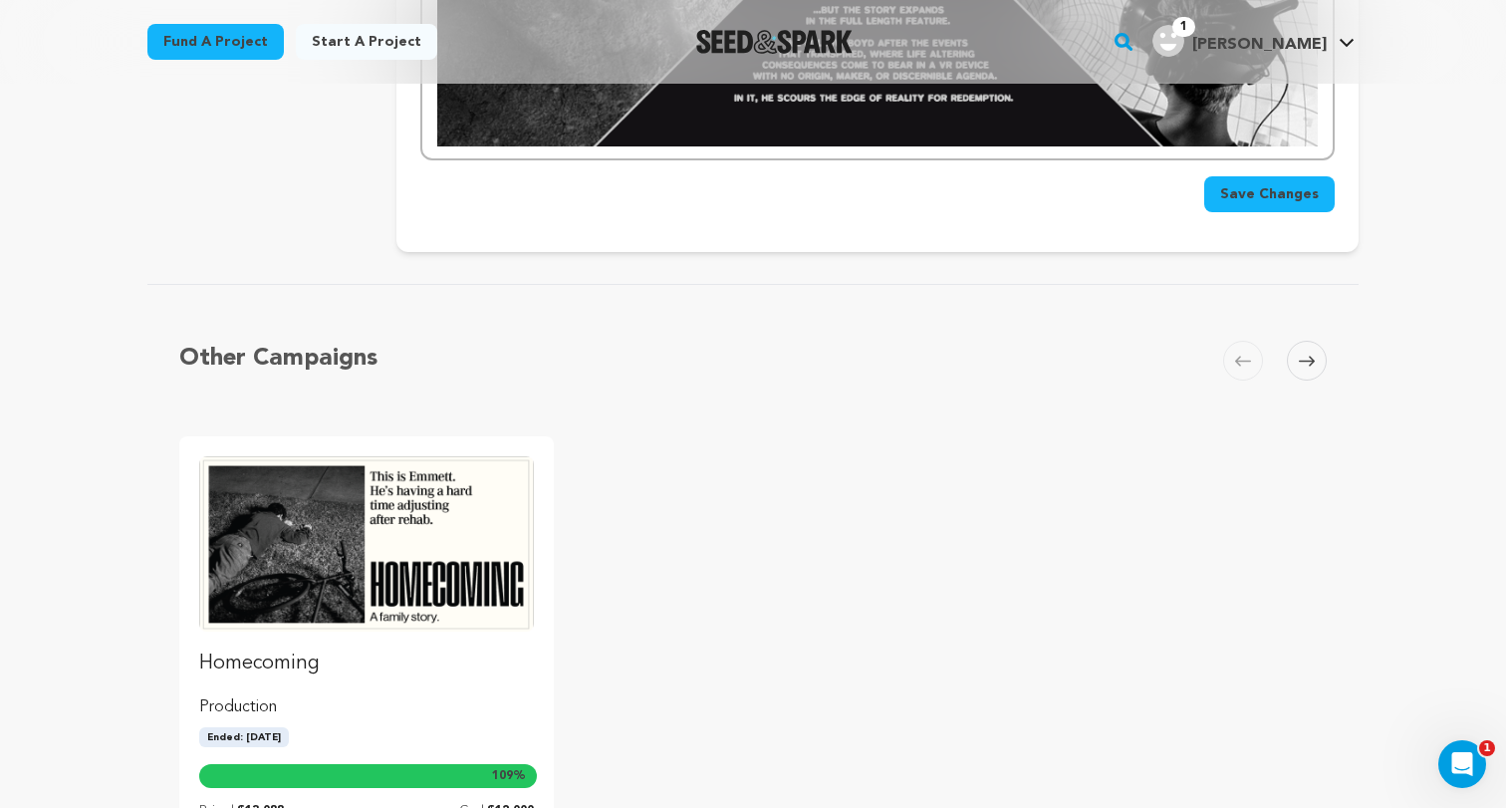
scroll to position [5203, 0]
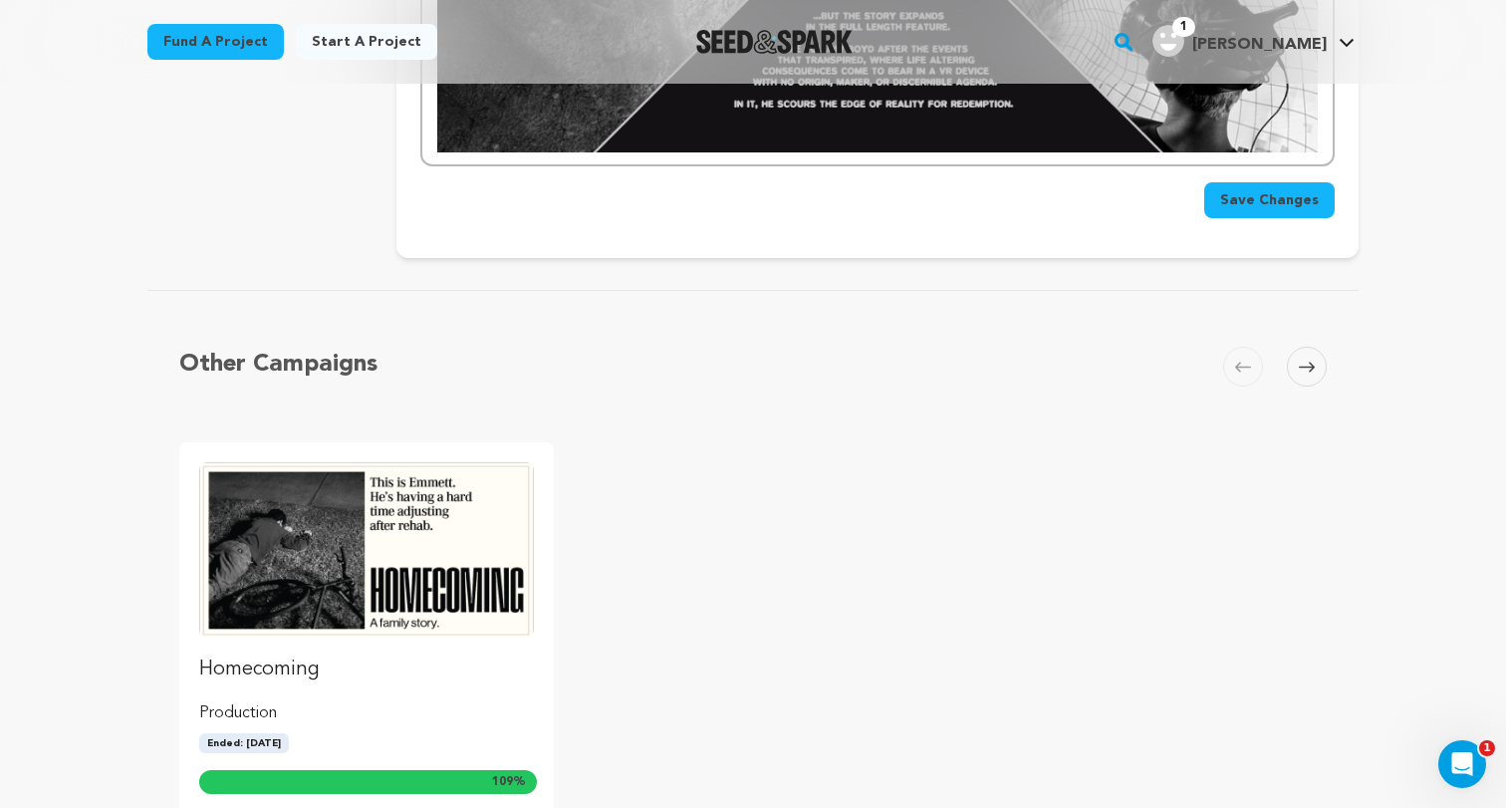
click at [1282, 190] on span "Save Changes" at bounding box center [1269, 200] width 99 height 20
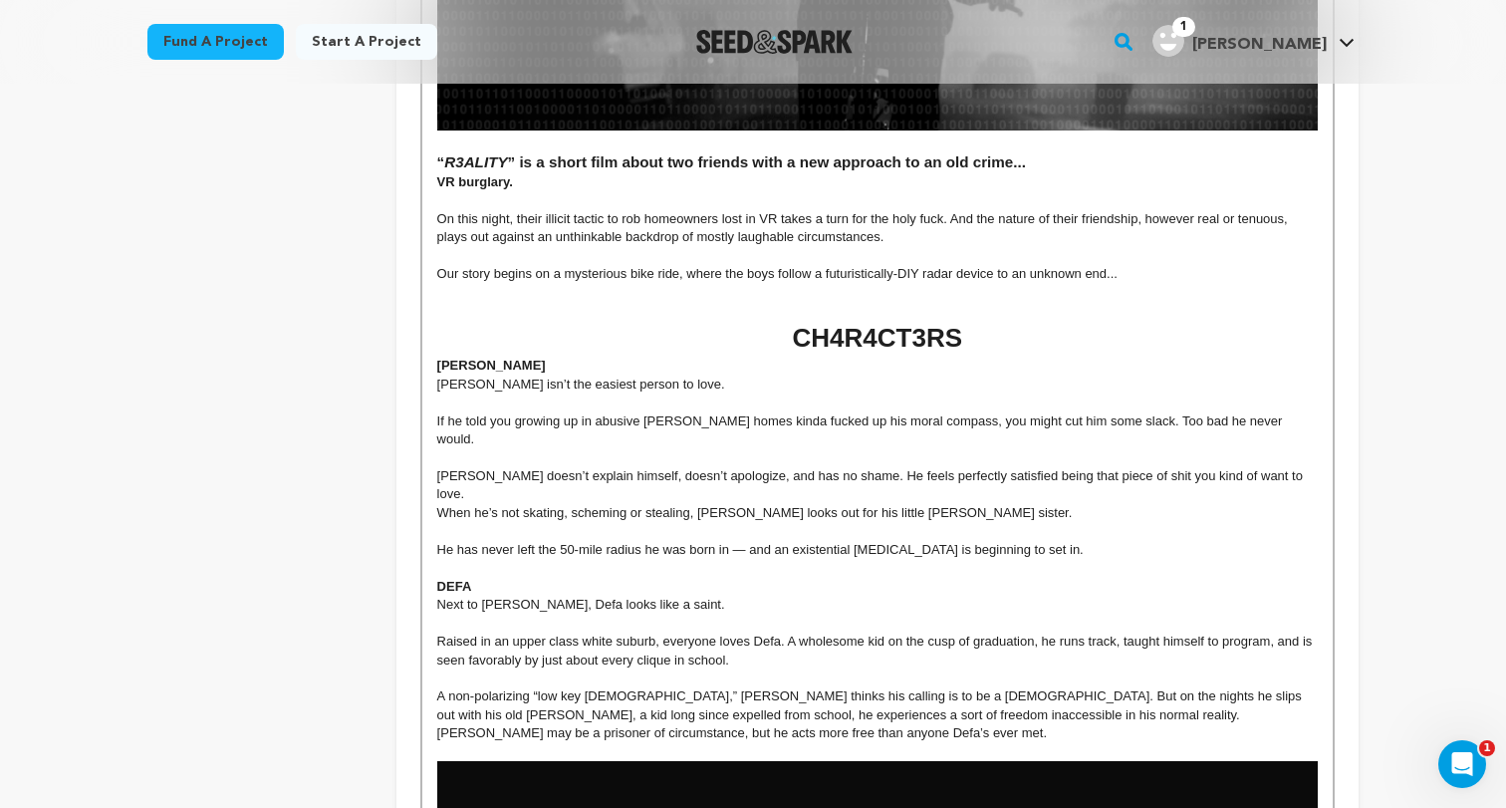
scroll to position [901, 0]
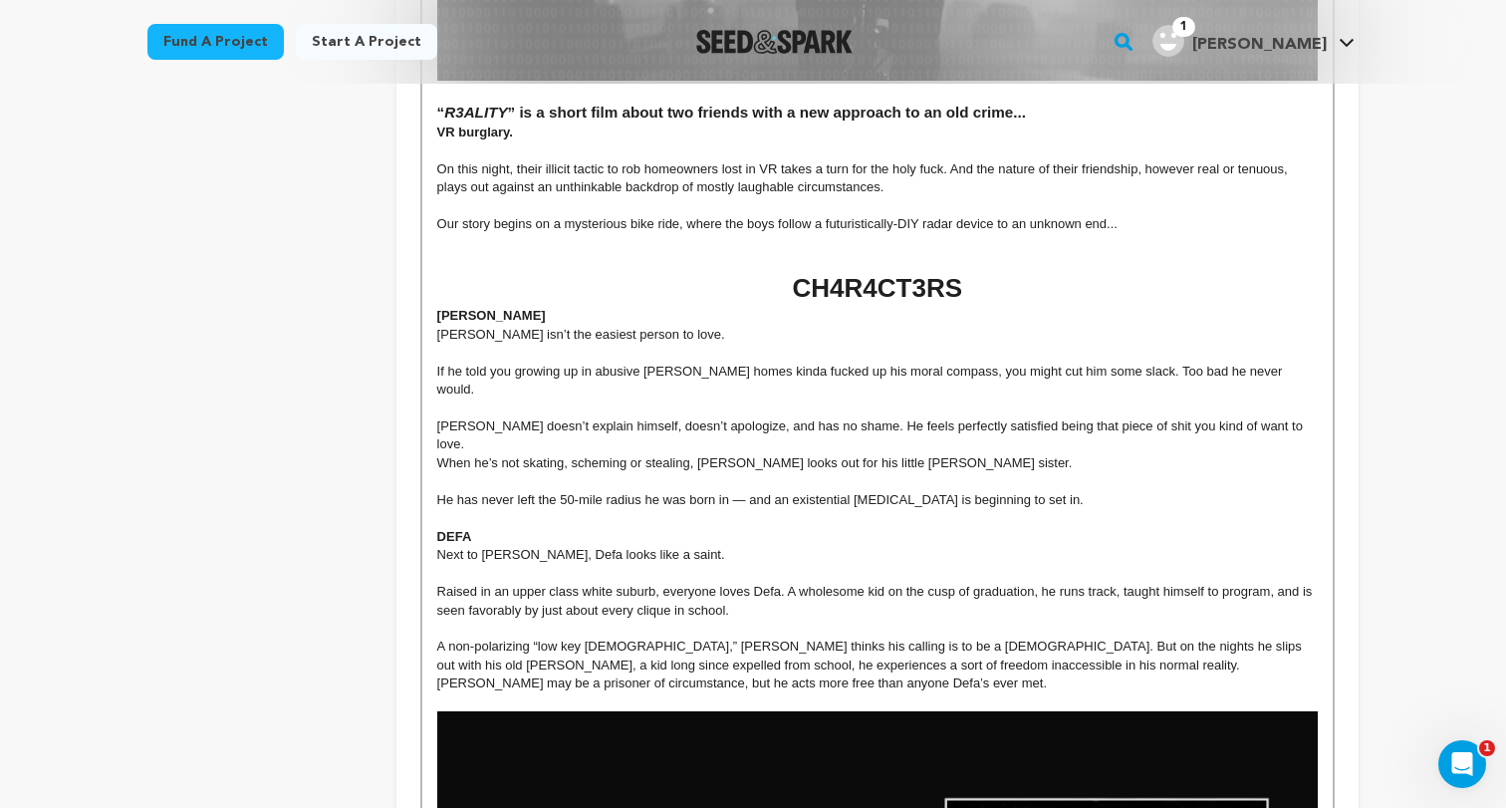
click at [818, 246] on p at bounding box center [877, 243] width 880 height 18
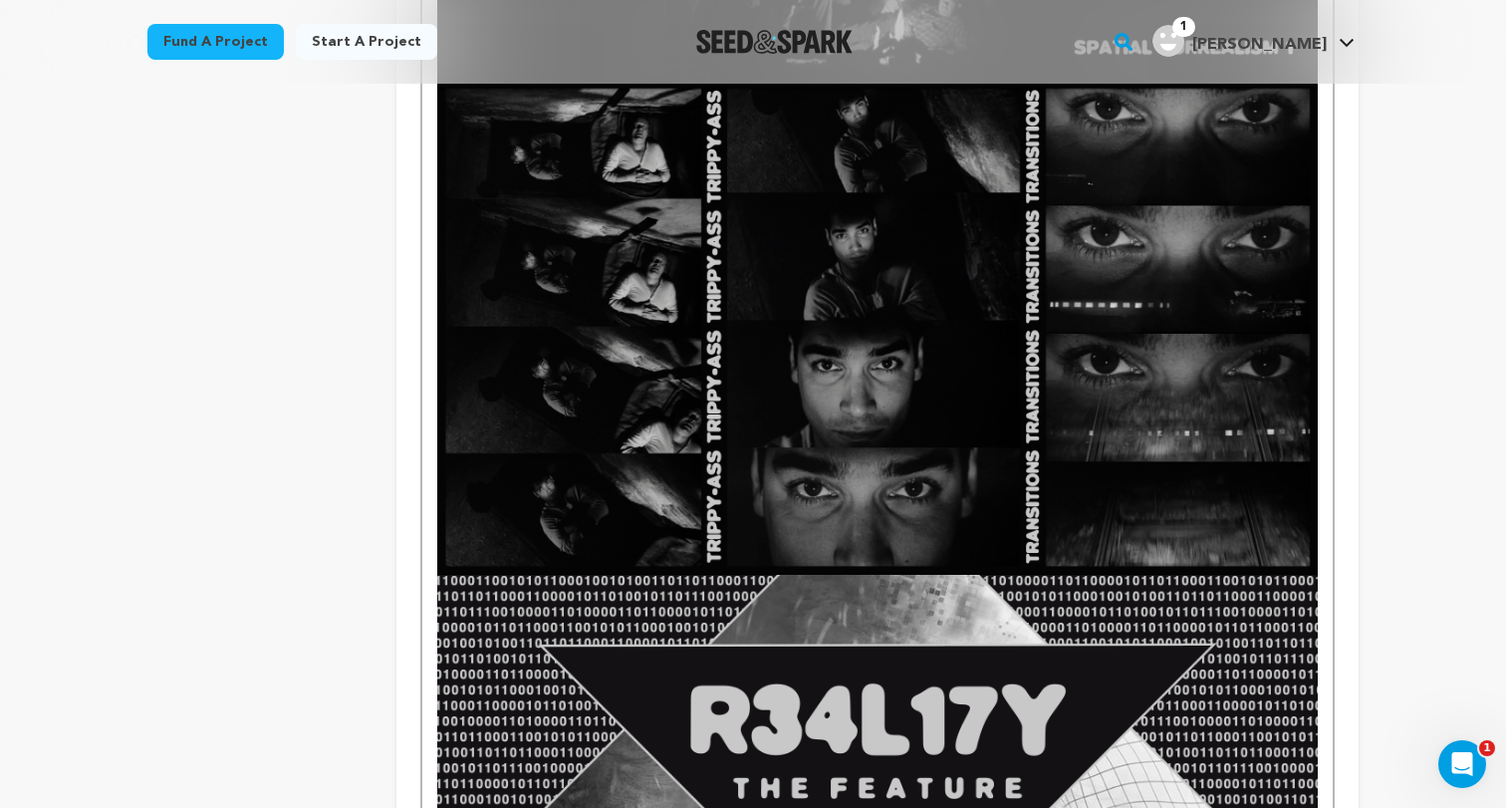
scroll to position [4287, 0]
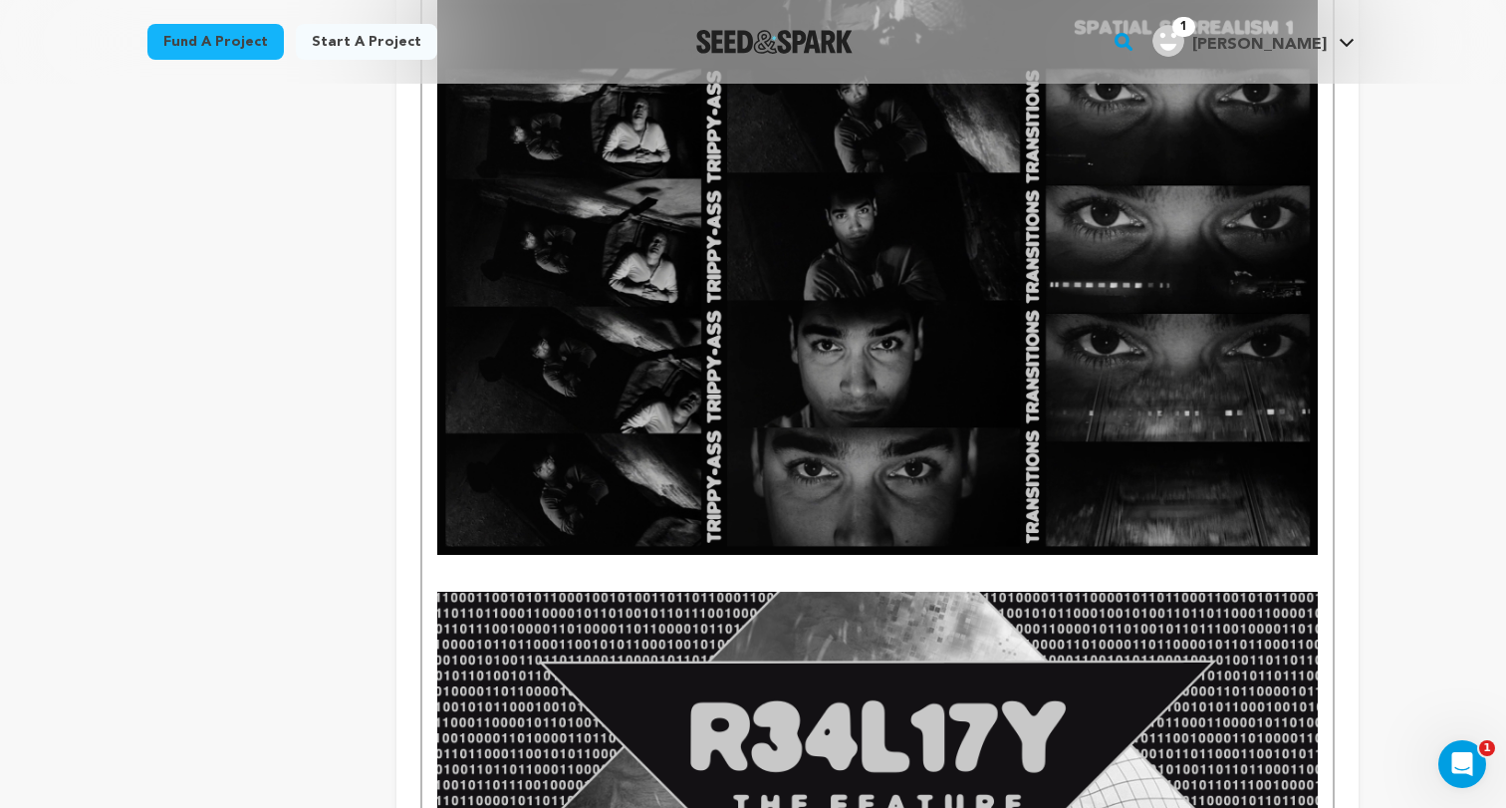
click at [572, 574] on p at bounding box center [877, 583] width 880 height 18
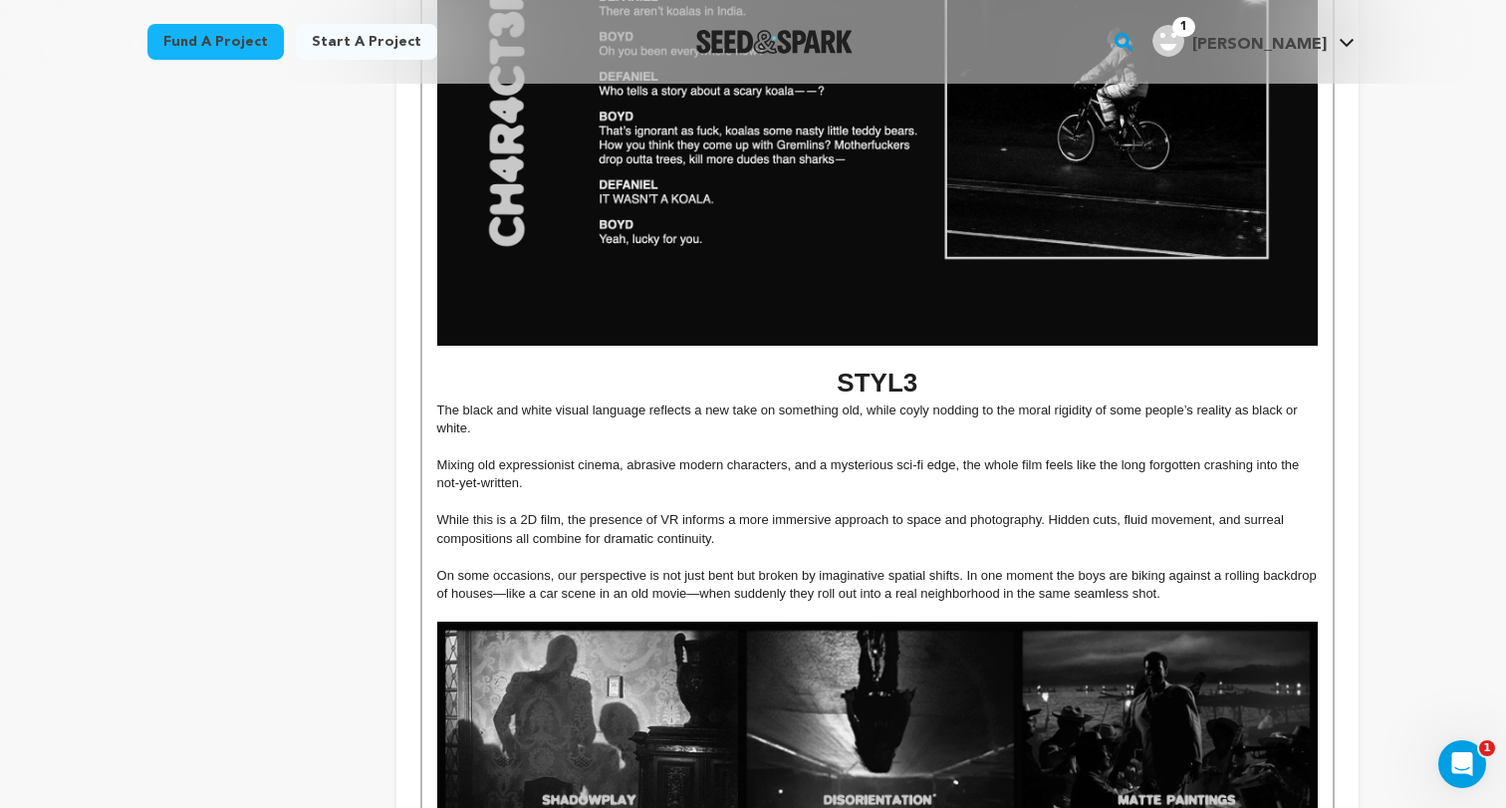
scroll to position [1826, 0]
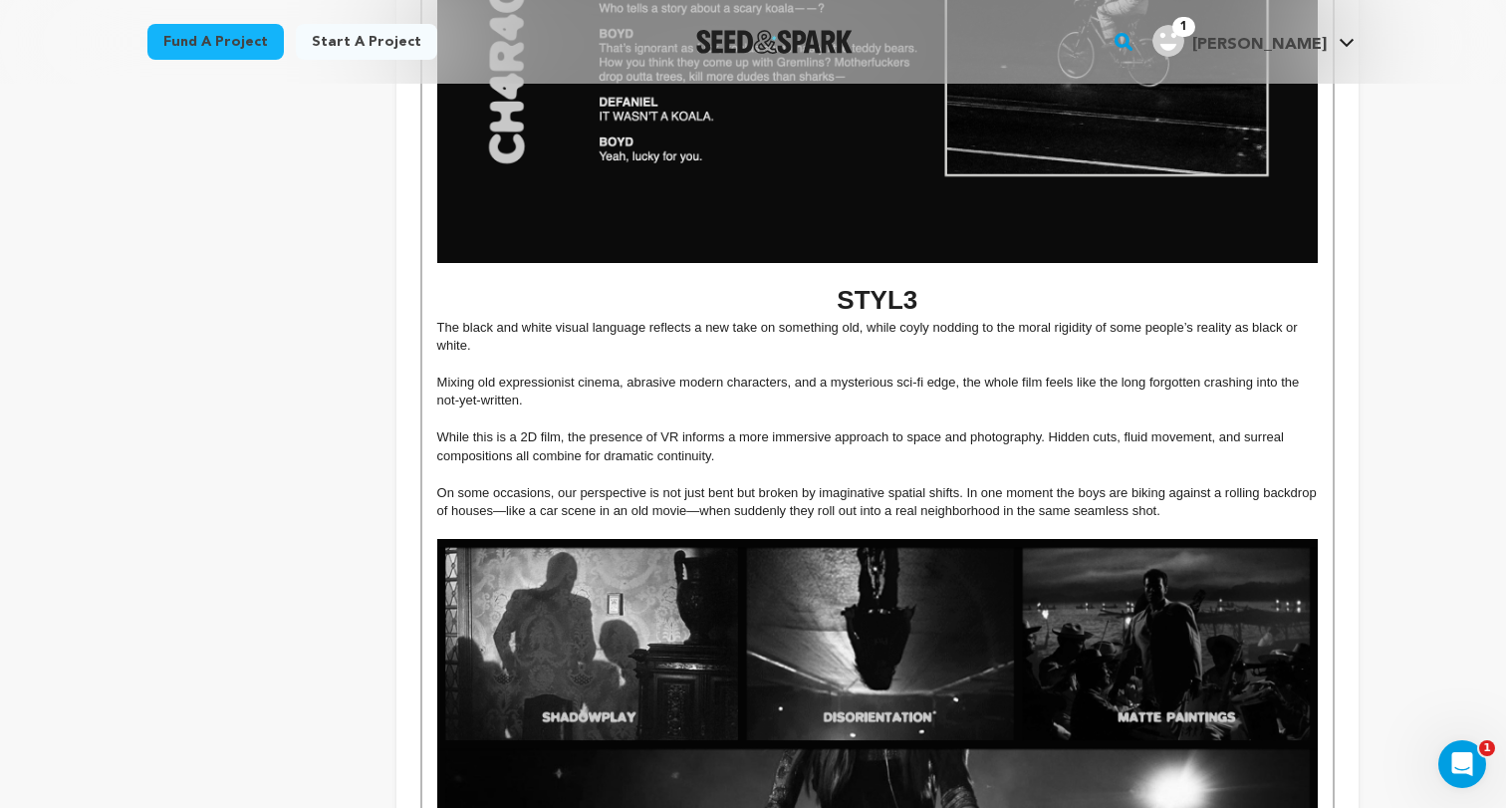
click at [875, 282] on h1 "STYL3" at bounding box center [877, 300] width 880 height 37
copy h1 "STYL3"
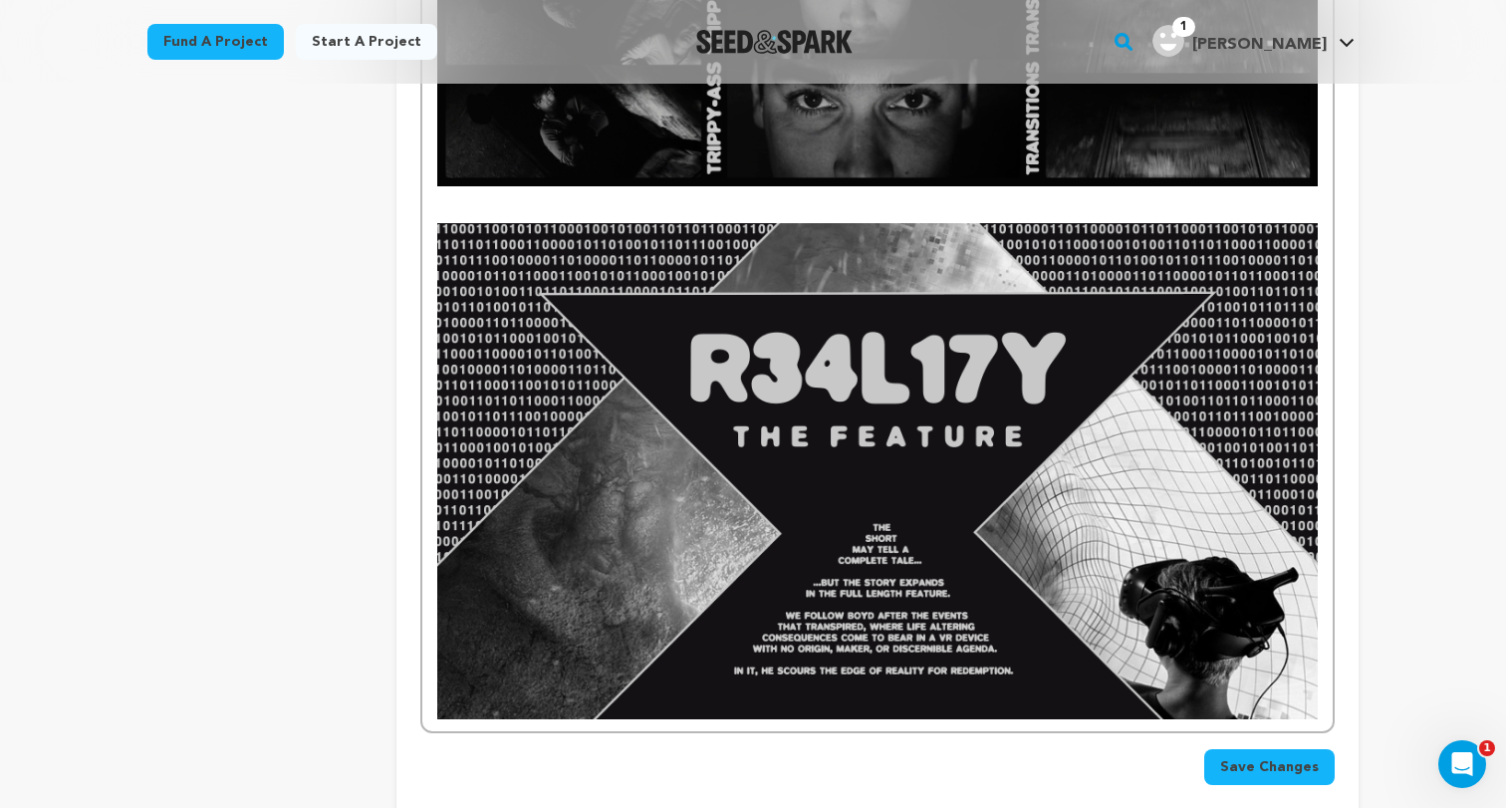
click at [853, 186] on p at bounding box center [877, 195] width 880 height 18
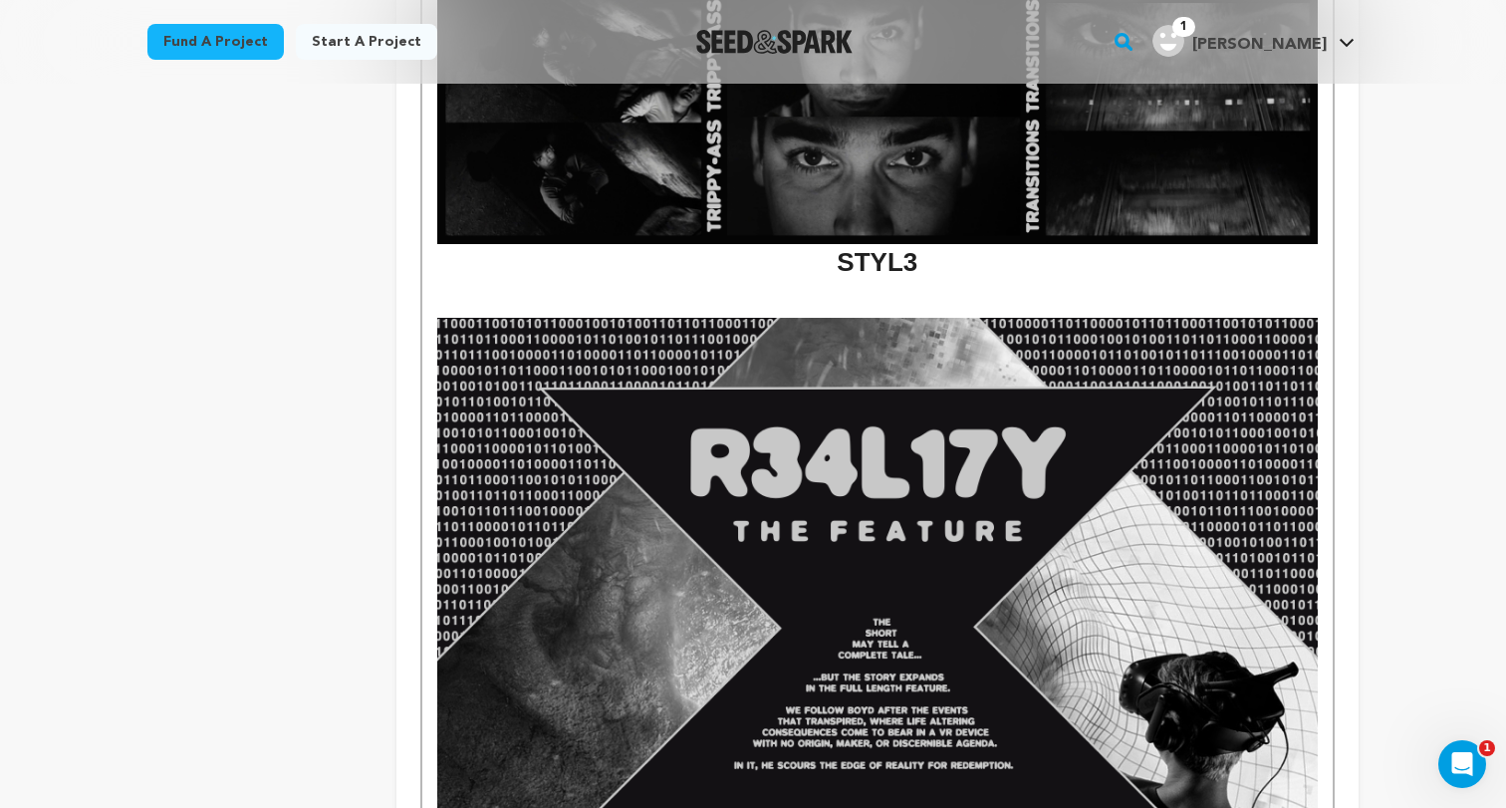
scroll to position [4577, 0]
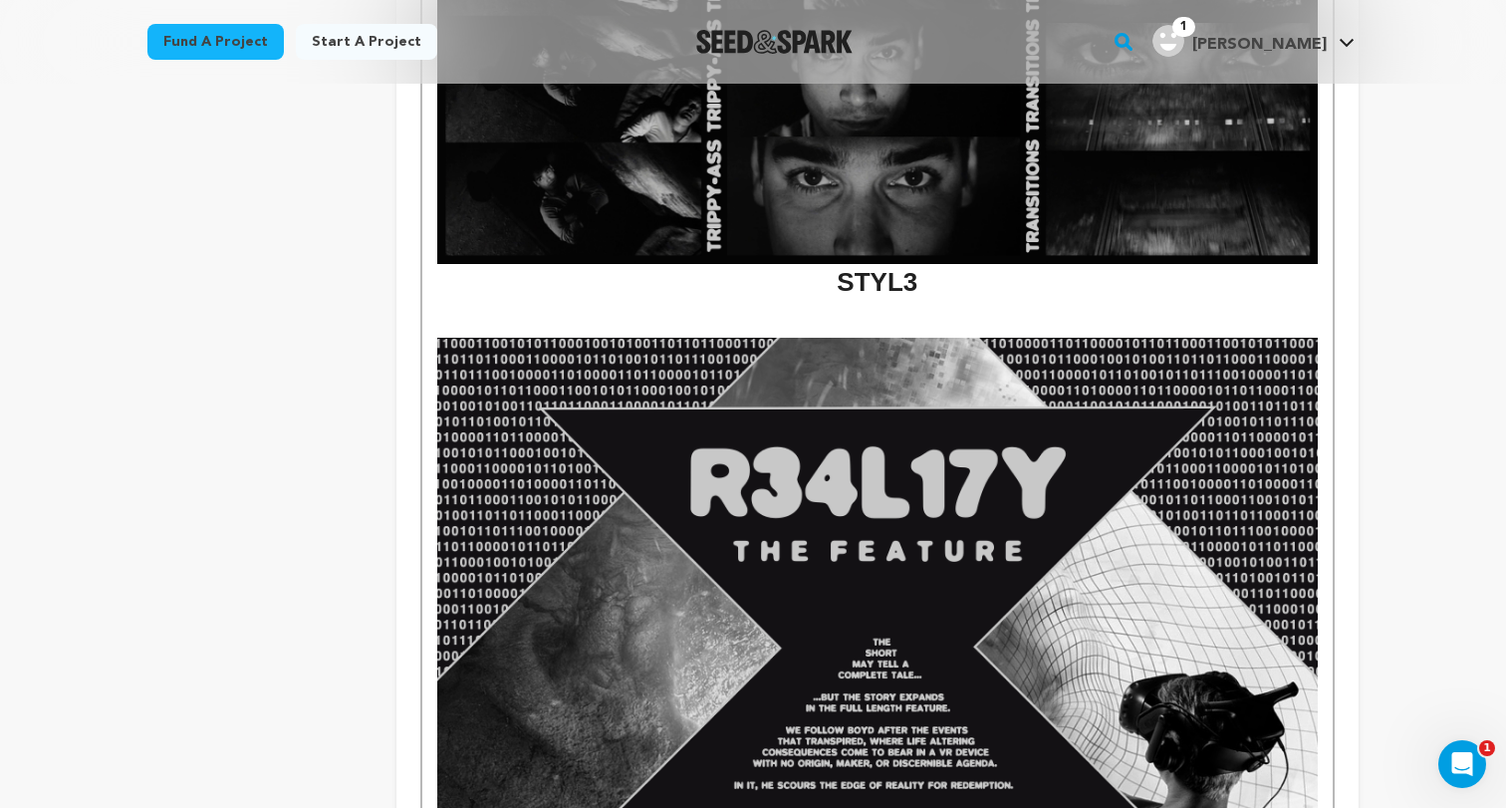
click at [838, 264] on h1 "STYL3" at bounding box center [877, 282] width 880 height 37
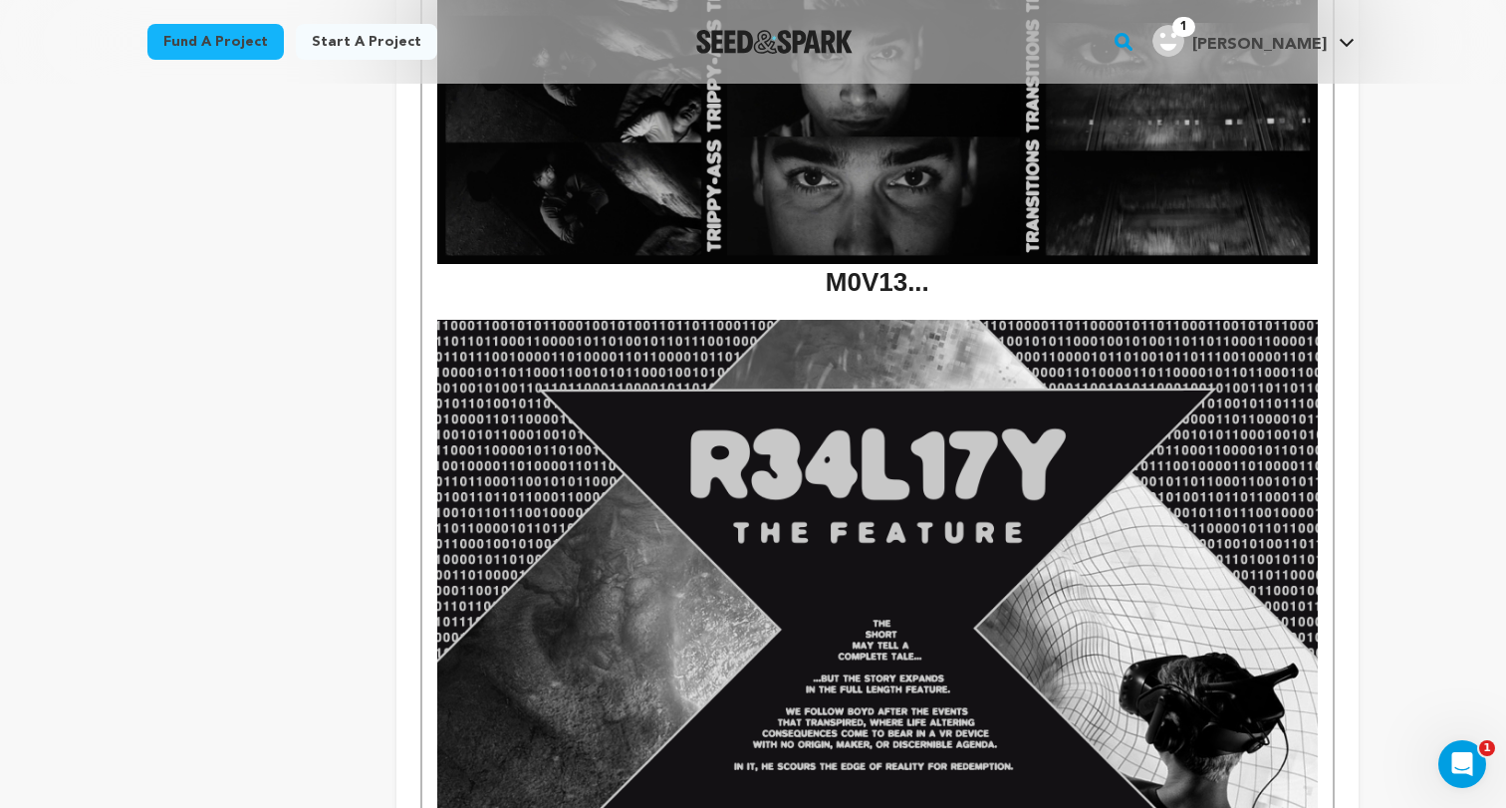
click at [820, 264] on h1 "M0V13..." at bounding box center [877, 282] width 880 height 37
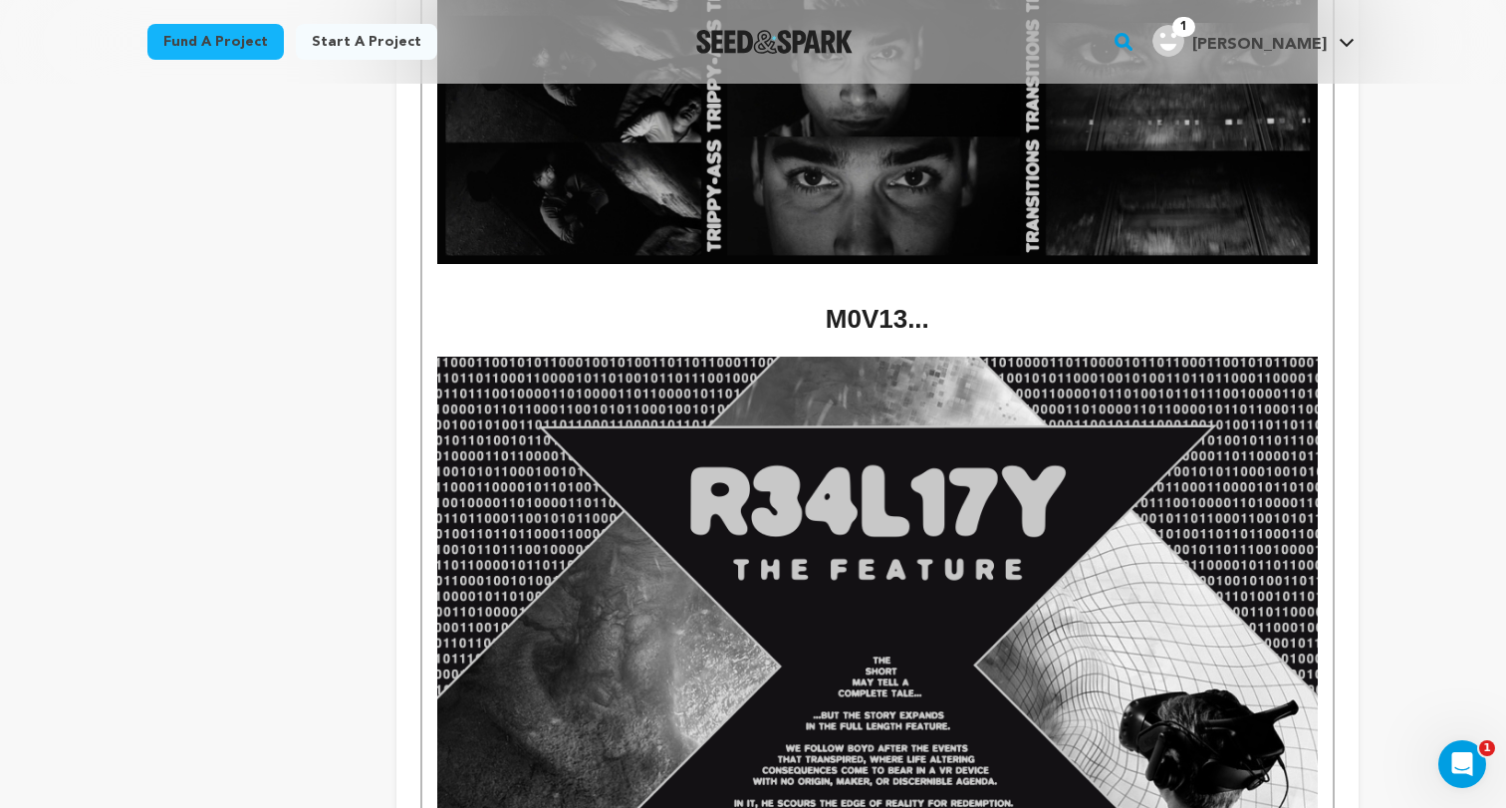
click at [818, 264] on h1 at bounding box center [877, 282] width 880 height 37
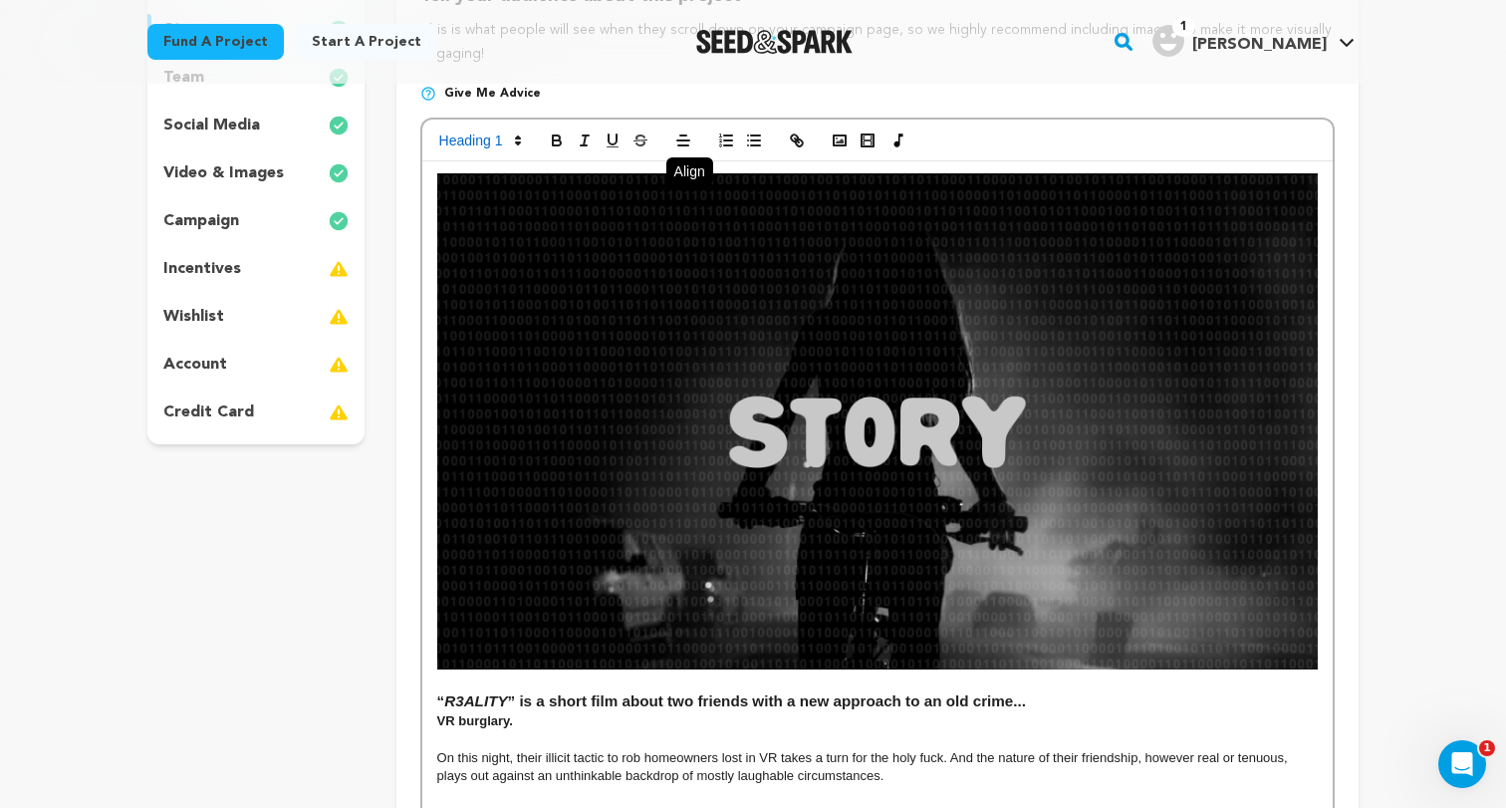
scroll to position [0, 0]
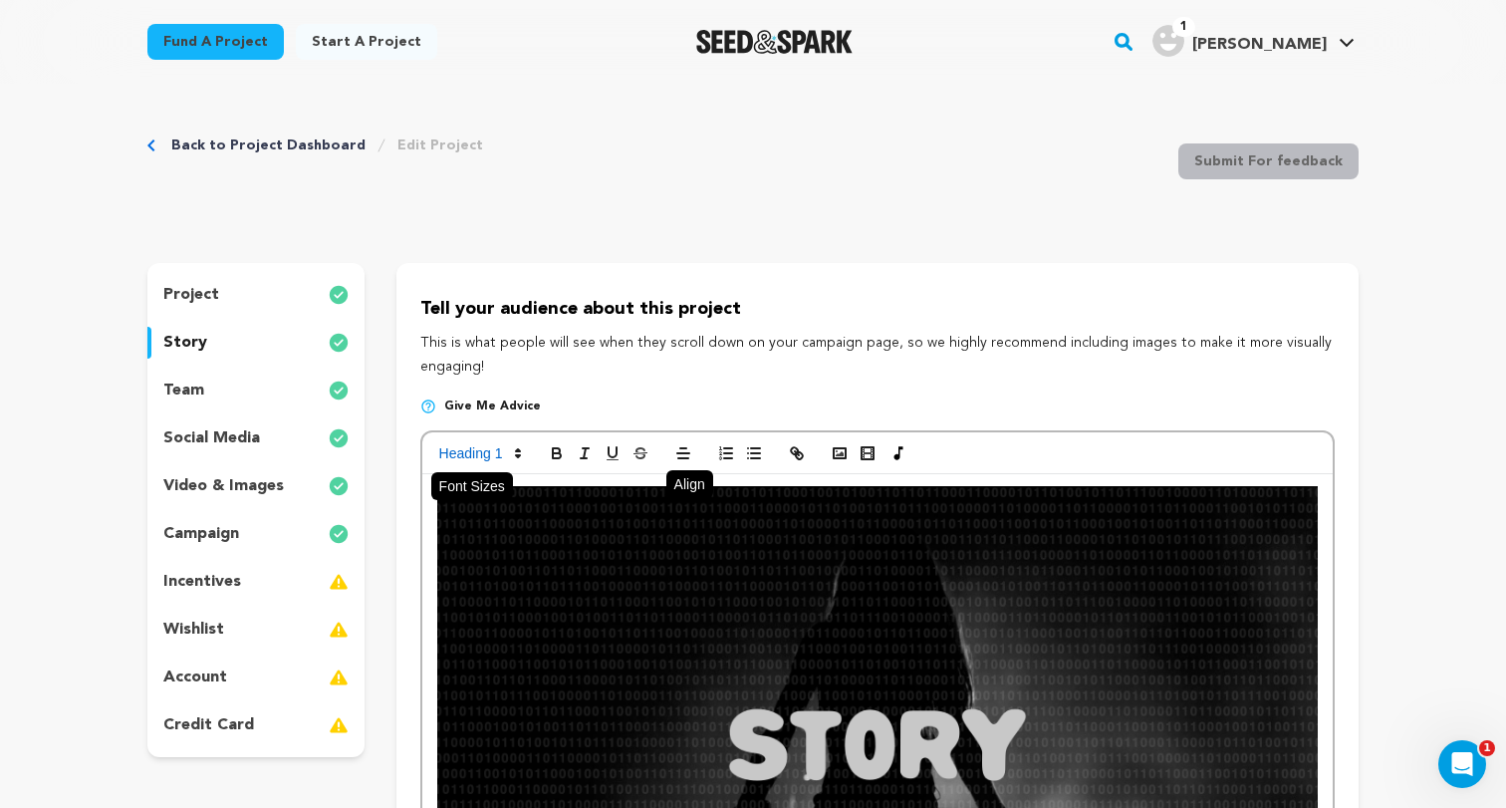
click at [489, 448] on span at bounding box center [479, 453] width 98 height 24
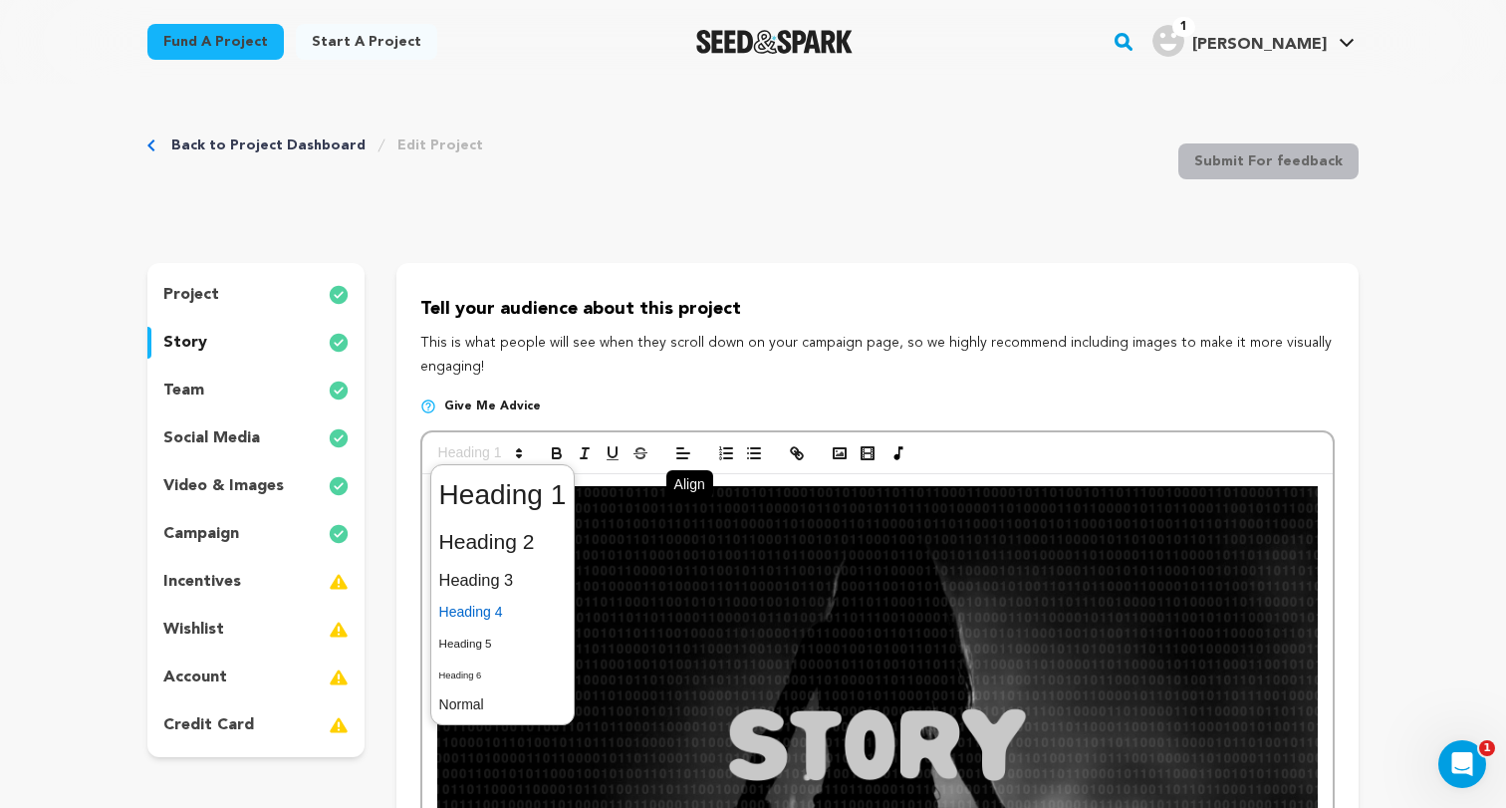
click at [495, 623] on span at bounding box center [502, 611] width 127 height 31
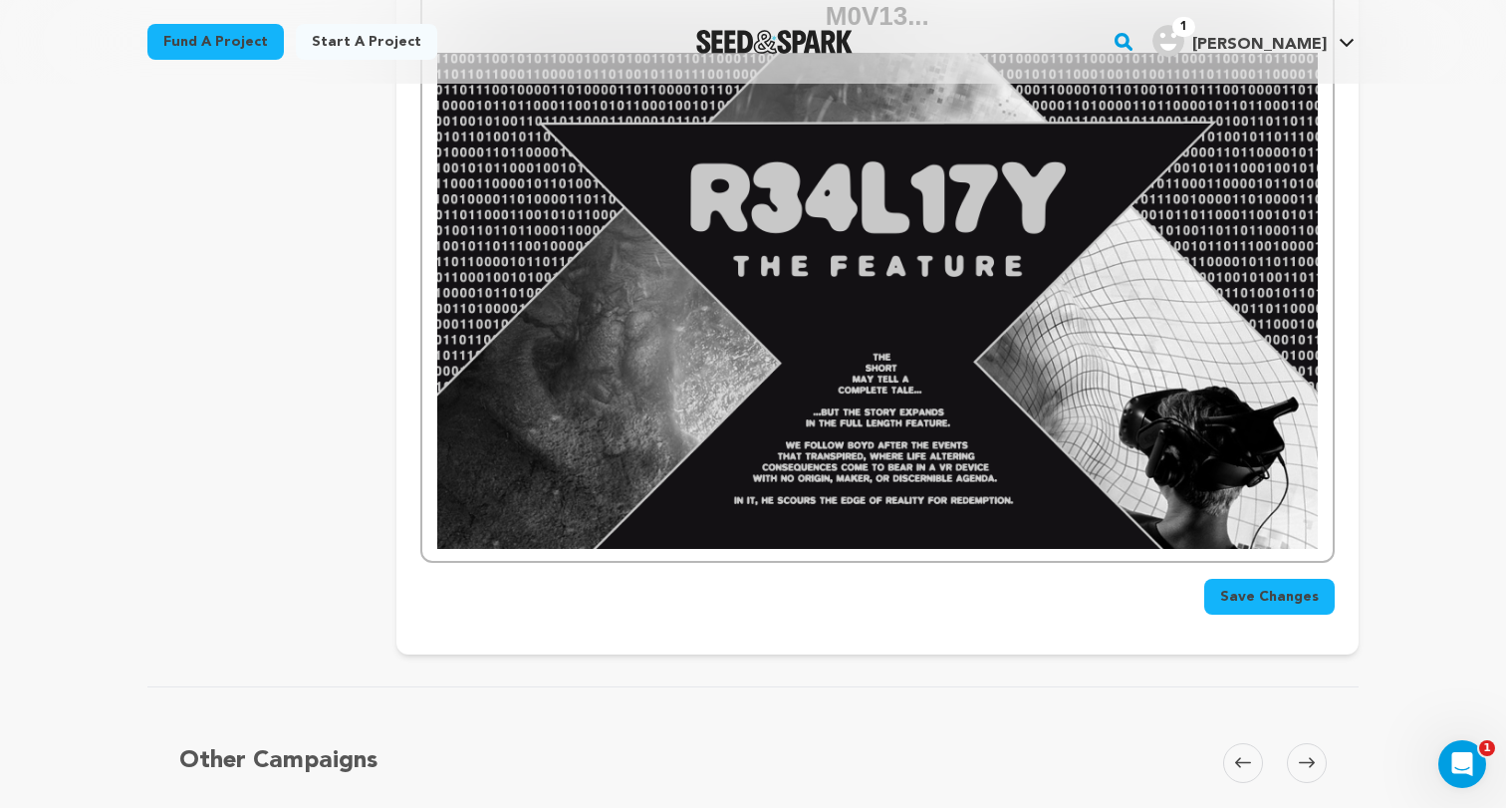
scroll to position [4673, 0]
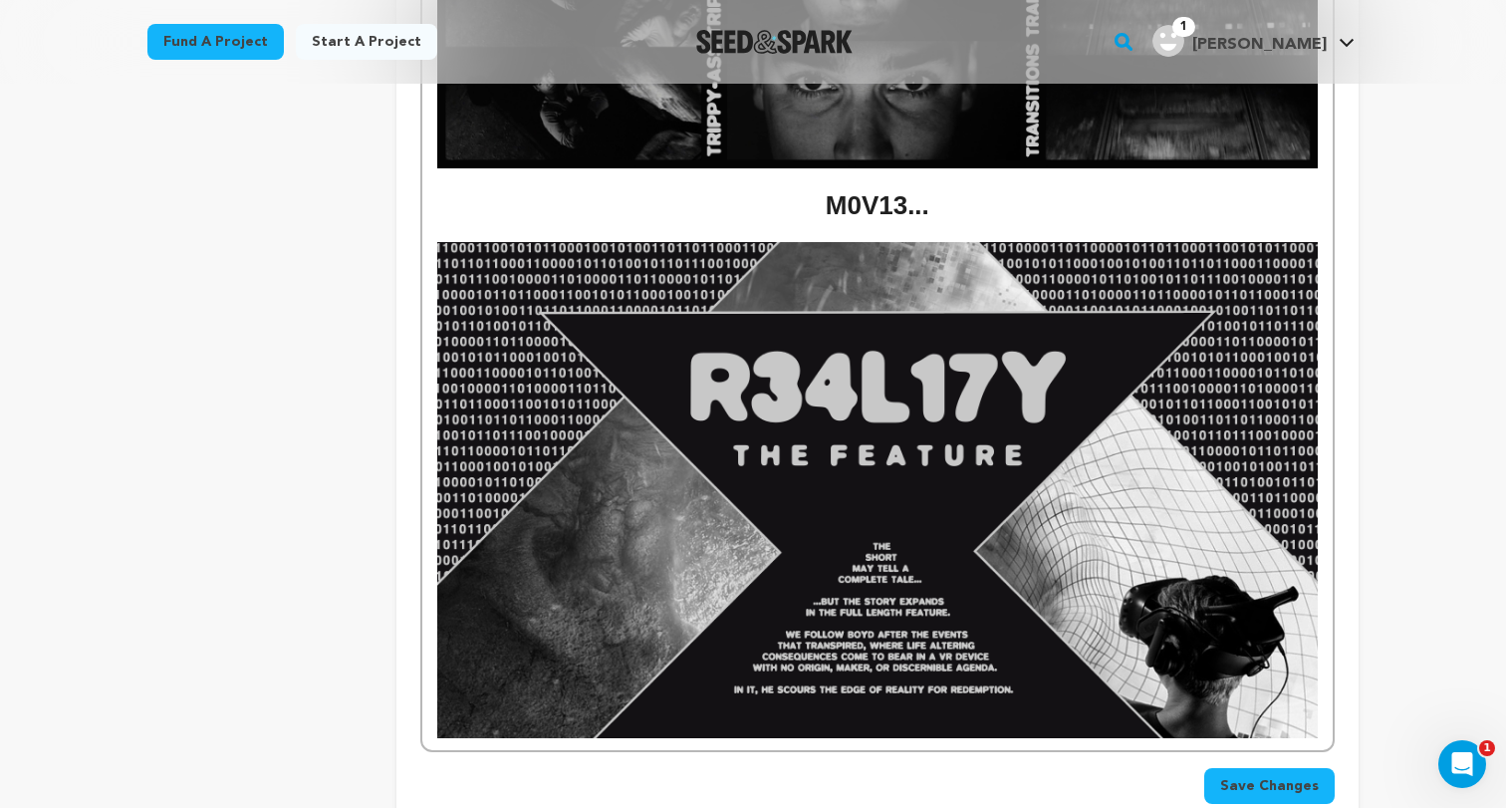
click at [1266, 768] on button "Save Changes" at bounding box center [1269, 786] width 130 height 36
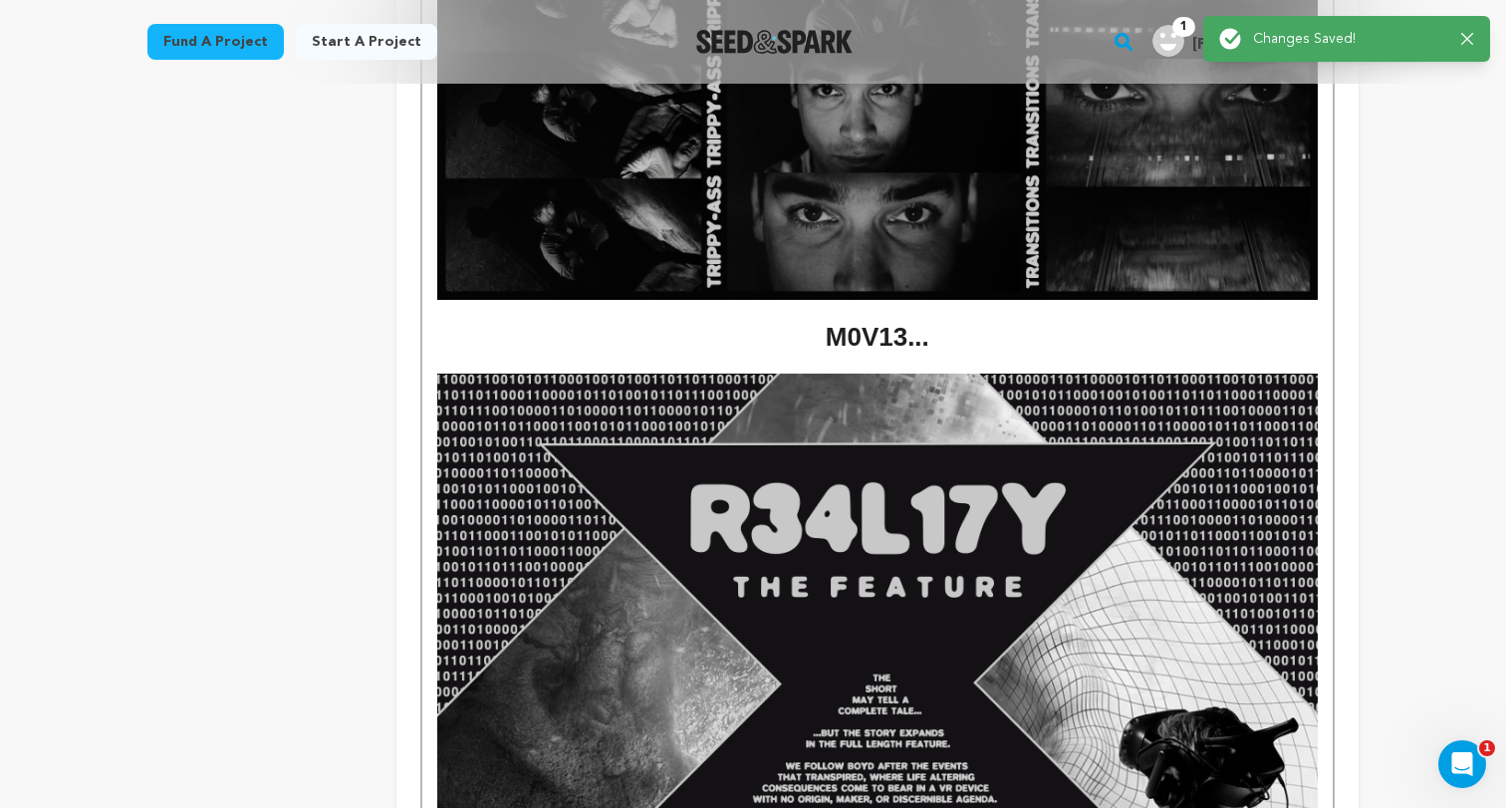
scroll to position [0, 0]
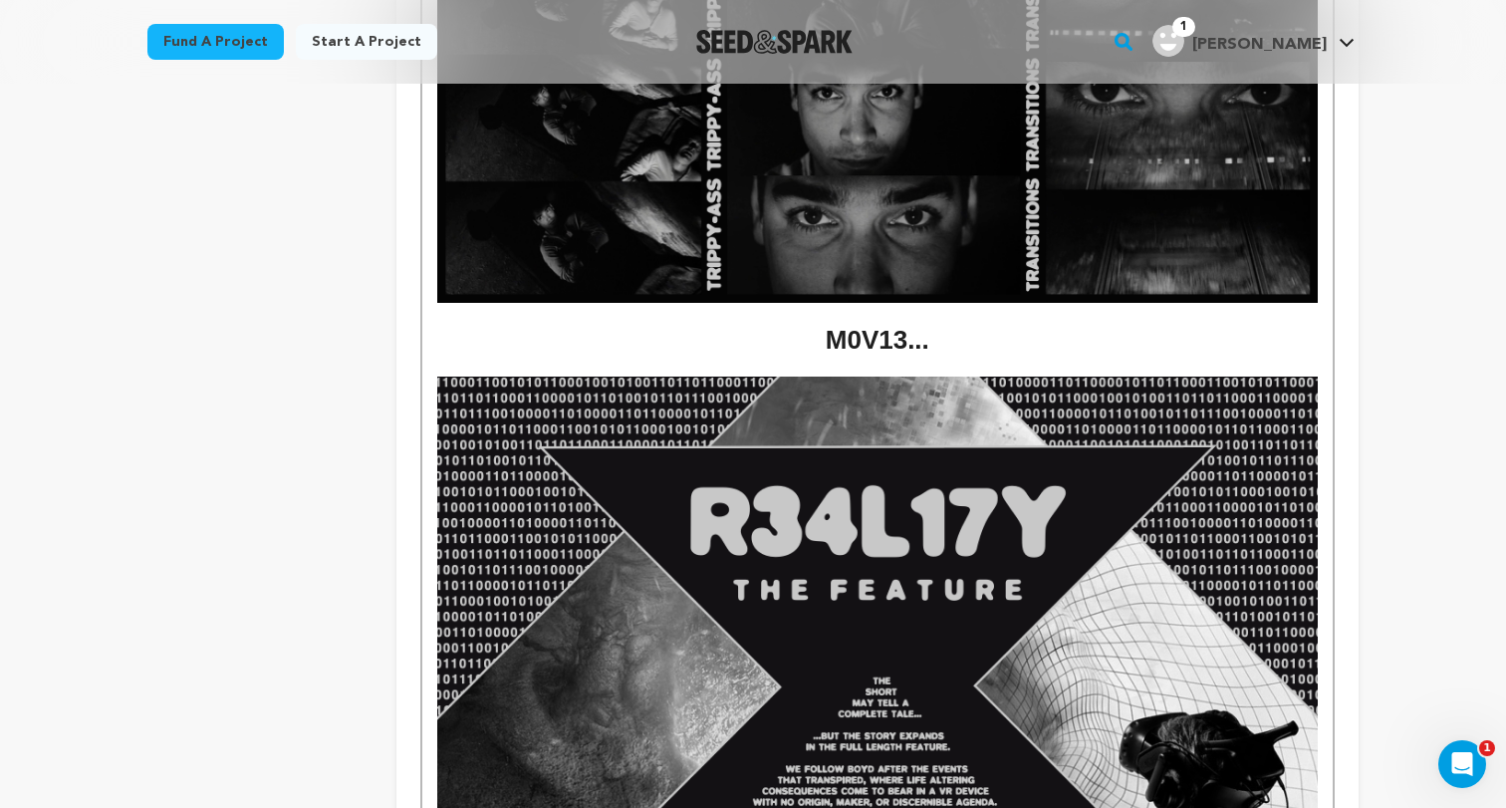
scroll to position [4518, 0]
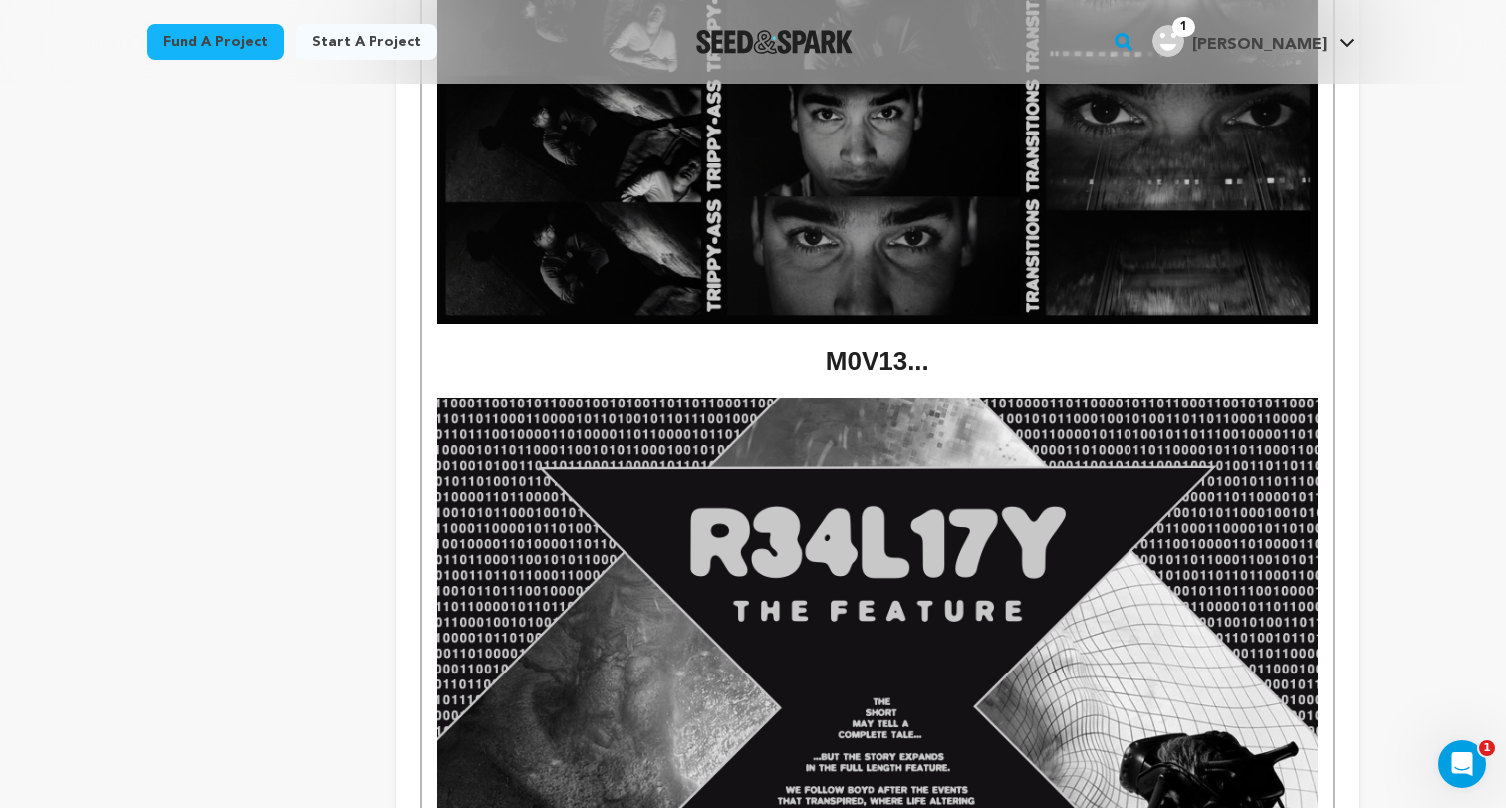
click at [886, 343] on h1 "M0V13..." at bounding box center [877, 361] width 880 height 37
click at [863, 379] on p at bounding box center [877, 388] width 880 height 18
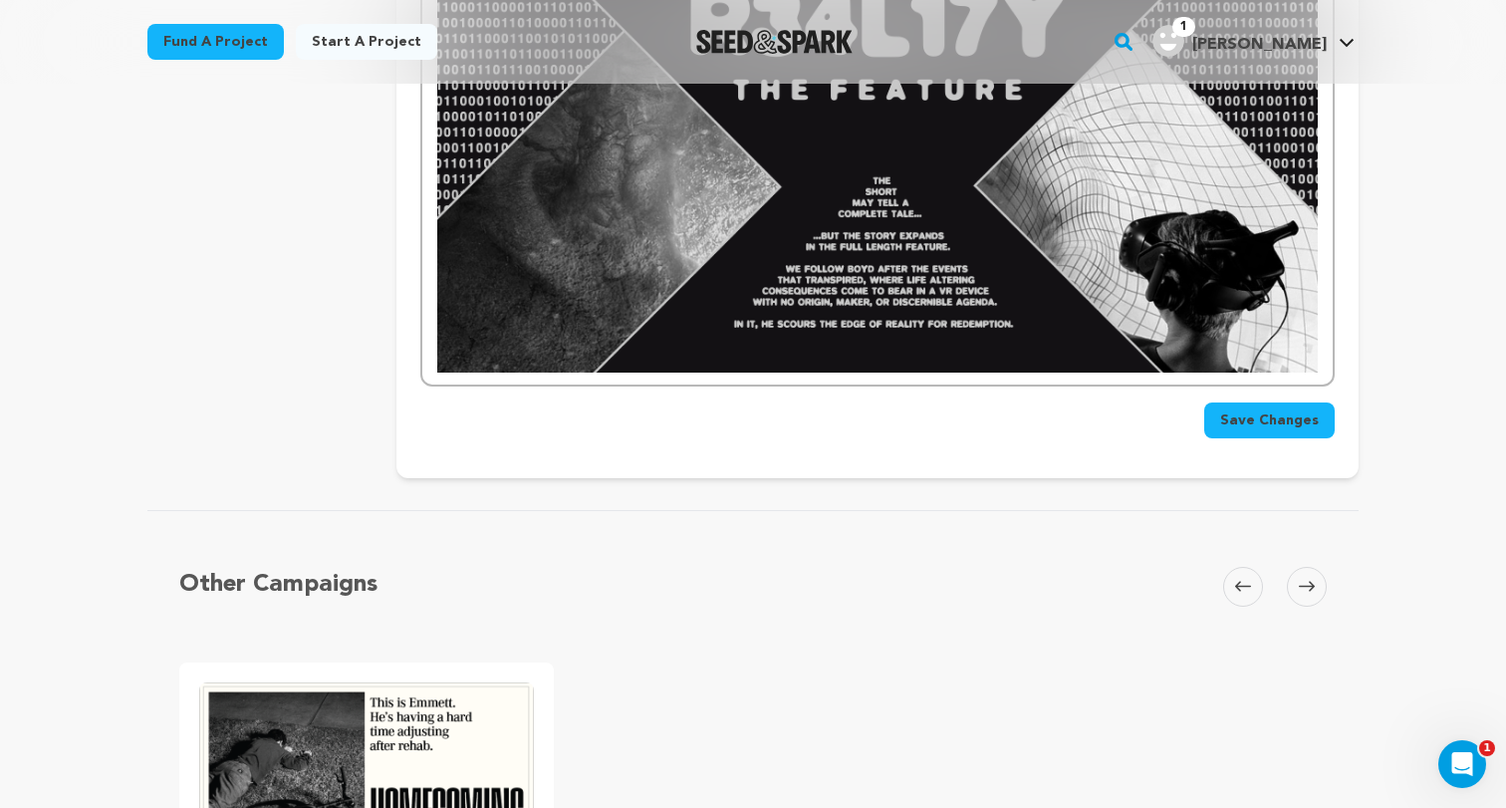
scroll to position [5210, 0]
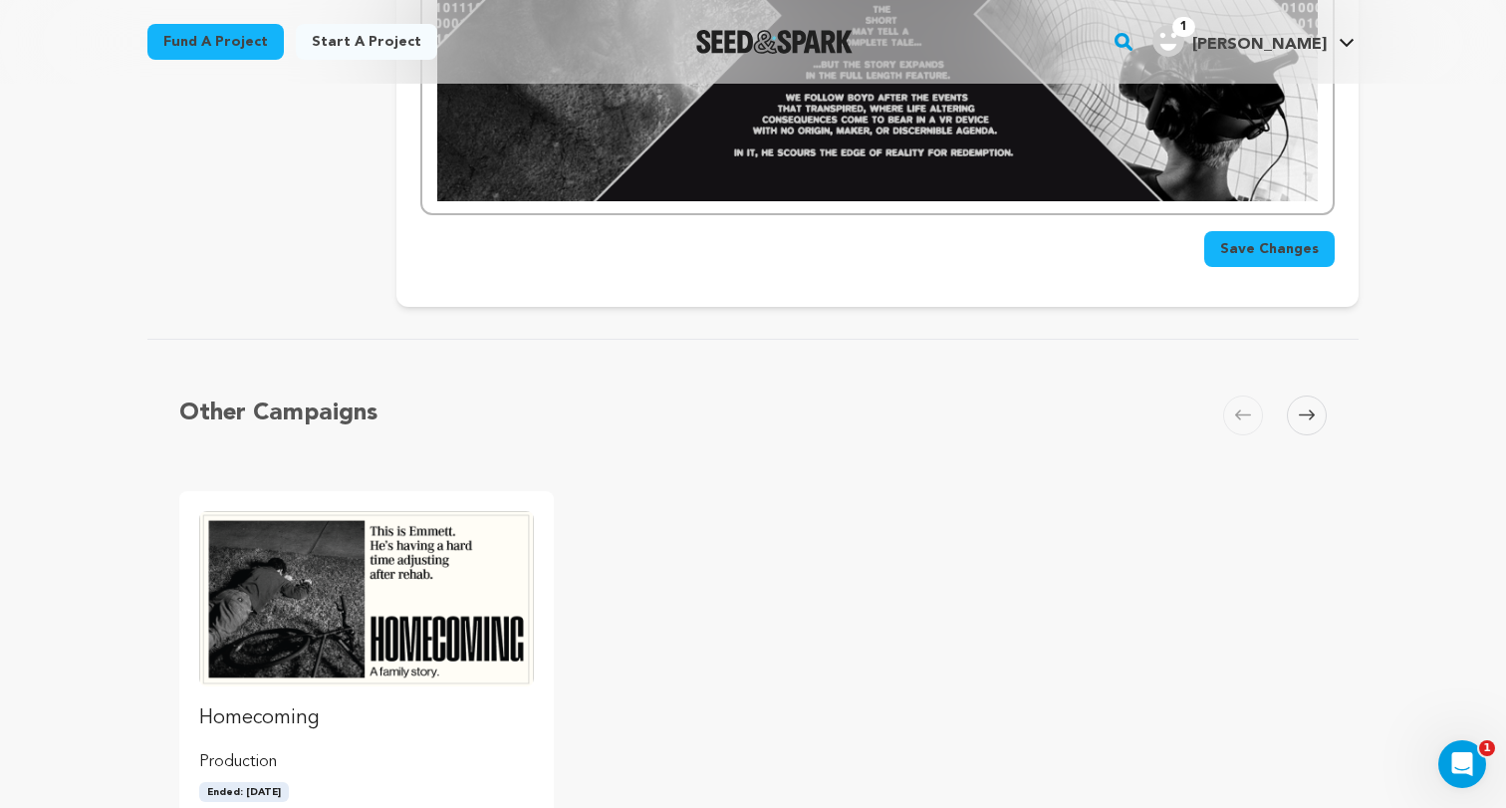
click at [1249, 239] on span "Save Changes" at bounding box center [1269, 249] width 99 height 20
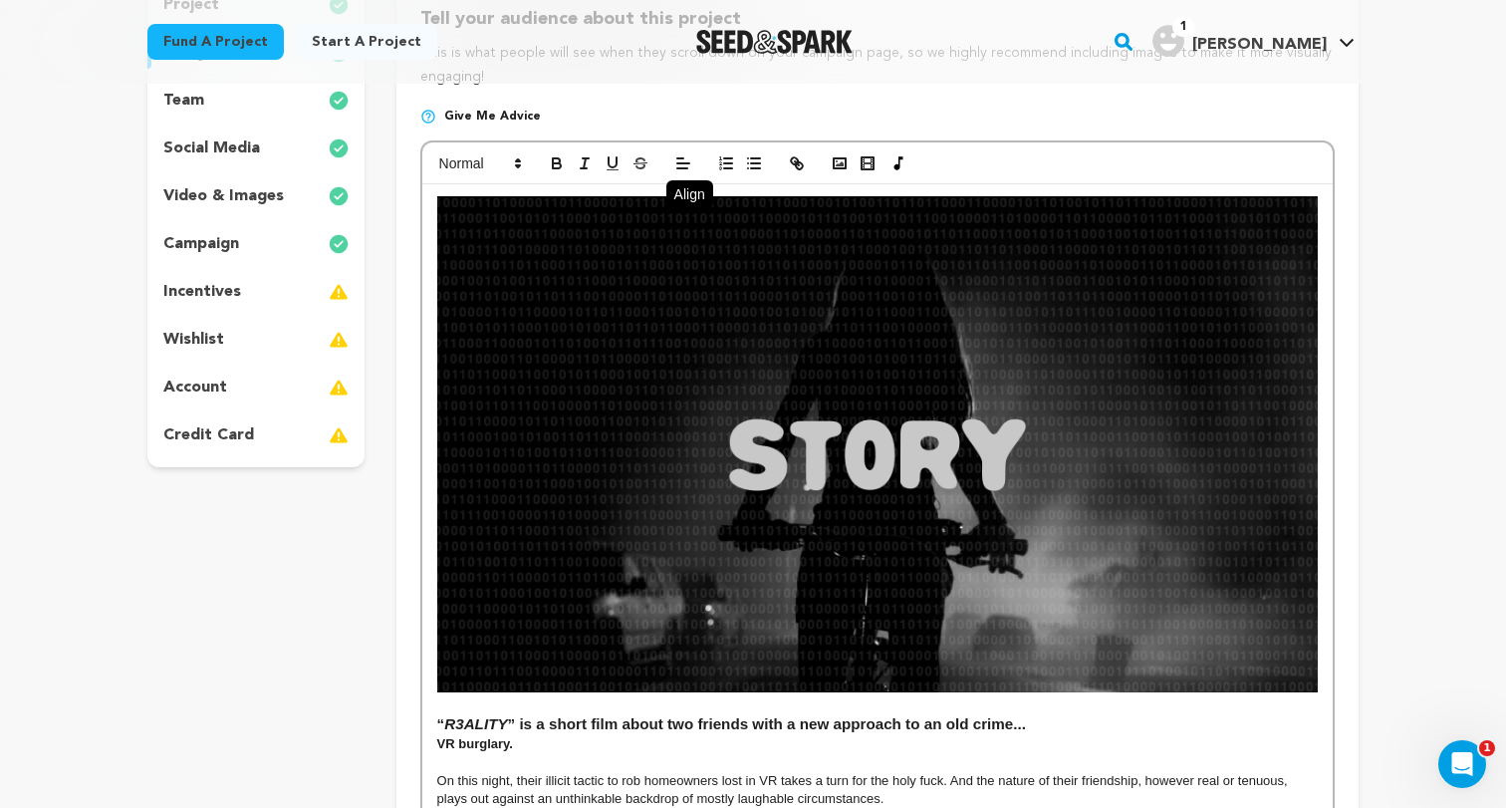
scroll to position [0, 0]
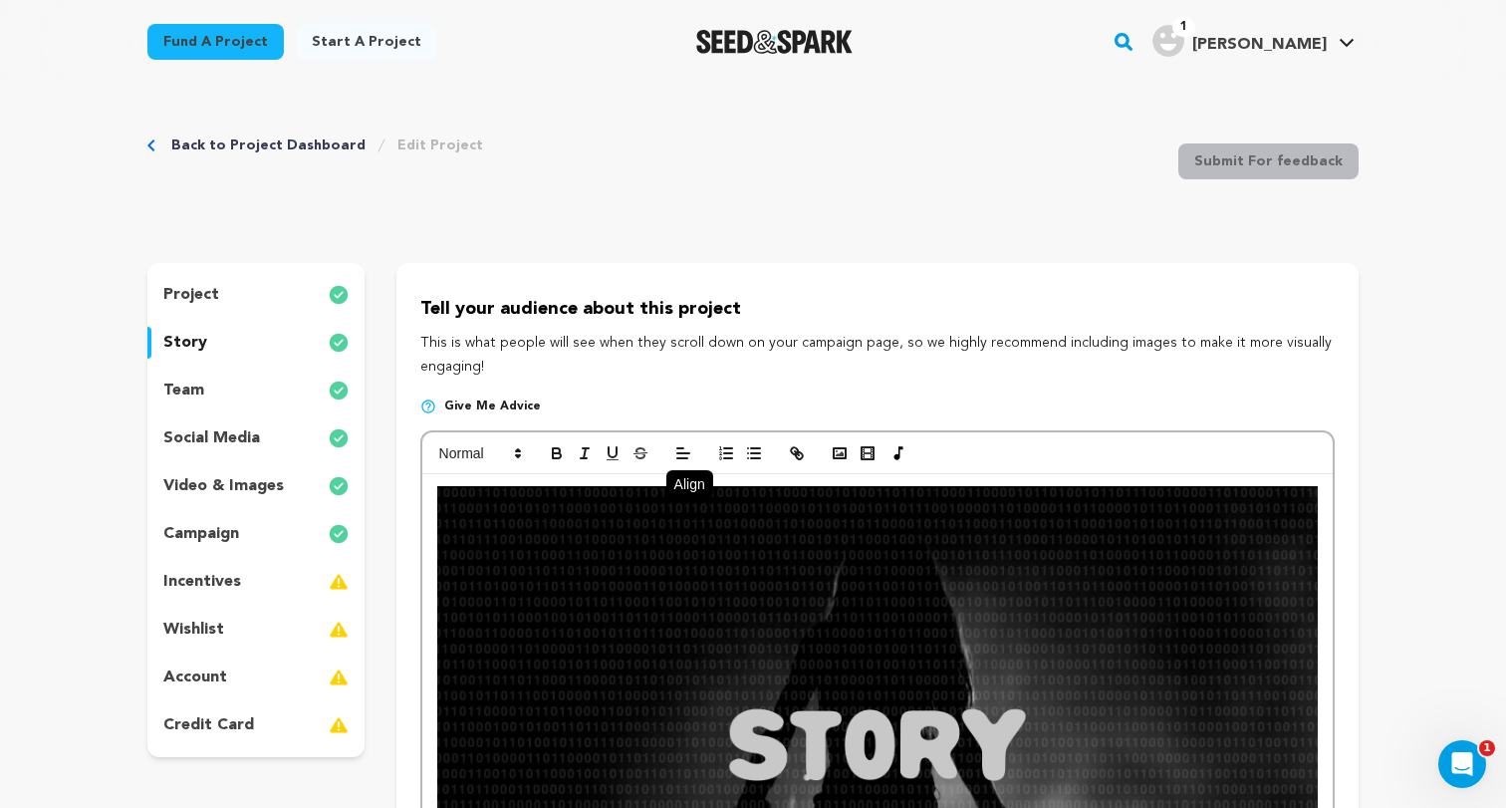
click at [261, 574] on div "incentives" at bounding box center [255, 582] width 217 height 32
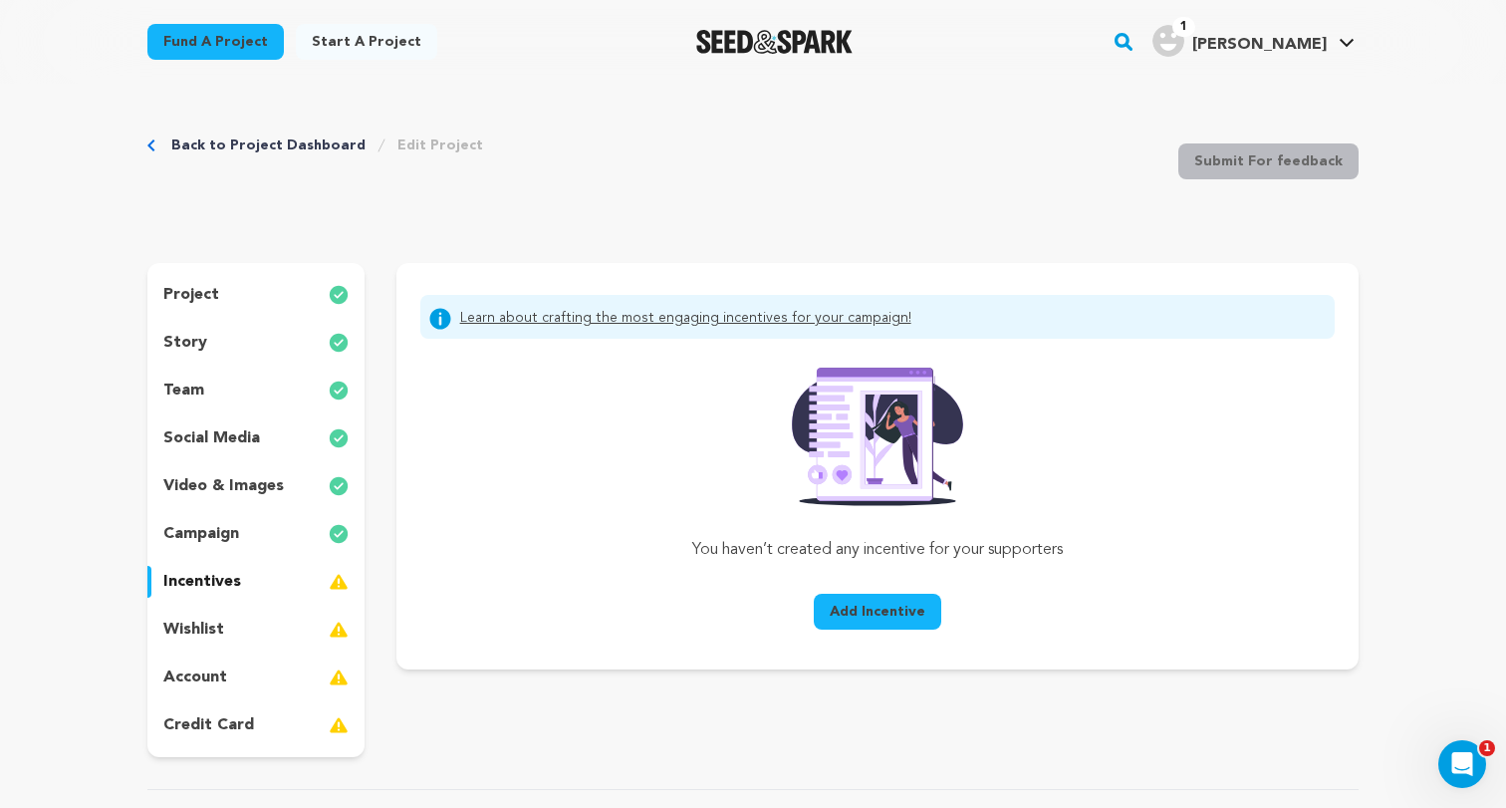
click at [888, 603] on span "Add Incentive" at bounding box center [877, 611] width 96 height 20
click at [704, 314] on link "Learn about crafting the most engaging incentives for your campaign!" at bounding box center [685, 319] width 451 height 24
click at [896, 604] on span "Add Incentive" at bounding box center [877, 611] width 96 height 20
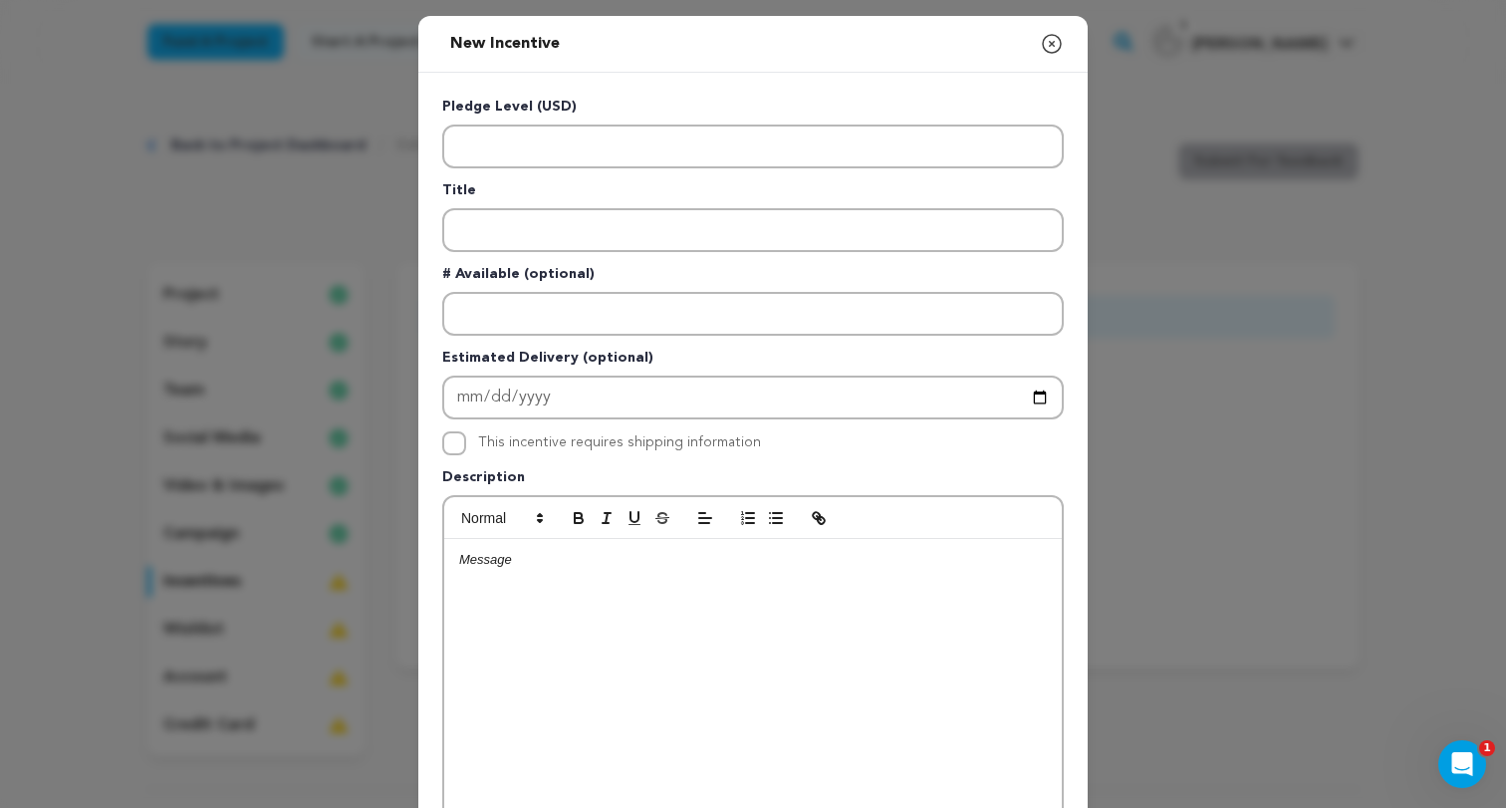
click at [679, 170] on div "Pledge Level (USD) Title # Available (optional) Estimated Delivery (optional) T…" at bounding box center [752, 517] width 621 height 840
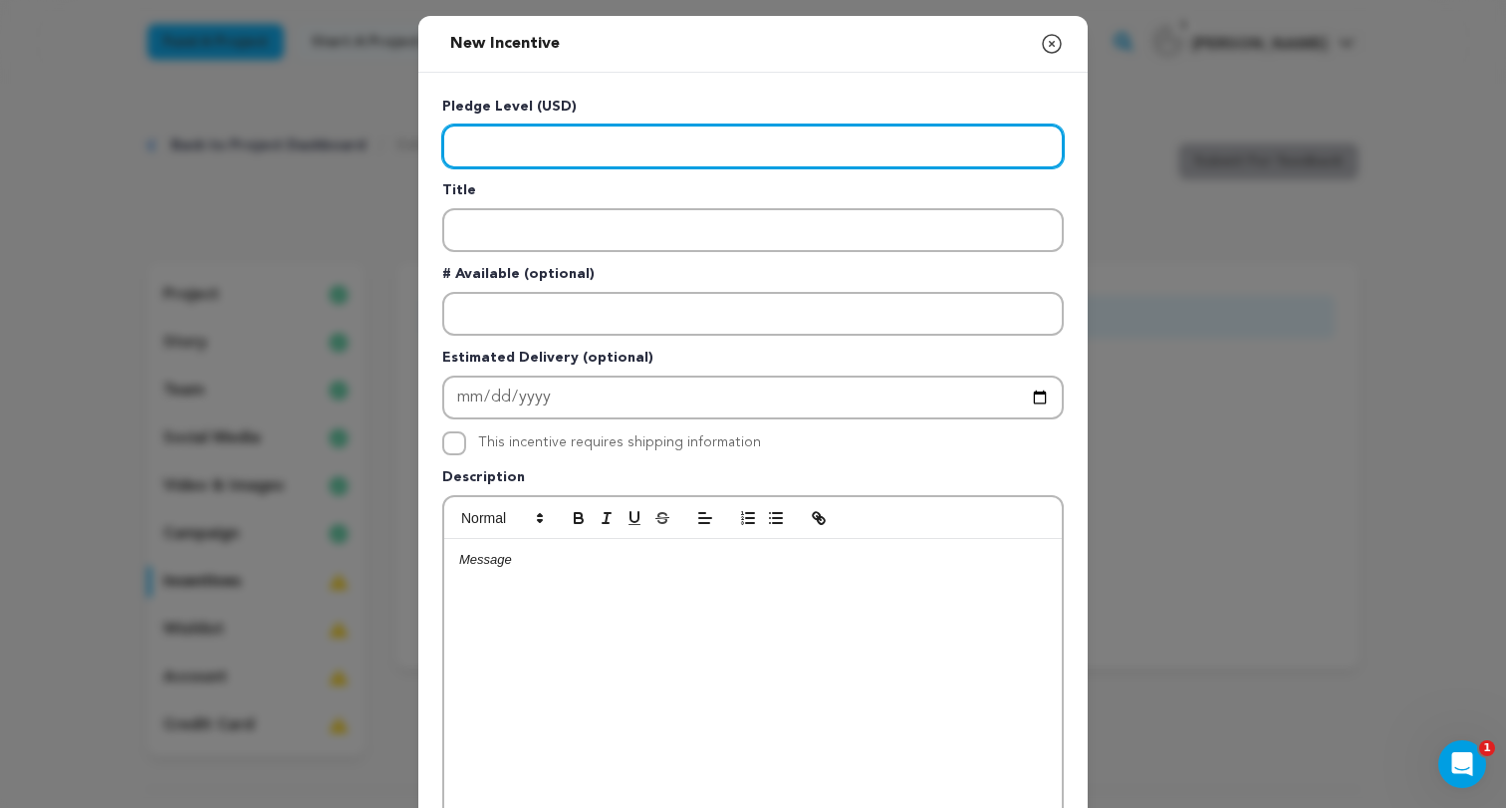
click at [682, 153] on input "Enter level" at bounding box center [752, 146] width 621 height 44
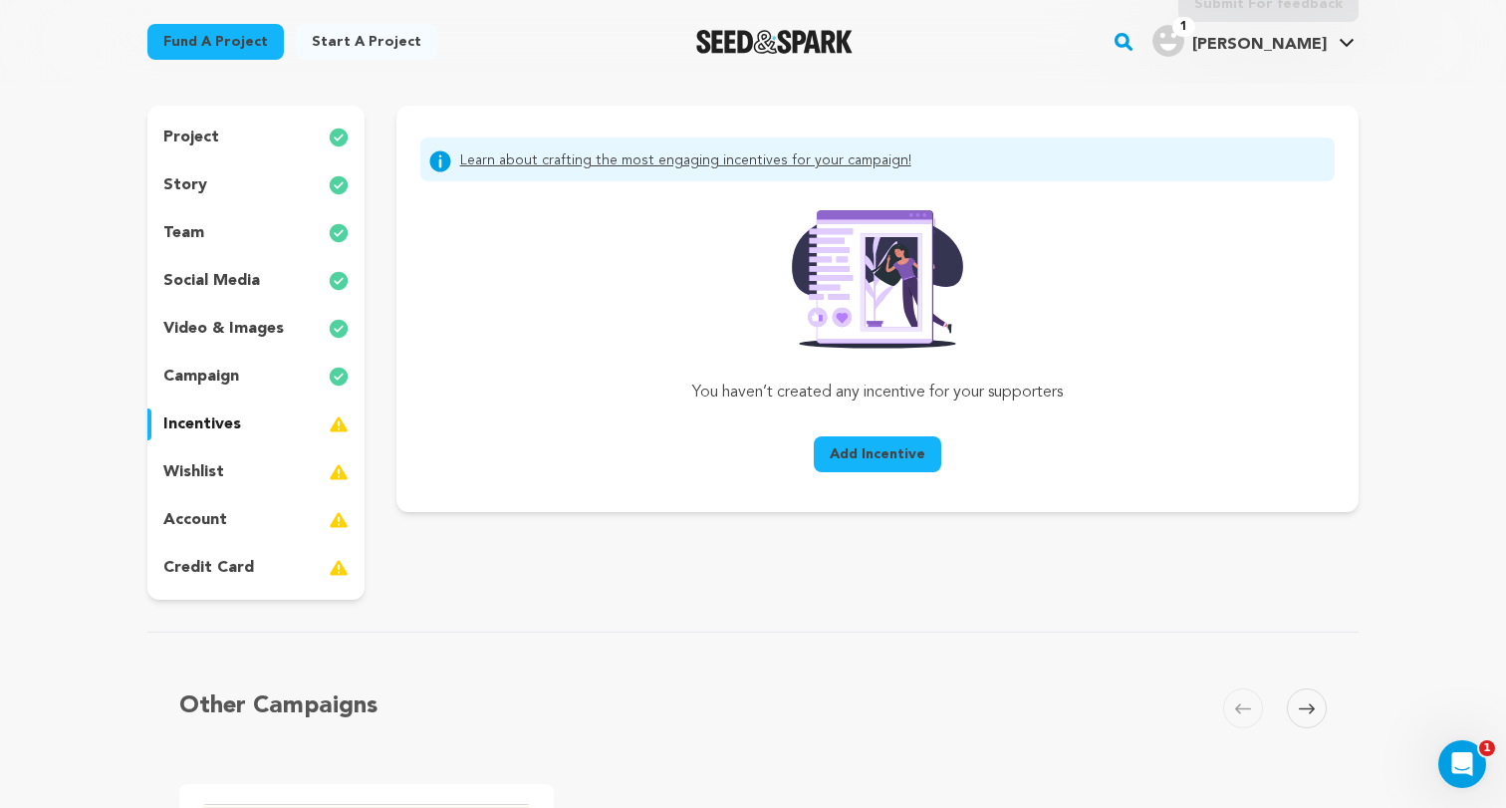
scroll to position [310, 0]
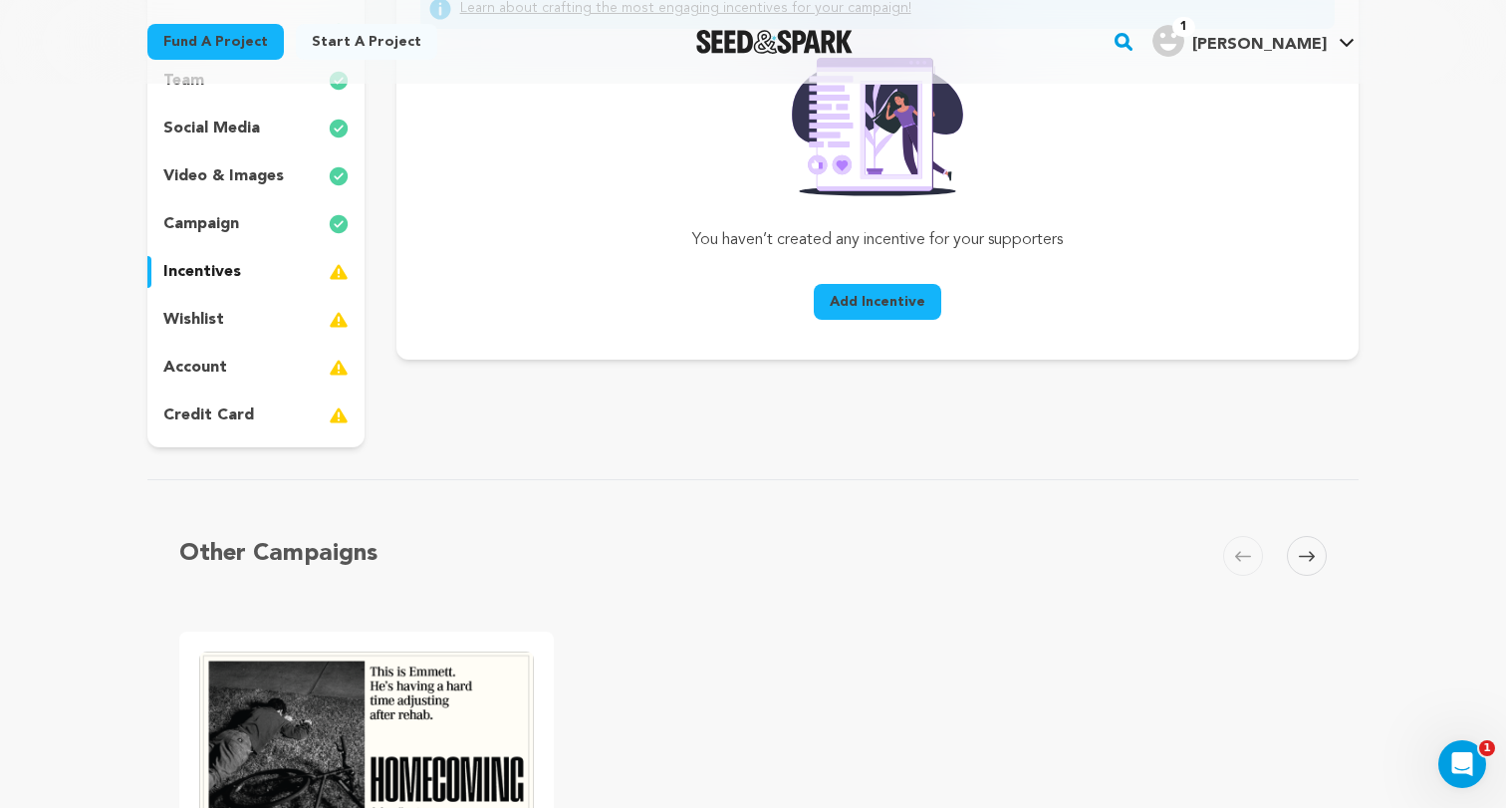
click at [213, 310] on p "wishlist" at bounding box center [193, 320] width 61 height 24
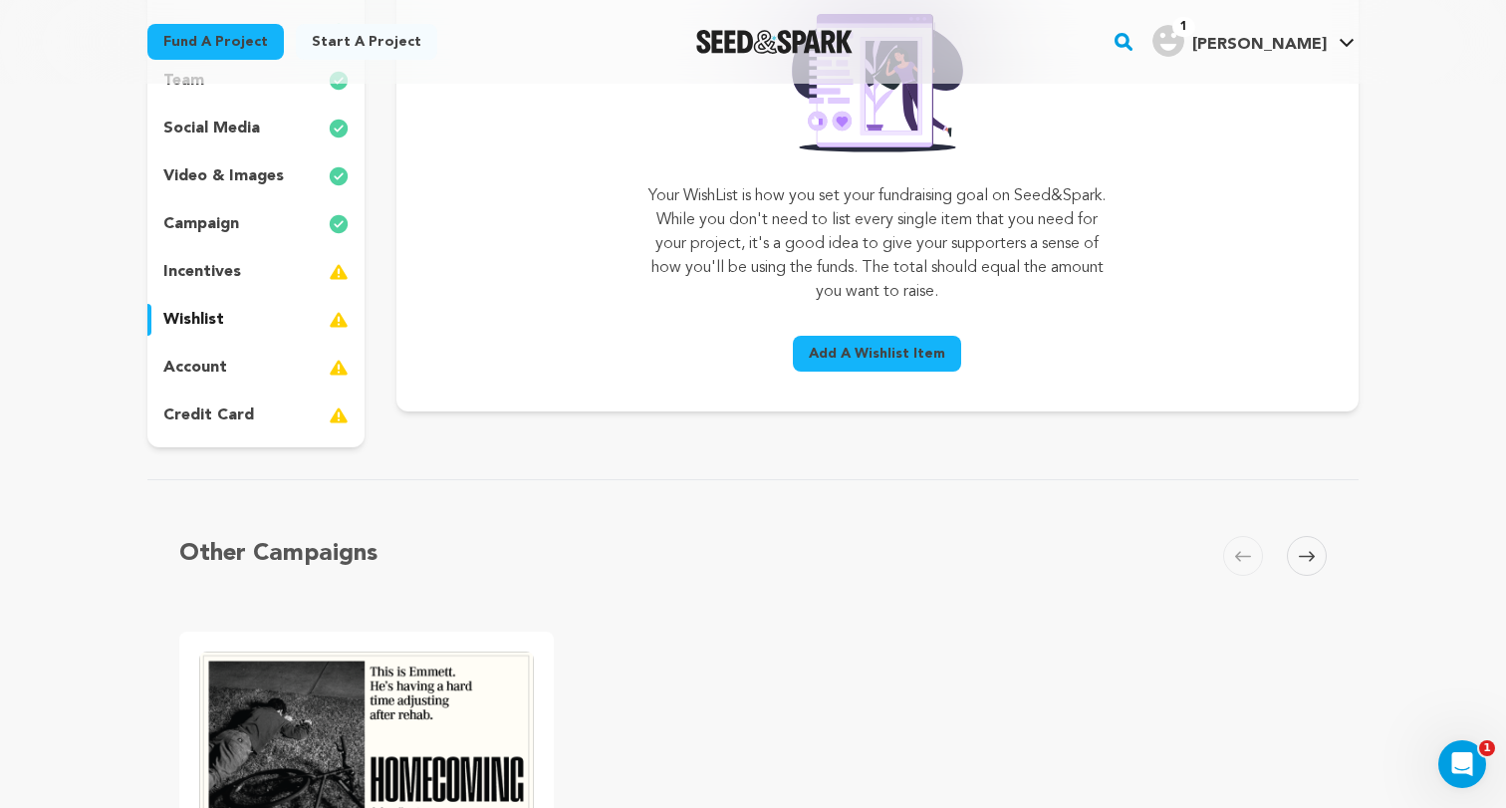
click at [226, 358] on div "account" at bounding box center [255, 367] width 217 height 32
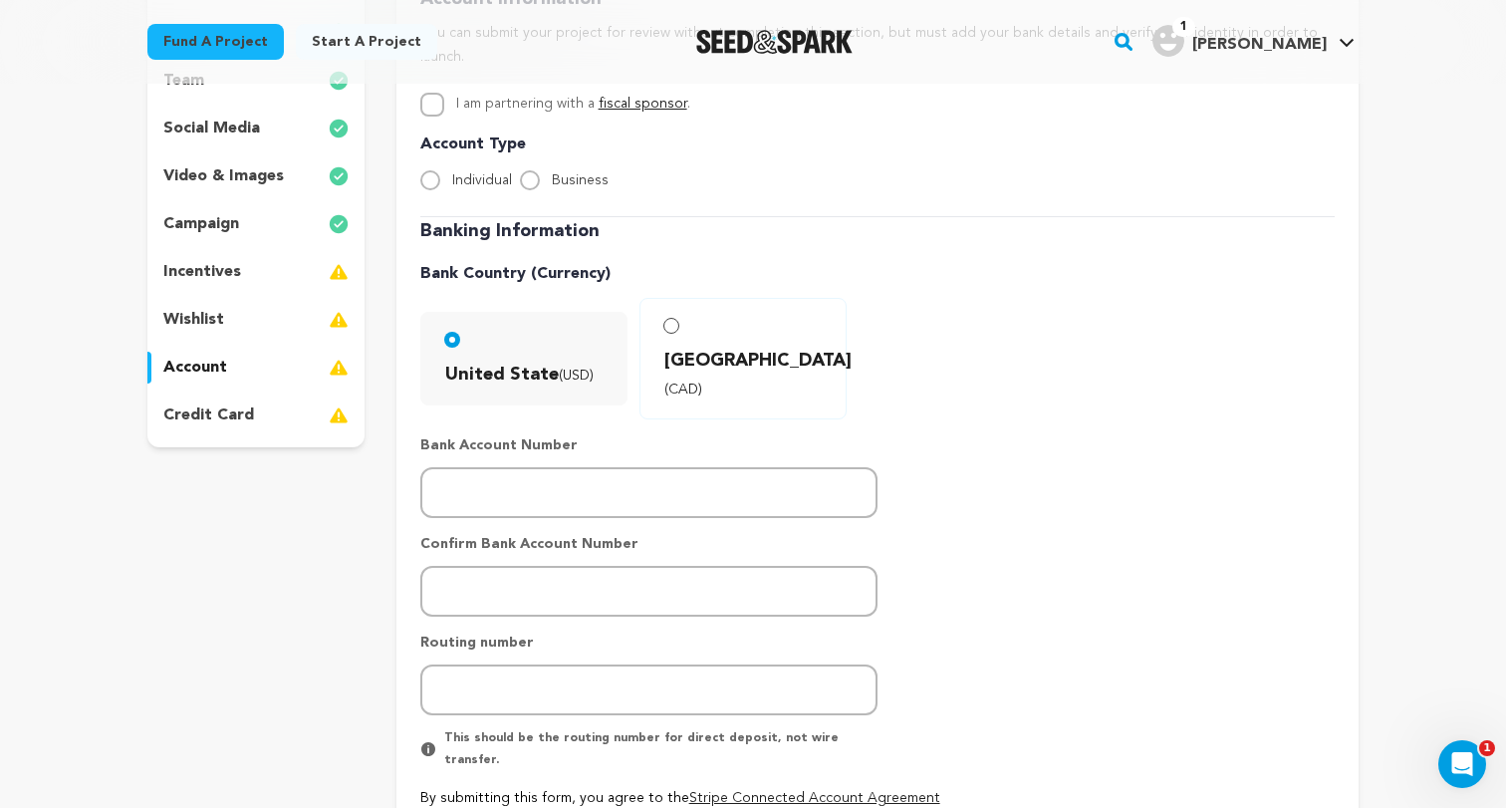
click at [222, 294] on div "project story team social media video & images campaign incentives wishlist acc…" at bounding box center [255, 200] width 217 height 494
click at [226, 175] on p "video & images" at bounding box center [223, 176] width 120 height 24
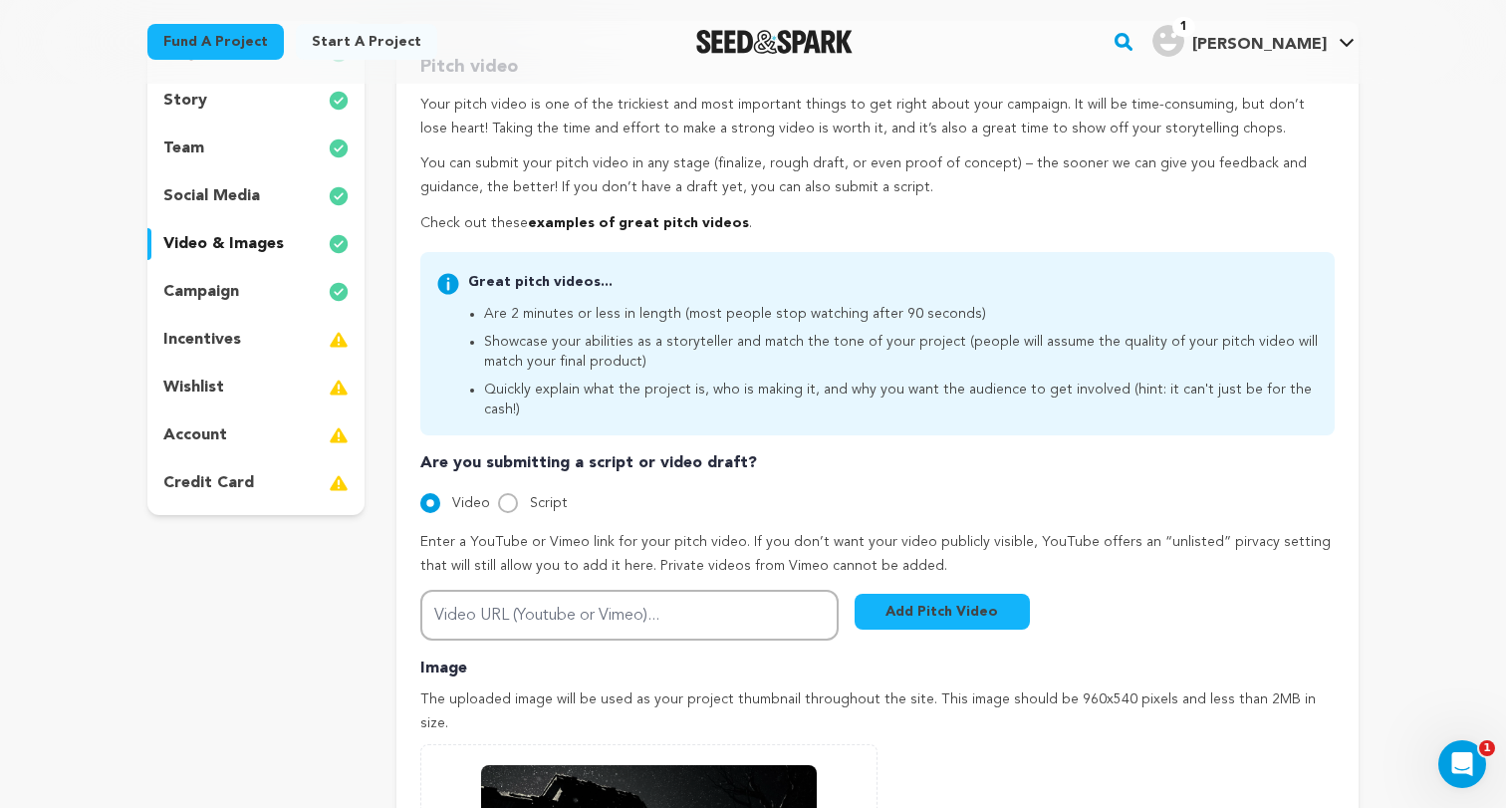
scroll to position [202, 0]
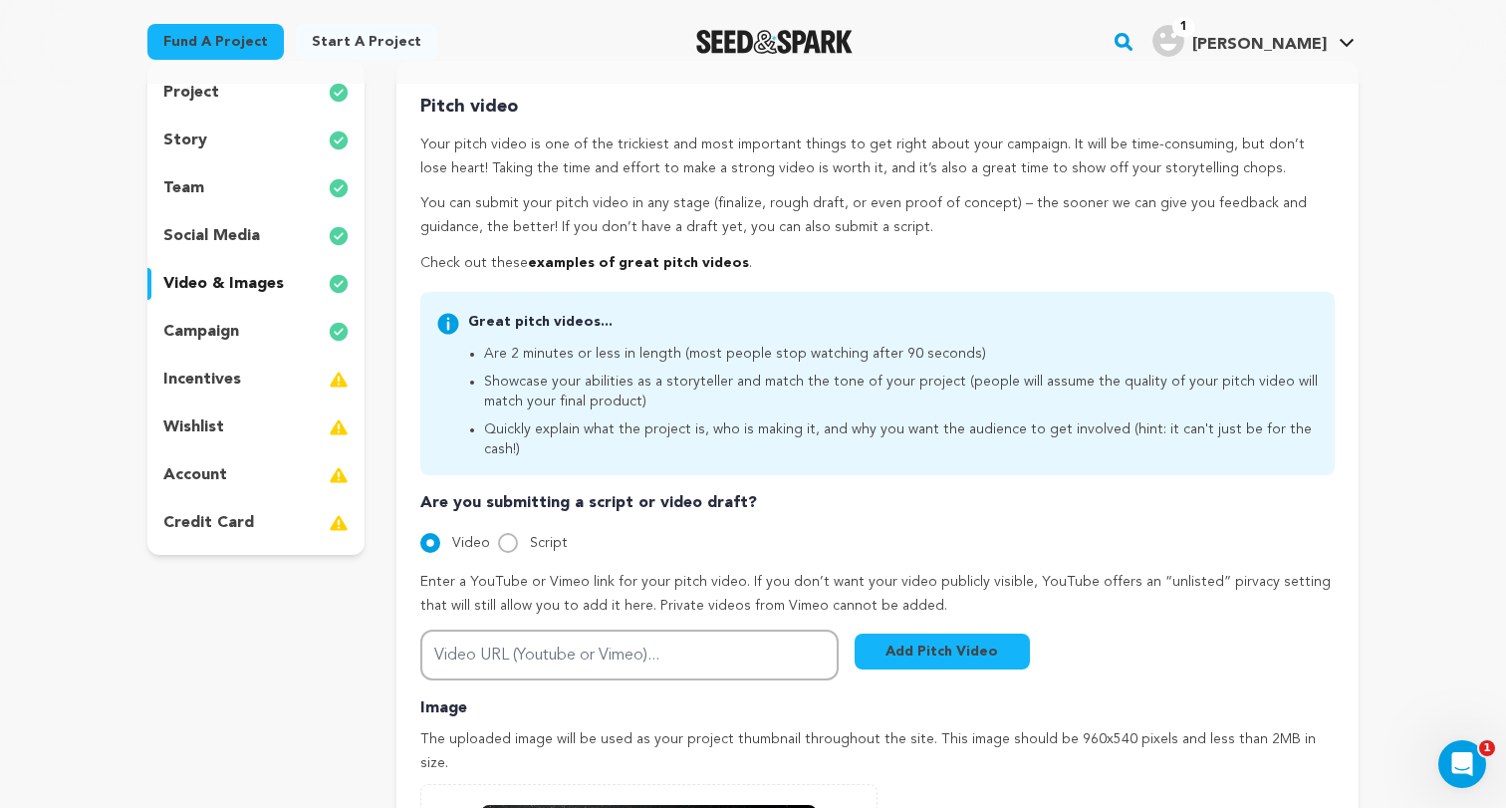
click at [226, 163] on div "project story team social media video & images campaign incentives wishlist acc…" at bounding box center [255, 308] width 217 height 494
click at [226, 141] on div "story" at bounding box center [255, 140] width 217 height 32
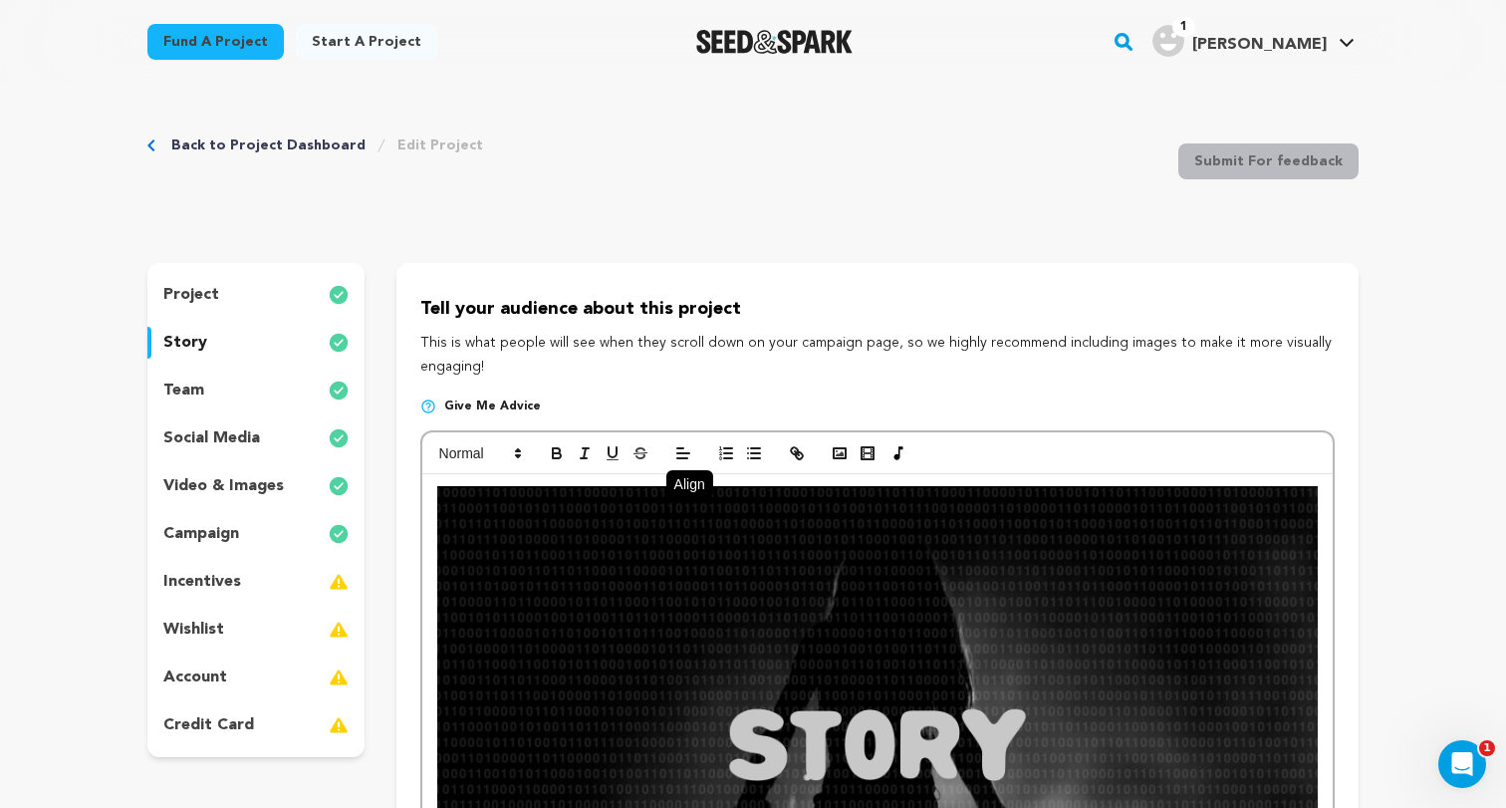
click at [230, 282] on div "project" at bounding box center [255, 295] width 217 height 32
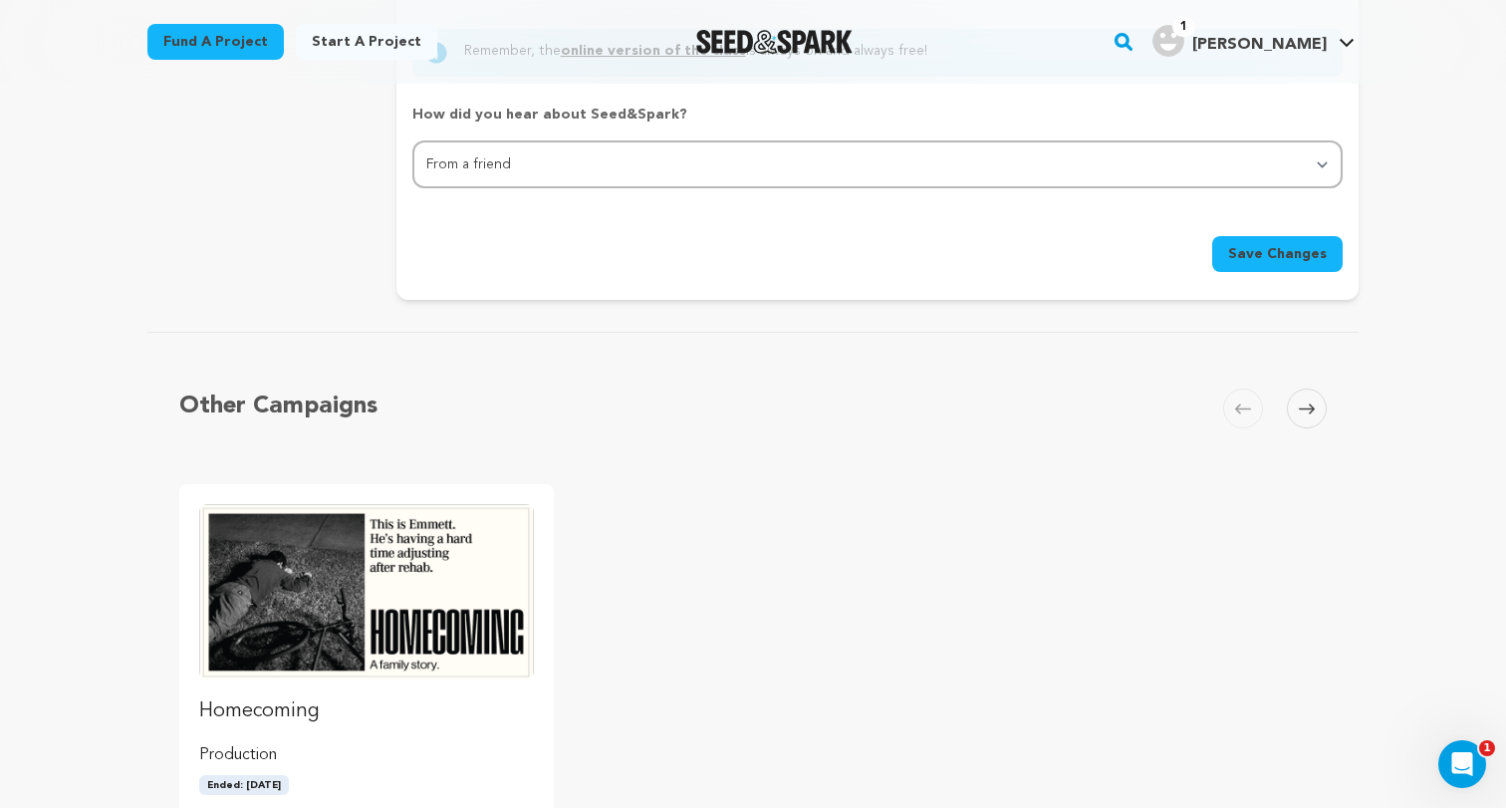
scroll to position [2158, 0]
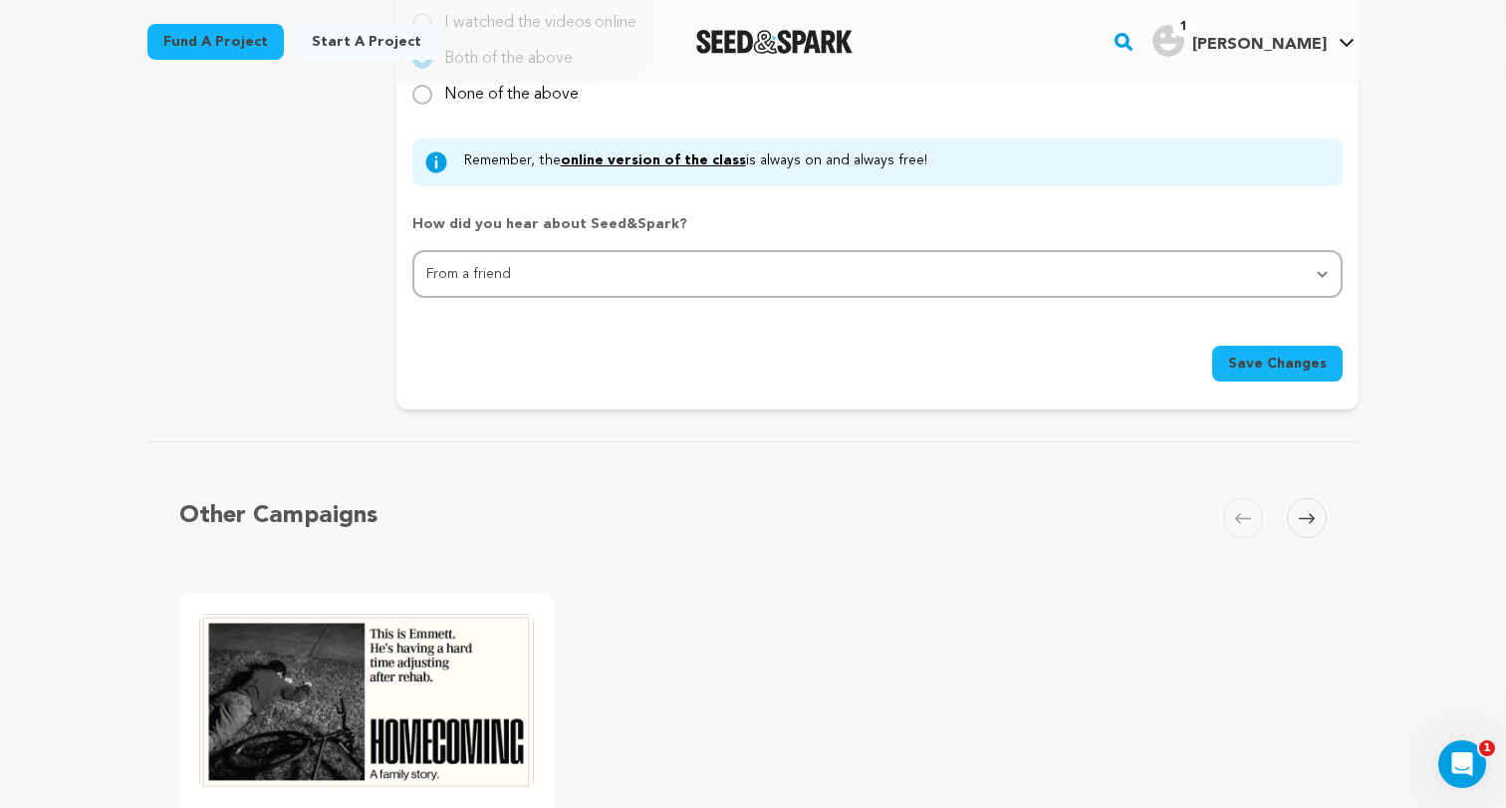
click at [1268, 350] on button "Save Changes" at bounding box center [1277, 364] width 130 height 36
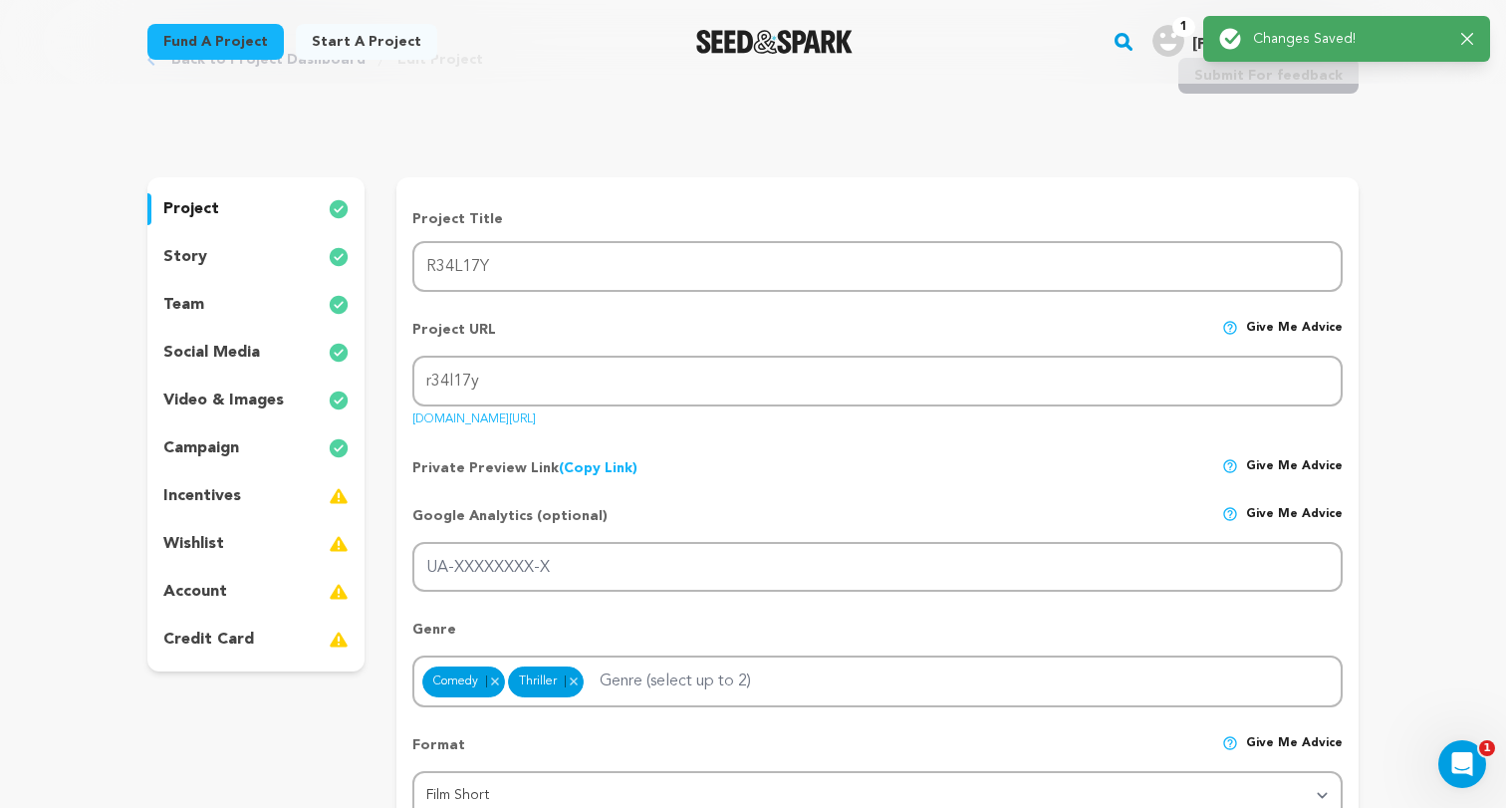
scroll to position [0, 0]
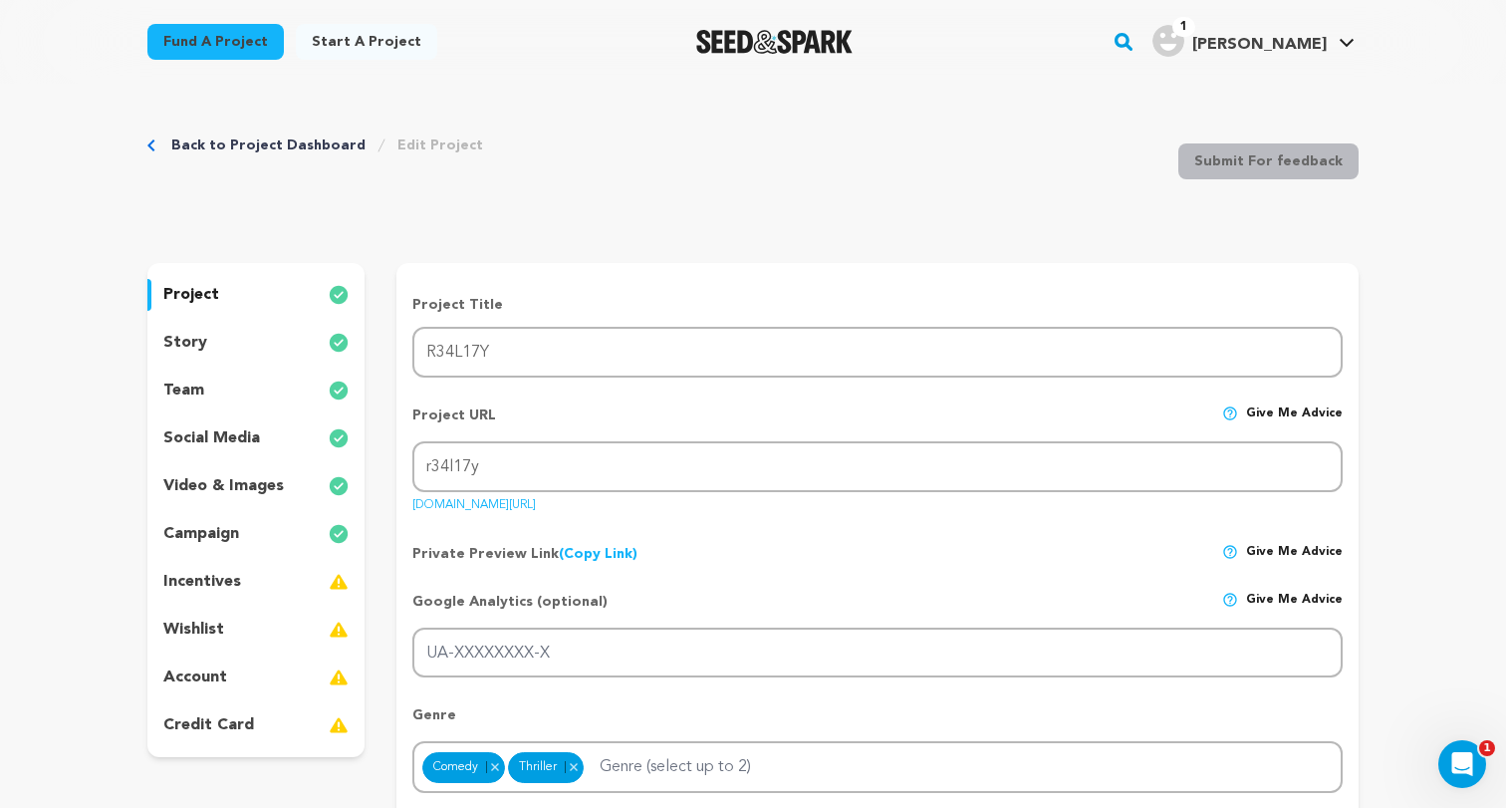
click at [288, 342] on div "story" at bounding box center [255, 343] width 217 height 32
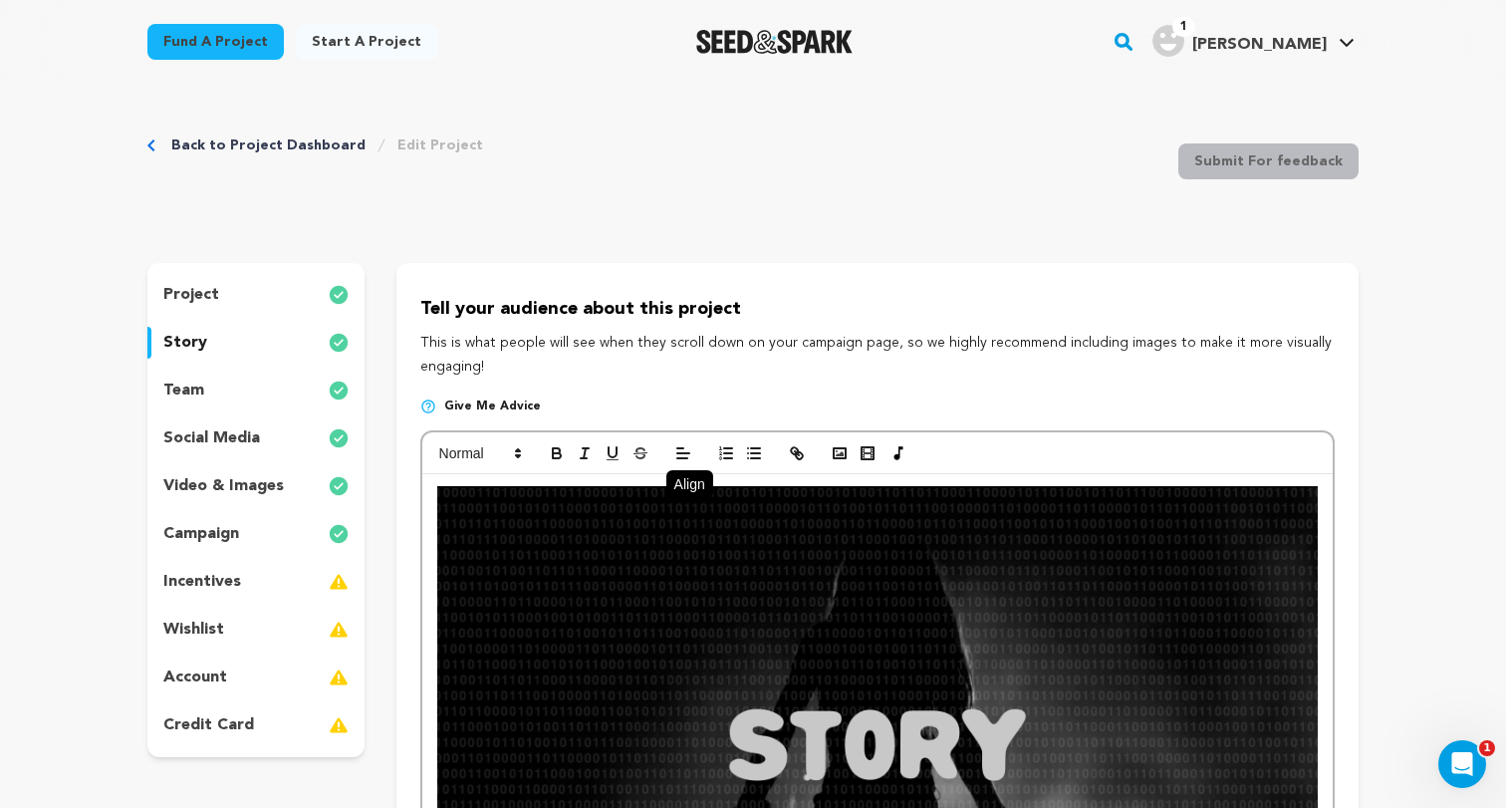
click at [329, 291] on img at bounding box center [339, 295] width 20 height 24
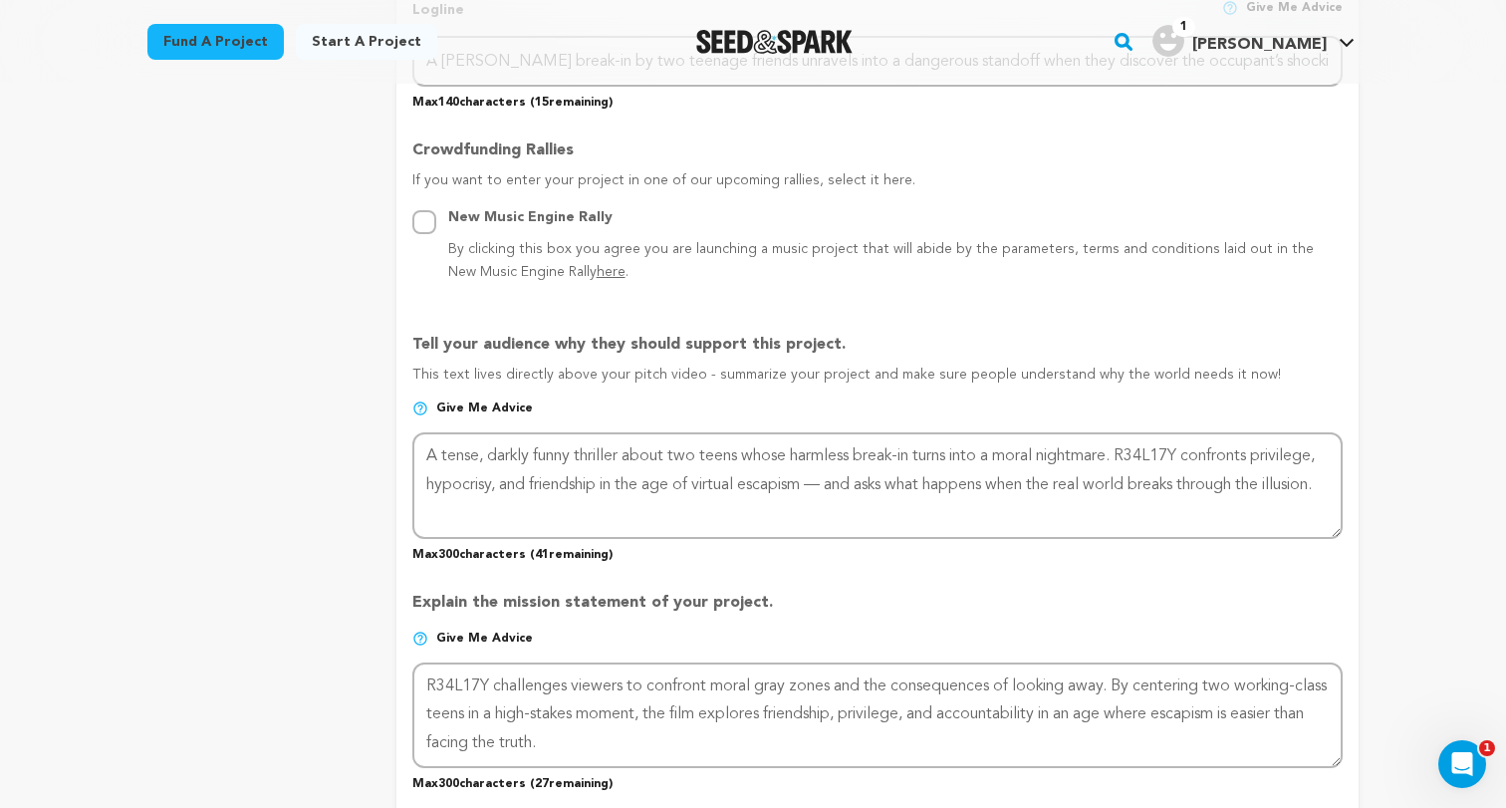
scroll to position [1046, 0]
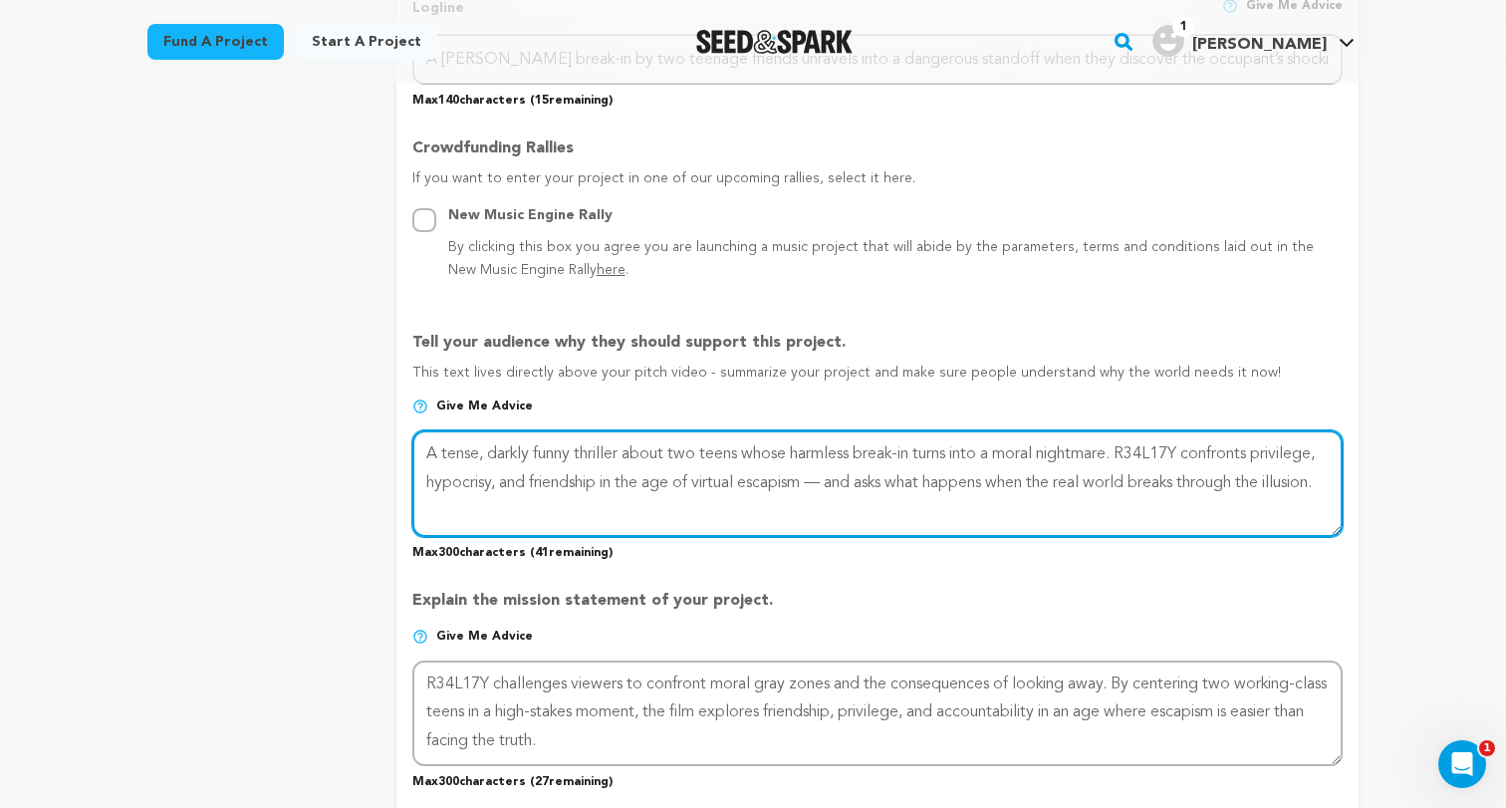
click at [582, 475] on textarea at bounding box center [877, 483] width 930 height 106
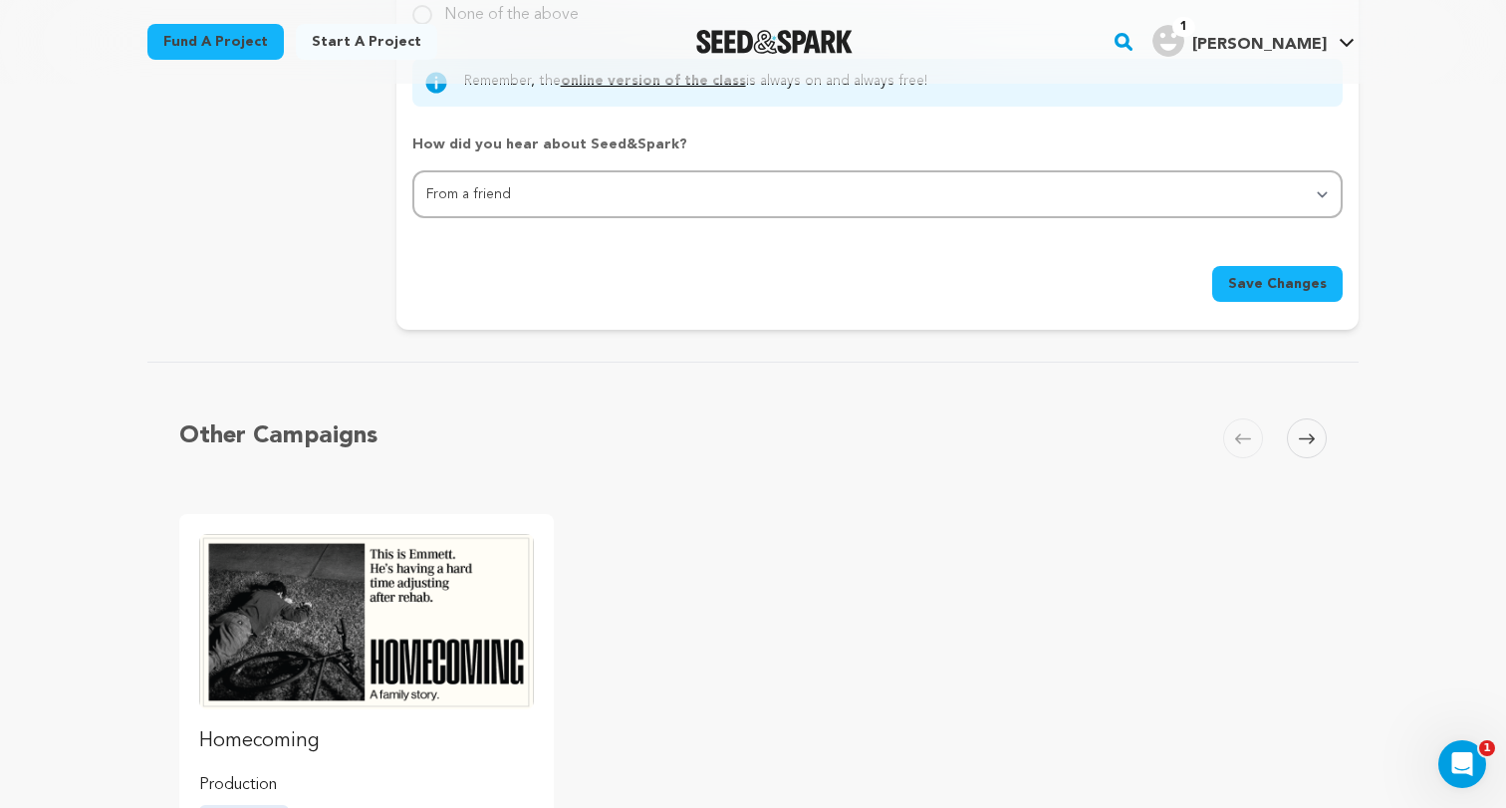
scroll to position [2078, 0]
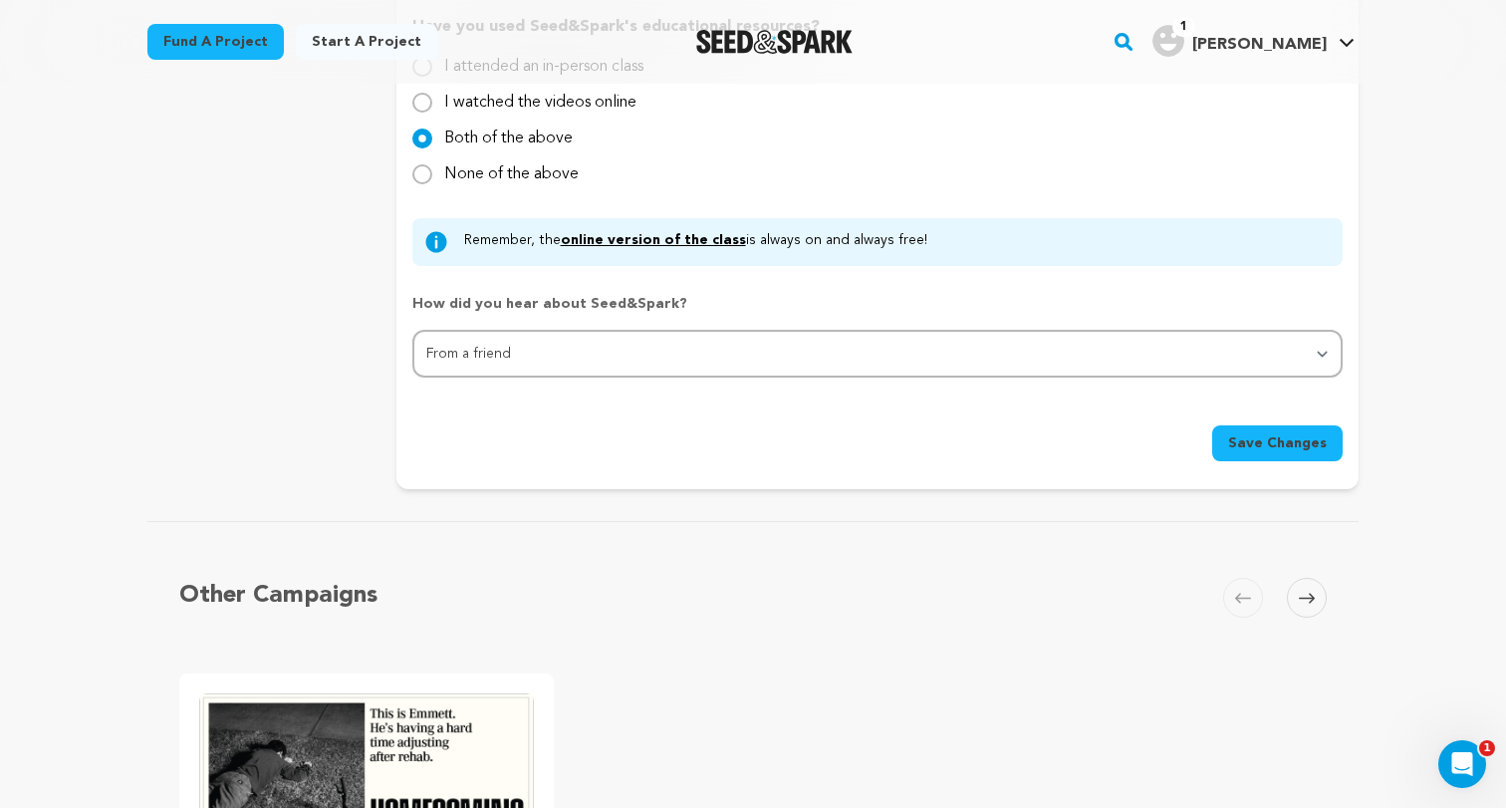
click at [1288, 438] on span "Save Changes" at bounding box center [1277, 443] width 99 height 20
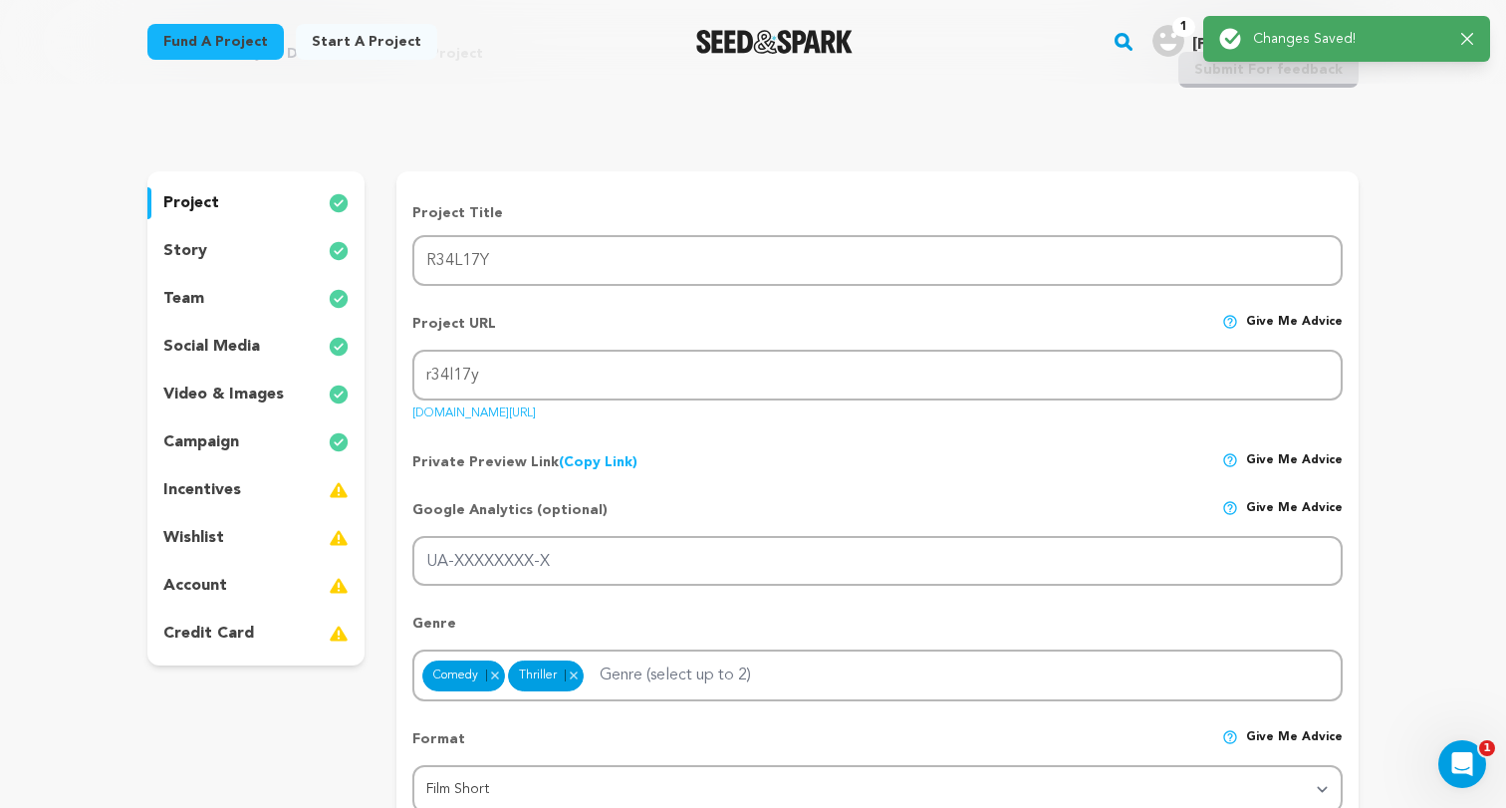
scroll to position [0, 0]
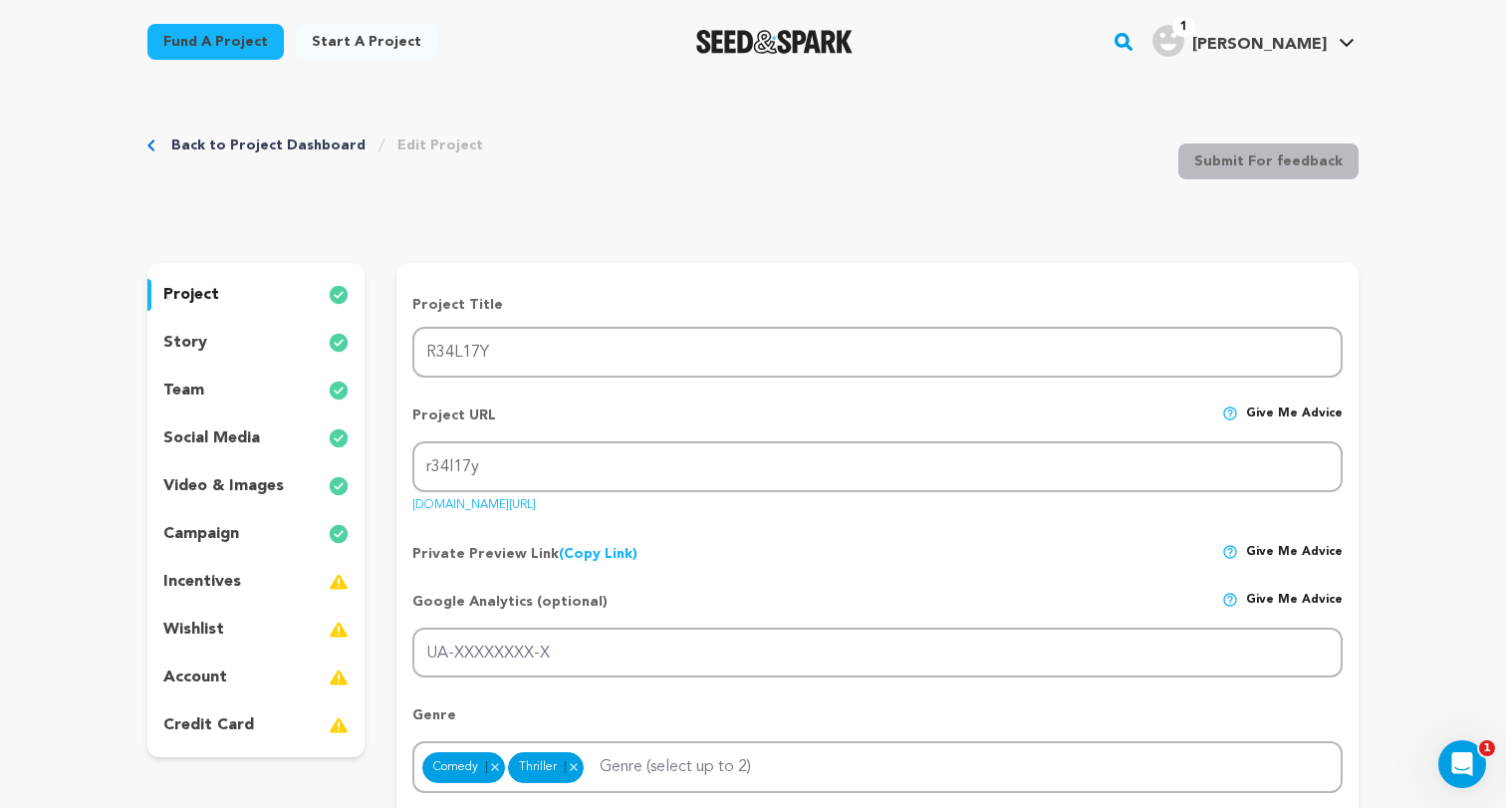
click at [236, 597] on div "project story team social media video & images campaign incentives wishlist acc…" at bounding box center [255, 510] width 217 height 494
click at [232, 594] on div "incentives" at bounding box center [255, 582] width 217 height 32
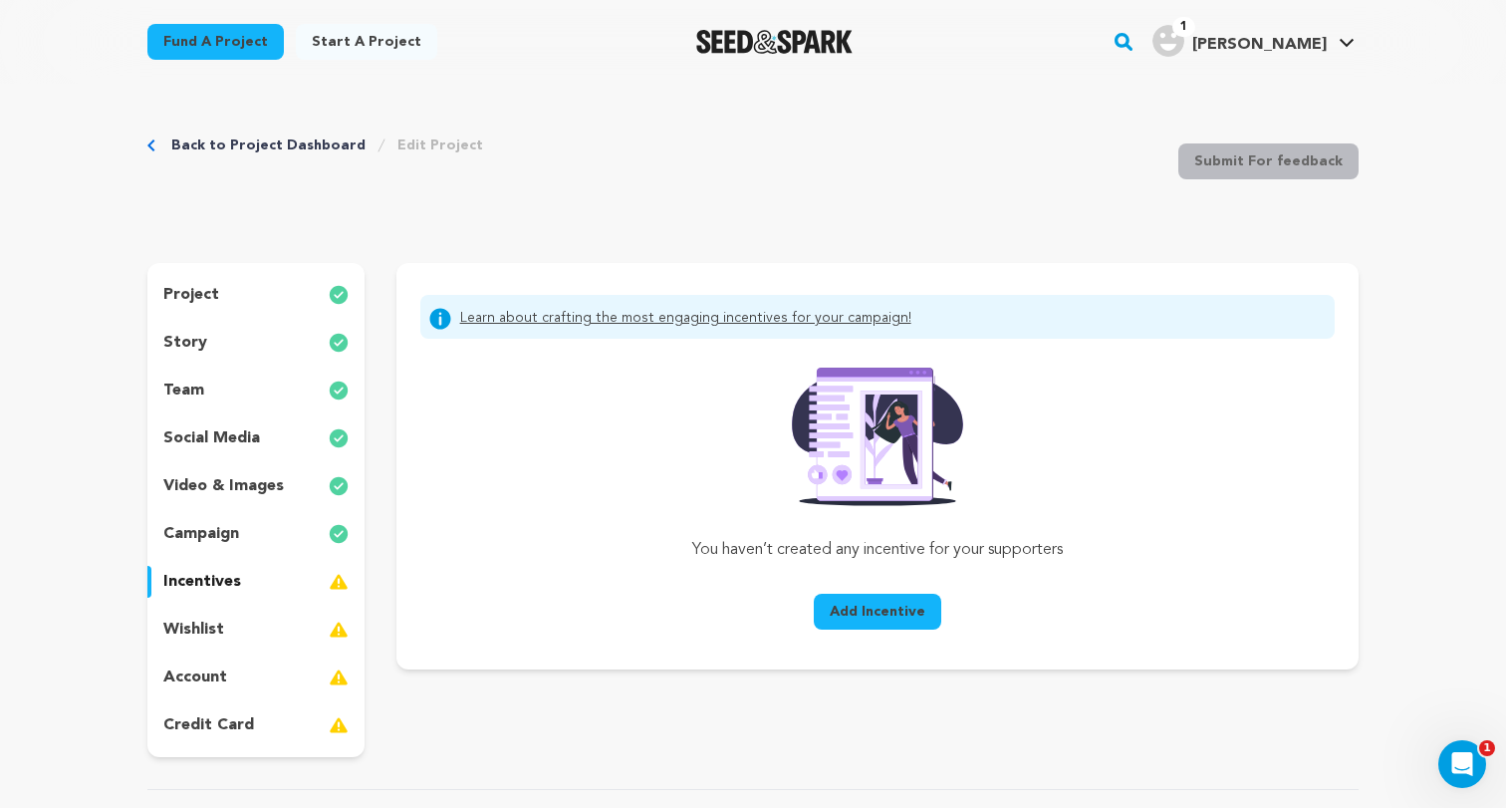
click at [848, 608] on span "Add Incentive" at bounding box center [877, 611] width 96 height 20
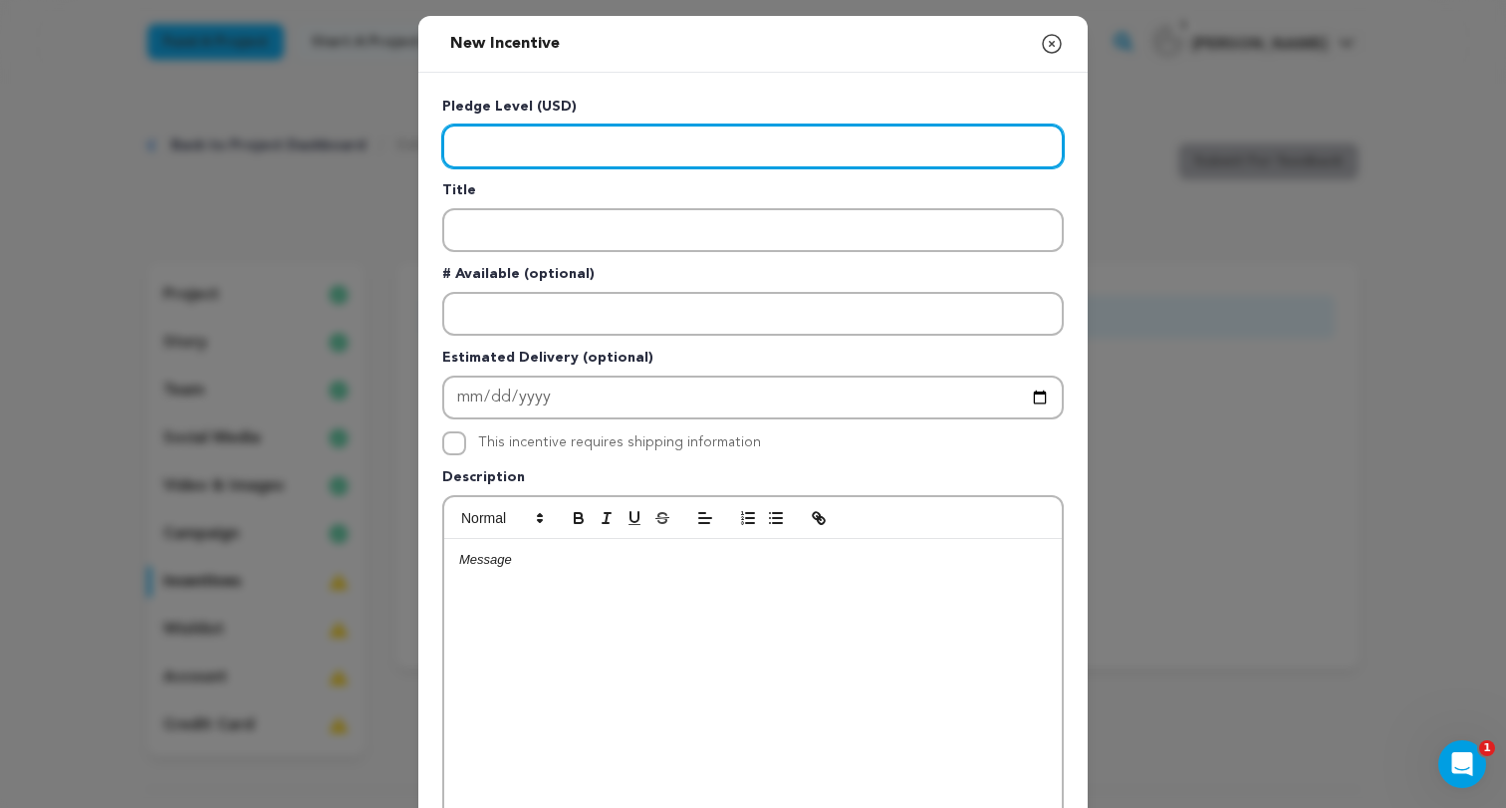
click at [686, 148] on input "Enter level" at bounding box center [752, 146] width 621 height 44
type input "20"
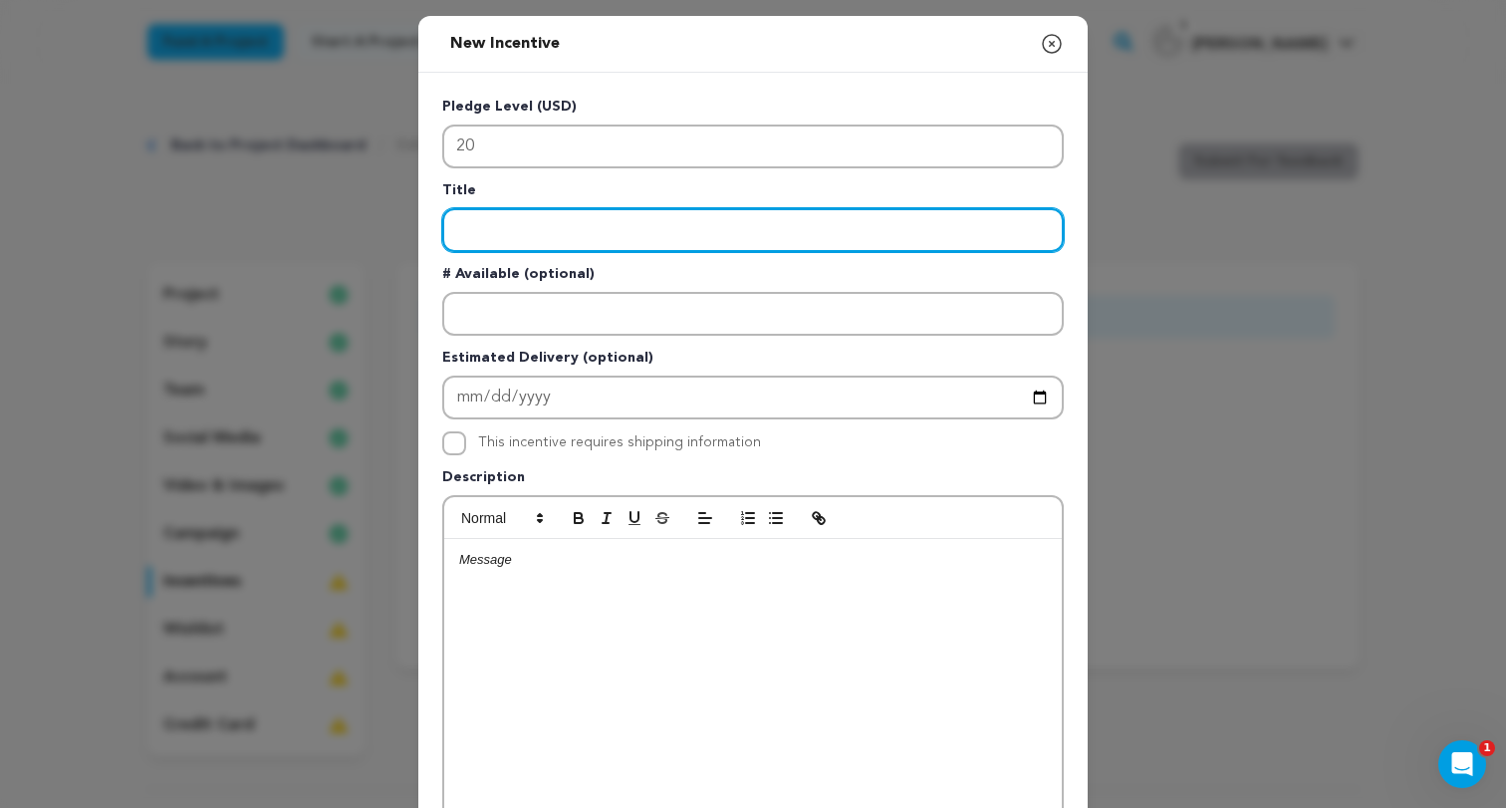
click at [628, 233] on input "Enter title" at bounding box center [752, 230] width 621 height 44
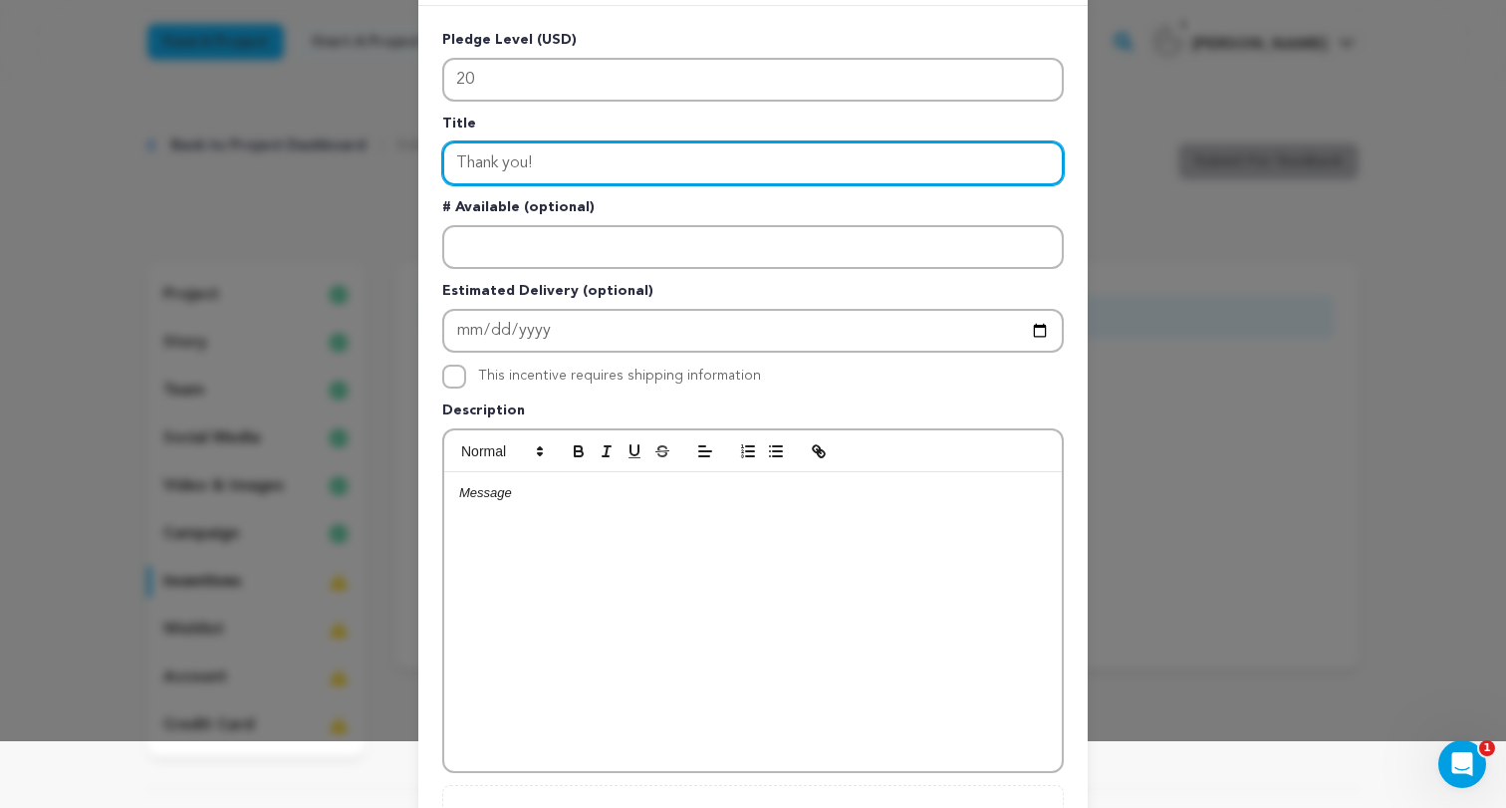
scroll to position [261, 0]
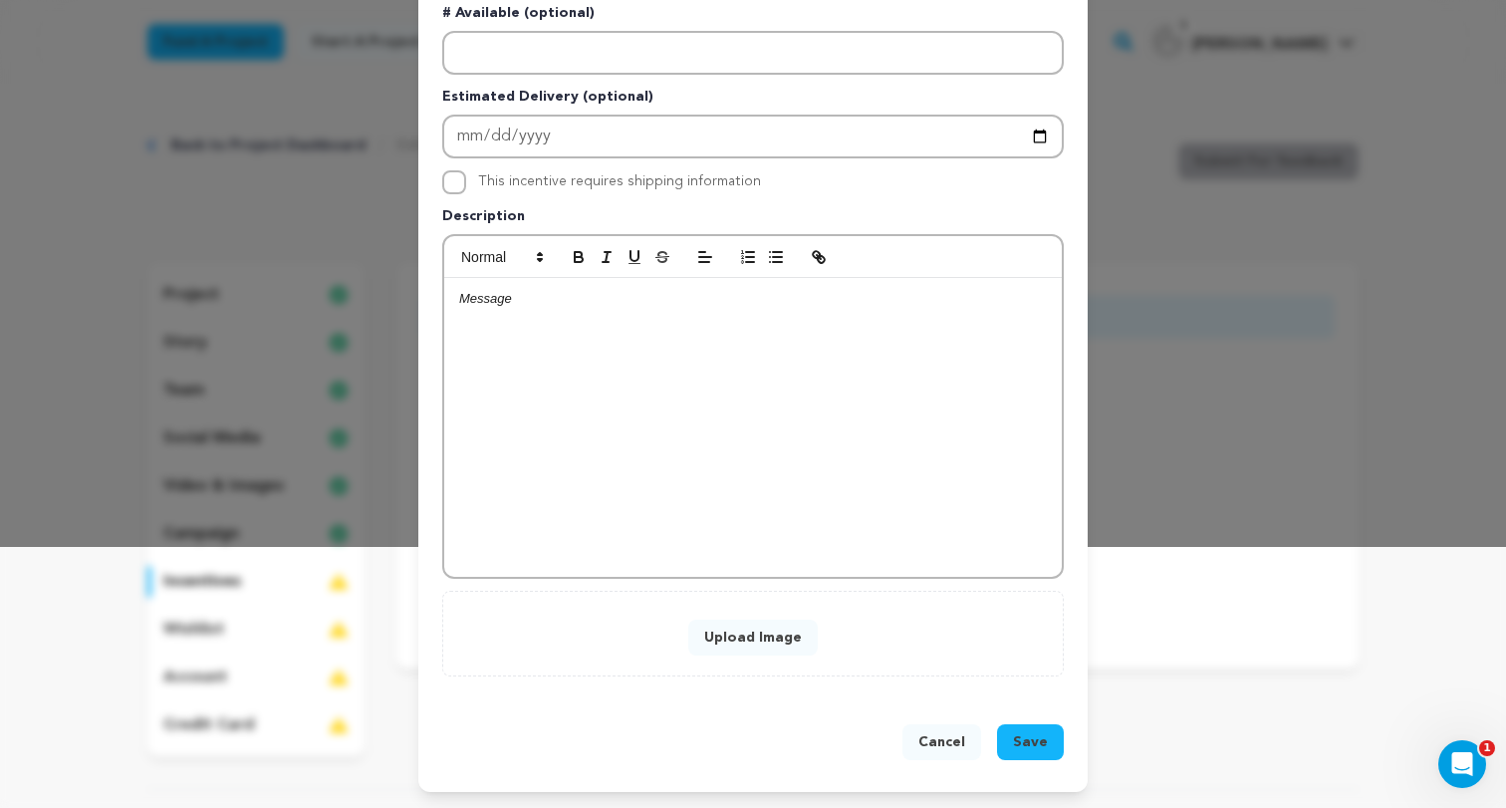
type input "Thank you!"
drag, startPoint x: 1046, startPoint y: 738, endPoint x: 1068, endPoint y: 263, distance: 475.5
click at [1074, 265] on div "New Incentive Close modal Pledge Level (USD) 20 Title Thank you! # Available (o…" at bounding box center [752, 273] width 669 height 1037
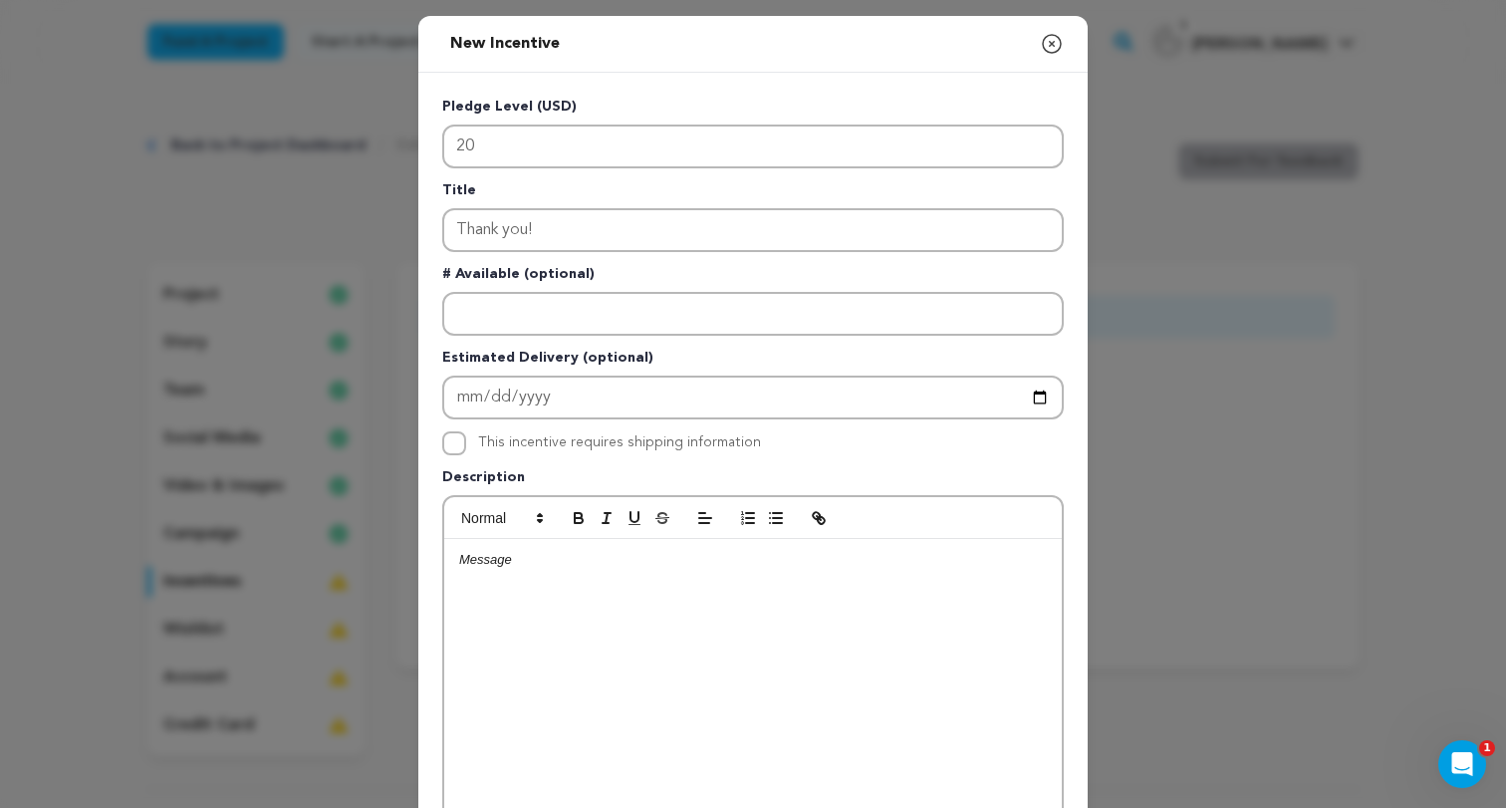
click at [1050, 42] on icon "button" at bounding box center [1052, 44] width 18 height 18
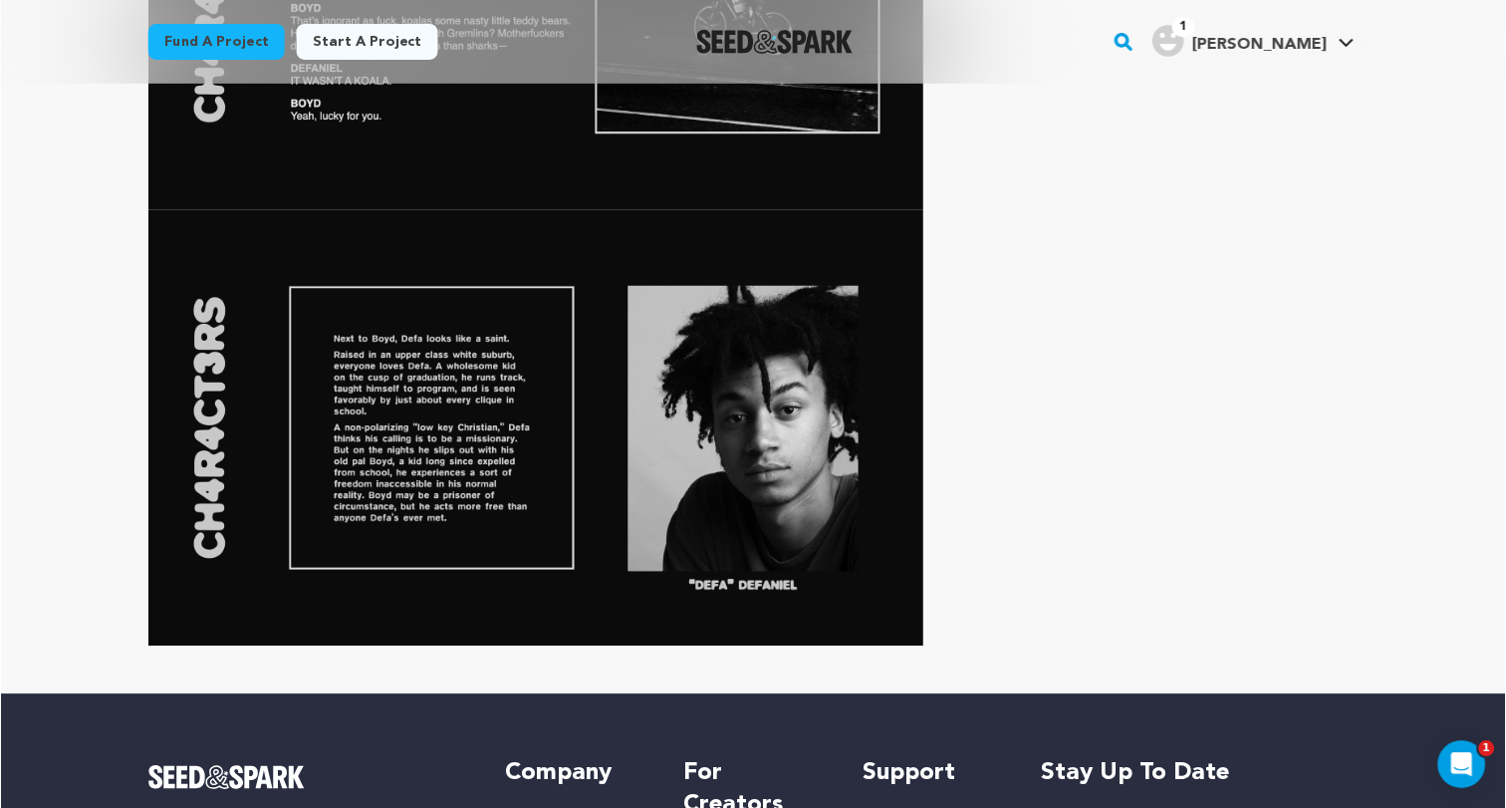
scroll to position [2484, 0]
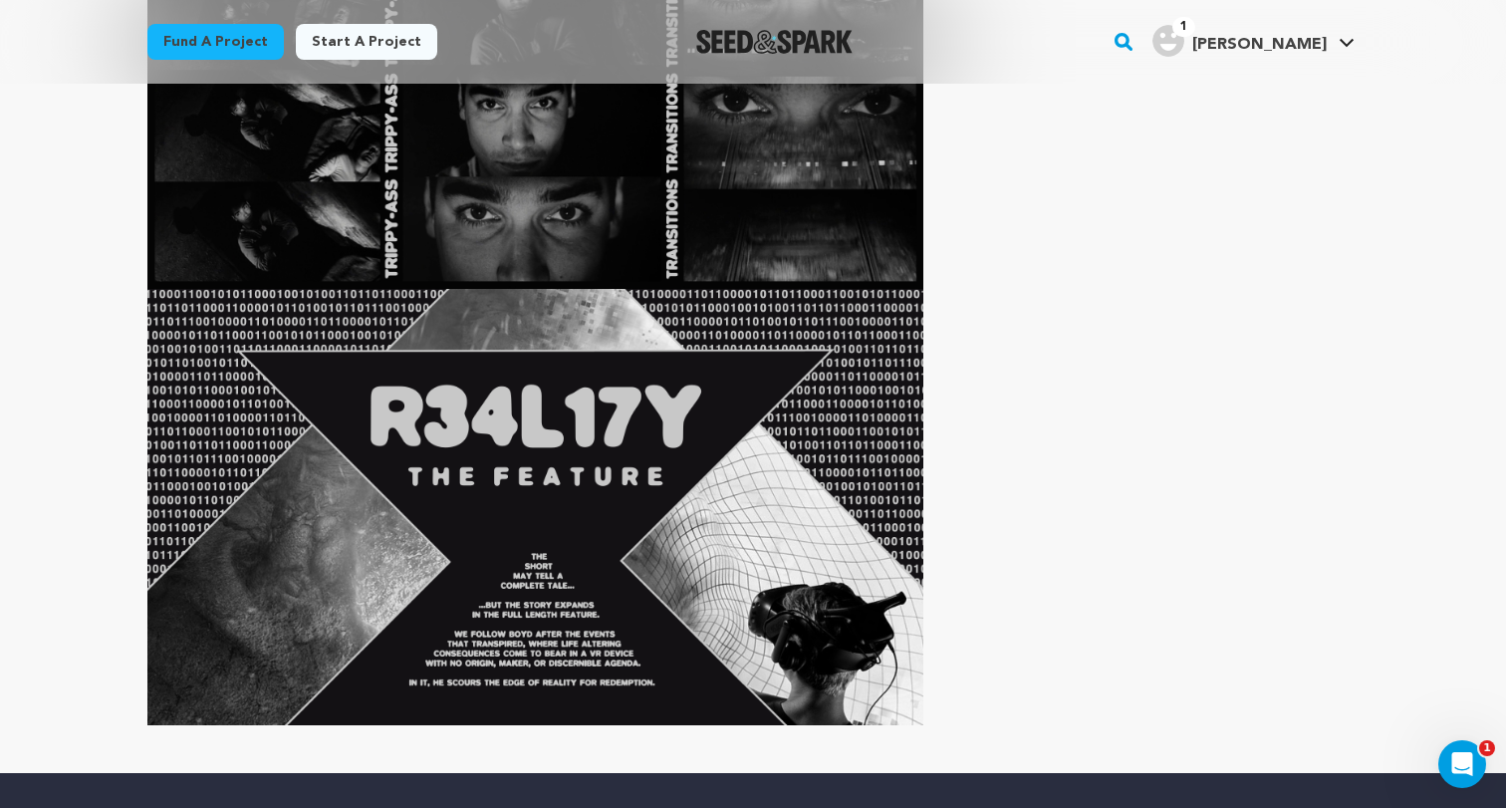
scroll to position [6021, 0]
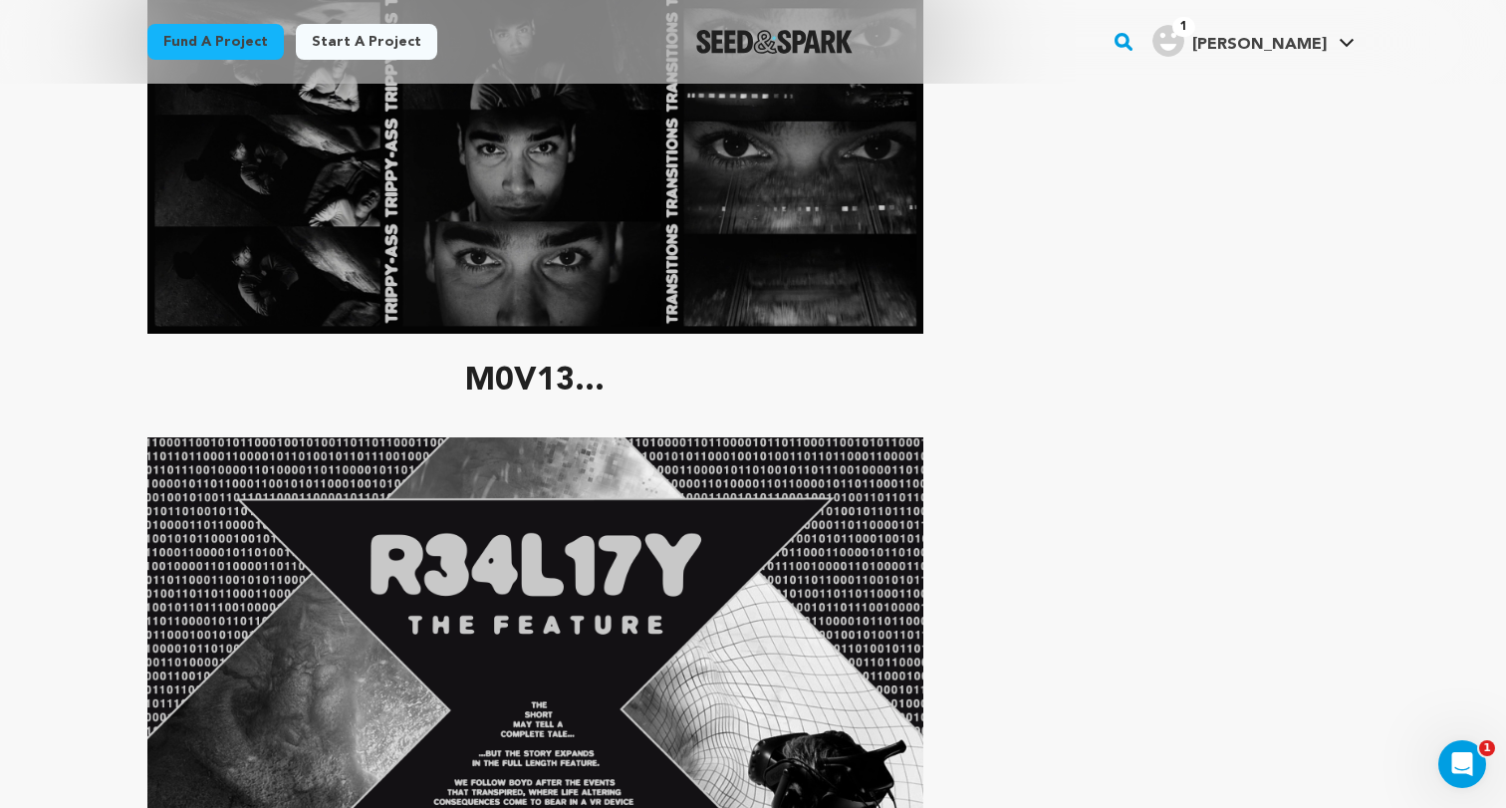
scroll to position [5944, 0]
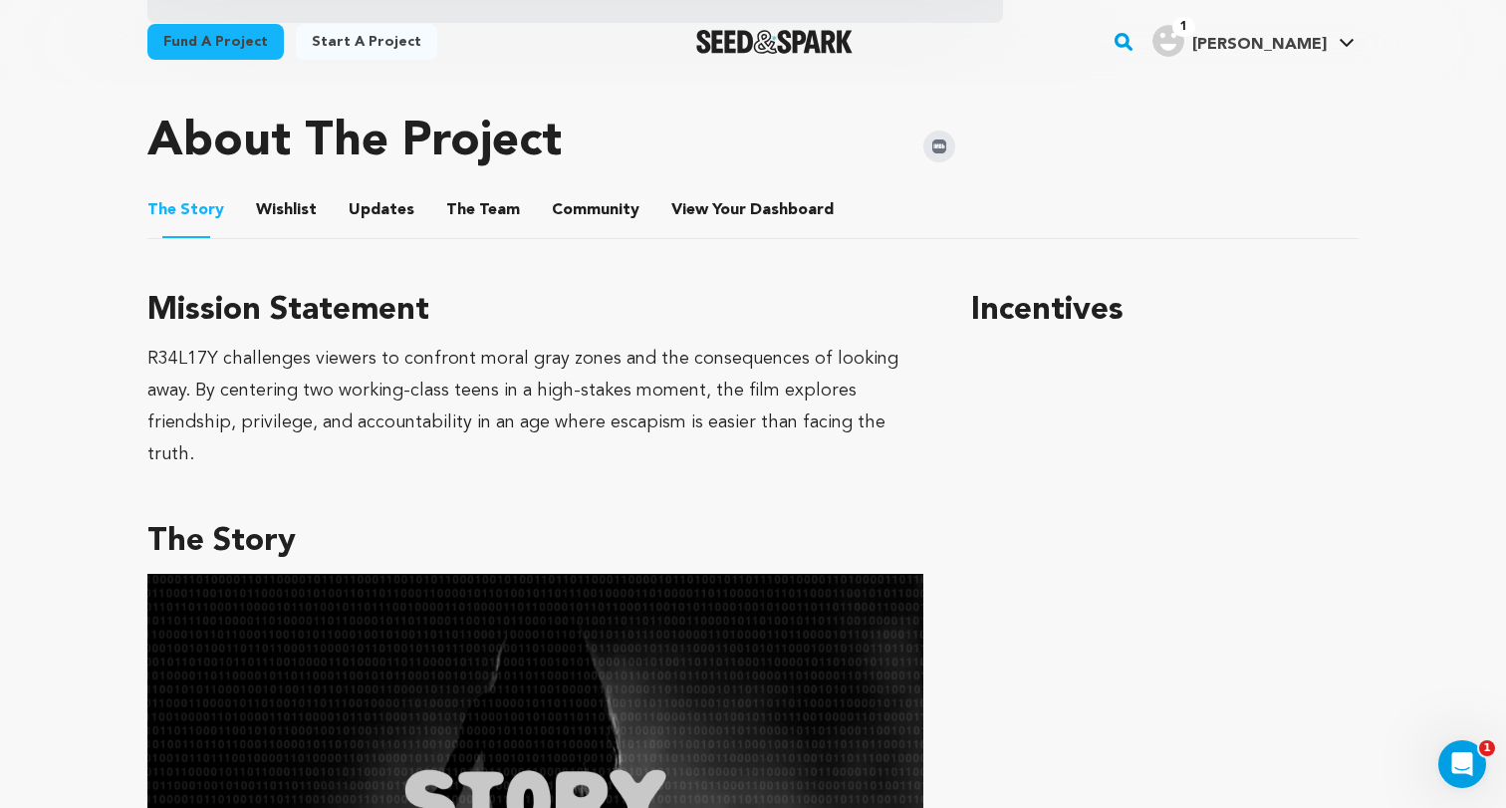
scroll to position [842, 0]
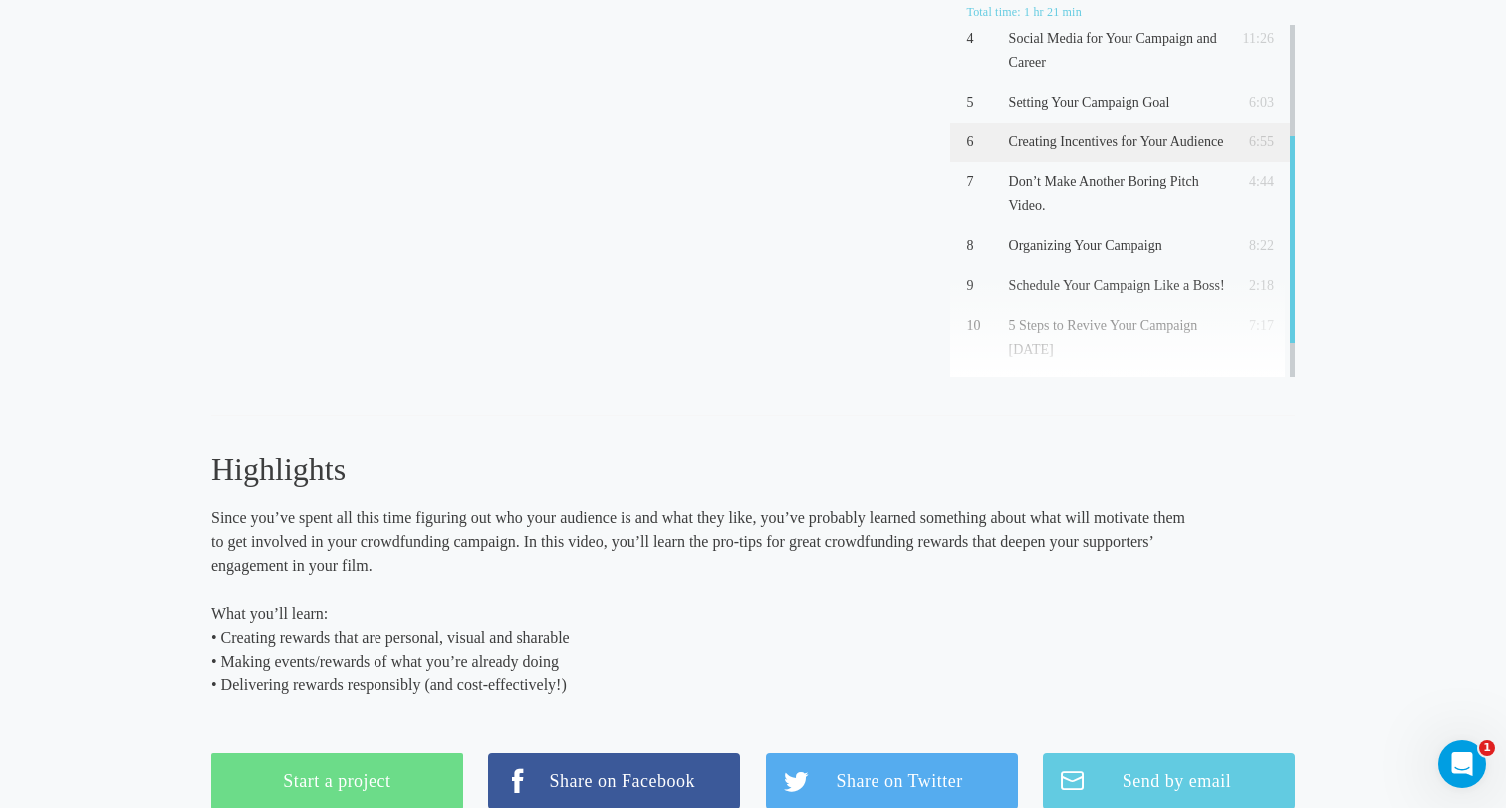
scroll to position [131, 0]
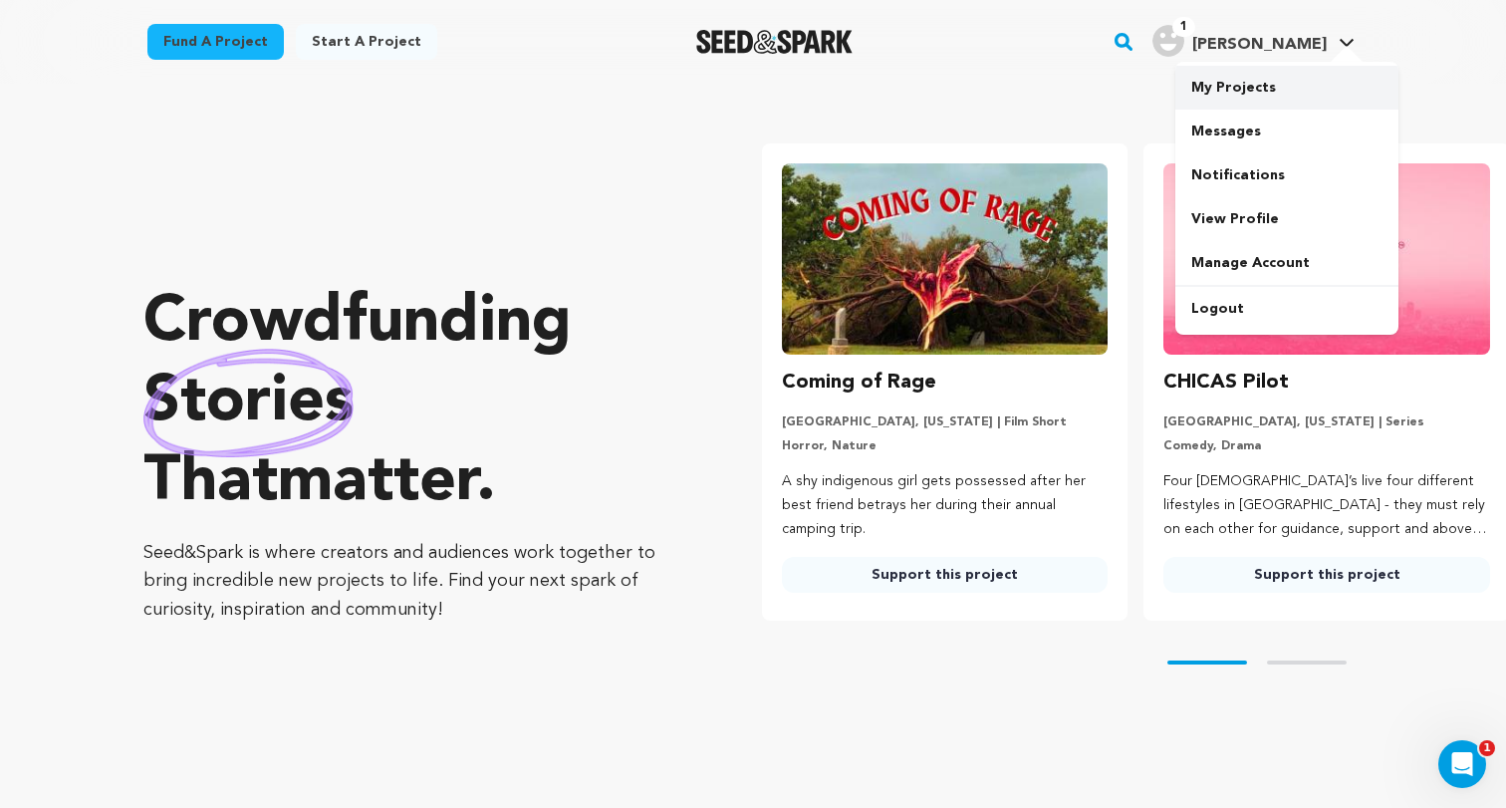
click at [1259, 84] on link "My Projects" at bounding box center [1286, 88] width 223 height 44
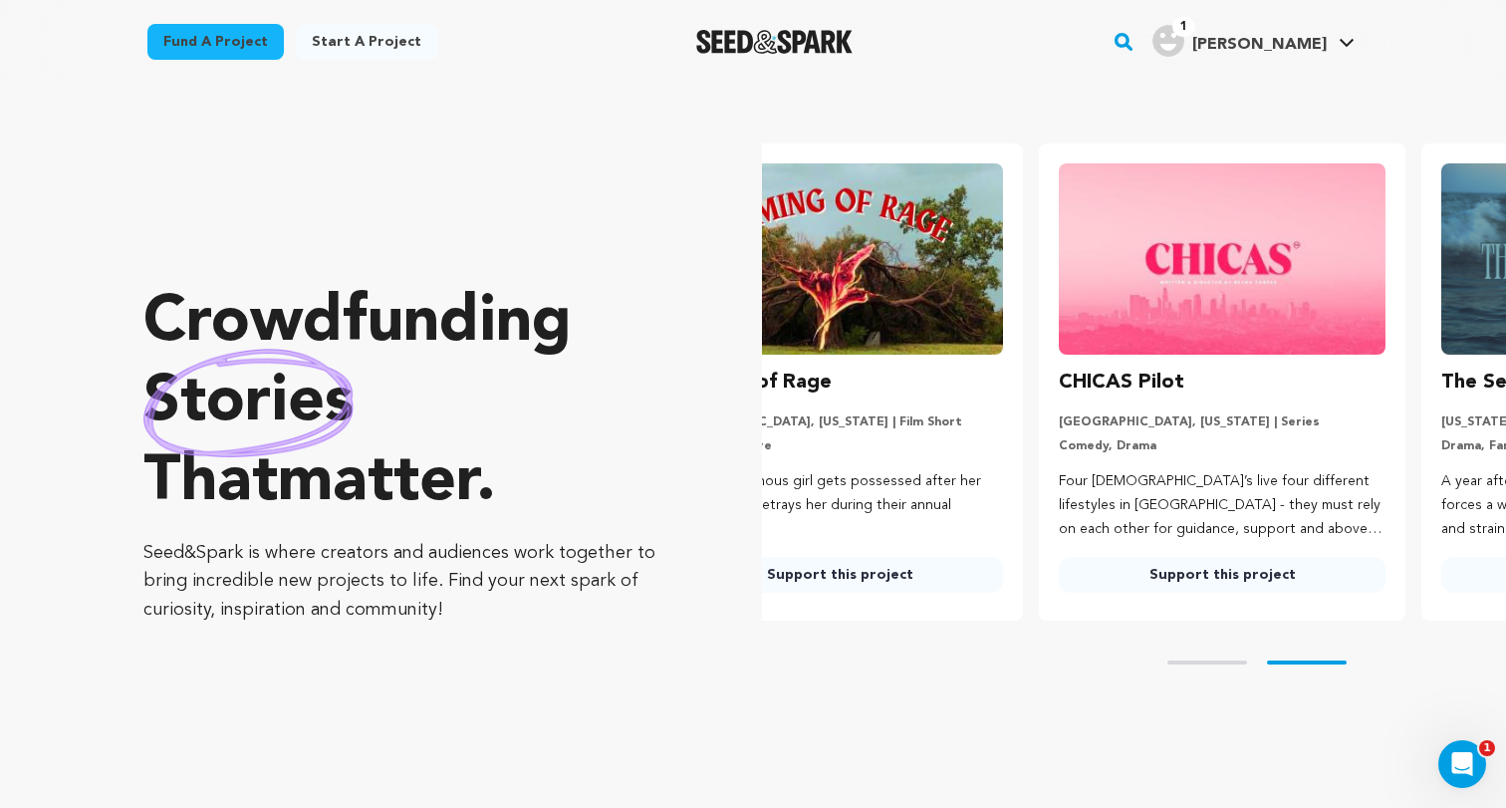
scroll to position [0, 220]
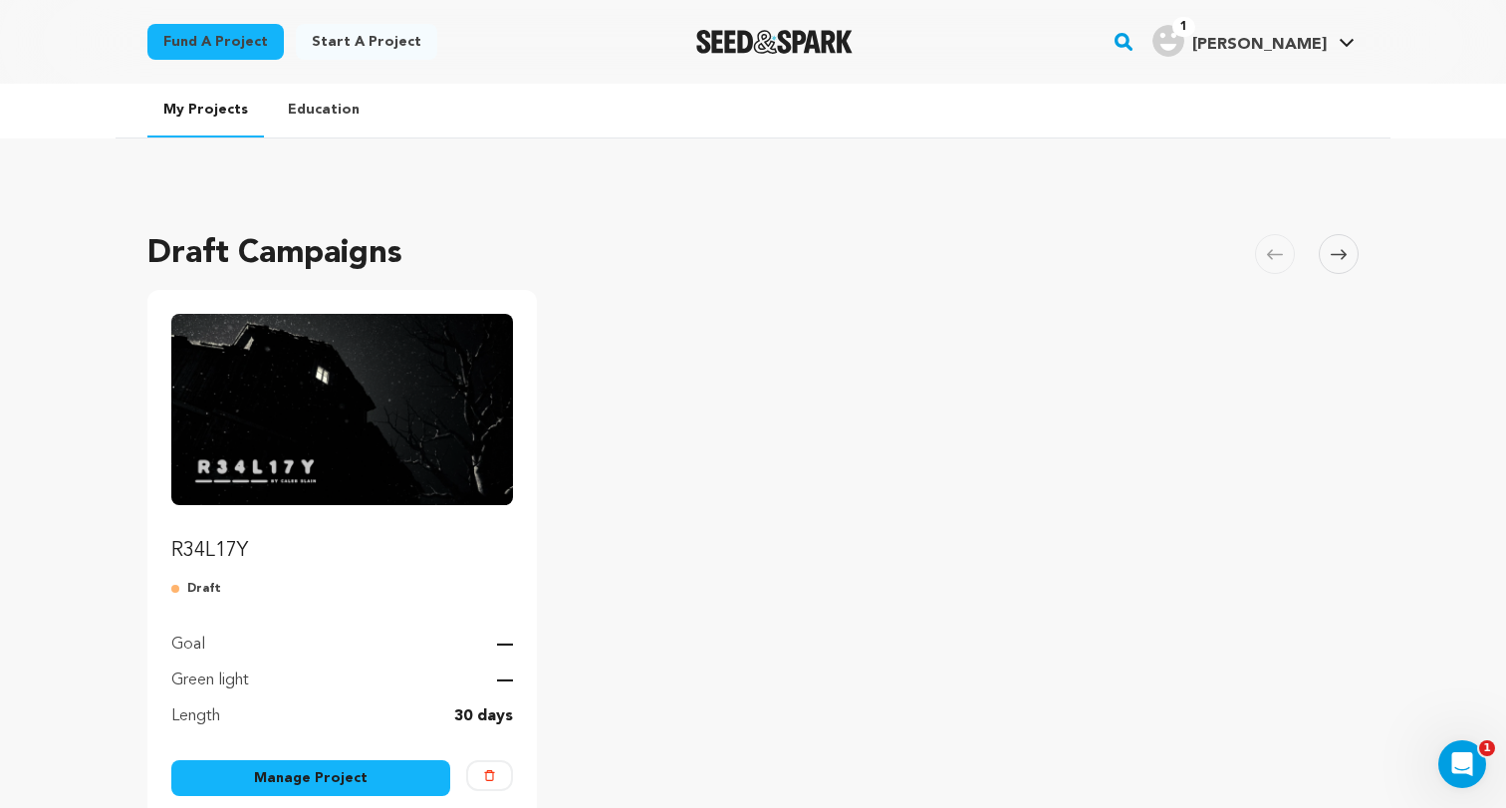
click at [372, 512] on link "R34L17Y" at bounding box center [342, 439] width 342 height 251
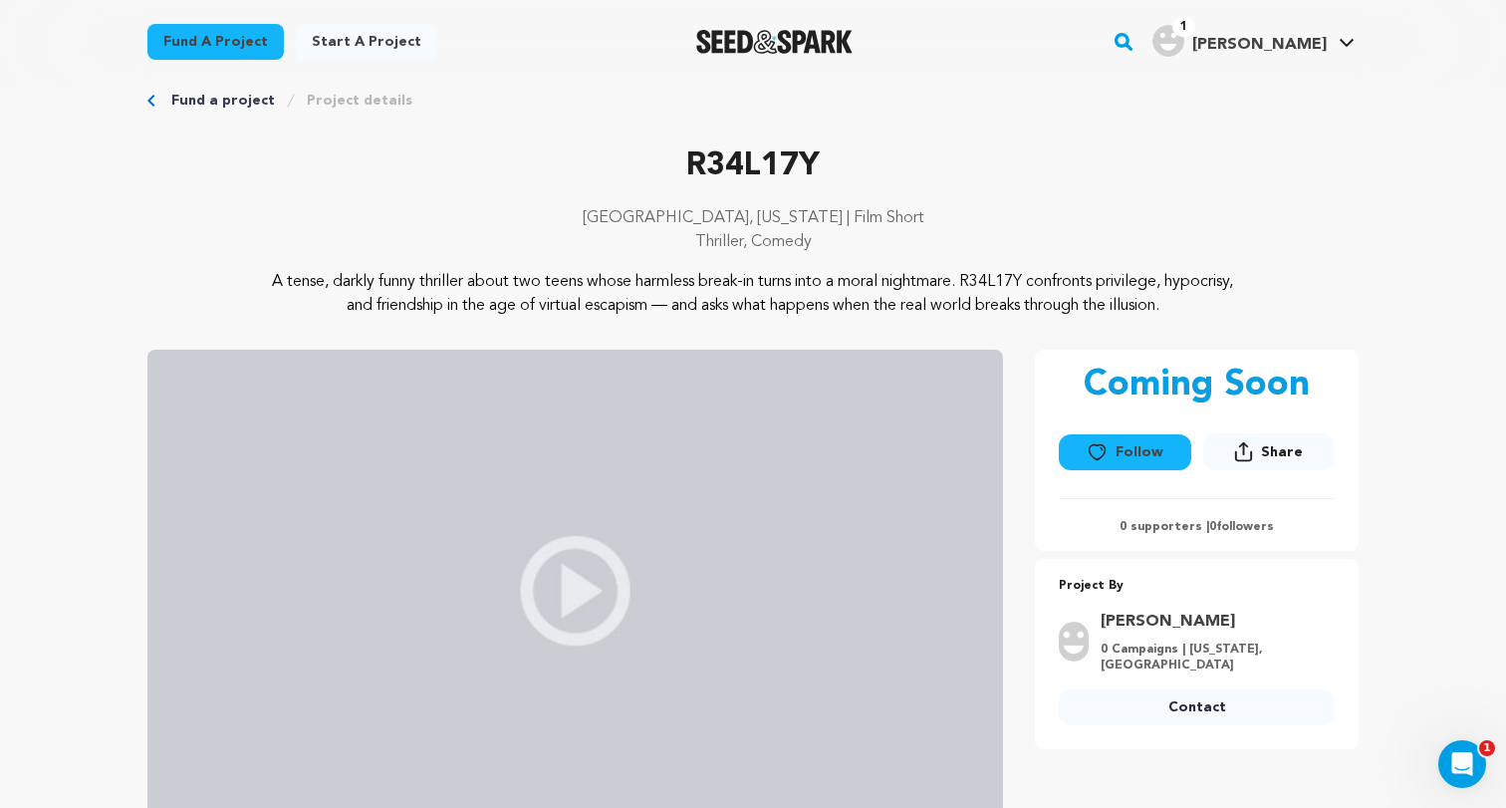
scroll to position [34, 0]
